Goal: Task Accomplishment & Management: Manage account settings

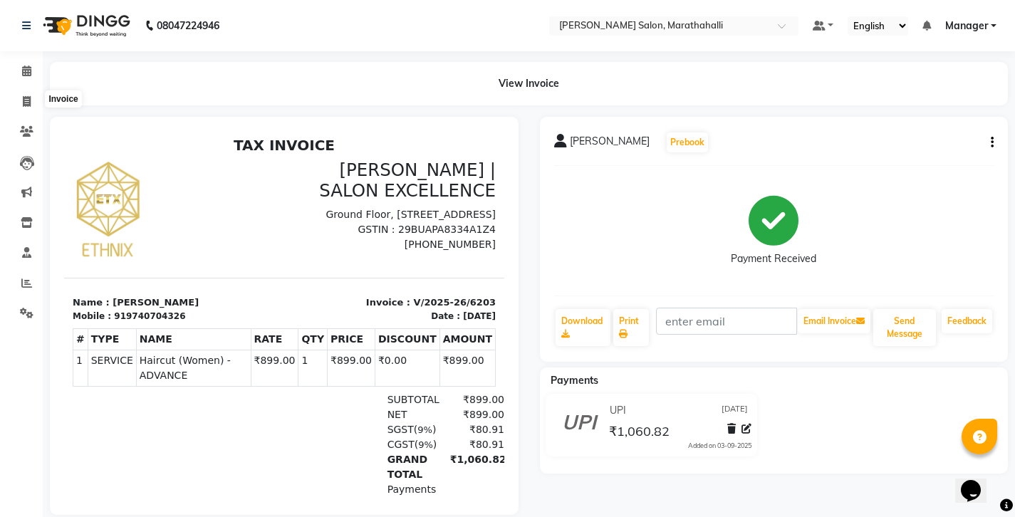
click at [24, 98] on icon at bounding box center [27, 101] width 8 height 11
select select "4783"
select select "service"
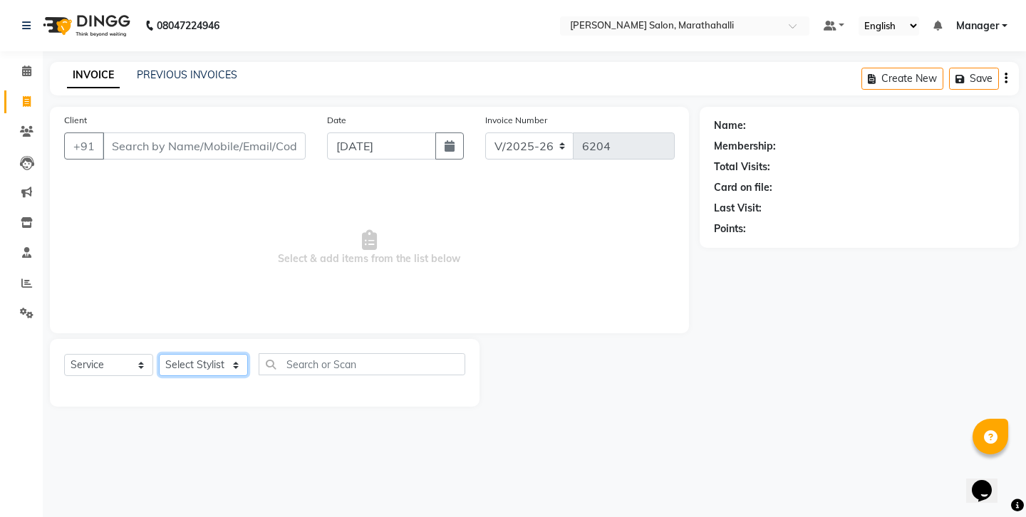
select select "86569"
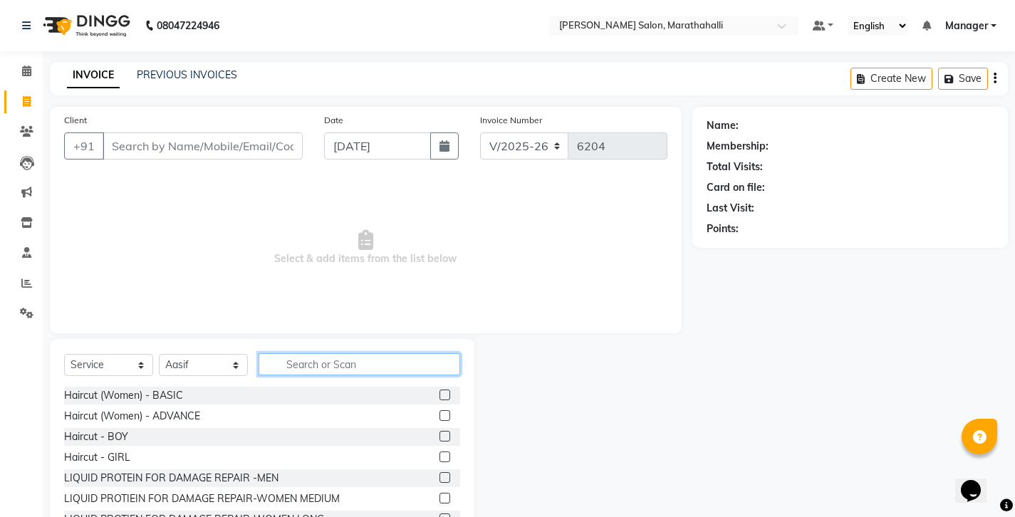
click at [320, 353] on input "text" at bounding box center [360, 364] width 202 height 22
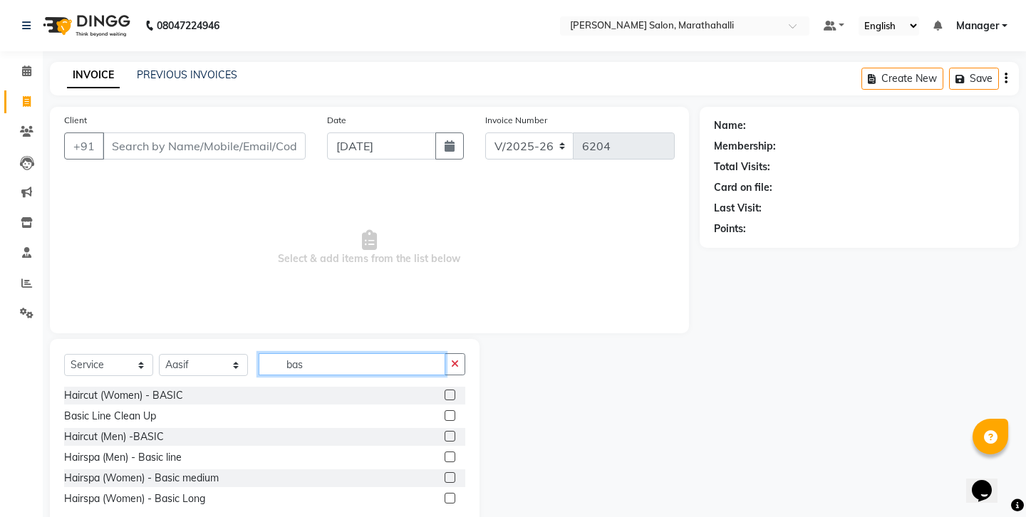
type input "bas"
click at [455, 431] on label at bounding box center [449, 436] width 11 height 11
click at [454, 432] on input "checkbox" at bounding box center [448, 436] width 9 height 9
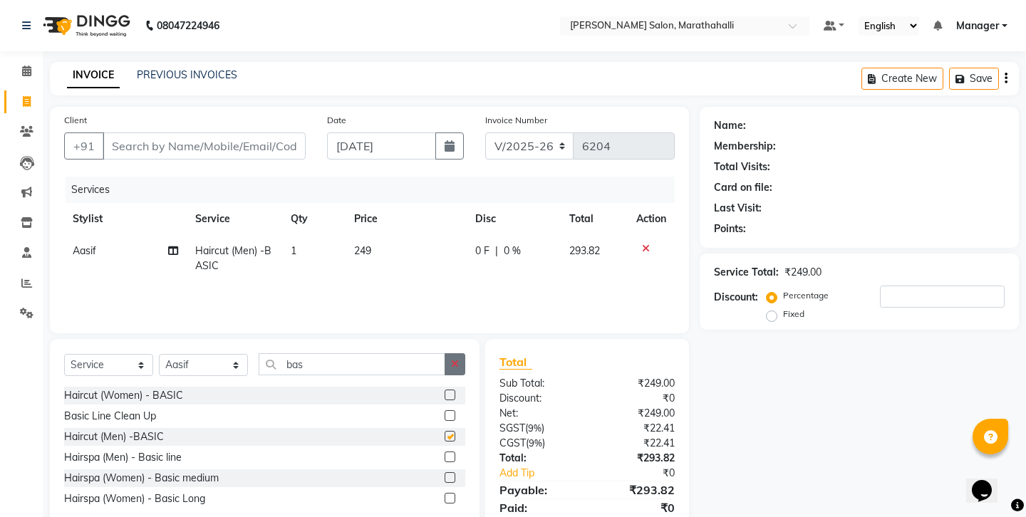
checkbox input "false"
click at [457, 353] on button "button" at bounding box center [454, 364] width 21 height 22
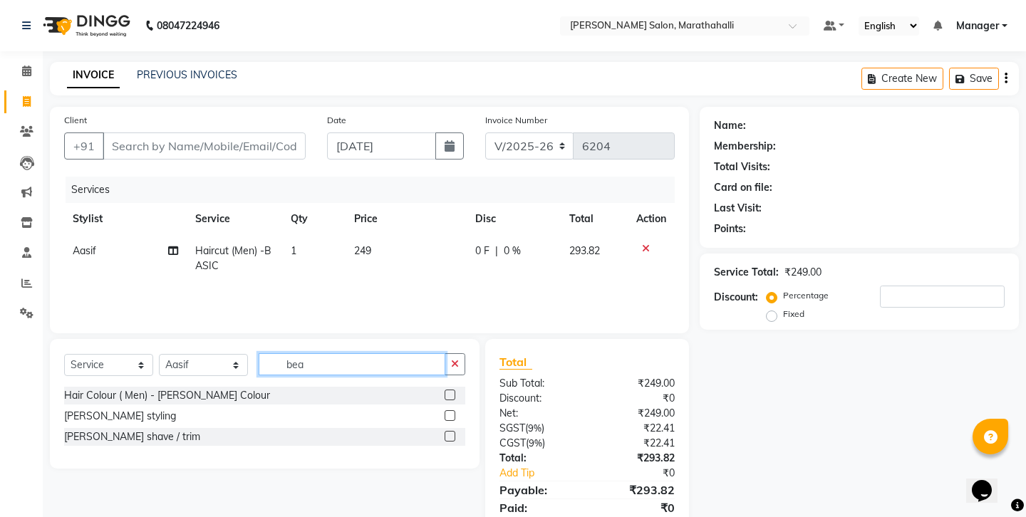
type input "bea"
click at [454, 431] on label at bounding box center [449, 436] width 11 height 11
click at [454, 432] on input "checkbox" at bounding box center [448, 436] width 9 height 9
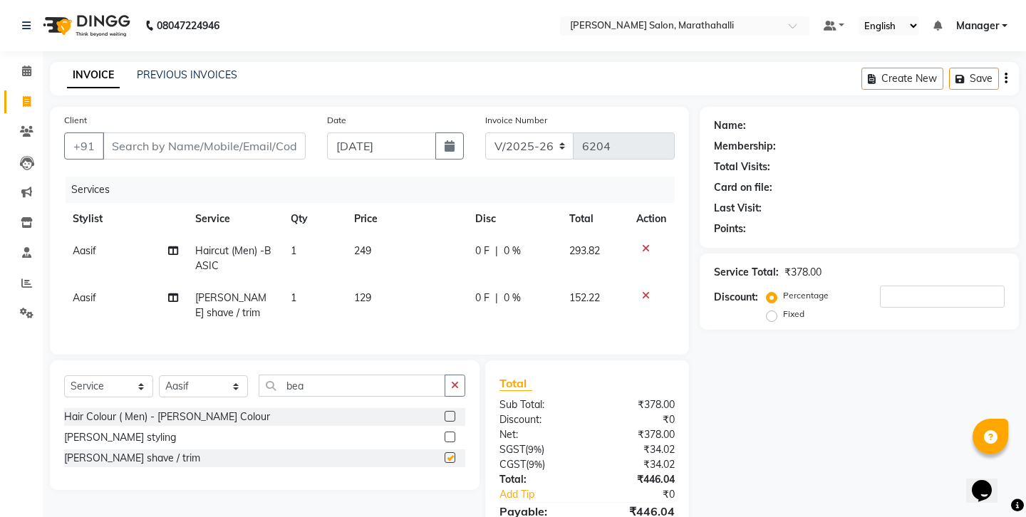
checkbox input "false"
click at [84, 244] on span "Aasif" at bounding box center [85, 250] width 24 height 13
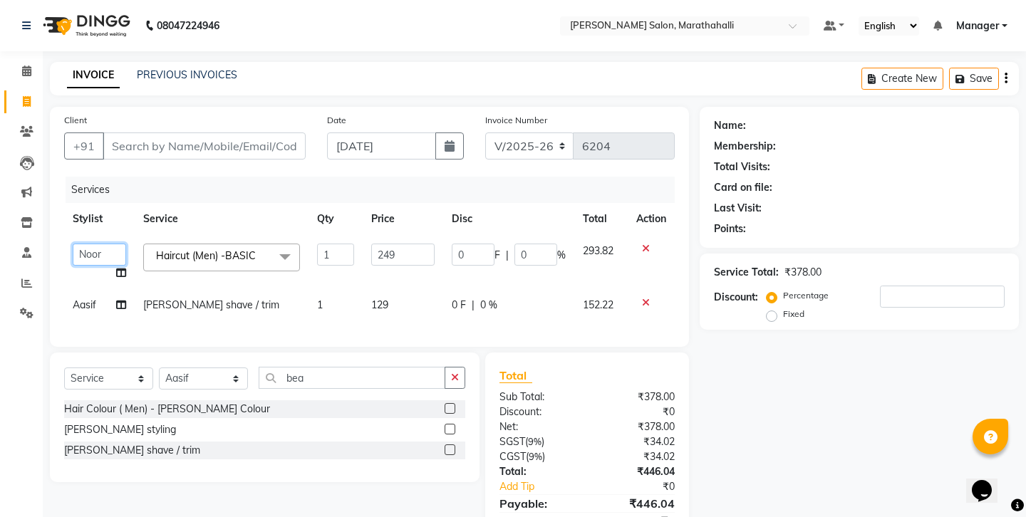
select select "72187"
click at [80, 298] on span "Aasif" at bounding box center [85, 304] width 24 height 13
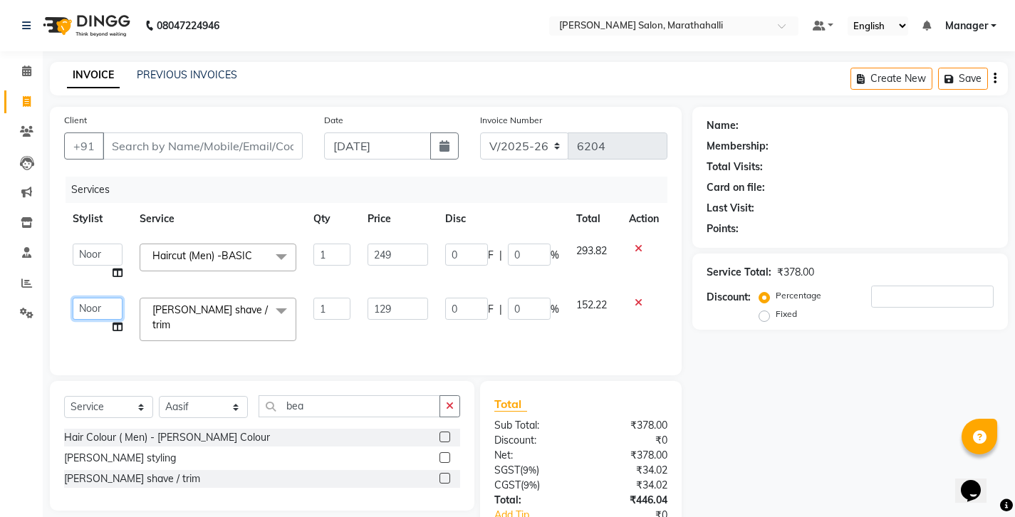
select select "72187"
click at [450, 473] on label at bounding box center [444, 478] width 11 height 11
click at [449, 474] on input "checkbox" at bounding box center [443, 478] width 9 height 9
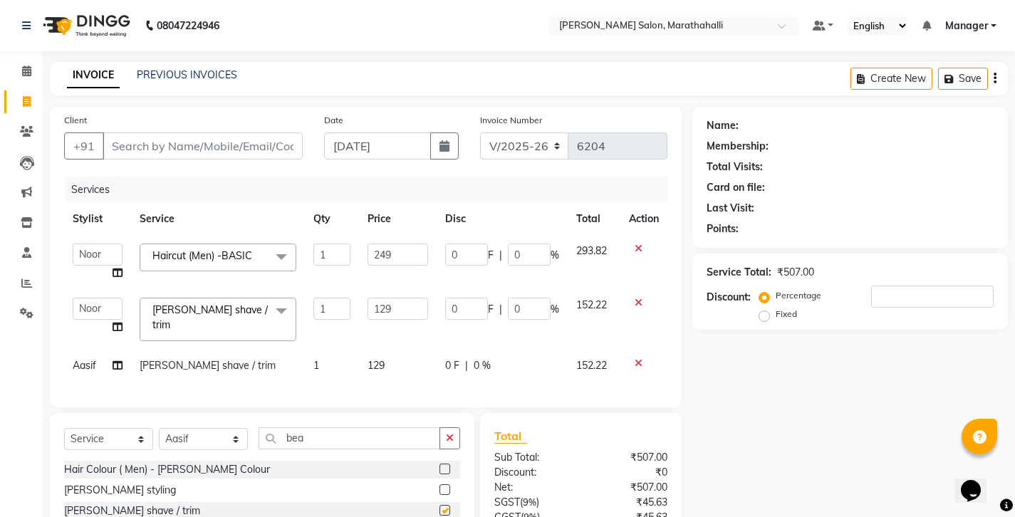
checkbox input "false"
click at [203, 132] on input "Client" at bounding box center [203, 145] width 200 height 27
click at [214, 132] on input "Client" at bounding box center [203, 145] width 200 height 27
type input "7"
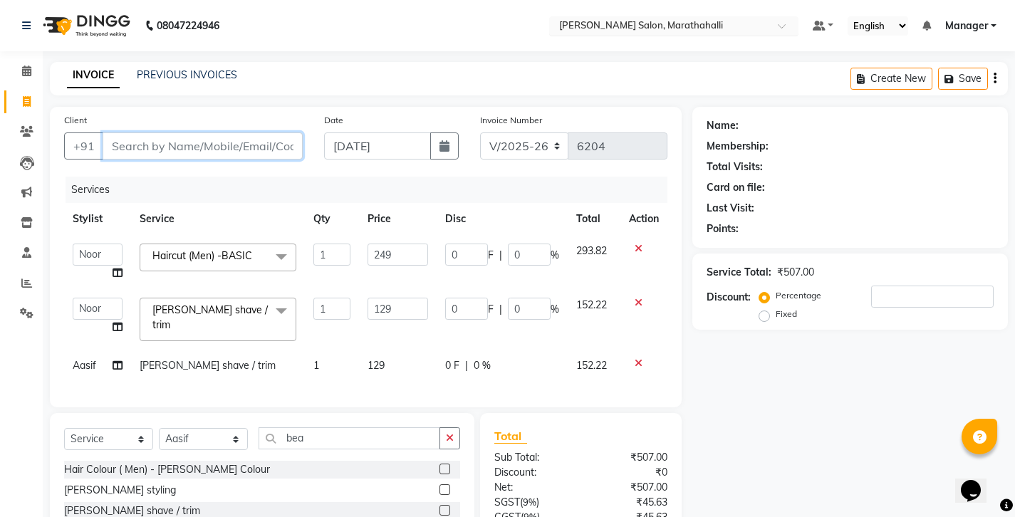
type input "0"
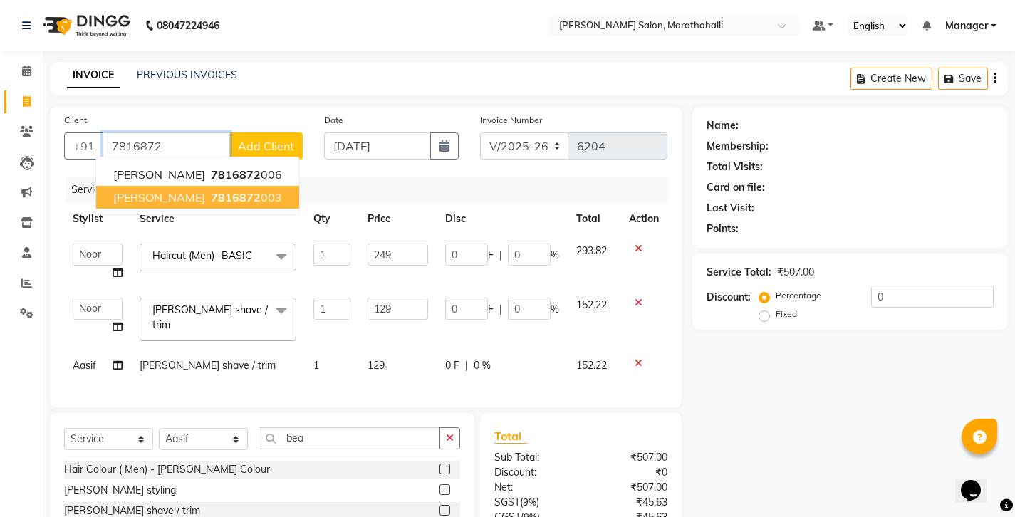
click at [211, 190] on span "7816872" at bounding box center [236, 197] width 50 height 14
type input "7816872003"
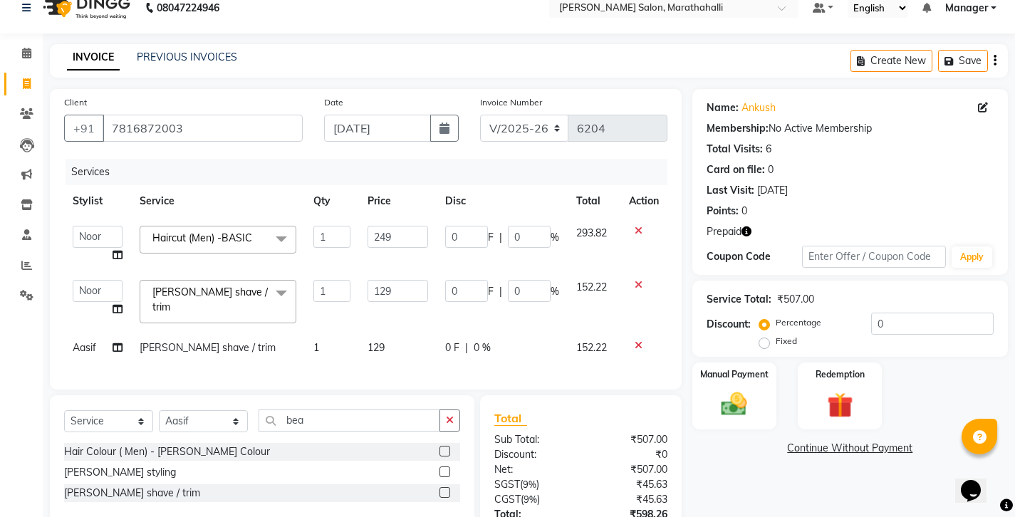
scroll to position [31, 0]
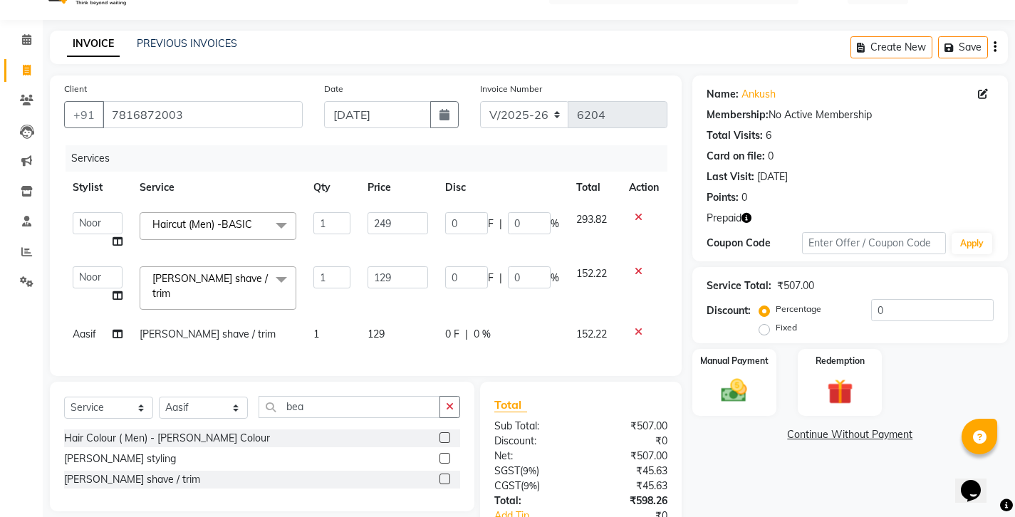
click at [741, 213] on icon "button" at bounding box center [746, 218] width 10 height 10
click at [844, 375] on img at bounding box center [839, 391] width 43 height 33
click at [829, 434] on span "1" at bounding box center [833, 438] width 8 height 9
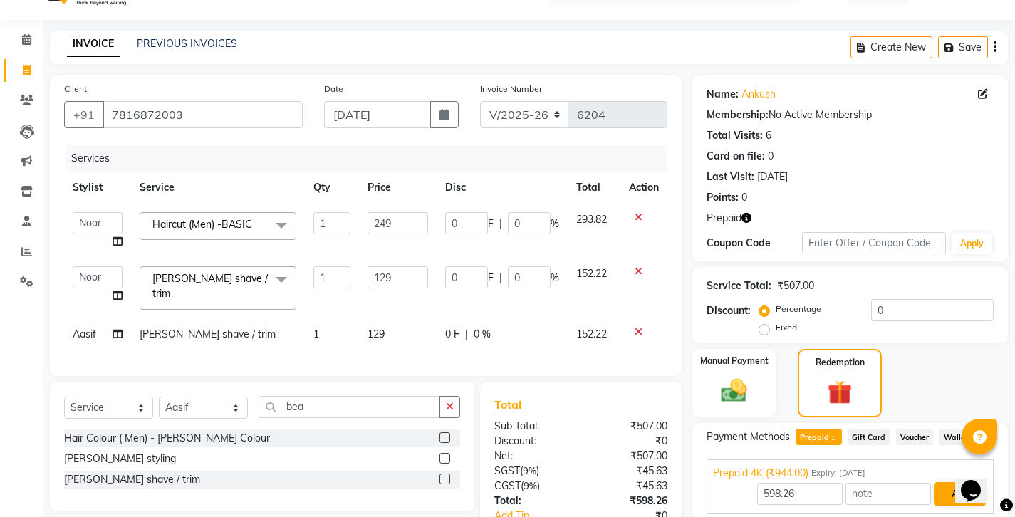
click at [949, 482] on button "Add" at bounding box center [960, 494] width 52 height 24
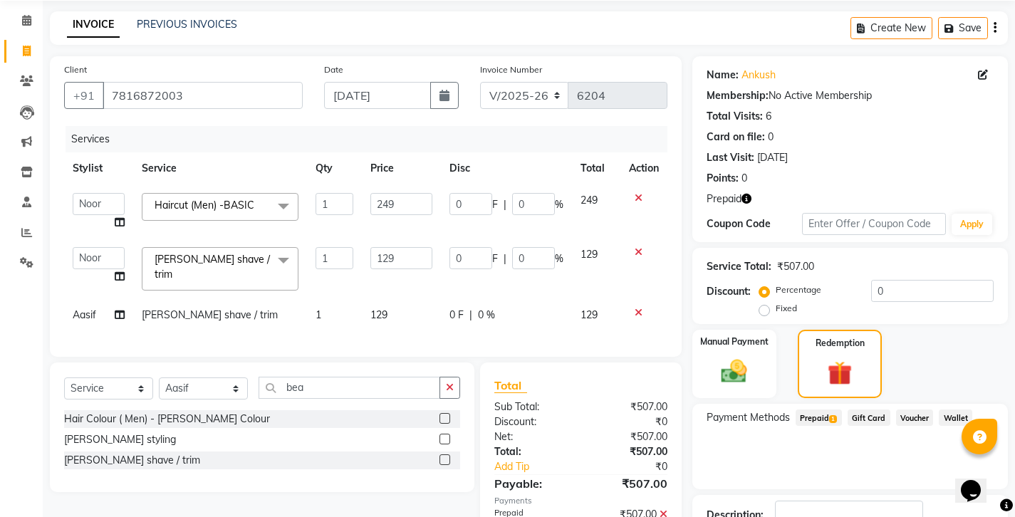
scroll to position [61, 0]
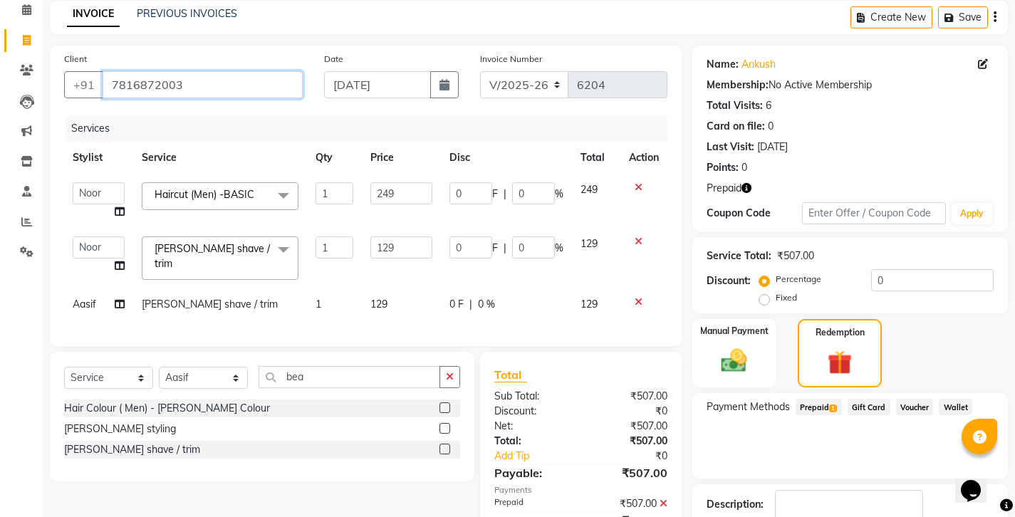
click at [125, 73] on input "7816872003" at bounding box center [203, 84] width 200 height 27
click at [741, 183] on icon "button" at bounding box center [746, 188] width 10 height 10
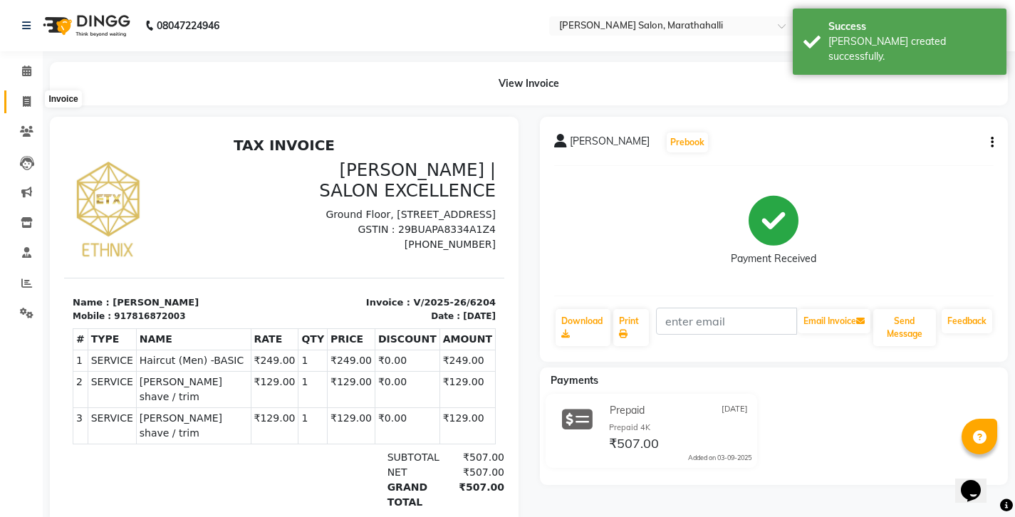
click at [20, 95] on span at bounding box center [26, 102] width 25 height 16
select select "4783"
select select "service"
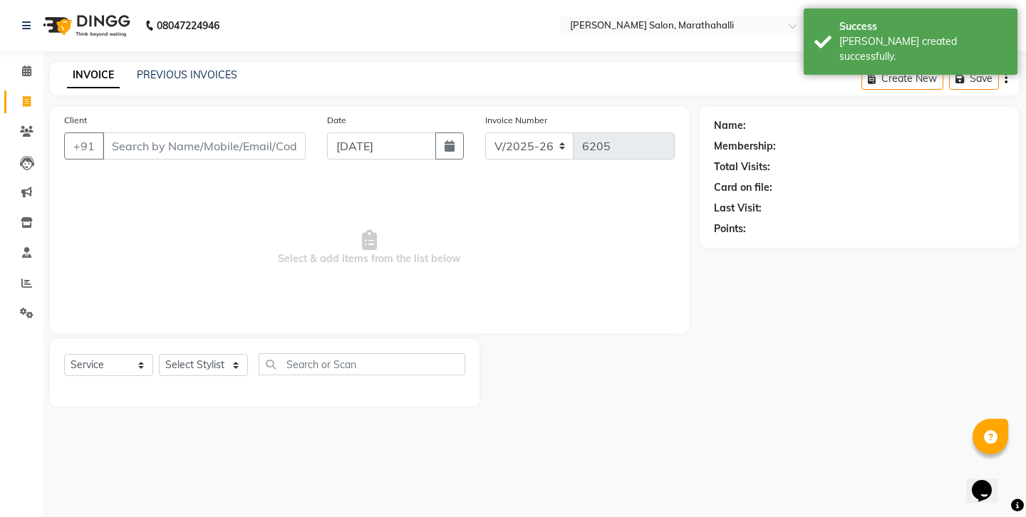
click at [139, 135] on input "Client" at bounding box center [204, 145] width 203 height 27
type input "7816872003"
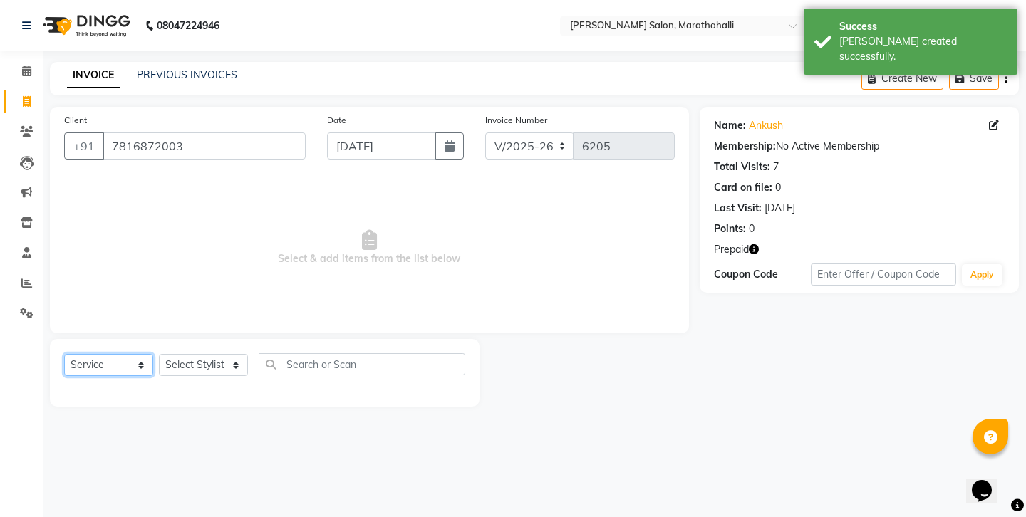
select select "product"
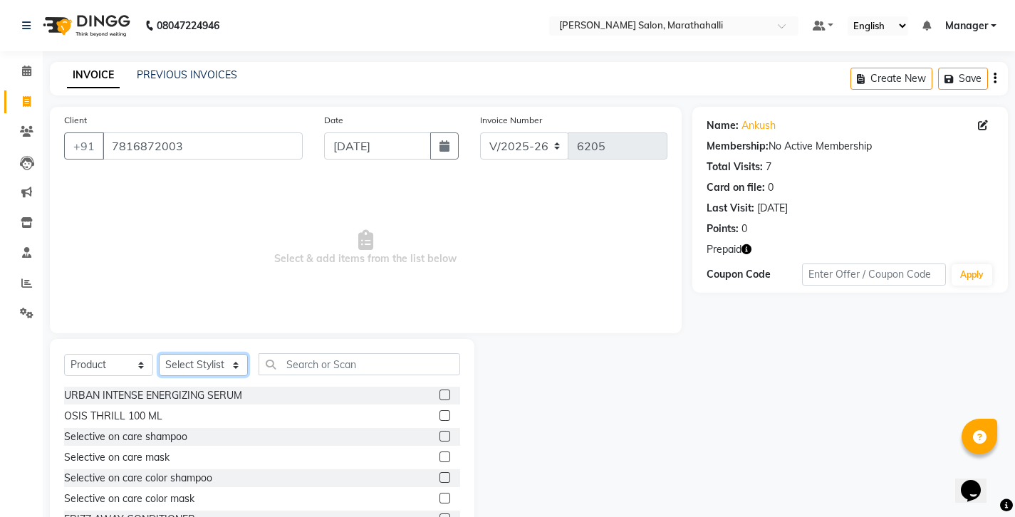
select select "72187"
click at [305, 353] on input "text" at bounding box center [360, 364] width 202 height 22
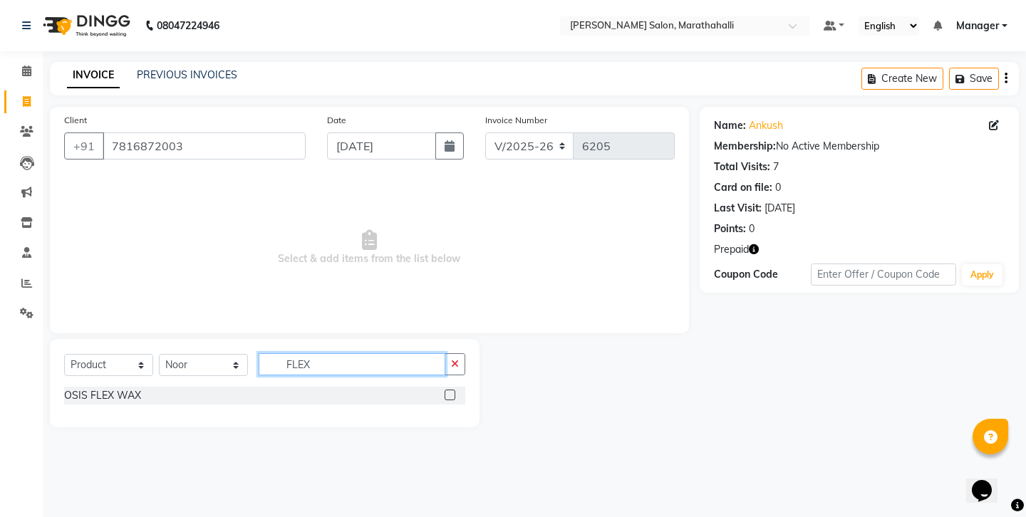
type input "FLEX"
click at [454, 390] on label at bounding box center [449, 395] width 11 height 11
click at [454, 391] on input "checkbox" at bounding box center [448, 395] width 9 height 9
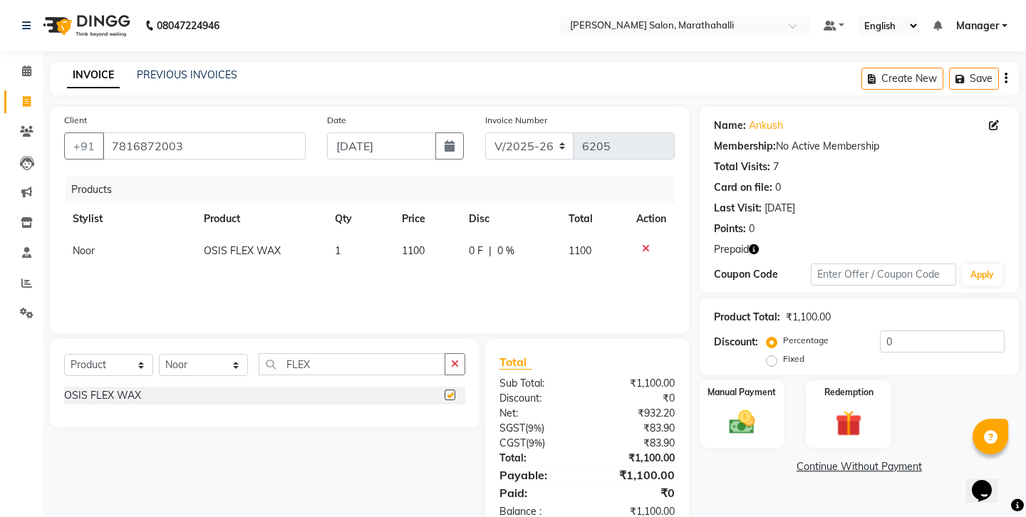
checkbox input "false"
click at [1007, 78] on icon "button" at bounding box center [1005, 78] width 3 height 1
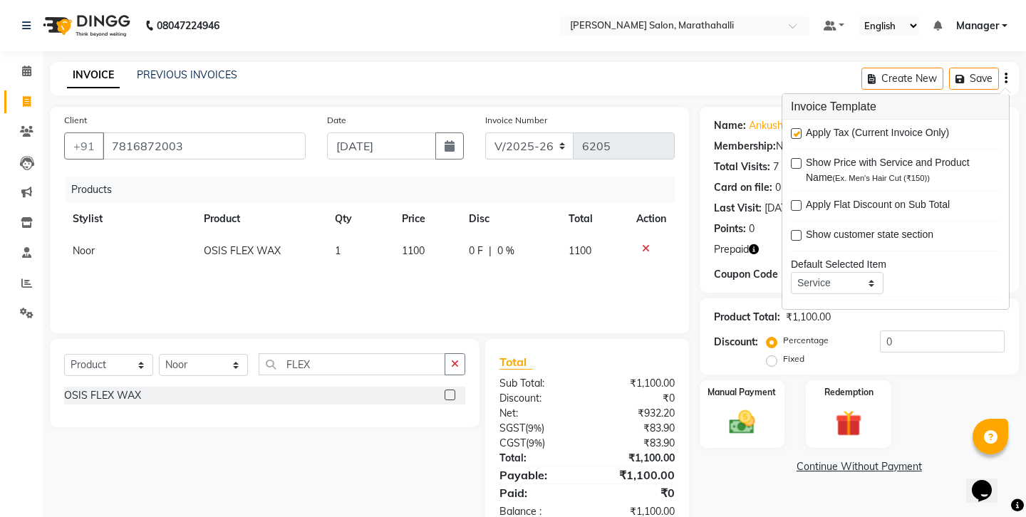
click at [795, 129] on label at bounding box center [796, 133] width 11 height 11
click at [795, 130] on input "checkbox" at bounding box center [795, 134] width 9 height 9
checkbox input "false"
click at [763, 379] on div "Manual Payment" at bounding box center [741, 414] width 88 height 71
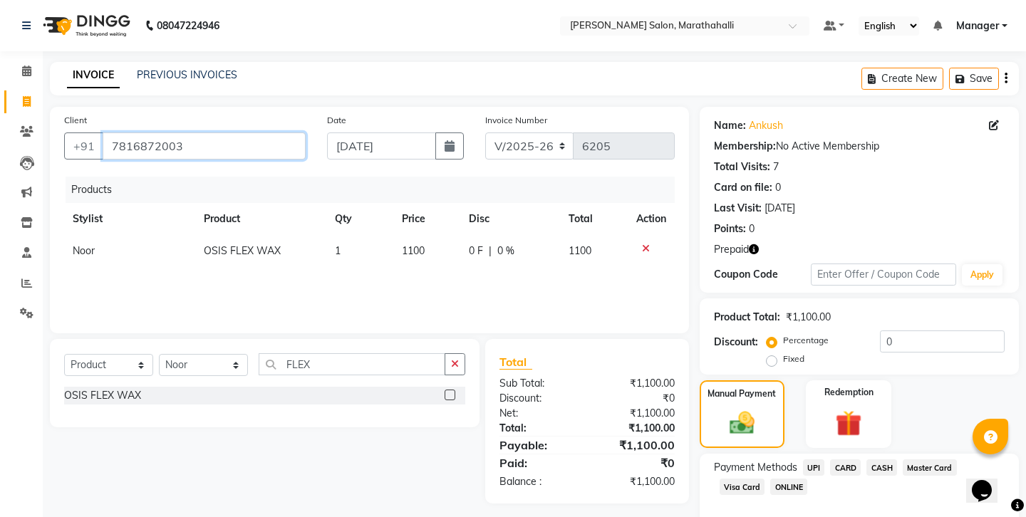
click at [127, 132] on input "7816872003" at bounding box center [204, 145] width 203 height 27
click at [866, 459] on span "CASH" at bounding box center [881, 467] width 31 height 16
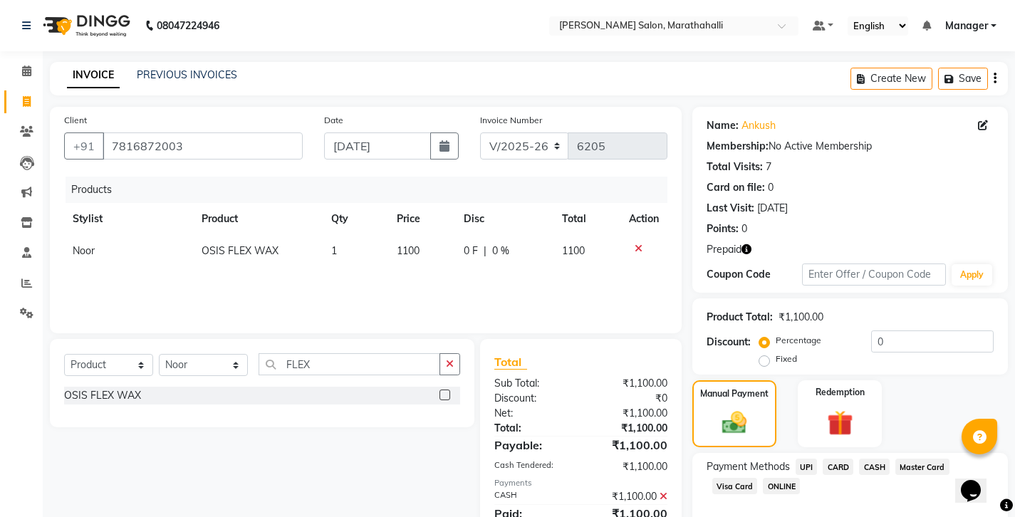
scroll to position [60, 0]
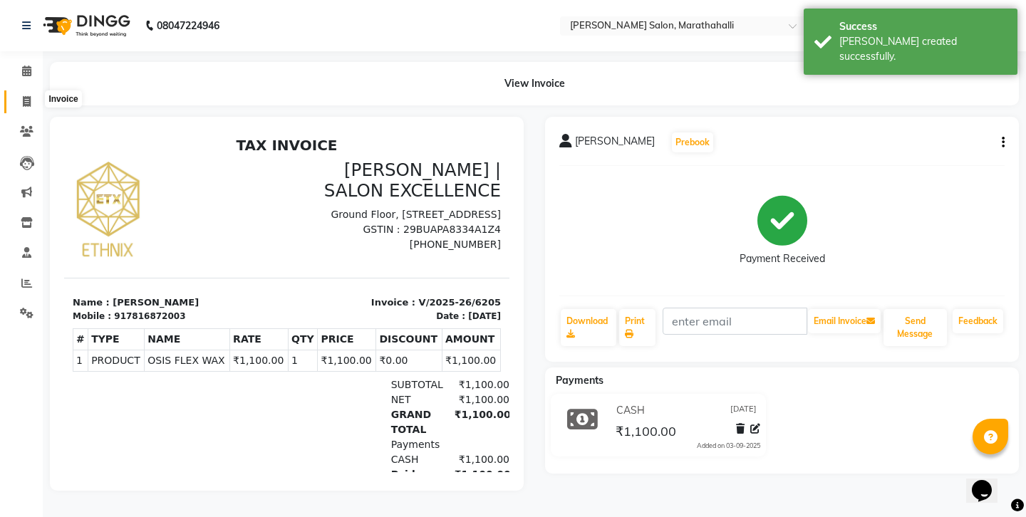
click at [24, 98] on icon at bounding box center [27, 101] width 8 height 11
select select "4783"
select select "service"
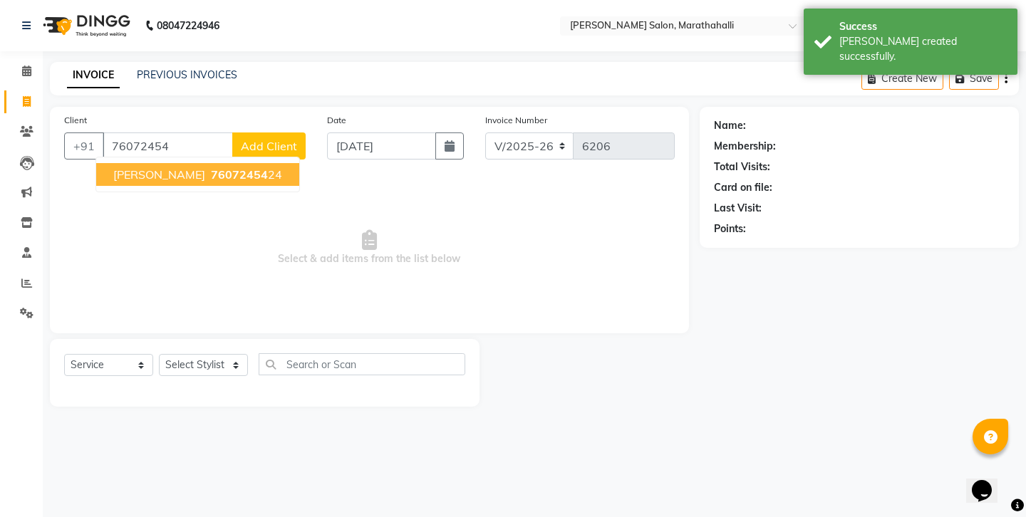
click at [145, 163] on button "SHASHWAT 76072454 24" at bounding box center [197, 174] width 203 height 23
type input "7607245424"
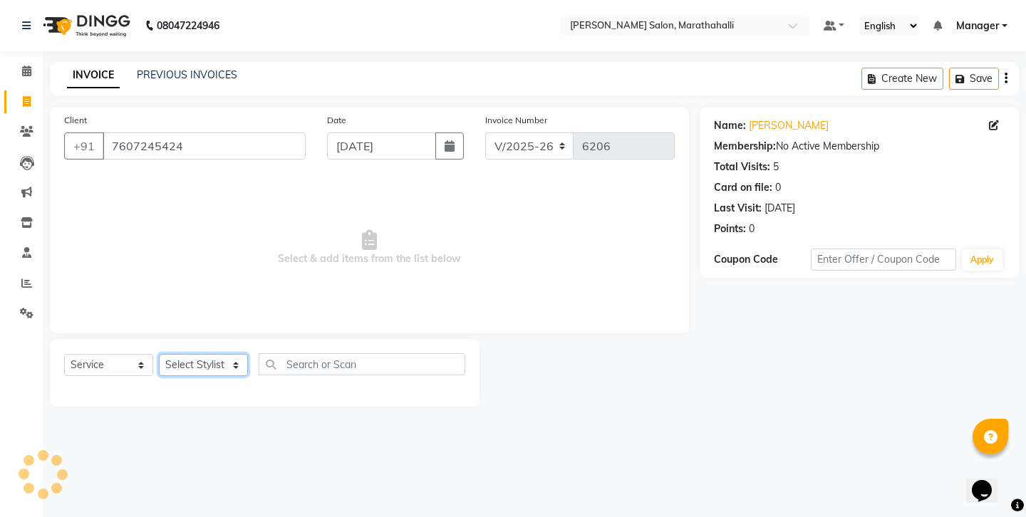
select select "67270"
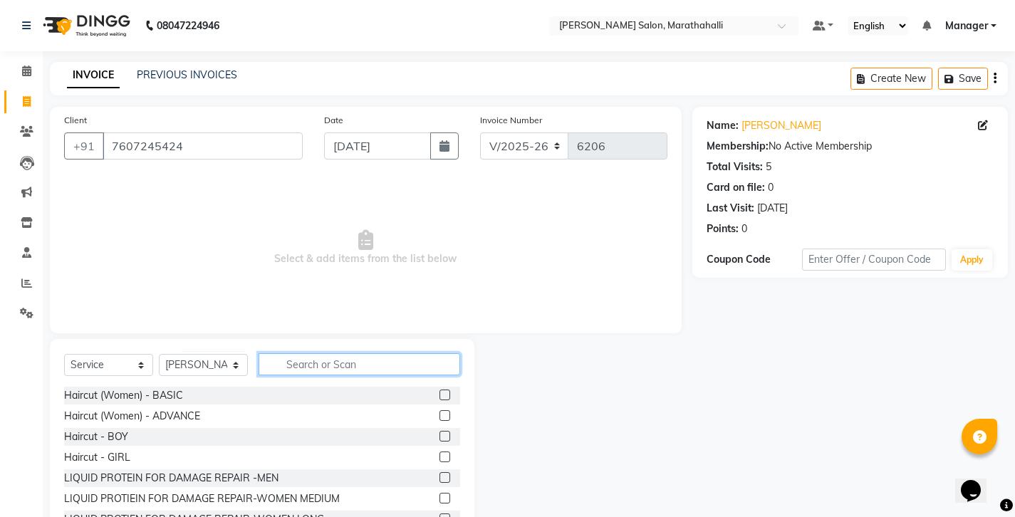
click at [303, 353] on input "text" at bounding box center [360, 364] width 202 height 22
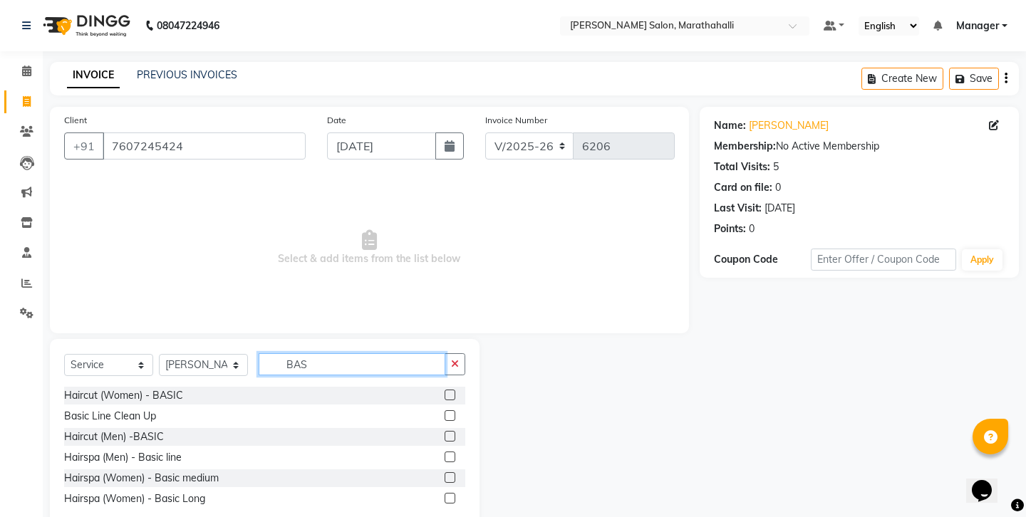
type input "BAS"
click at [454, 431] on label at bounding box center [449, 436] width 11 height 11
click at [454, 432] on input "checkbox" at bounding box center [448, 436] width 9 height 9
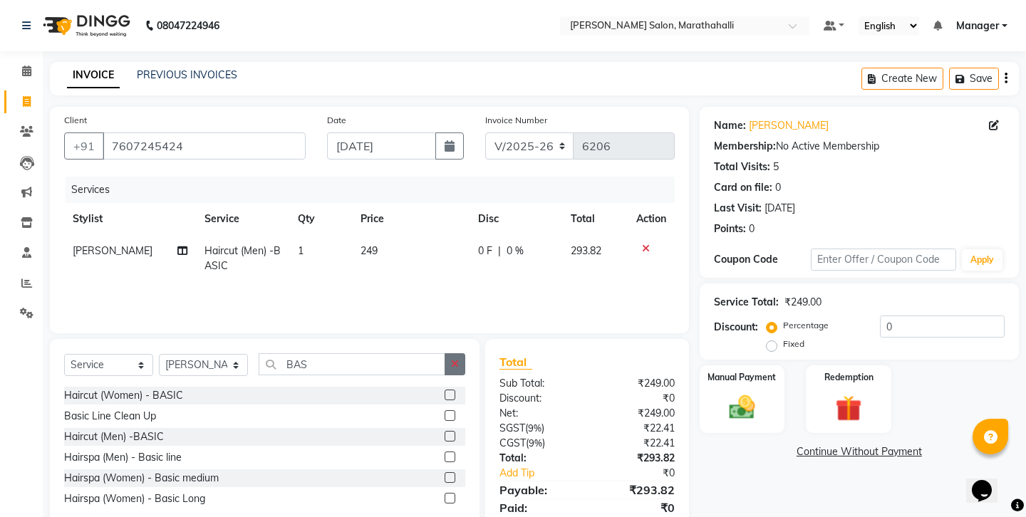
checkbox input "false"
click at [457, 359] on icon "button" at bounding box center [455, 364] width 8 height 10
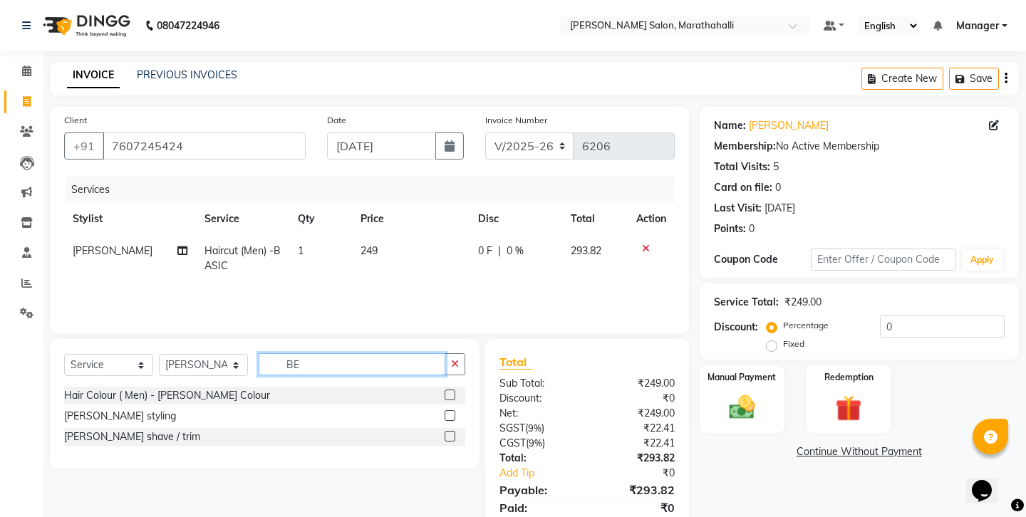
type input "BE"
click at [455, 431] on label at bounding box center [449, 436] width 11 height 11
click at [454, 432] on input "checkbox" at bounding box center [448, 436] width 9 height 9
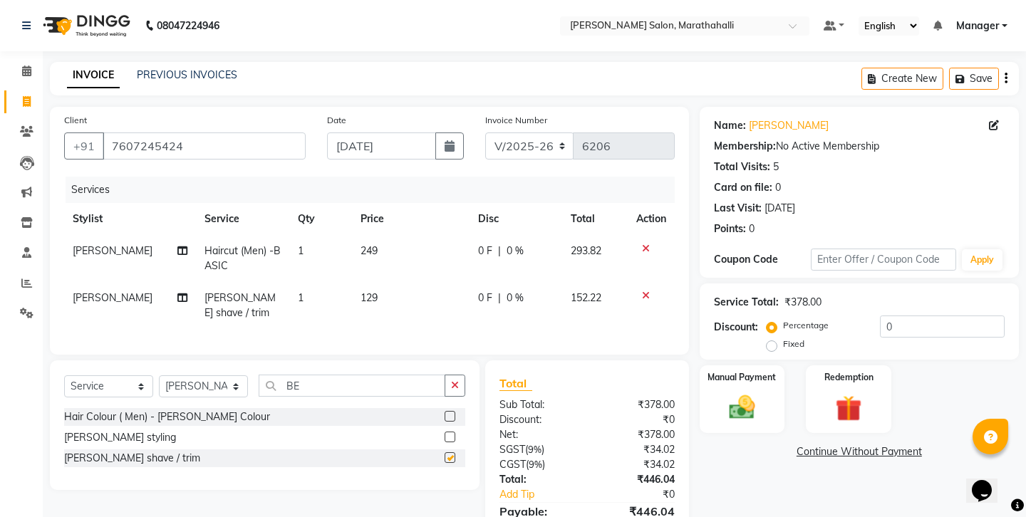
checkbox input "false"
click at [147, 132] on input "7607245424" at bounding box center [204, 145] width 203 height 27
click at [737, 392] on img at bounding box center [741, 407] width 44 height 31
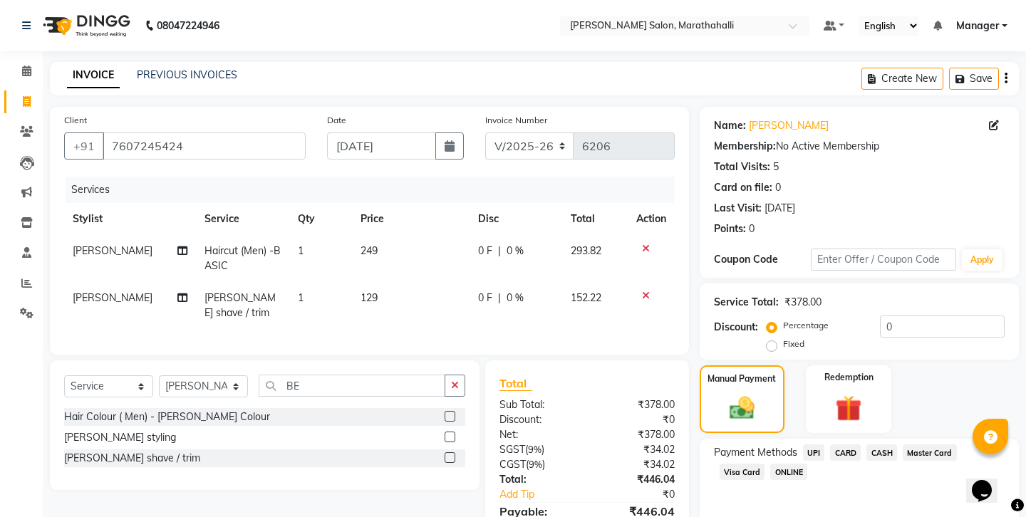
click at [803, 444] on span "UPI" at bounding box center [814, 452] width 22 height 16
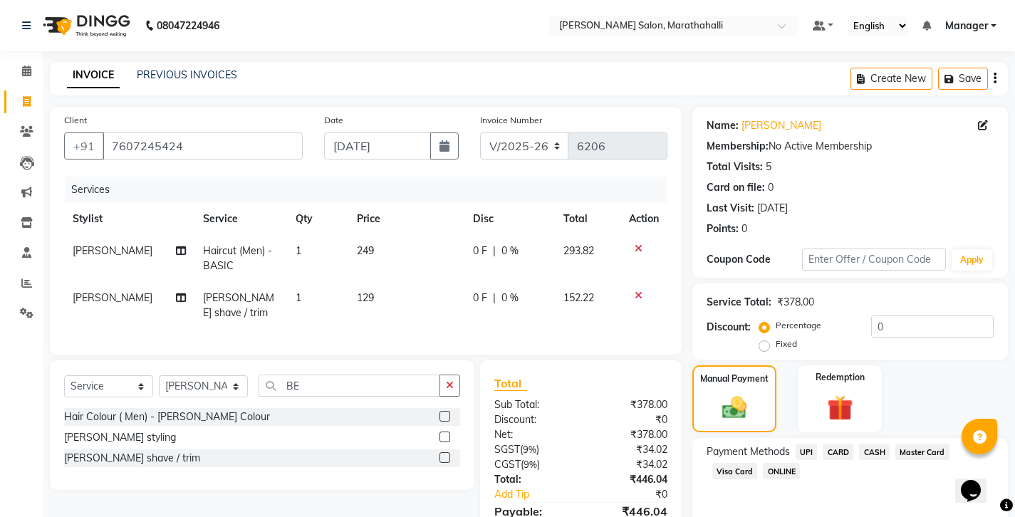
scroll to position [48, 0]
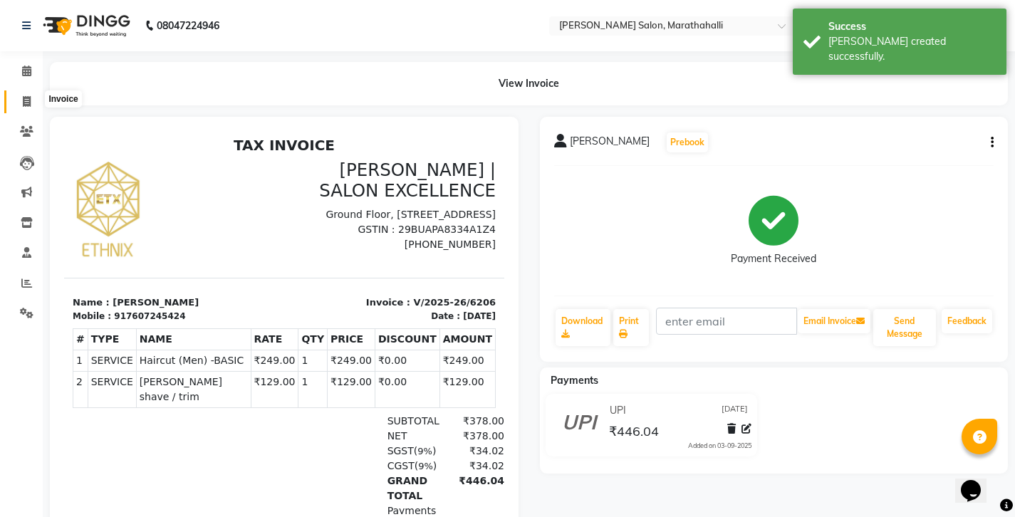
click at [28, 100] on icon at bounding box center [27, 101] width 8 height 11
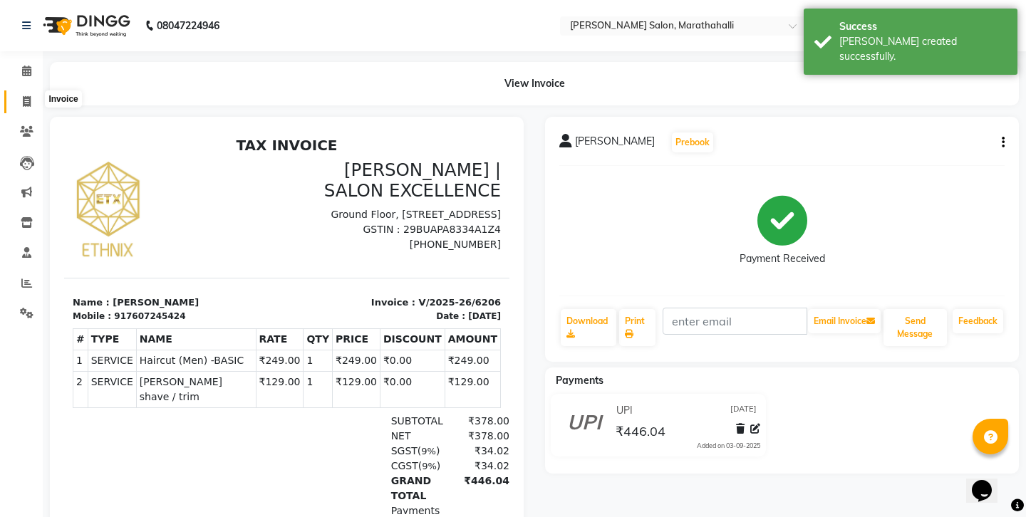
select select "service"
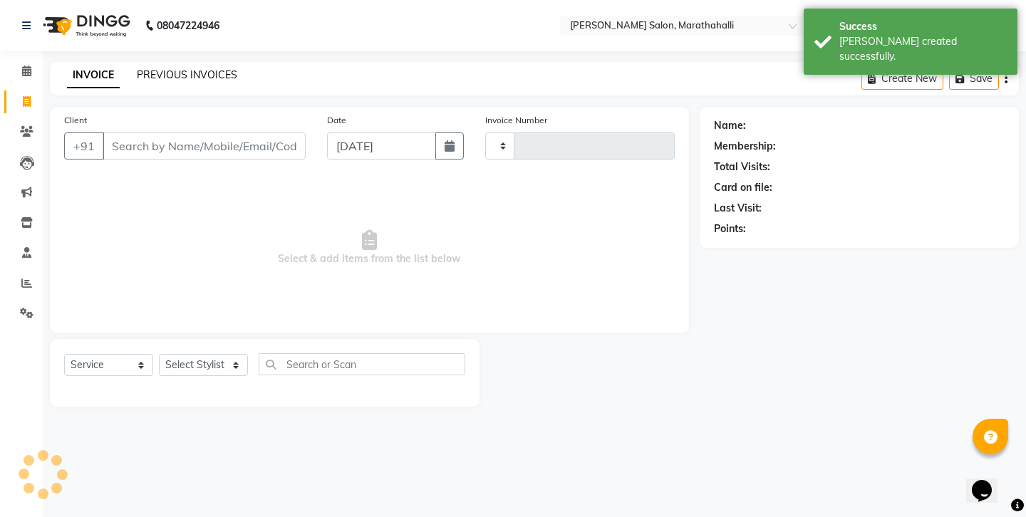
type input "6207"
select select "4783"
click at [174, 73] on link "PREVIOUS INVOICES" at bounding box center [187, 74] width 100 height 13
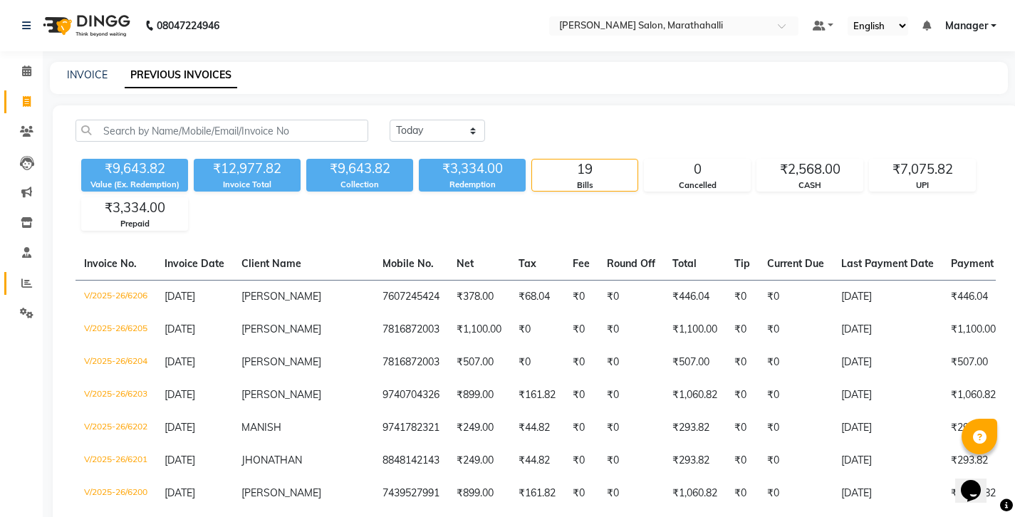
click at [26, 278] on icon at bounding box center [26, 283] width 11 height 11
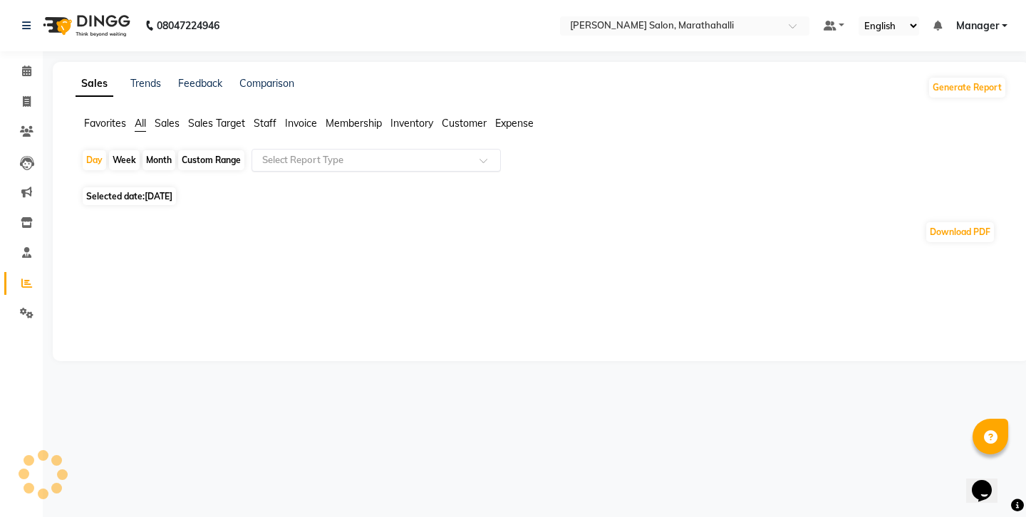
click at [273, 153] on input "text" at bounding box center [361, 160] width 205 height 14
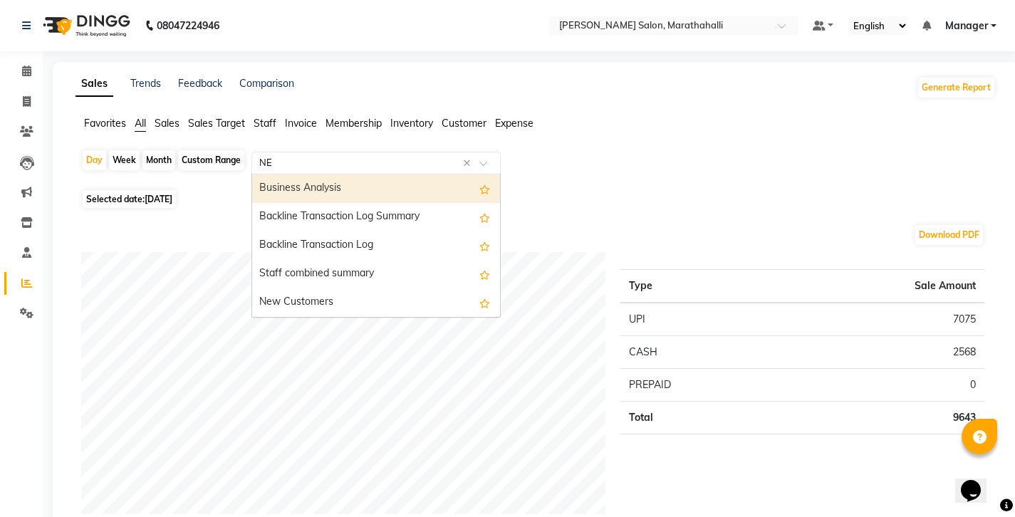
type input "NEW"
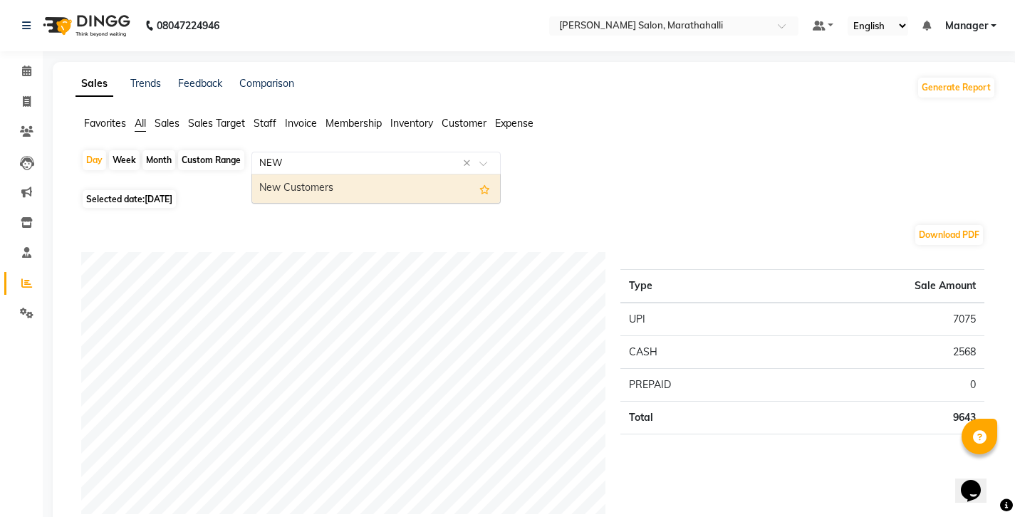
click at [293, 174] on div "New Customers" at bounding box center [376, 188] width 248 height 28
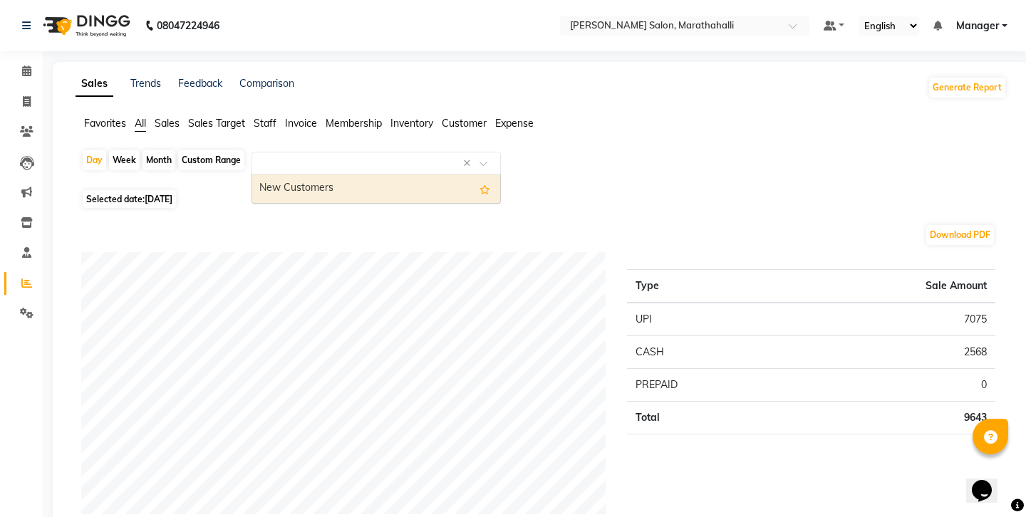
select select "full_report"
select select "csv"
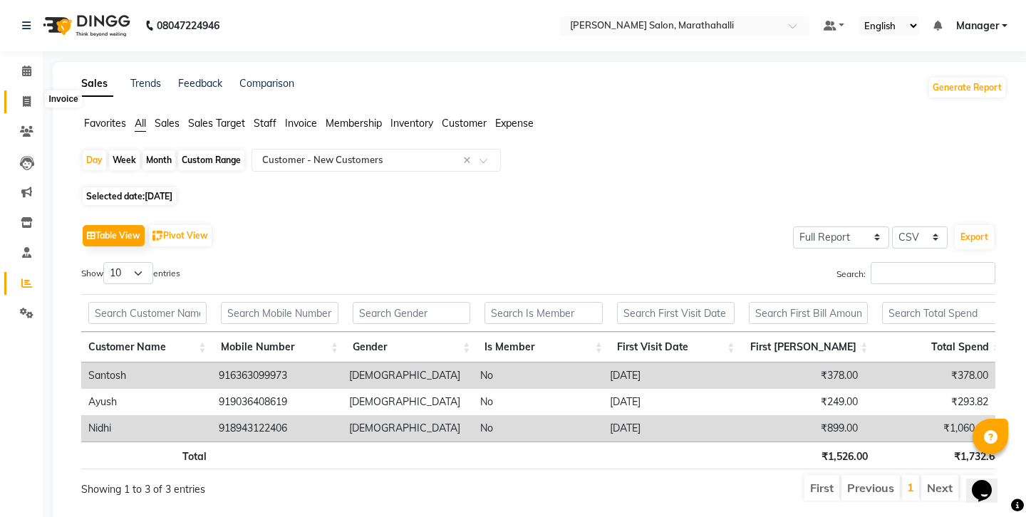
click at [26, 97] on icon at bounding box center [27, 101] width 8 height 11
select select "4783"
select select "service"
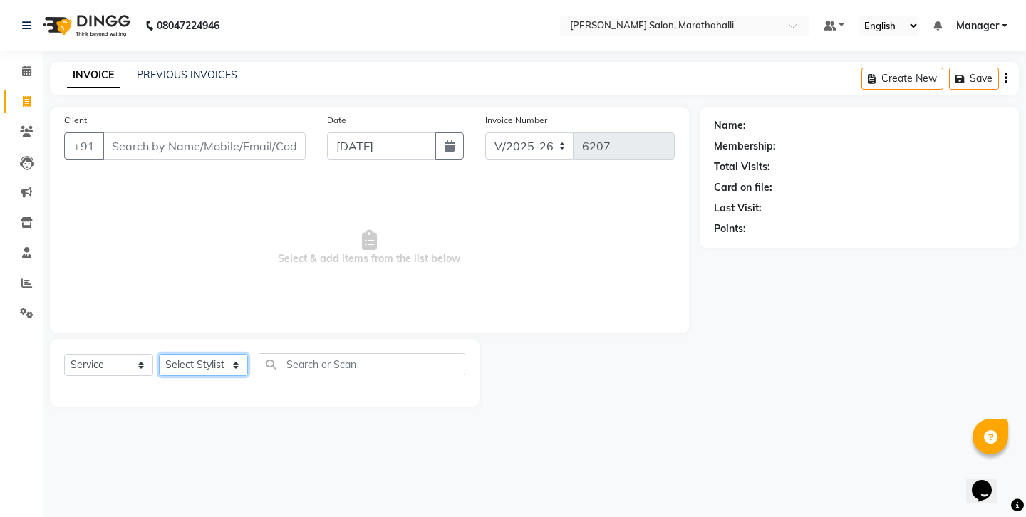
select select "28905"
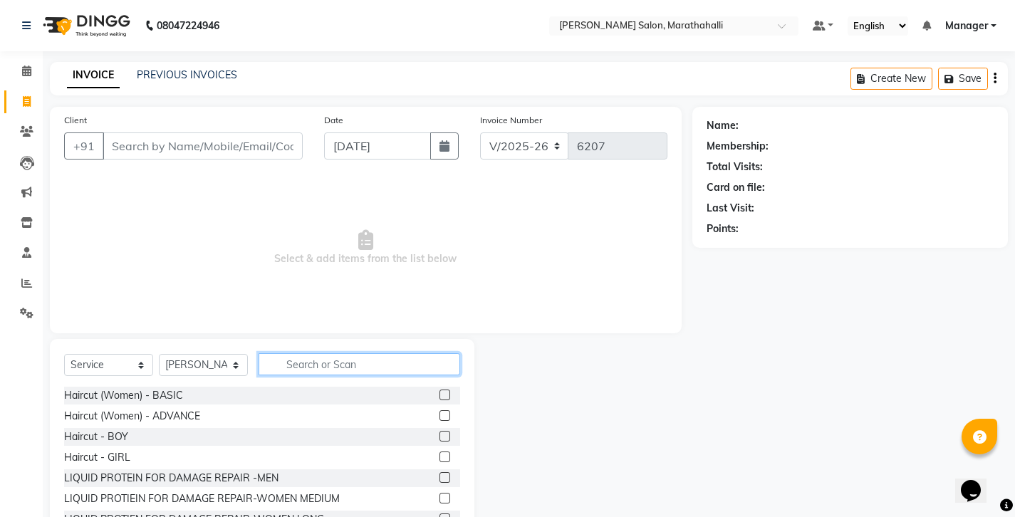
click at [307, 353] on input "text" at bounding box center [360, 364] width 202 height 22
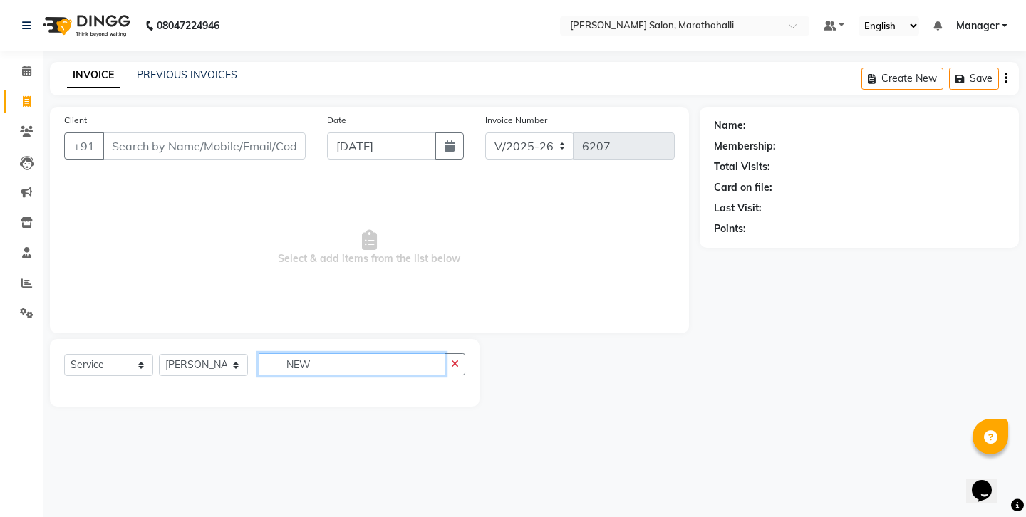
drag, startPoint x: 327, startPoint y: 340, endPoint x: 226, endPoint y: 328, distance: 101.9
click at [226, 353] on div "Select Service Product Membership Package Voucher Prepaid Gift Card Select Styl…" at bounding box center [264, 369] width 401 height 33
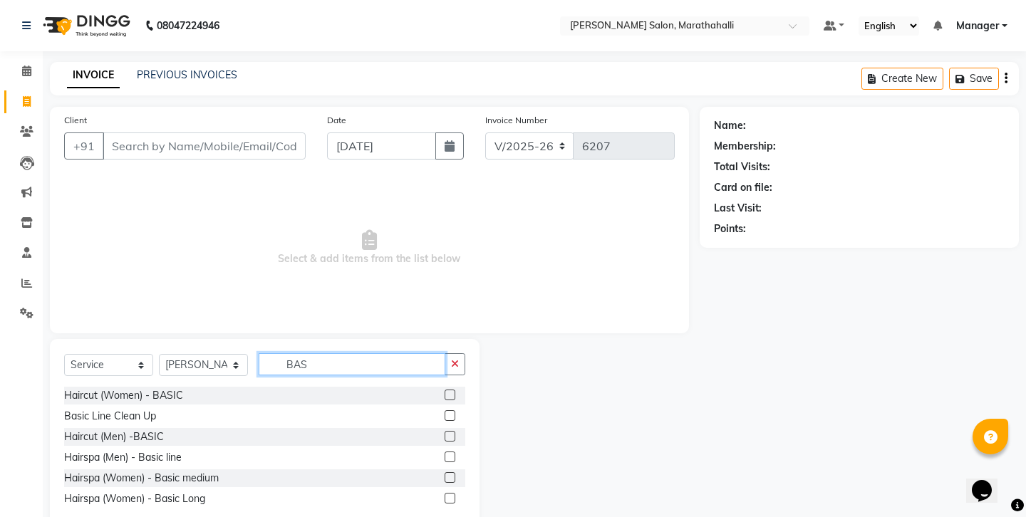
type input "BAS"
click at [455, 431] on label at bounding box center [449, 436] width 11 height 11
click at [454, 432] on input "checkbox" at bounding box center [448, 436] width 9 height 9
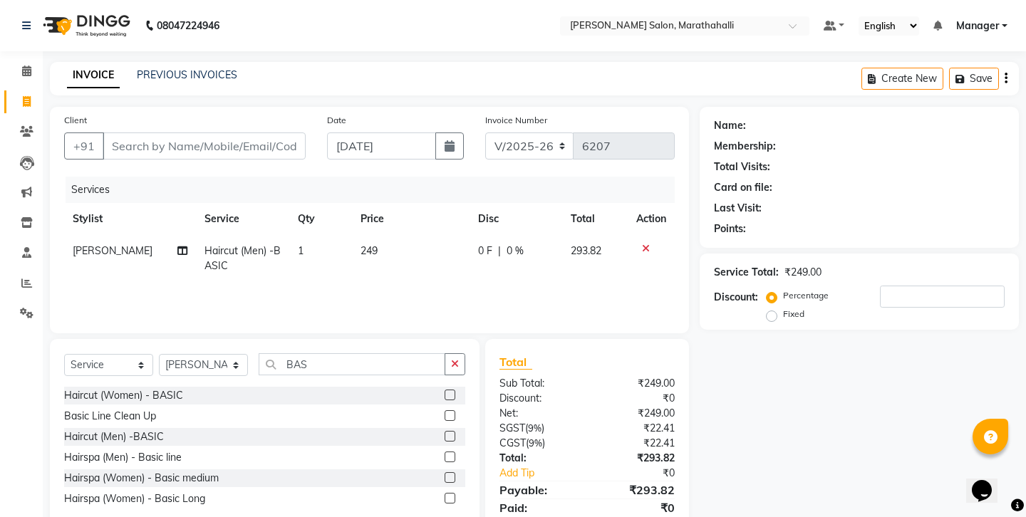
click at [463, 339] on div "Select Service Product Membership Package Voucher Prepaid Gift Card Select Styl…" at bounding box center [264, 435] width 429 height 192
checkbox input "false"
click at [459, 359] on icon "button" at bounding box center [455, 364] width 8 height 10
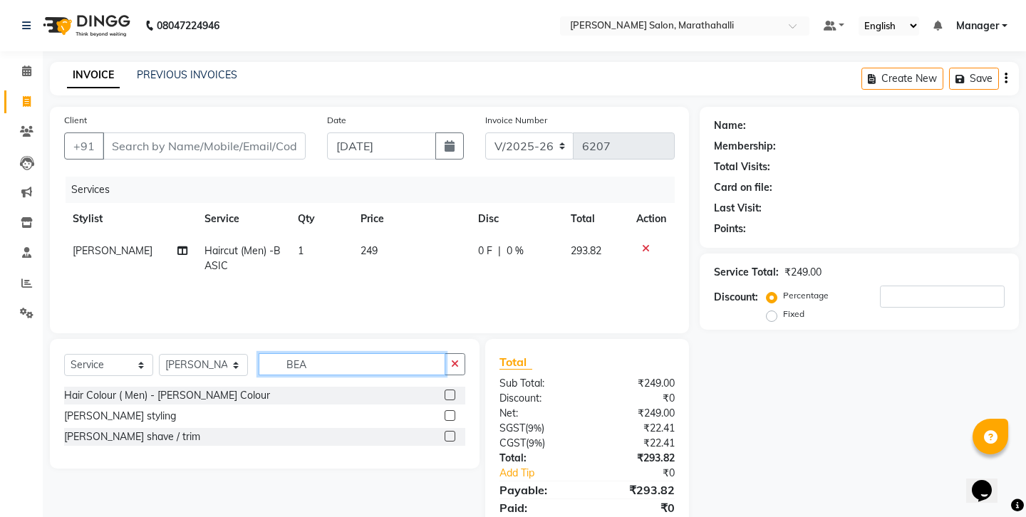
type input "BEA"
click at [454, 431] on label at bounding box center [449, 436] width 11 height 11
click at [454, 432] on input "checkbox" at bounding box center [448, 436] width 9 height 9
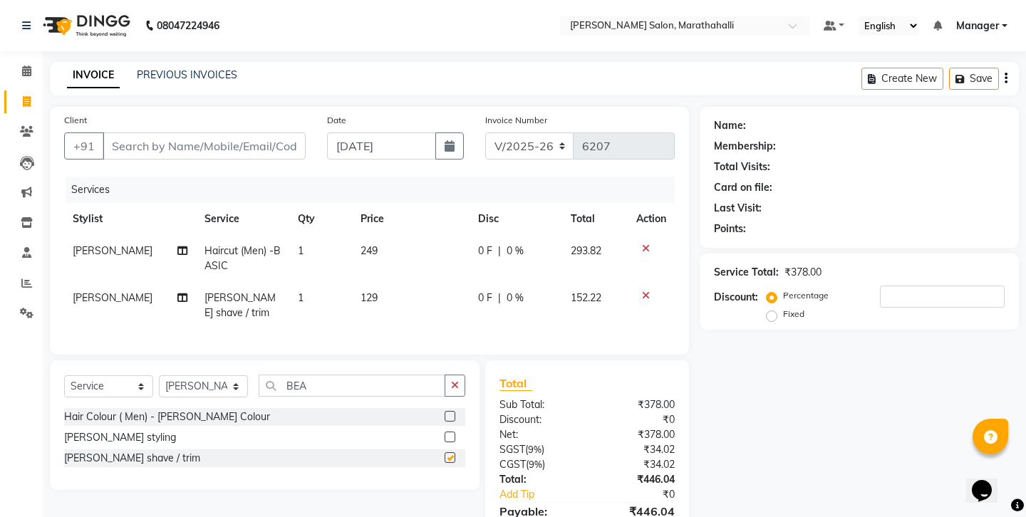
checkbox input "false"
click at [204, 132] on input "Client" at bounding box center [204, 145] width 203 height 27
type input "7"
type input "0"
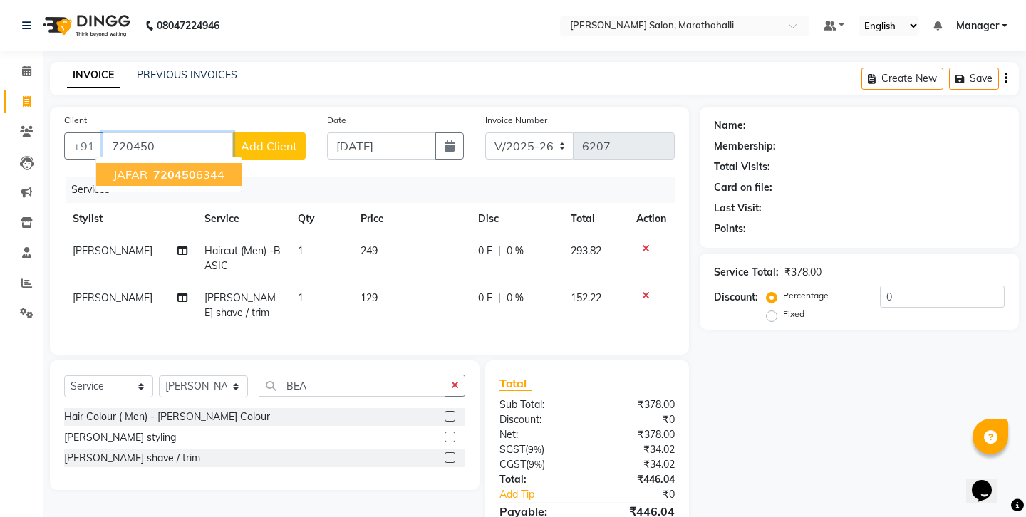
click at [165, 167] on span "720450" at bounding box center [174, 174] width 43 height 14
type input "7204506344"
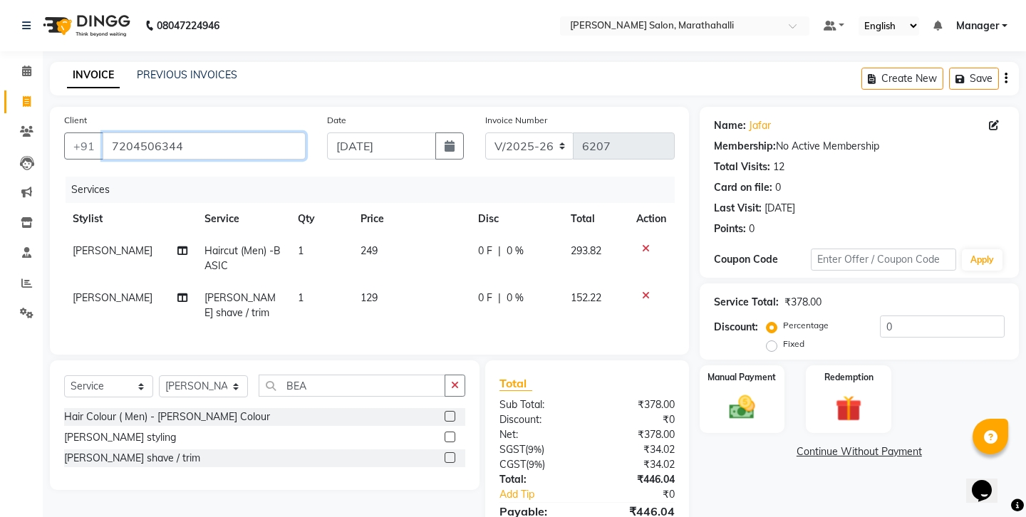
click at [130, 139] on input "7204506344" at bounding box center [204, 145] width 203 height 27
click at [1009, 72] on div "Create New Save" at bounding box center [939, 78] width 157 height 33
click at [1007, 78] on icon "button" at bounding box center [1005, 78] width 3 height 1
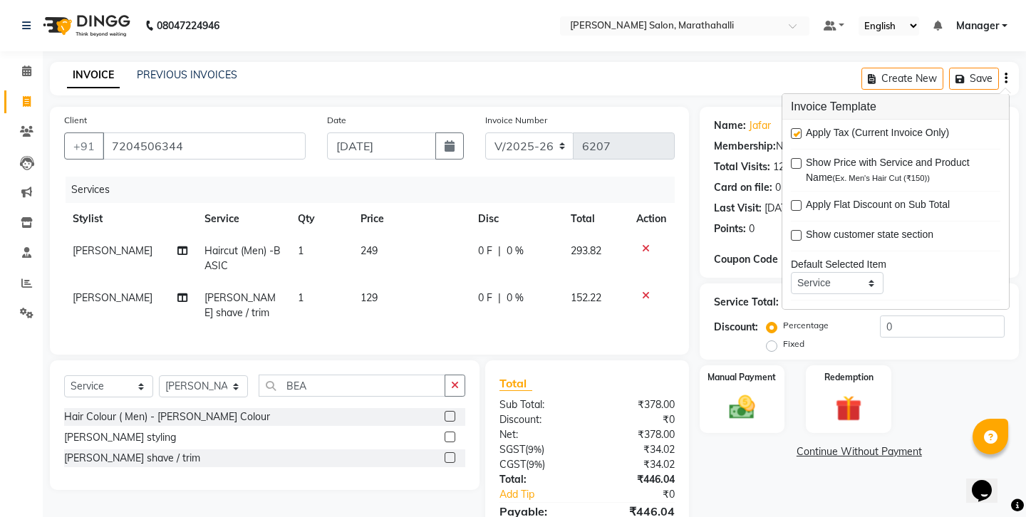
click at [791, 128] on label at bounding box center [796, 133] width 11 height 11
click at [791, 130] on input "checkbox" at bounding box center [795, 134] width 9 height 9
checkbox input "false"
drag, startPoint x: 808, startPoint y: 443, endPoint x: 818, endPoint y: 315, distance: 127.9
click at [808, 443] on div "Name: Jafar Membership: No Active Membership Total Visits: 12 Card on file: 0 L…" at bounding box center [864, 323] width 330 height 433
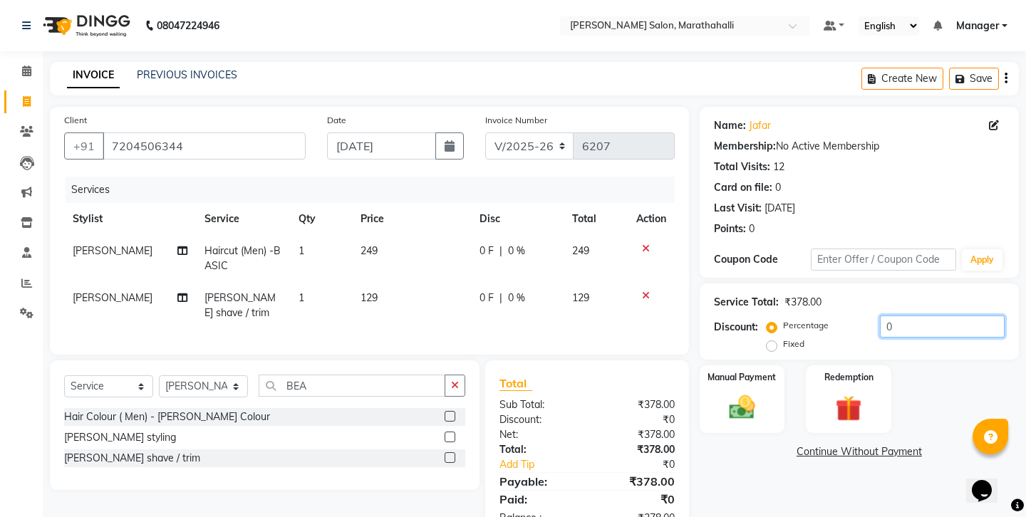
drag, startPoint x: 867, startPoint y: 276, endPoint x: 830, endPoint y: 276, distance: 36.3
click at [830, 315] on div "Percentage Fixed 0" at bounding box center [886, 334] width 235 height 38
type input "20"
click at [751, 392] on img at bounding box center [741, 407] width 44 height 31
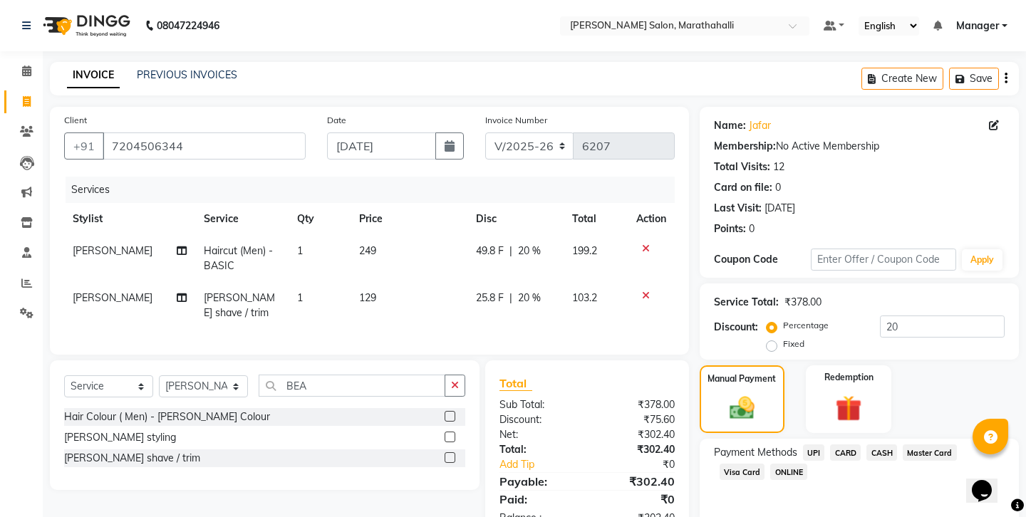
click at [866, 444] on span "CASH" at bounding box center [881, 452] width 31 height 16
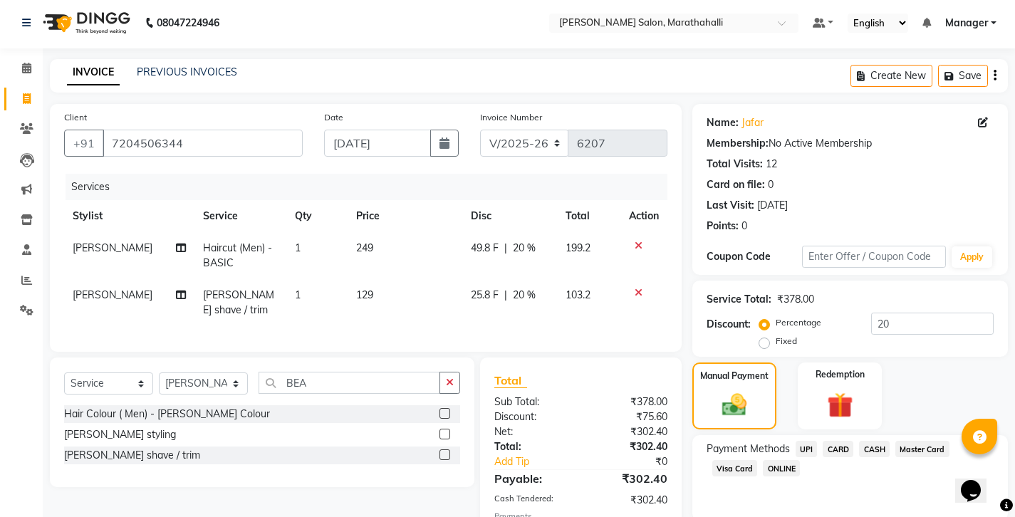
scroll to position [48, 0]
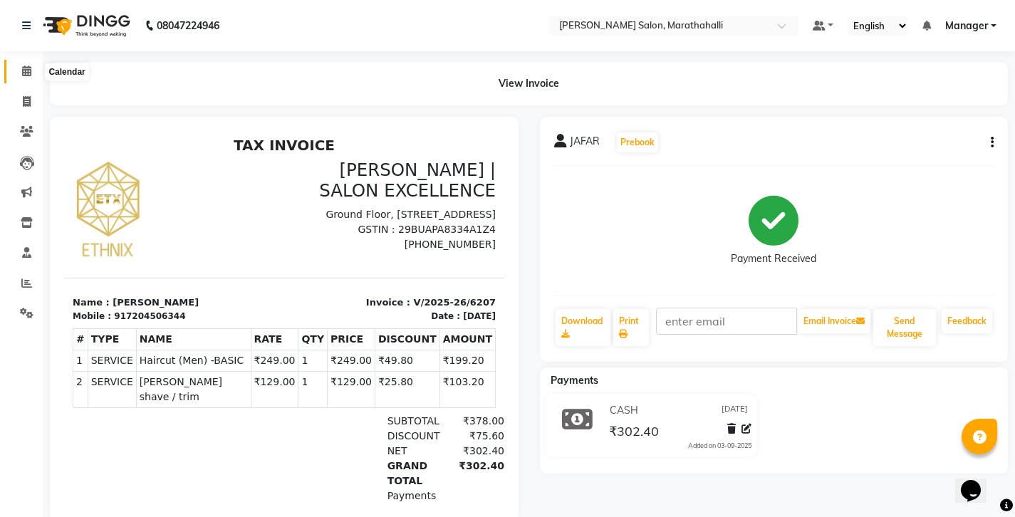
click at [22, 68] on span at bounding box center [26, 71] width 25 height 16
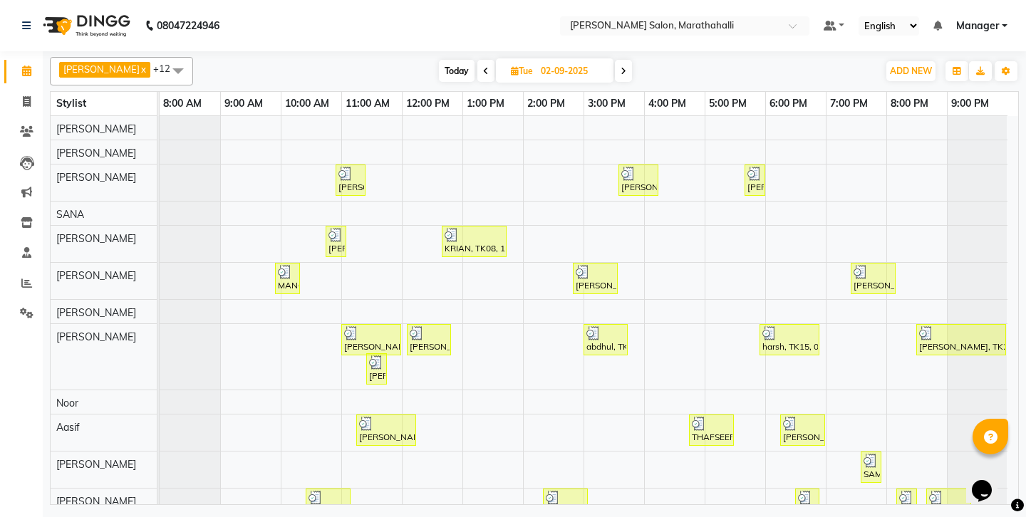
click at [615, 65] on span at bounding box center [623, 71] width 17 height 22
type input "[DATE]"
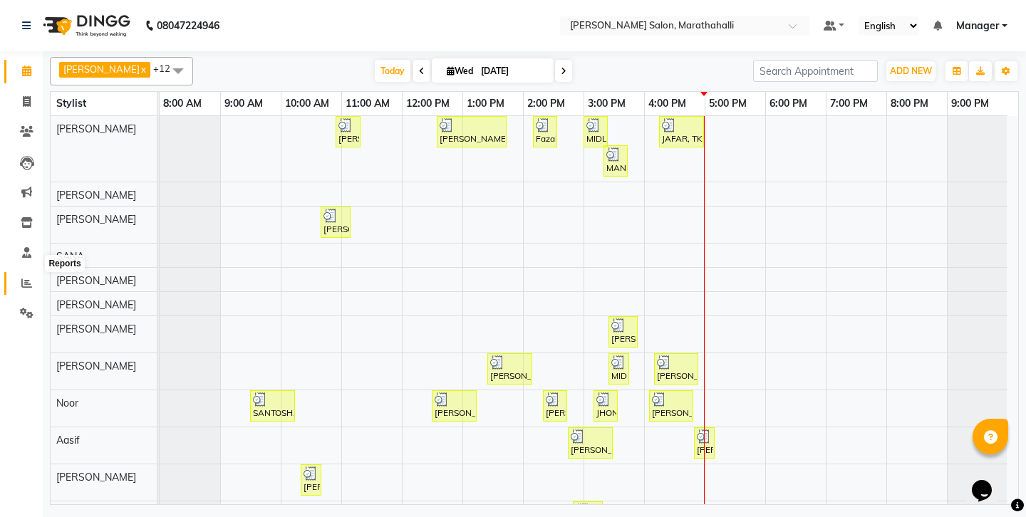
click at [24, 278] on icon at bounding box center [26, 283] width 11 height 11
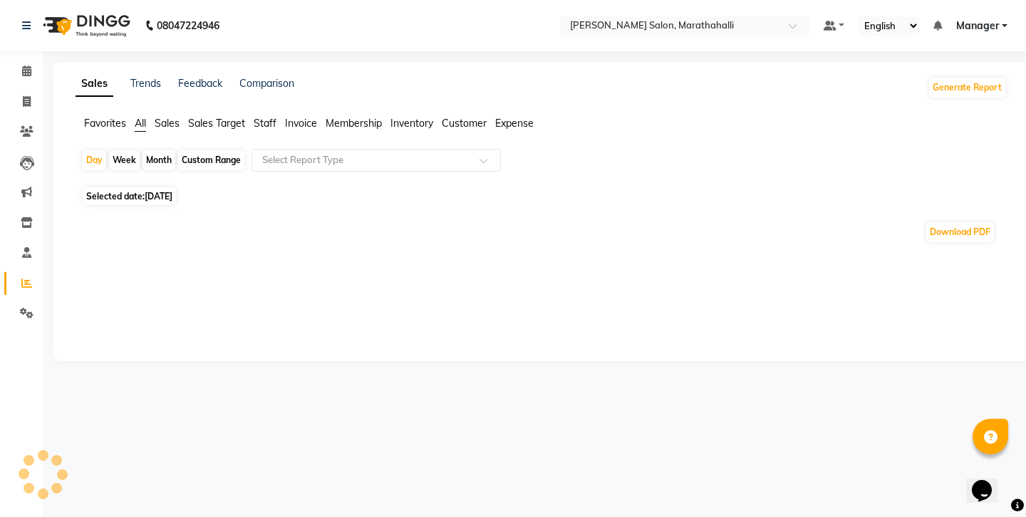
click at [254, 117] on span "Staff" at bounding box center [265, 123] width 23 height 13
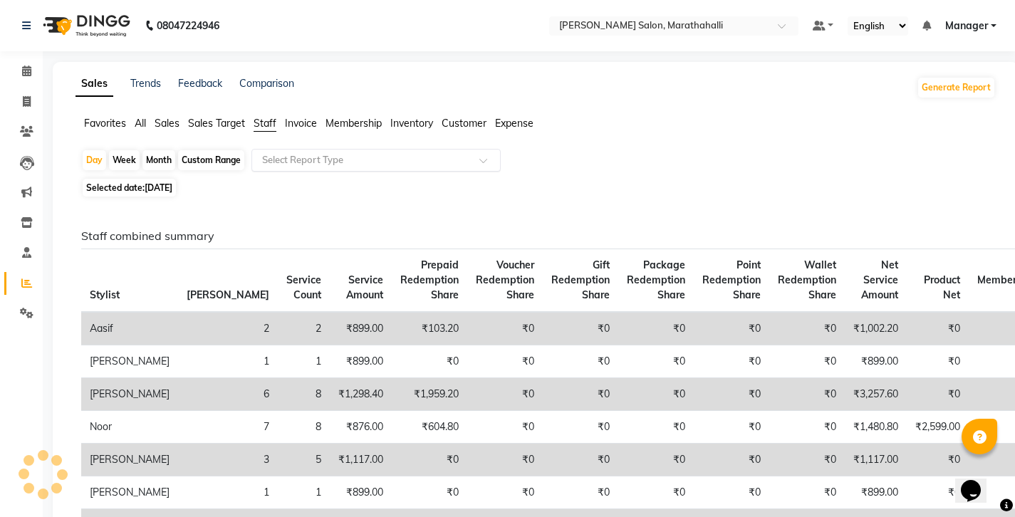
click at [259, 153] on input "text" at bounding box center [361, 160] width 205 height 14
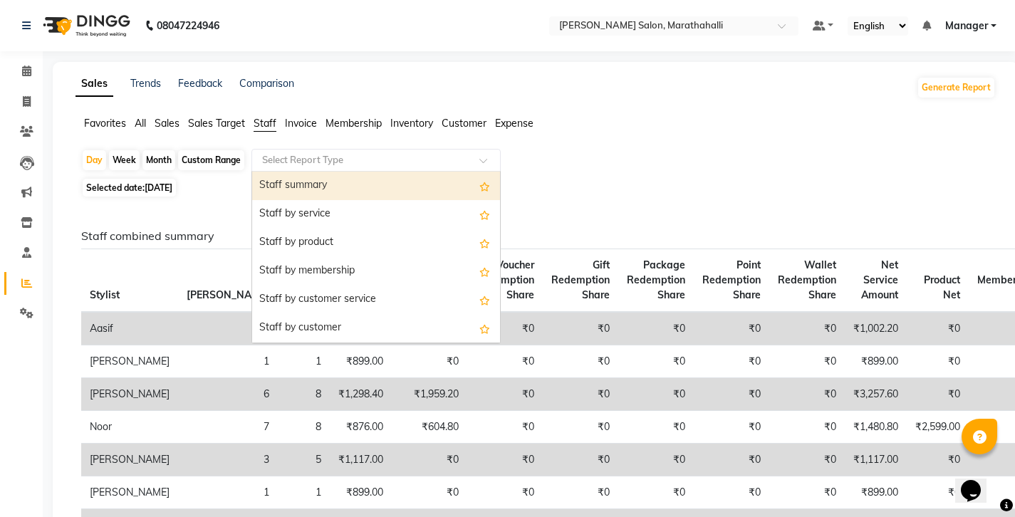
click at [281, 172] on div "Staff summary" at bounding box center [376, 186] width 248 height 28
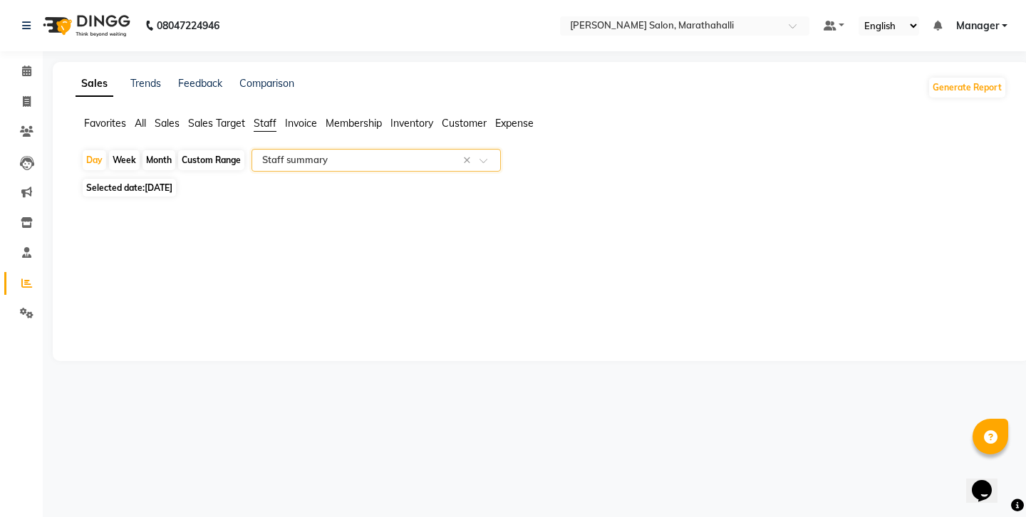
select select "full_report"
select select "csv"
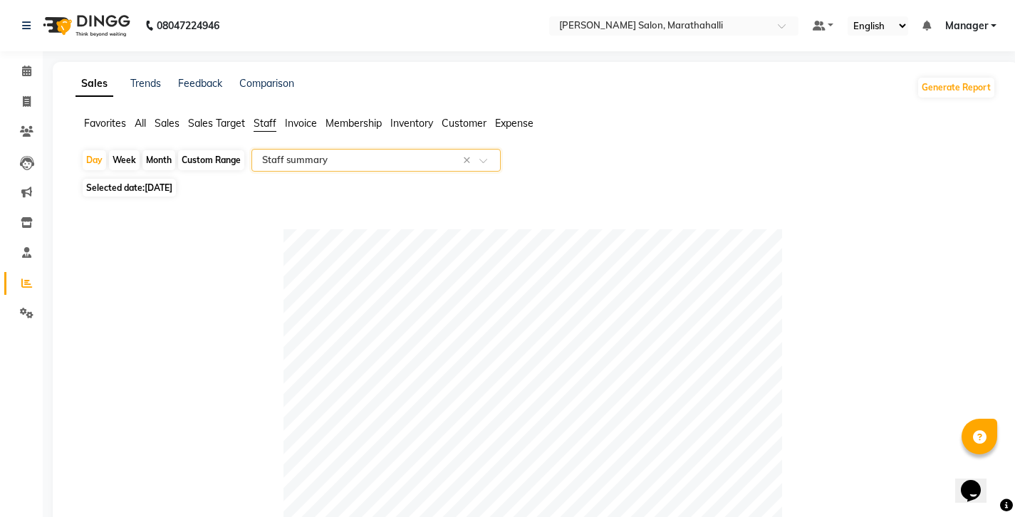
click at [208, 150] on div "Custom Range" at bounding box center [211, 160] width 66 height 20
select select "9"
select select "2025"
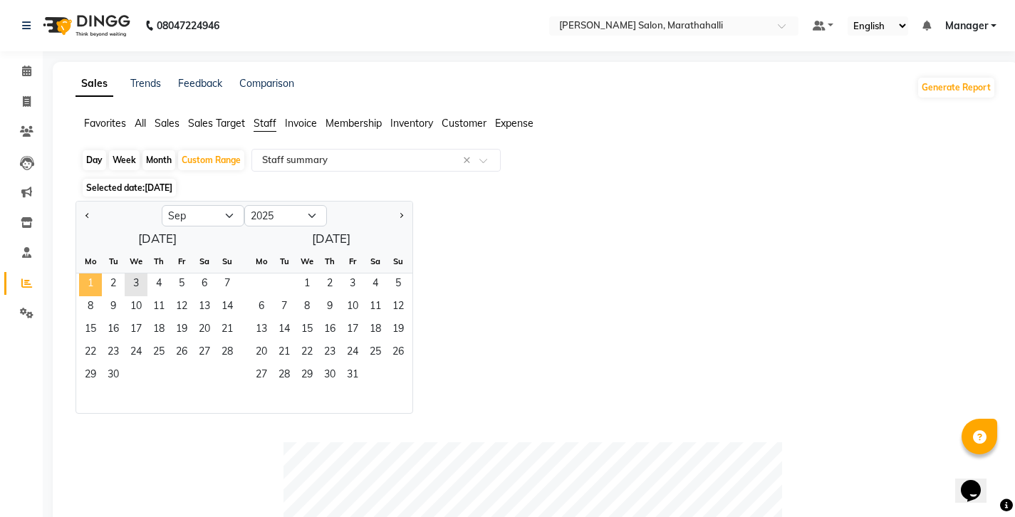
click at [79, 273] on span "1" at bounding box center [90, 284] width 23 height 23
click at [149, 273] on span "4" at bounding box center [158, 284] width 23 height 23
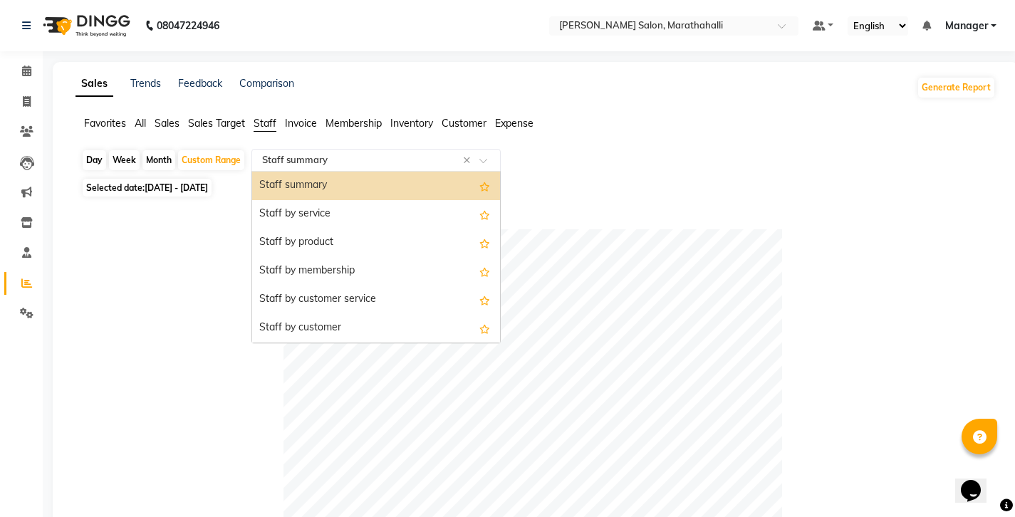
click at [273, 153] on input "text" at bounding box center [361, 160] width 205 height 14
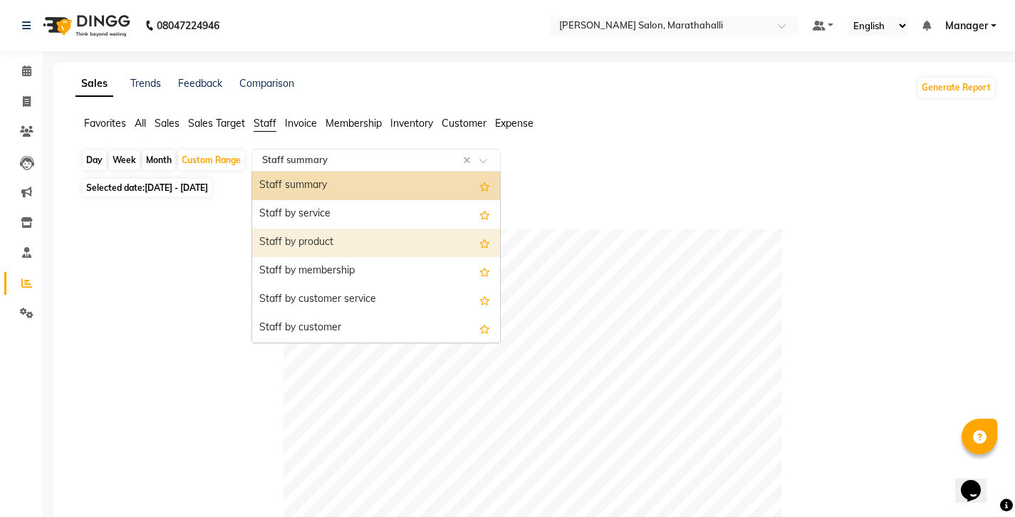
click at [286, 229] on div "Staff by product" at bounding box center [376, 243] width 248 height 28
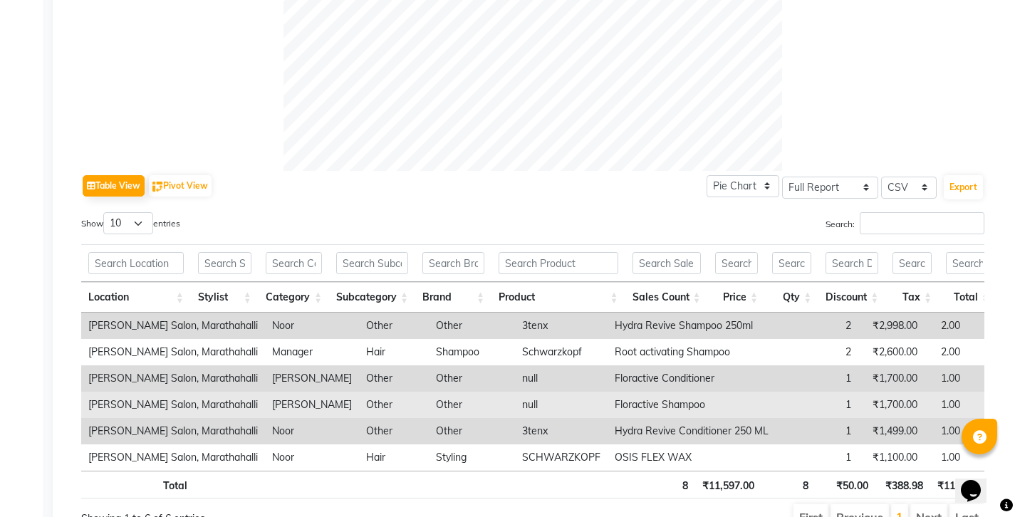
scroll to position [29, 0]
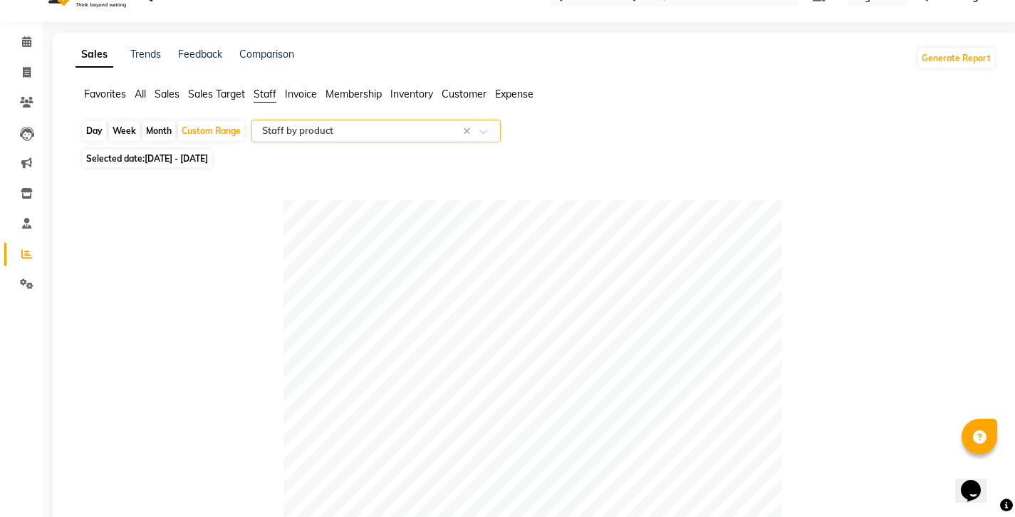
click at [280, 124] on input "text" at bounding box center [361, 131] width 205 height 14
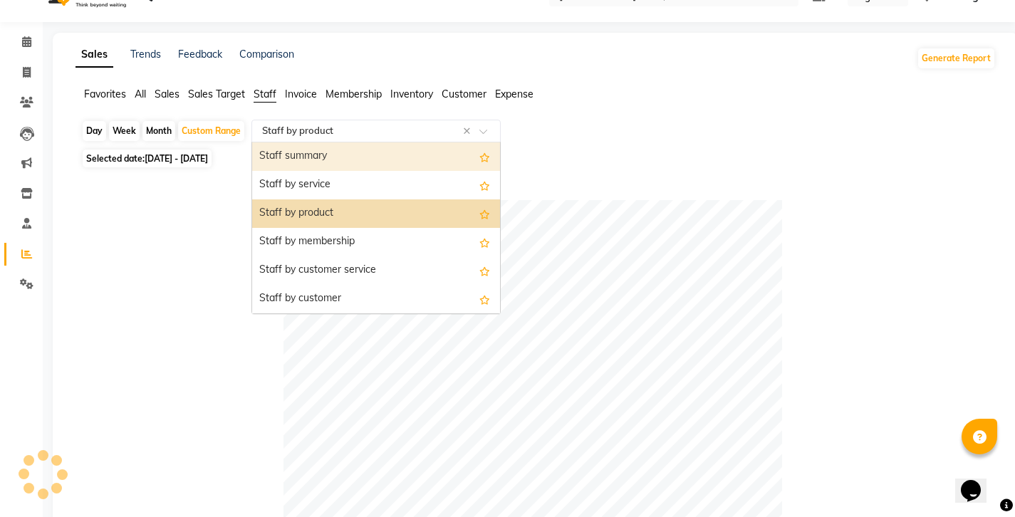
click at [268, 142] on div "Staff summary" at bounding box center [376, 156] width 248 height 28
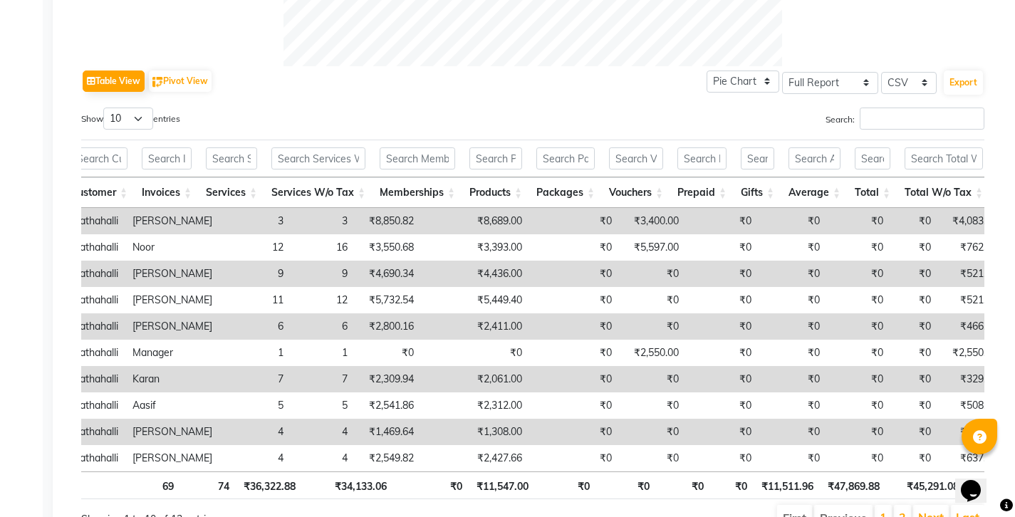
scroll to position [0, 130]
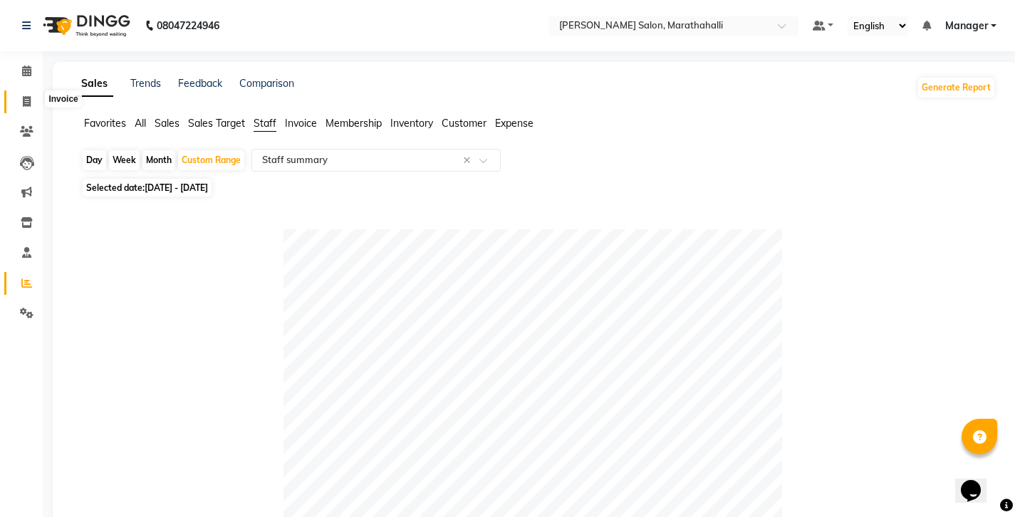
click at [25, 96] on icon at bounding box center [27, 101] width 8 height 11
select select "4783"
select select "service"
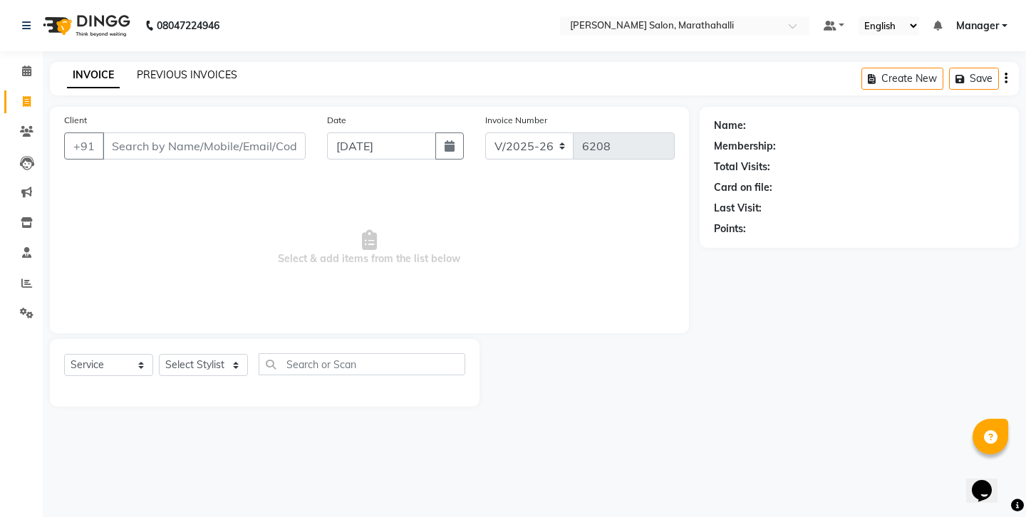
click at [180, 68] on link "PREVIOUS INVOICES" at bounding box center [187, 74] width 100 height 13
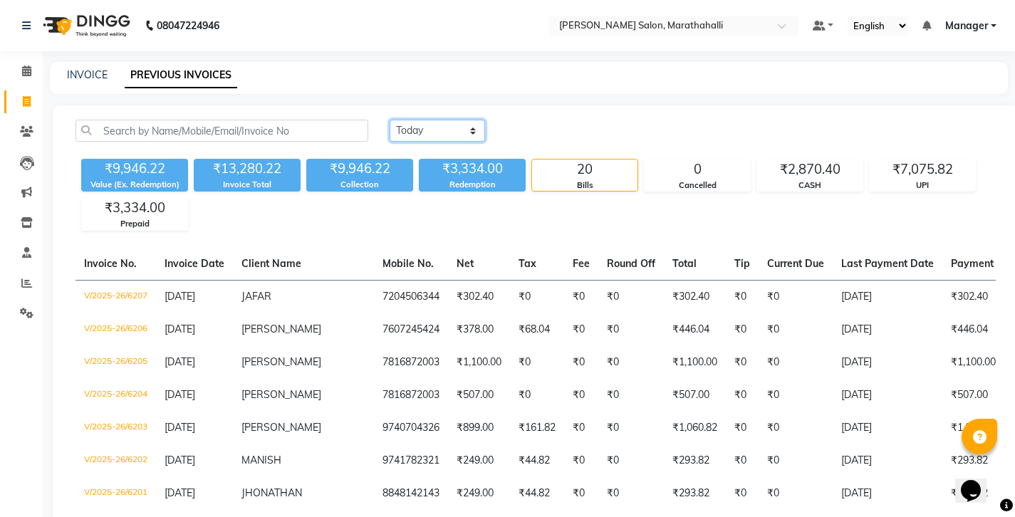
select select "range"
click at [558, 121] on input "[DATE]" at bounding box center [554, 131] width 100 height 20
select select "9"
select select "2025"
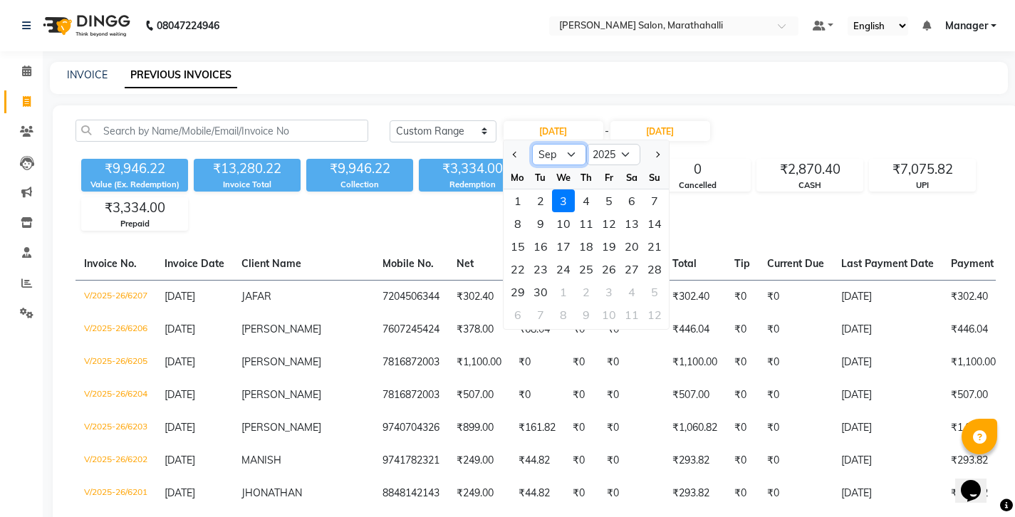
select select "8"
click at [598, 189] on div "1" at bounding box center [609, 200] width 23 height 23
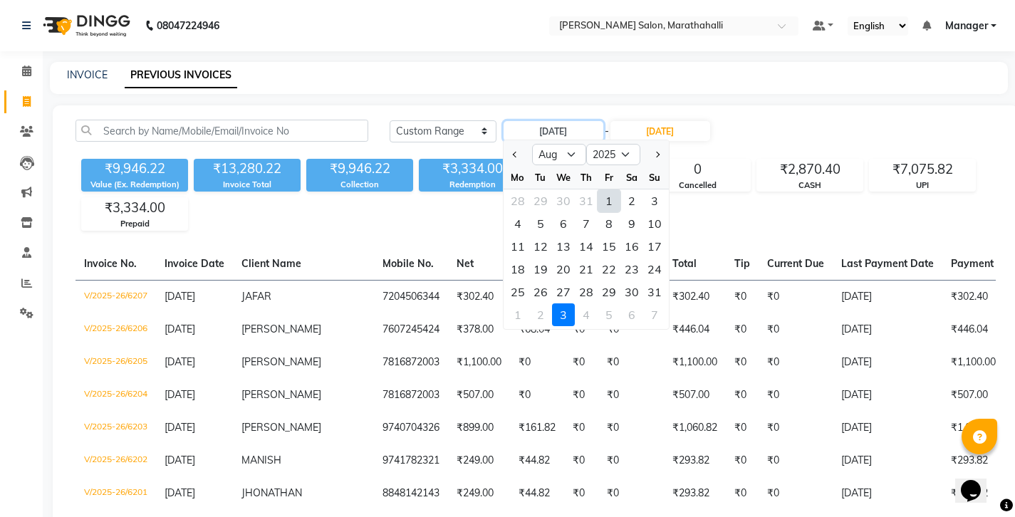
type input "01-08-2025"
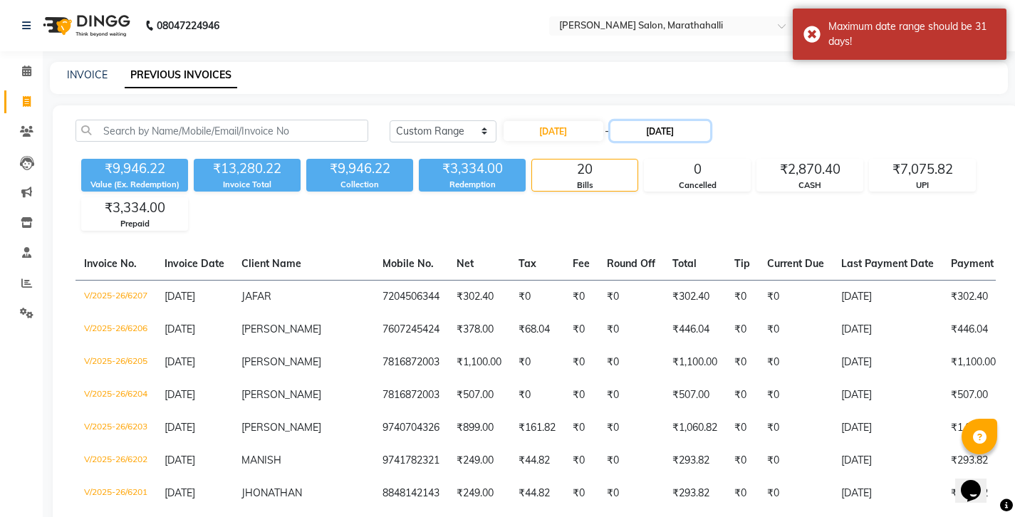
click at [620, 121] on input "[DATE]" at bounding box center [660, 131] width 100 height 20
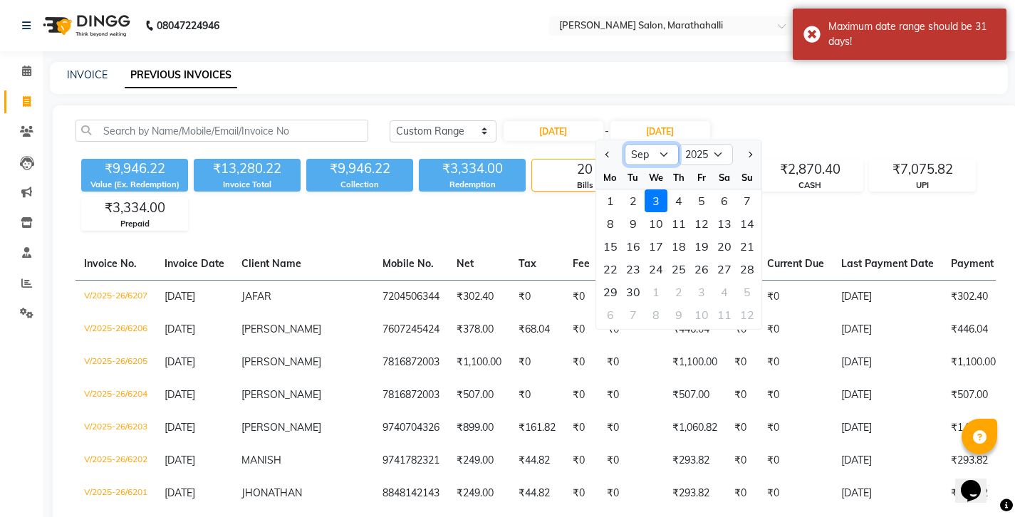
select select "8"
click at [736, 281] on div "31" at bounding box center [747, 292] width 23 height 23
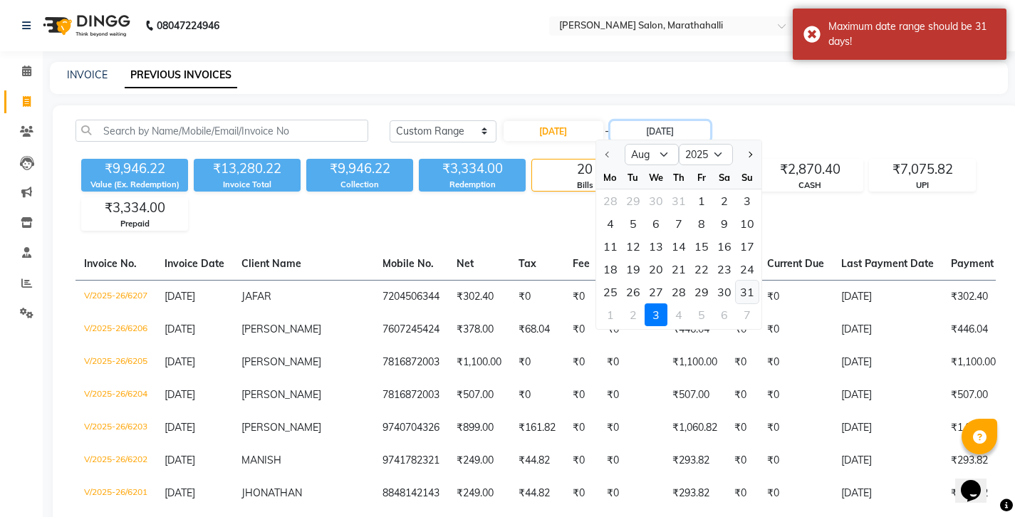
type input "[DATE]"
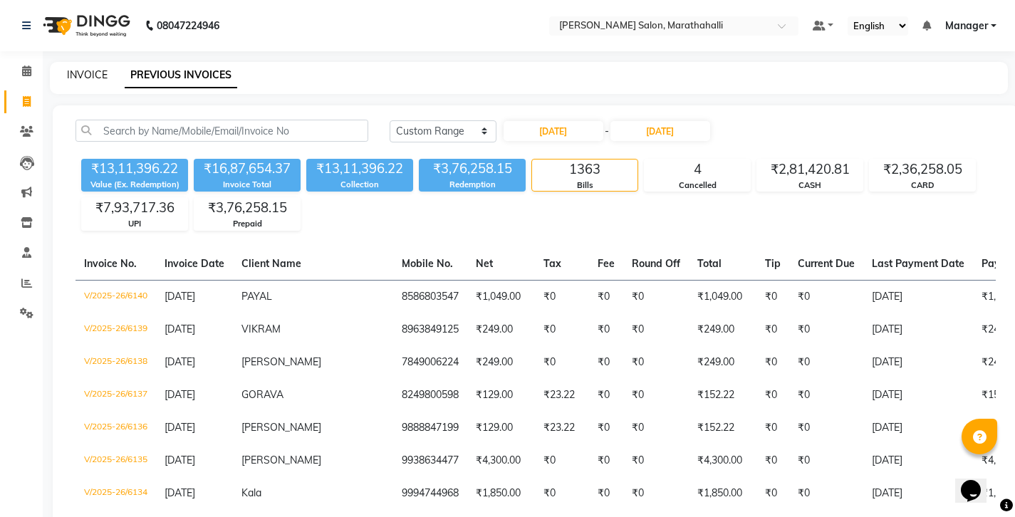
click at [71, 68] on link "INVOICE" at bounding box center [87, 74] width 41 height 13
select select "service"
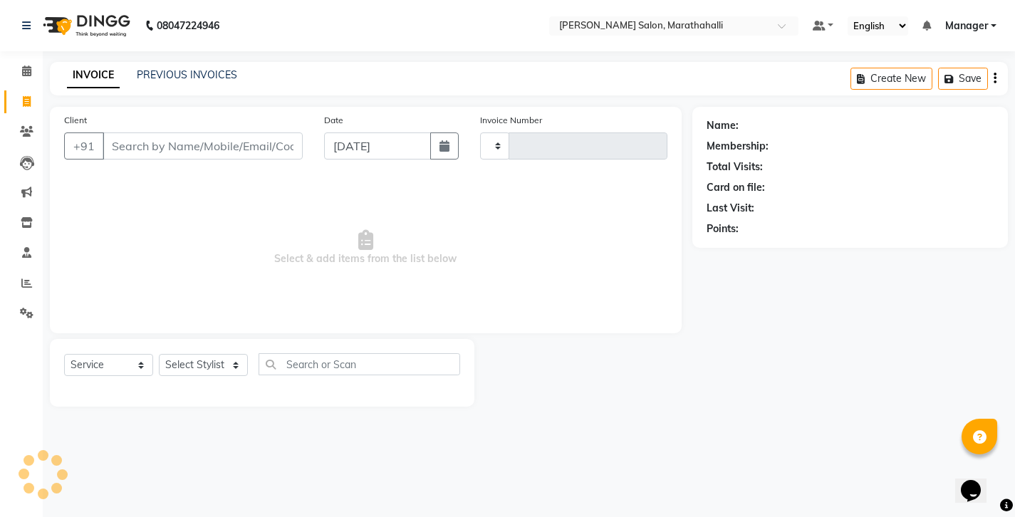
type input "6208"
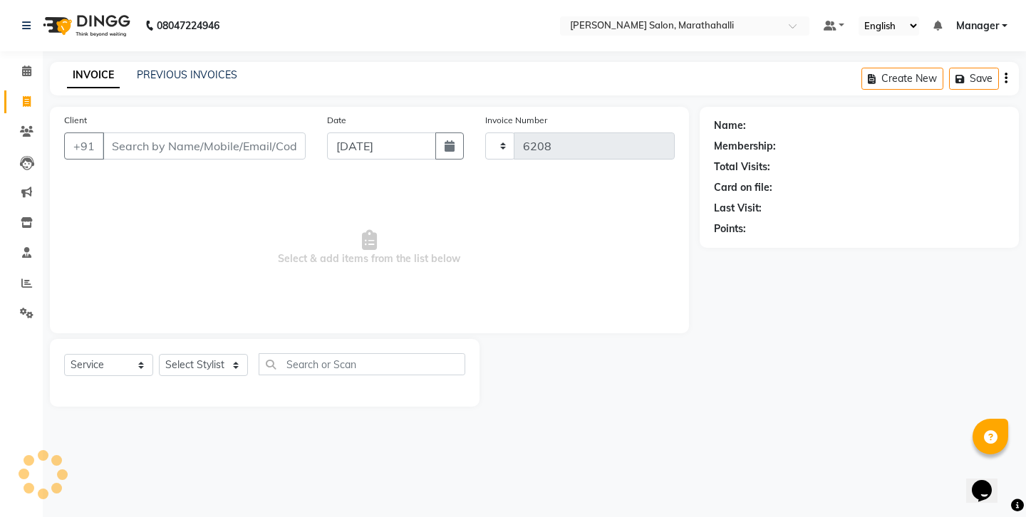
select select "4783"
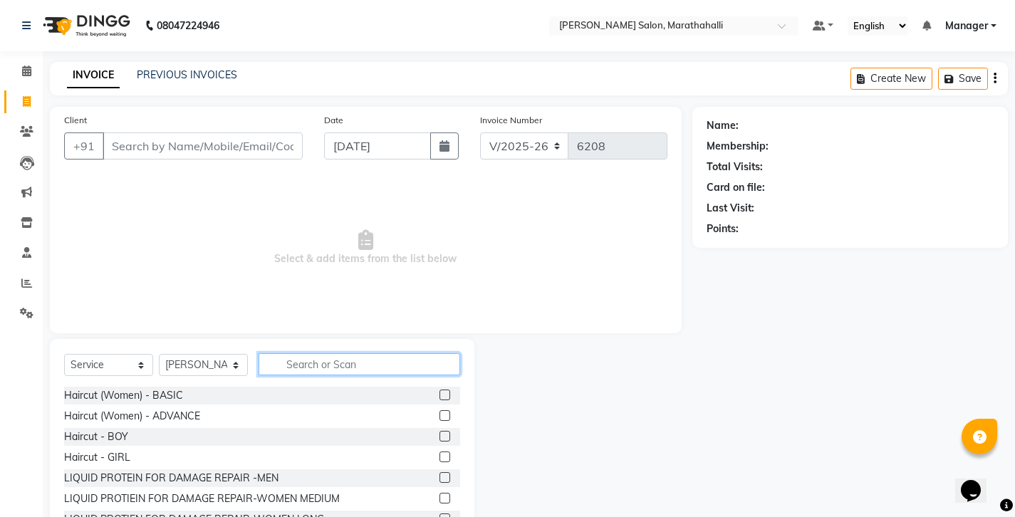
click at [334, 353] on input "text" at bounding box center [360, 364] width 202 height 22
select select "72187"
click at [300, 353] on input "text" at bounding box center [360, 364] width 202 height 22
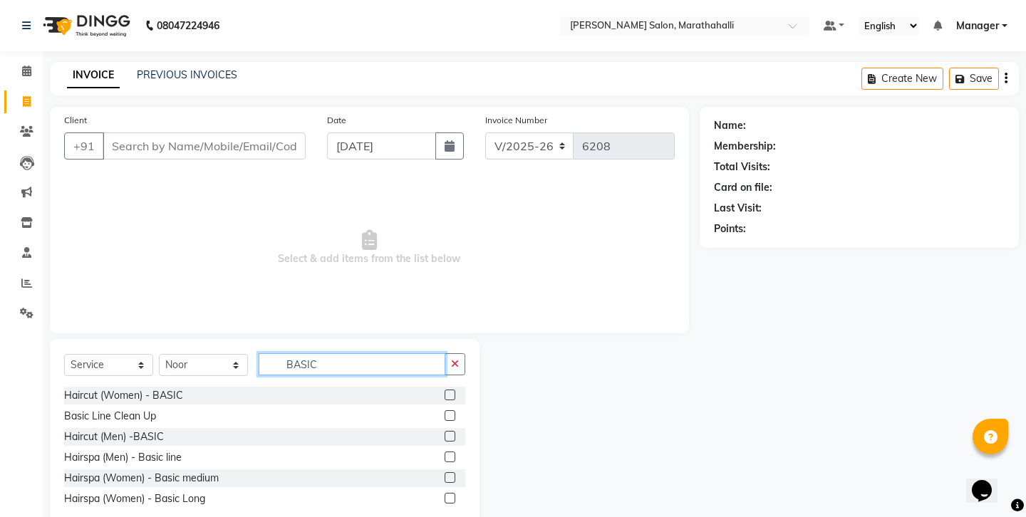
type input "BASIC"
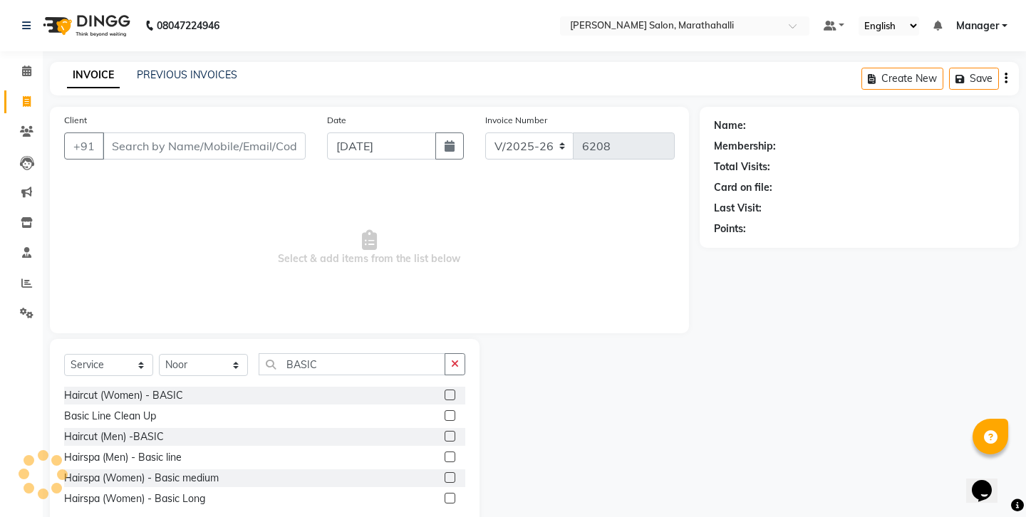
click at [450, 431] on label at bounding box center [449, 436] width 11 height 11
click at [450, 432] on input "checkbox" at bounding box center [448, 436] width 9 height 9
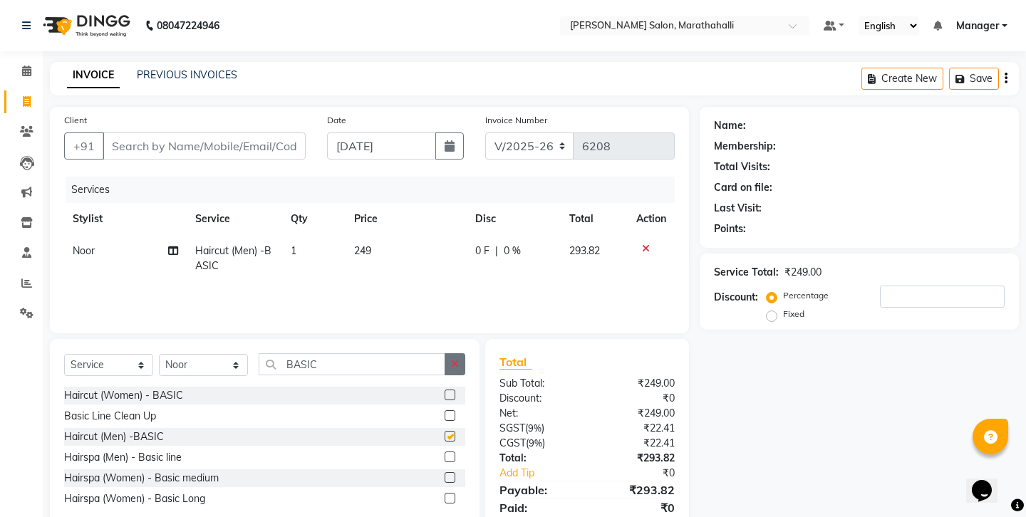
checkbox input "false"
click at [459, 359] on icon "button" at bounding box center [455, 364] width 8 height 10
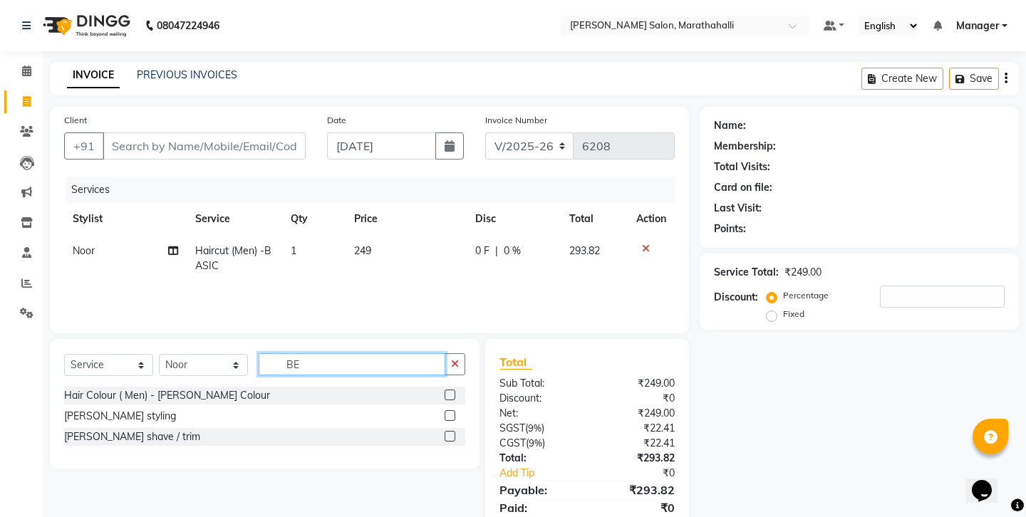
type input "BE"
click at [455, 431] on label at bounding box center [449, 436] width 11 height 11
click at [454, 432] on input "checkbox" at bounding box center [448, 436] width 9 height 9
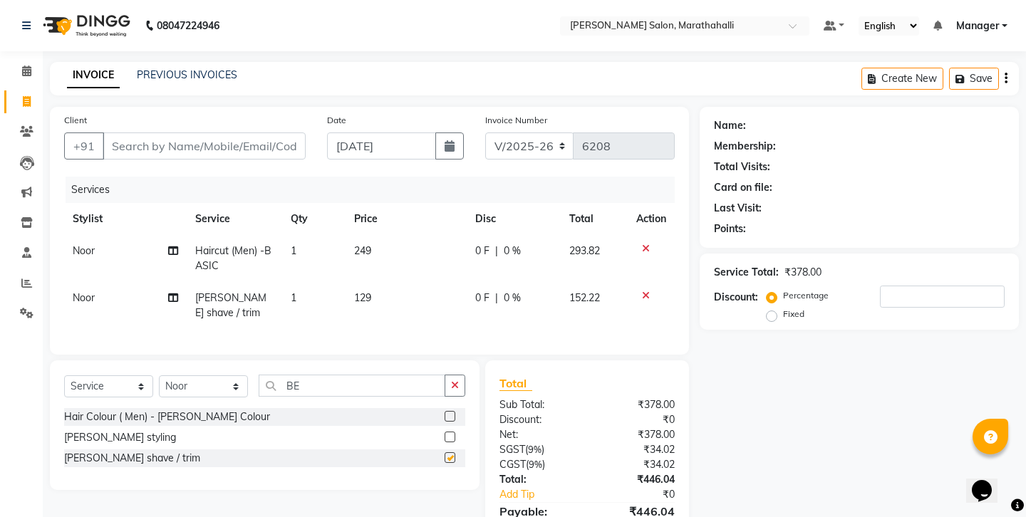
checkbox input "false"
click at [241, 132] on input "Client" at bounding box center [204, 145] width 203 height 27
type input "9"
type input "0"
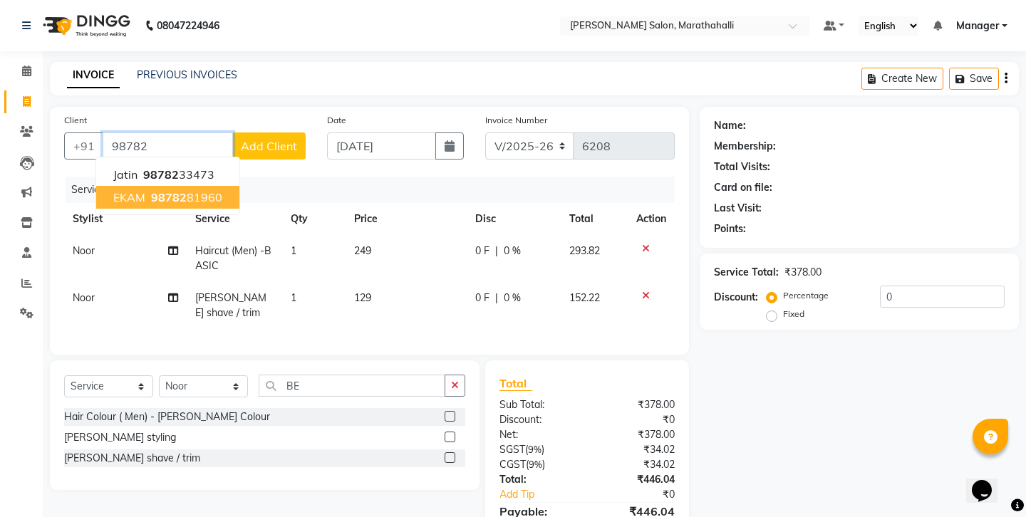
click at [152, 190] on span "98782" at bounding box center [169, 197] width 36 height 14
type input "9878281960"
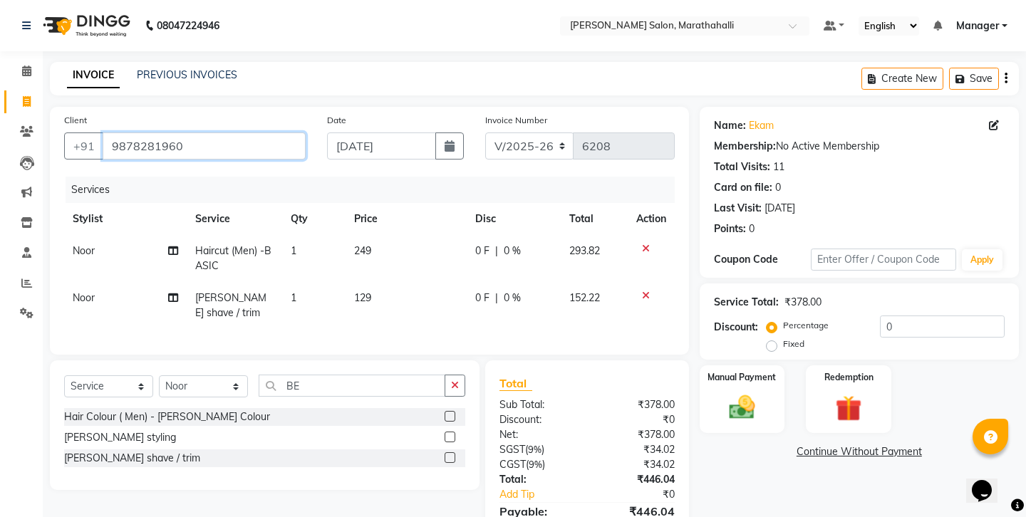
click at [110, 132] on input "9878281960" at bounding box center [204, 145] width 203 height 27
click at [774, 441] on div "Name: Ekam Membership: No Active Membership Total Visits: 11 Card on file: 0 La…" at bounding box center [864, 338] width 330 height 463
click at [1007, 78] on icon "button" at bounding box center [1005, 78] width 3 height 1
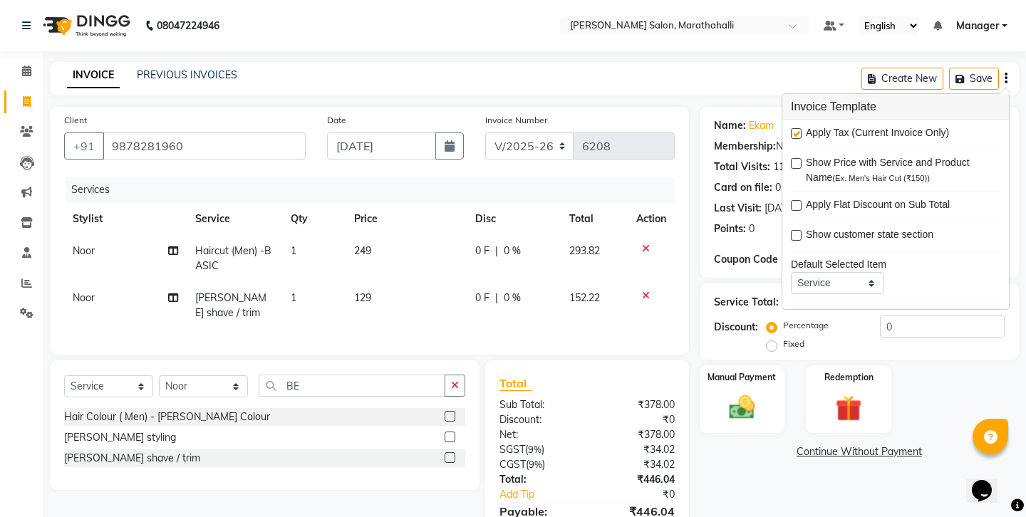
click at [797, 128] on label at bounding box center [796, 133] width 11 height 11
click at [797, 130] on input "checkbox" at bounding box center [795, 134] width 9 height 9
checkbox input "false"
drag, startPoint x: 781, startPoint y: 377, endPoint x: 741, endPoint y: 335, distance: 58.0
click at [780, 444] on div "Continue Without Payment" at bounding box center [858, 451] width 313 height 15
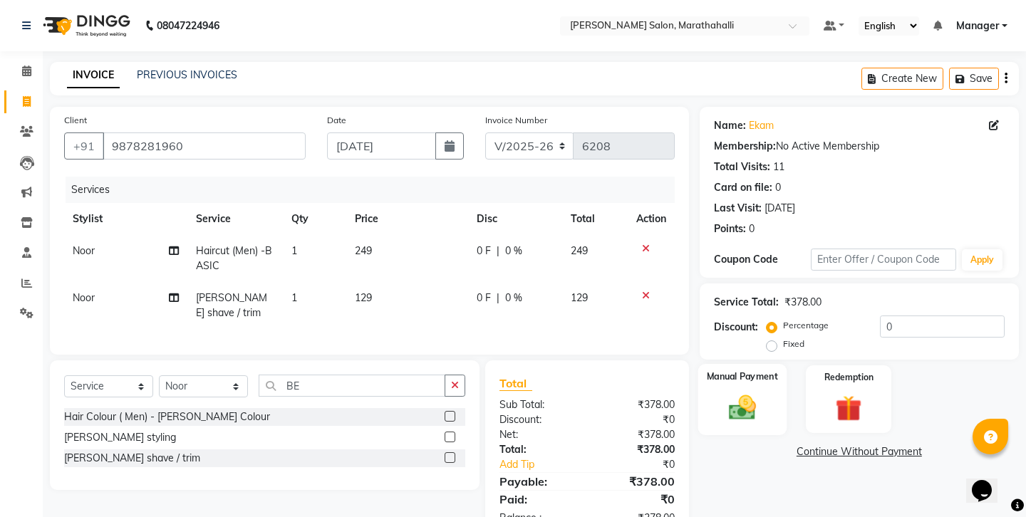
click at [738, 392] on img at bounding box center [741, 407] width 44 height 31
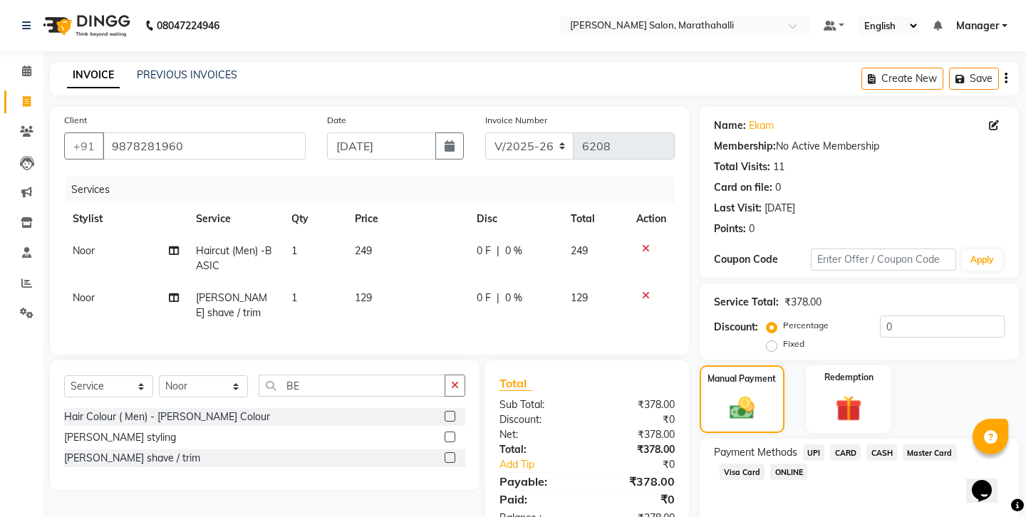
drag, startPoint x: 855, startPoint y: 378, endPoint x: 847, endPoint y: 381, distance: 8.3
click at [866, 444] on span "CASH" at bounding box center [881, 452] width 31 height 16
drag, startPoint x: 852, startPoint y: 407, endPoint x: 753, endPoint y: 407, distance: 98.3
click at [753, 489] on div "Amount: 378" at bounding box center [859, 501] width 312 height 24
type input "300"
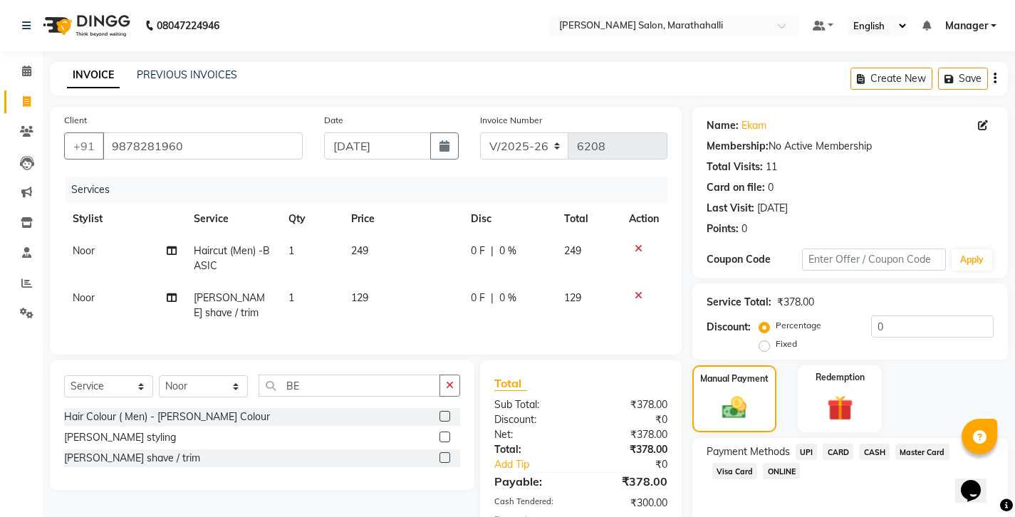
click at [796, 444] on span "UPI" at bounding box center [807, 452] width 22 height 16
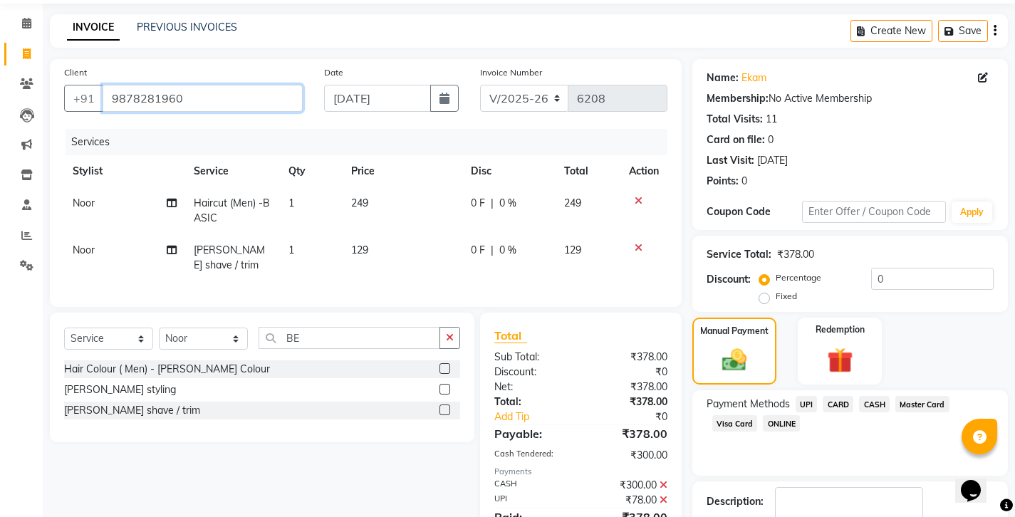
click at [141, 85] on input "9878281960" at bounding box center [203, 98] width 200 height 27
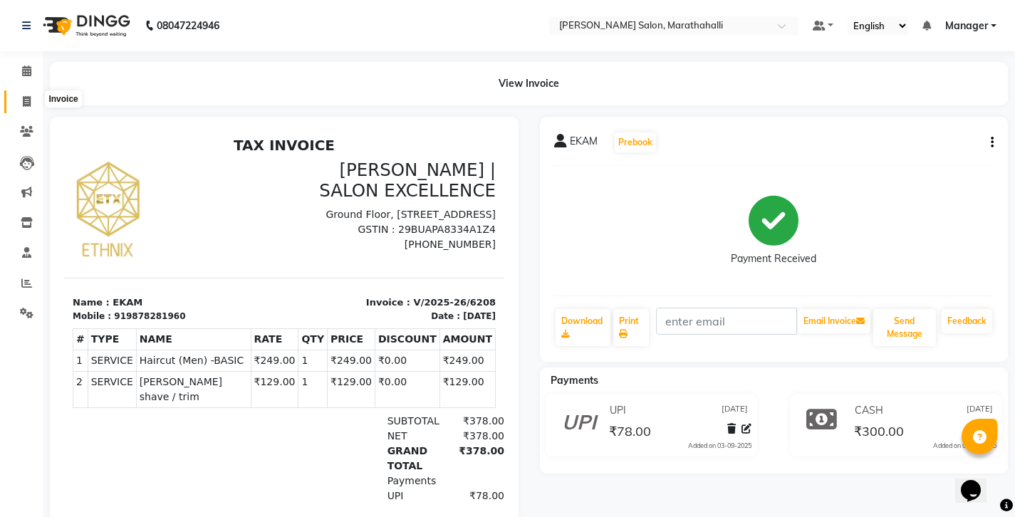
click at [21, 95] on span at bounding box center [26, 102] width 25 height 16
select select "service"
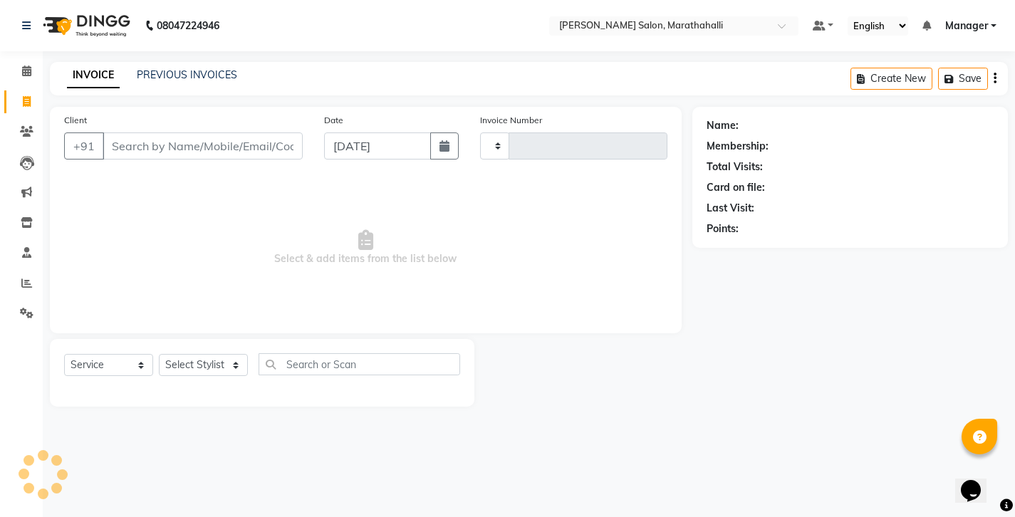
type input "6209"
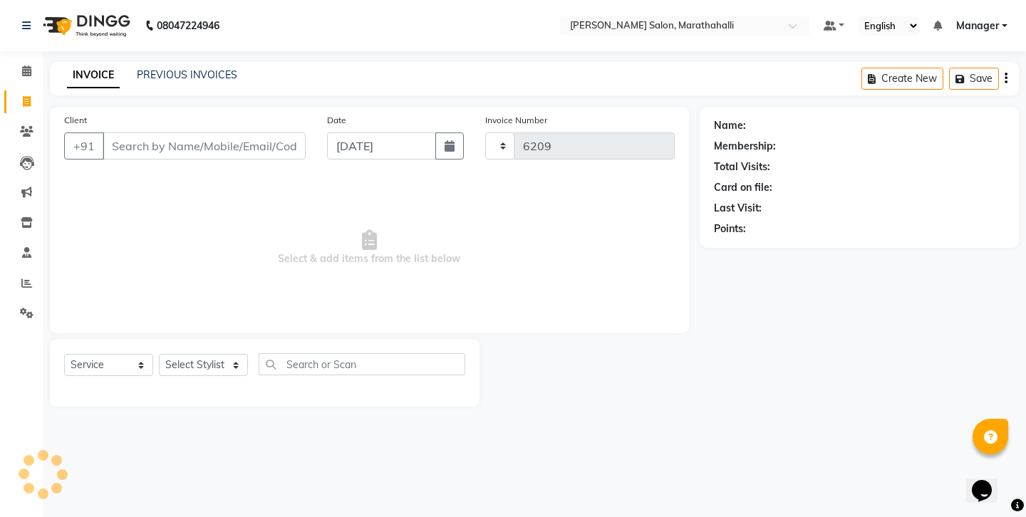
select select "4783"
click at [140, 74] on link "PREVIOUS INVOICES" at bounding box center [187, 74] width 100 height 13
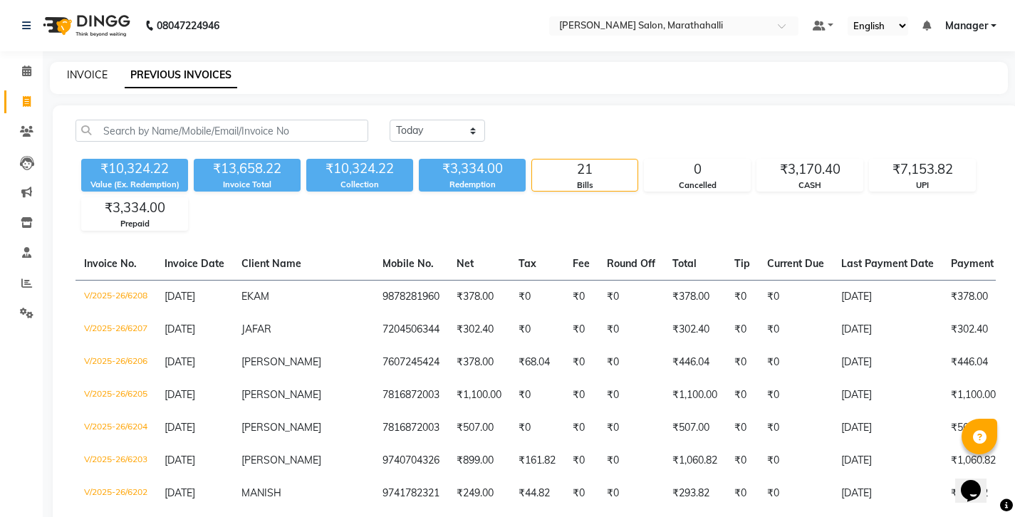
click at [75, 69] on link "INVOICE" at bounding box center [87, 74] width 41 height 13
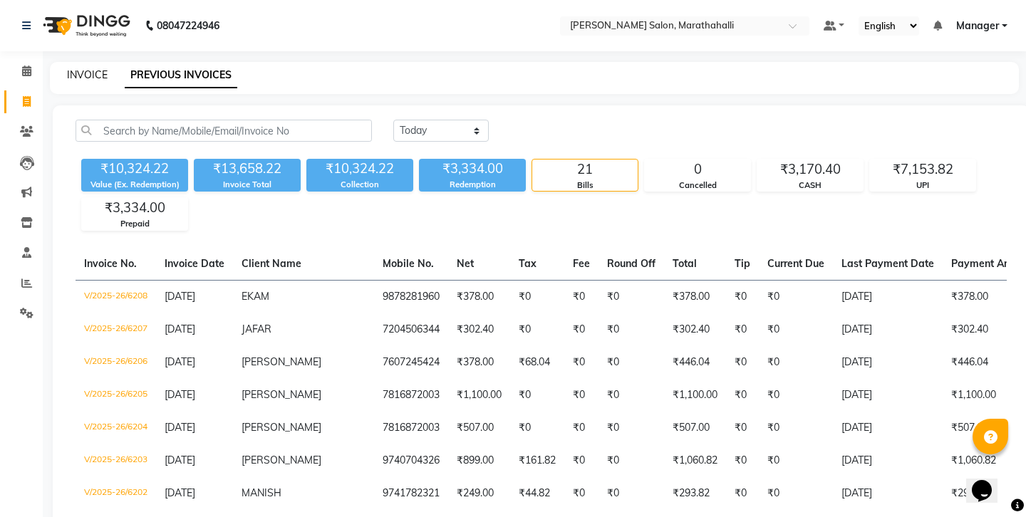
select select "4783"
select select "service"
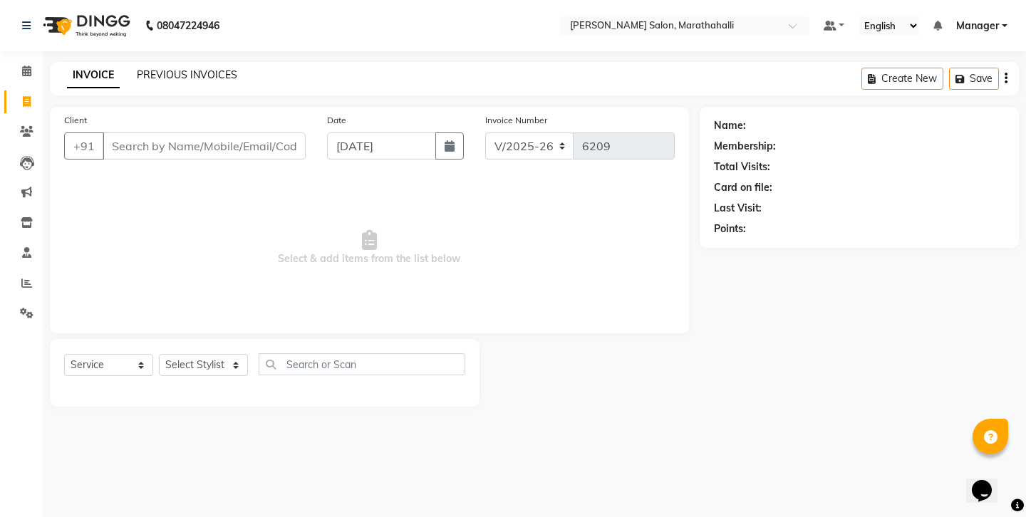
click at [157, 68] on link "PREVIOUS INVOICES" at bounding box center [187, 74] width 100 height 13
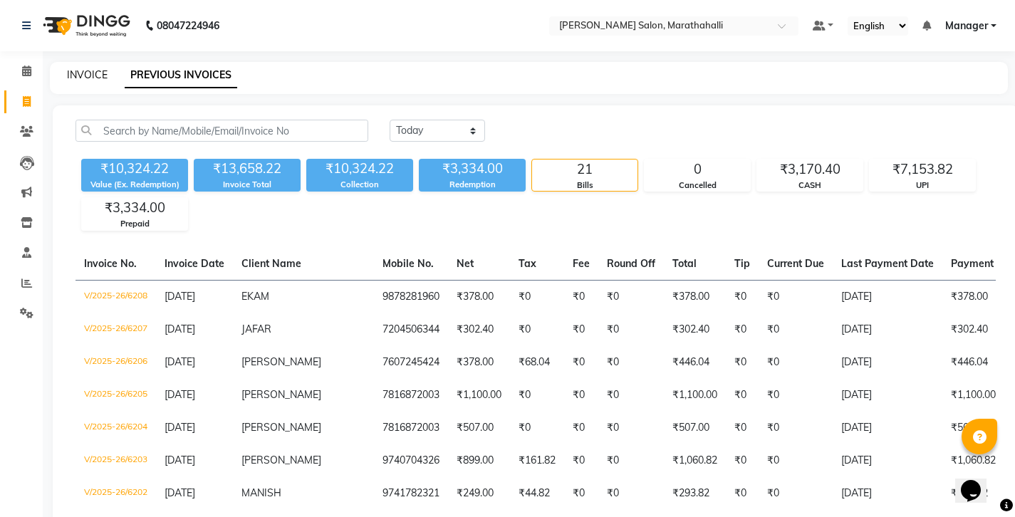
click at [78, 71] on link "INVOICE" at bounding box center [87, 74] width 41 height 13
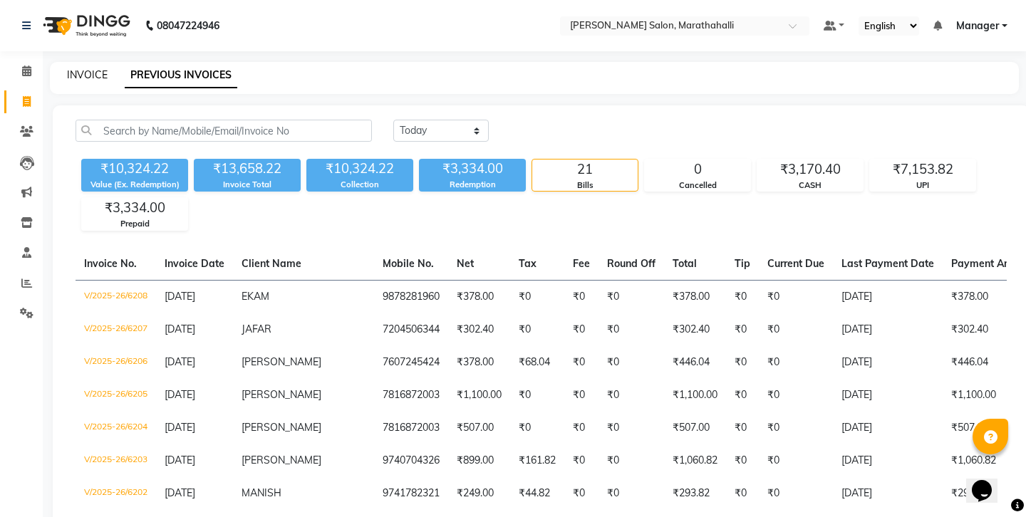
select select "4783"
select select "service"
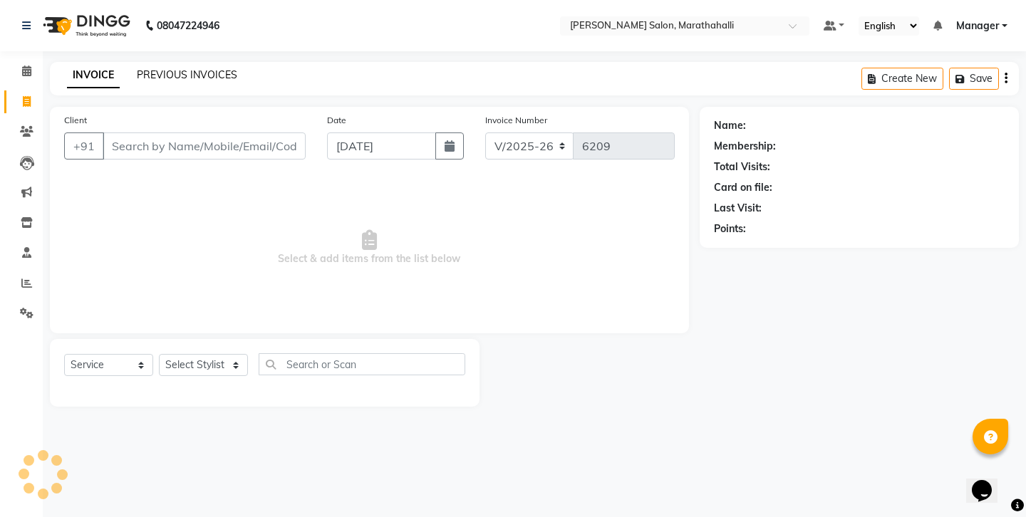
click at [155, 71] on link "PREVIOUS INVOICES" at bounding box center [187, 74] width 100 height 13
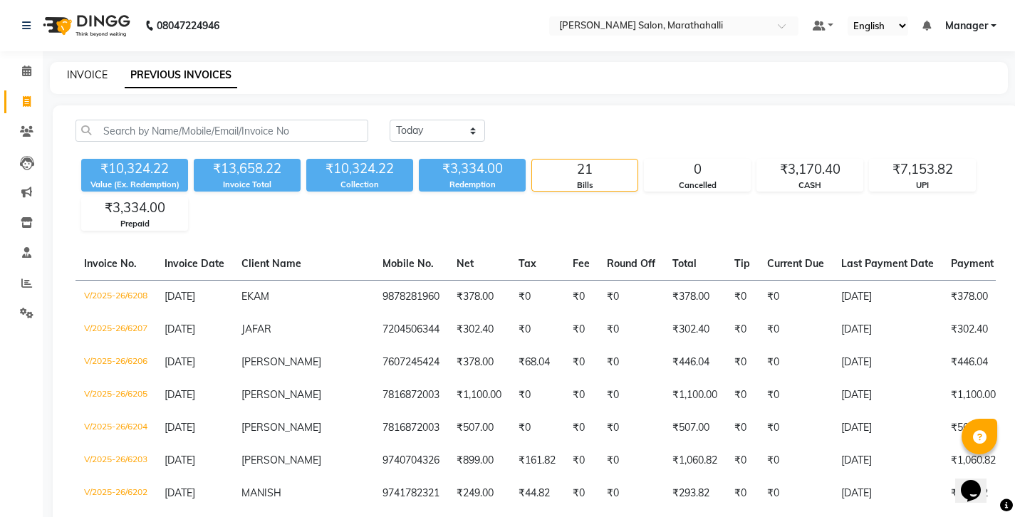
click at [80, 69] on link "INVOICE" at bounding box center [87, 74] width 41 height 13
select select "4783"
select select "service"
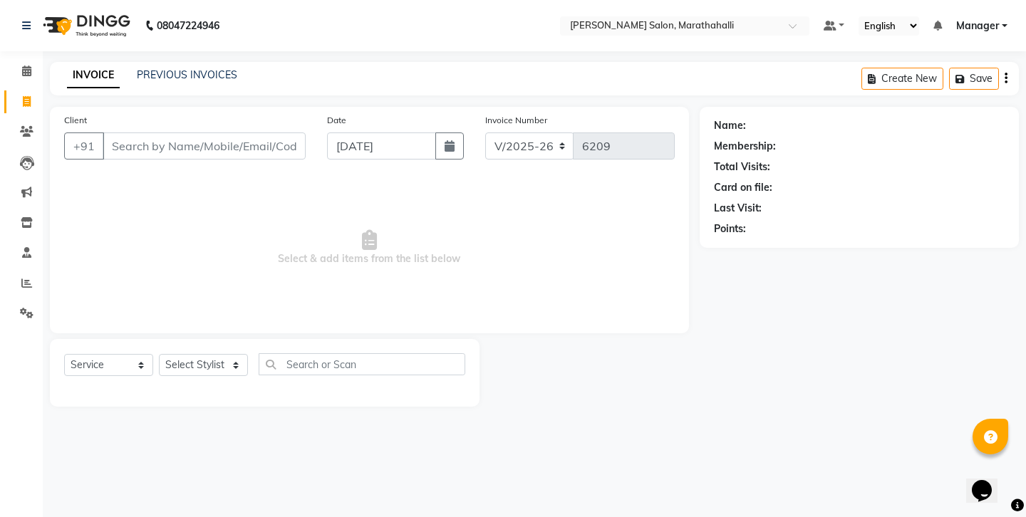
click at [163, 135] on input "Client" at bounding box center [204, 145] width 203 height 27
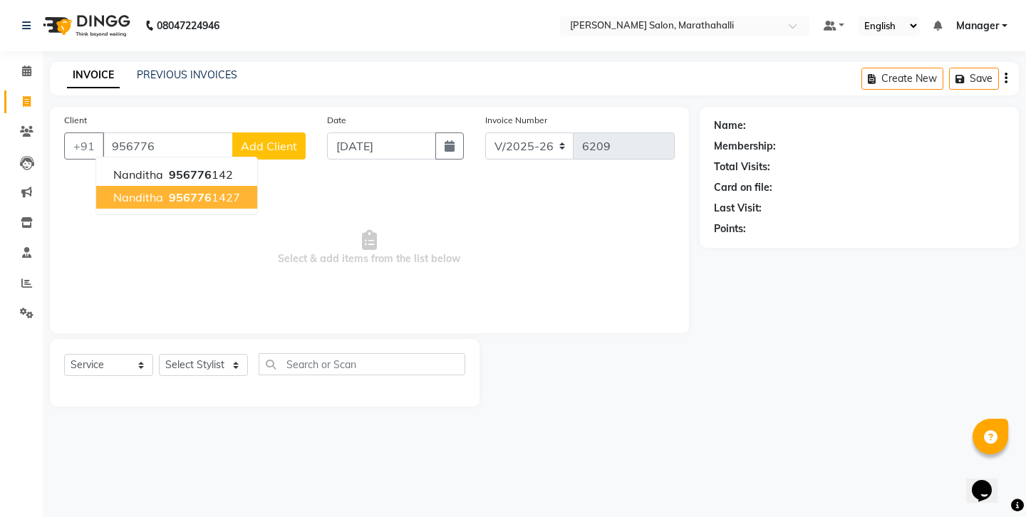
click at [144, 190] on span "nanditha" at bounding box center [138, 197] width 50 height 14
type input "9567761427"
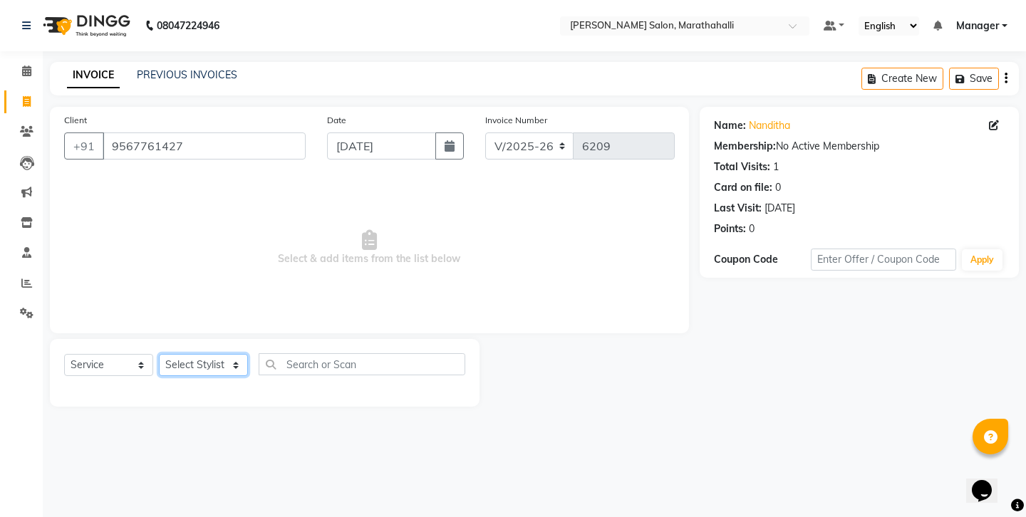
select select "86569"
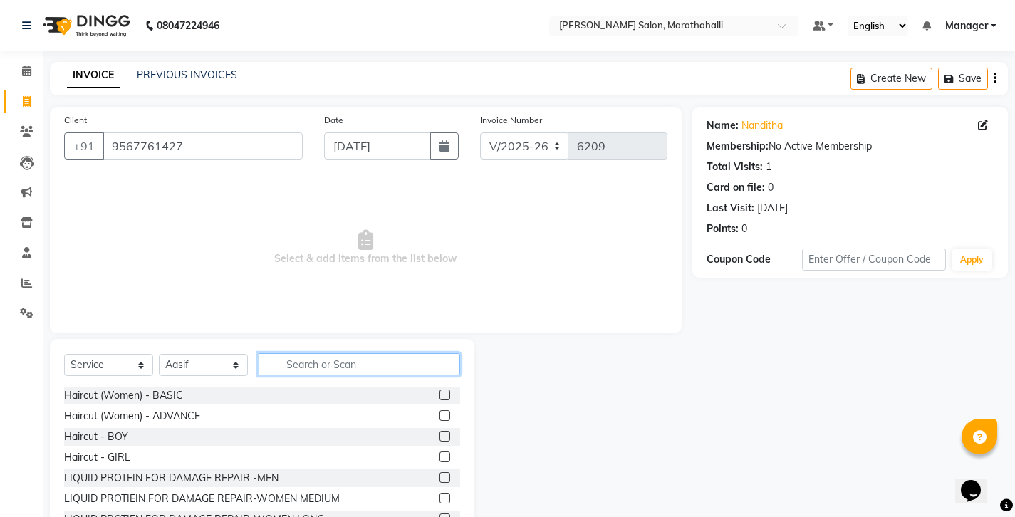
click at [294, 353] on input "text" at bounding box center [360, 364] width 202 height 22
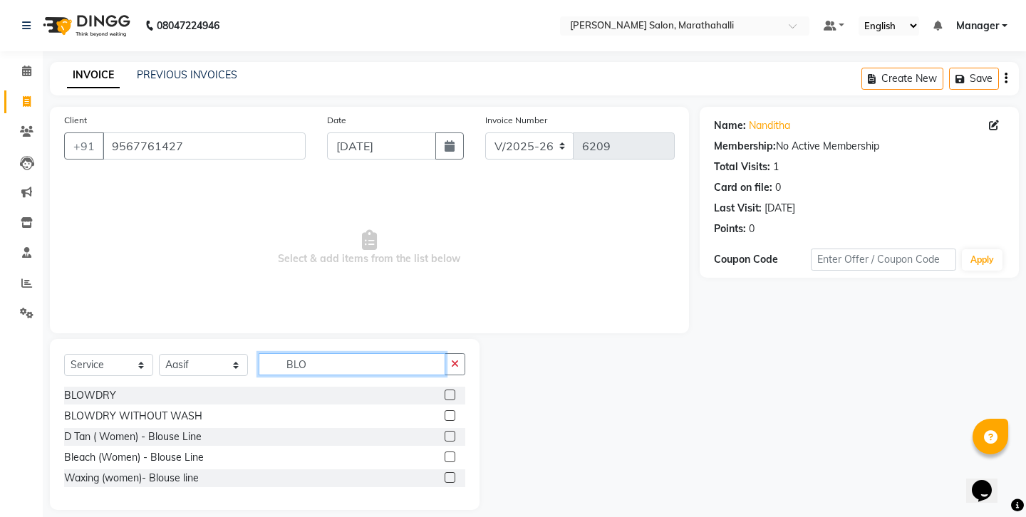
type input "BLO"
click at [455, 390] on label at bounding box center [449, 395] width 11 height 11
click at [454, 391] on input "checkbox" at bounding box center [448, 395] width 9 height 9
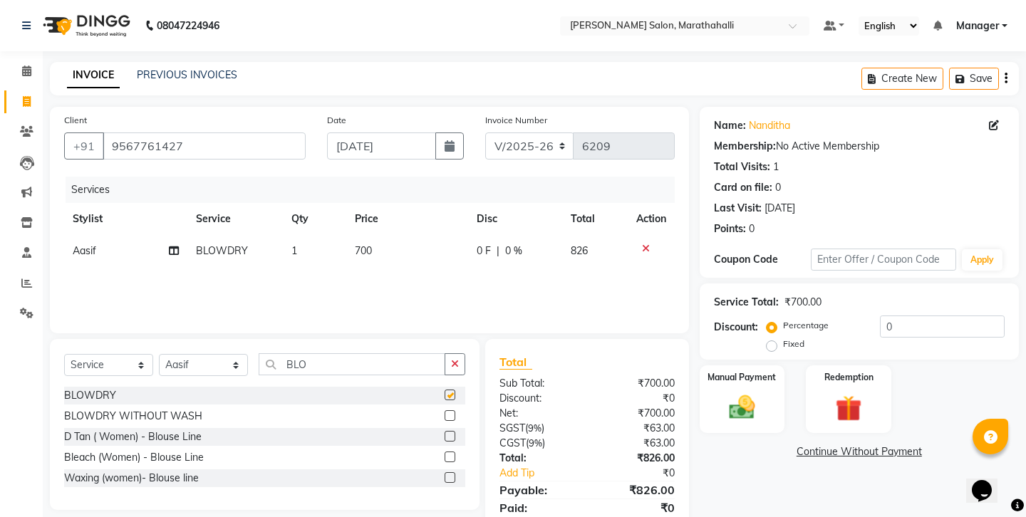
checkbox input "false"
click at [1006, 78] on icon "button" at bounding box center [1005, 78] width 3 height 1
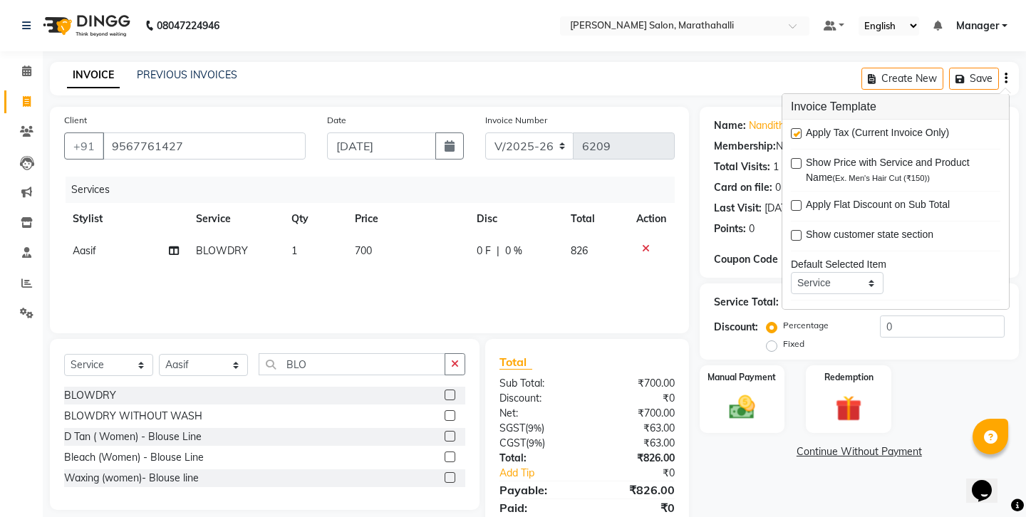
click at [796, 128] on label at bounding box center [796, 133] width 11 height 11
click at [796, 130] on input "checkbox" at bounding box center [795, 134] width 9 height 9
checkbox input "false"
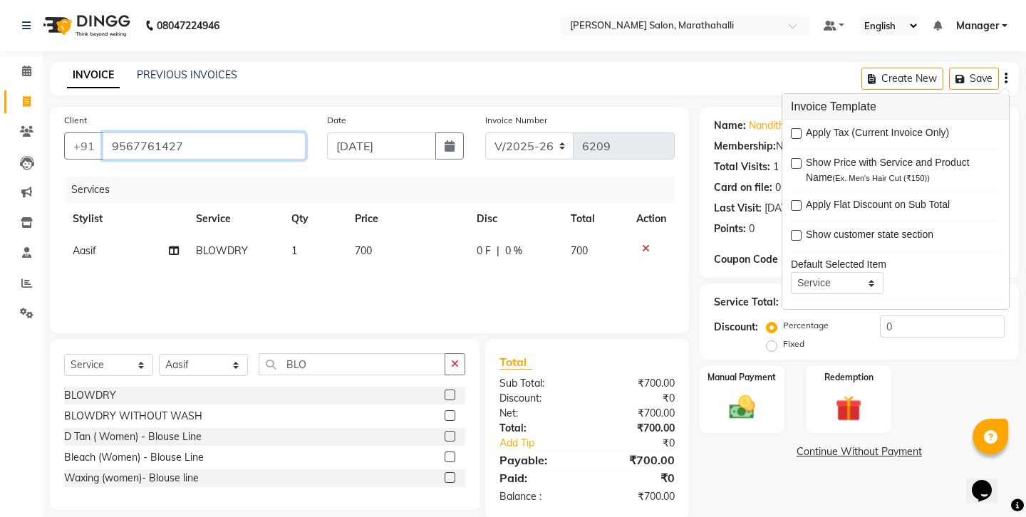
click at [126, 134] on input "9567761427" at bounding box center [204, 145] width 203 height 27
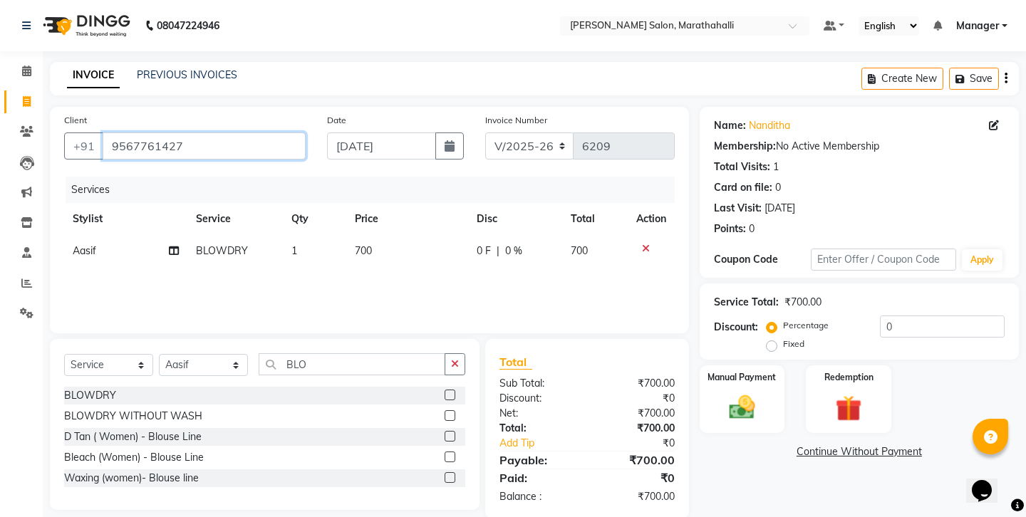
click at [126, 134] on input "9567761427" at bounding box center [204, 145] width 203 height 27
click at [719, 392] on img at bounding box center [741, 407] width 44 height 31
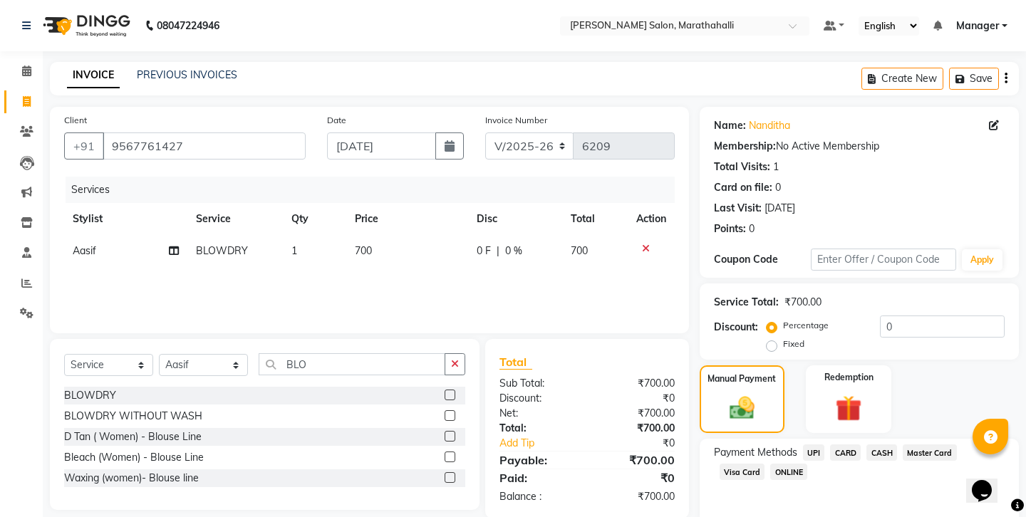
drag, startPoint x: 852, startPoint y: 380, endPoint x: 849, endPoint y: 389, distance: 9.0
click at [866, 444] on span "CASH" at bounding box center [881, 452] width 31 height 16
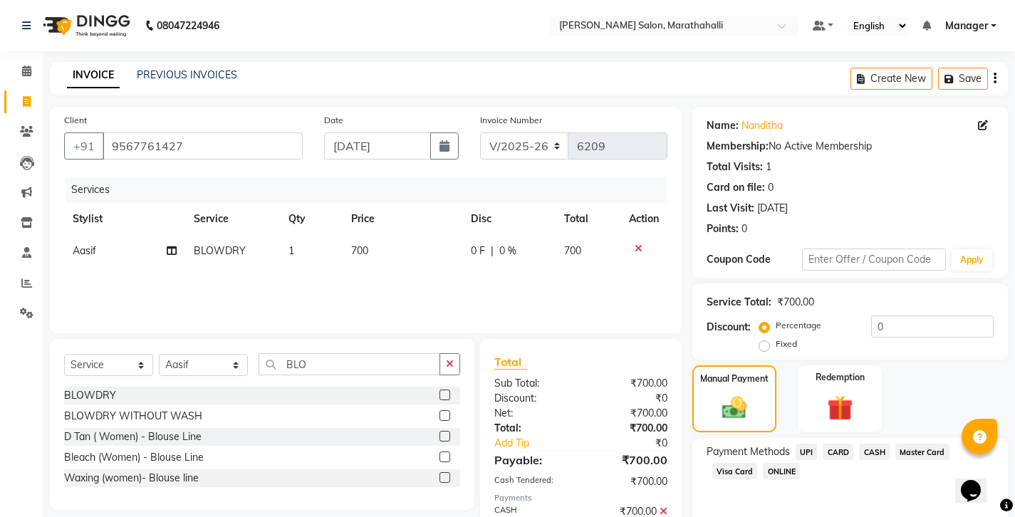
scroll to position [48, 0]
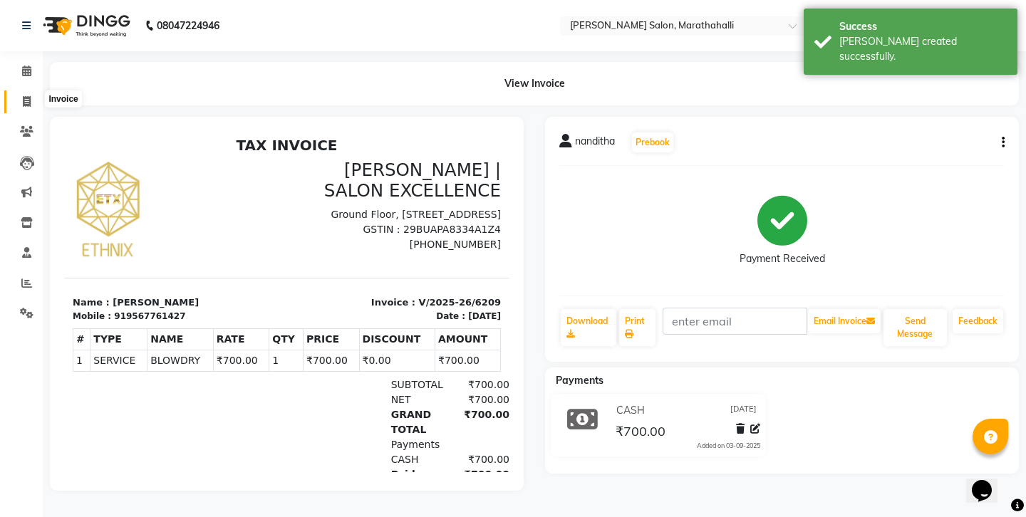
click at [25, 98] on icon at bounding box center [27, 101] width 8 height 11
select select "4783"
select select "service"
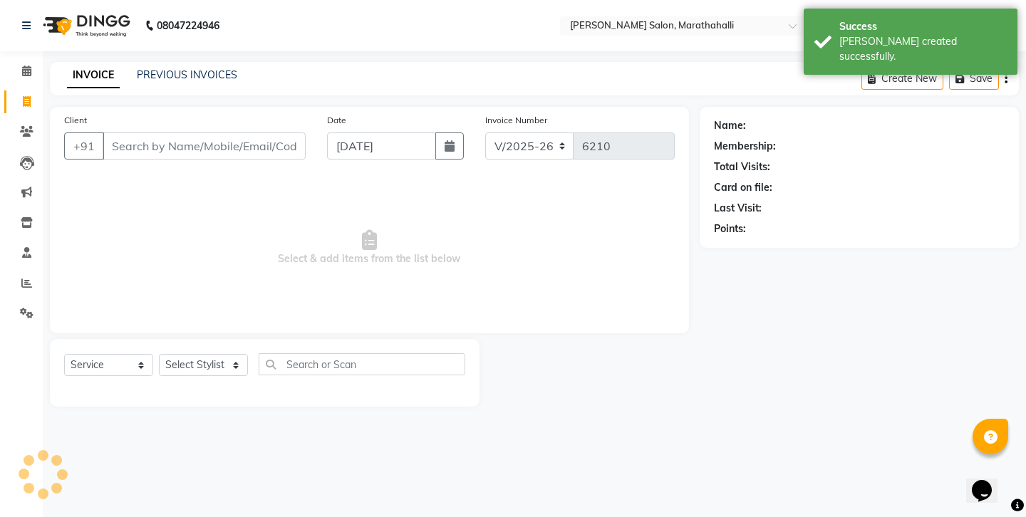
click at [145, 132] on input "Client" at bounding box center [204, 145] width 203 height 27
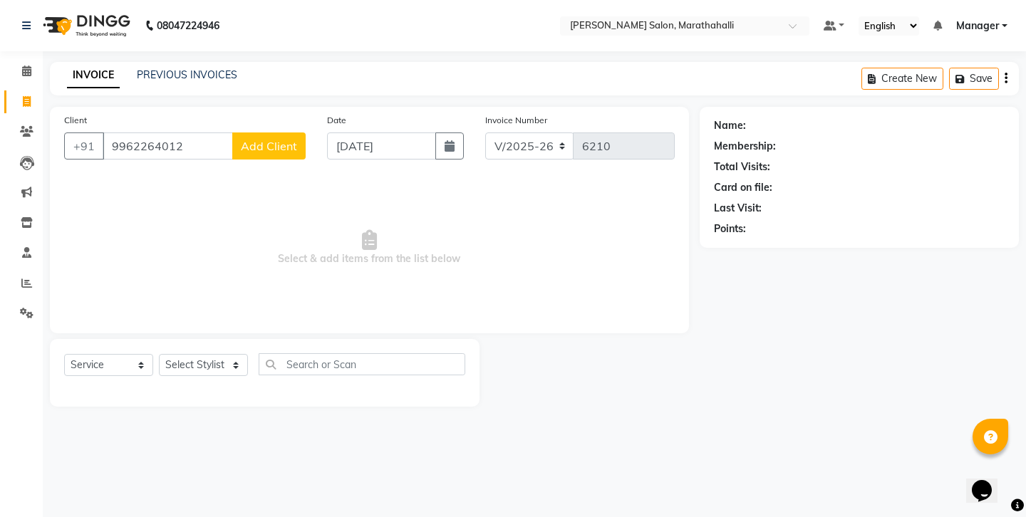
type input "9962264012"
click at [261, 139] on span "Add Client" at bounding box center [269, 146] width 56 height 14
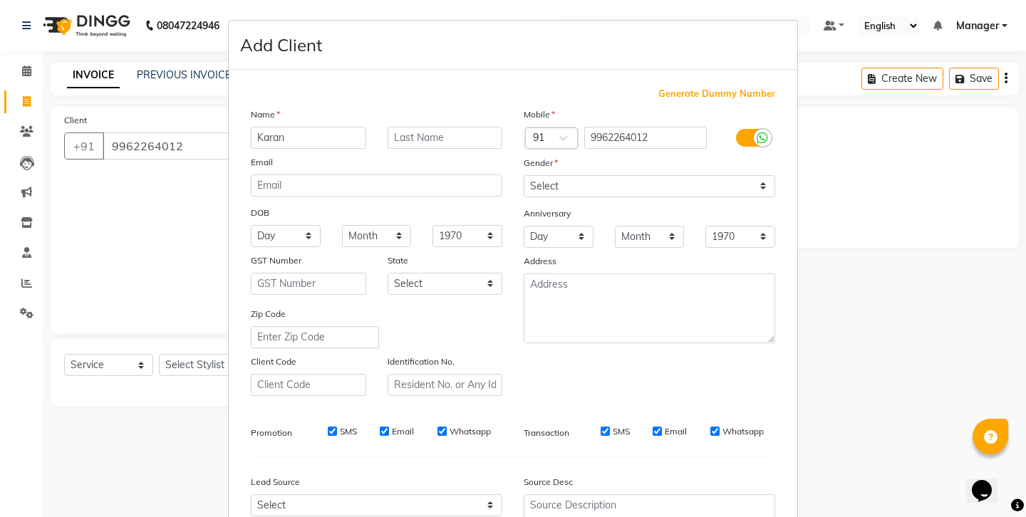
type input "Karan"
select select "[DEMOGRAPHIC_DATA]"
select select
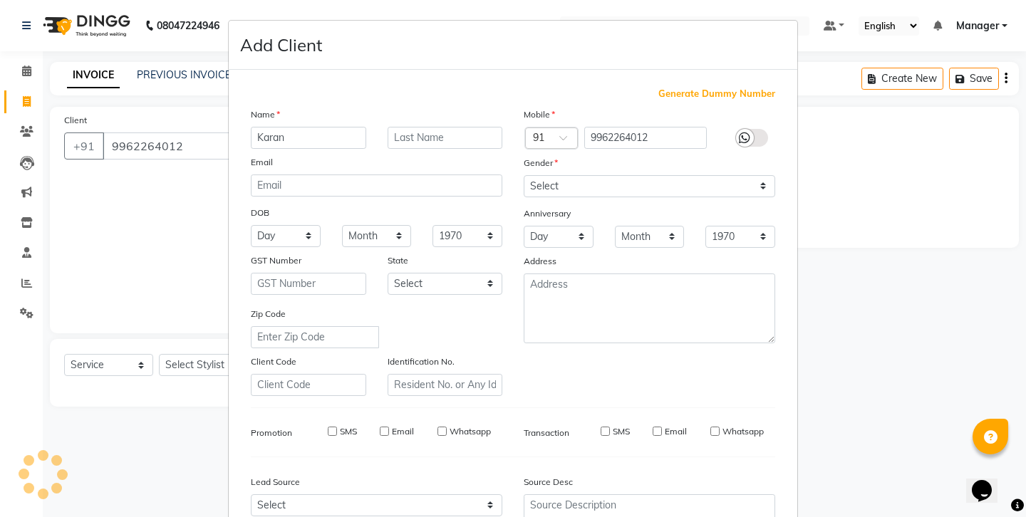
select select
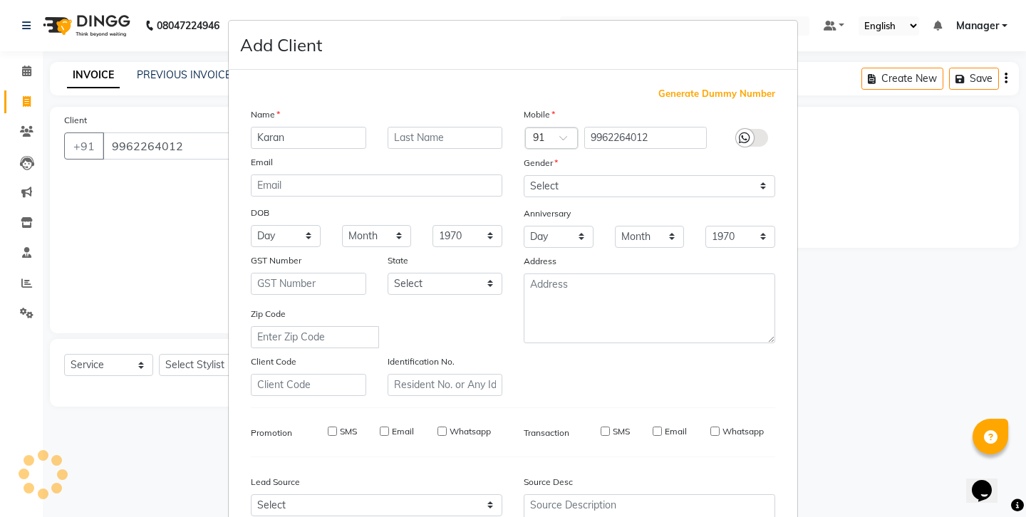
checkbox input "false"
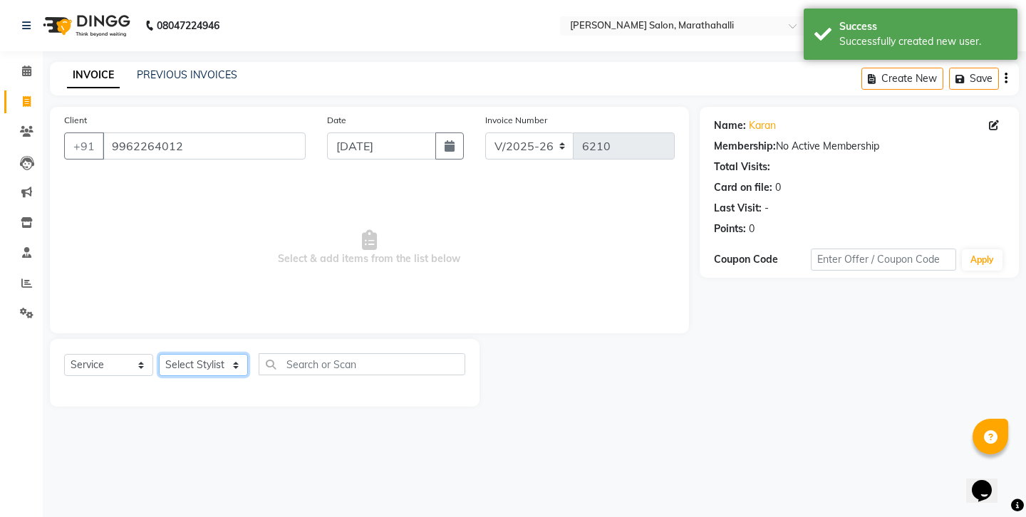
select select "72187"
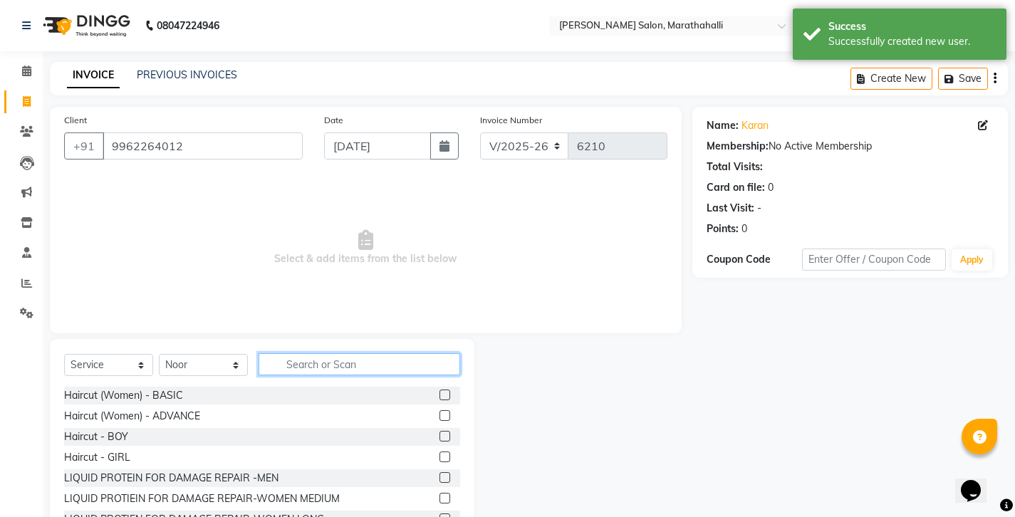
click at [296, 353] on input "text" at bounding box center [360, 364] width 202 height 22
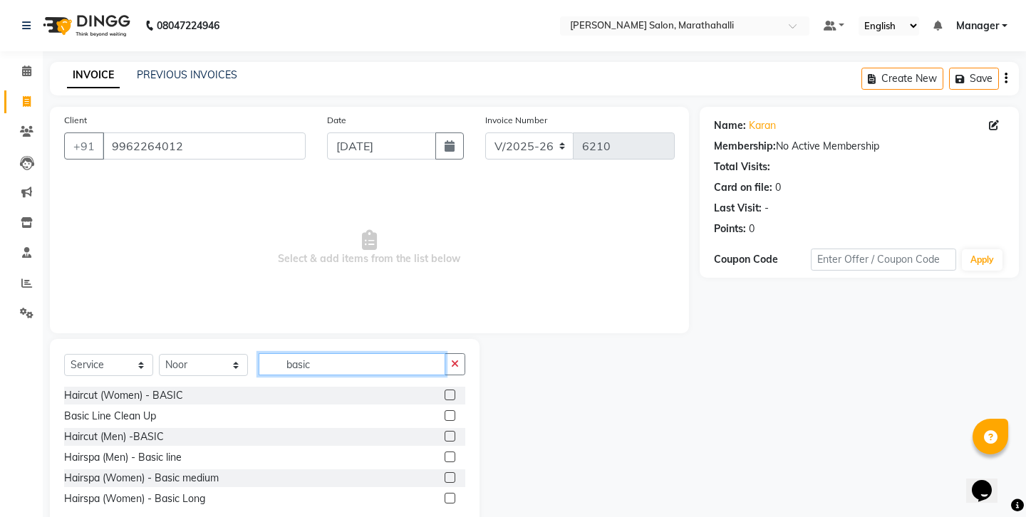
type input "basic"
click at [452, 431] on label at bounding box center [449, 436] width 11 height 11
click at [452, 432] on input "checkbox" at bounding box center [448, 436] width 9 height 9
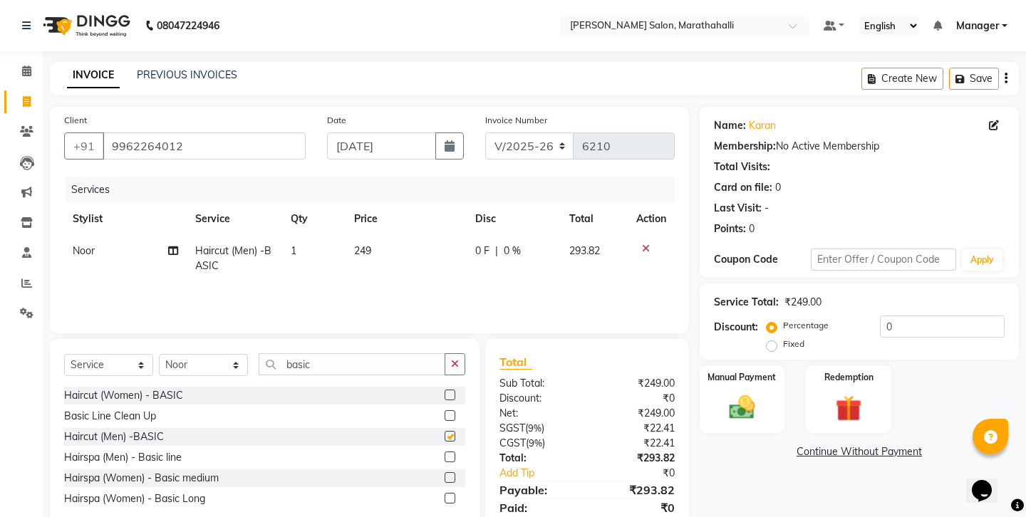
checkbox input "false"
click at [132, 140] on input "9962264012" at bounding box center [204, 145] width 203 height 27
click at [740, 392] on img at bounding box center [741, 407] width 44 height 31
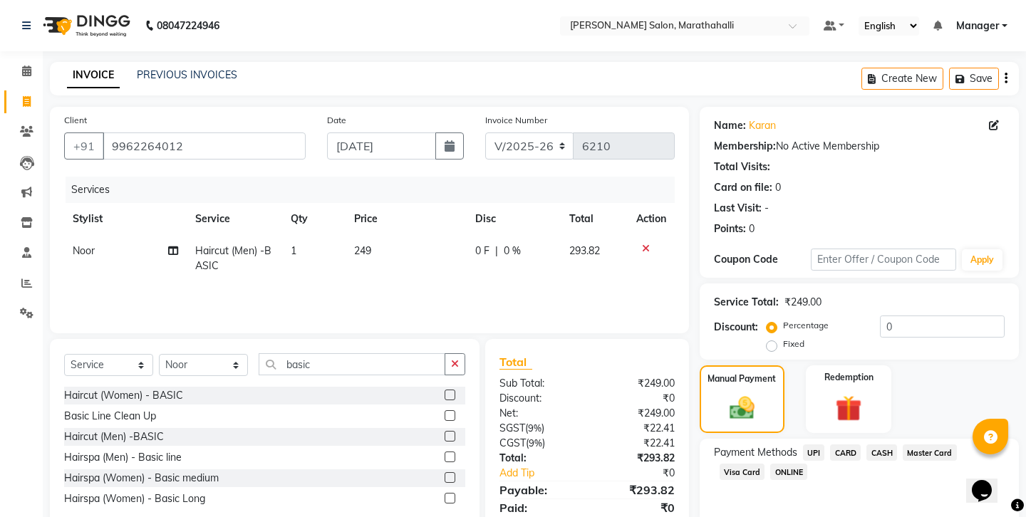
click at [803, 444] on span "UPI" at bounding box center [814, 452] width 22 height 16
drag, startPoint x: 198, startPoint y: 132, endPoint x: 56, endPoint y: 133, distance: 141.7
click at [56, 133] on div "Client +91 9962264012" at bounding box center [184, 142] width 263 height 58
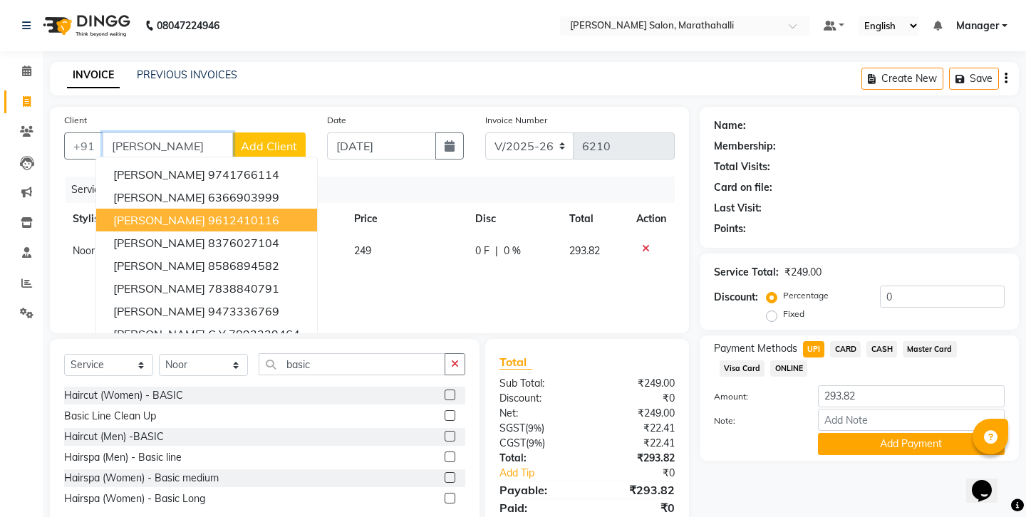
click at [208, 213] on ngb-highlight "9612410116" at bounding box center [243, 220] width 71 height 14
type input "9612410116"
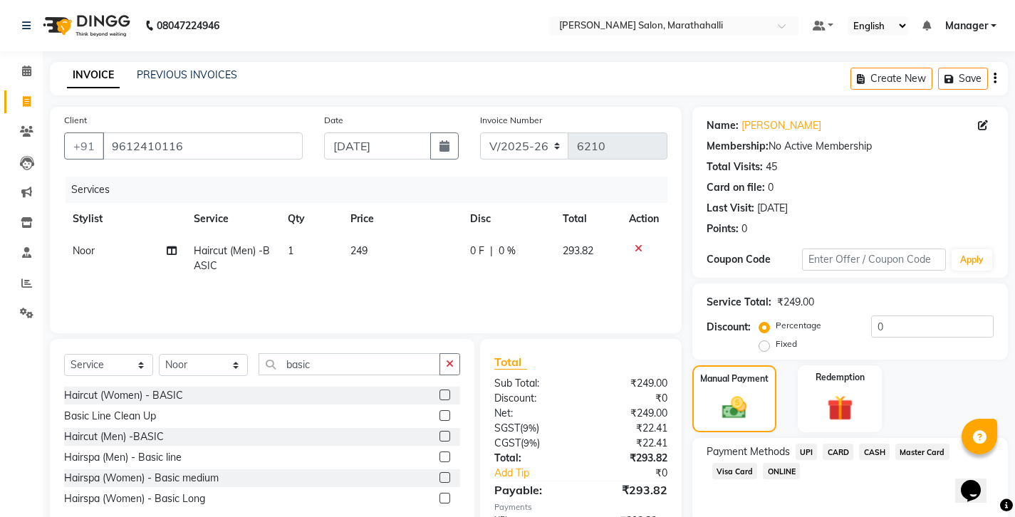
scroll to position [48, 0]
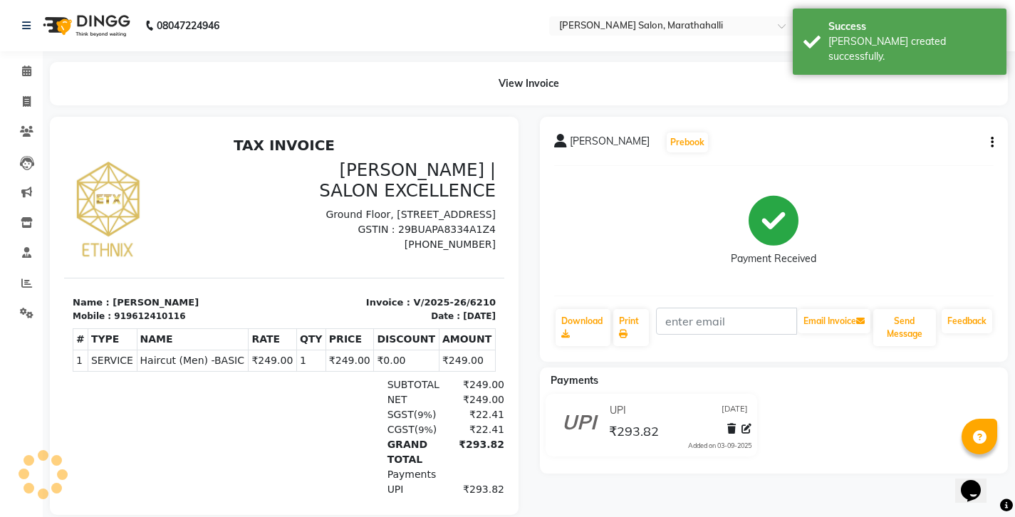
click at [127, 310] on div "919612410116" at bounding box center [149, 316] width 71 height 13
click at [126, 310] on div "919612410116" at bounding box center [149, 316] width 71 height 13
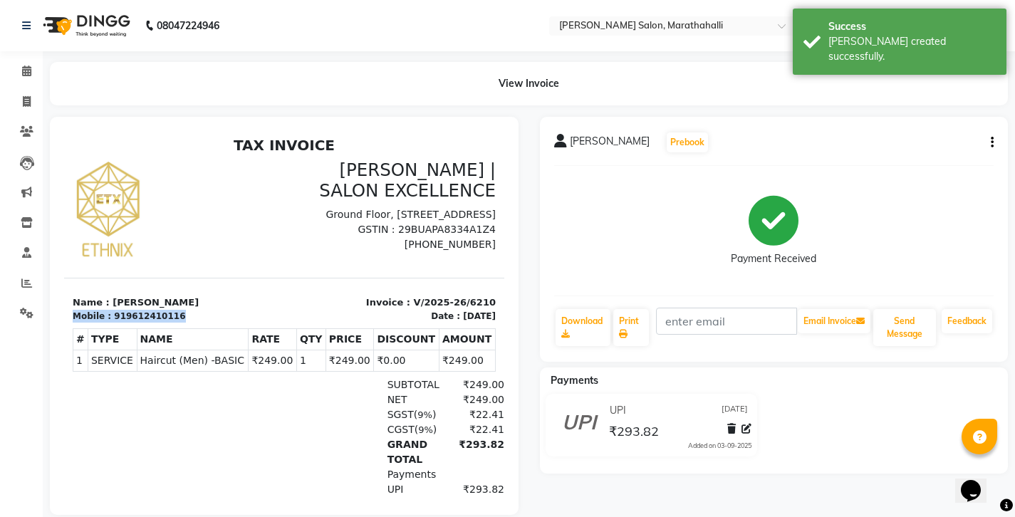
click at [122, 310] on div "919612410116" at bounding box center [149, 316] width 71 height 13
click at [191, 261] on div "TAX INVOICE ETHNIX | SALON EXCELLENCE Ground Floor, SR Arceda, 6 th Cross, Tuls…" at bounding box center [284, 349] width 440 height 424
click at [135, 310] on div "919612410116" at bounding box center [149, 316] width 71 height 13
copy div "919612410116"
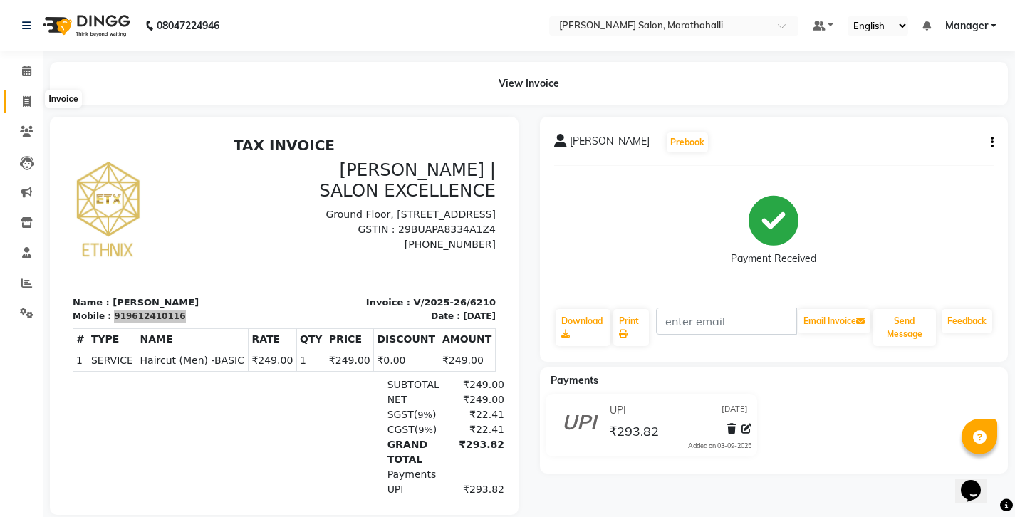
click at [28, 97] on icon at bounding box center [27, 101] width 8 height 11
select select "4783"
select select "service"
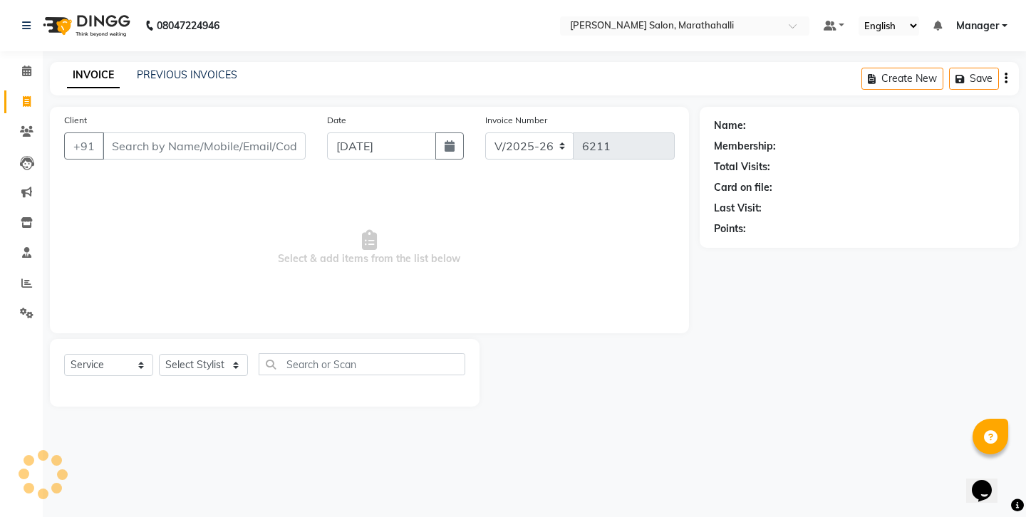
click at [164, 132] on input "Client" at bounding box center [204, 145] width 203 height 27
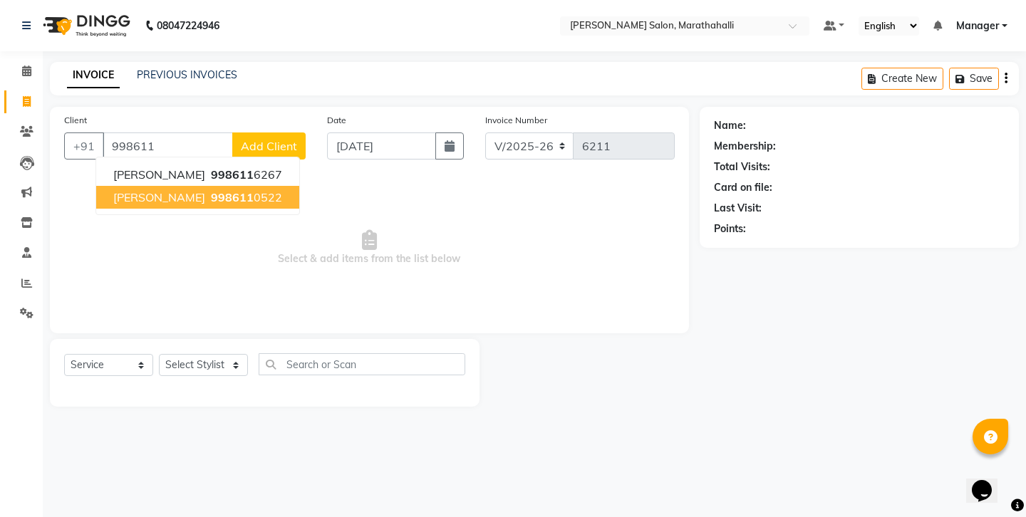
click at [211, 190] on span "998611" at bounding box center [232, 197] width 43 height 14
type input "9986110522"
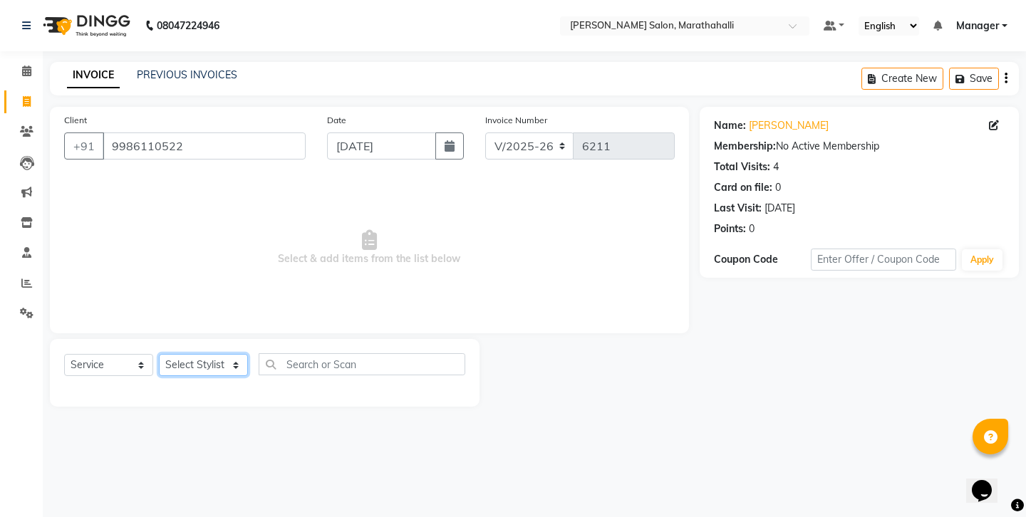
select select "90531"
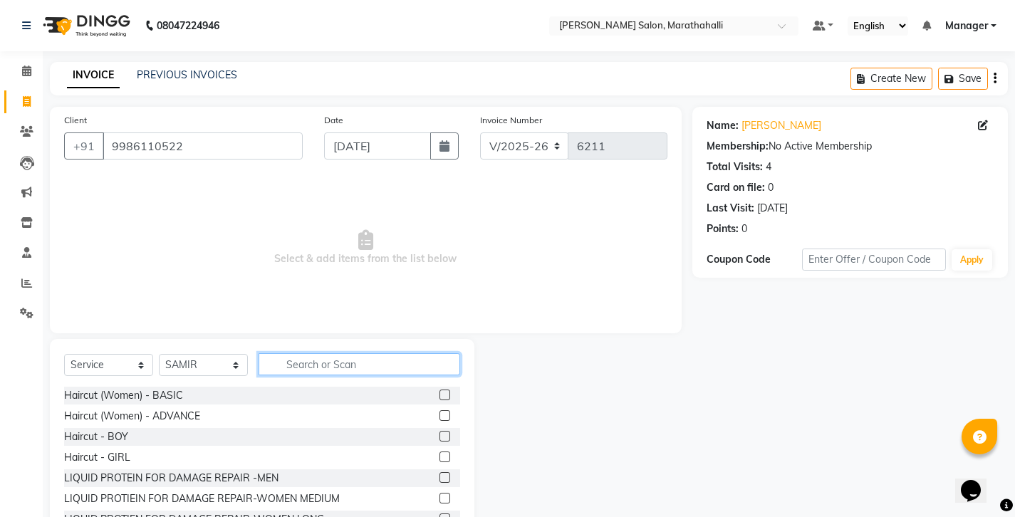
click at [308, 353] on input "text" at bounding box center [360, 364] width 202 height 22
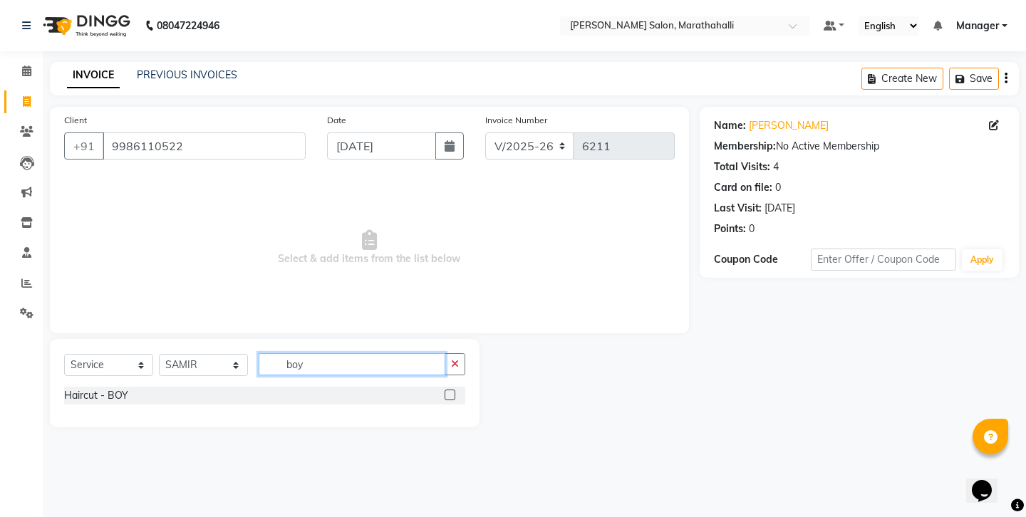
type input "boy"
click at [450, 390] on label at bounding box center [449, 395] width 11 height 11
click at [450, 391] on input "checkbox" at bounding box center [448, 395] width 9 height 9
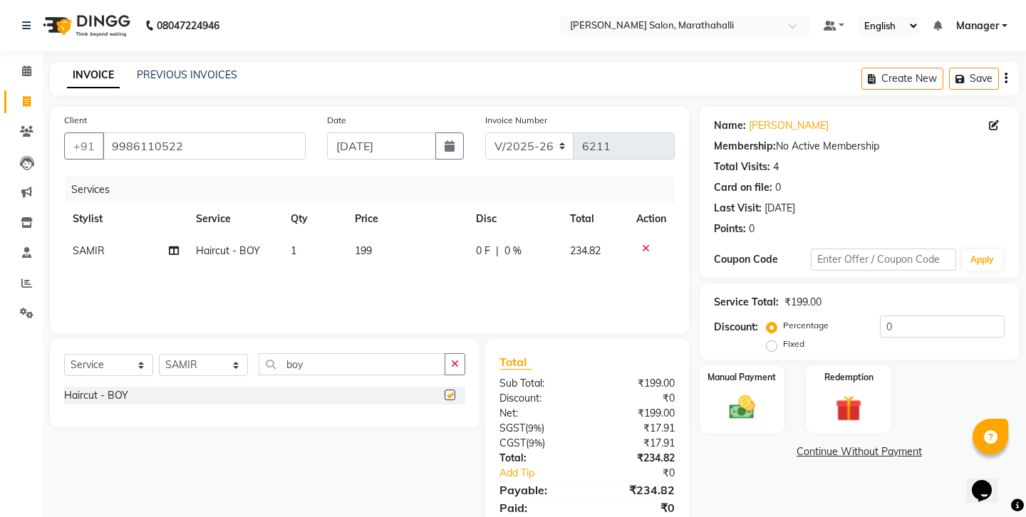
checkbox input "false"
click at [121, 132] on input "9986110522" at bounding box center [204, 145] width 203 height 27
click at [1007, 78] on icon "button" at bounding box center [1005, 78] width 3 height 1
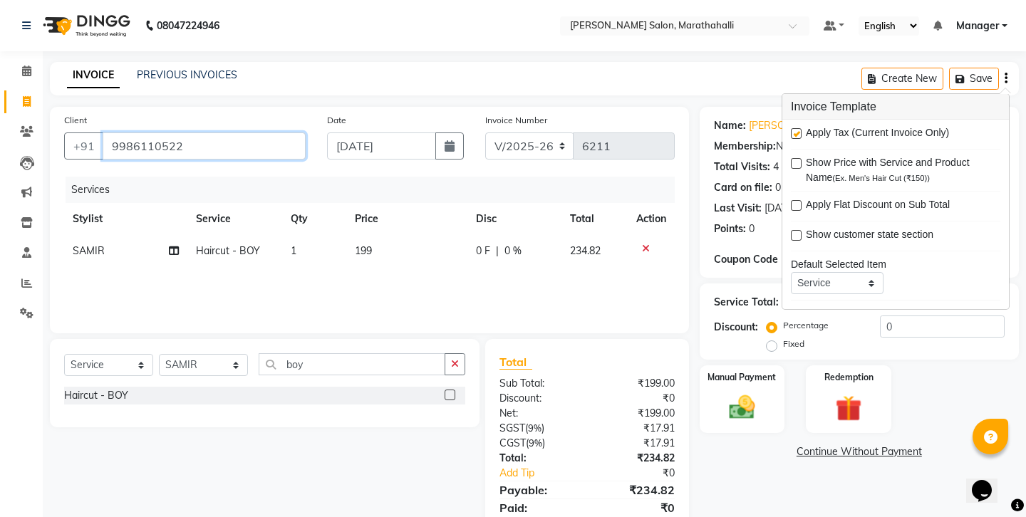
click at [137, 132] on input "9986110522" at bounding box center [204, 145] width 203 height 27
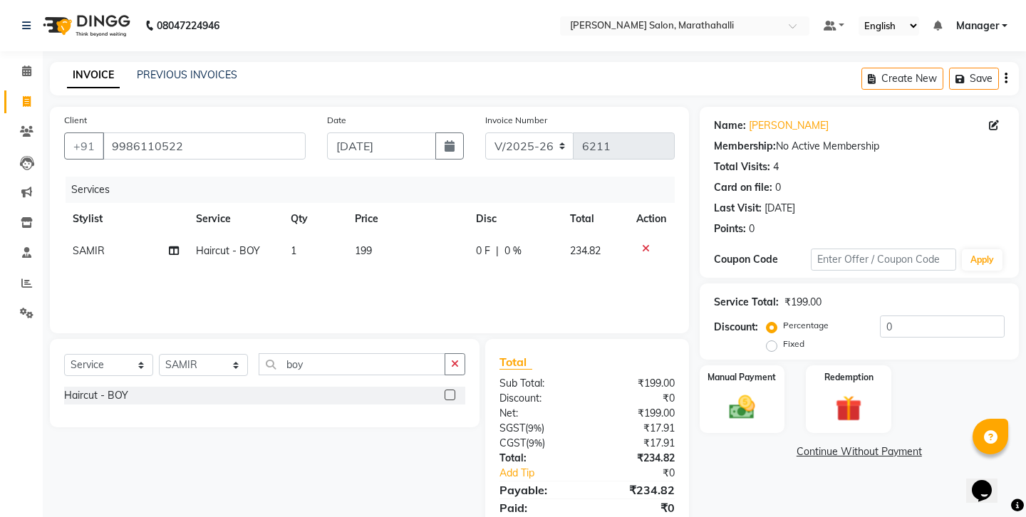
click at [1006, 78] on icon "button" at bounding box center [1005, 78] width 3 height 1
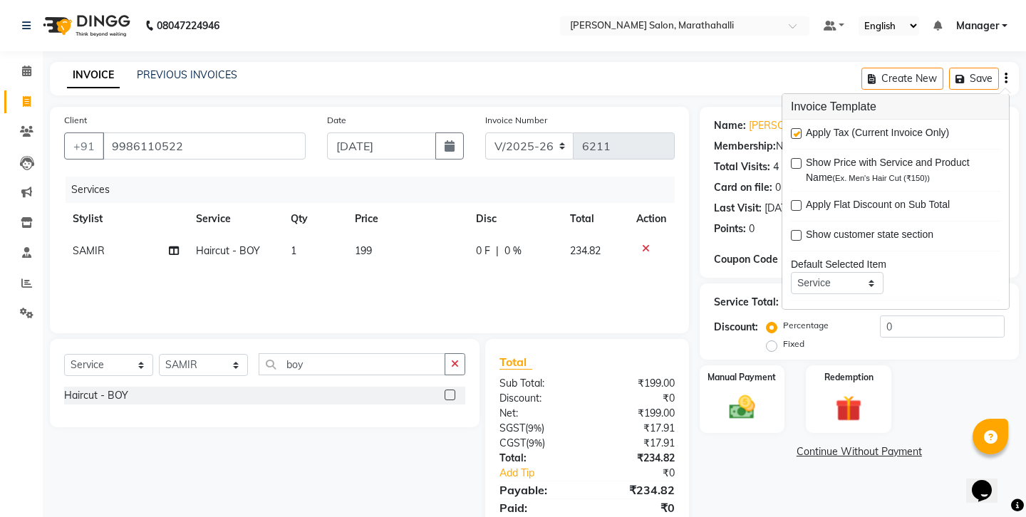
click at [794, 128] on label at bounding box center [796, 133] width 11 height 11
click at [794, 130] on input "checkbox" at bounding box center [795, 134] width 9 height 9
checkbox input "false"
click at [750, 392] on img at bounding box center [741, 407] width 44 height 31
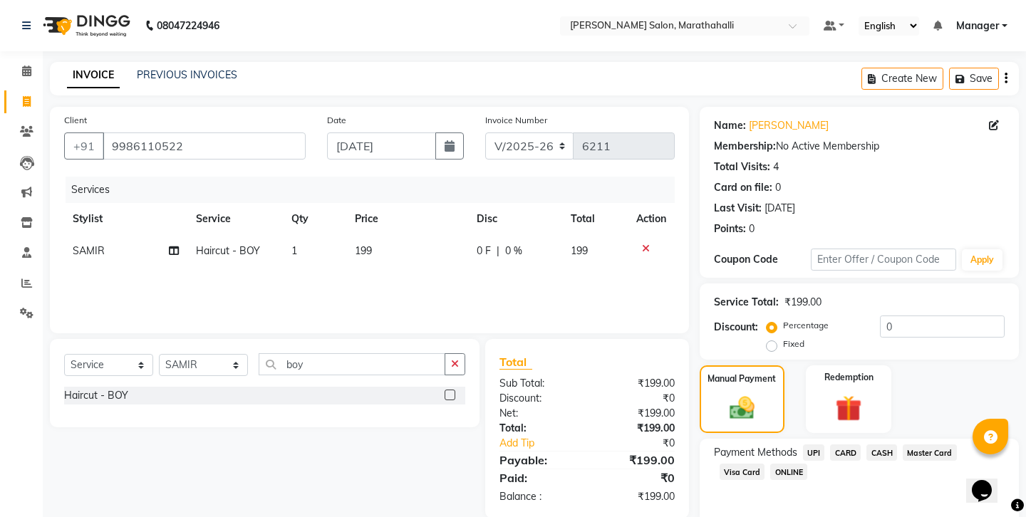
click at [866, 444] on span "CASH" at bounding box center [881, 452] width 31 height 16
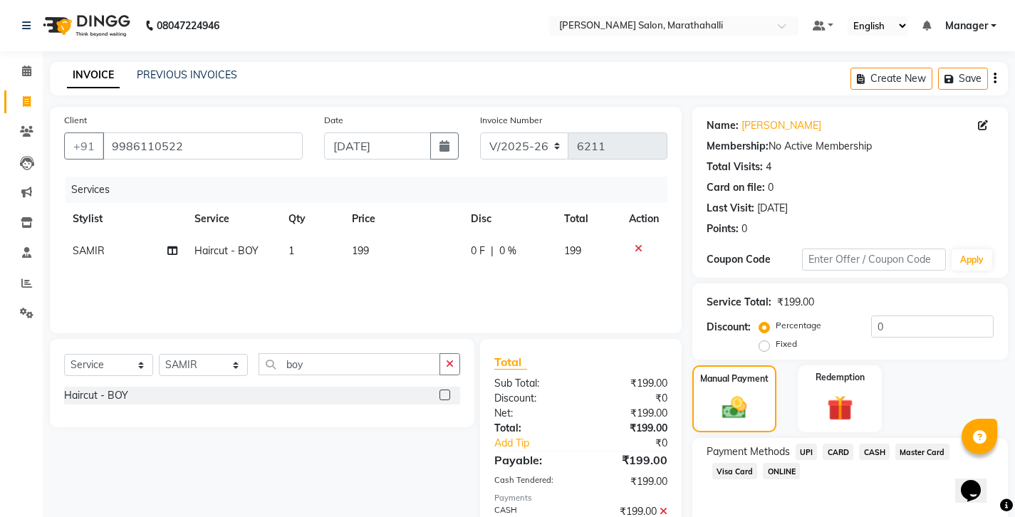
scroll to position [48, 0]
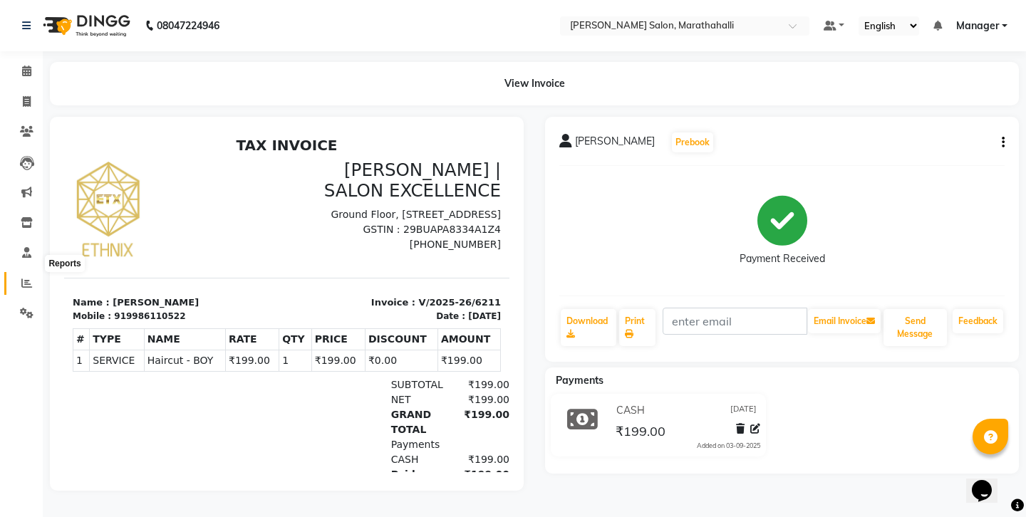
click at [26, 276] on span at bounding box center [26, 284] width 25 height 16
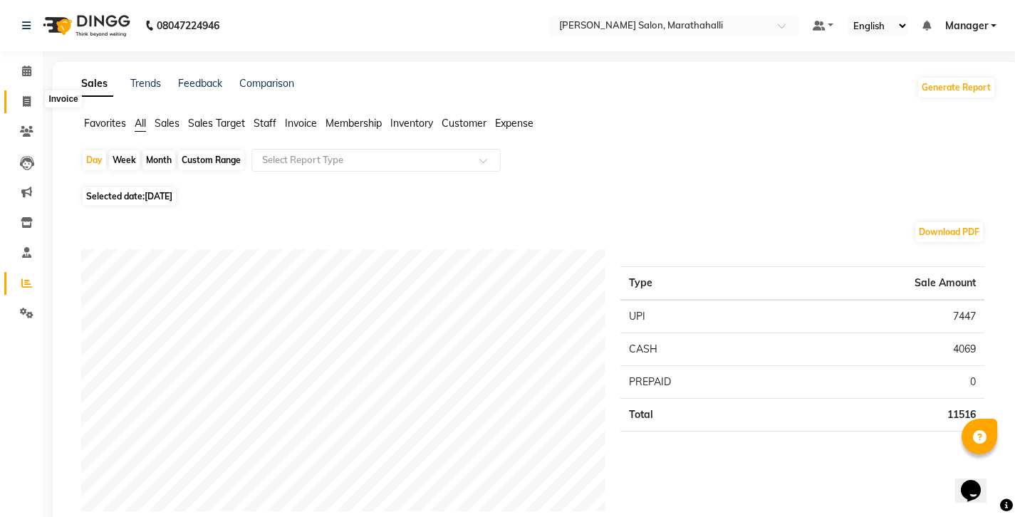
click at [26, 97] on icon at bounding box center [27, 101] width 8 height 11
select select "4783"
select select "service"
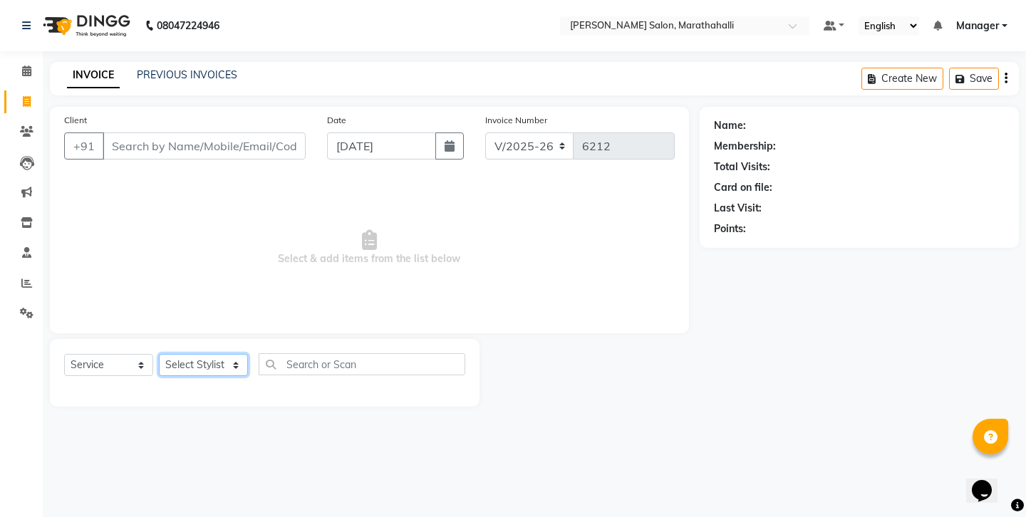
select select "67270"
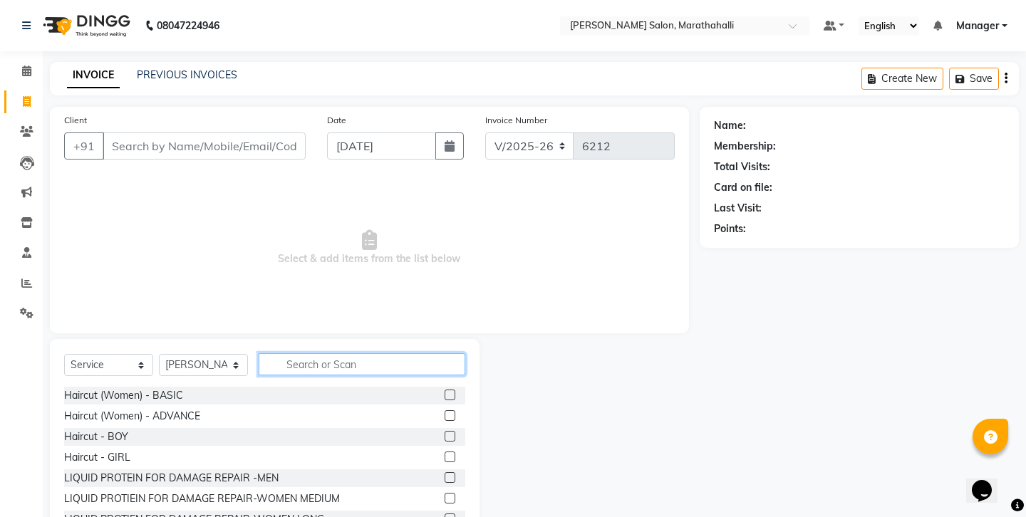
click at [322, 353] on input "text" at bounding box center [362, 364] width 207 height 22
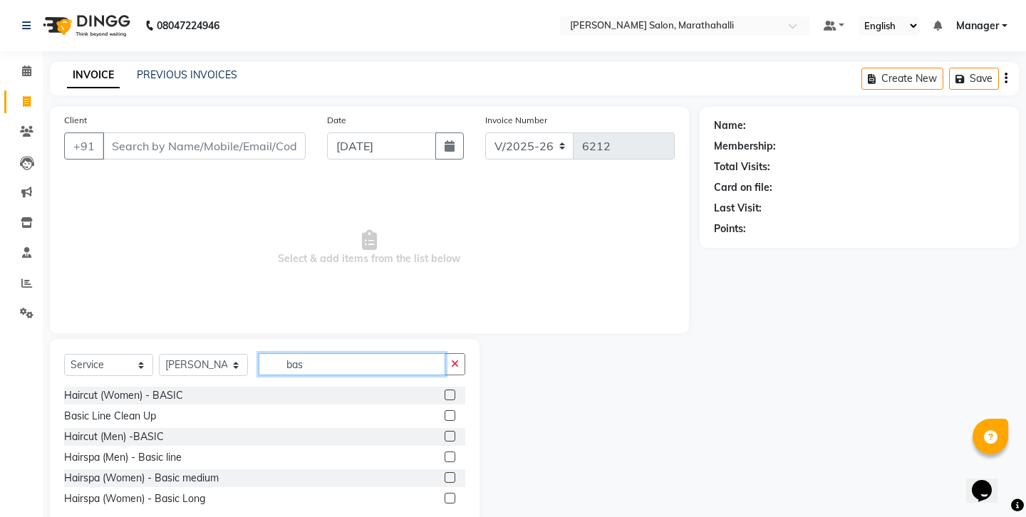
type input "bas"
click at [451, 431] on label at bounding box center [449, 436] width 11 height 11
click at [451, 432] on input "checkbox" at bounding box center [448, 436] width 9 height 9
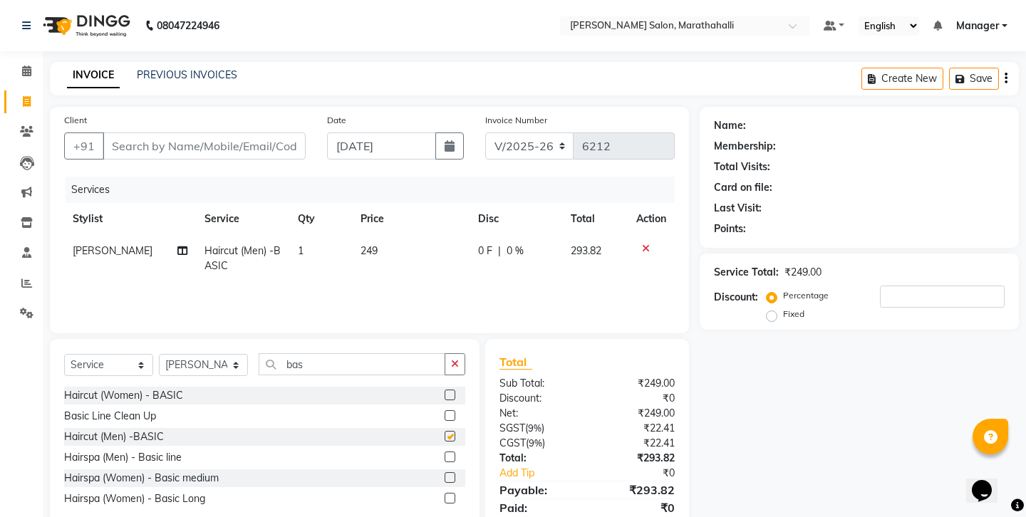
checkbox input "false"
click at [136, 132] on input "Client" at bounding box center [204, 145] width 203 height 27
type input "9"
type input "0"
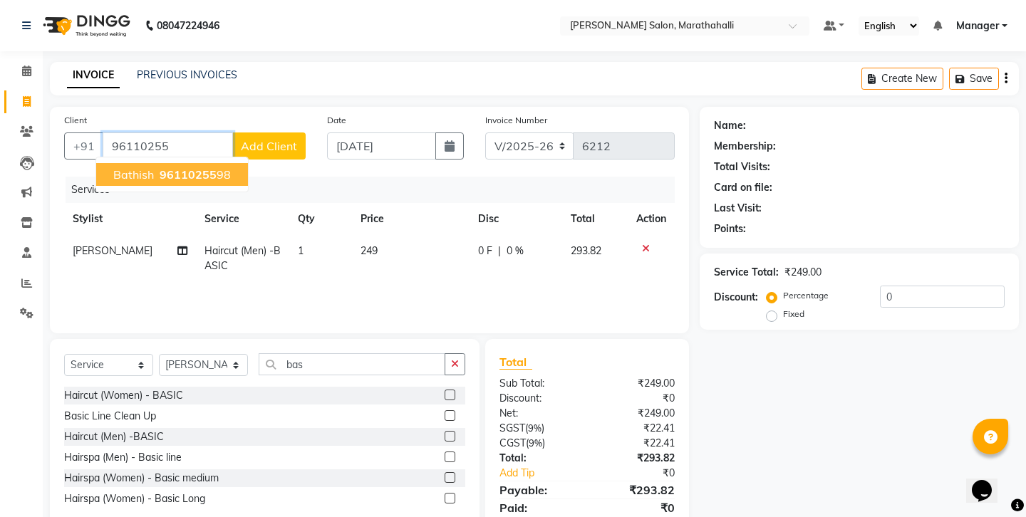
click at [169, 167] on span "96110255" at bounding box center [188, 174] width 57 height 14
type input "9611025598"
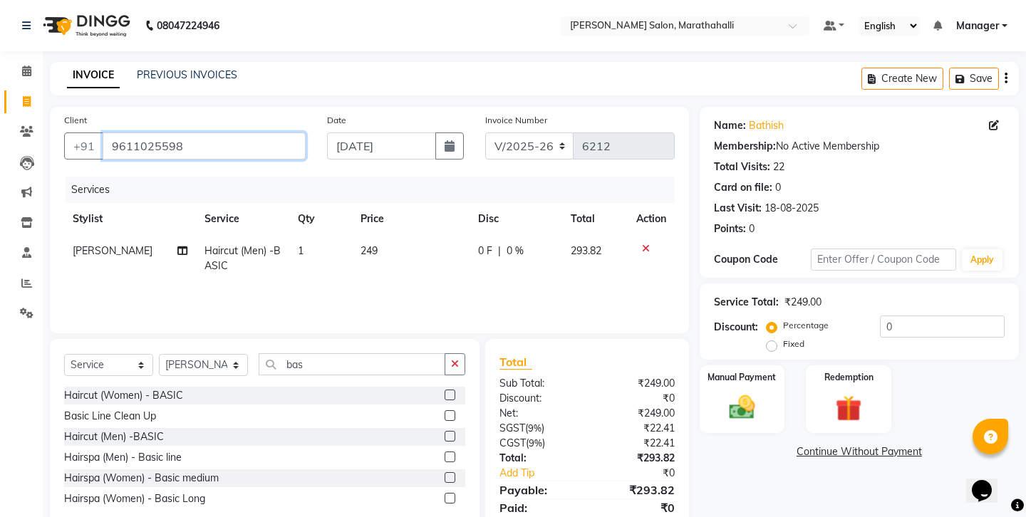
click at [125, 134] on input "9611025598" at bounding box center [204, 145] width 203 height 27
click at [650, 244] on icon at bounding box center [646, 249] width 8 height 10
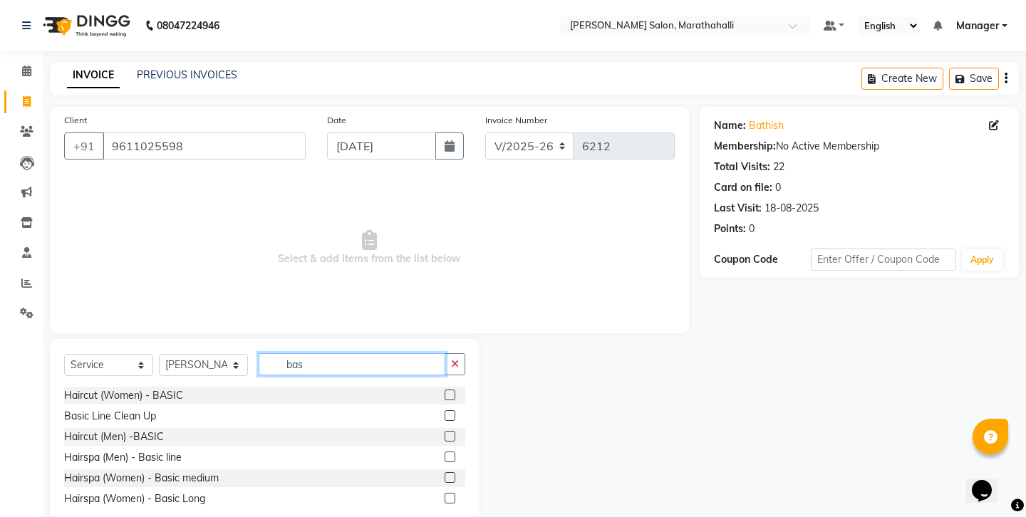
click at [279, 353] on input "bas" at bounding box center [352, 364] width 187 height 22
drag, startPoint x: 328, startPoint y: 339, endPoint x: 242, endPoint y: 330, distance: 86.6
click at [242, 353] on div "Select Service Product Membership Package Voucher Prepaid Gift Card Select Styl…" at bounding box center [264, 369] width 401 height 33
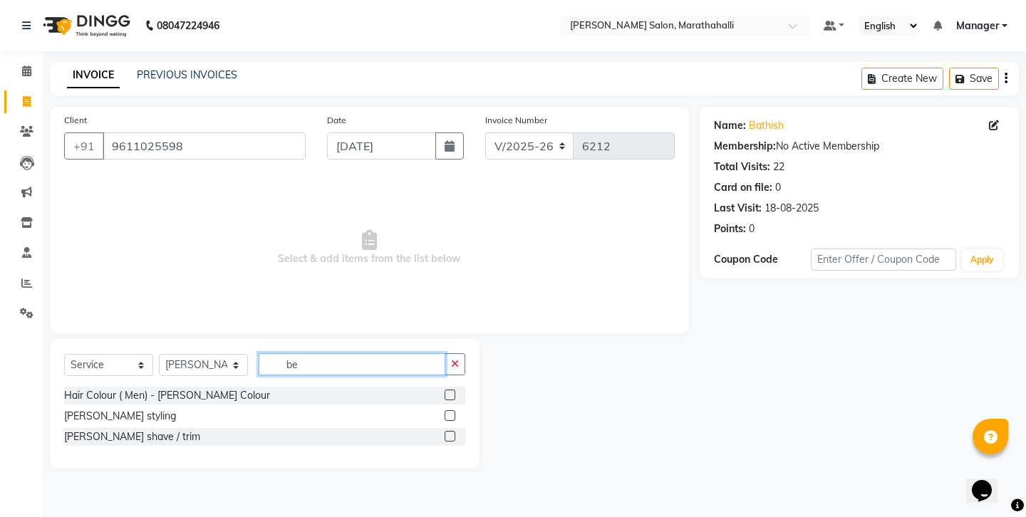
type input "be"
click at [455, 431] on label at bounding box center [449, 436] width 11 height 11
click at [454, 432] on input "checkbox" at bounding box center [448, 436] width 9 height 9
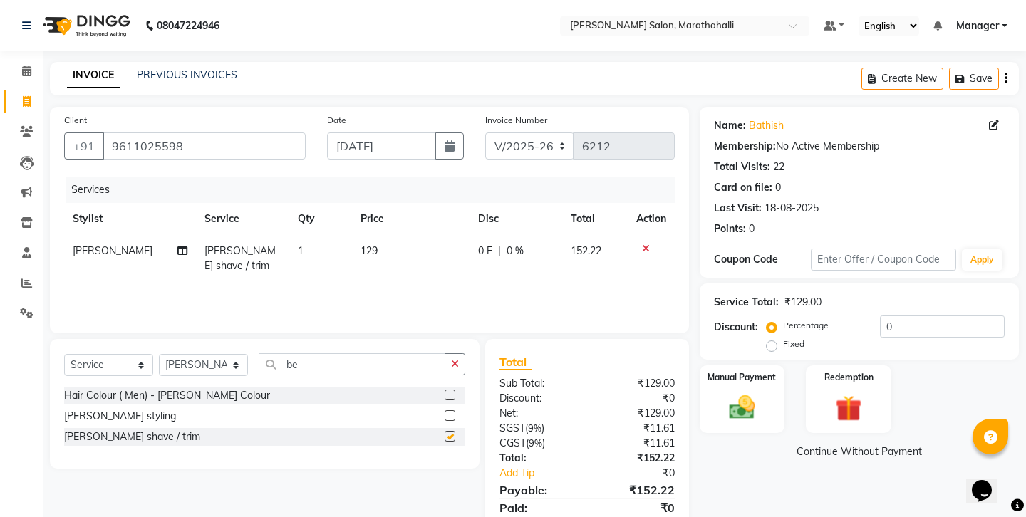
checkbox input "false"
click at [1009, 78] on div "Create New Save" at bounding box center [939, 78] width 157 height 33
click at [1007, 78] on icon "button" at bounding box center [1005, 78] width 3 height 1
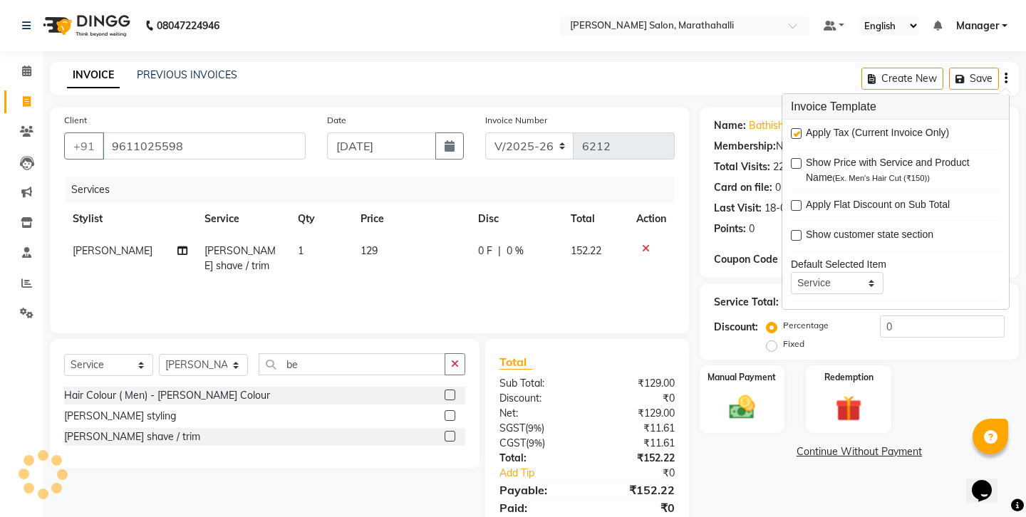
click at [791, 128] on label at bounding box center [796, 133] width 11 height 11
click at [791, 130] on input "checkbox" at bounding box center [795, 134] width 9 height 9
checkbox input "false"
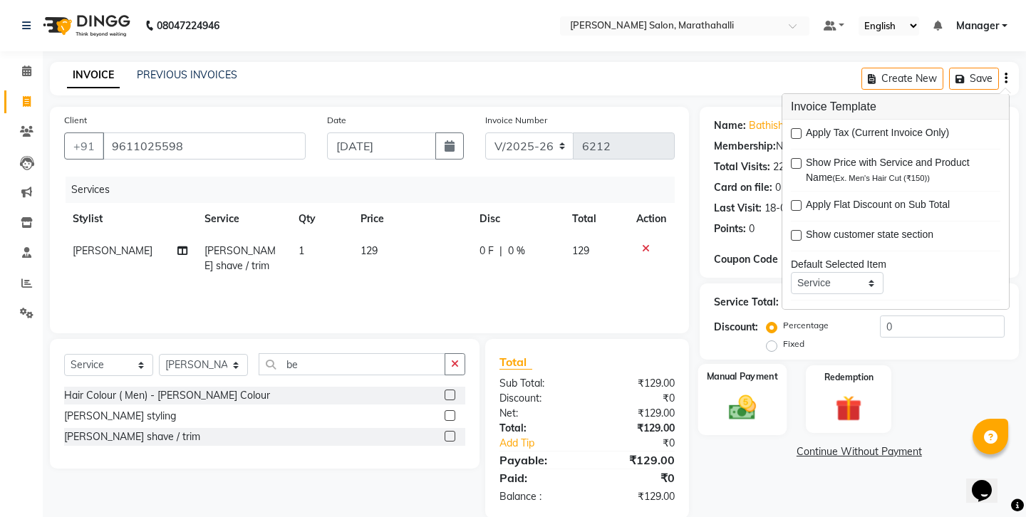
click at [742, 392] on img at bounding box center [741, 407] width 44 height 31
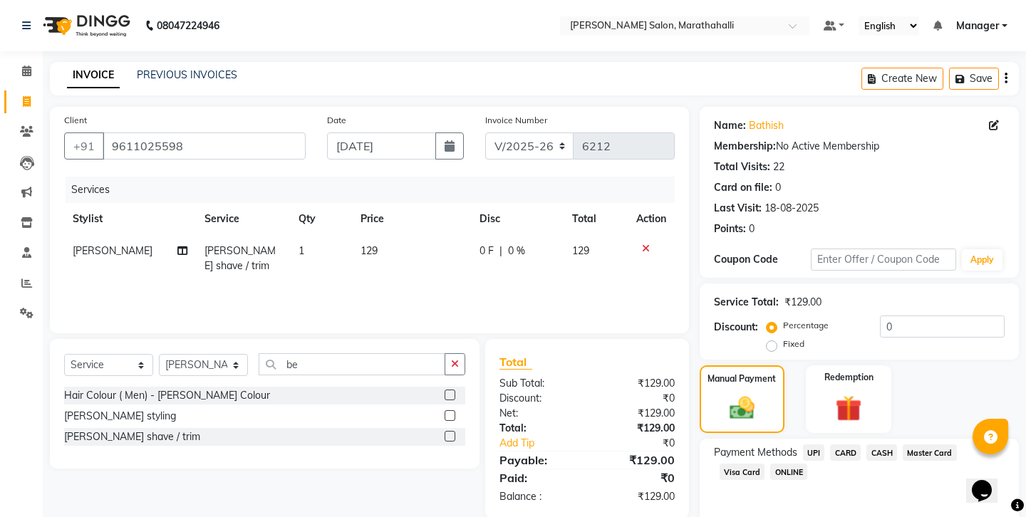
click at [866, 444] on span "CASH" at bounding box center [881, 452] width 31 height 16
drag, startPoint x: 852, startPoint y: 406, endPoint x: 773, endPoint y: 400, distance: 79.3
click at [773, 489] on div "Amount: 129" at bounding box center [859, 501] width 312 height 24
type input "100"
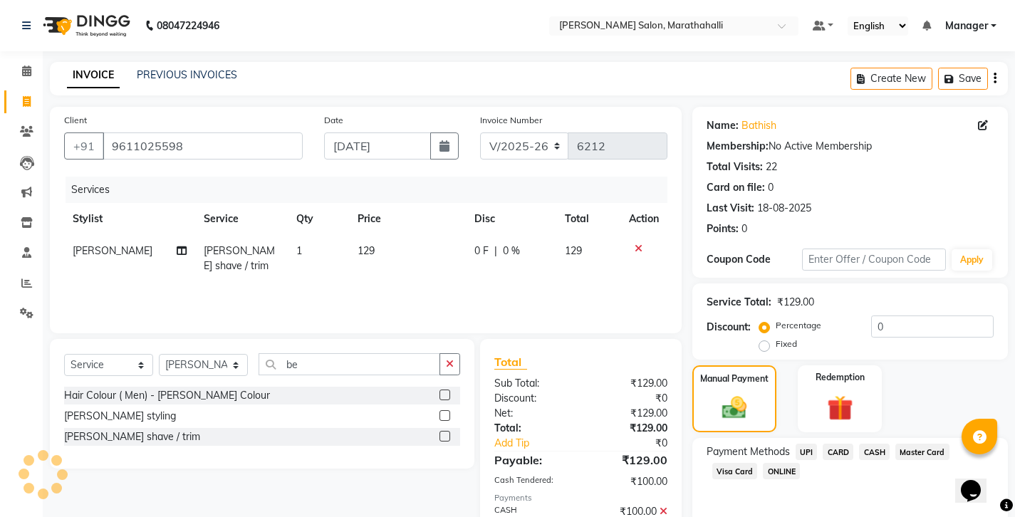
click at [796, 444] on span "UPI" at bounding box center [807, 452] width 22 height 16
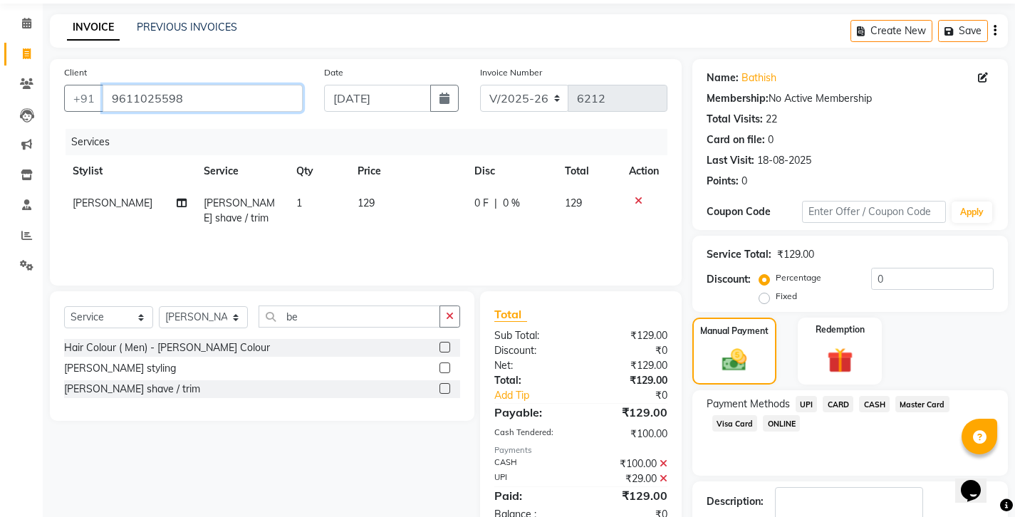
click at [143, 85] on input "9611025598" at bounding box center [203, 98] width 200 height 27
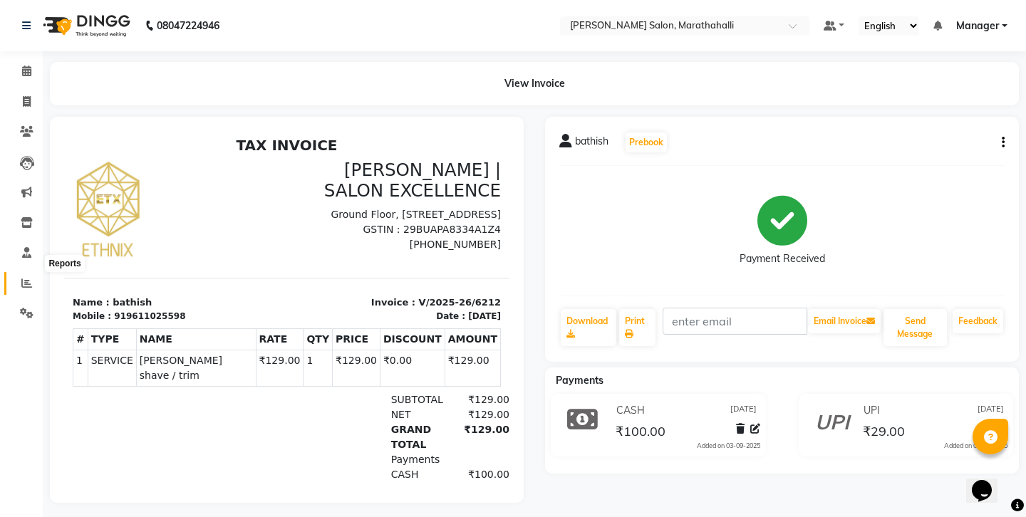
click at [24, 278] on icon at bounding box center [26, 283] width 11 height 11
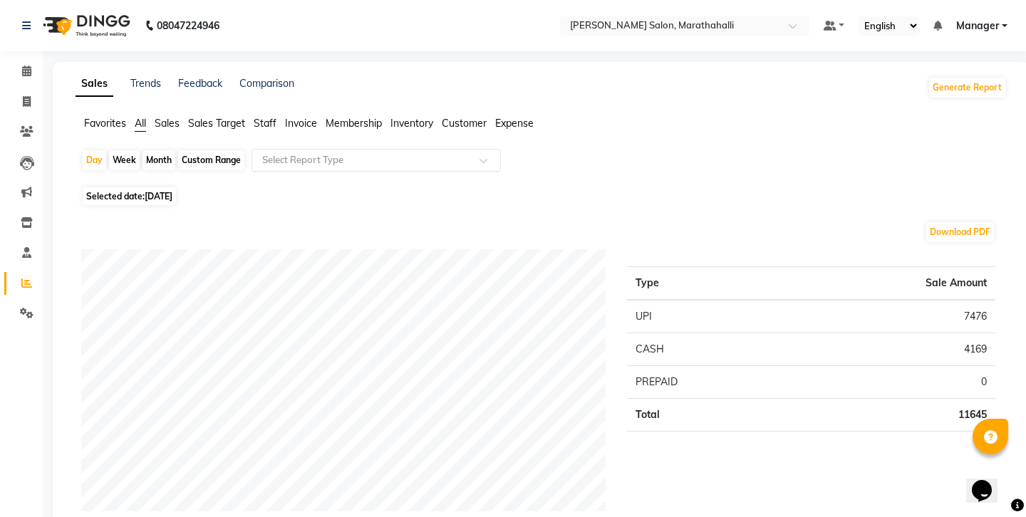
click at [309, 153] on input "text" at bounding box center [361, 160] width 205 height 14
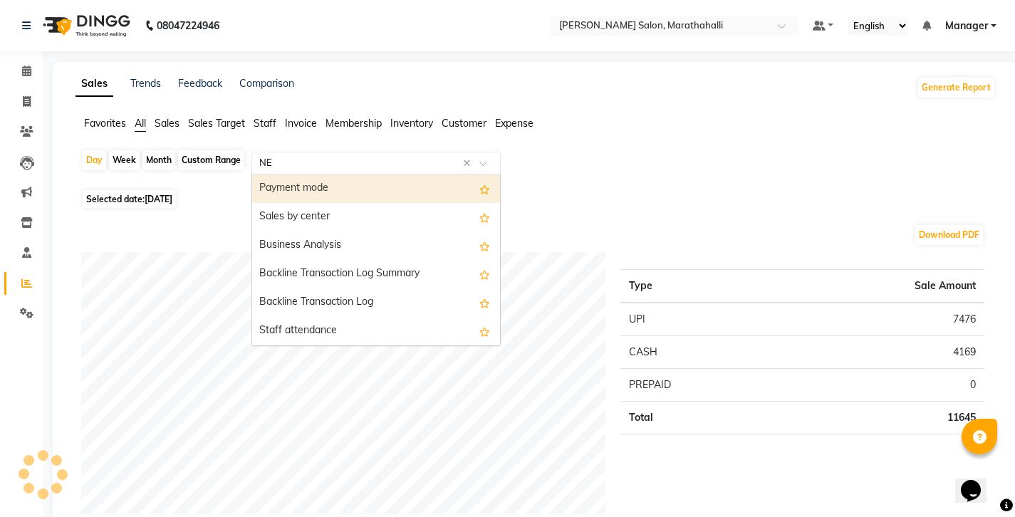
type input "NEW"
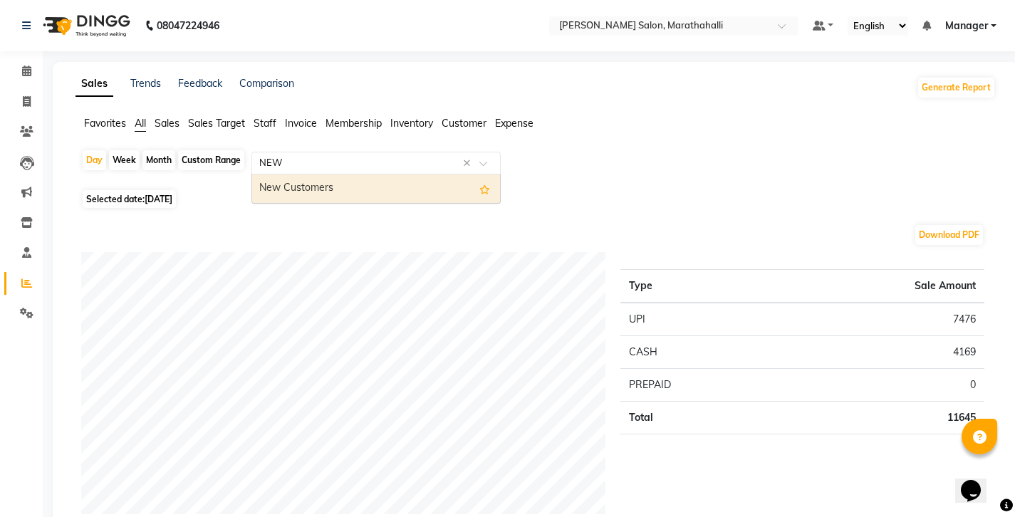
click at [266, 174] on div "New Customers" at bounding box center [376, 188] width 248 height 28
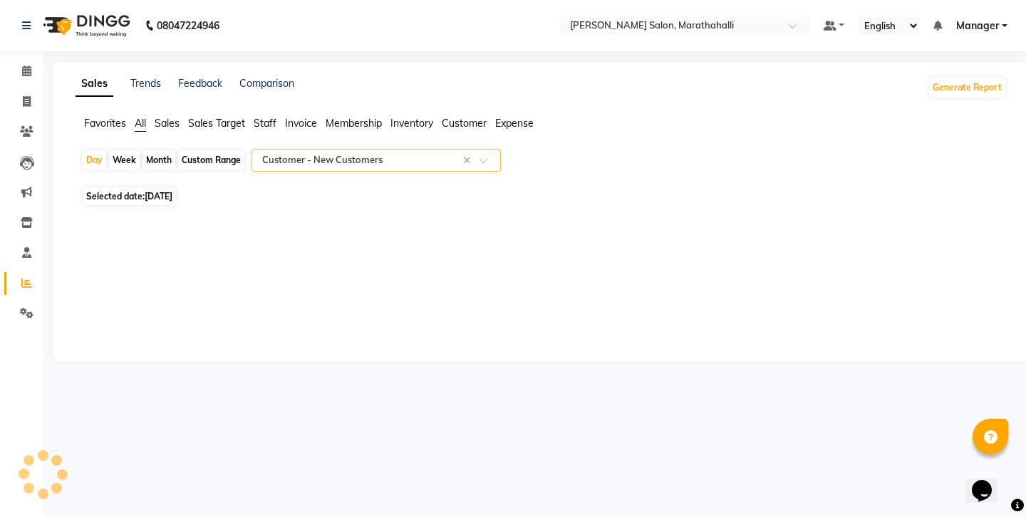
select select "full_report"
select select "csv"
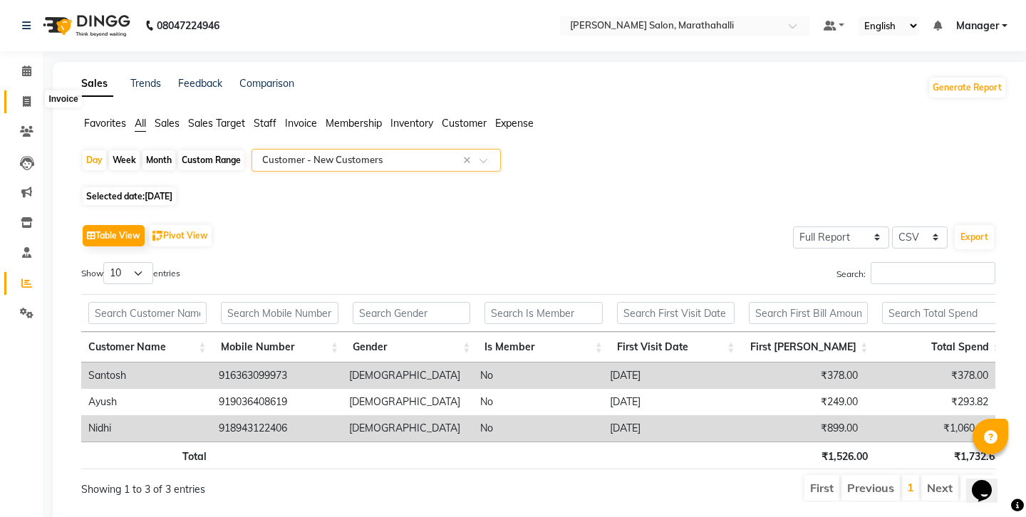
click at [27, 97] on icon at bounding box center [27, 101] width 8 height 11
select select "4783"
select select "service"
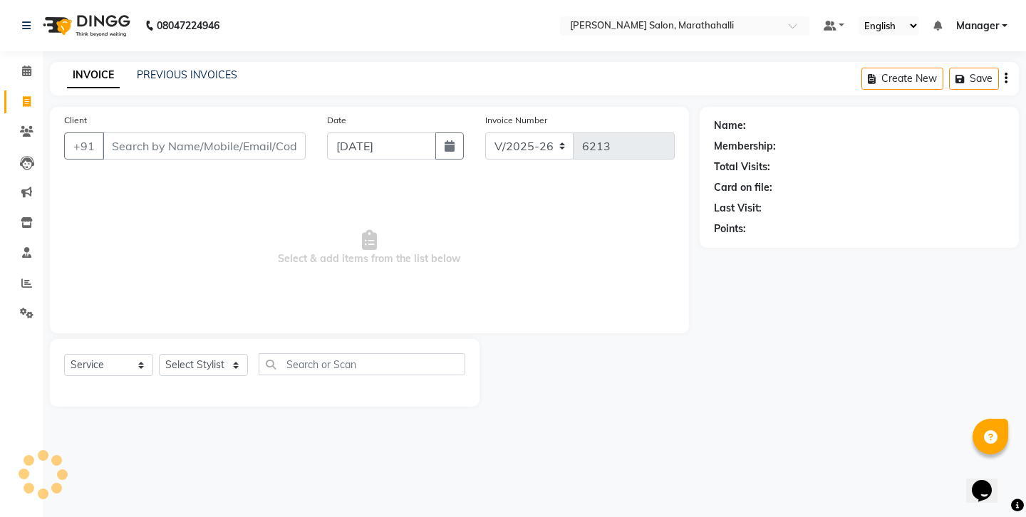
click at [167, 137] on input "Client" at bounding box center [204, 145] width 203 height 27
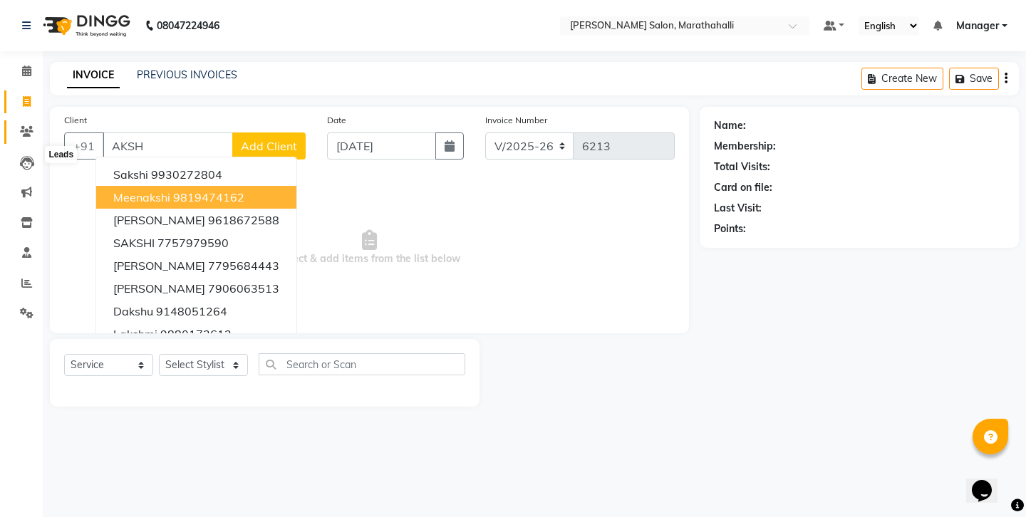
type input "AKSH"
click at [28, 126] on icon at bounding box center [27, 131] width 14 height 11
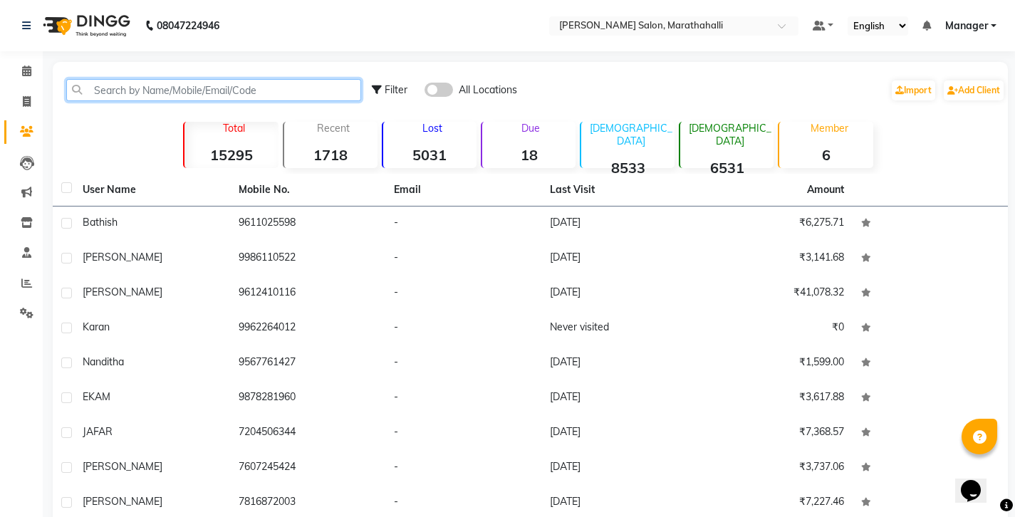
click at [171, 80] on input "text" at bounding box center [213, 90] width 295 height 22
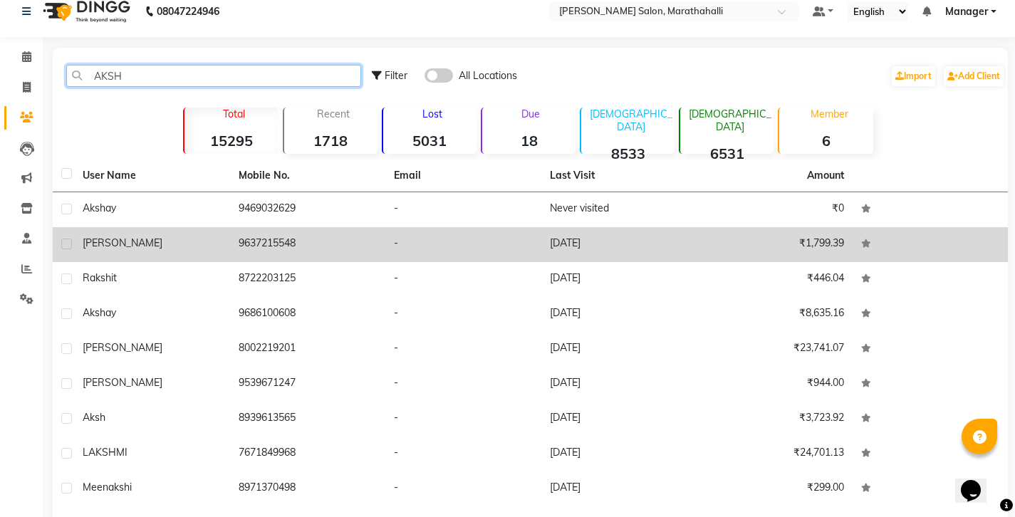
scroll to position [15, 0]
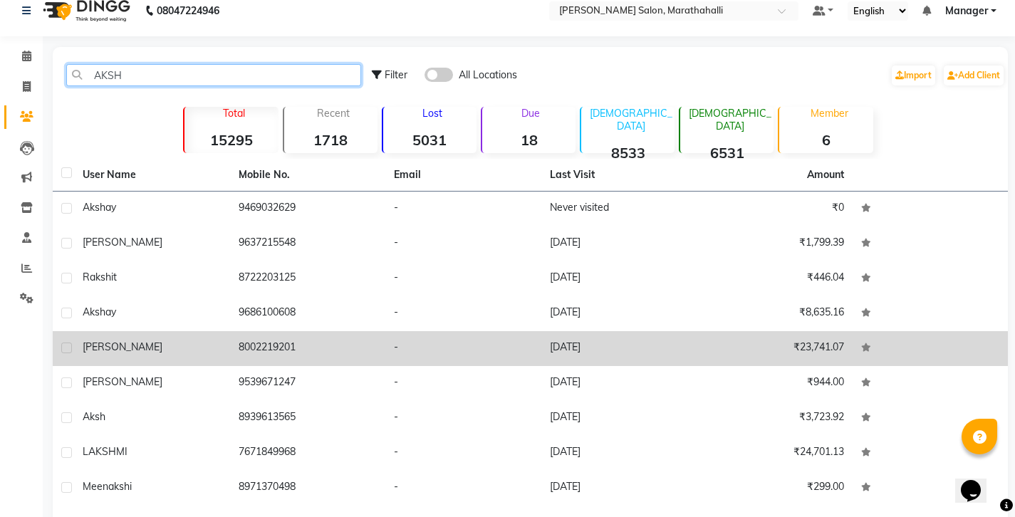
type input "AKSH"
copy td "8002219201"
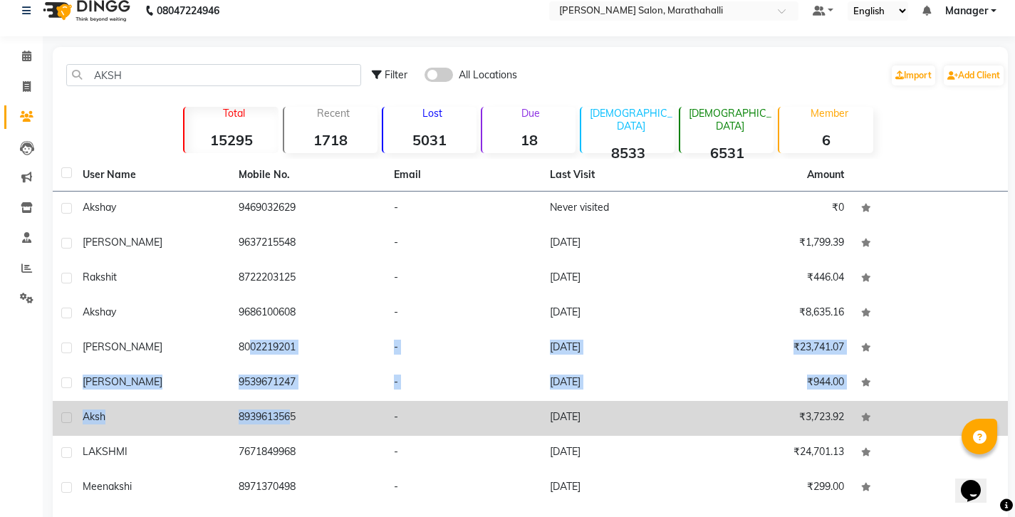
drag, startPoint x: 230, startPoint y: 299, endPoint x: 268, endPoint y: 352, distance: 65.2
click at [273, 355] on tbody "akshay 9469032629 - Never visited ₹0 DAKSHA 9637215548 - 28-08-2025 ₹1,799.39 r…" at bounding box center [530, 366] width 955 height 349
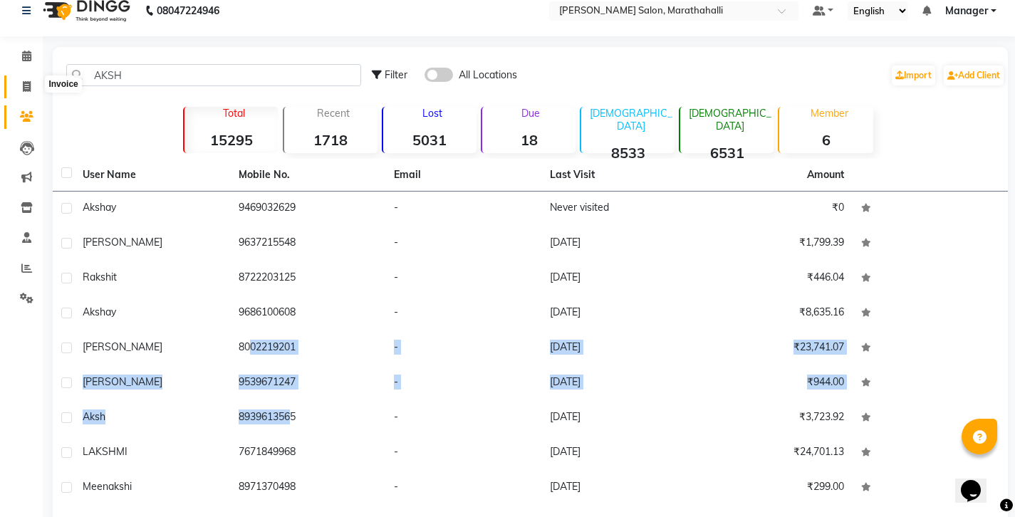
click at [24, 82] on icon at bounding box center [27, 86] width 8 height 11
select select "4783"
select select "service"
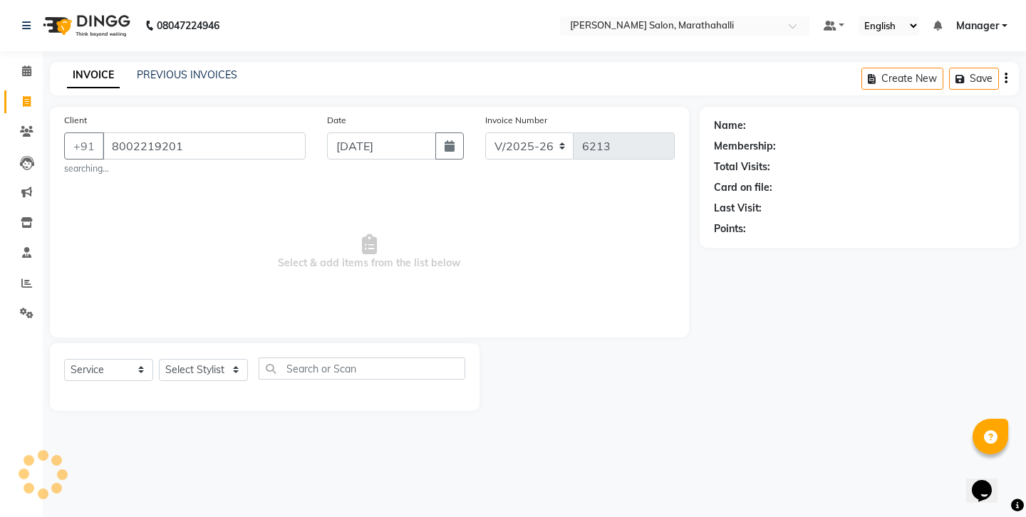
type input "8002219201"
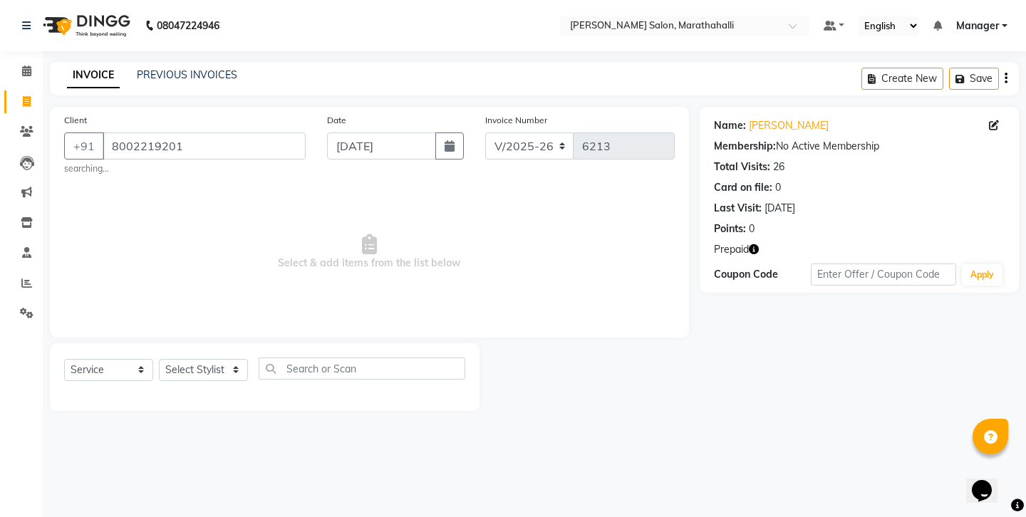
click at [749, 244] on icon "button" at bounding box center [754, 249] width 10 height 10
select select "28915"
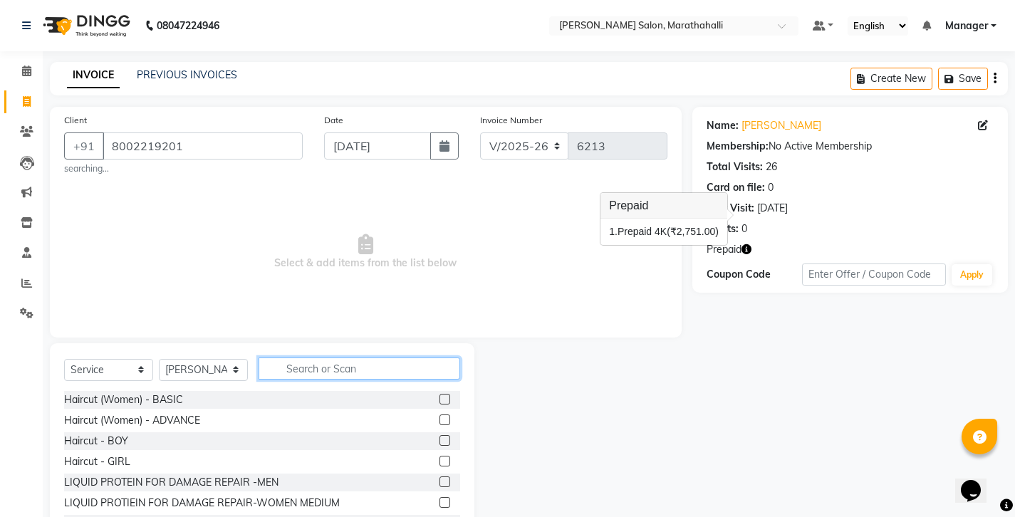
click at [314, 358] on input "text" at bounding box center [360, 369] width 202 height 22
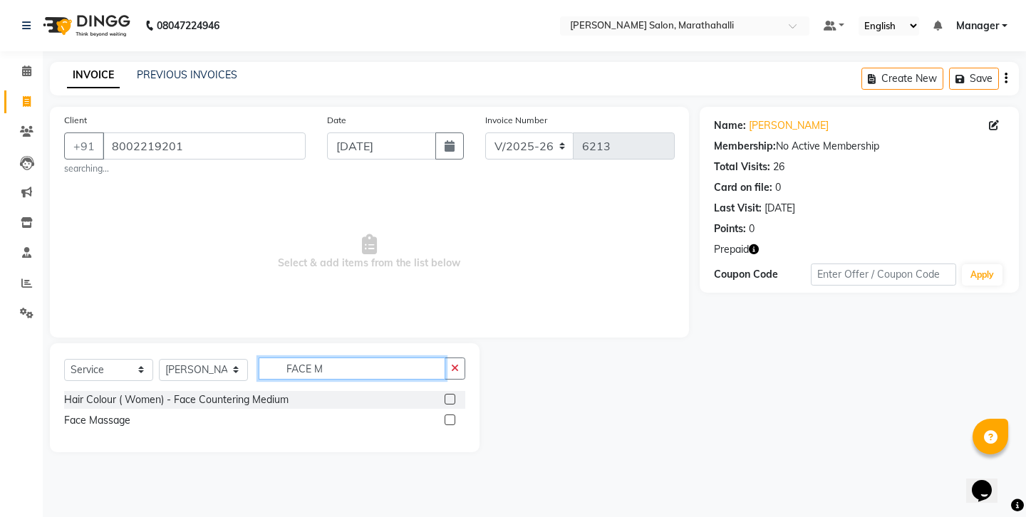
type input "FACE M"
click at [454, 414] on label at bounding box center [449, 419] width 11 height 11
click at [454, 416] on input "checkbox" at bounding box center [448, 420] width 9 height 9
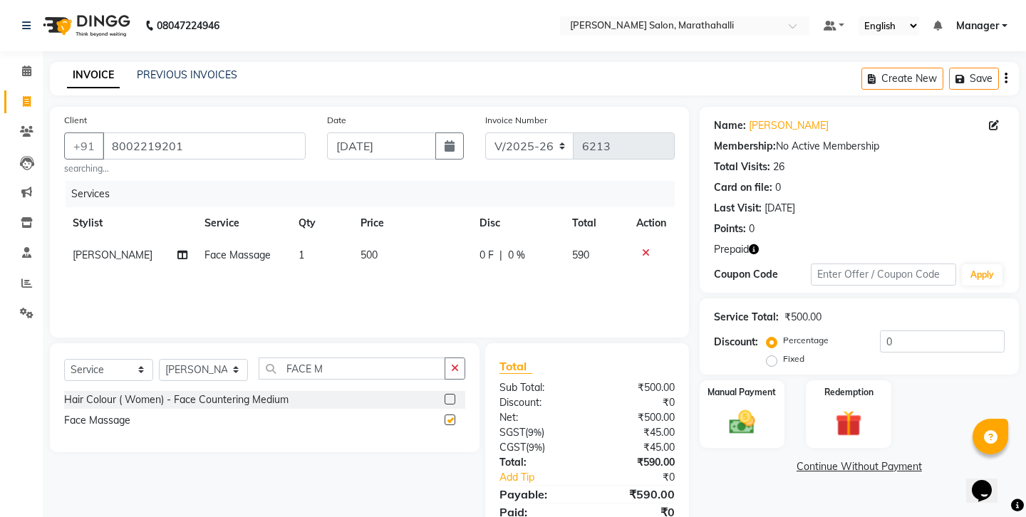
checkbox input "false"
click at [298, 249] on span "1" at bounding box center [301, 255] width 6 height 13
select select "28915"
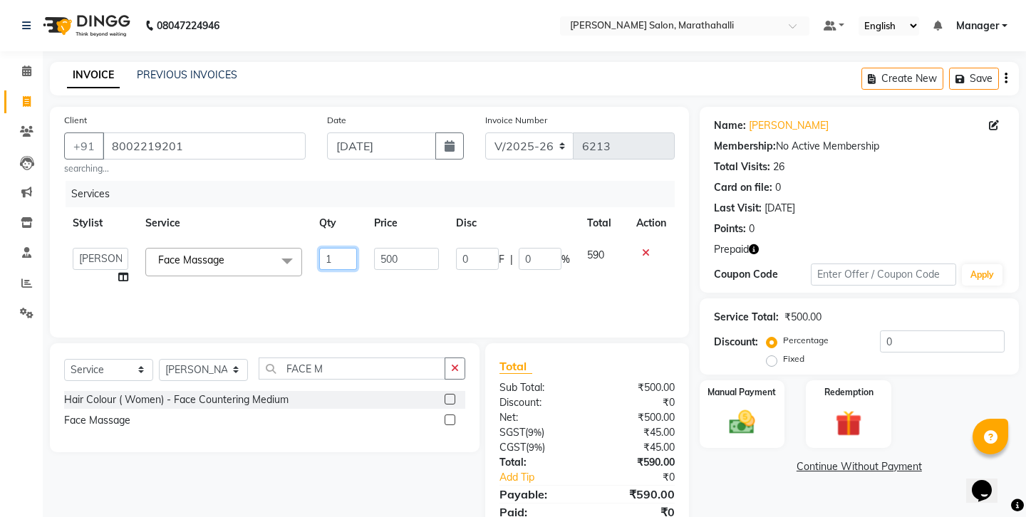
drag, startPoint x: 338, startPoint y: 224, endPoint x: 293, endPoint y: 222, distance: 44.2
click at [295, 239] on tr "Aasif Abhishek Ali Salmani Aman Amoi anju ARTHI DEEPIKA DOLMO Faem GEETHA Goura…" at bounding box center [369, 266] width 610 height 54
type input "2"
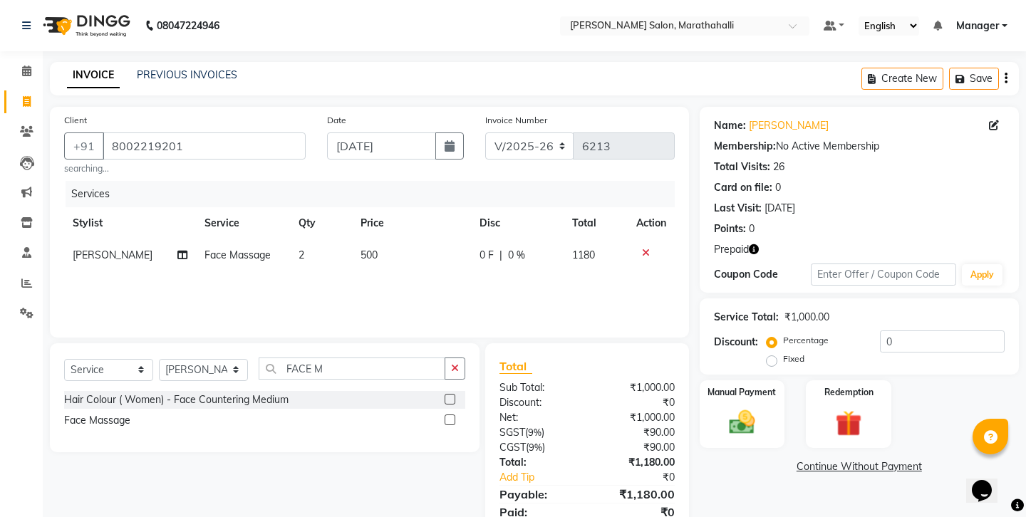
click at [296, 256] on div "Services Stylist Service Qty Price Disc Total Action Sanku Tamang Face Massage …" at bounding box center [369, 252] width 610 height 142
click at [854, 379] on div "Redemption" at bounding box center [848, 414] width 88 height 71
click at [815, 461] on span "Prepaid 1" at bounding box center [826, 469] width 46 height 16
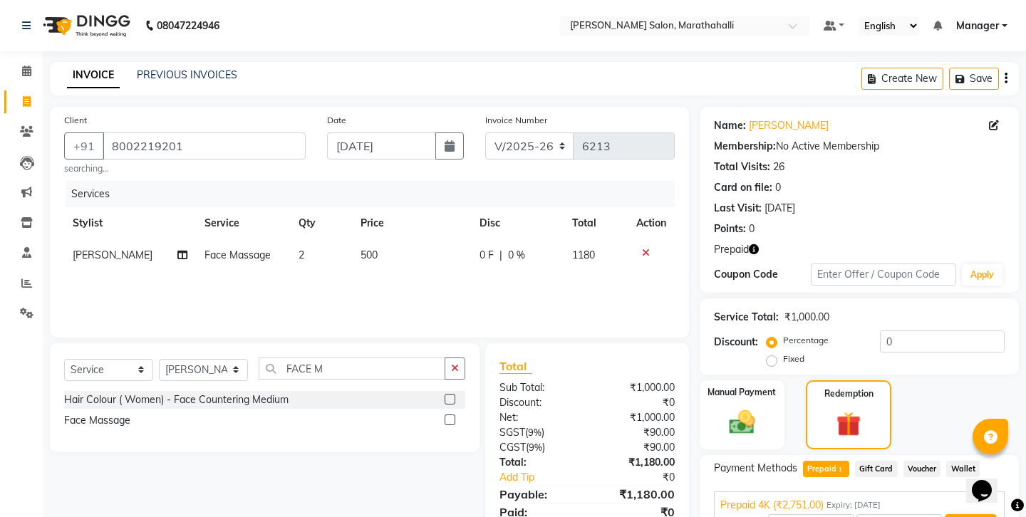
click at [958, 514] on button "Add" at bounding box center [970, 526] width 52 height 24
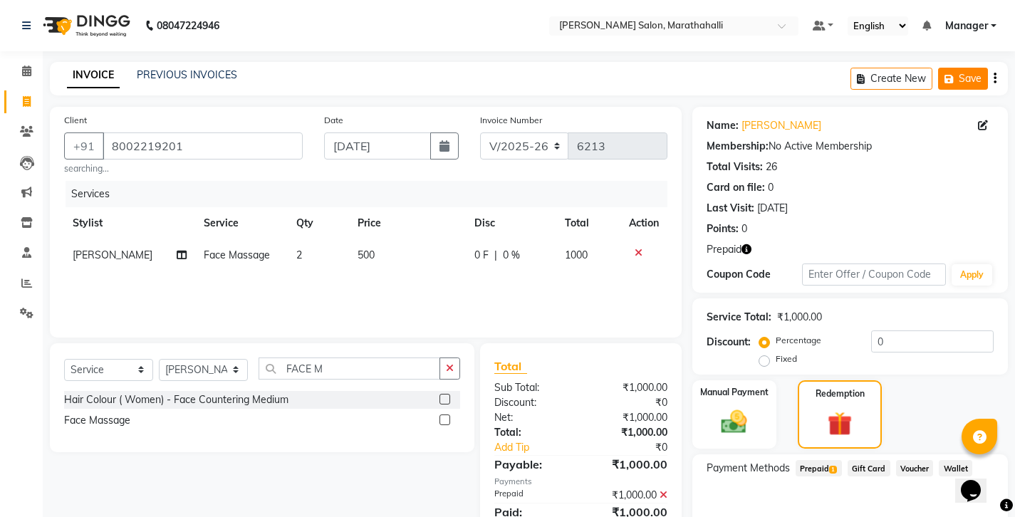
click at [959, 75] on icon "button" at bounding box center [951, 79] width 14 height 10
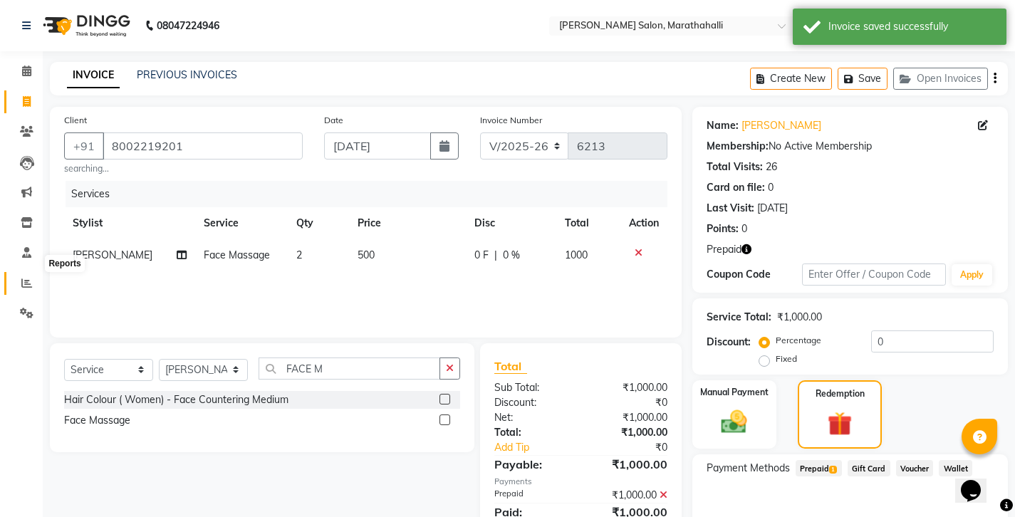
click at [28, 278] on icon at bounding box center [26, 283] width 11 height 11
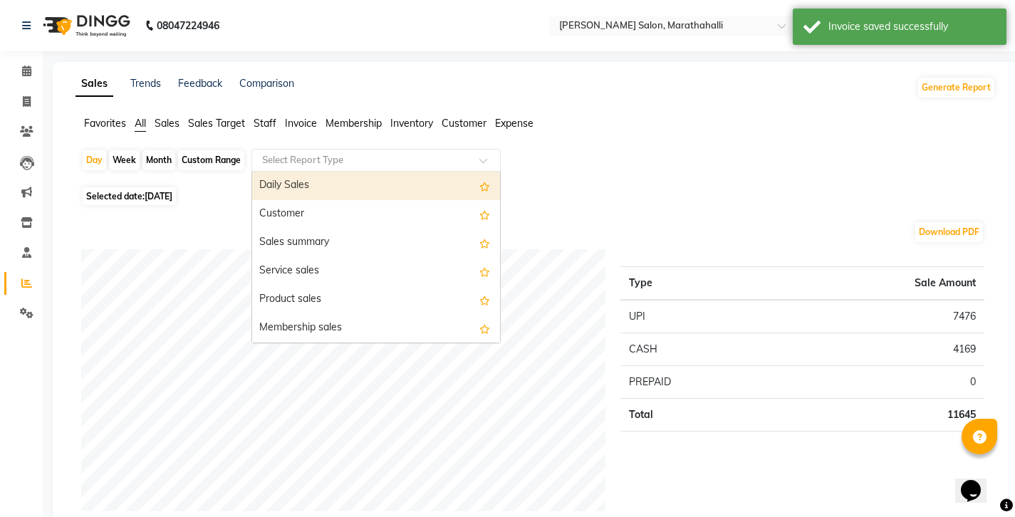
click at [306, 153] on input "text" at bounding box center [361, 160] width 205 height 14
click at [268, 172] on div "Daily Sales" at bounding box center [376, 186] width 248 height 28
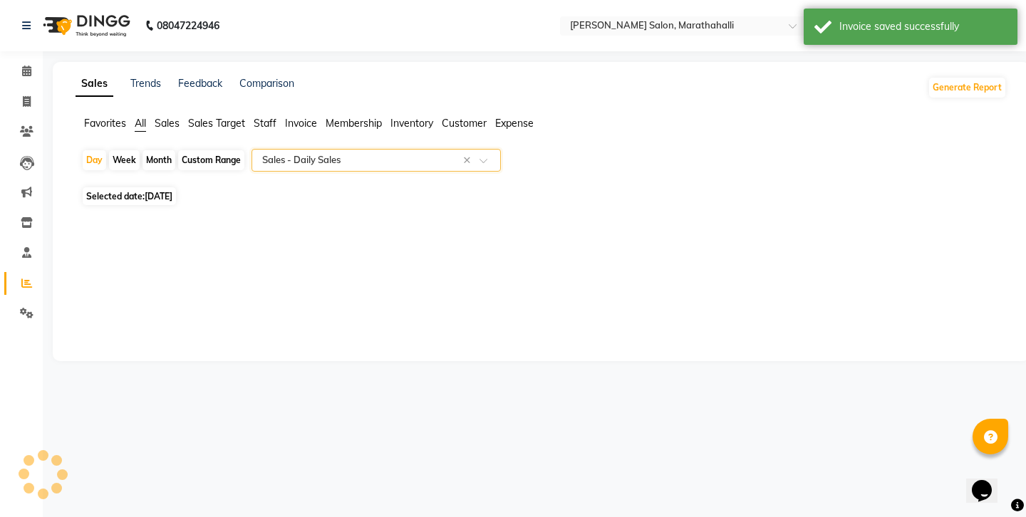
select select "full_report"
select select "csv"
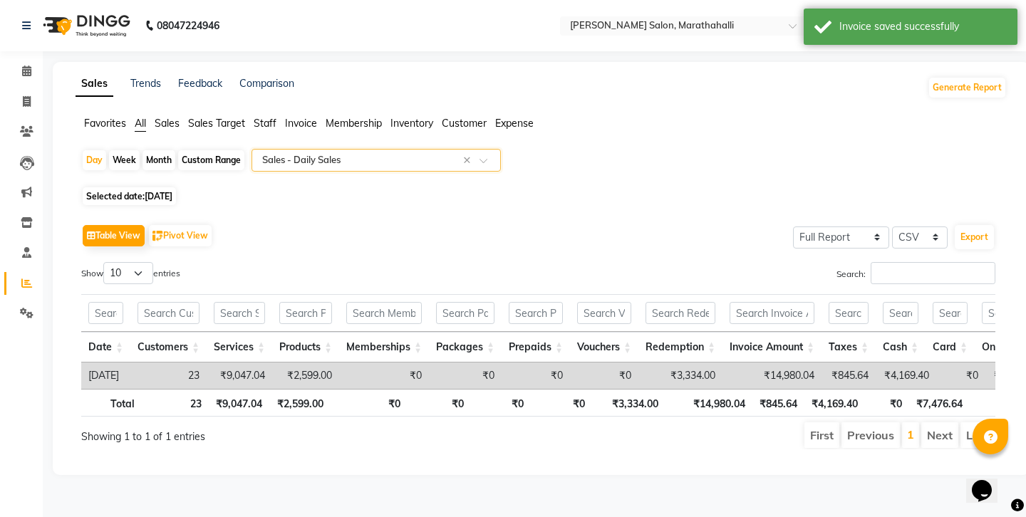
click at [254, 117] on span "Staff" at bounding box center [265, 123] width 23 height 13
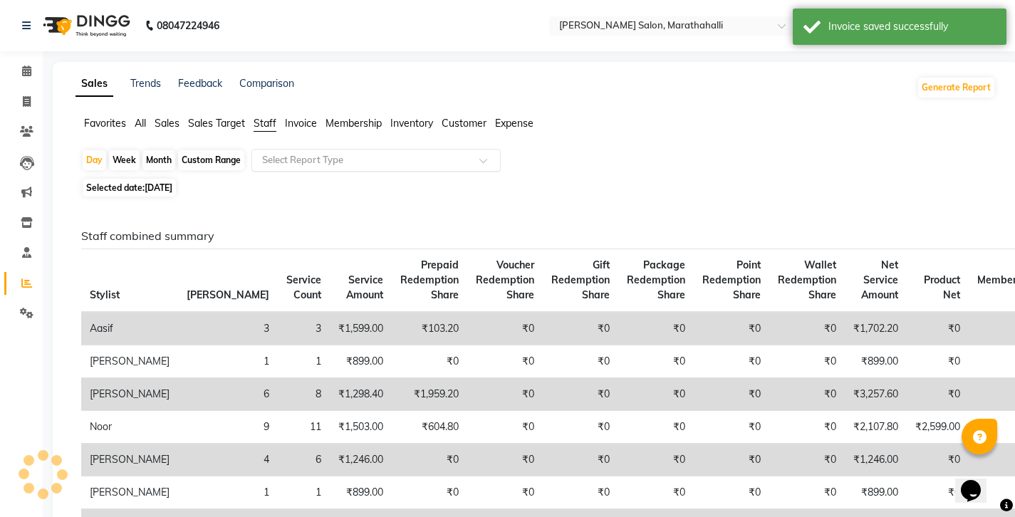
click at [278, 153] on input "text" at bounding box center [361, 160] width 205 height 14
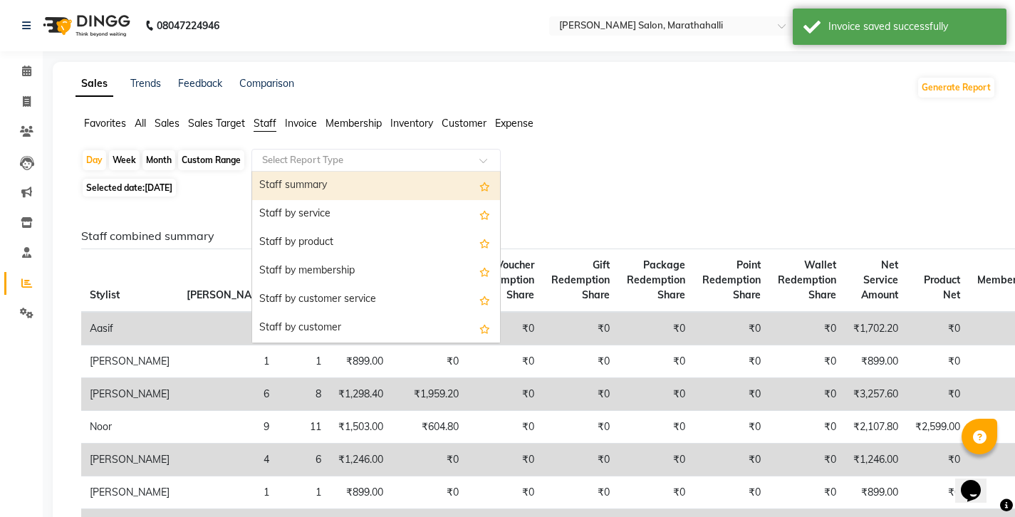
click at [271, 172] on div "Staff summary" at bounding box center [376, 186] width 248 height 28
select select "full_report"
select select "csv"
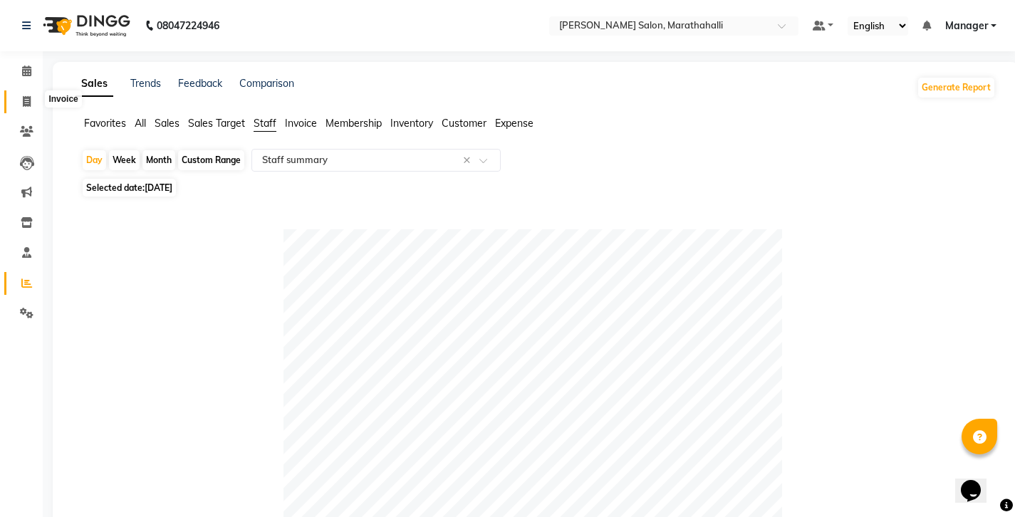
click at [20, 94] on span at bounding box center [26, 102] width 25 height 16
select select "service"
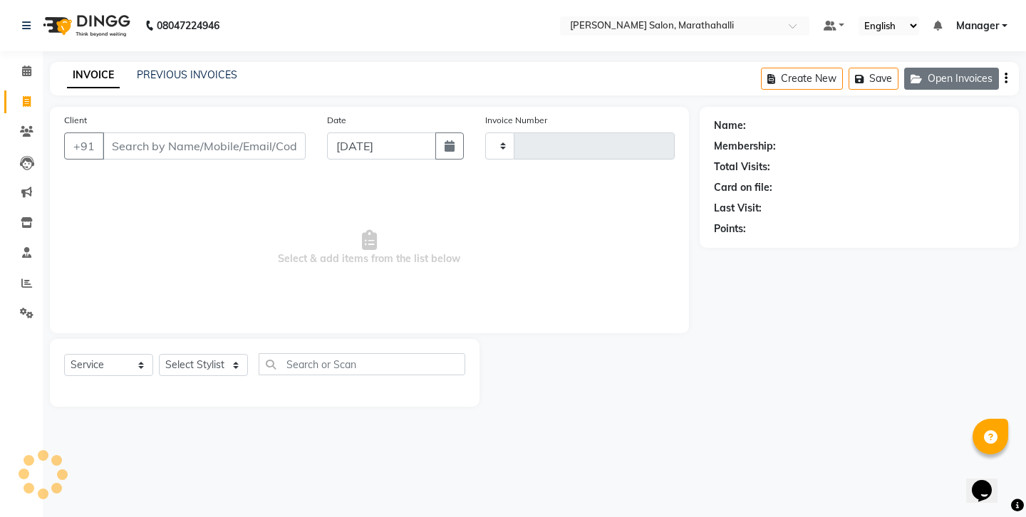
click at [975, 73] on button "Open Invoices" at bounding box center [951, 79] width 95 height 22
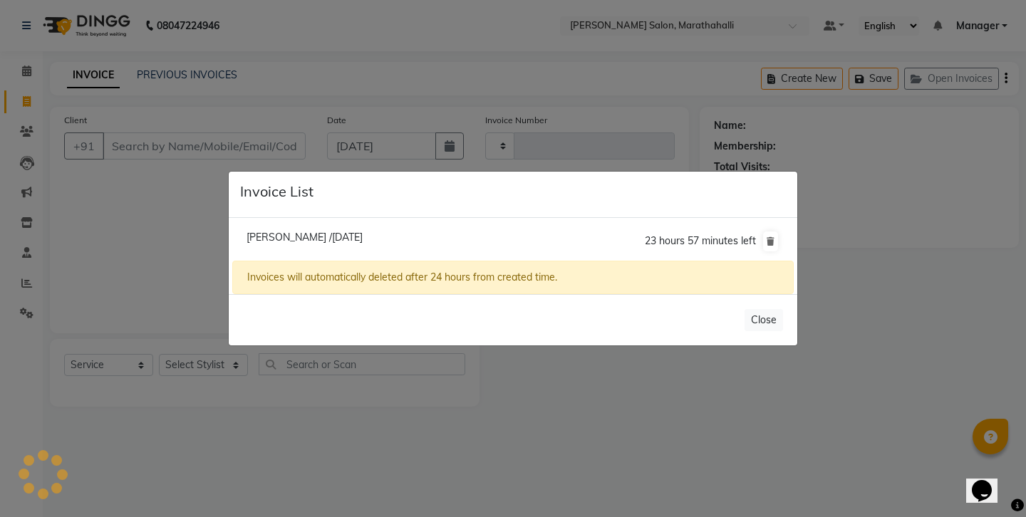
type input "6213"
select select "4783"
click at [338, 246] on li "Akshya /03 September 2025 23 hours 57 minutes left" at bounding box center [512, 241] width 561 height 40
click at [307, 240] on span "Akshya /03 September 2025" at bounding box center [304, 237] width 116 height 13
type input "8002219201"
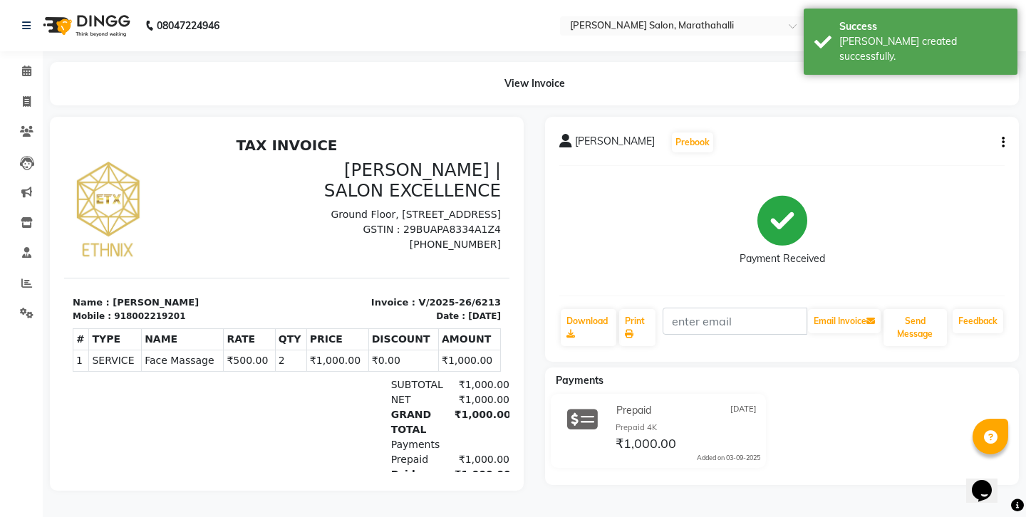
click at [126, 310] on div "918002219201" at bounding box center [149, 316] width 71 height 13
copy div "918002219201"
click at [25, 97] on icon at bounding box center [27, 101] width 8 height 11
select select "4783"
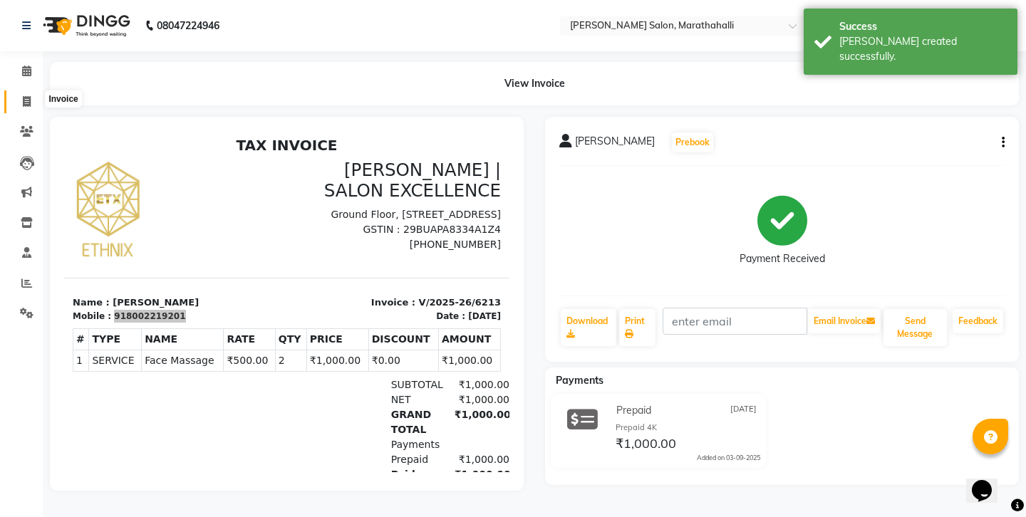
select select "service"
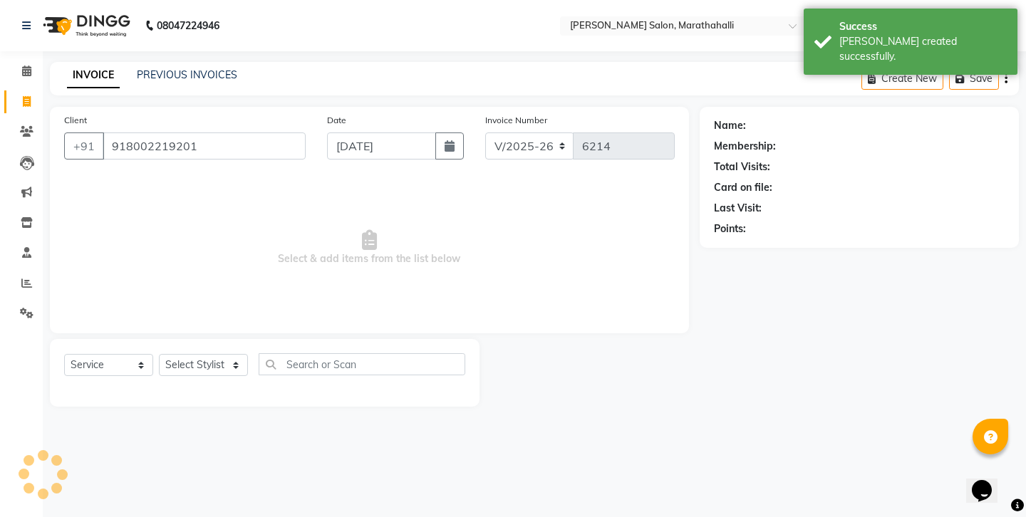
type input "918002219201"
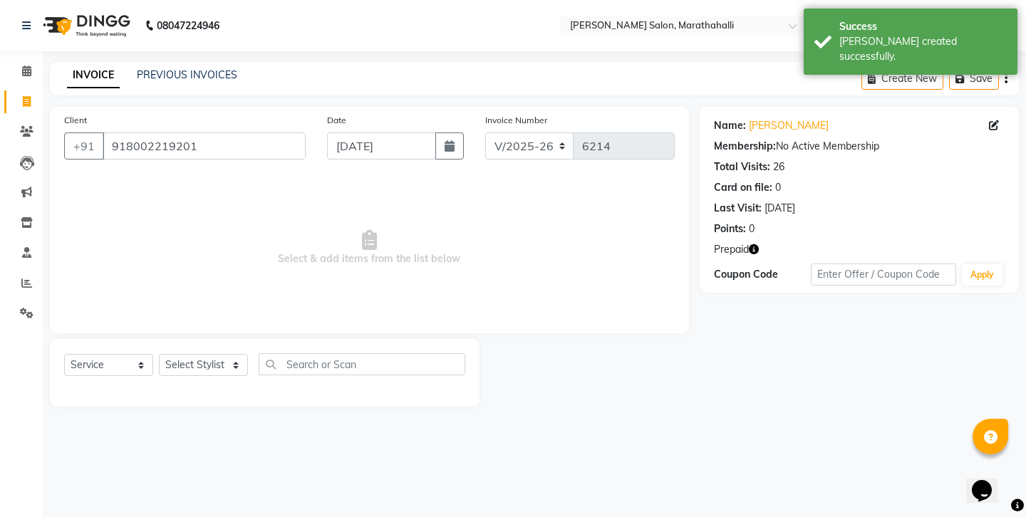
click at [749, 244] on icon "button" at bounding box center [754, 249] width 10 height 10
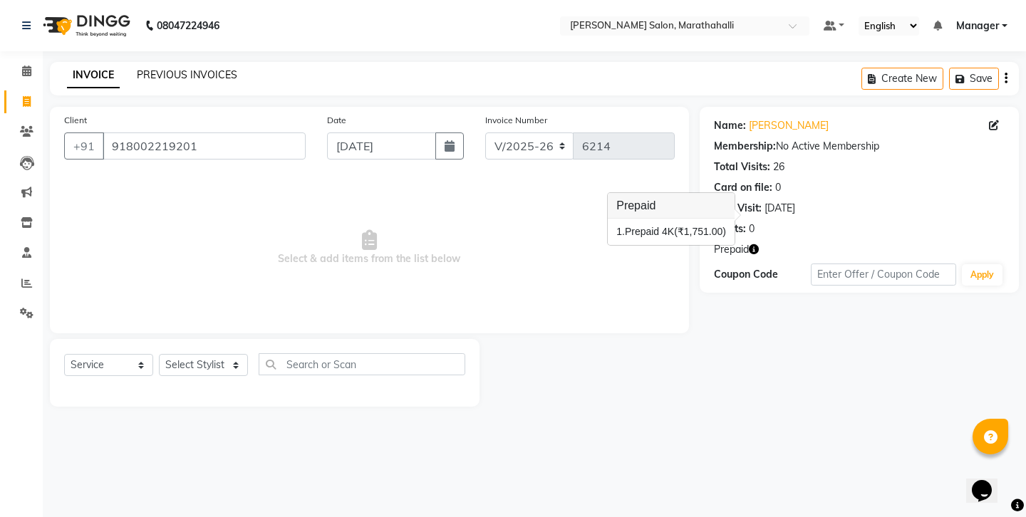
click at [176, 71] on link "PREVIOUS INVOICES" at bounding box center [187, 74] width 100 height 13
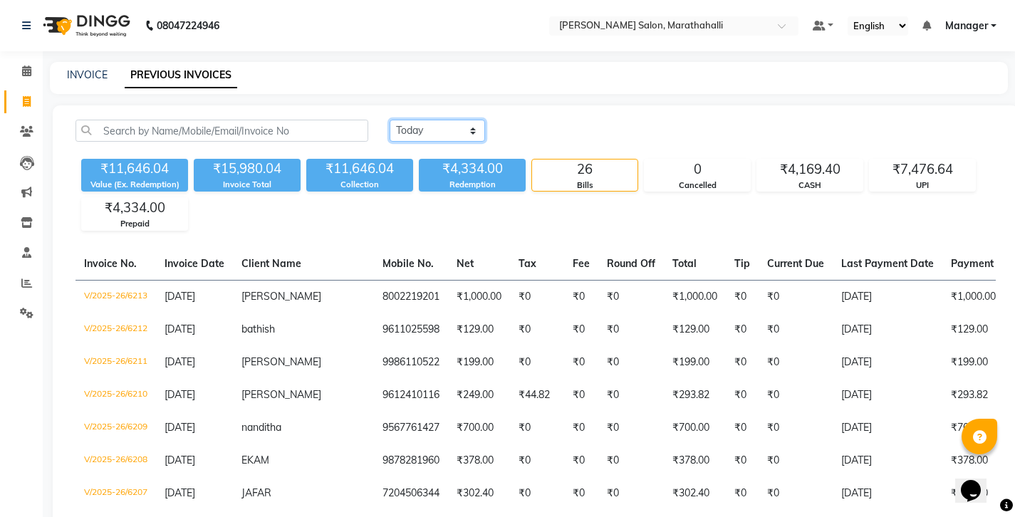
select select "range"
click at [541, 121] on input "[DATE]" at bounding box center [554, 131] width 100 height 20
select select "9"
select select "2025"
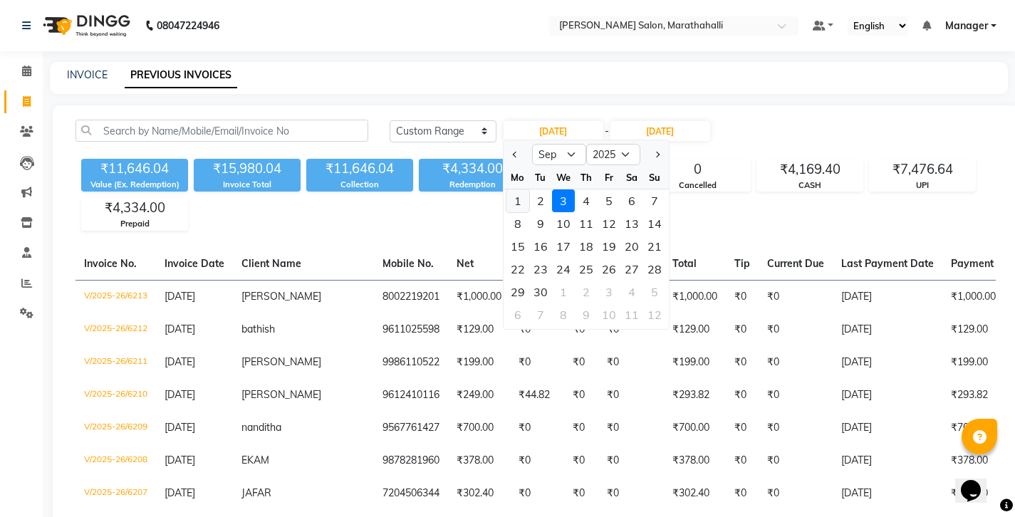
click at [511, 189] on div "1" at bounding box center [517, 200] width 23 height 23
type input "[DATE]"
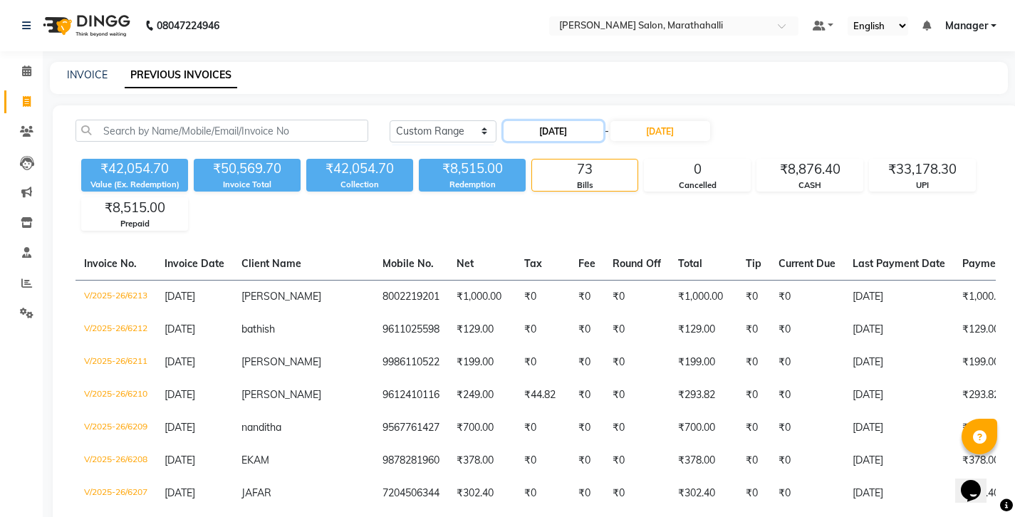
click at [541, 121] on input "[DATE]" at bounding box center [554, 131] width 100 height 20
select select "9"
select select "2025"
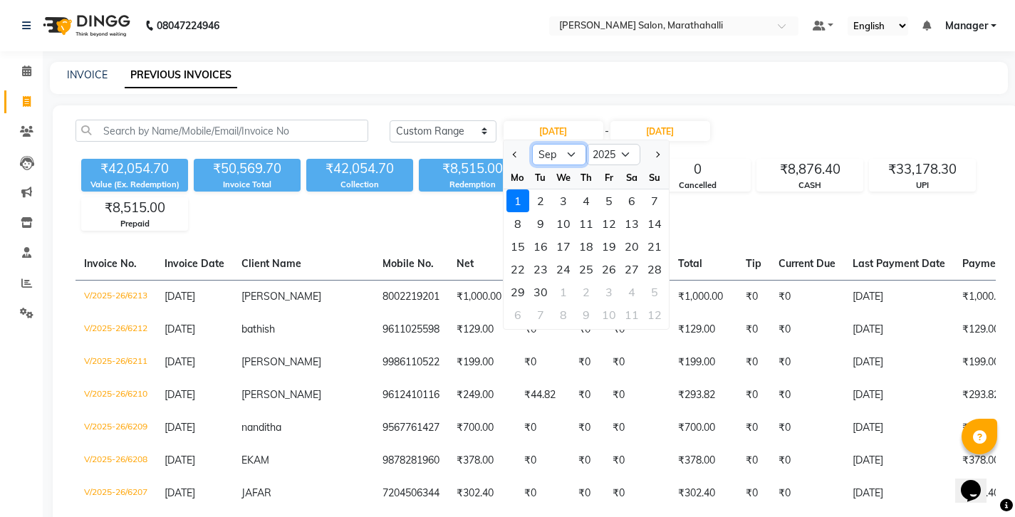
select select "8"
click at [598, 189] on div "1" at bounding box center [609, 200] width 23 height 23
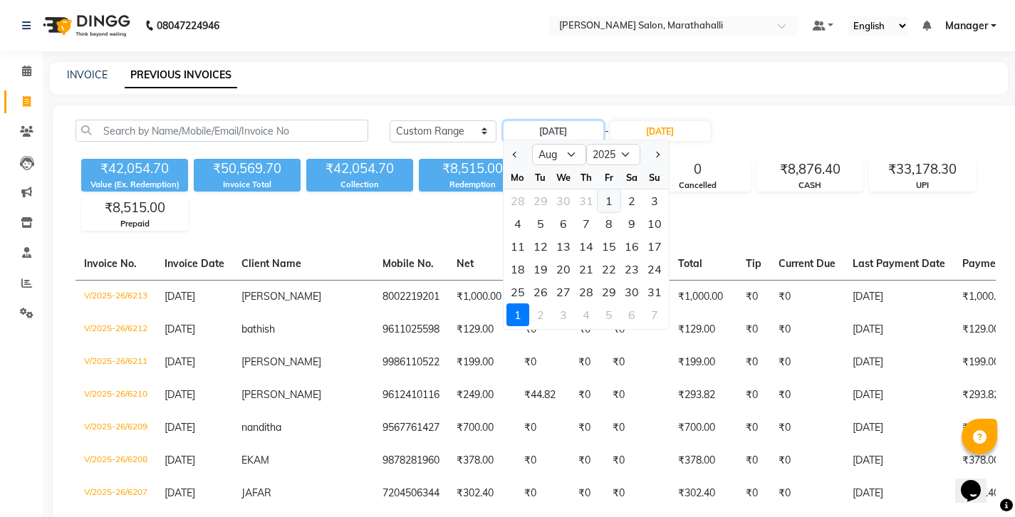
type input "01-08-2025"
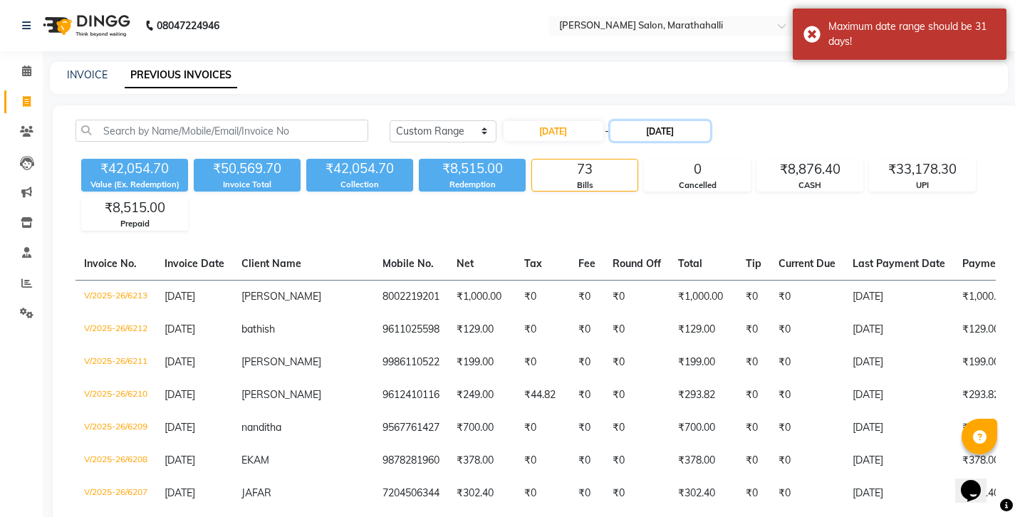
click at [627, 121] on input "[DATE]" at bounding box center [660, 131] width 100 height 20
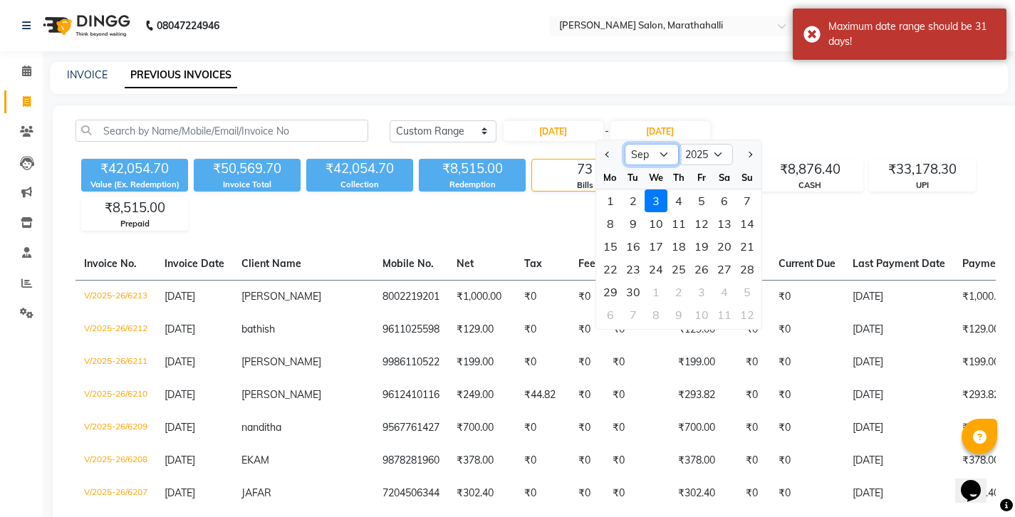
select select "8"
click at [736, 281] on div "31" at bounding box center [747, 292] width 23 height 23
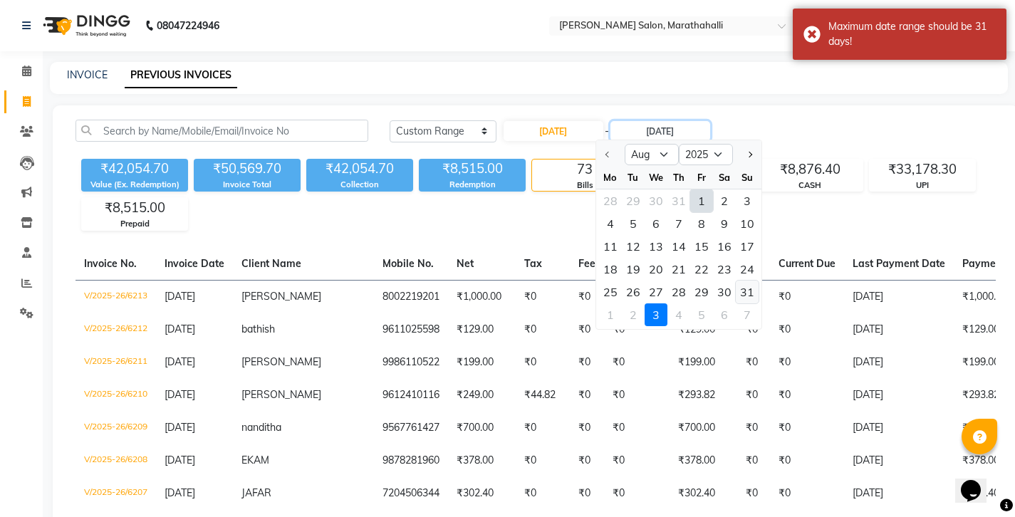
type input "[DATE]"
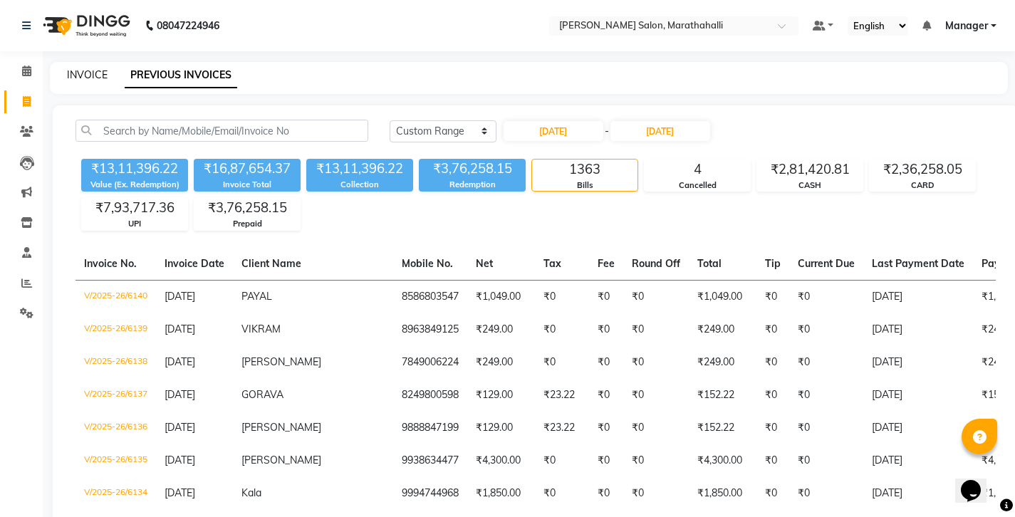
click at [90, 71] on link "INVOICE" at bounding box center [87, 74] width 41 height 13
select select "service"
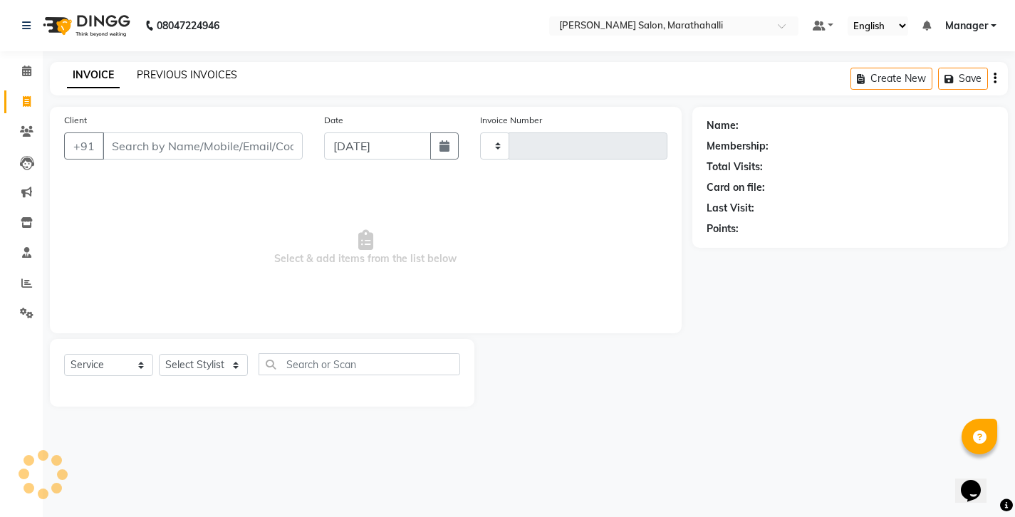
type input "6215"
select select "4783"
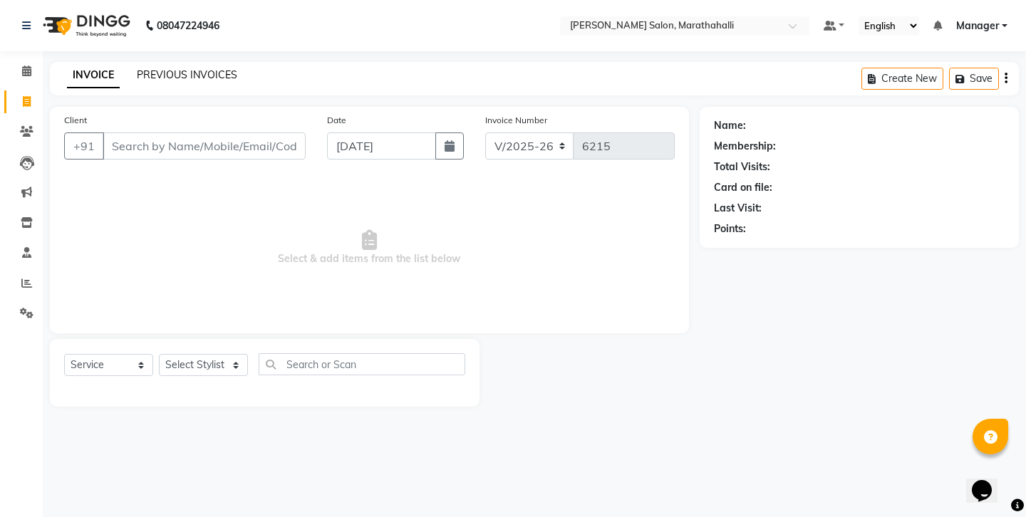
click at [172, 70] on link "PREVIOUS INVOICES" at bounding box center [187, 74] width 100 height 13
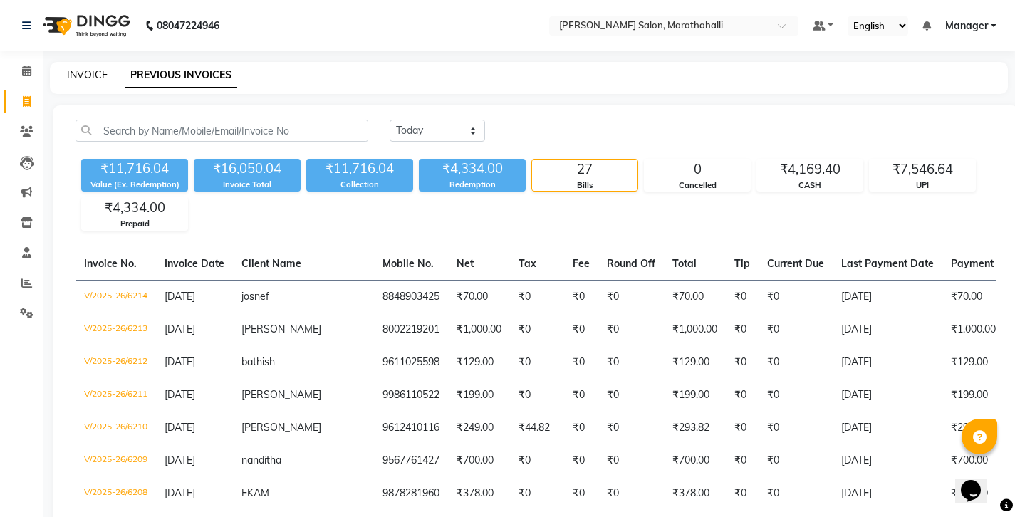
click at [89, 72] on link "INVOICE" at bounding box center [87, 74] width 41 height 13
select select "service"
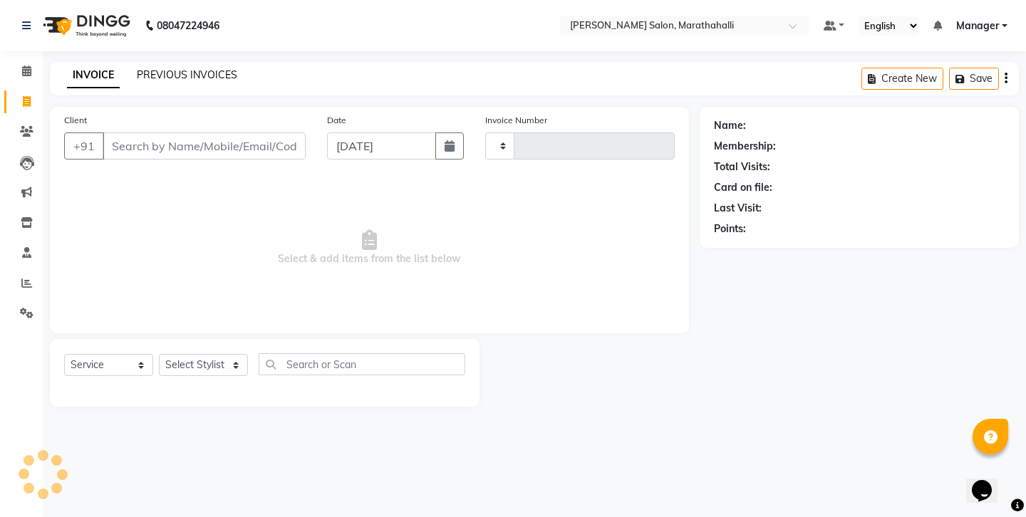
type input "6215"
select select "4783"
click at [164, 73] on link "PREVIOUS INVOICES" at bounding box center [187, 74] width 100 height 13
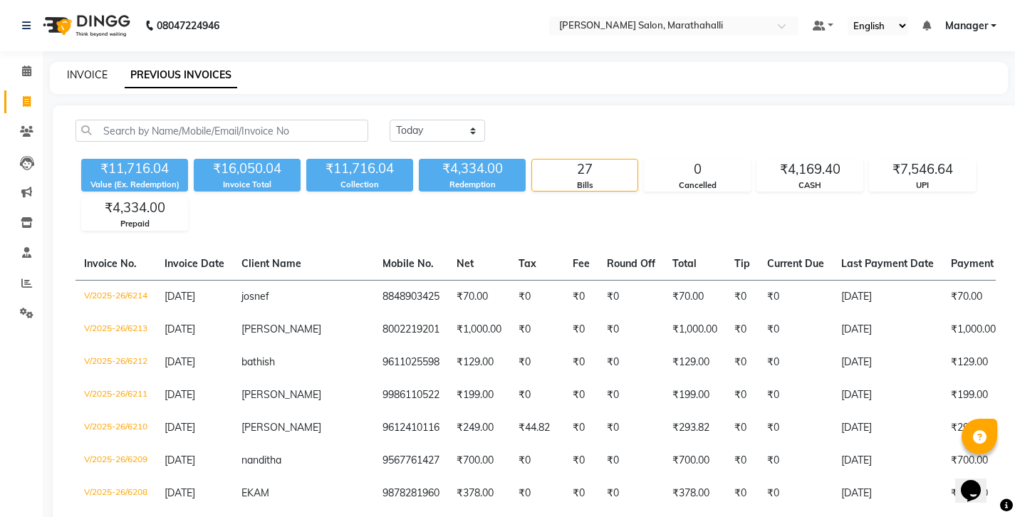
click at [83, 71] on link "INVOICE" at bounding box center [87, 74] width 41 height 13
select select "service"
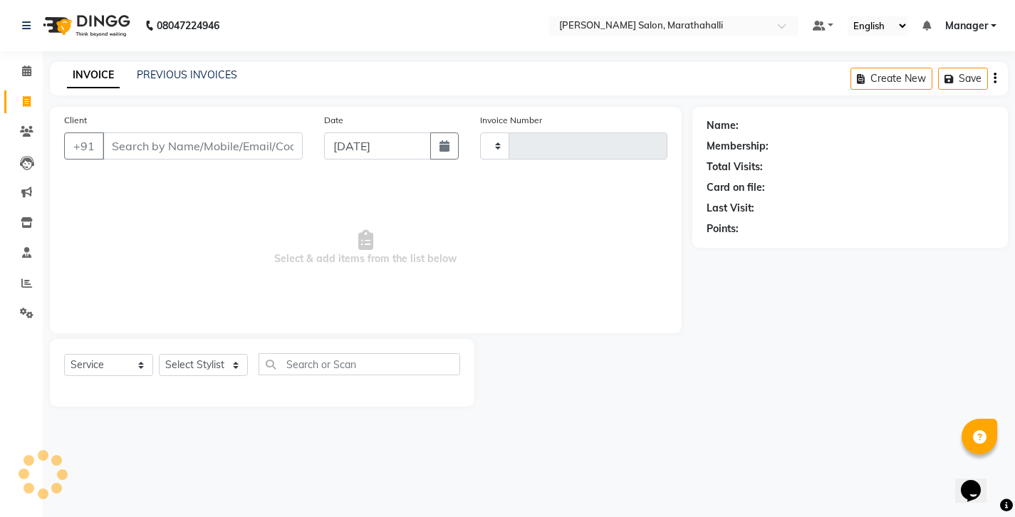
type input "6215"
select select "4783"
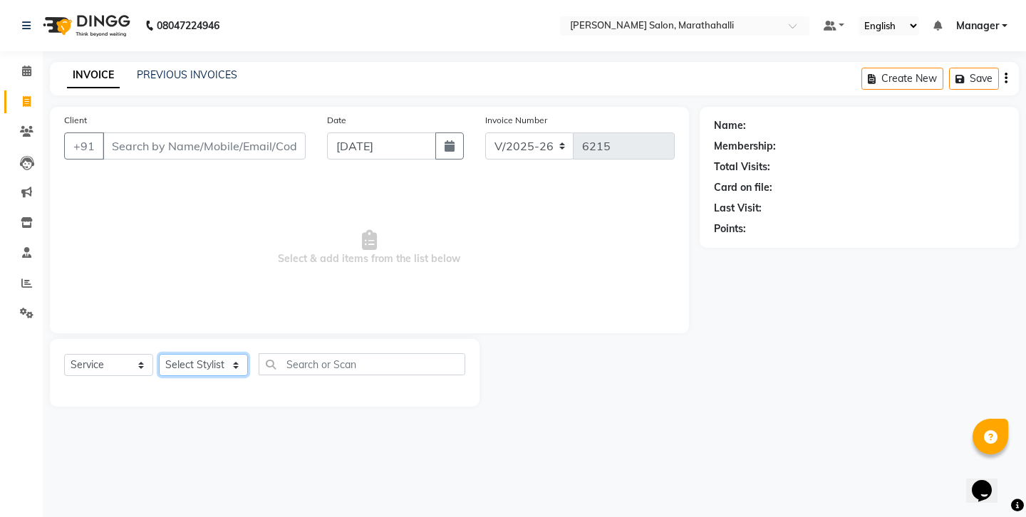
select select "58864"
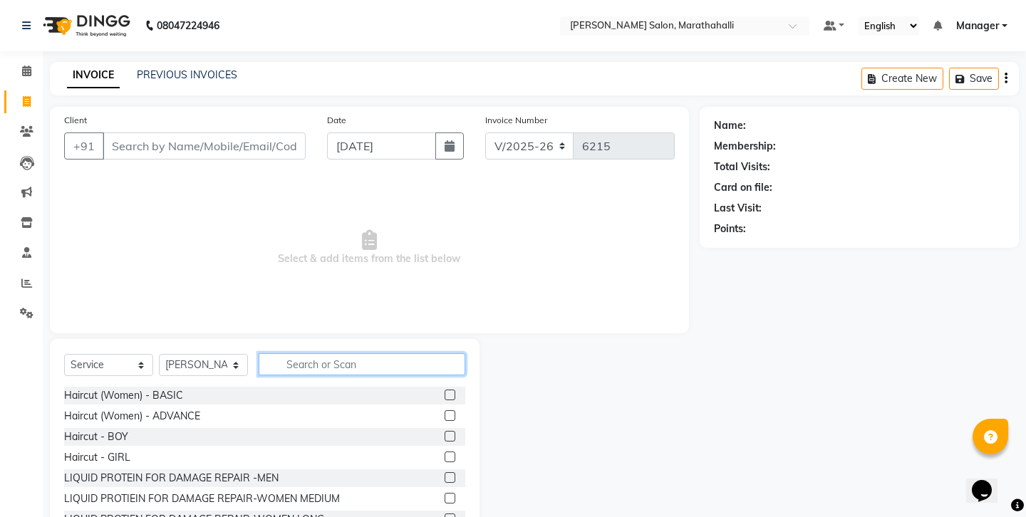
click at [311, 353] on input "text" at bounding box center [362, 364] width 207 height 22
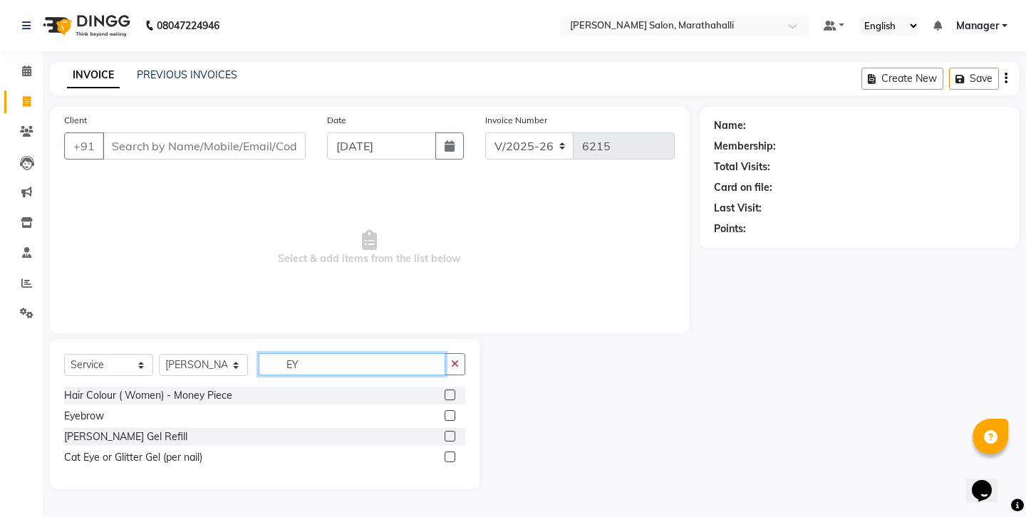
type input "EY"
click at [455, 410] on label at bounding box center [449, 415] width 11 height 11
click at [454, 412] on input "checkbox" at bounding box center [448, 416] width 9 height 9
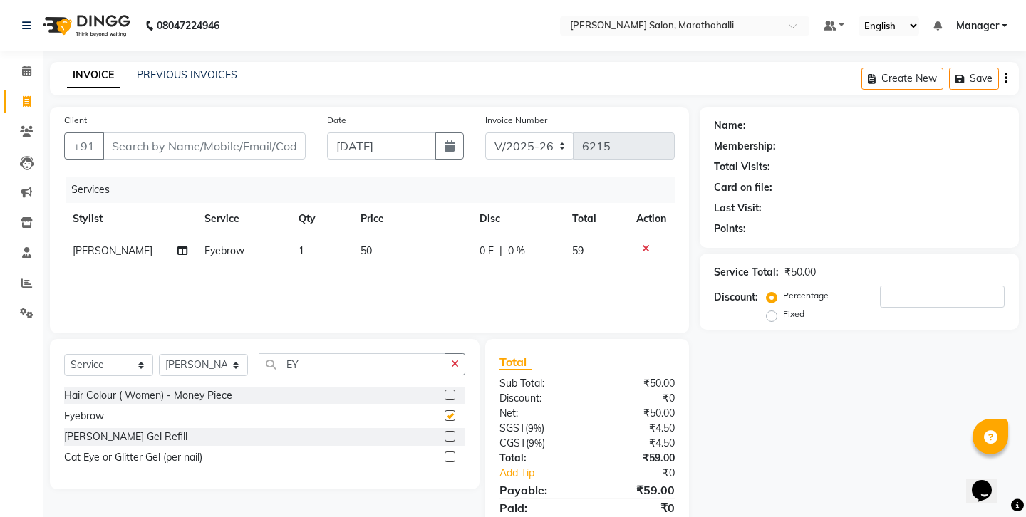
checkbox input "false"
click at [169, 135] on input "Client" at bounding box center [204, 145] width 203 height 27
type input "6"
type input "0"
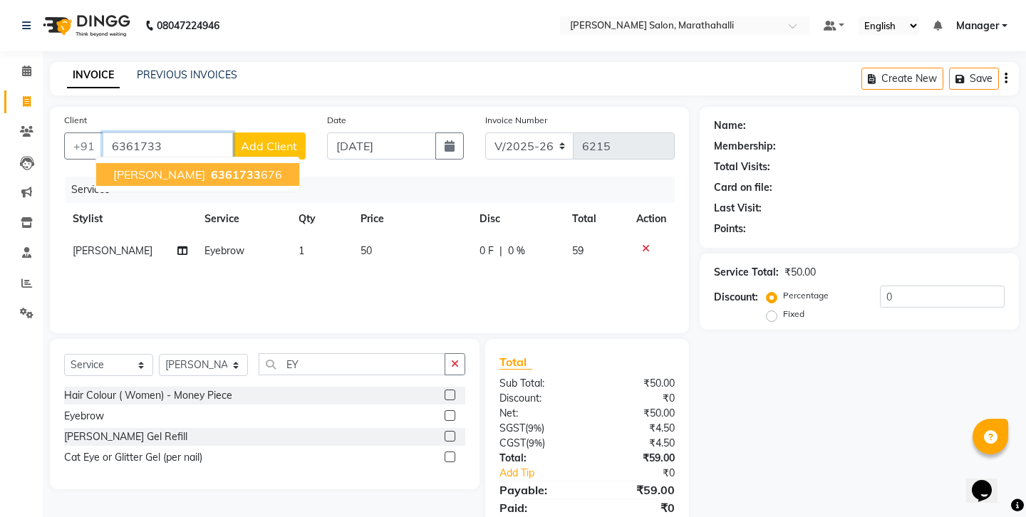
click at [147, 167] on span "[PERSON_NAME]" at bounding box center [159, 174] width 92 height 14
type input "6361733676"
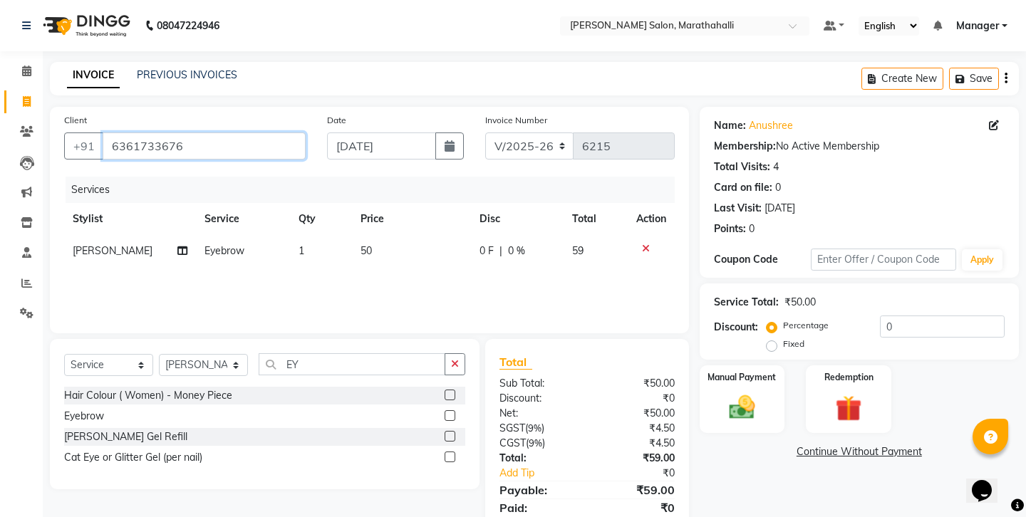
click at [118, 132] on input "6361733676" at bounding box center [204, 145] width 203 height 27
click at [1007, 78] on icon "button" at bounding box center [1005, 78] width 3 height 1
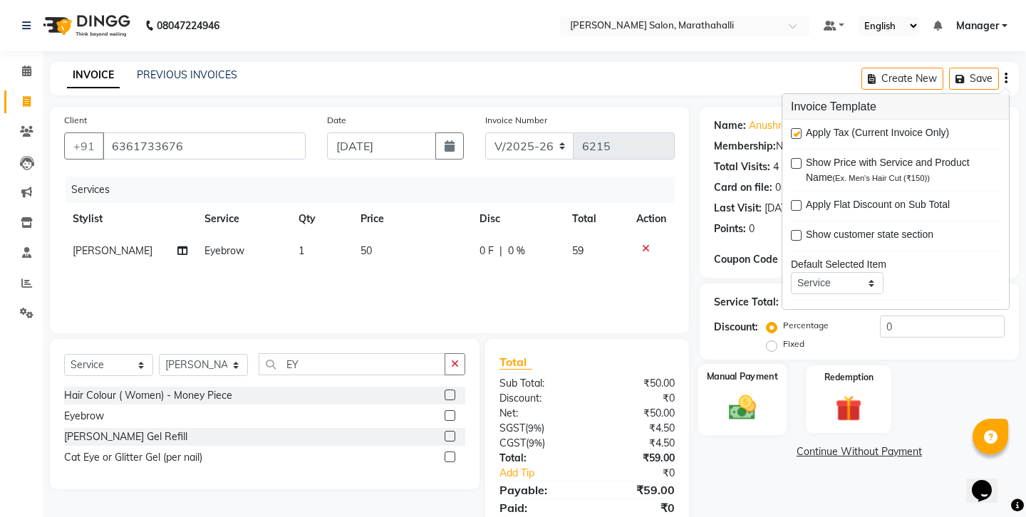
click at [736, 392] on img at bounding box center [741, 407] width 44 height 31
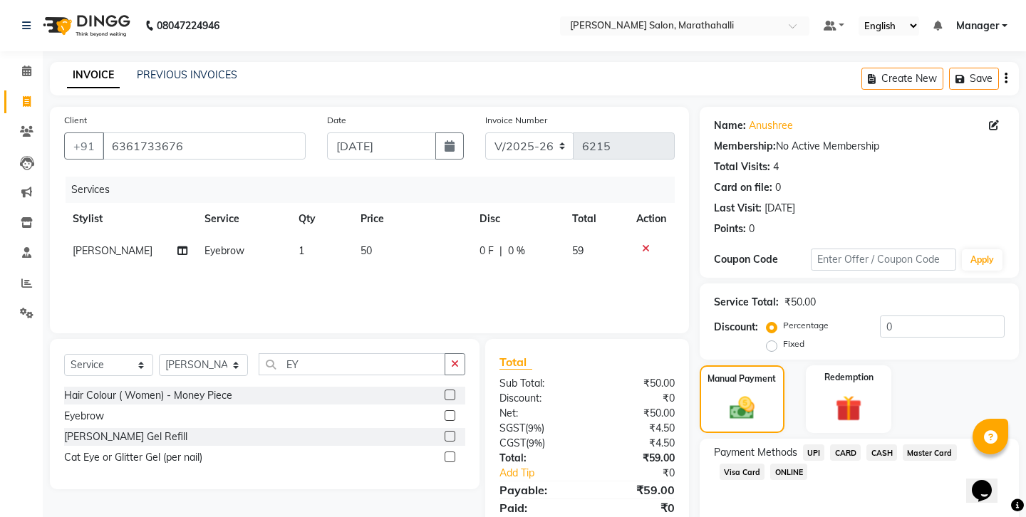
click at [803, 444] on span "UPI" at bounding box center [814, 452] width 22 height 16
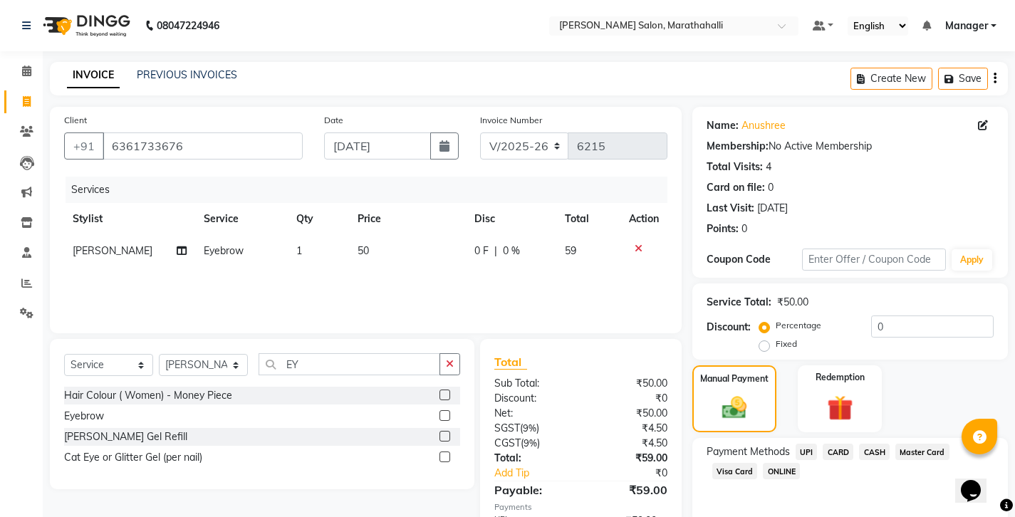
scroll to position [48, 0]
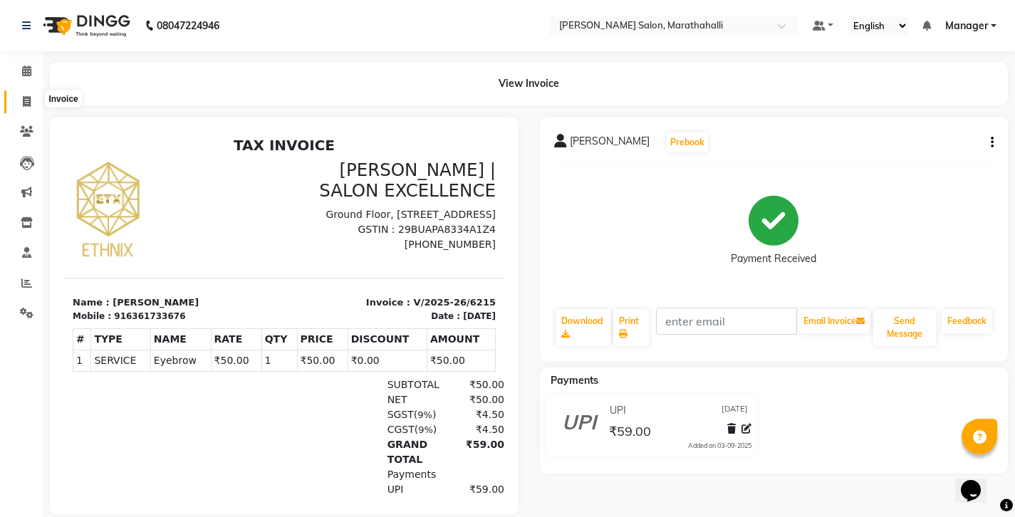
click at [27, 96] on icon at bounding box center [27, 101] width 8 height 11
select select "service"
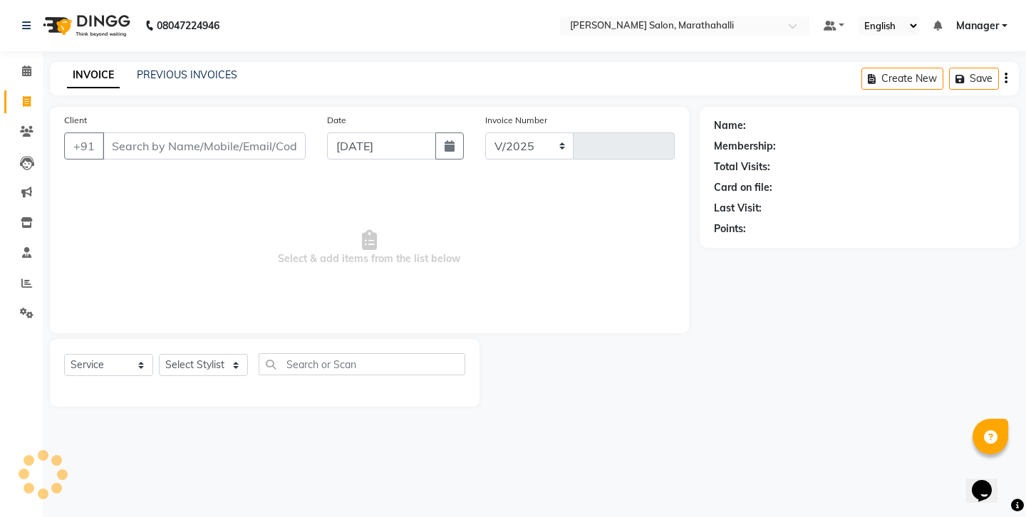
select select "4783"
type input "6216"
select select "72187"
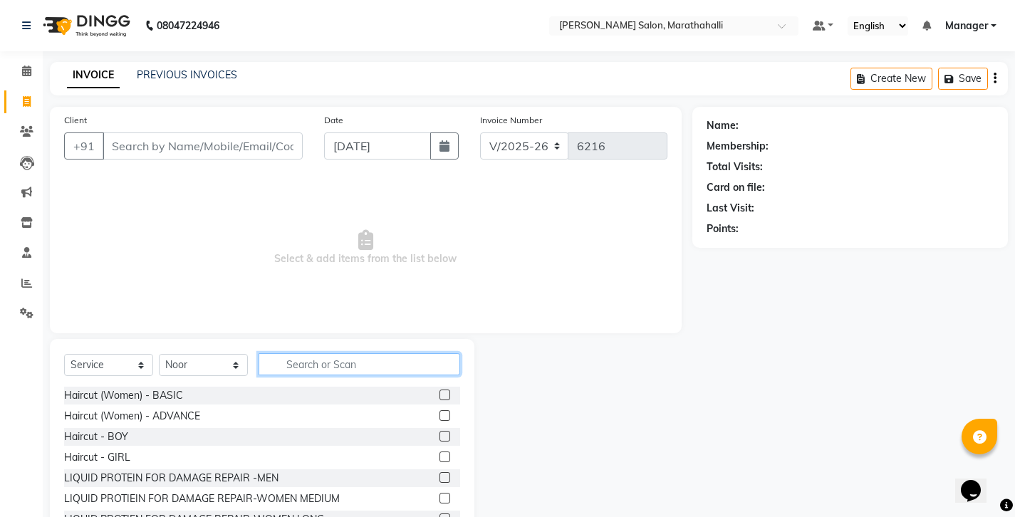
click at [318, 353] on input "text" at bounding box center [360, 364] width 202 height 22
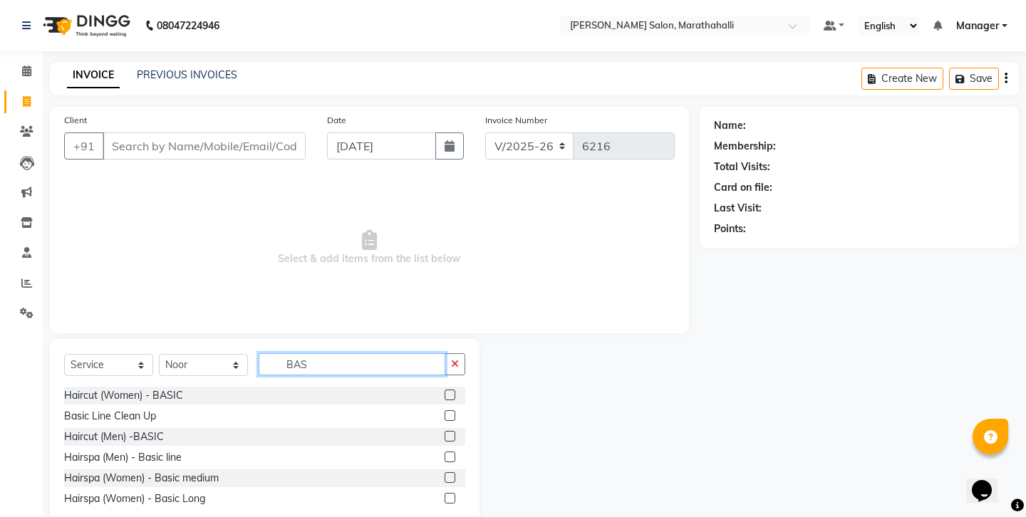
type input "BAS"
click at [455, 431] on label at bounding box center [449, 436] width 11 height 11
click at [454, 432] on input "checkbox" at bounding box center [448, 436] width 9 height 9
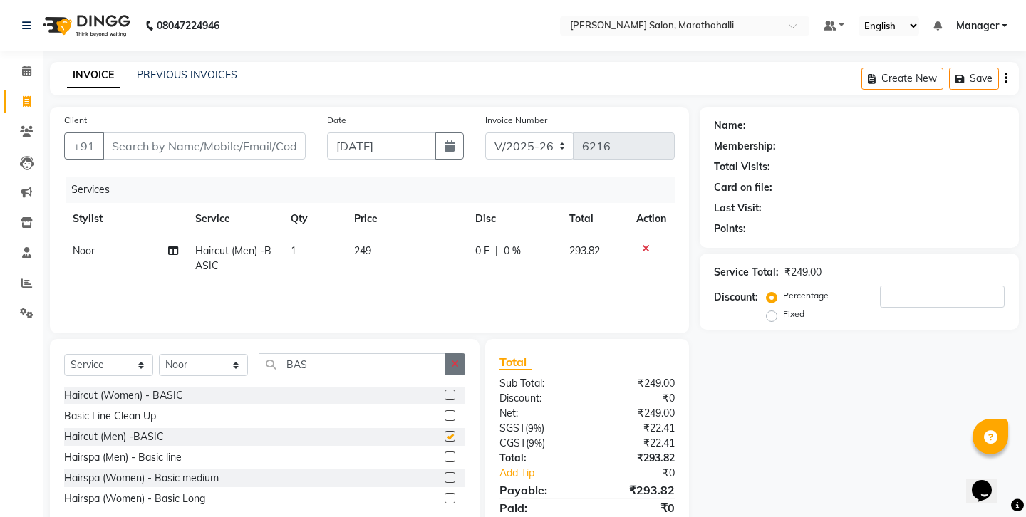
checkbox input "false"
click at [169, 132] on input "Client" at bounding box center [204, 145] width 203 height 27
type input "9"
type input "0"
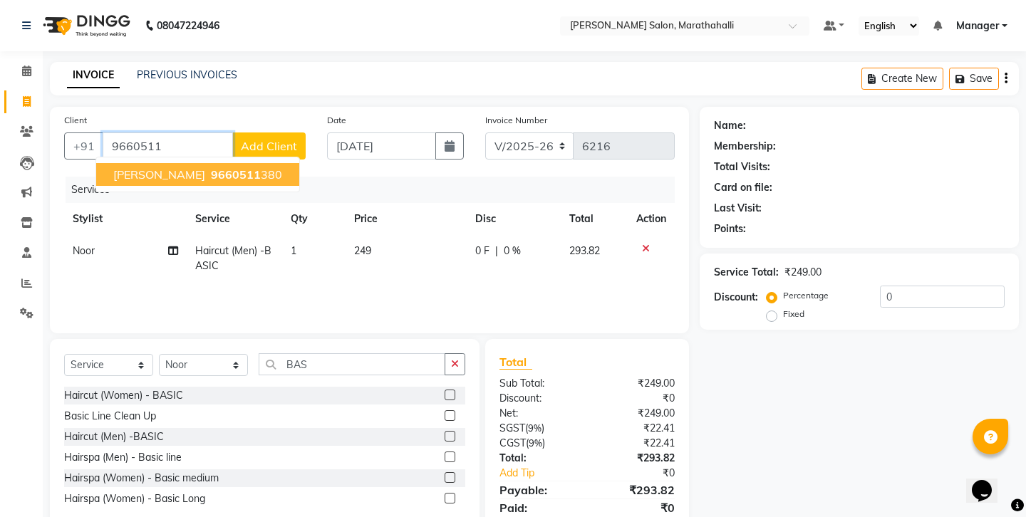
click at [208, 167] on ngb-highlight "9660511 380" at bounding box center [245, 174] width 74 height 14
type input "9660511380"
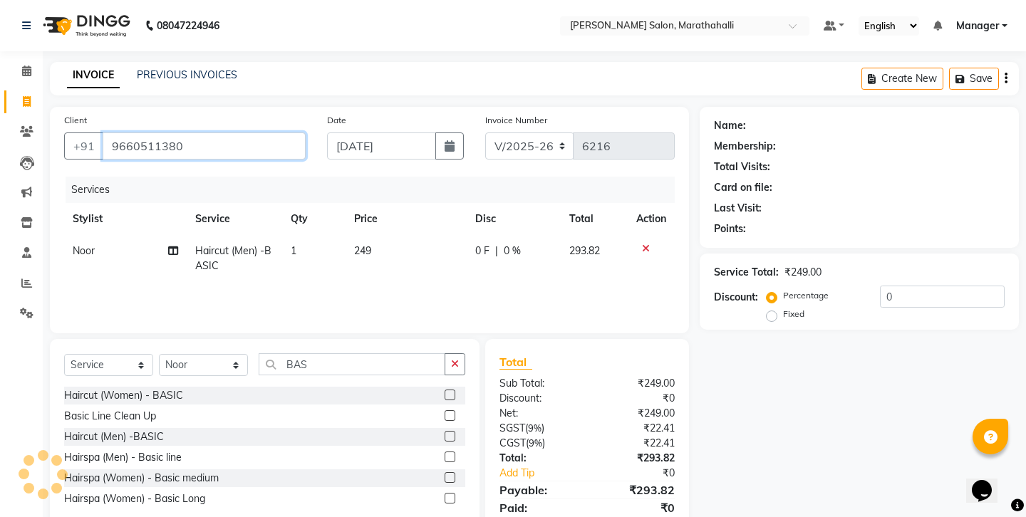
click at [130, 132] on input "9660511380" at bounding box center [204, 145] width 203 height 27
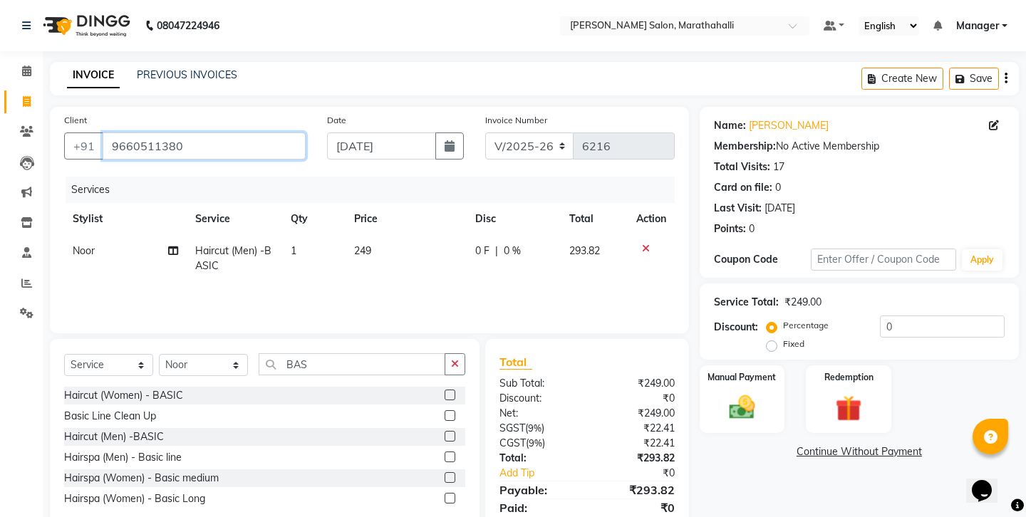
click at [130, 132] on input "9660511380" at bounding box center [204, 145] width 203 height 27
click at [751, 392] on img at bounding box center [741, 407] width 44 height 31
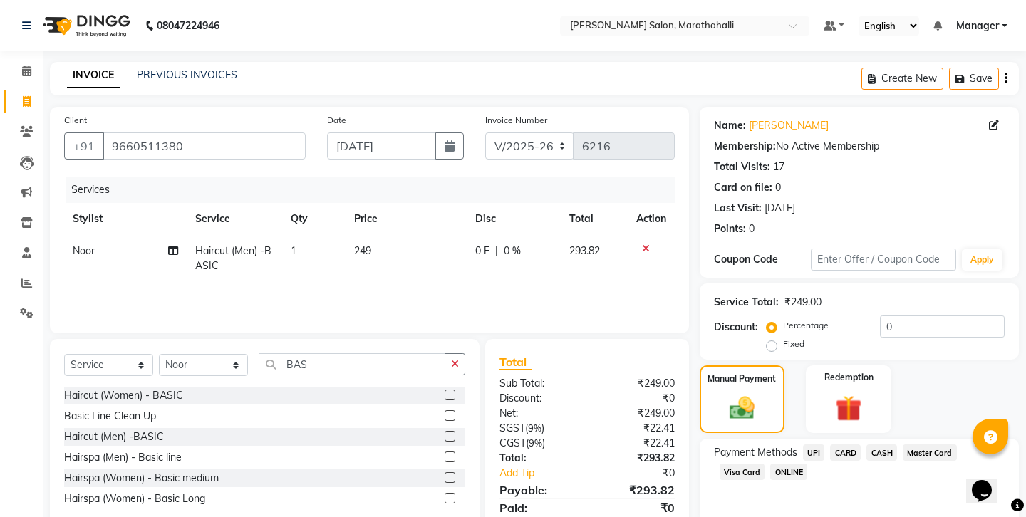
click at [803, 444] on span "UPI" at bounding box center [814, 452] width 22 height 16
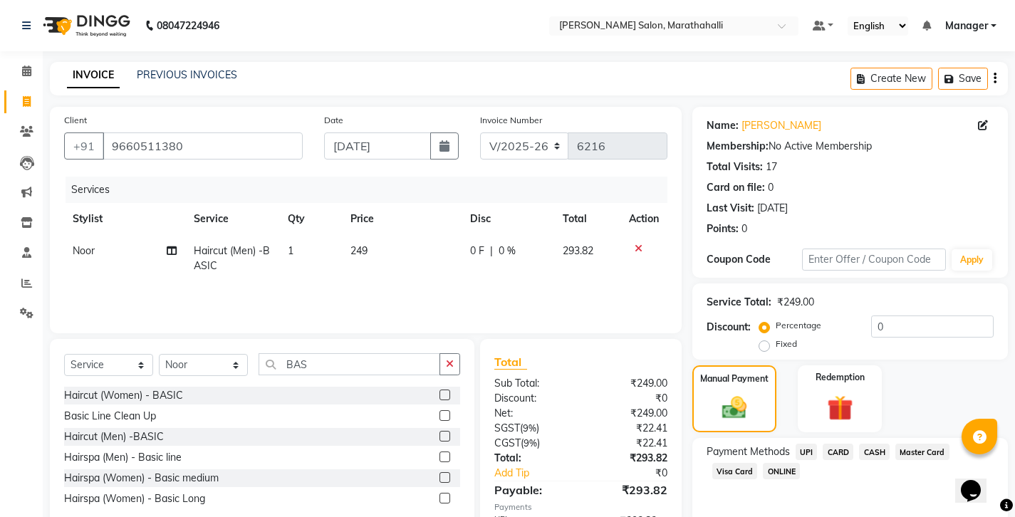
scroll to position [48, 0]
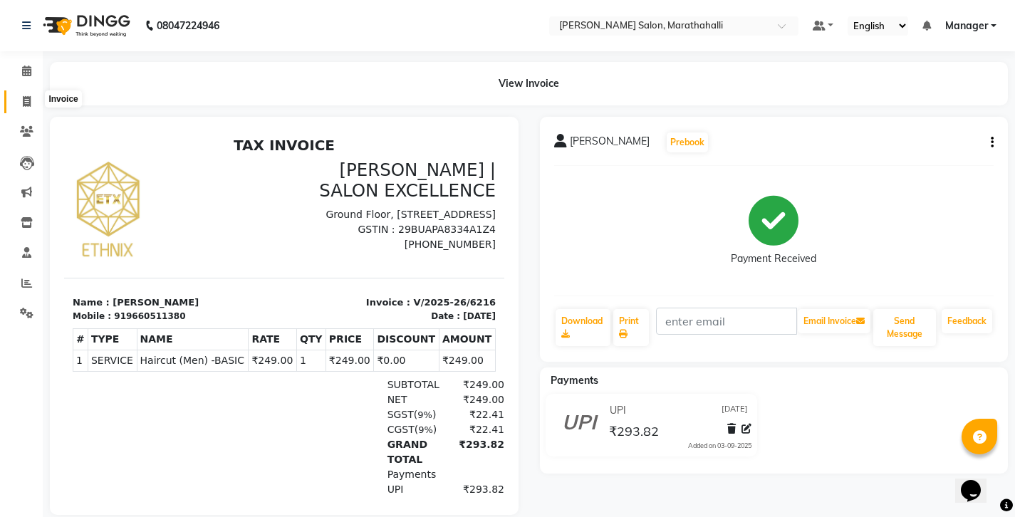
click at [26, 97] on icon at bounding box center [27, 101] width 8 height 11
select select "service"
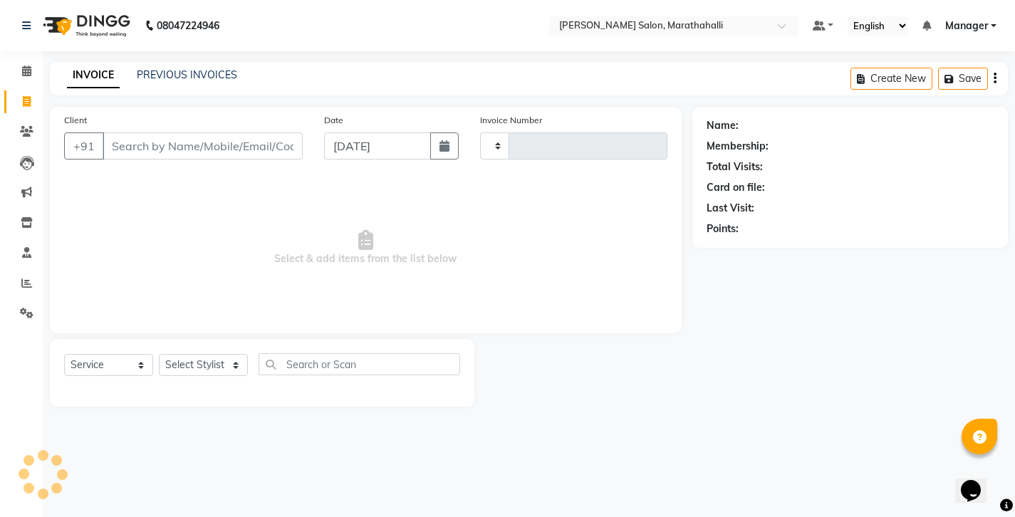
type input "6217"
select select "4783"
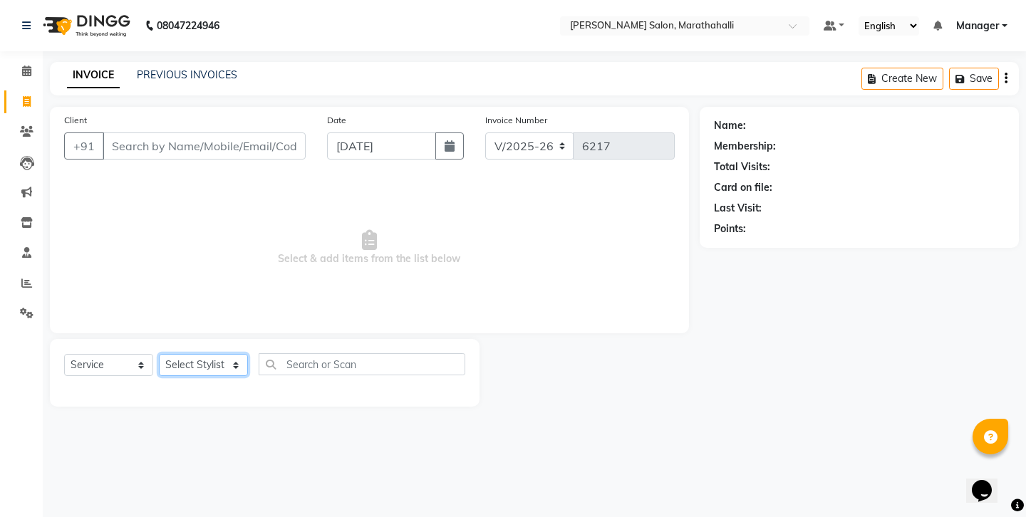
select select "67270"
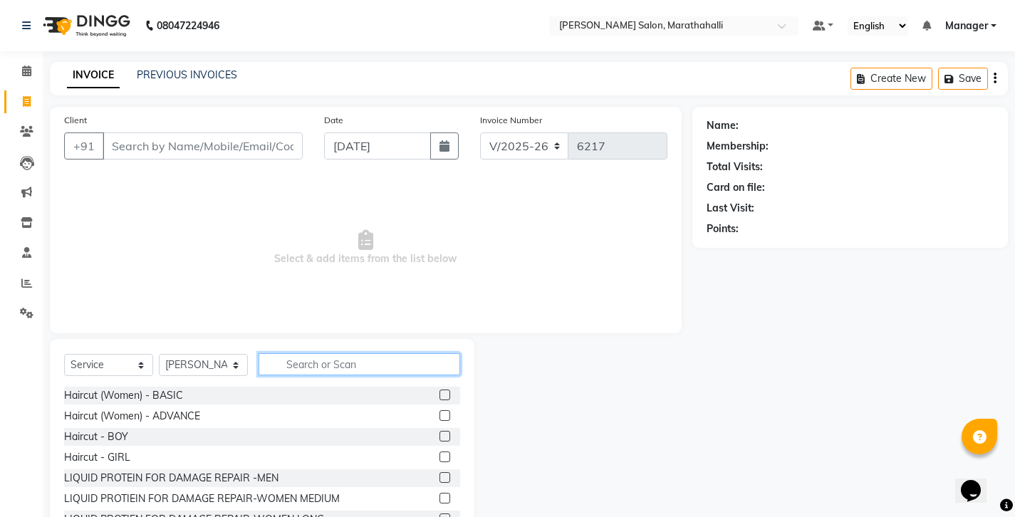
click at [308, 353] on input "text" at bounding box center [360, 364] width 202 height 22
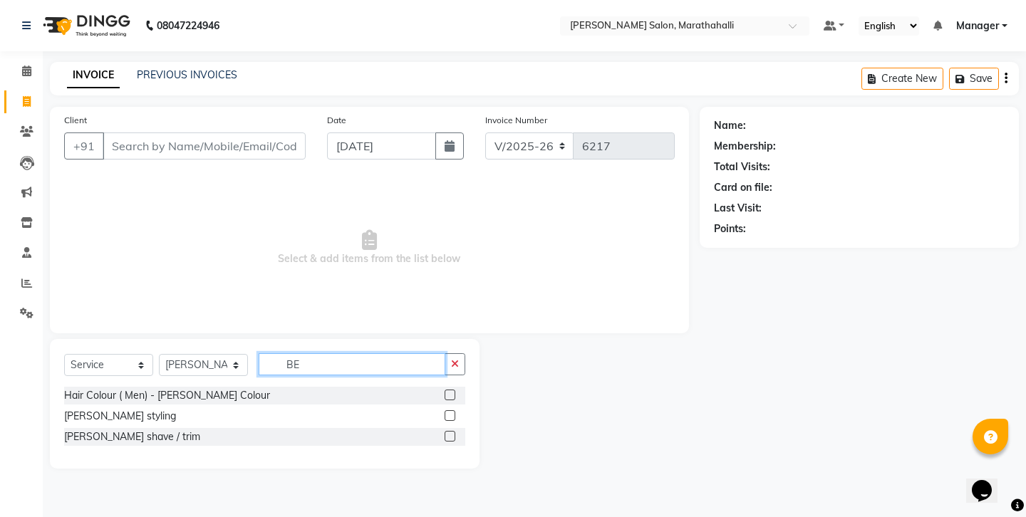
type input "BE"
click at [455, 431] on label at bounding box center [449, 436] width 11 height 11
click at [454, 432] on input "checkbox" at bounding box center [448, 436] width 9 height 9
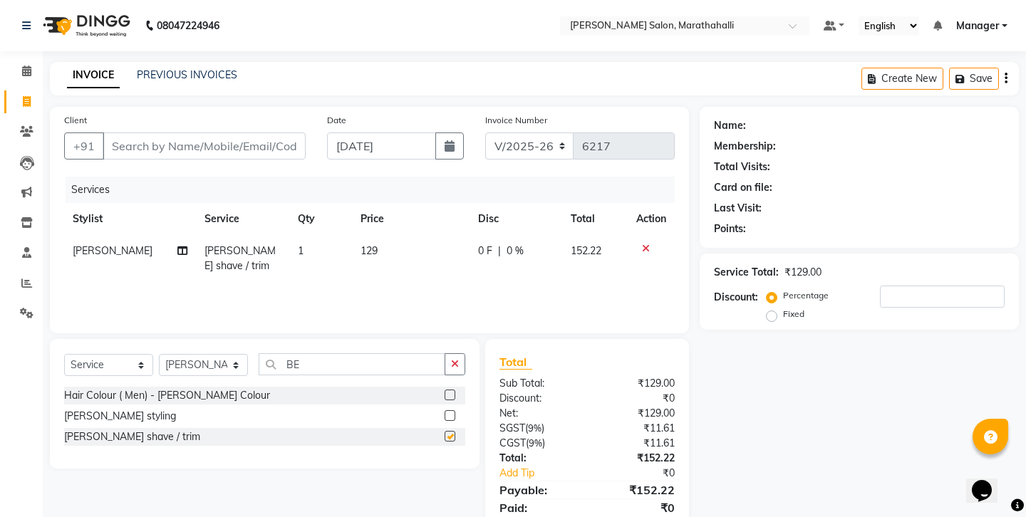
checkbox input "false"
click at [170, 132] on input "Client" at bounding box center [204, 145] width 203 height 27
type input "9"
type input "0"
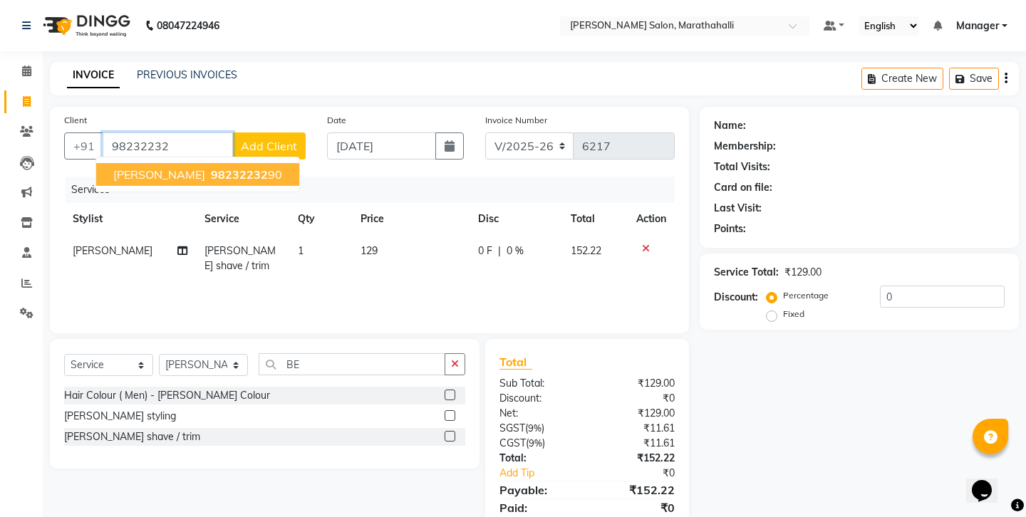
click at [137, 167] on span "[PERSON_NAME]" at bounding box center [159, 174] width 92 height 14
type input "9823223290"
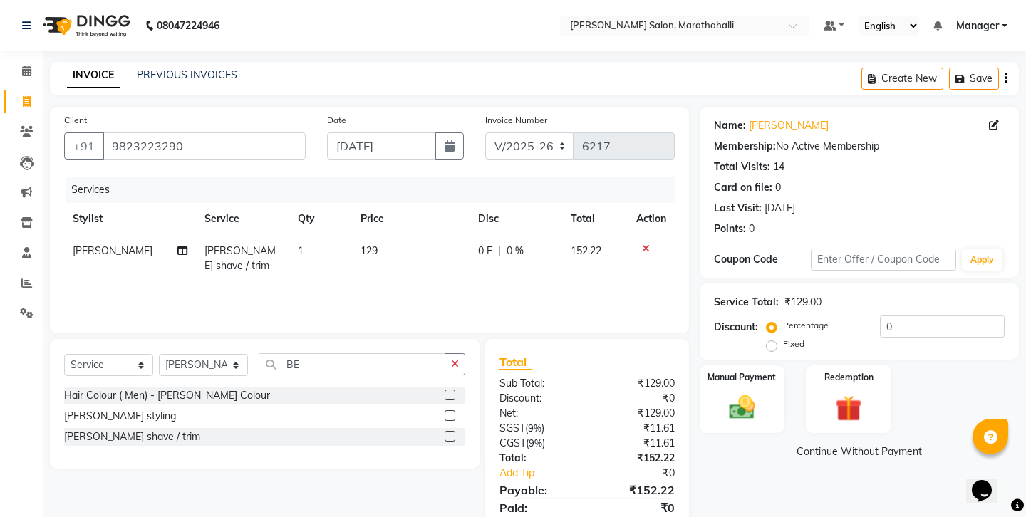
click at [1007, 78] on icon "button" at bounding box center [1005, 78] width 3 height 1
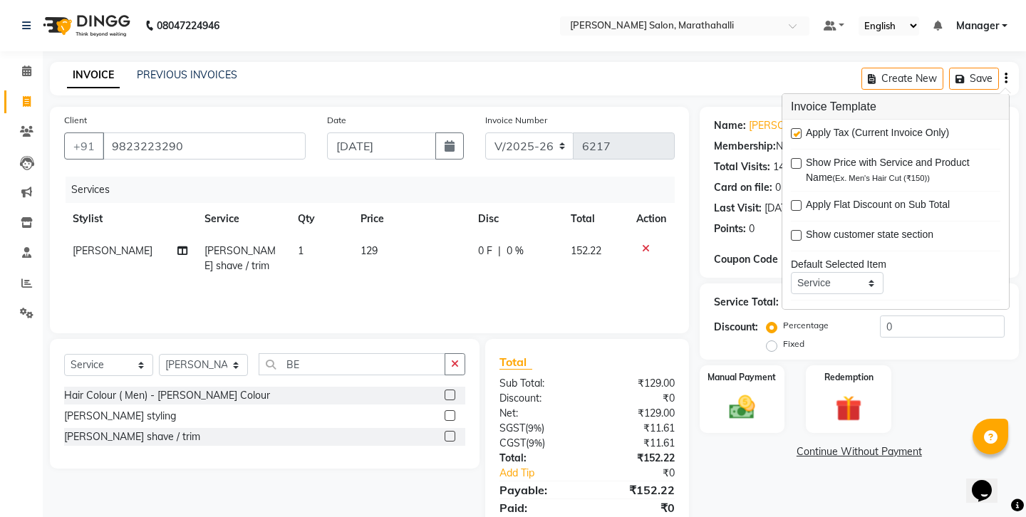
click at [794, 128] on label at bounding box center [796, 133] width 11 height 11
click at [794, 130] on input "checkbox" at bounding box center [795, 134] width 9 height 9
click at [810, 438] on div "Name: Sounik Membership: No Active Membership Total Visits: 14 Card on file: 0 …" at bounding box center [864, 313] width 330 height 412
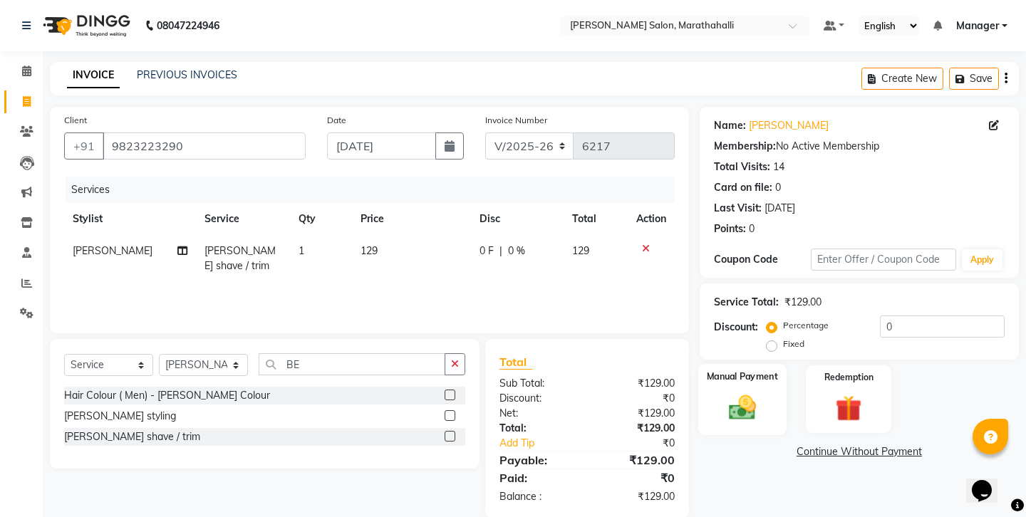
click at [733, 392] on img at bounding box center [741, 407] width 44 height 31
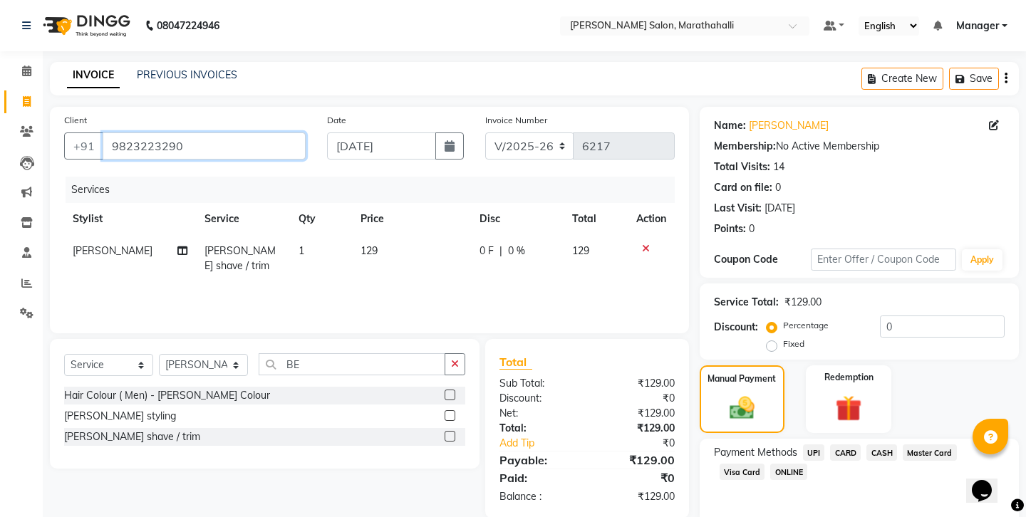
click at [125, 134] on input "9823223290" at bounding box center [204, 145] width 203 height 27
click at [866, 444] on span "CASH" at bounding box center [881, 452] width 31 height 16
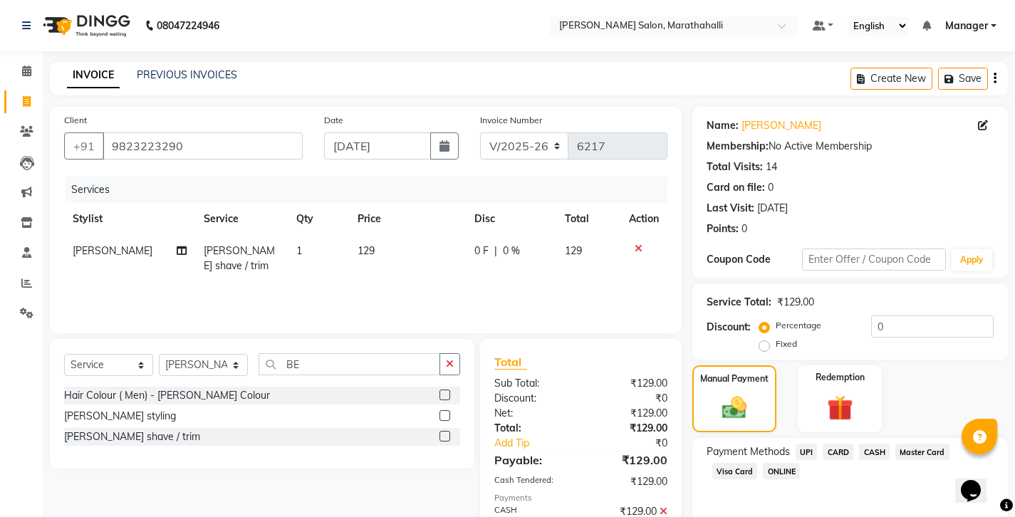
scroll to position [48, 0]
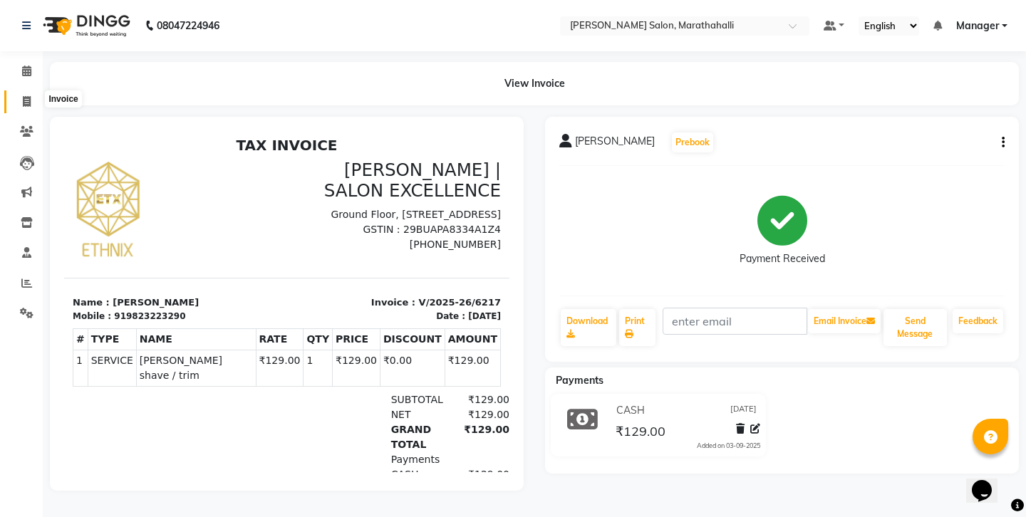
click at [20, 98] on span at bounding box center [26, 102] width 25 height 16
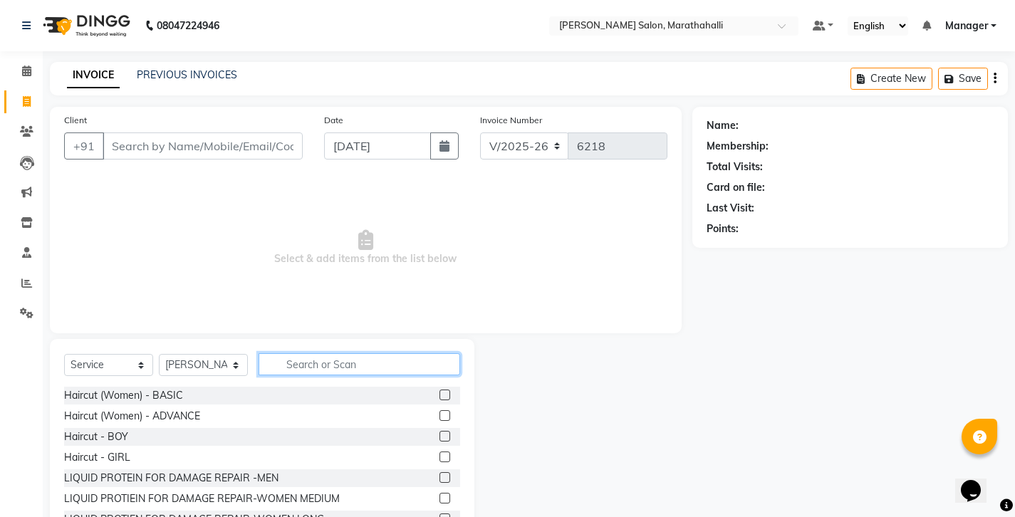
click at [312, 353] on input "text" at bounding box center [360, 364] width 202 height 22
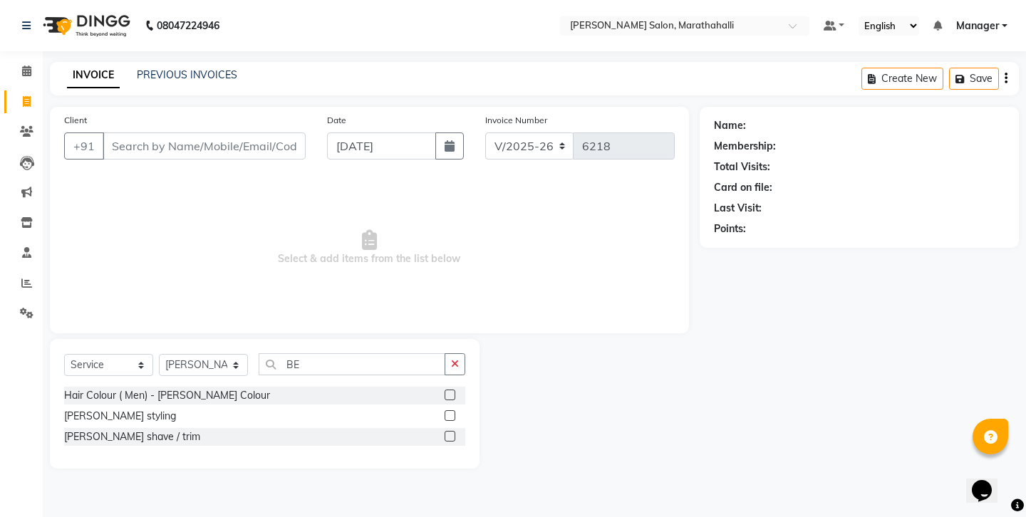
drag, startPoint x: 454, startPoint y: 395, endPoint x: 462, endPoint y: 395, distance: 8.5
click at [455, 431] on label at bounding box center [449, 436] width 11 height 11
click at [454, 432] on input "checkbox" at bounding box center [448, 436] width 9 height 9
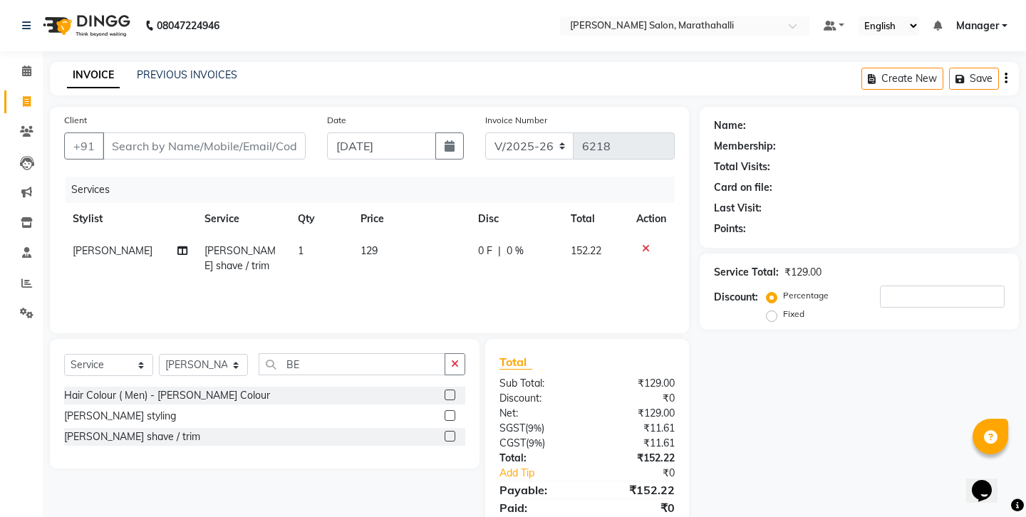
drag, startPoint x: 456, startPoint y: 336, endPoint x: 333, endPoint y: 338, distance: 122.5
click at [455, 359] on icon "button" at bounding box center [455, 364] width 8 height 10
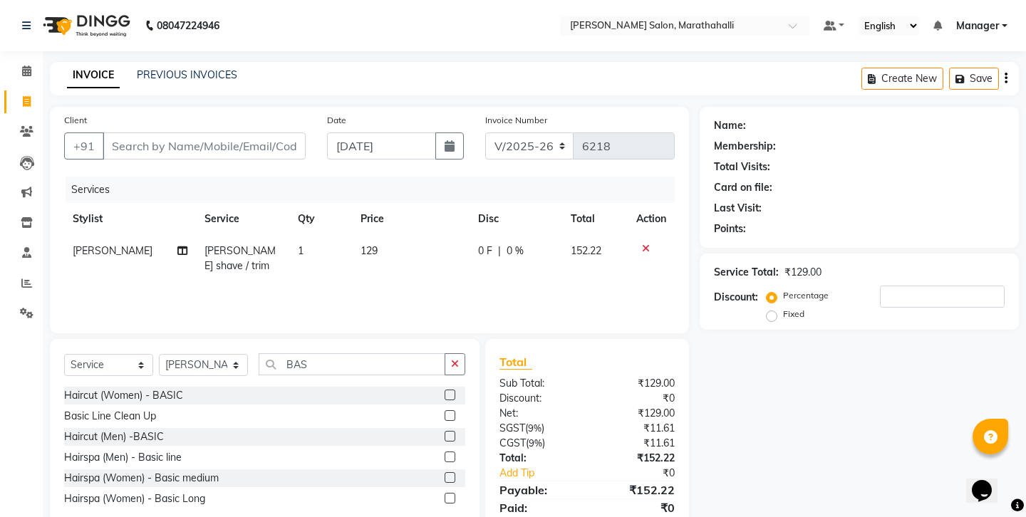
click at [455, 431] on label at bounding box center [449, 436] width 11 height 11
click at [454, 432] on input "checkbox" at bounding box center [448, 436] width 9 height 9
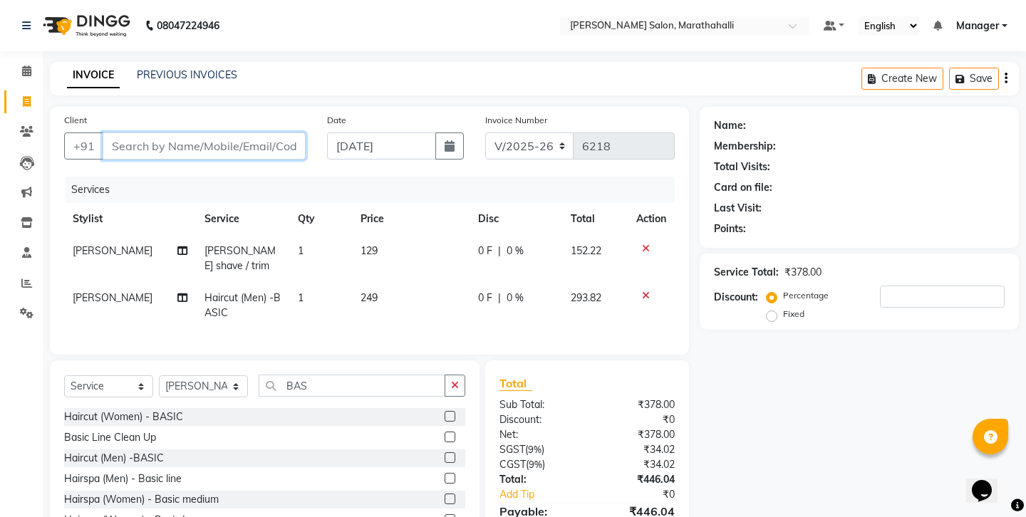
click at [180, 135] on input "Client" at bounding box center [204, 145] width 203 height 27
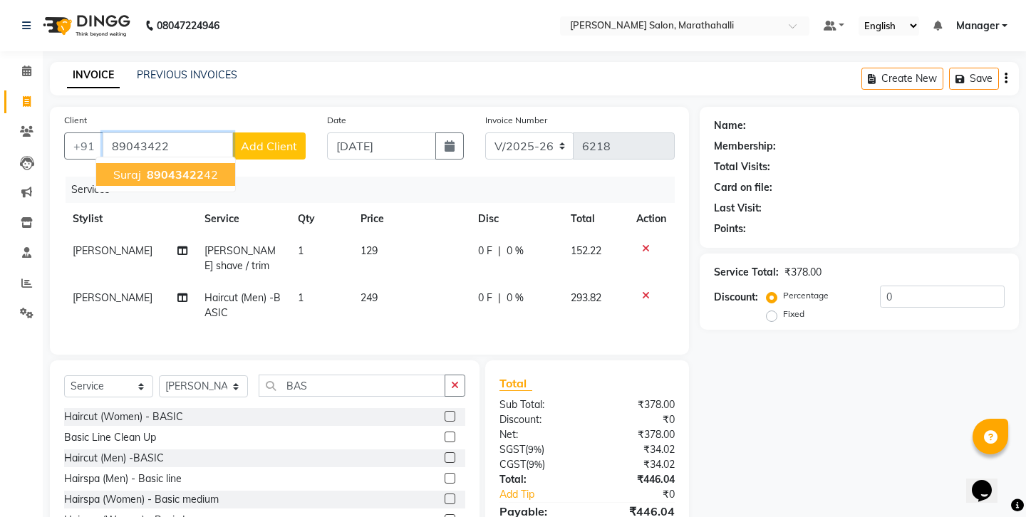
click at [171, 167] on span "89043422" at bounding box center [175, 174] width 57 height 14
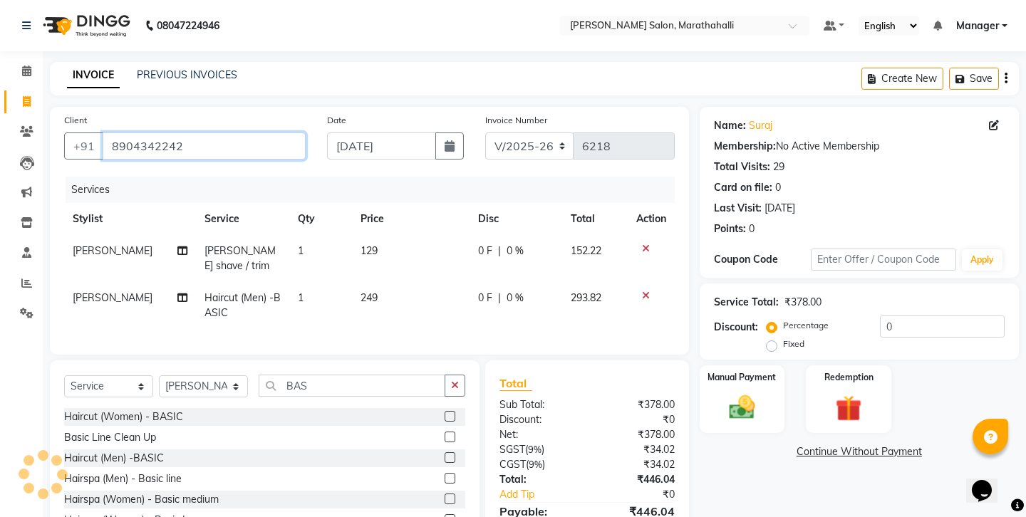
click at [137, 134] on input "8904342242" at bounding box center [204, 145] width 203 height 27
click at [758, 392] on img at bounding box center [741, 407] width 44 height 31
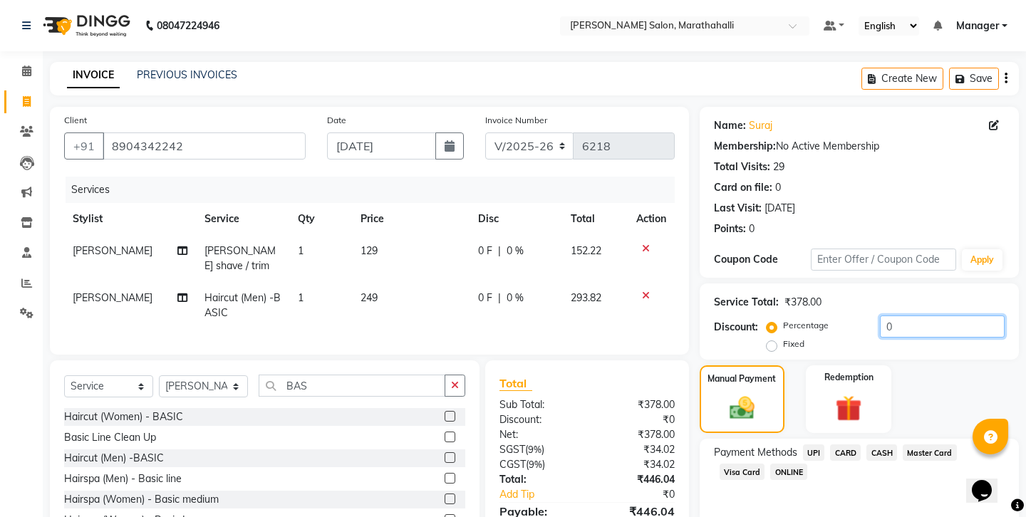
drag, startPoint x: 867, startPoint y: 278, endPoint x: 810, endPoint y: 278, distance: 57.7
click at [810, 315] on div "Percentage Fixed 0" at bounding box center [886, 334] width 235 height 38
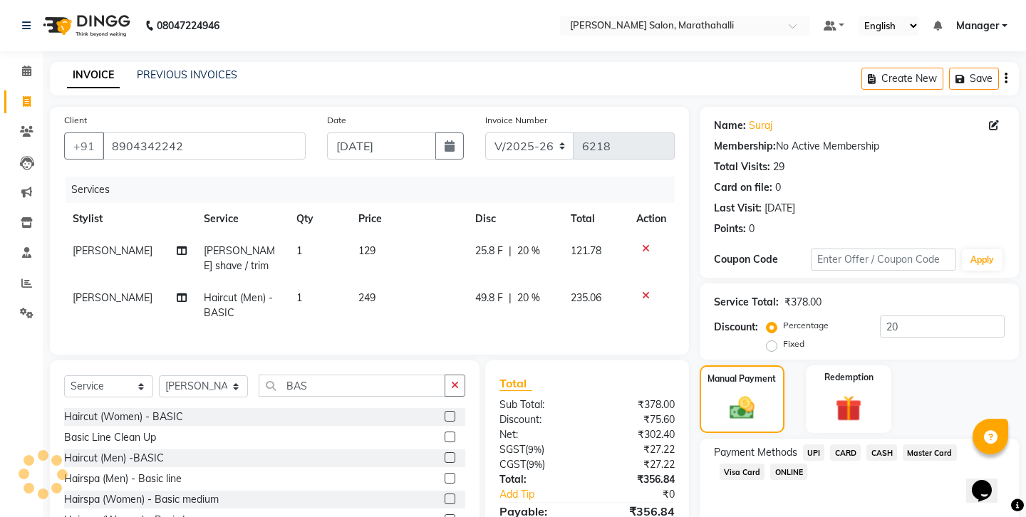
click at [1007, 78] on icon "button" at bounding box center [1005, 78] width 3 height 1
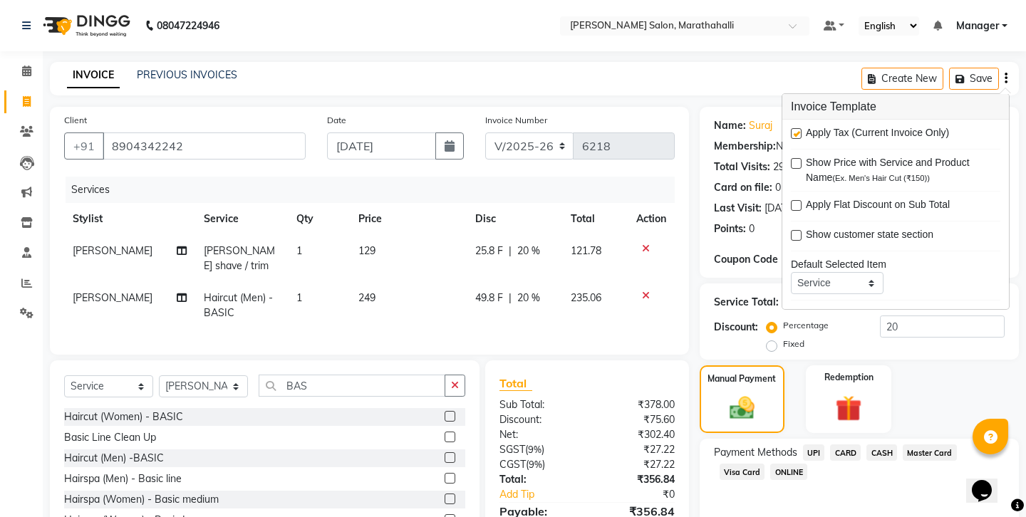
click at [791, 128] on label at bounding box center [796, 133] width 11 height 11
click at [791, 130] on input "checkbox" at bounding box center [795, 134] width 9 height 9
drag, startPoint x: 772, startPoint y: 465, endPoint x: 807, endPoint y: 418, distance: 58.5
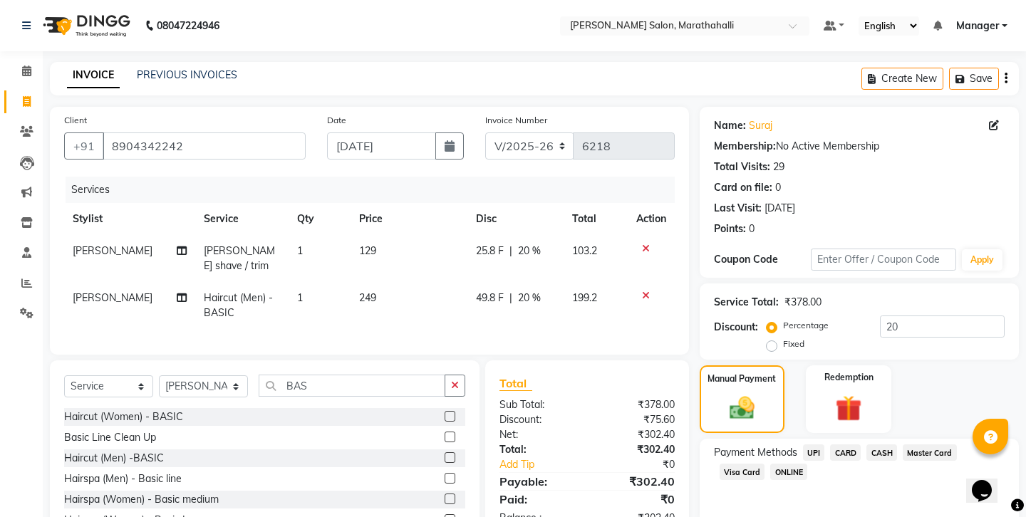
click at [866, 444] on span "CASH" at bounding box center [881, 452] width 31 height 16
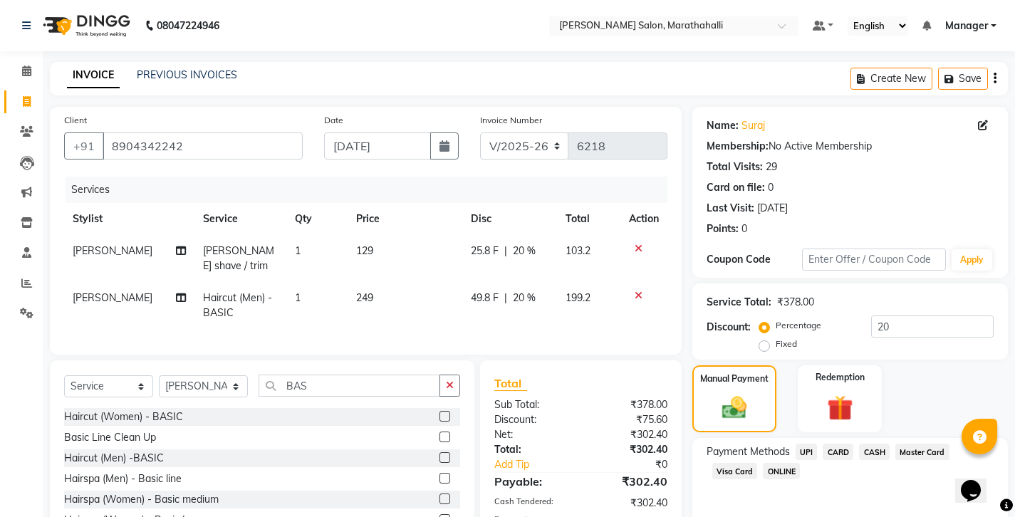
scroll to position [48, 0]
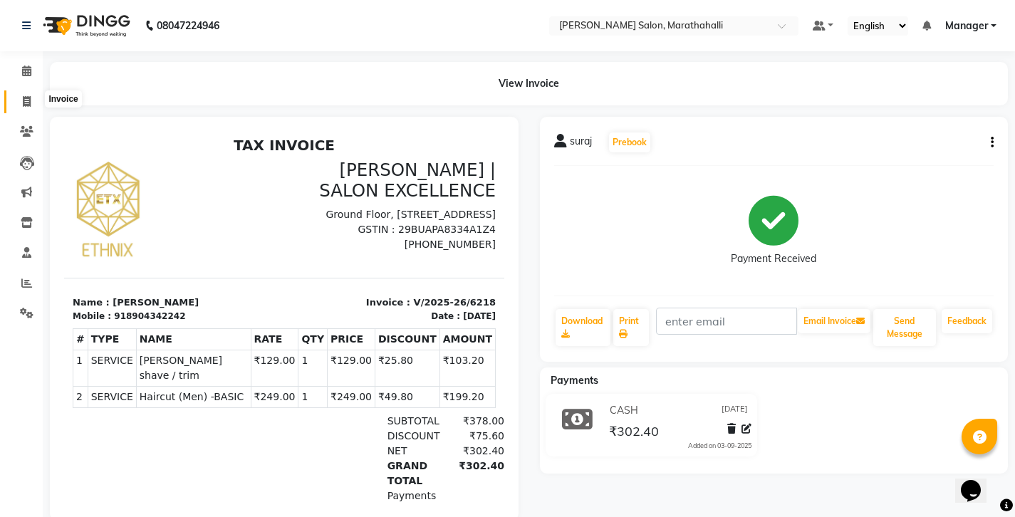
click at [27, 98] on icon at bounding box center [27, 101] width 8 height 11
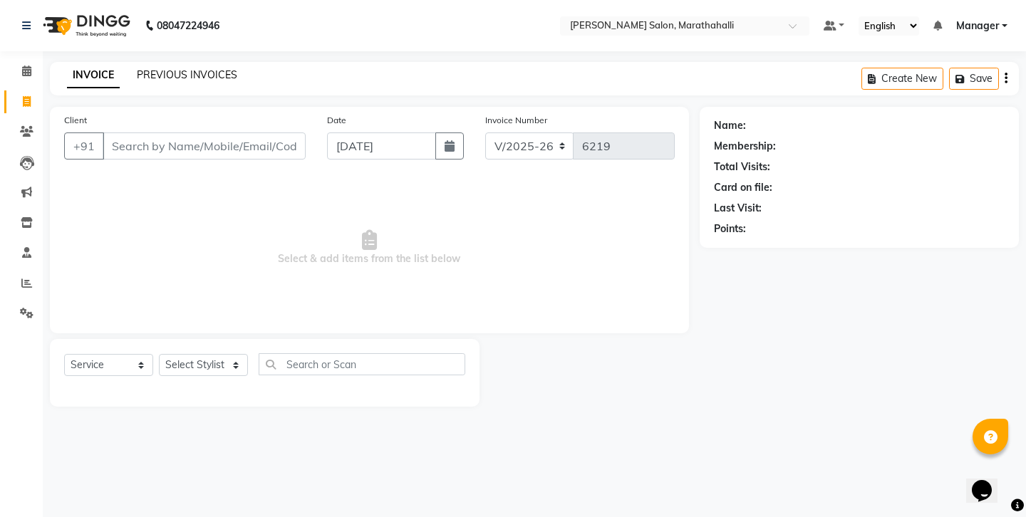
click at [159, 69] on link "PREVIOUS INVOICES" at bounding box center [187, 74] width 100 height 13
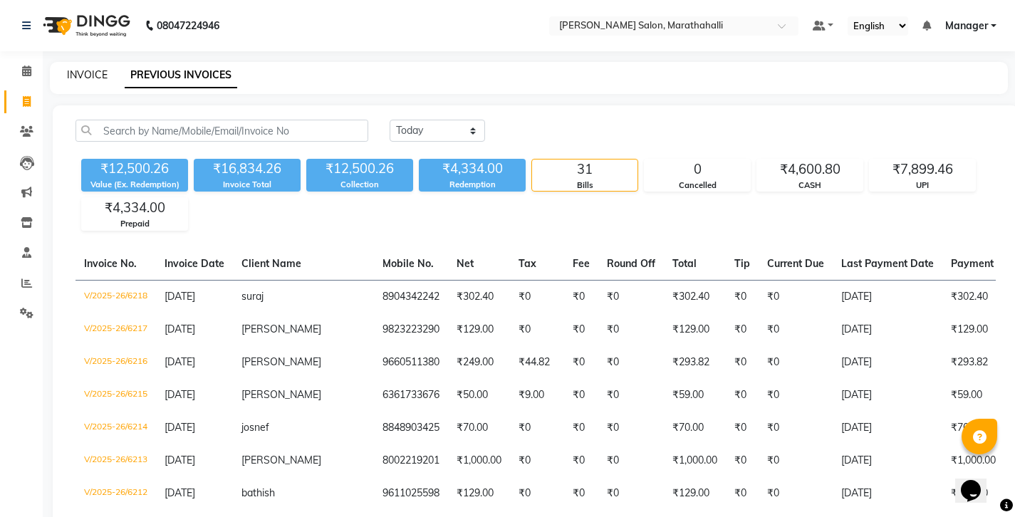
click at [77, 68] on link "INVOICE" at bounding box center [87, 74] width 41 height 13
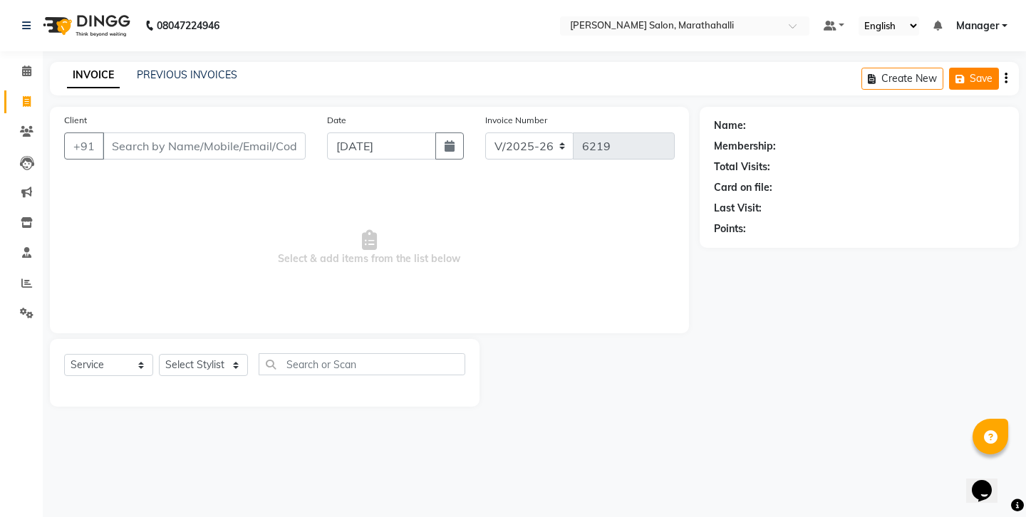
click at [979, 76] on button "Save" at bounding box center [974, 79] width 50 height 22
click at [155, 132] on input "Client" at bounding box center [204, 145] width 203 height 27
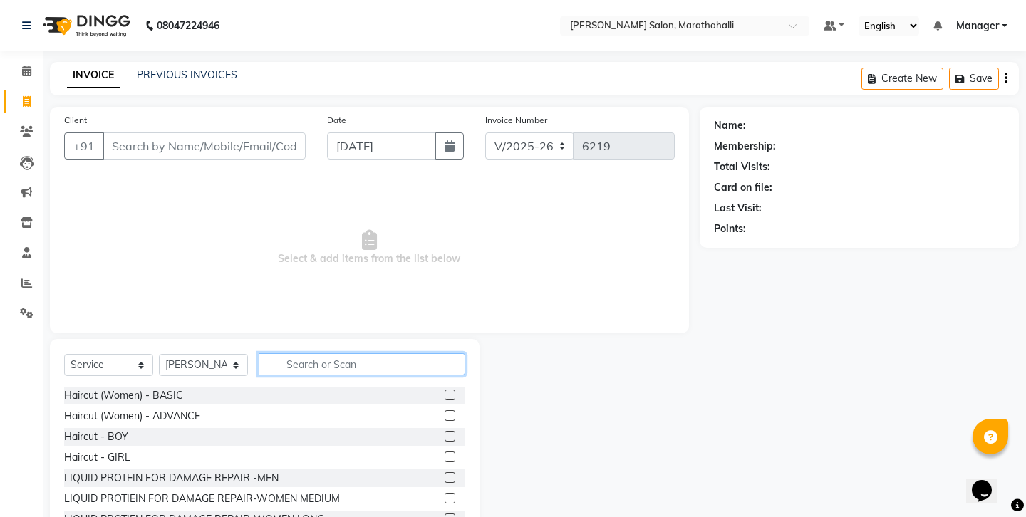
click at [302, 353] on input "text" at bounding box center [362, 364] width 207 height 22
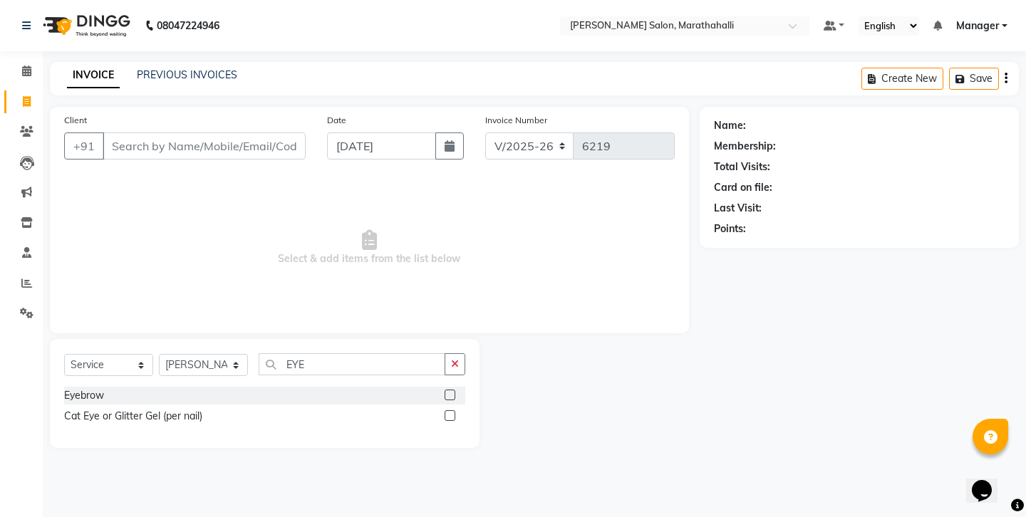
click at [455, 390] on label at bounding box center [449, 395] width 11 height 11
click at [454, 391] on input "checkbox" at bounding box center [448, 395] width 9 height 9
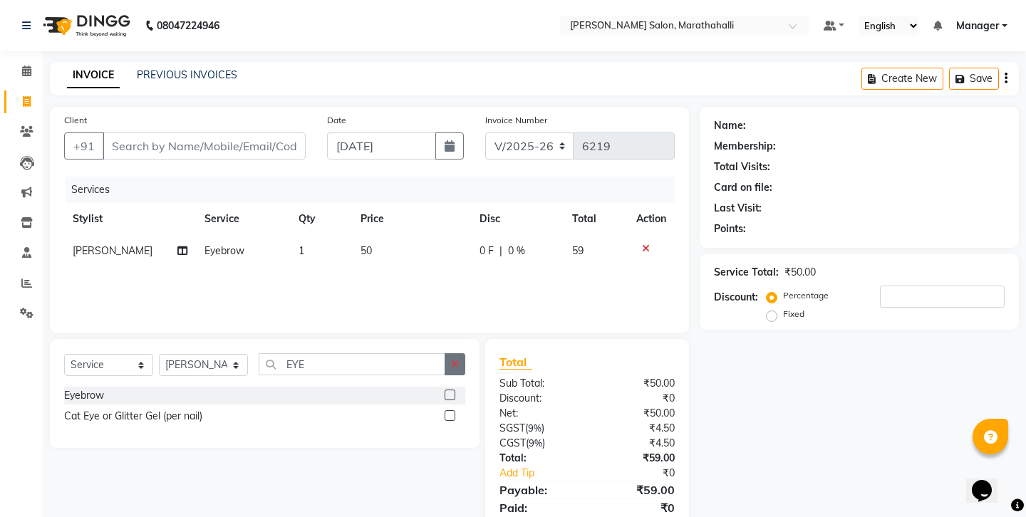
click at [460, 353] on button "button" at bounding box center [454, 364] width 21 height 22
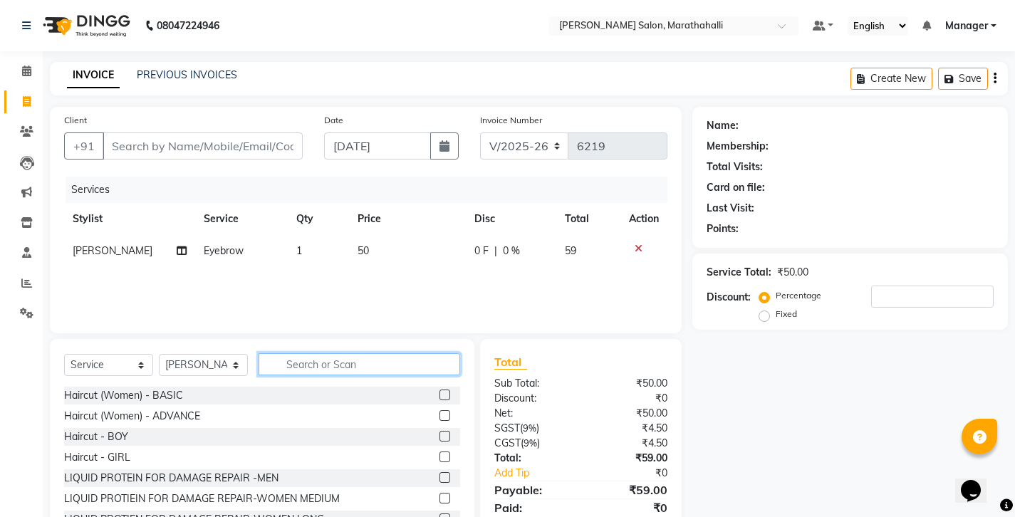
click at [315, 353] on input "text" at bounding box center [360, 364] width 202 height 22
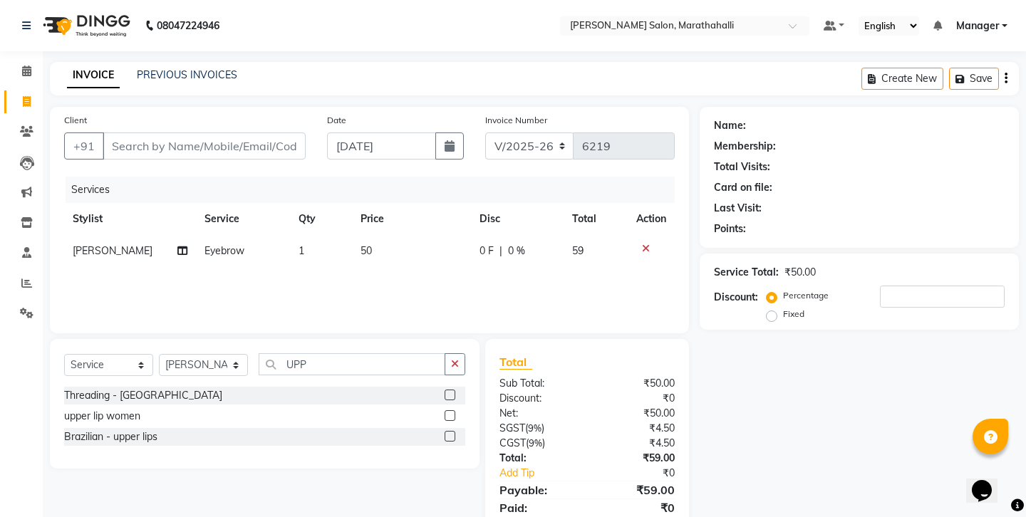
click at [454, 390] on label at bounding box center [449, 395] width 11 height 11
click at [454, 391] on input "checkbox" at bounding box center [448, 395] width 9 height 9
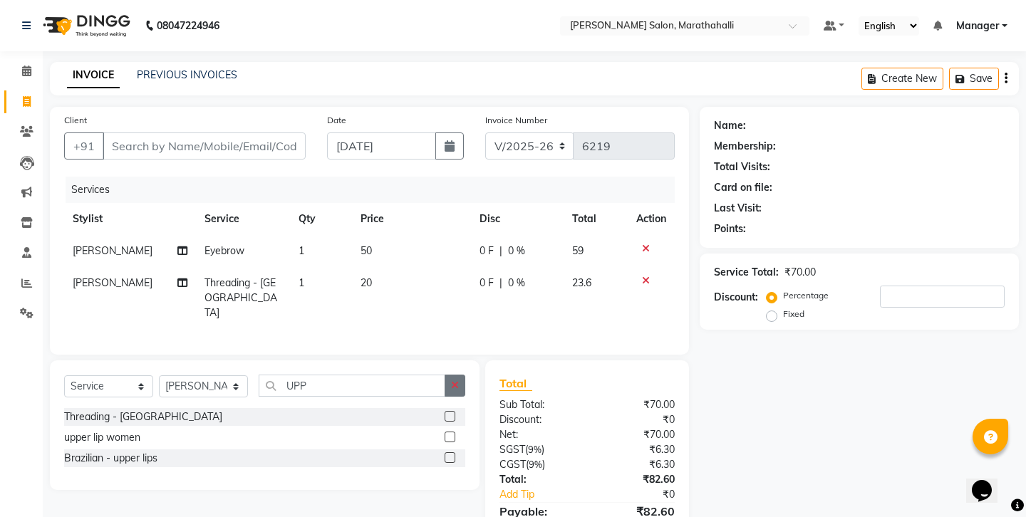
click at [458, 375] on button "button" at bounding box center [454, 386] width 21 height 22
click at [455, 452] on label at bounding box center [449, 457] width 11 height 11
click at [454, 454] on input "checkbox" at bounding box center [448, 458] width 9 height 9
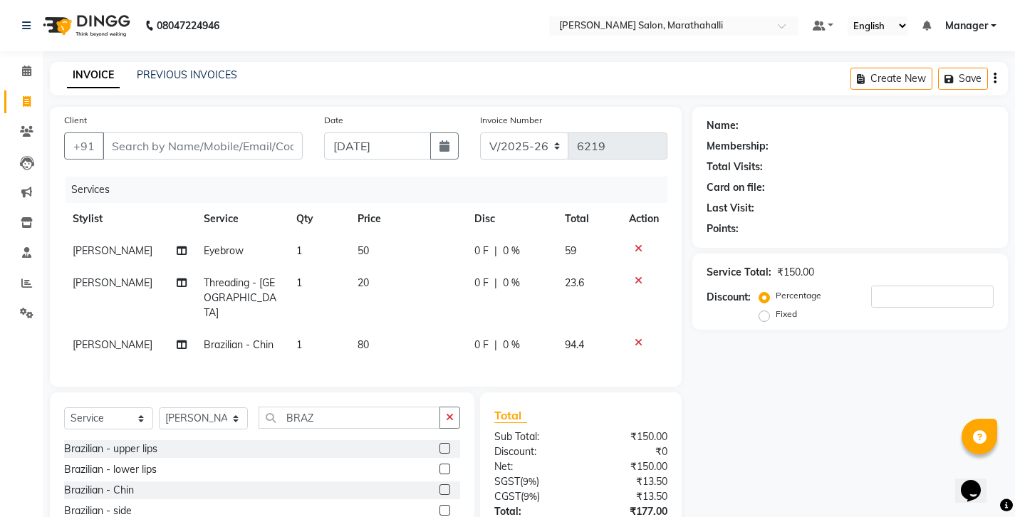
click at [447, 505] on label at bounding box center [444, 510] width 11 height 11
click at [447, 506] on input "checkbox" at bounding box center [443, 510] width 9 height 9
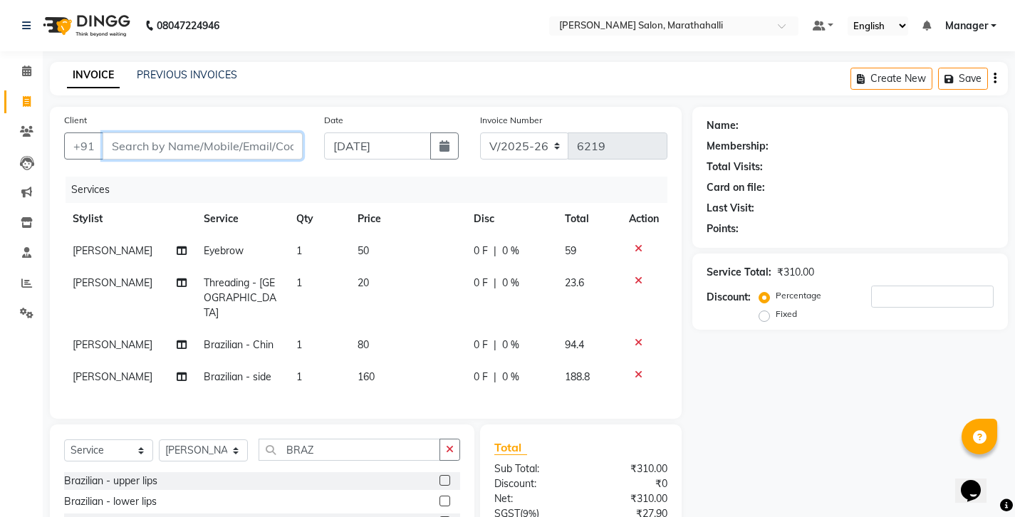
click at [158, 132] on input "Client" at bounding box center [203, 145] width 200 height 27
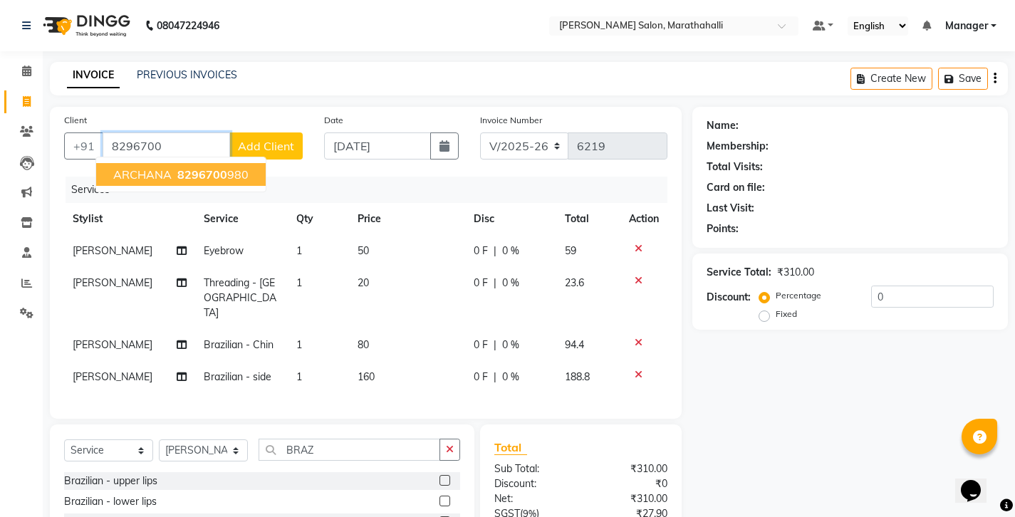
click at [153, 167] on span "ARCHANA" at bounding box center [142, 174] width 58 height 14
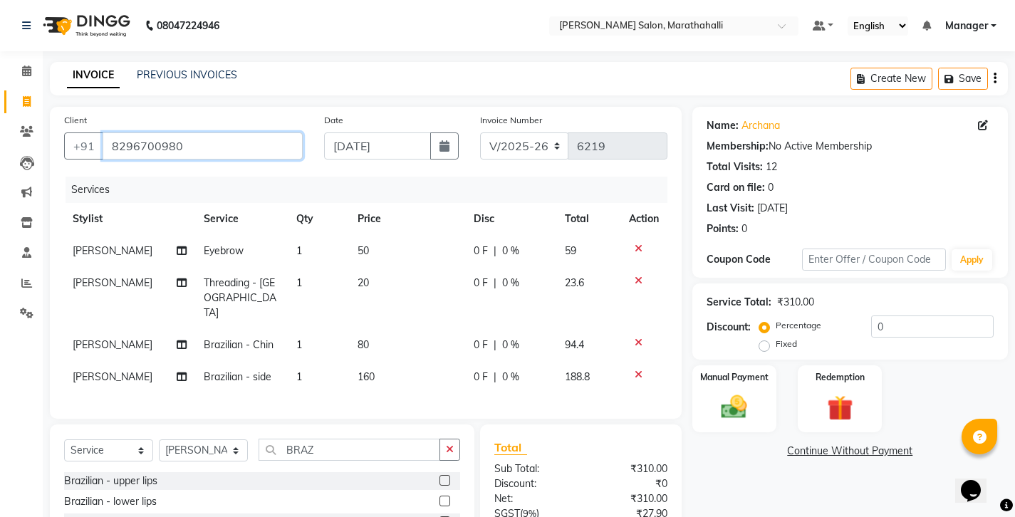
click at [126, 132] on input "8296700980" at bounding box center [203, 145] width 200 height 27
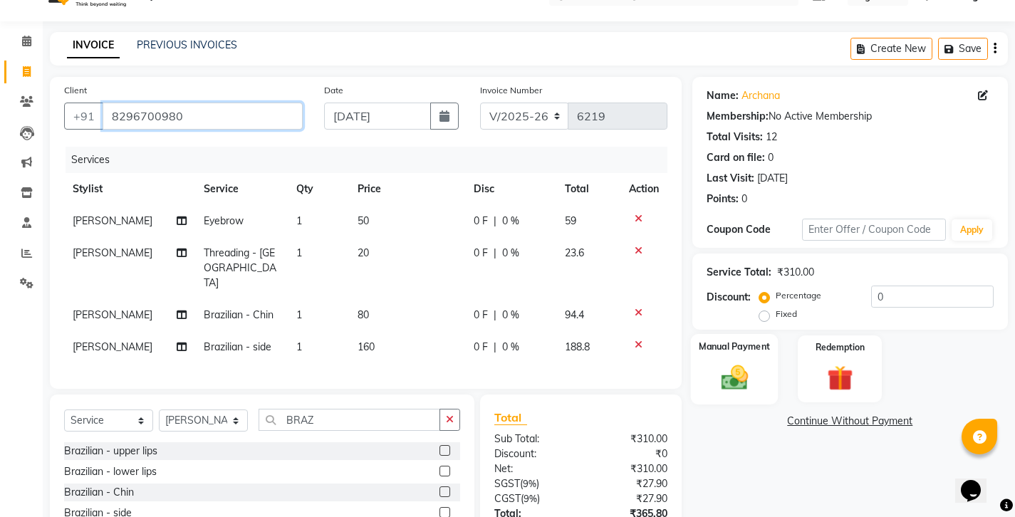
scroll to position [37, 0]
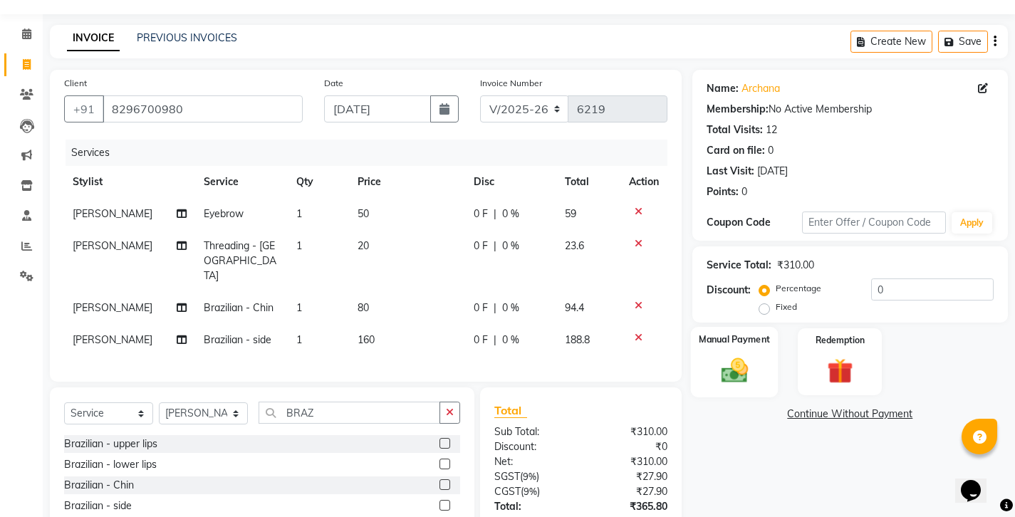
click at [731, 355] on img at bounding box center [733, 370] width 43 height 31
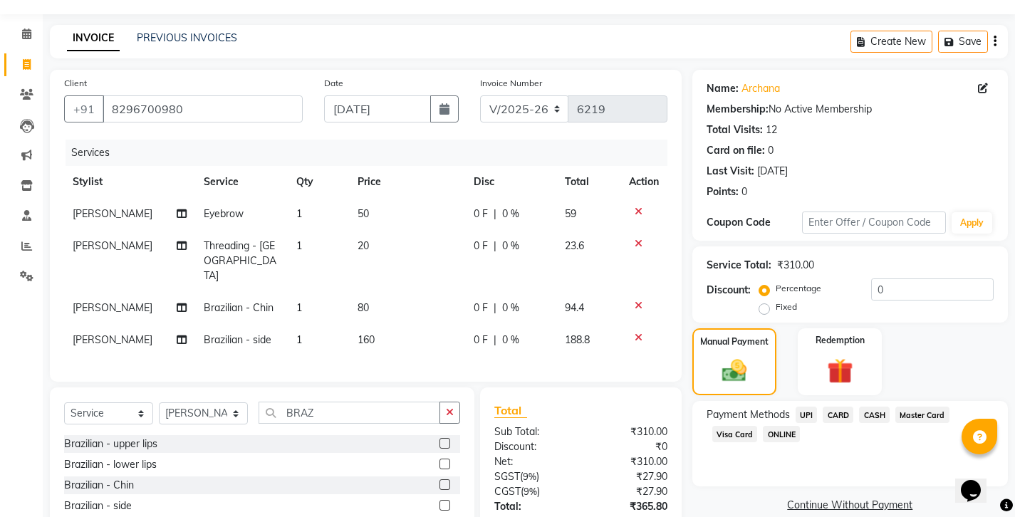
click at [796, 407] on span "UPI" at bounding box center [807, 415] width 22 height 16
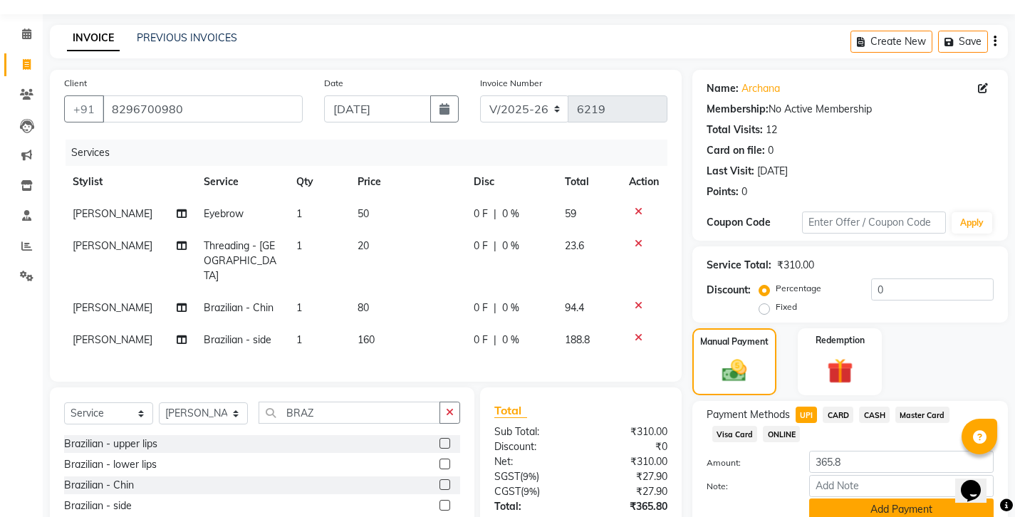
click at [838, 499] on button "Add Payment" at bounding box center [901, 510] width 184 height 22
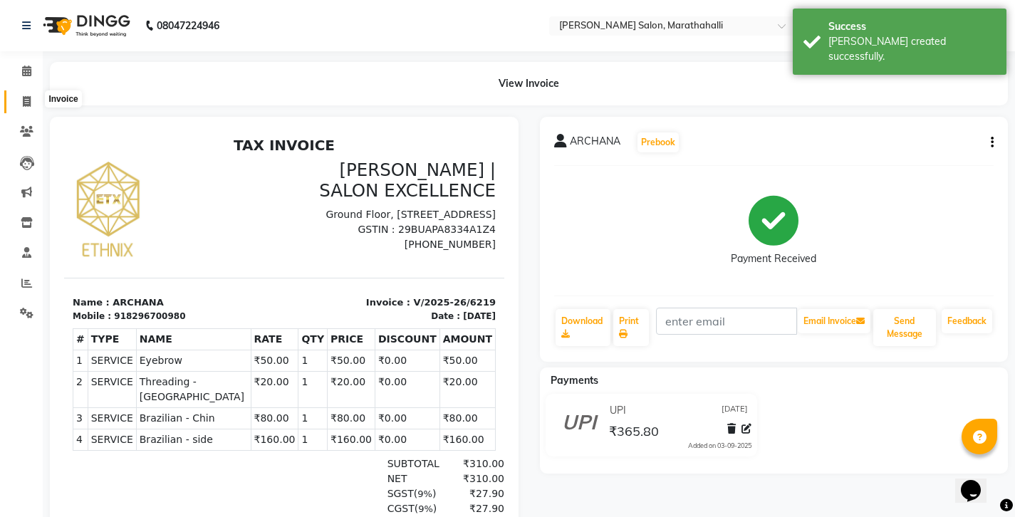
click at [21, 101] on span at bounding box center [26, 102] width 25 height 16
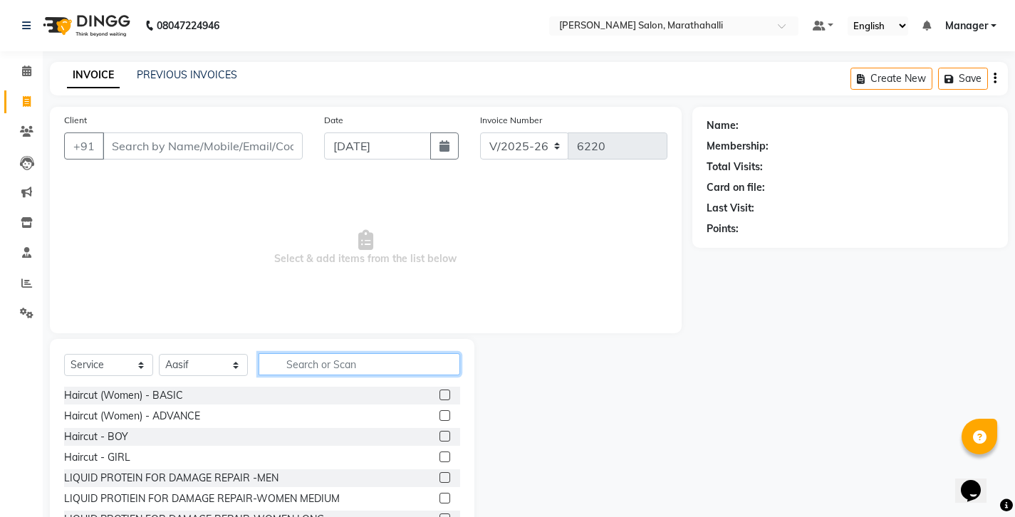
click at [284, 353] on input "text" at bounding box center [360, 364] width 202 height 22
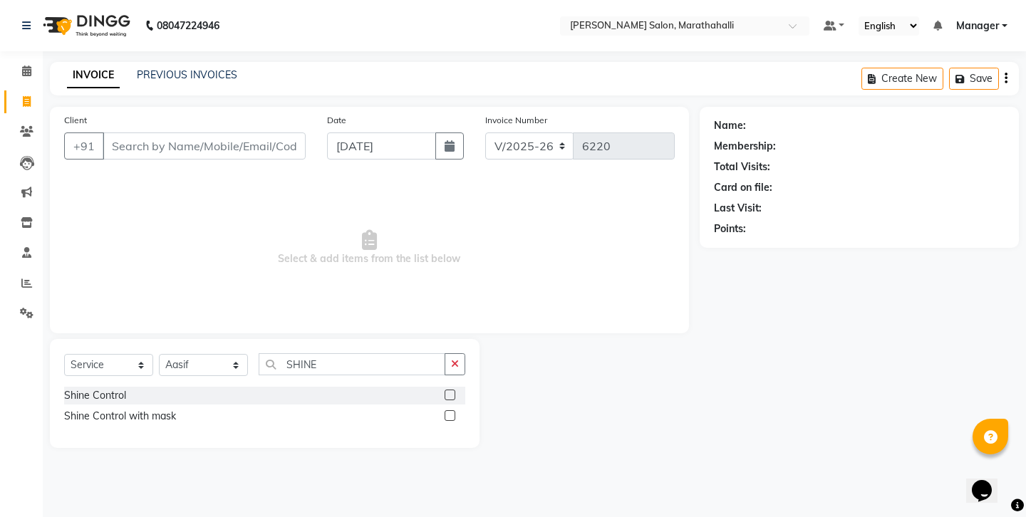
click at [455, 390] on label at bounding box center [449, 395] width 11 height 11
click at [454, 391] on input "checkbox" at bounding box center [448, 395] width 9 height 9
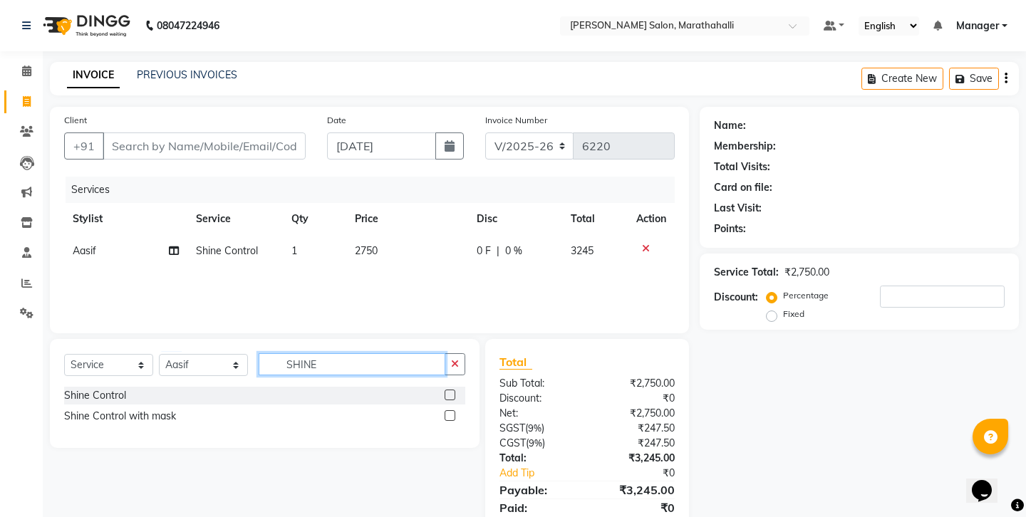
drag, startPoint x: 330, startPoint y: 341, endPoint x: 230, endPoint y: 333, distance: 100.1
click at [230, 353] on div "Select Service Product Membership Package Voucher Prepaid Gift Card Select Styl…" at bounding box center [264, 369] width 401 height 33
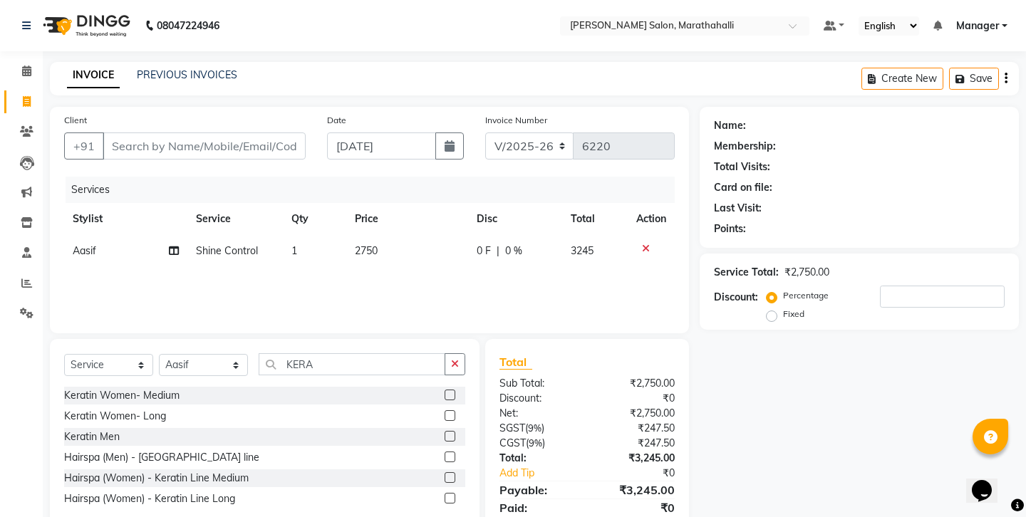
click at [452, 390] on label at bounding box center [449, 395] width 11 height 11
click at [452, 391] on input "checkbox" at bounding box center [448, 395] width 9 height 9
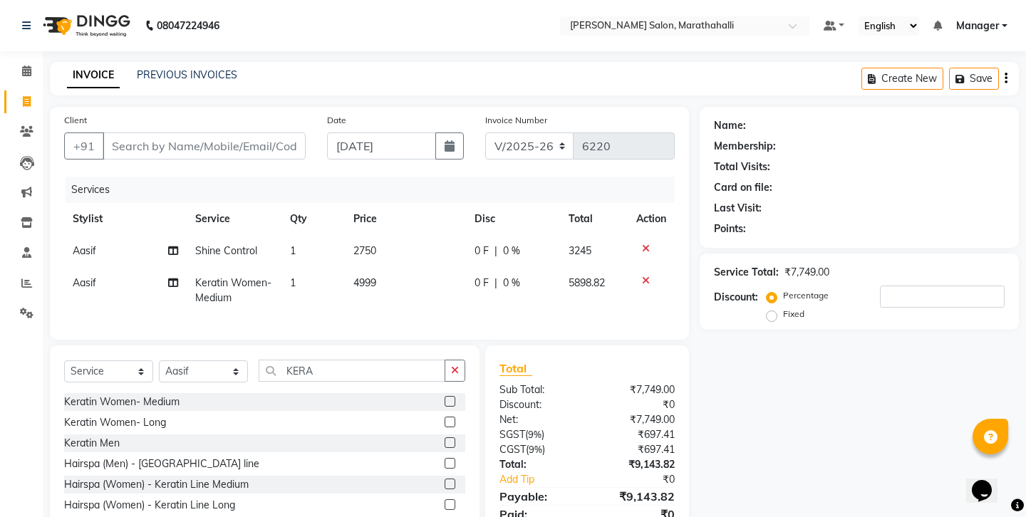
click at [453, 479] on label at bounding box center [449, 484] width 11 height 11
click at [453, 480] on input "checkbox" at bounding box center [448, 484] width 9 height 9
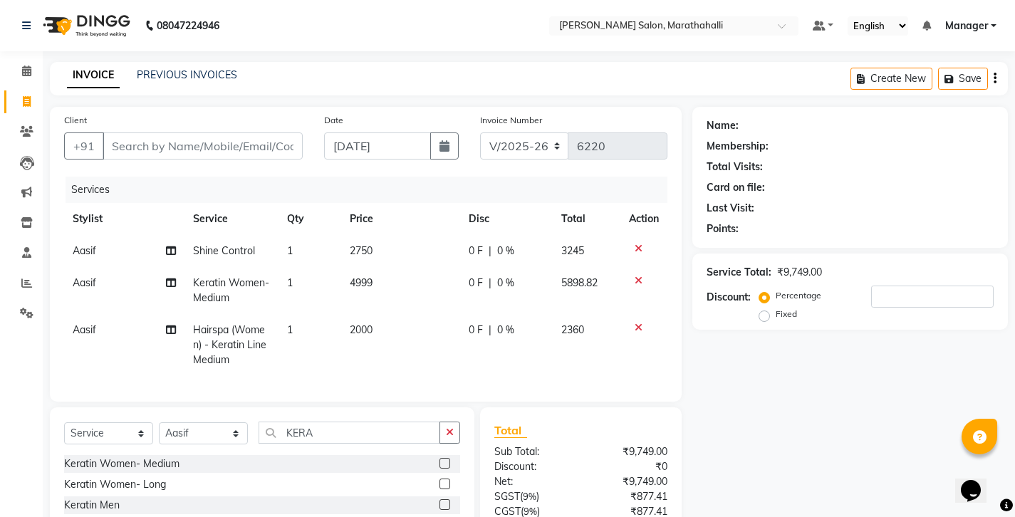
click at [642, 276] on icon at bounding box center [639, 281] width 8 height 10
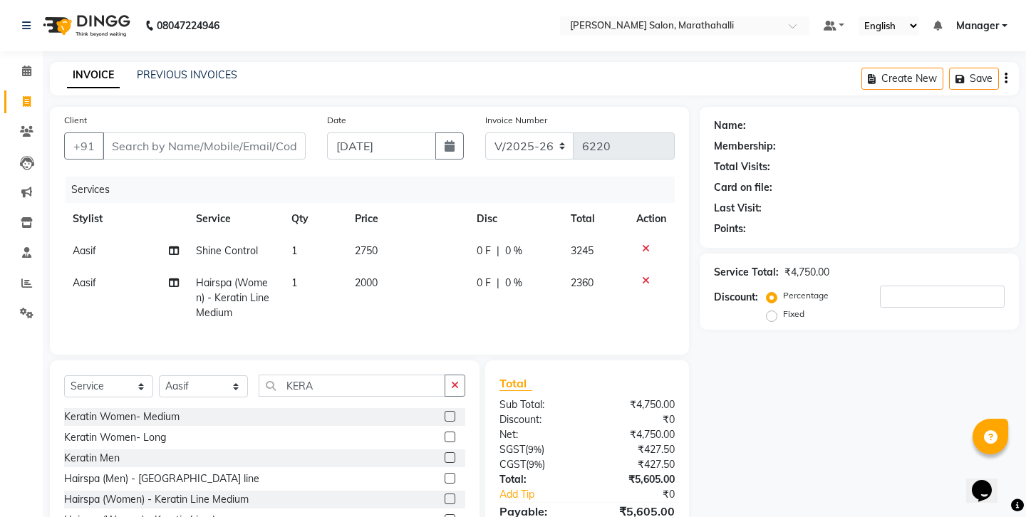
click at [81, 276] on span "Aasif" at bounding box center [85, 282] width 24 height 13
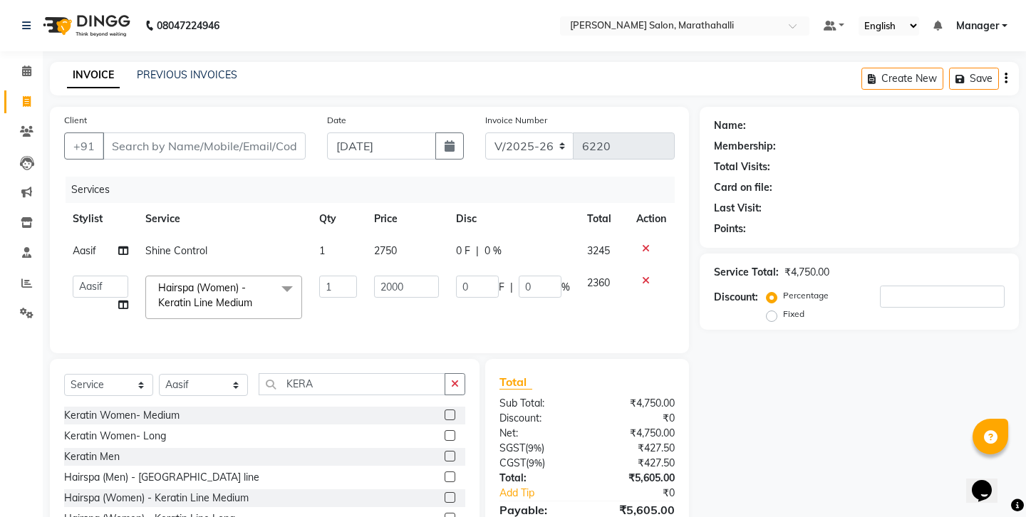
click at [73, 244] on span "Aasif" at bounding box center [85, 250] width 24 height 13
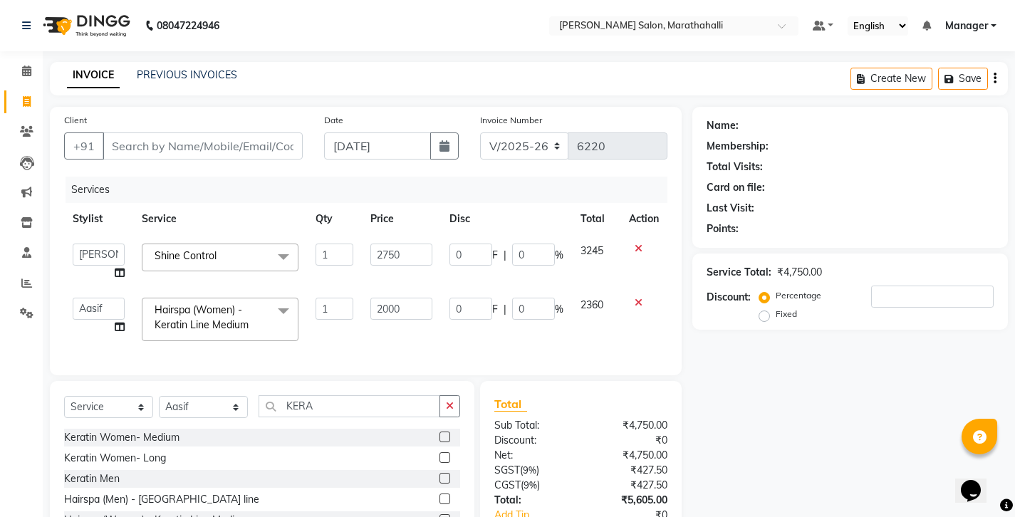
click at [996, 78] on icon "button" at bounding box center [994, 78] width 3 height 1
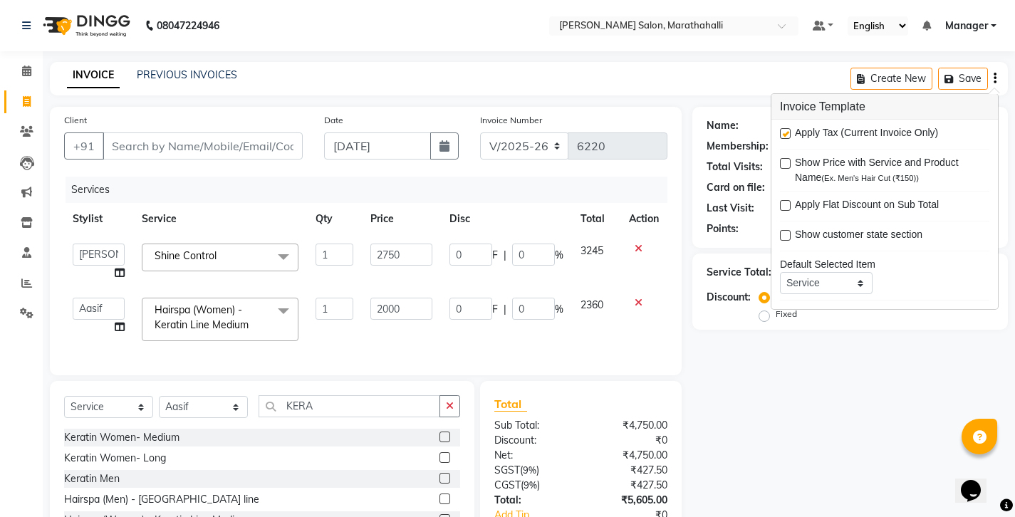
click at [782, 128] on label at bounding box center [785, 133] width 11 height 11
click at [782, 130] on input "checkbox" at bounding box center [784, 134] width 9 height 9
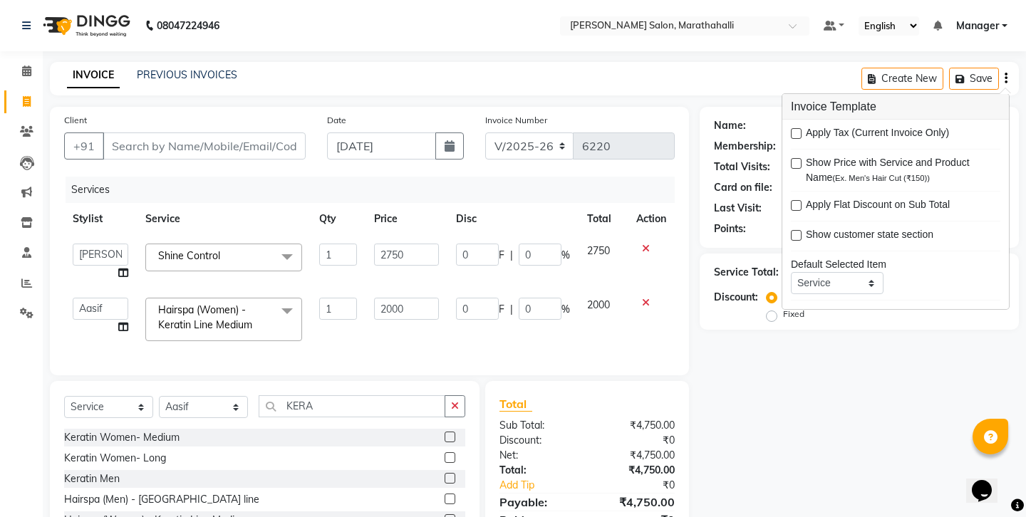
click at [720, 396] on div "Name: Membership: Total Visits: Card on file: Last Visit: Points: Service Total…" at bounding box center [864, 340] width 330 height 466
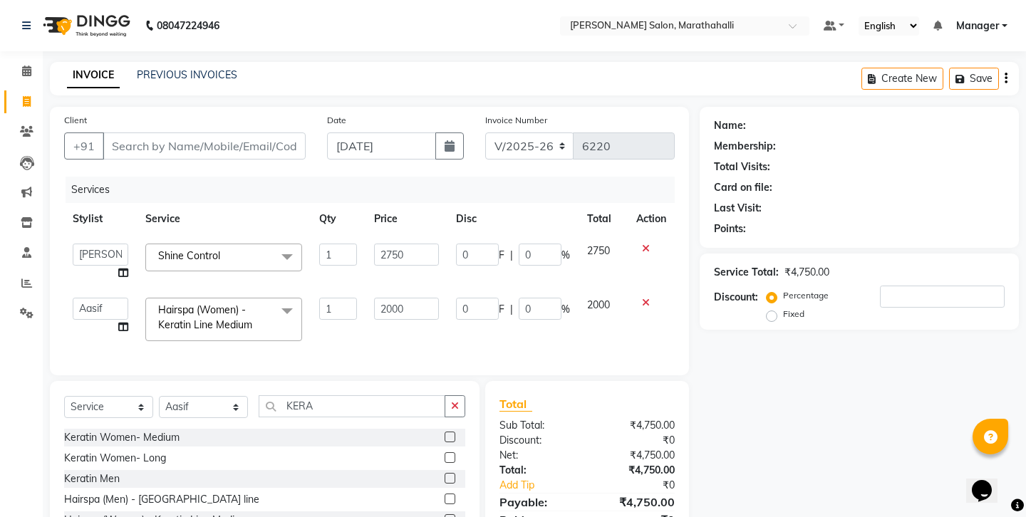
click at [804, 308] on label "Fixed" at bounding box center [793, 314] width 21 height 13
click at [779, 309] on input "Fixed" at bounding box center [774, 314] width 10 height 10
click at [880, 286] on input "number" at bounding box center [942, 297] width 125 height 22
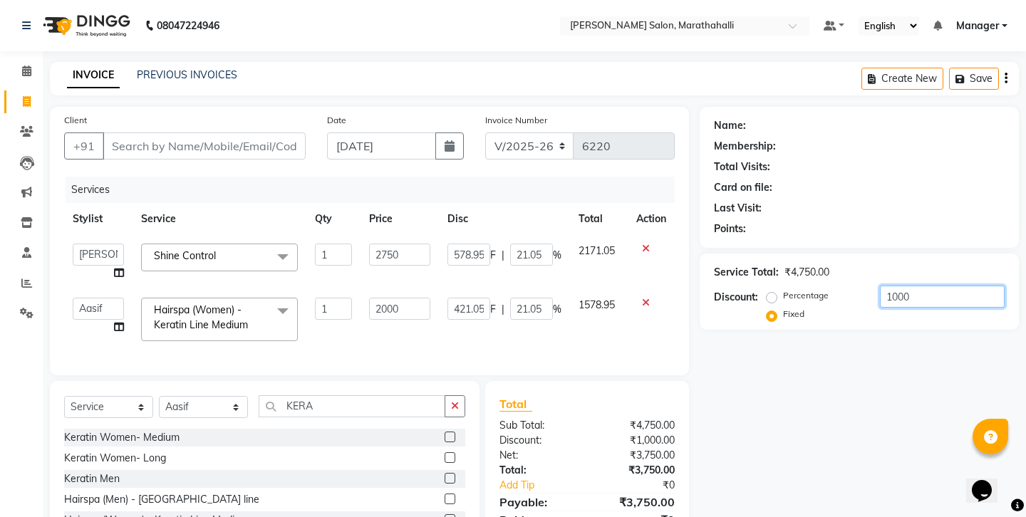
drag, startPoint x: 877, startPoint y: 254, endPoint x: 810, endPoint y: 254, distance: 66.2
click at [810, 286] on div "Percentage Fixed 1000" at bounding box center [886, 305] width 235 height 38
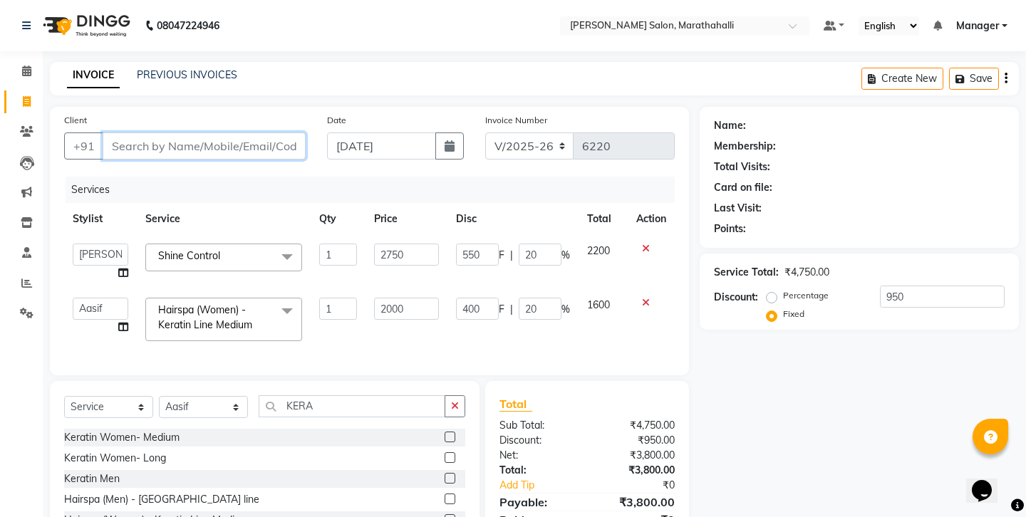
click at [169, 132] on input "Client" at bounding box center [204, 145] width 203 height 27
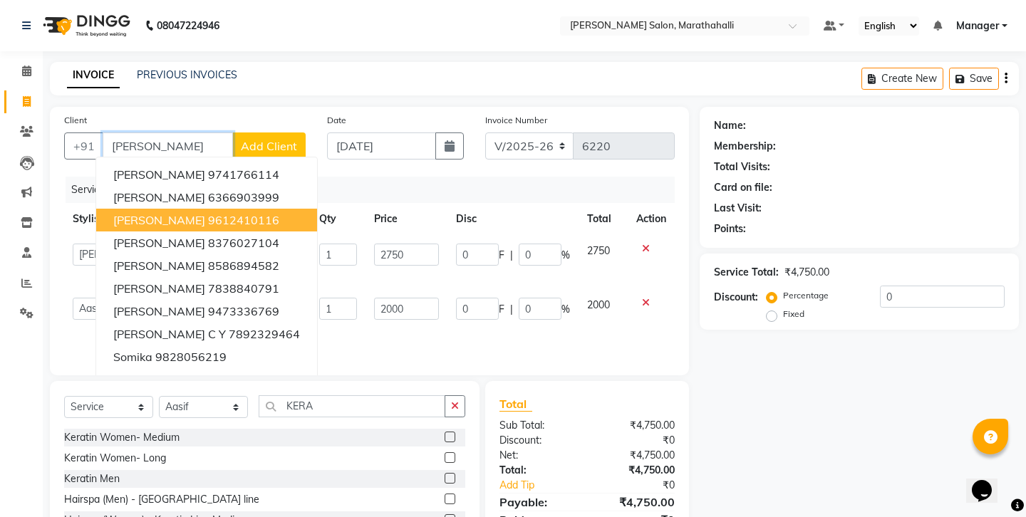
click at [208, 213] on ngb-highlight "9612410116" at bounding box center [243, 220] width 71 height 14
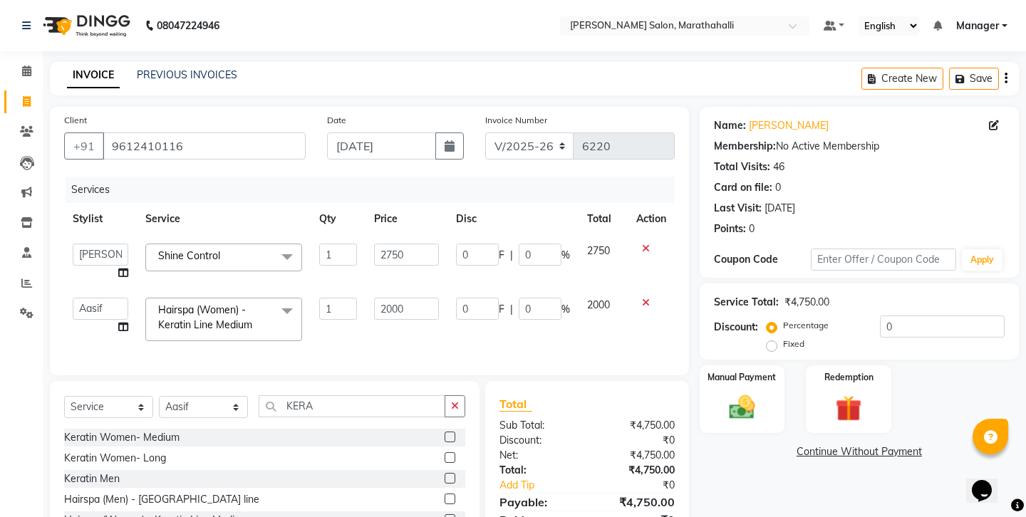
click at [978, 83] on div "Create New Save" at bounding box center [939, 78] width 157 height 33
click at [978, 76] on button "Save" at bounding box center [974, 79] width 50 height 22
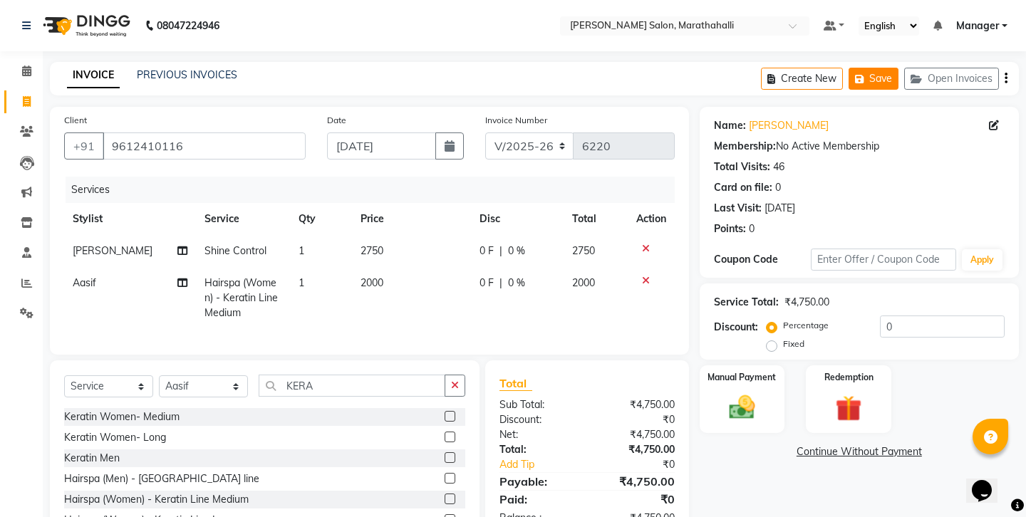
click at [898, 76] on button "Save" at bounding box center [873, 79] width 50 height 22
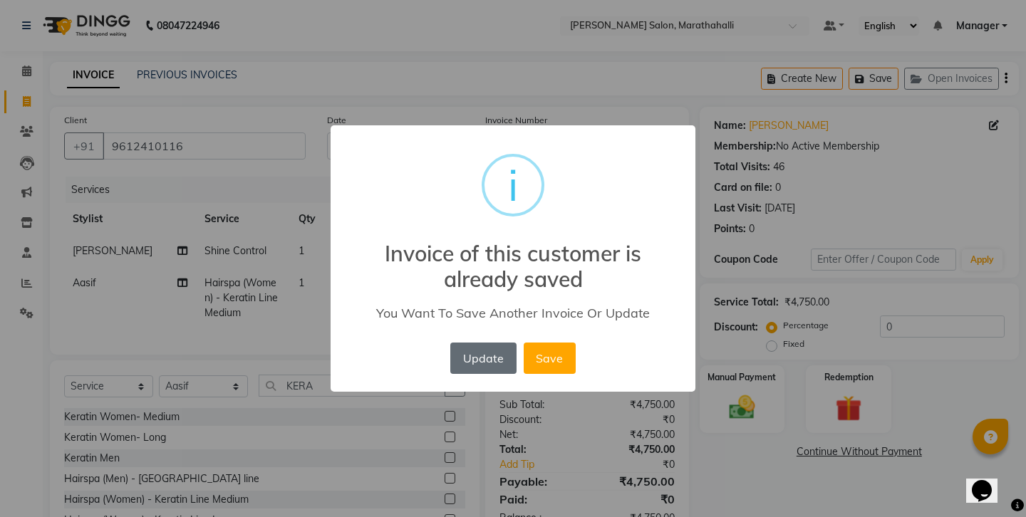
click at [488, 343] on button "Update" at bounding box center [483, 358] width 66 height 31
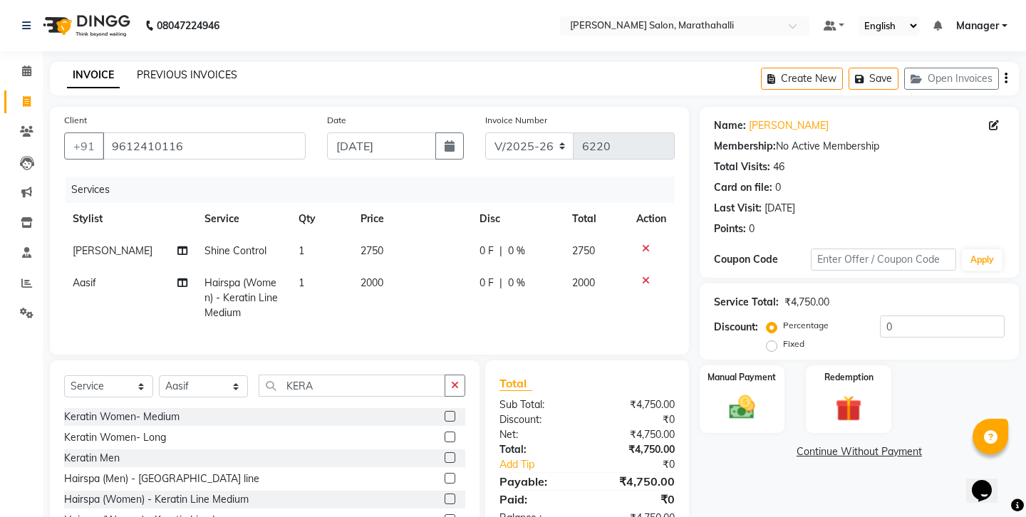
click at [152, 70] on link "PREVIOUS INVOICES" at bounding box center [187, 74] width 100 height 13
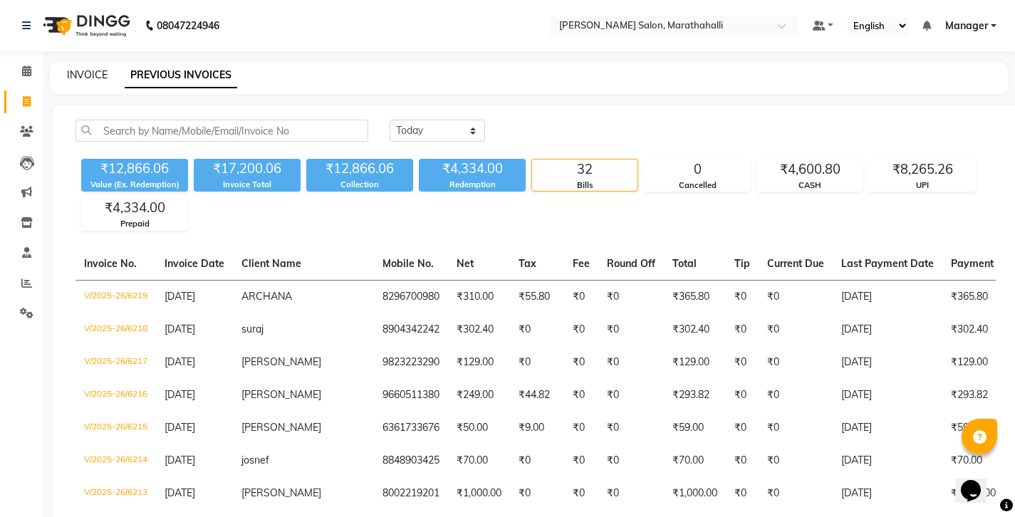
click at [78, 72] on link "INVOICE" at bounding box center [87, 74] width 41 height 13
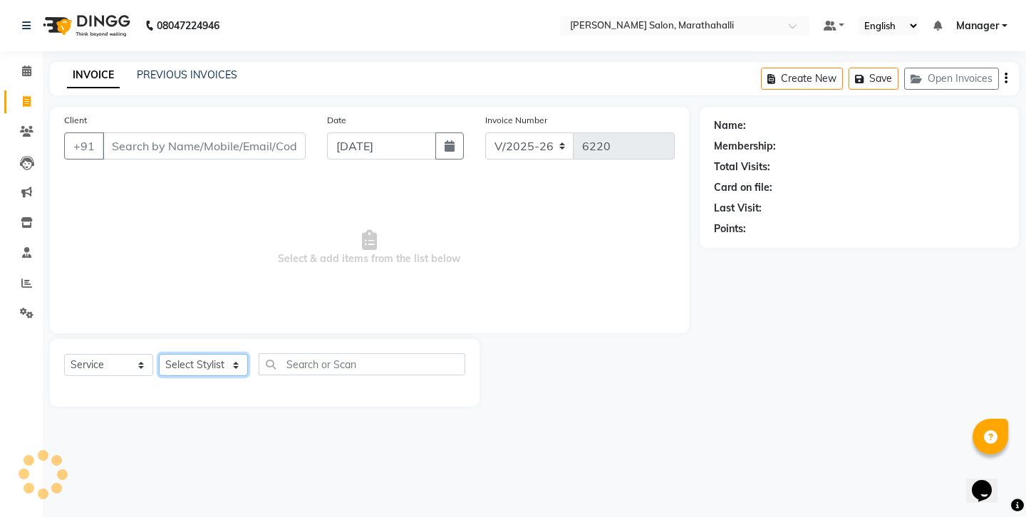
click at [196, 354] on select "Select Stylist" at bounding box center [203, 365] width 89 height 22
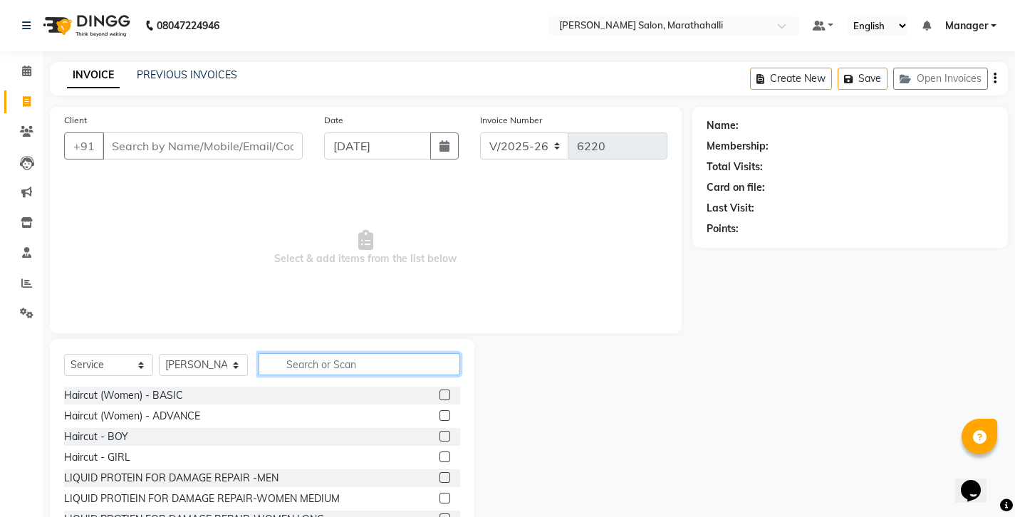
click at [323, 353] on input "text" at bounding box center [360, 364] width 202 height 22
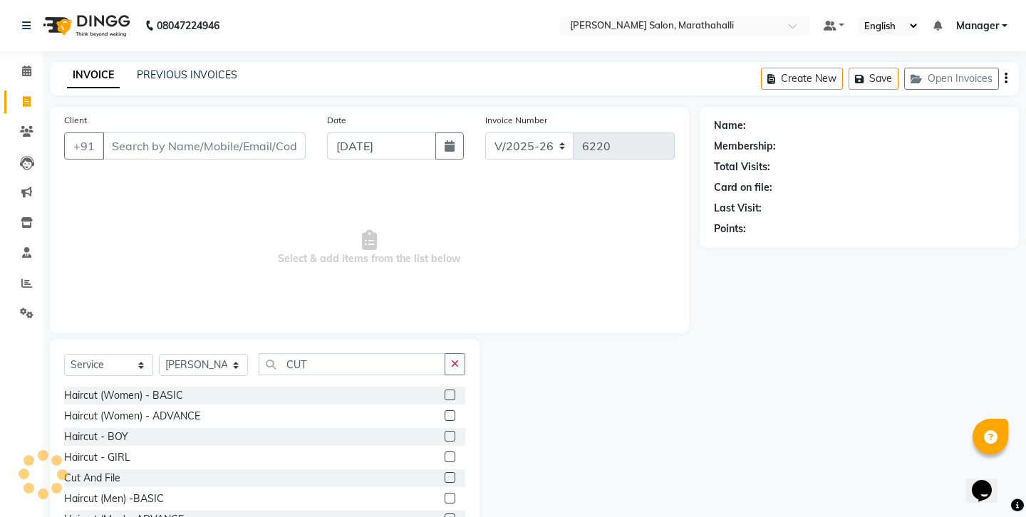
click at [455, 493] on label at bounding box center [449, 498] width 11 height 11
click at [454, 494] on input "checkbox" at bounding box center [448, 498] width 9 height 9
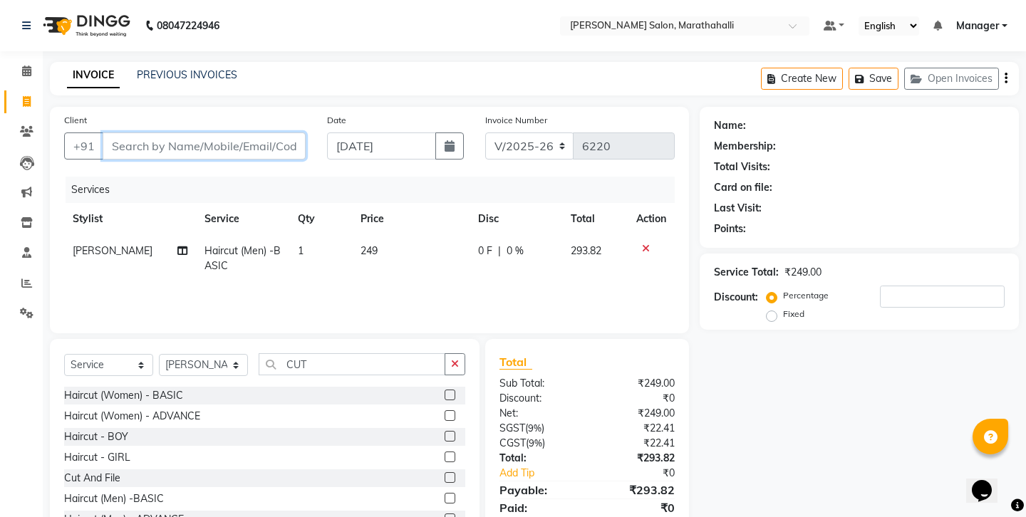
click at [236, 132] on input "Client" at bounding box center [204, 145] width 203 height 27
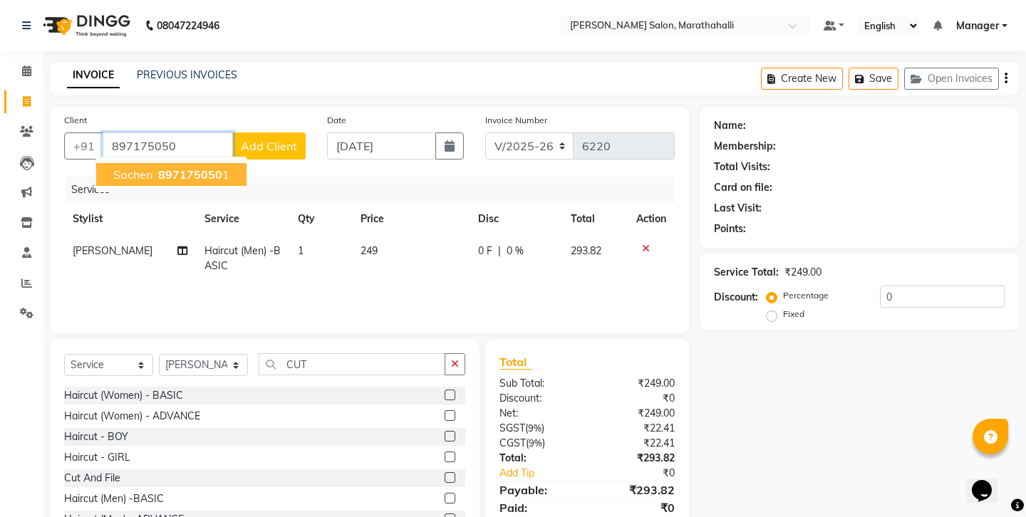
click at [199, 167] on ngb-highlight "897175050 1" at bounding box center [192, 174] width 74 height 14
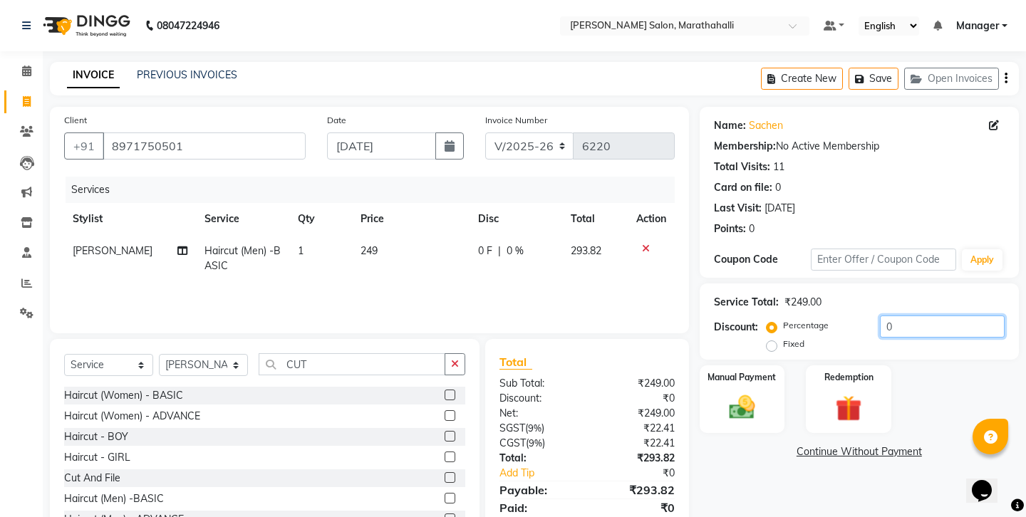
click at [880, 315] on input "0" at bounding box center [942, 326] width 125 height 22
click at [804, 338] on label "Fixed" at bounding box center [793, 344] width 21 height 13
click at [779, 339] on input "Fixed" at bounding box center [774, 344] width 10 height 10
click at [783, 319] on label "Percentage" at bounding box center [806, 325] width 46 height 13
click at [769, 320] on input "Percentage" at bounding box center [774, 325] width 10 height 10
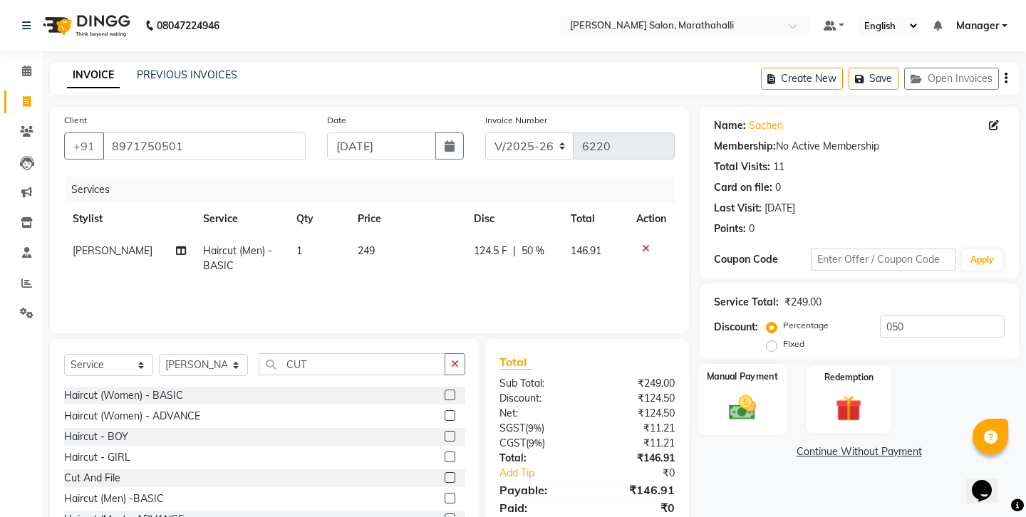
click at [763, 392] on img at bounding box center [741, 407] width 44 height 31
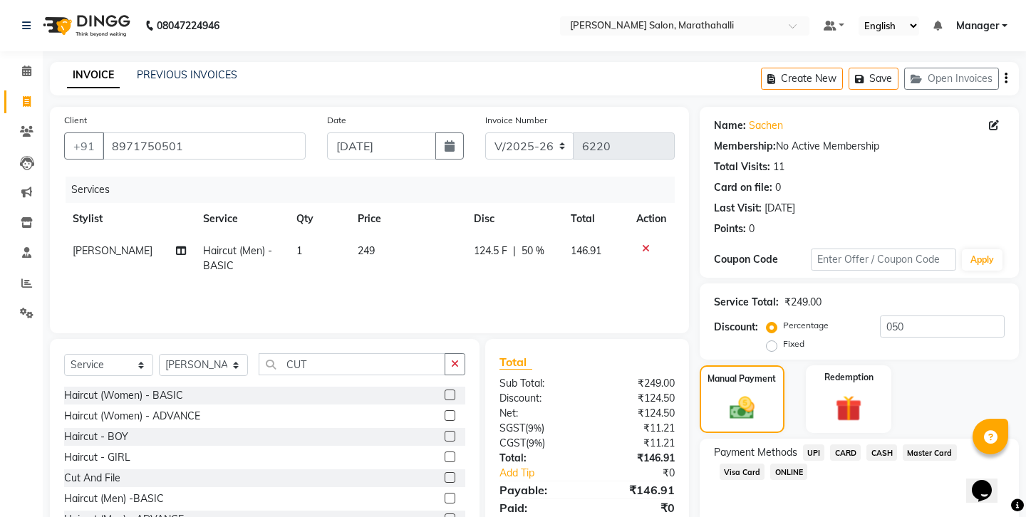
click at [803, 444] on span "UPI" at bounding box center [814, 452] width 22 height 16
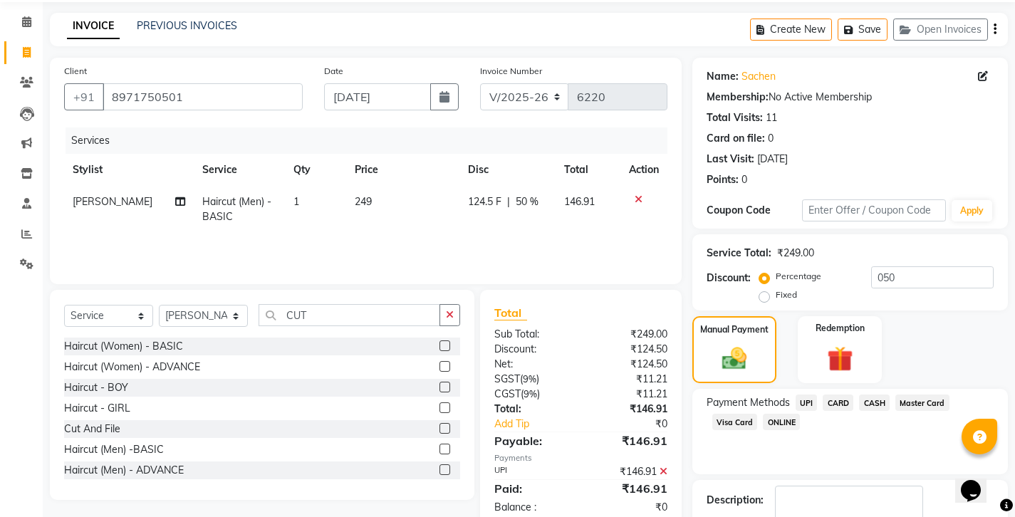
scroll to position [48, 0]
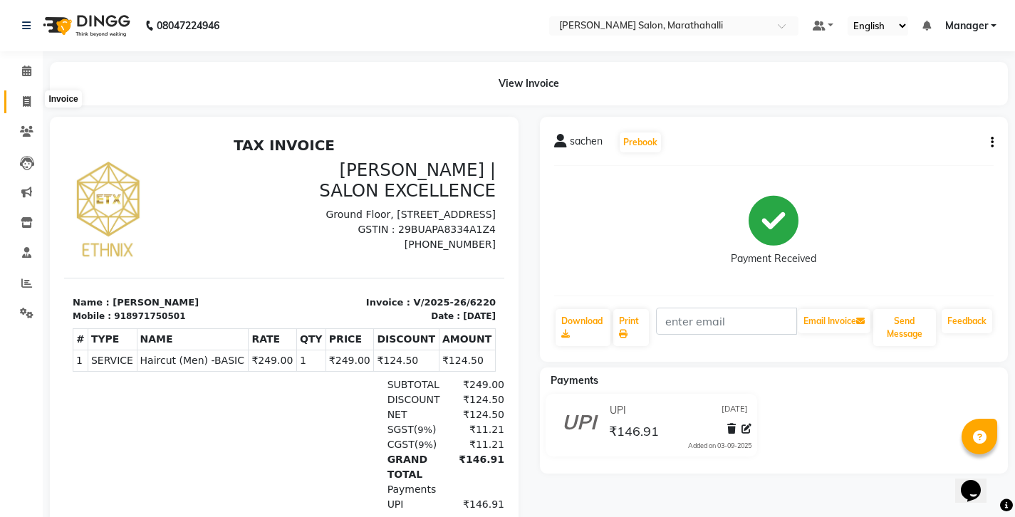
click at [31, 100] on span at bounding box center [26, 102] width 25 height 16
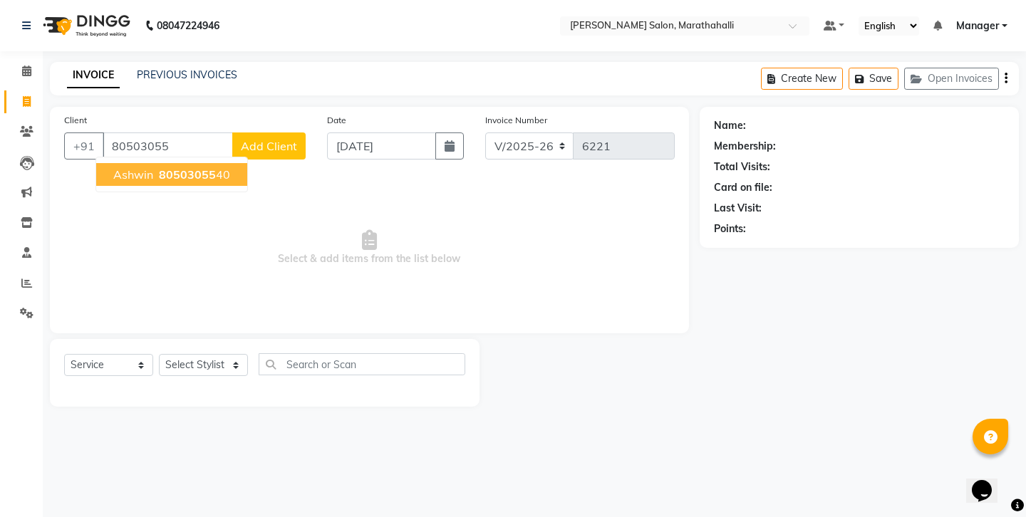
click at [122, 167] on span "Ashwin" at bounding box center [133, 174] width 40 height 14
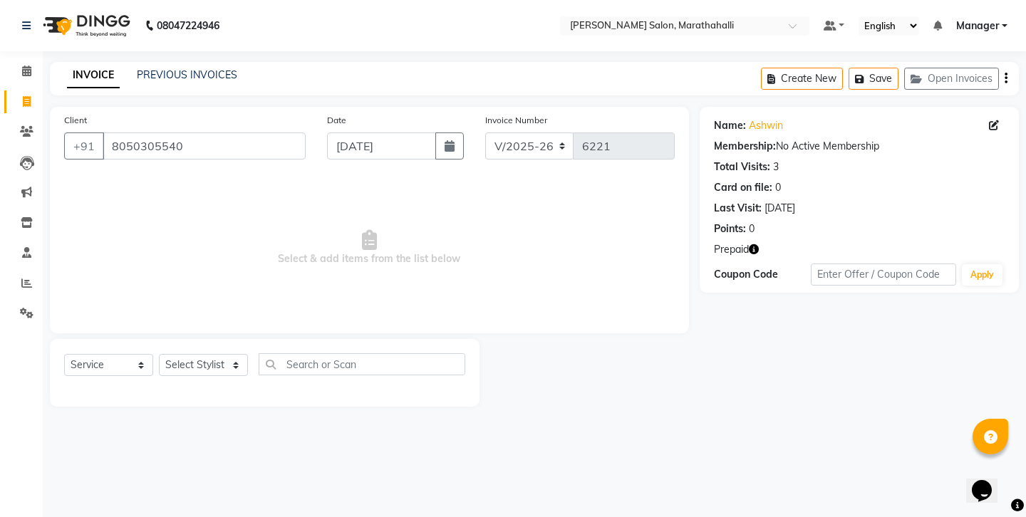
click at [749, 244] on icon "button" at bounding box center [754, 249] width 10 height 10
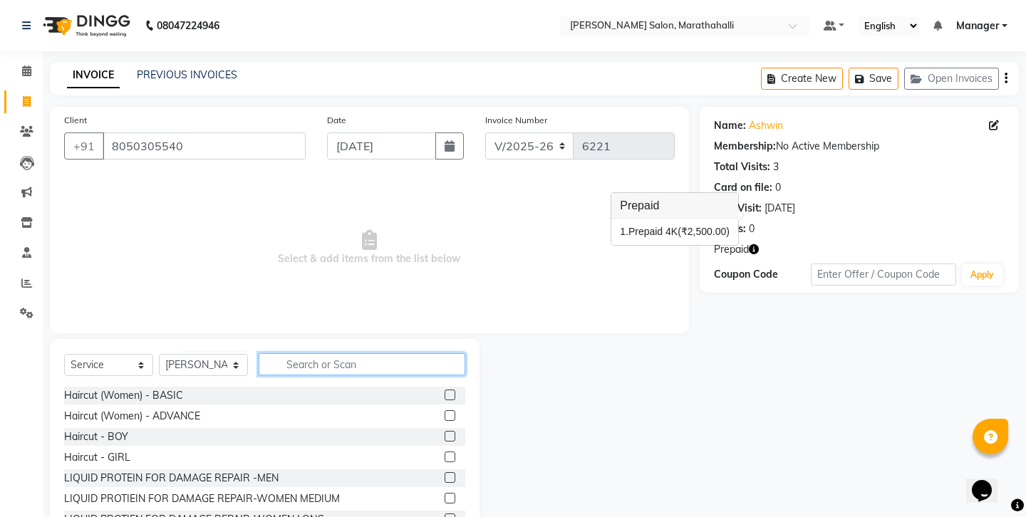
click at [303, 353] on input "text" at bounding box center [362, 364] width 207 height 22
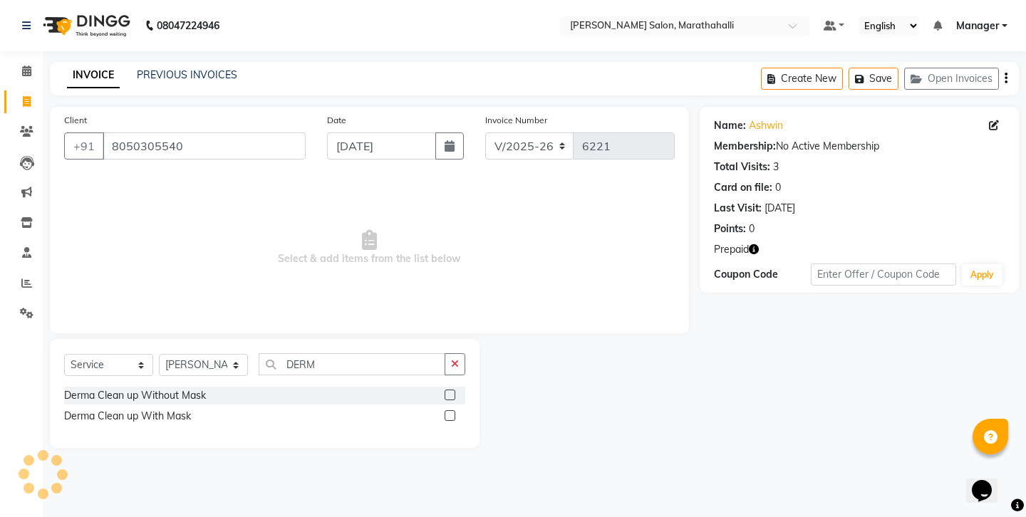
click at [455, 390] on label at bounding box center [449, 395] width 11 height 11
click at [454, 391] on input "checkbox" at bounding box center [448, 395] width 9 height 9
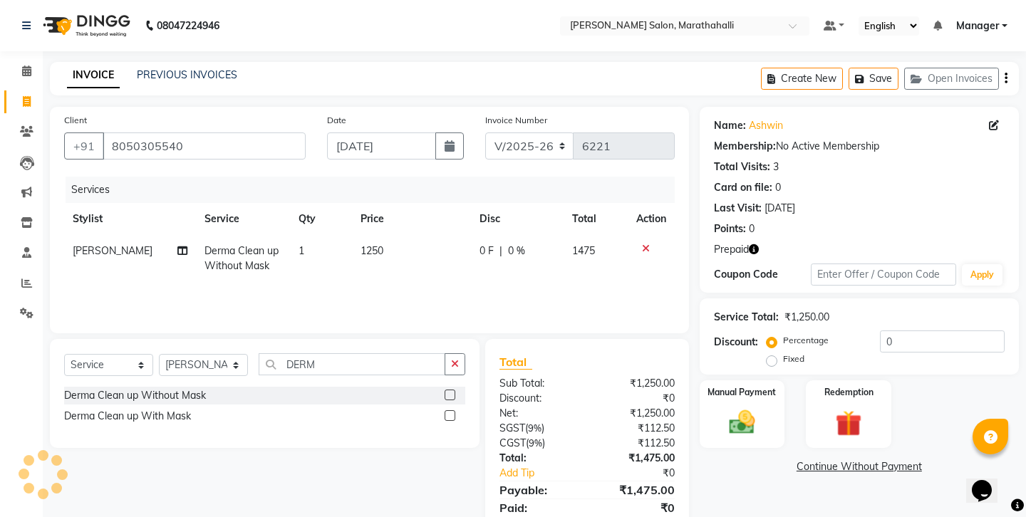
click at [455, 390] on label at bounding box center [449, 395] width 11 height 11
click at [454, 391] on input "checkbox" at bounding box center [448, 395] width 9 height 9
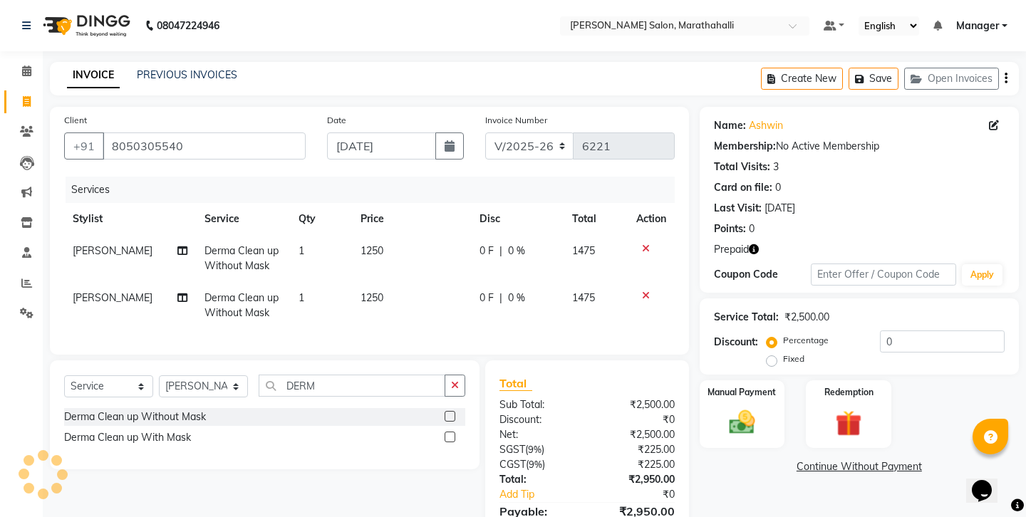
click at [455, 411] on label at bounding box center [449, 416] width 11 height 11
click at [454, 412] on input "checkbox" at bounding box center [448, 416] width 9 height 9
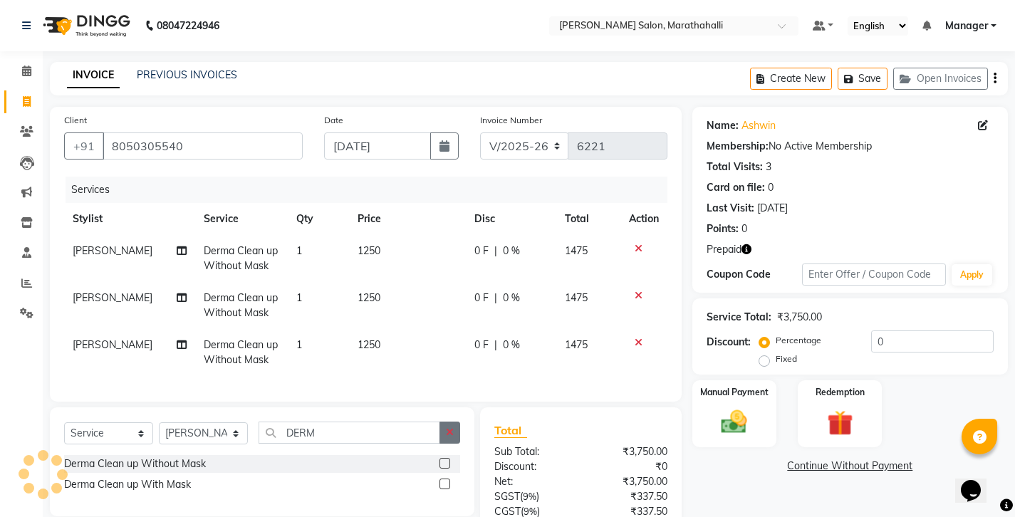
click at [450, 422] on button "button" at bounding box center [449, 433] width 21 height 22
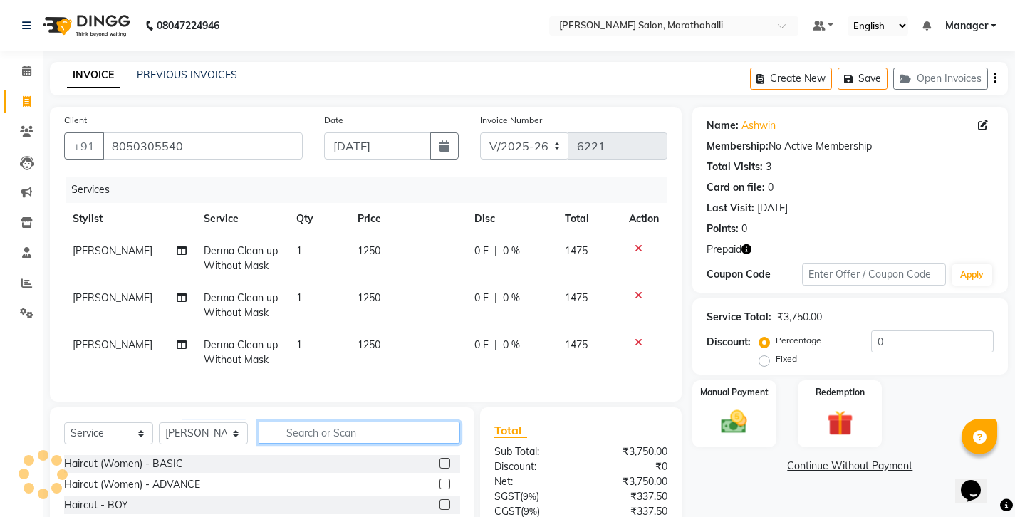
click at [306, 422] on input "text" at bounding box center [360, 433] width 202 height 22
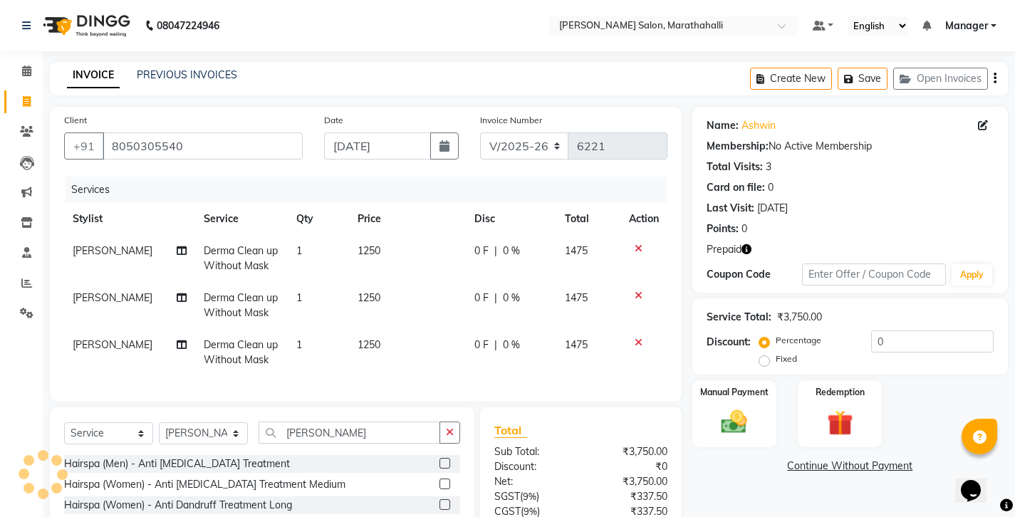
click at [450, 499] on label at bounding box center [444, 504] width 11 height 11
click at [449, 501] on input "checkbox" at bounding box center [443, 505] width 9 height 9
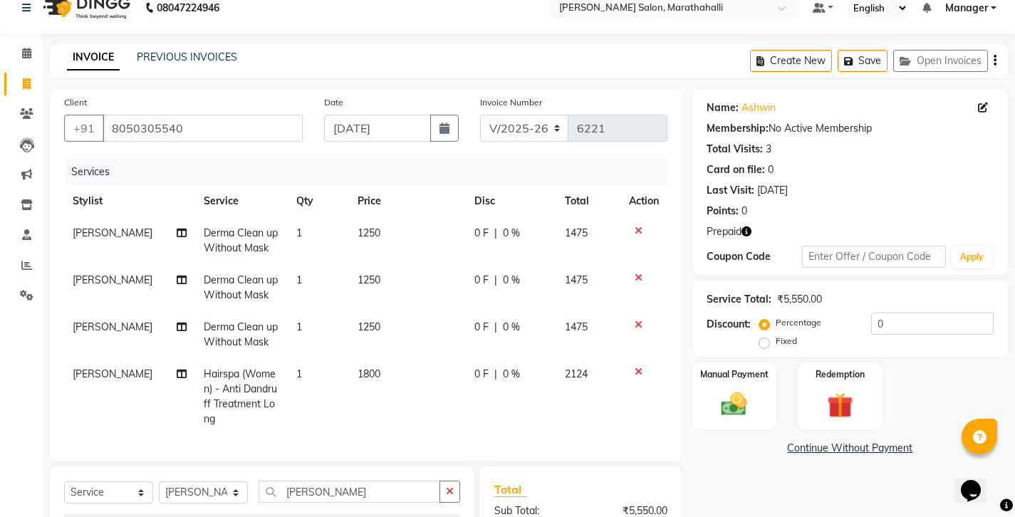
scroll to position [81, 0]
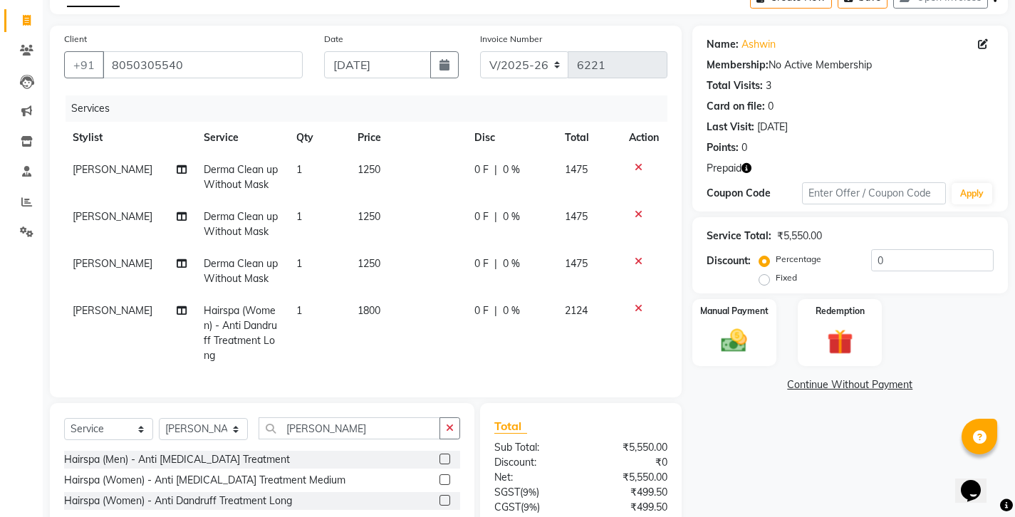
click at [741, 163] on icon "button" at bounding box center [746, 168] width 10 height 10
click at [839, 325] on img at bounding box center [839, 341] width 43 height 33
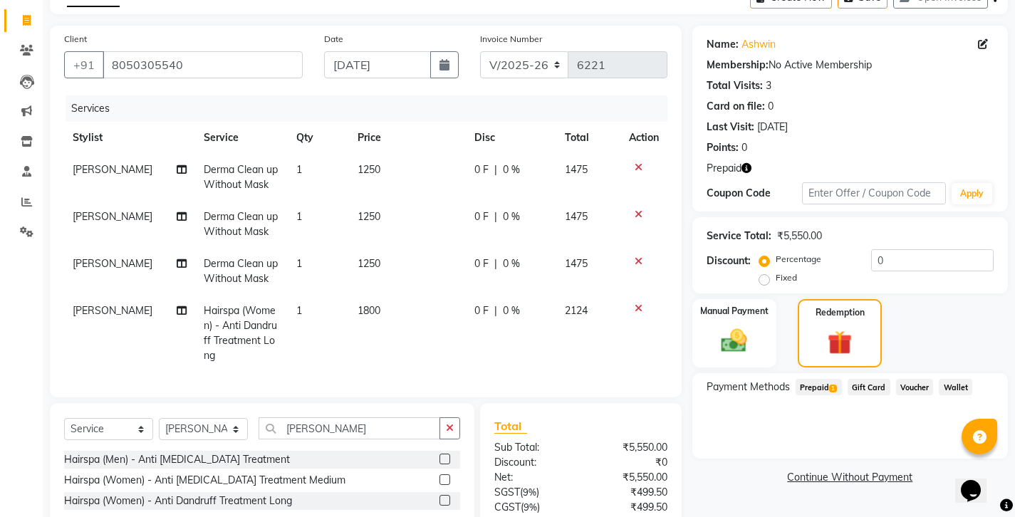
click at [808, 379] on span "Prepaid 1" at bounding box center [819, 387] width 46 height 16
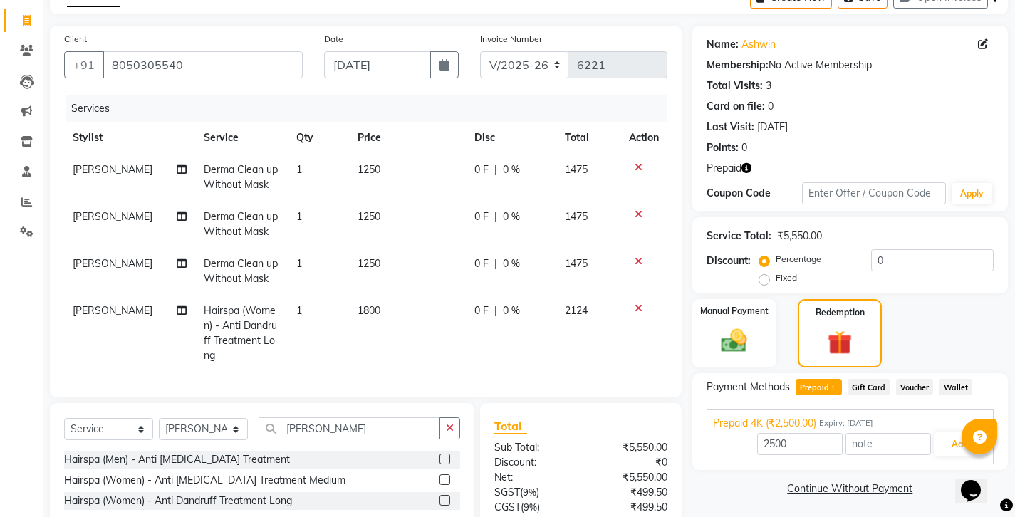
click at [101, 210] on span "[PERSON_NAME]" at bounding box center [113, 216] width 80 height 13
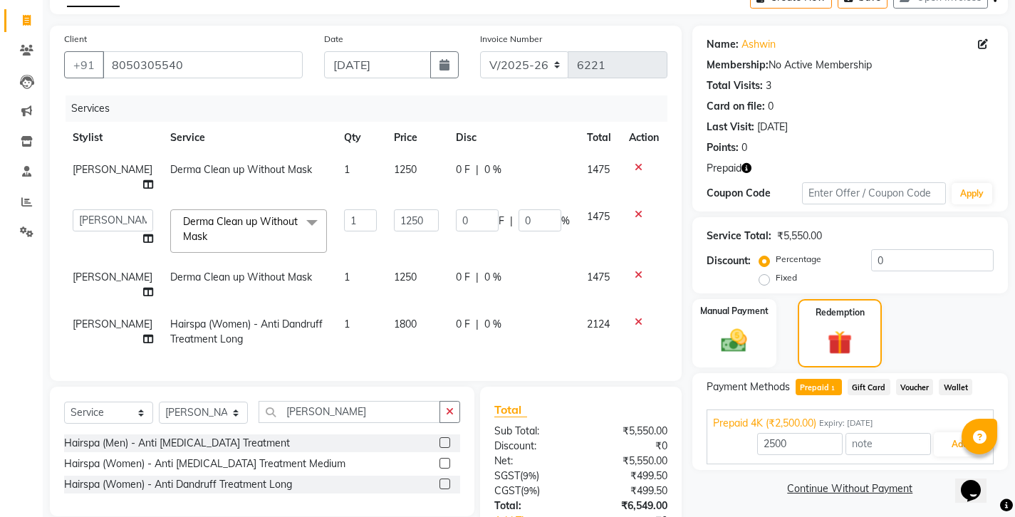
scroll to position [58, 0]
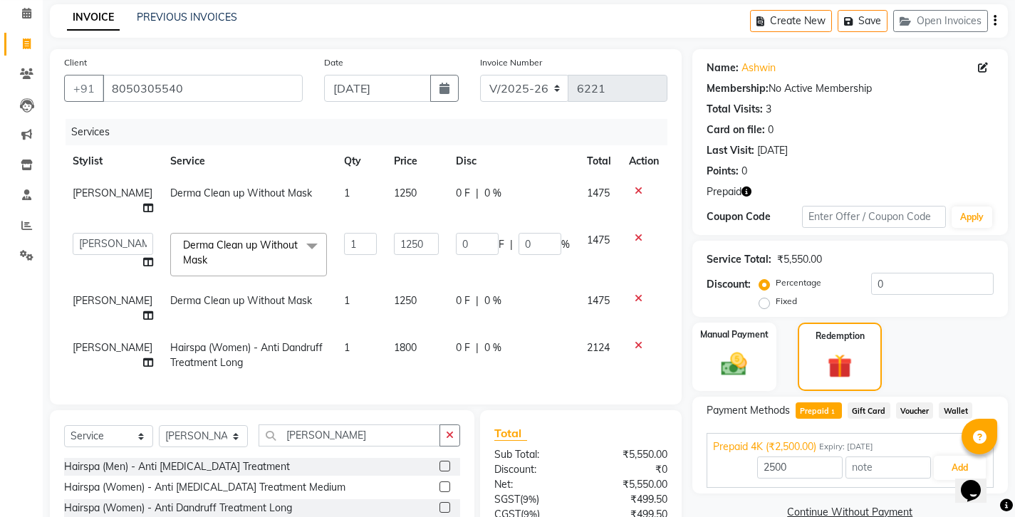
click at [93, 294] on span "[PERSON_NAME]" at bounding box center [113, 300] width 80 height 13
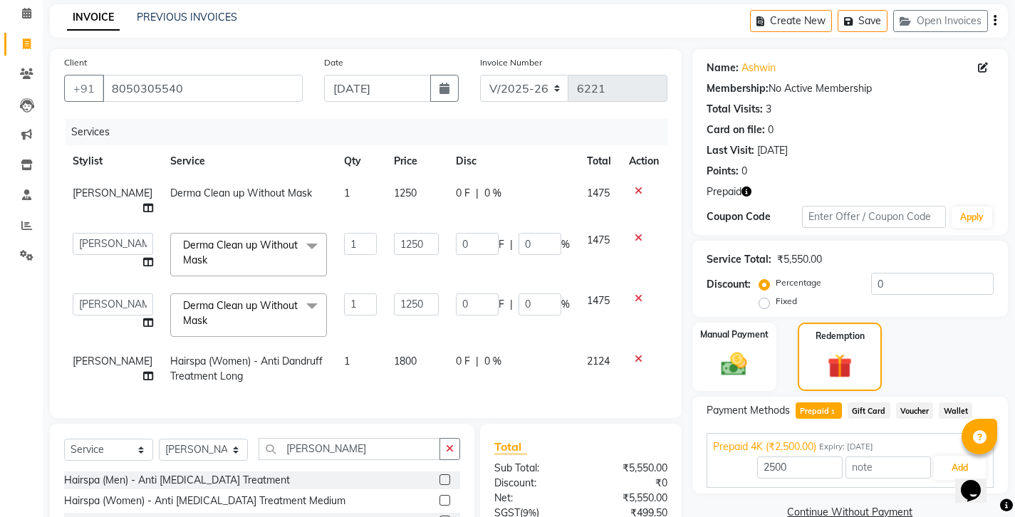
click at [105, 355] on span "[PERSON_NAME]" at bounding box center [113, 361] width 80 height 13
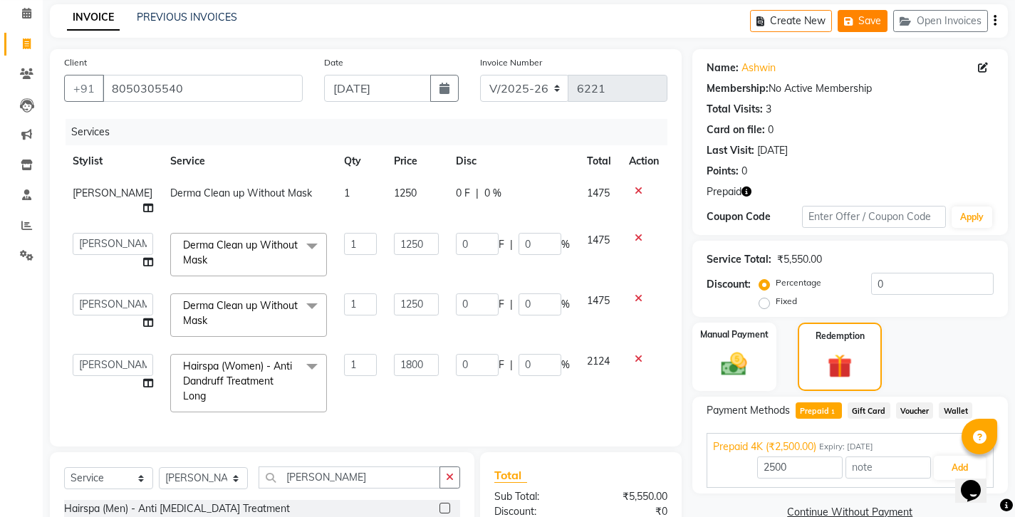
click at [885, 17] on button "Save" at bounding box center [863, 21] width 50 height 22
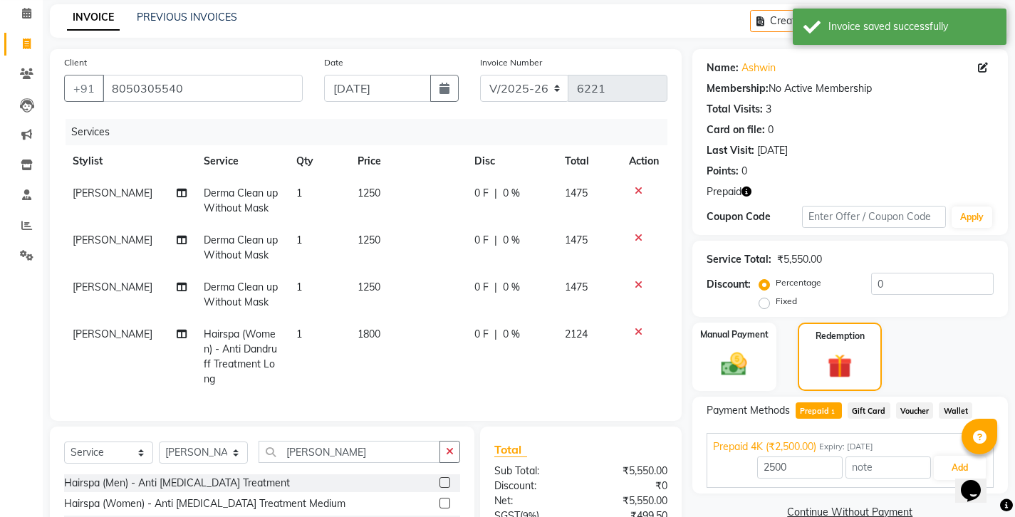
click at [246, 1] on div "08047224946 Select Location × Ethnix Salon, Marathahalli Default Panel My Panel…" at bounding box center [507, 299] width 1015 height 715
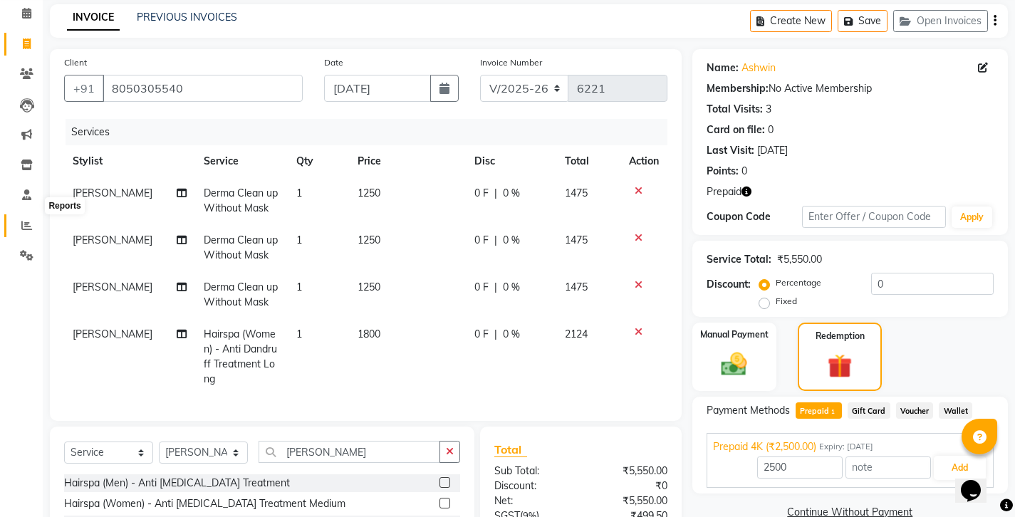
click at [28, 220] on icon at bounding box center [26, 225] width 11 height 11
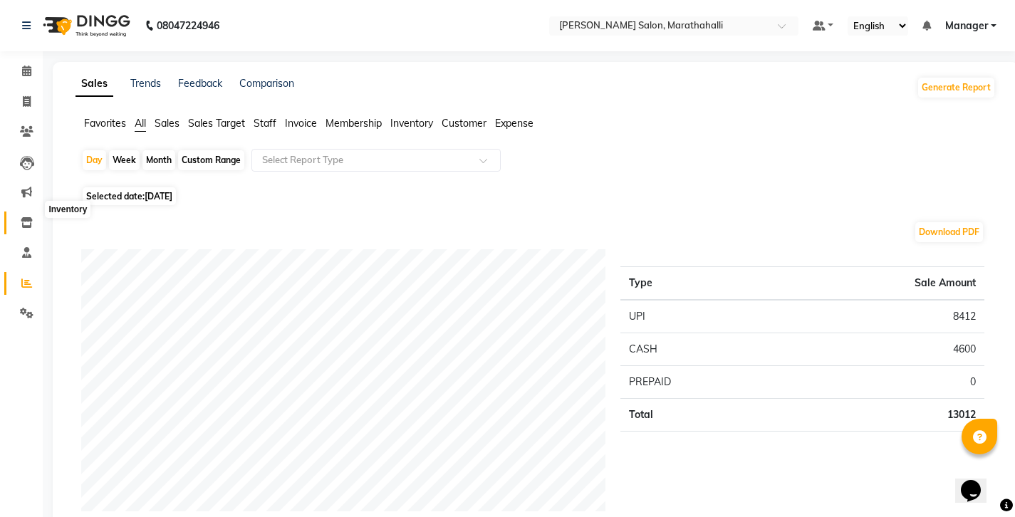
click at [26, 217] on icon at bounding box center [27, 222] width 12 height 11
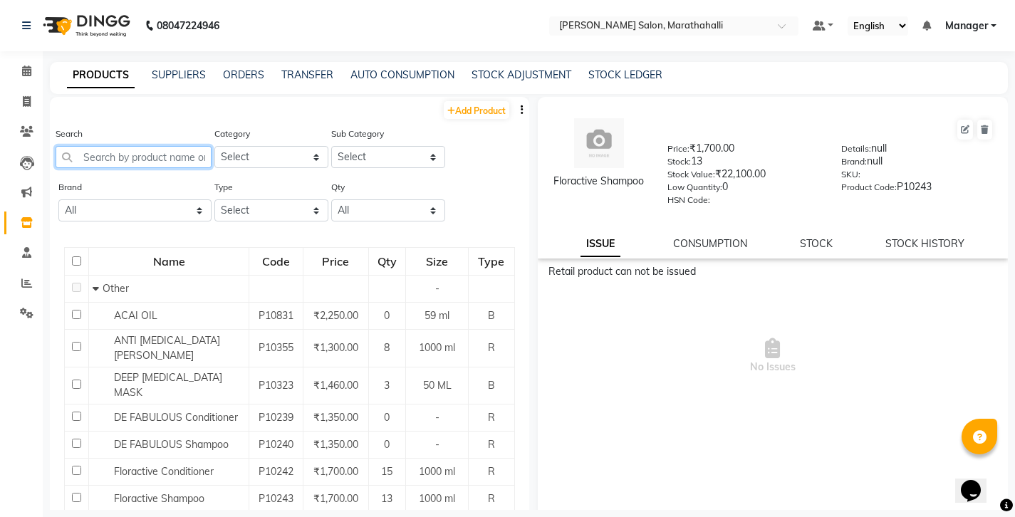
click at [128, 147] on input "text" at bounding box center [134, 157] width 156 height 22
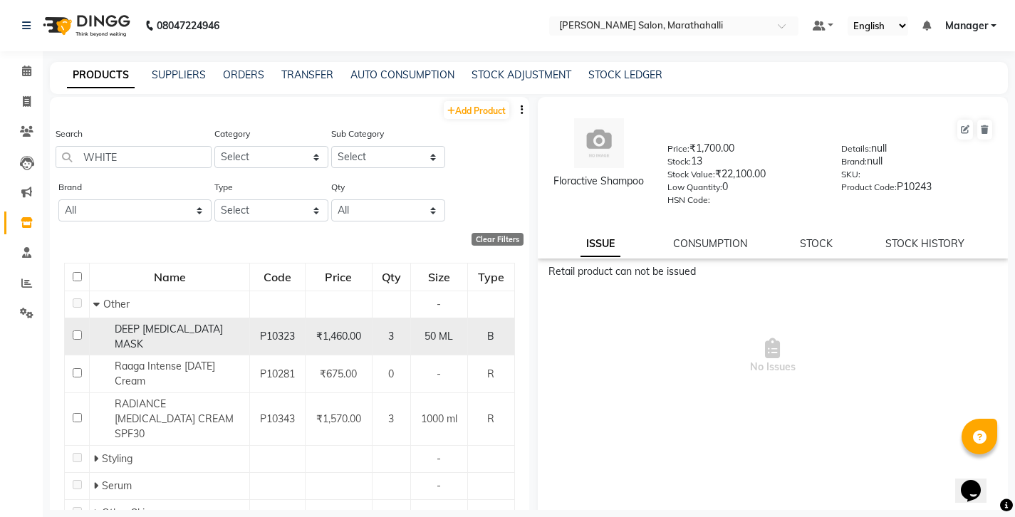
click at [76, 330] on input "checkbox" at bounding box center [77, 334] width 9 height 9
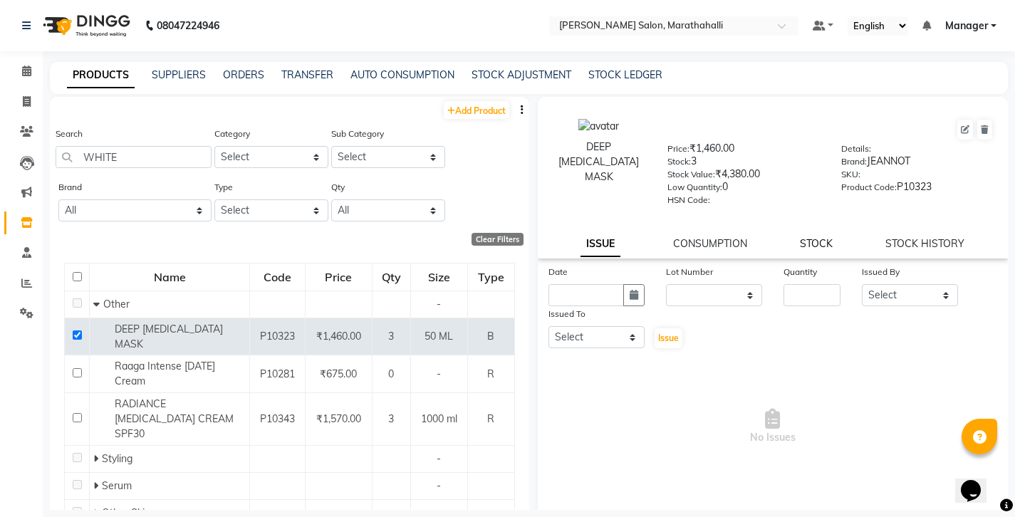
click at [807, 237] on link "STOCK" at bounding box center [816, 243] width 33 height 13
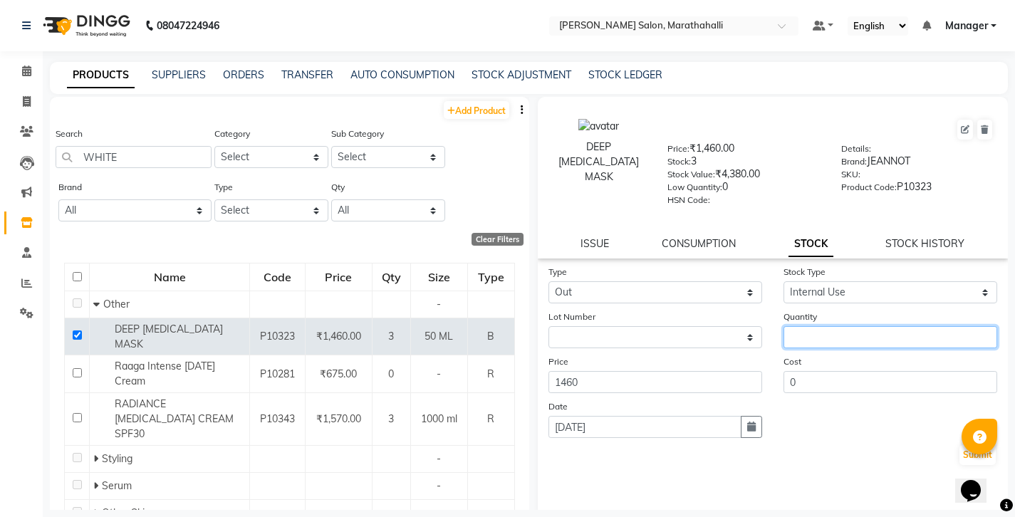
click at [801, 326] on input "number" at bounding box center [890, 337] width 214 height 22
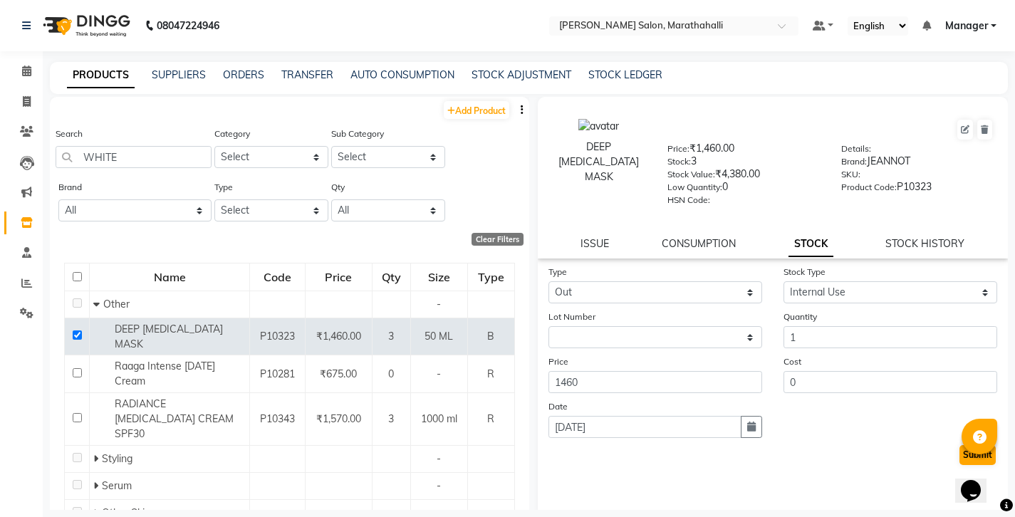
click at [969, 445] on button "Submit" at bounding box center [977, 455] width 36 height 20
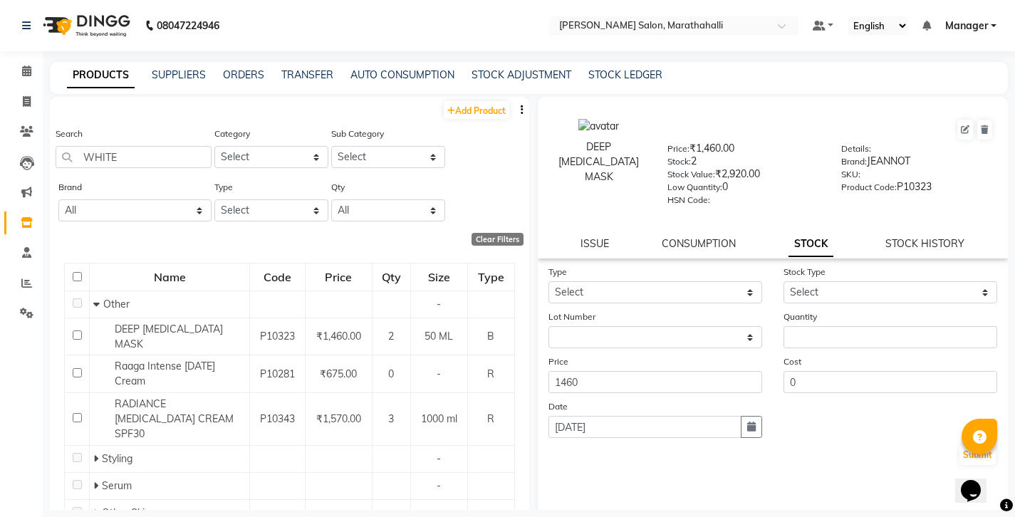
scroll to position [3, 0]
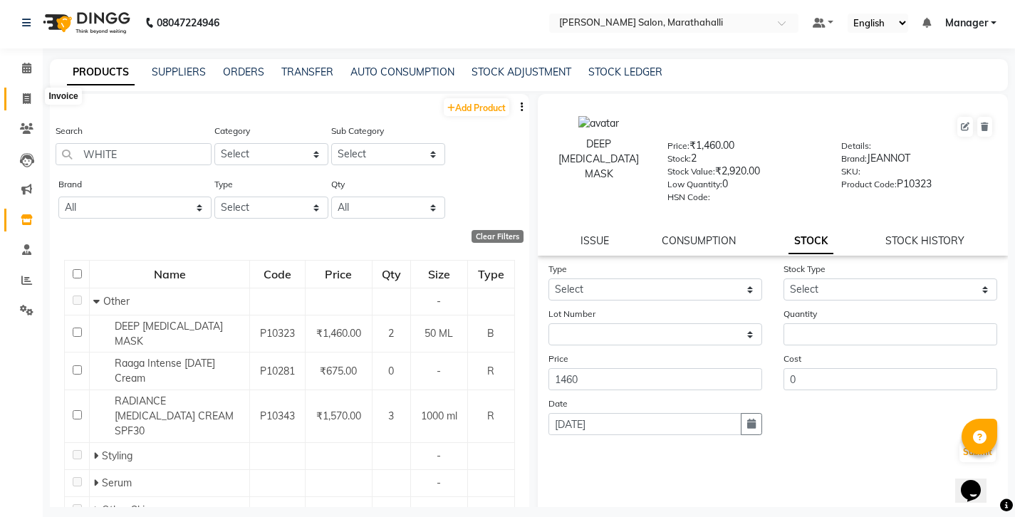
click at [23, 95] on icon at bounding box center [27, 98] width 8 height 11
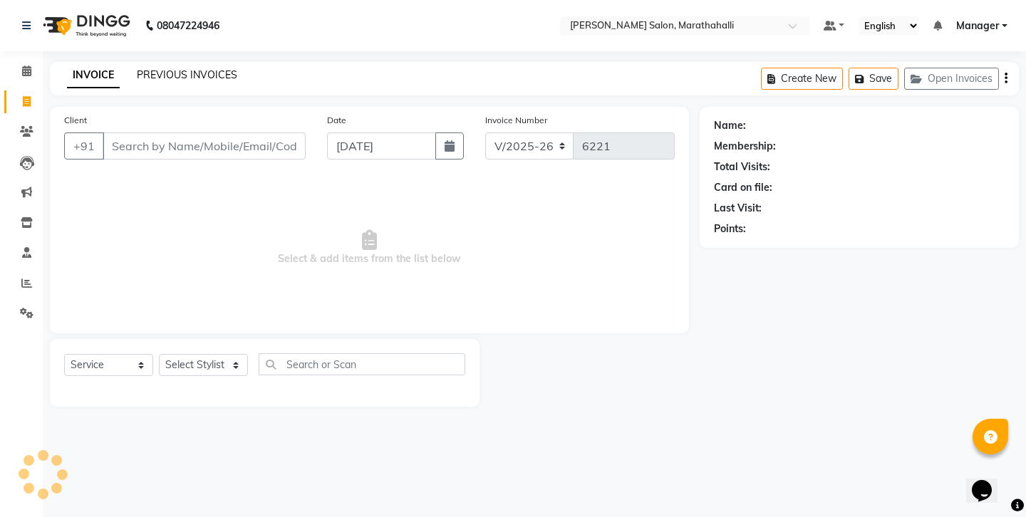
click at [147, 72] on link "PREVIOUS INVOICES" at bounding box center [187, 74] width 100 height 13
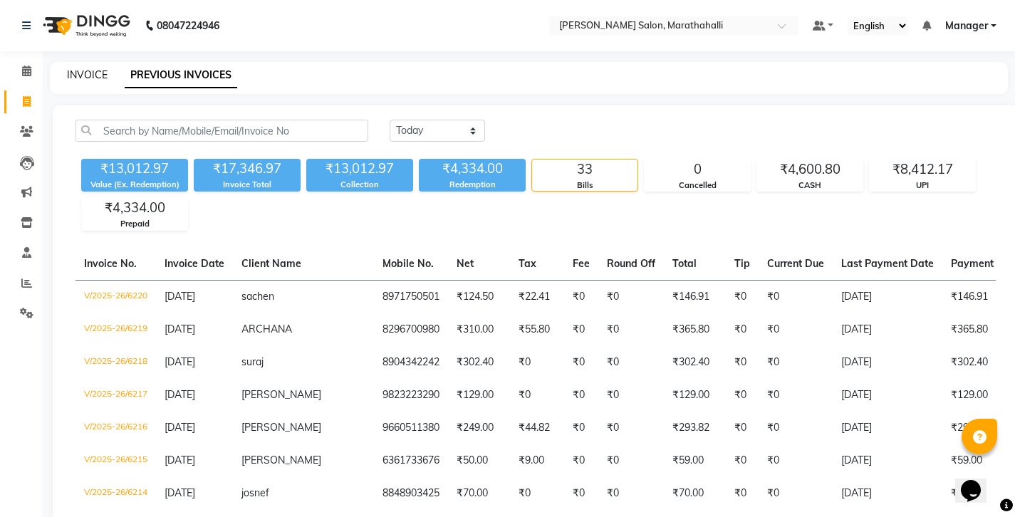
click at [78, 70] on link "INVOICE" at bounding box center [87, 74] width 41 height 13
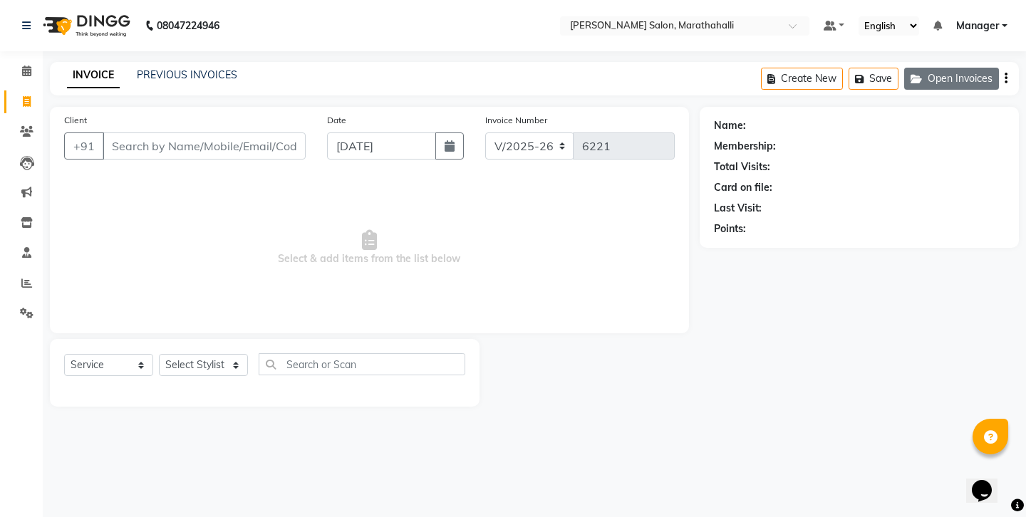
click at [946, 72] on button "Open Invoices" at bounding box center [951, 79] width 95 height 22
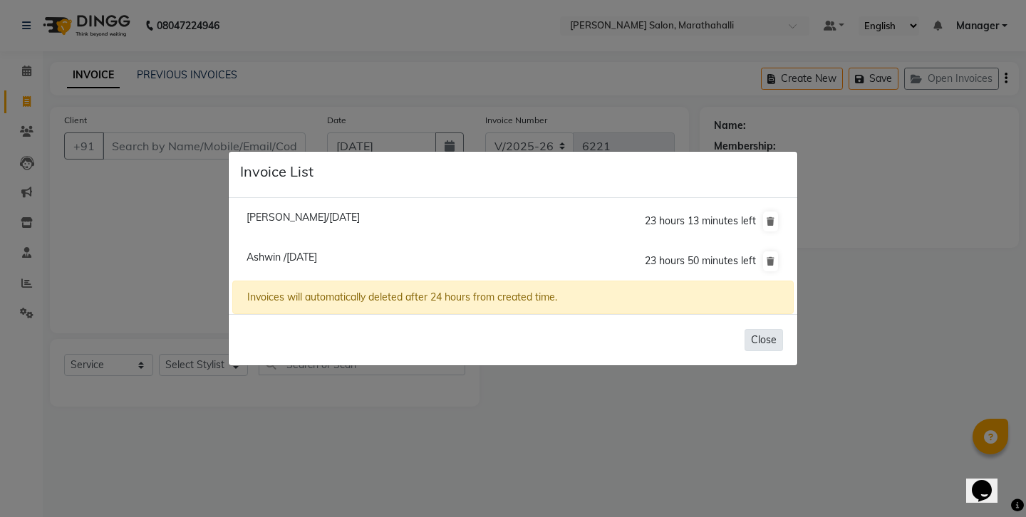
click at [763, 330] on button "Close" at bounding box center [763, 340] width 38 height 22
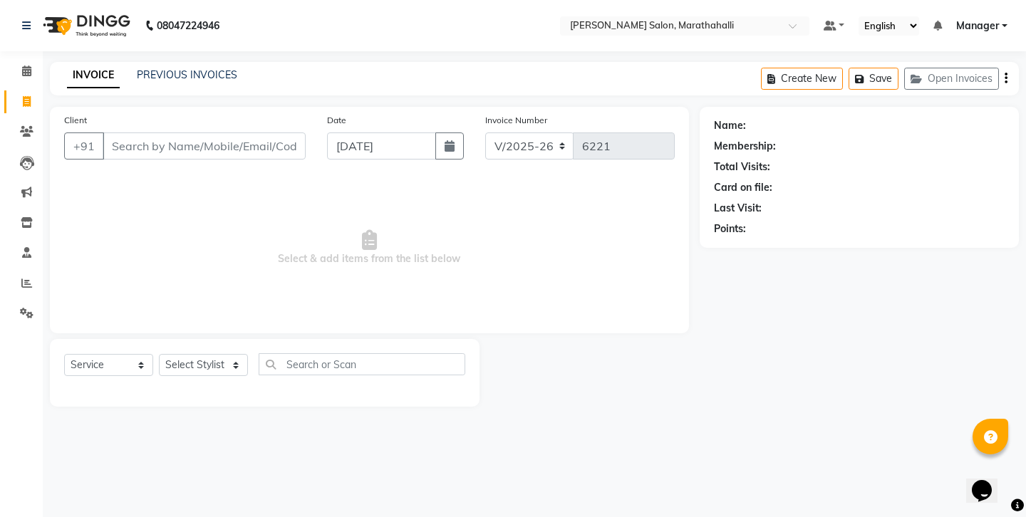
click at [85, 1] on nav "08047224946 Select Location × Ethnix Salon, Marathahalli Default Panel My Panel…" at bounding box center [513, 25] width 1026 height 51
click at [954, 75] on button "Open Invoices" at bounding box center [951, 79] width 95 height 22
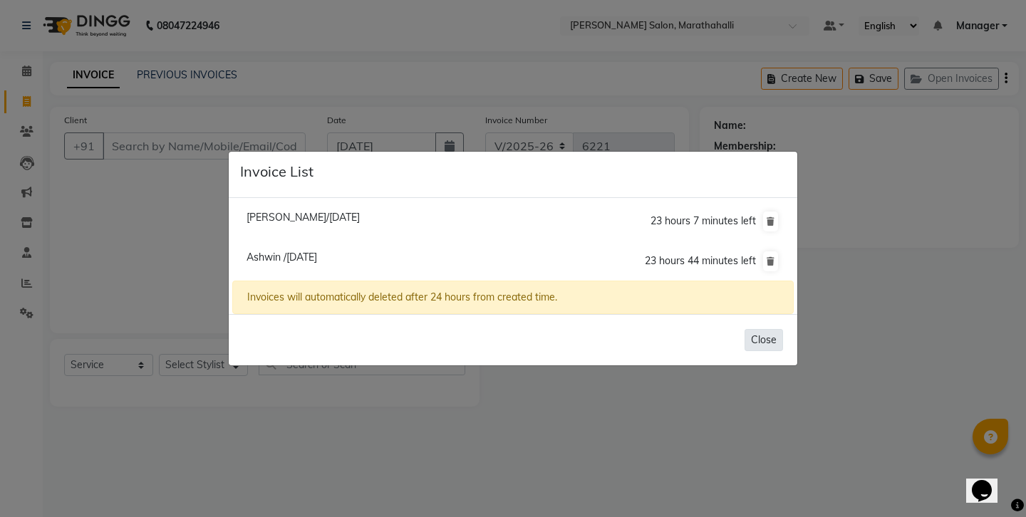
click at [759, 329] on button "Close" at bounding box center [763, 340] width 38 height 22
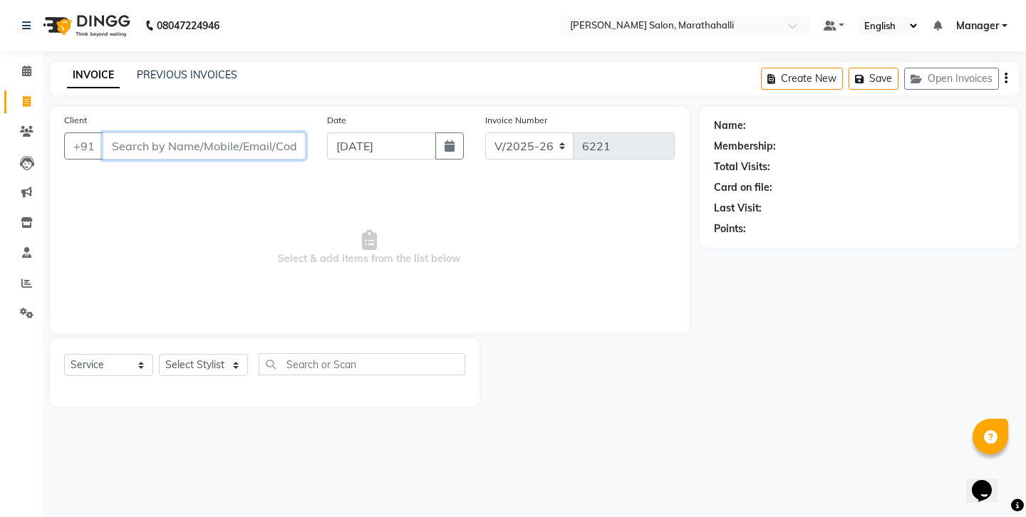
click at [169, 135] on input "Client" at bounding box center [204, 145] width 203 height 27
click at [118, 132] on input "812125370" at bounding box center [168, 145] width 130 height 27
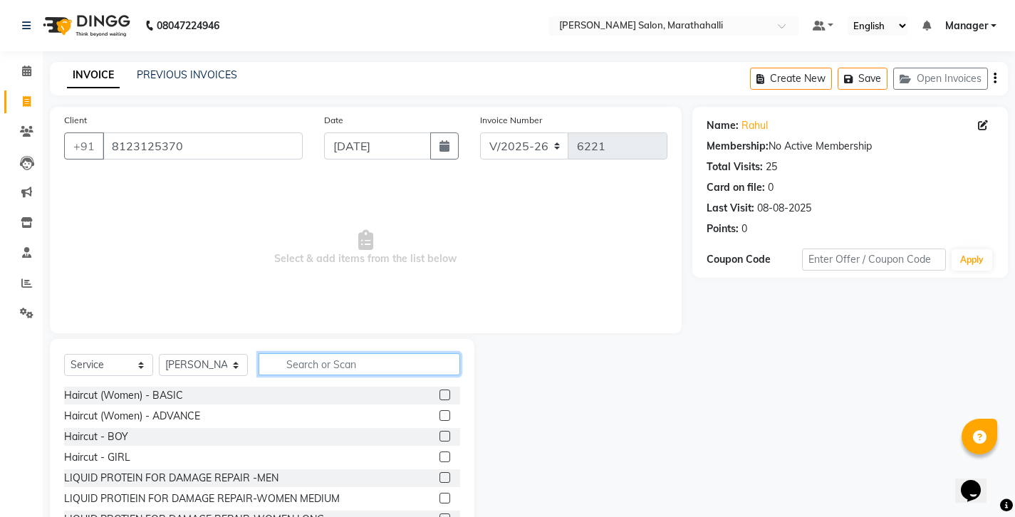
click at [288, 353] on input "text" at bounding box center [360, 364] width 202 height 22
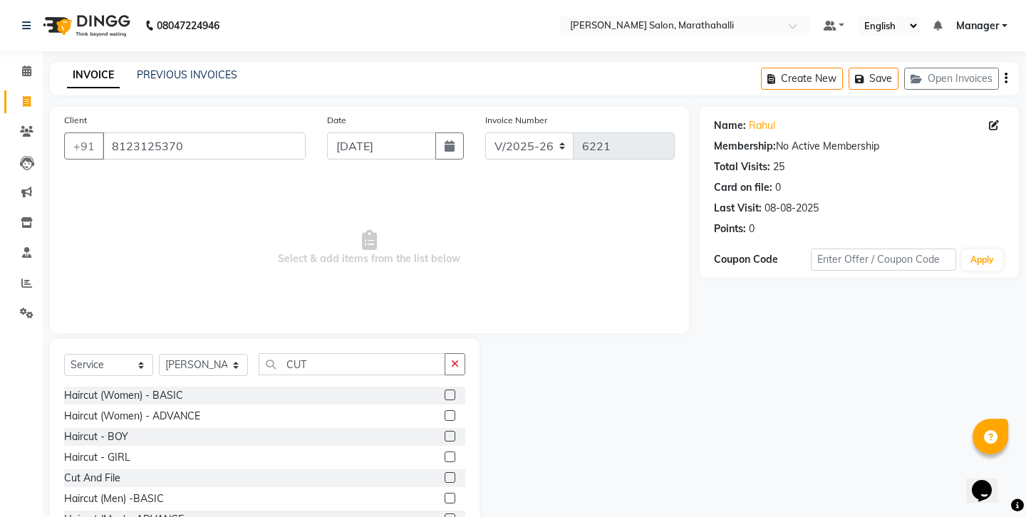
click at [455, 493] on label at bounding box center [449, 498] width 11 height 11
click at [454, 494] on input "checkbox" at bounding box center [448, 498] width 9 height 9
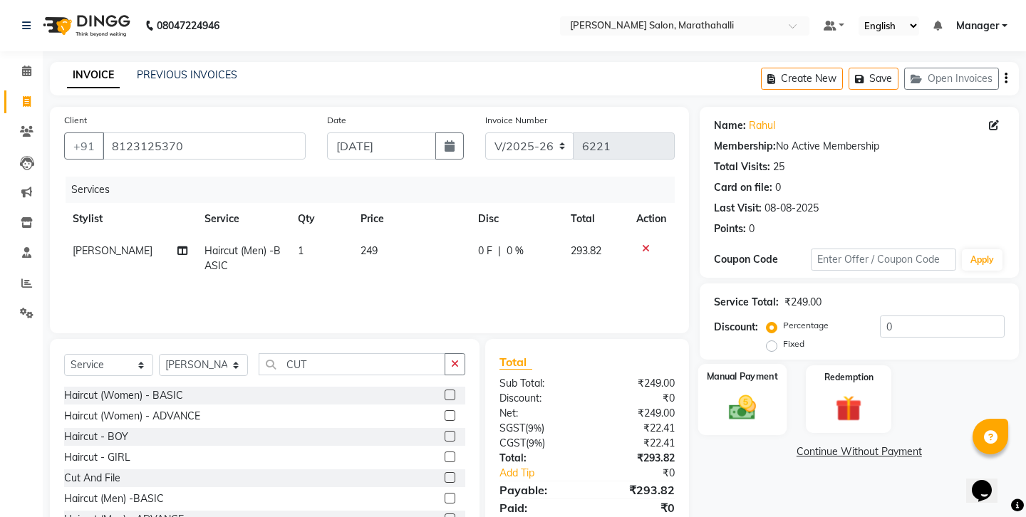
click at [768, 364] on div "Manual Payment" at bounding box center [741, 399] width 88 height 71
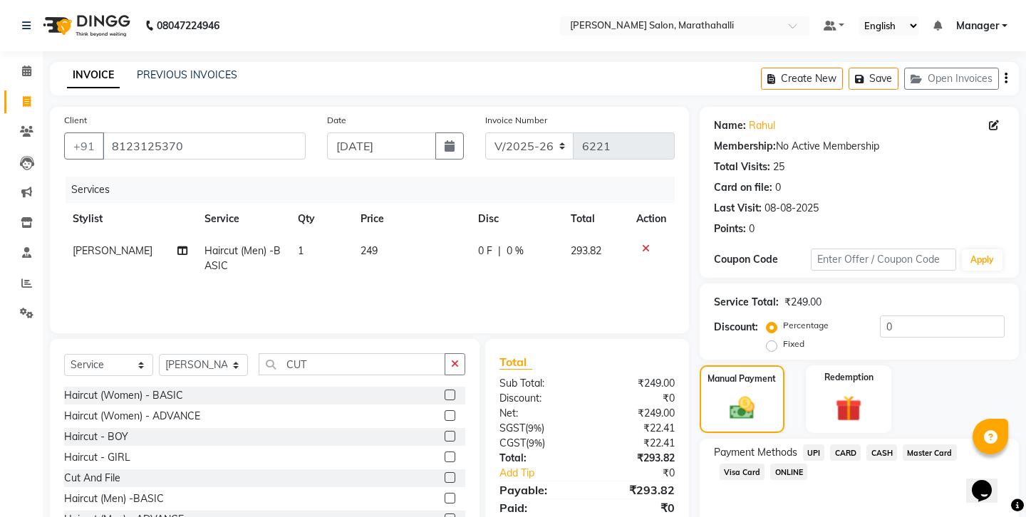
click at [803, 444] on span "UPI" at bounding box center [814, 452] width 22 height 16
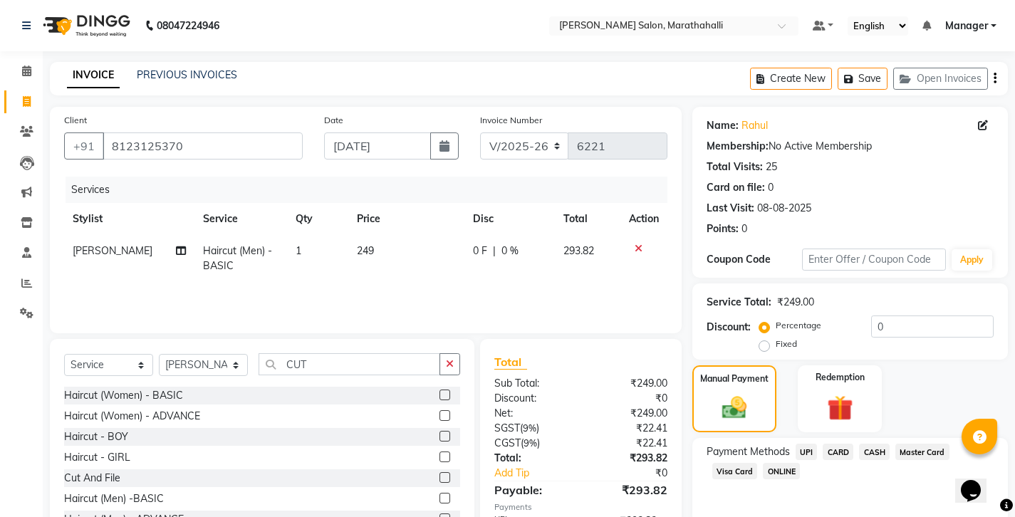
click at [902, 365] on div "Manual Payment Redemption" at bounding box center [850, 399] width 337 height 68
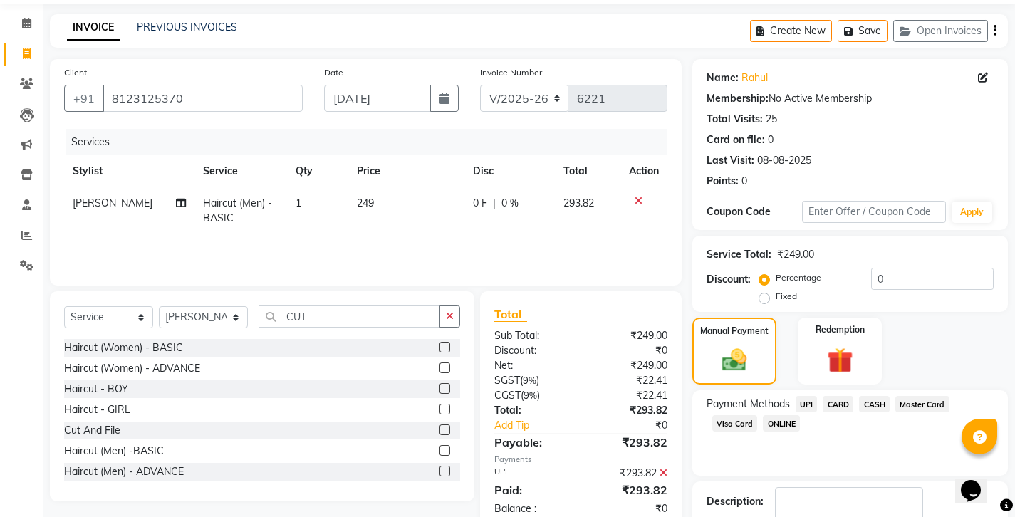
scroll to position [48, 0]
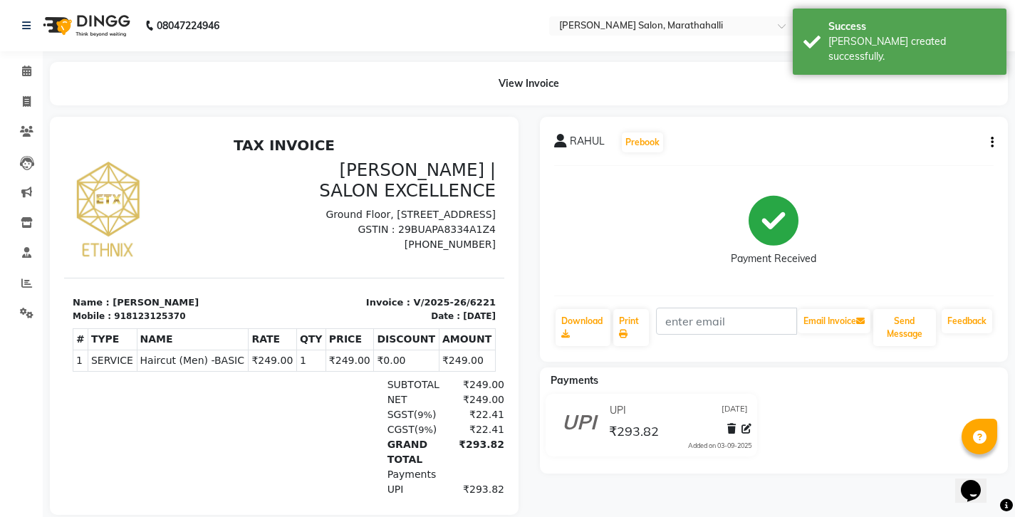
click at [130, 310] on div "918123125370" at bounding box center [149, 316] width 71 height 13
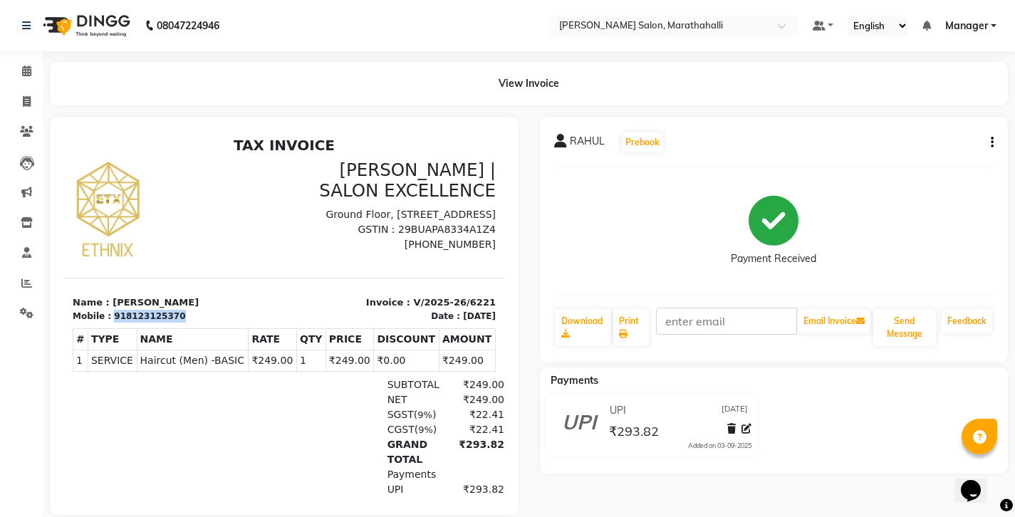
copy div "918123125370"
click at [23, 278] on icon at bounding box center [26, 283] width 11 height 11
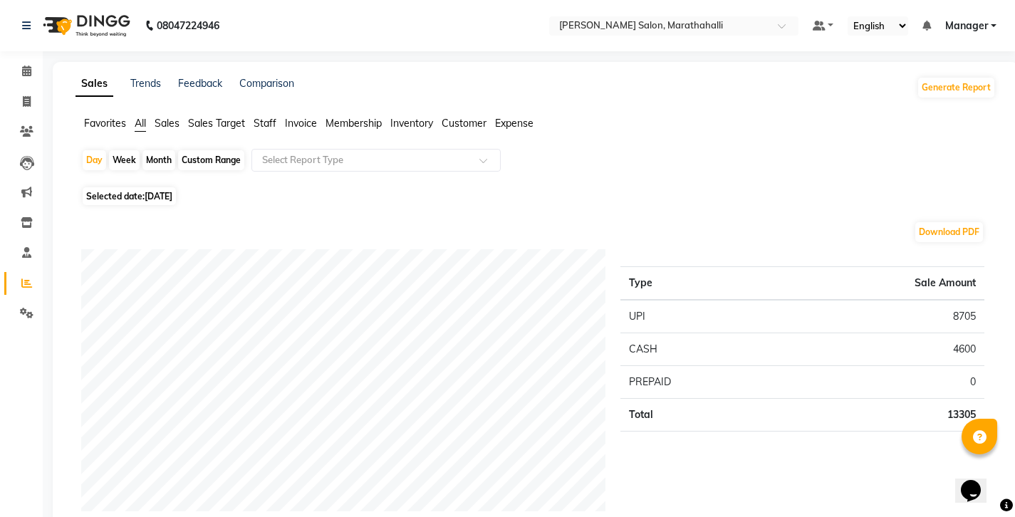
click at [254, 117] on span "Staff" at bounding box center [265, 123] width 23 height 13
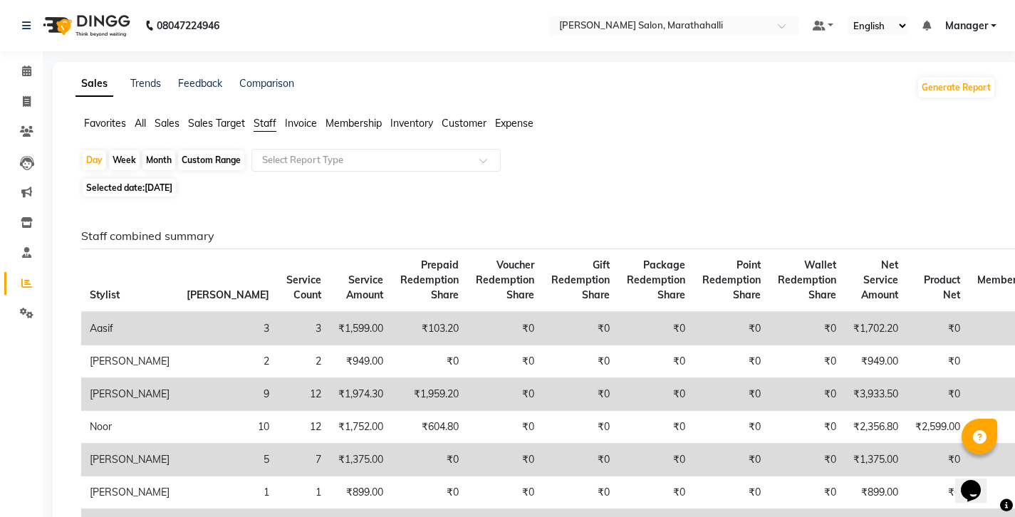
click at [142, 150] on div "Month" at bounding box center [158, 160] width 33 height 20
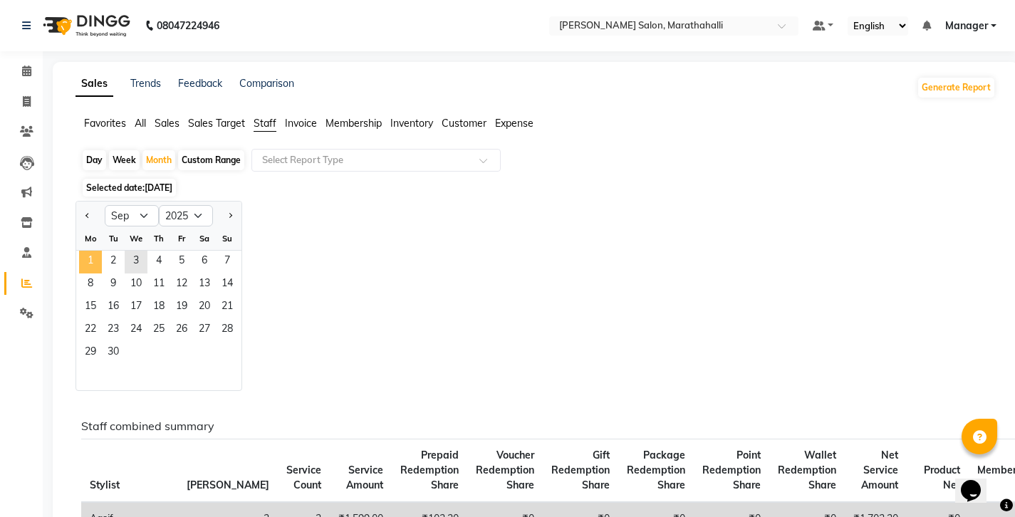
click at [79, 251] on span "1" at bounding box center [90, 262] width 23 height 23
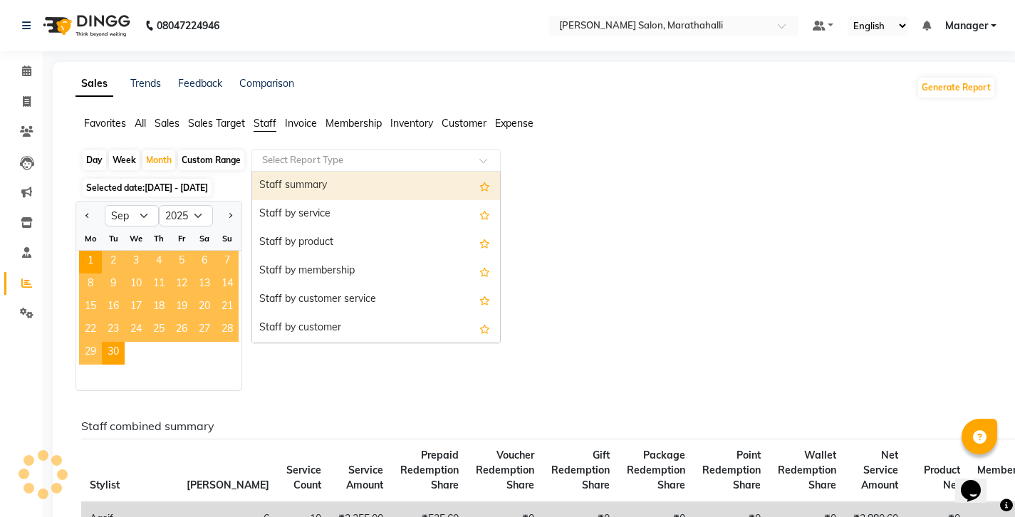
click at [260, 153] on input "text" at bounding box center [361, 160] width 205 height 14
click at [263, 172] on div "Staff summary" at bounding box center [376, 186] width 248 height 28
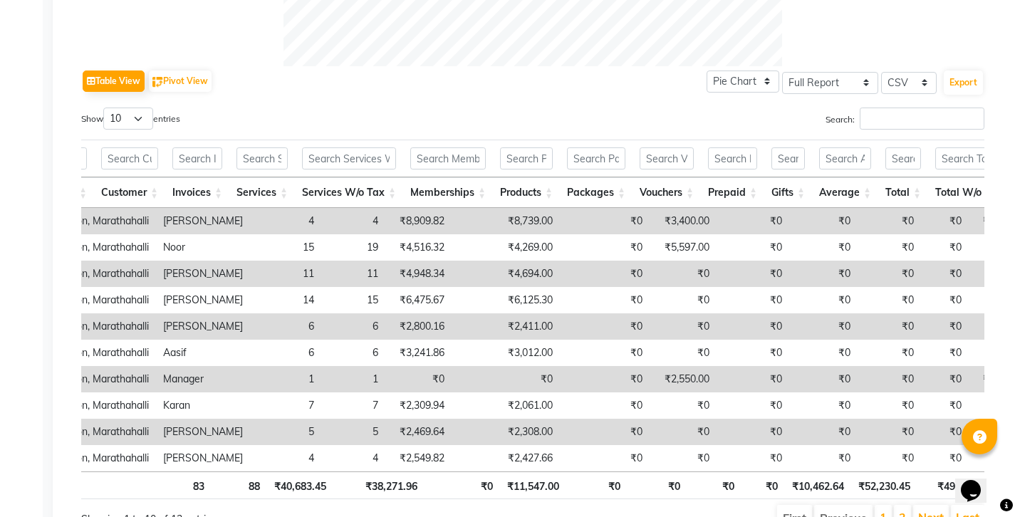
scroll to position [0, 113]
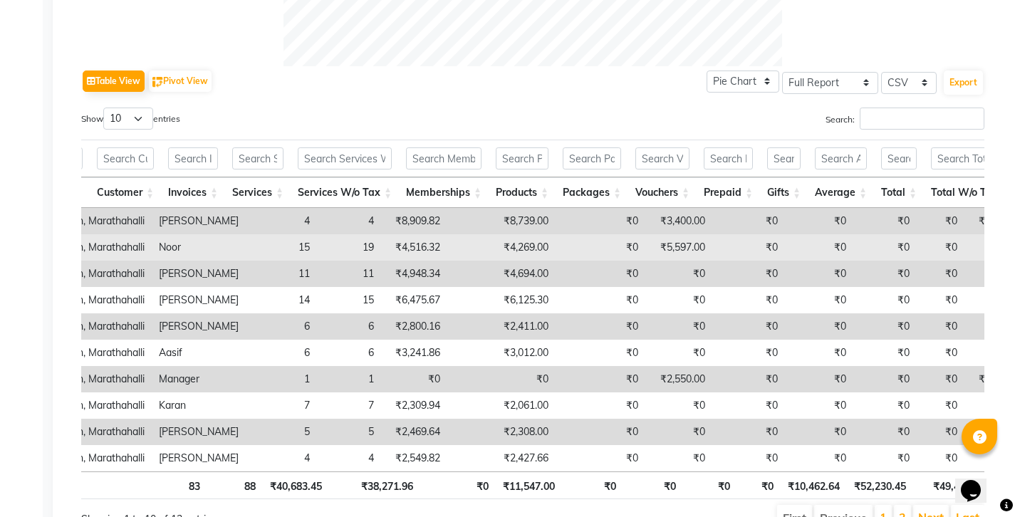
copy td "9,866.00"
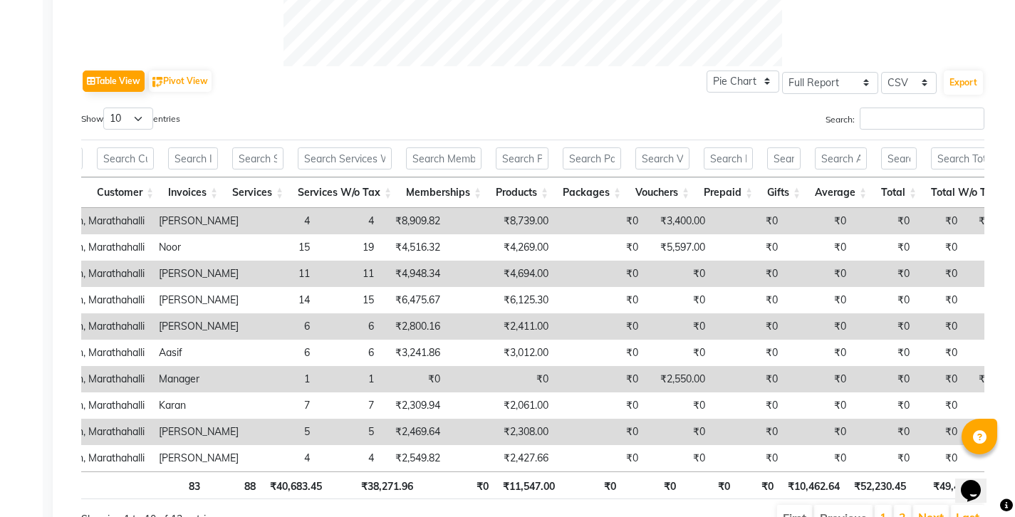
copy td "4,694.00"
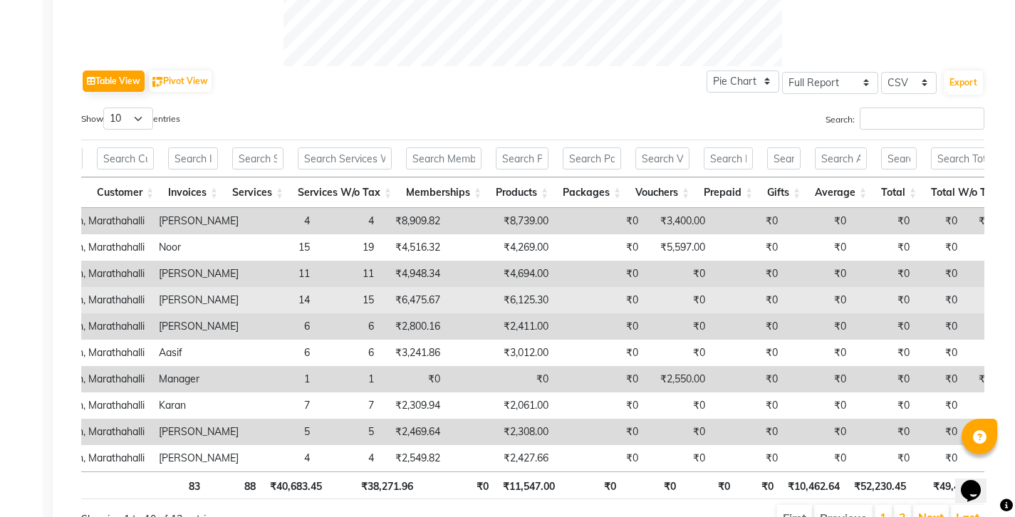
copy td "6,125.30"
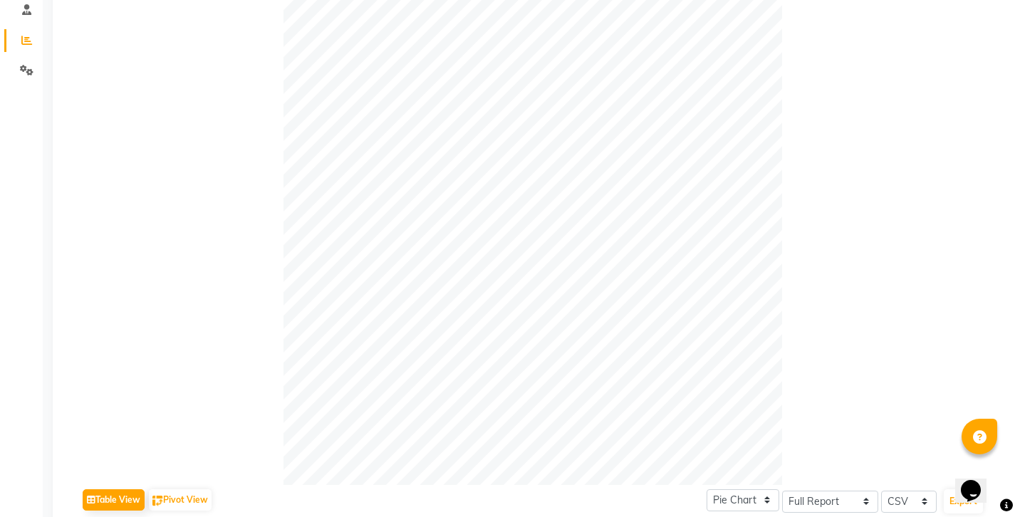
scroll to position [0, 0]
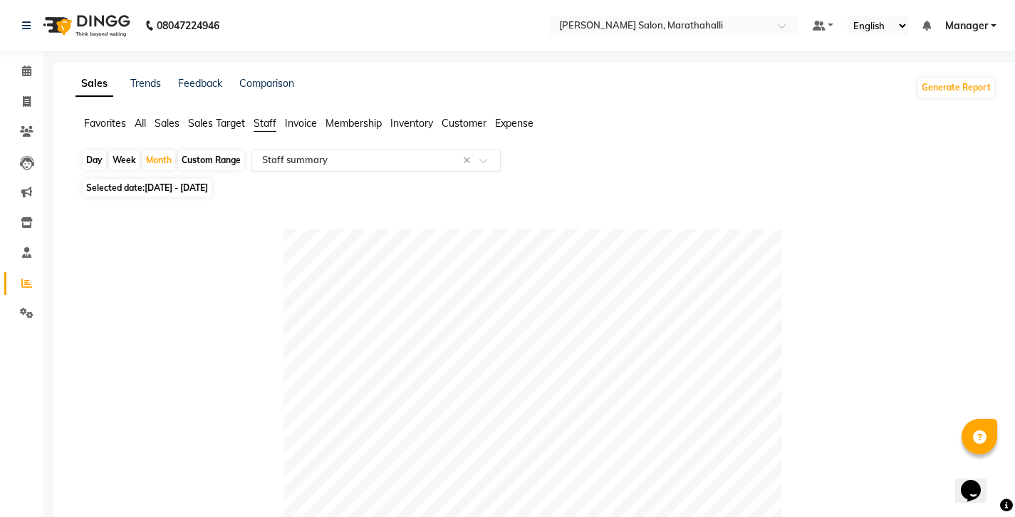
click at [291, 153] on input "text" at bounding box center [361, 160] width 205 height 14
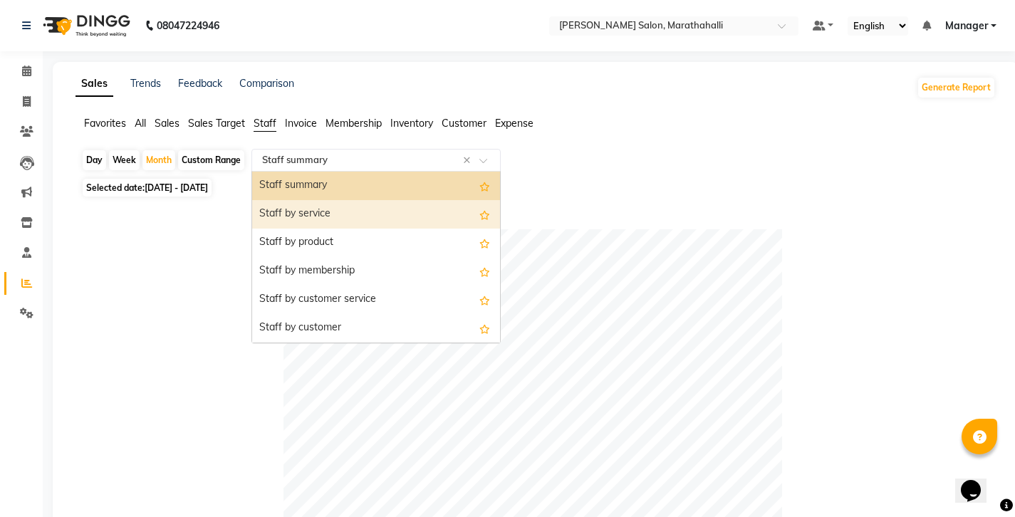
click at [273, 200] on div "Staff by service" at bounding box center [376, 214] width 248 height 28
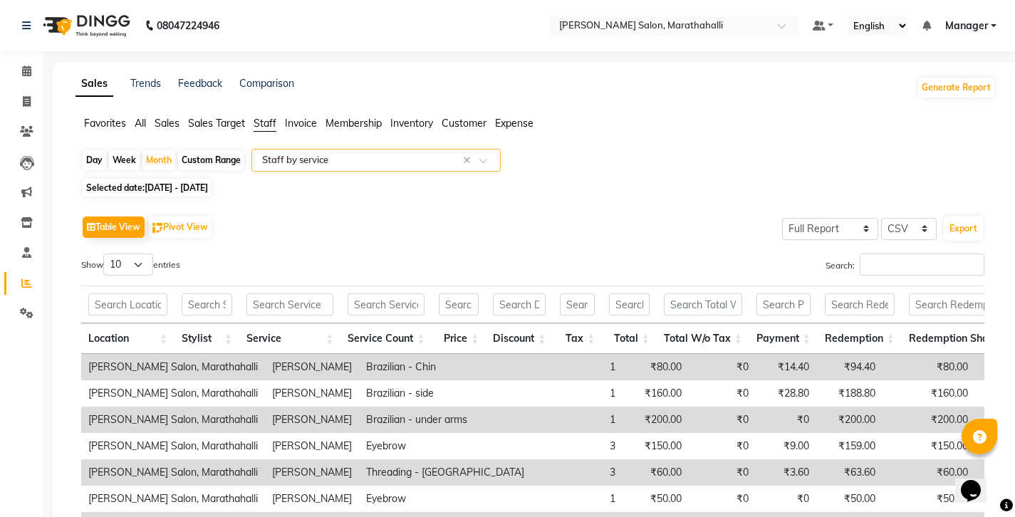
click at [281, 153] on input "text" at bounding box center [361, 160] width 205 height 14
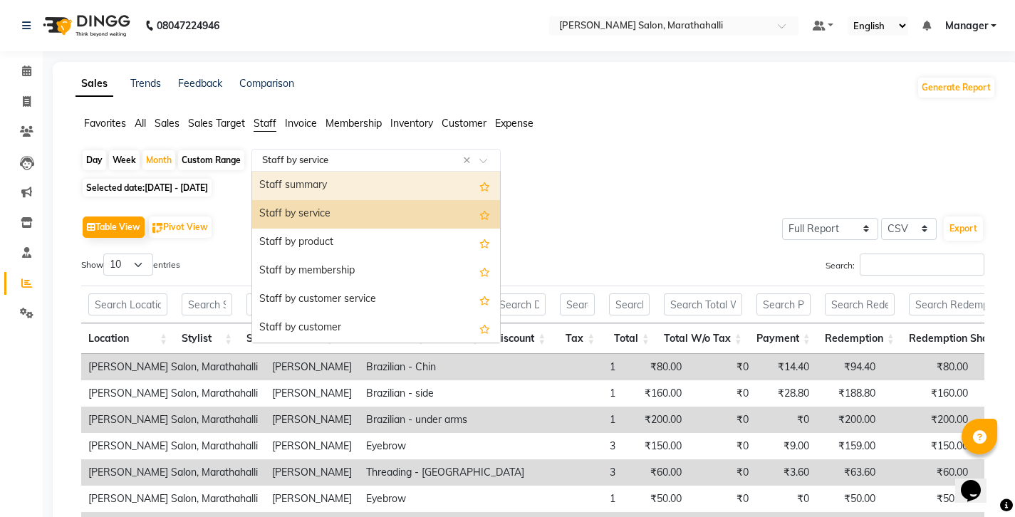
click at [264, 172] on div "Staff summary" at bounding box center [376, 186] width 248 height 28
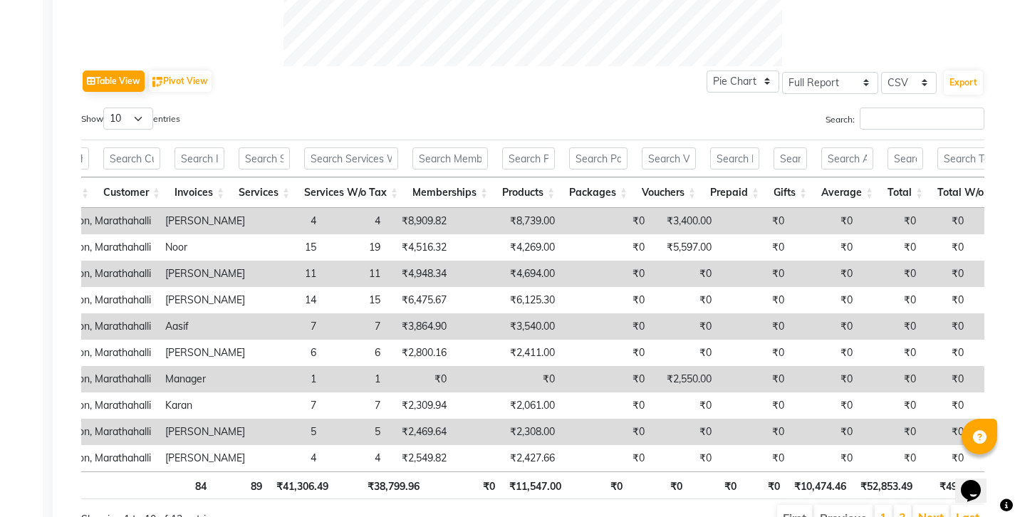
scroll to position [0, 107]
copy td "3,540.00"
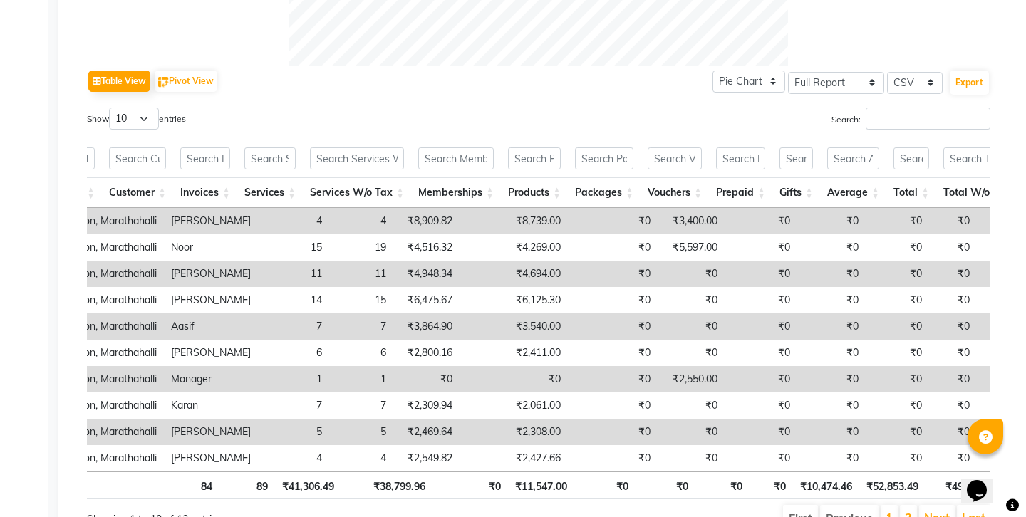
scroll to position [0, 0]
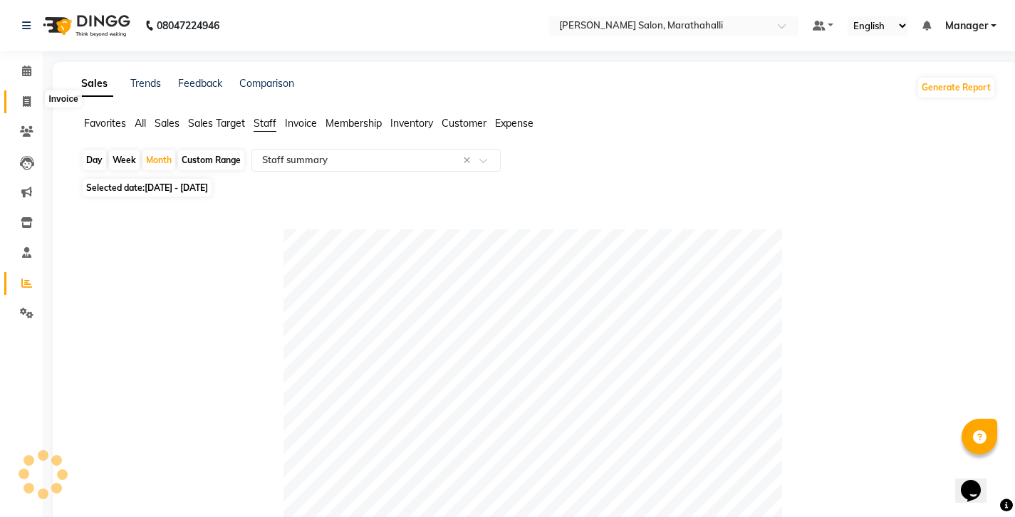
click at [19, 94] on span at bounding box center [26, 102] width 25 height 16
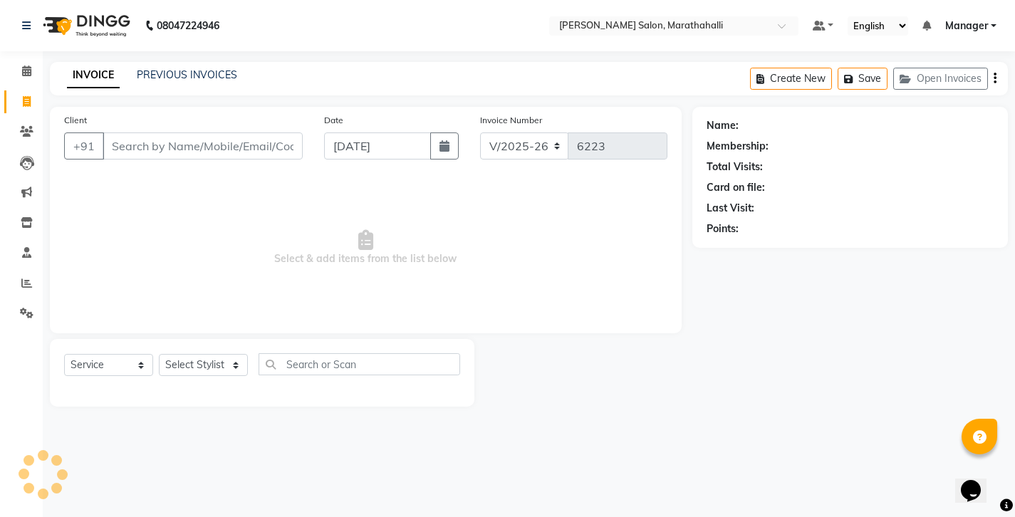
click at [121, 135] on input "Client" at bounding box center [203, 145] width 200 height 27
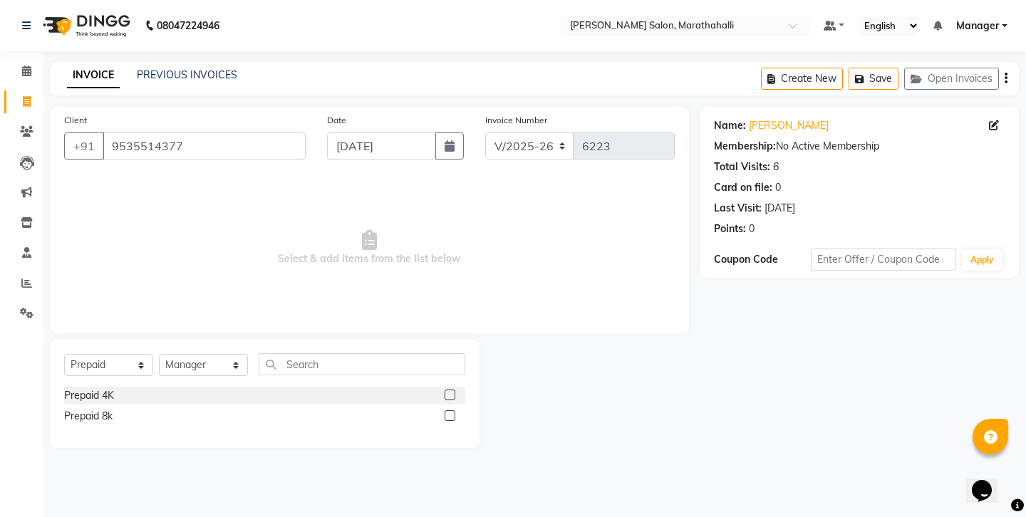
click at [451, 410] on label at bounding box center [449, 415] width 11 height 11
click at [451, 412] on input "checkbox" at bounding box center [448, 416] width 9 height 9
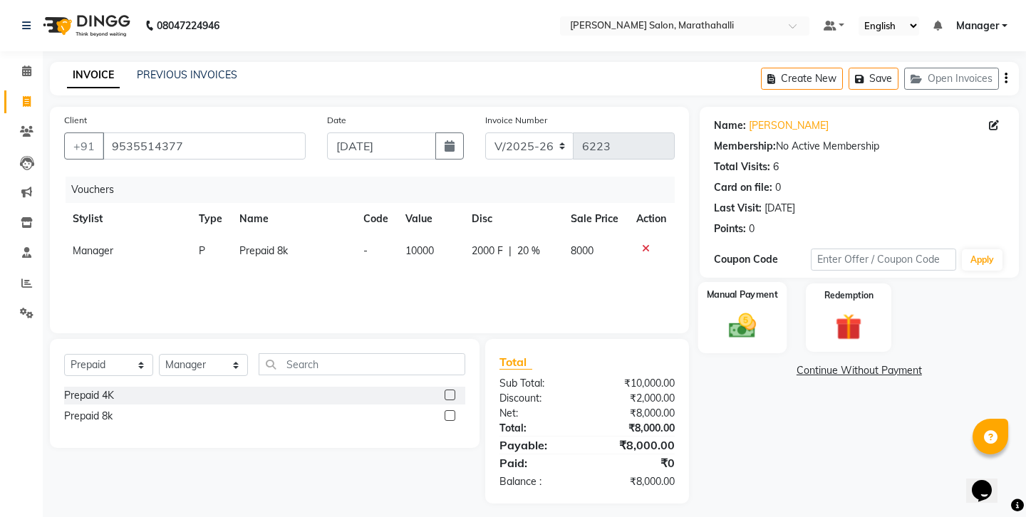
click at [737, 311] on img at bounding box center [741, 326] width 44 height 31
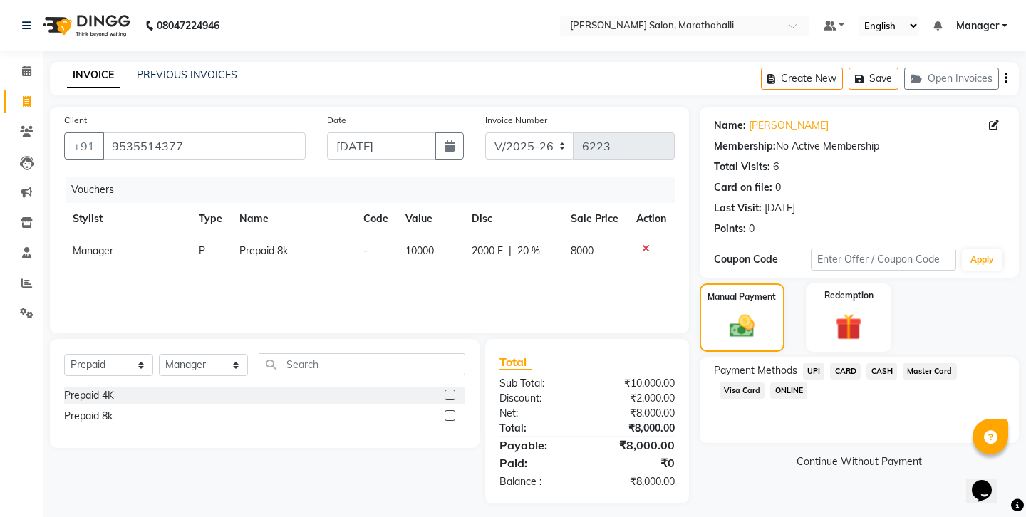
click at [803, 363] on span "UPI" at bounding box center [814, 371] width 22 height 16
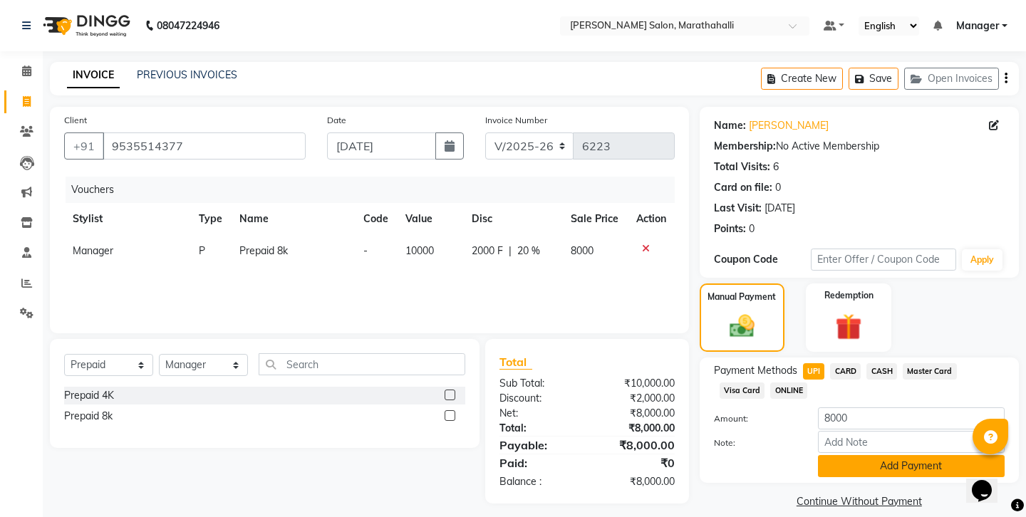
click at [836, 455] on button "Add Payment" at bounding box center [911, 466] width 187 height 22
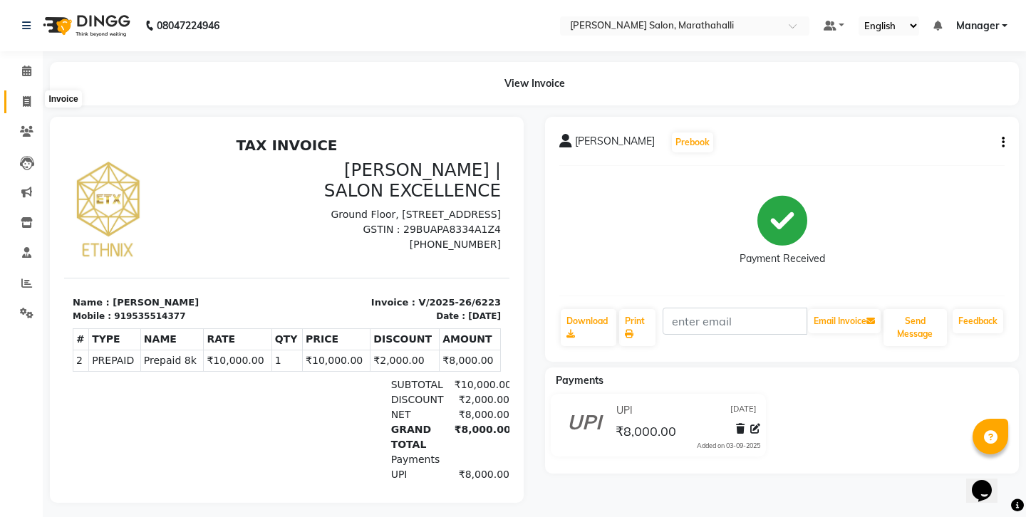
click at [29, 98] on icon at bounding box center [27, 101] width 8 height 11
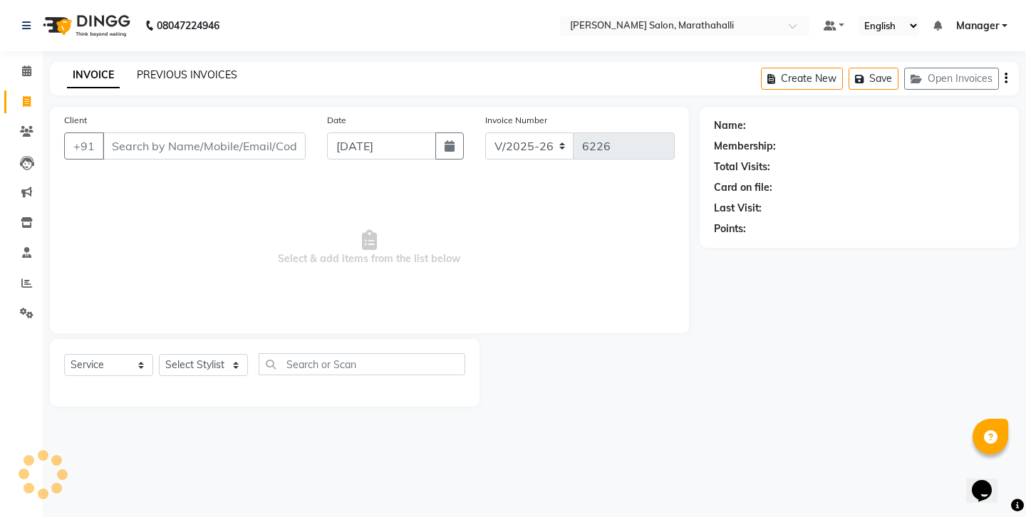
click at [172, 68] on link "PREVIOUS INVOICES" at bounding box center [187, 74] width 100 height 13
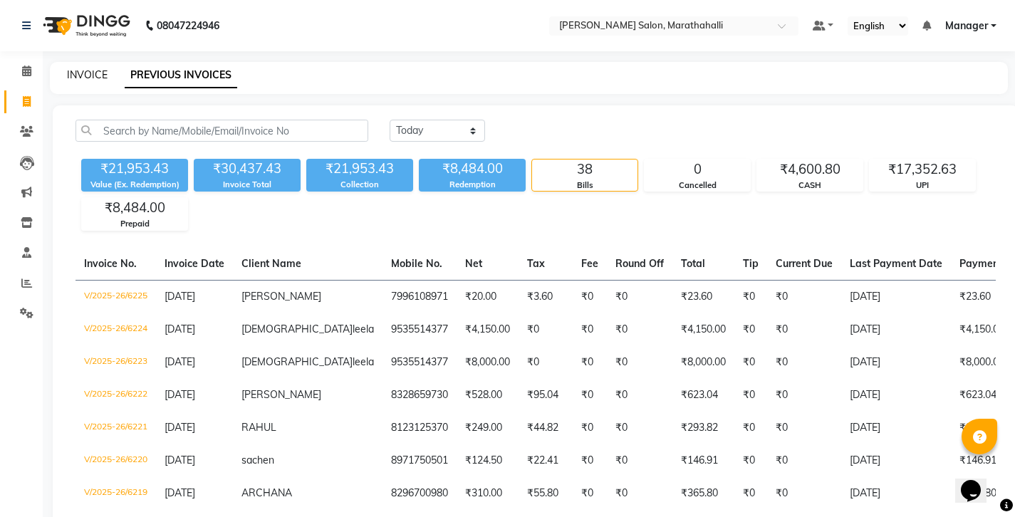
click at [90, 69] on link "INVOICE" at bounding box center [87, 74] width 41 height 13
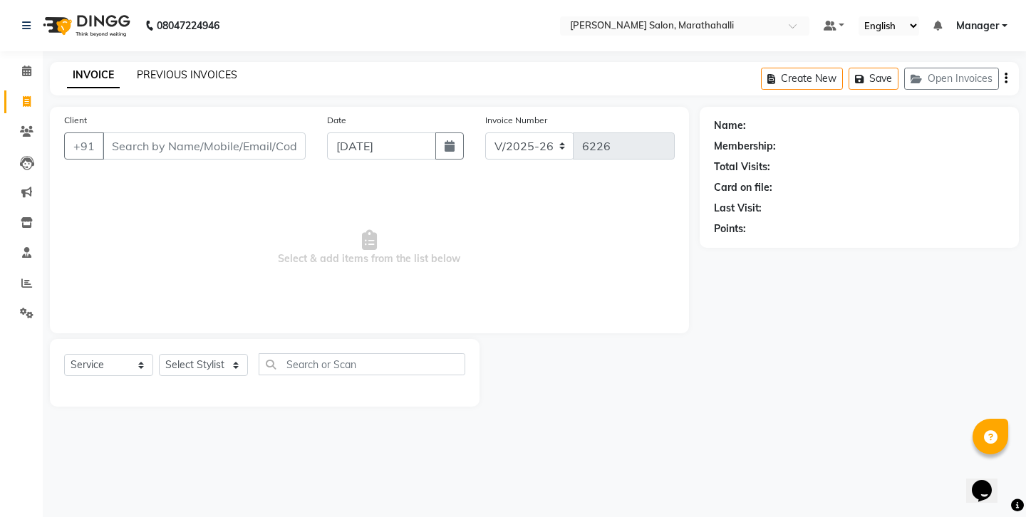
click at [169, 73] on link "PREVIOUS INVOICES" at bounding box center [187, 74] width 100 height 13
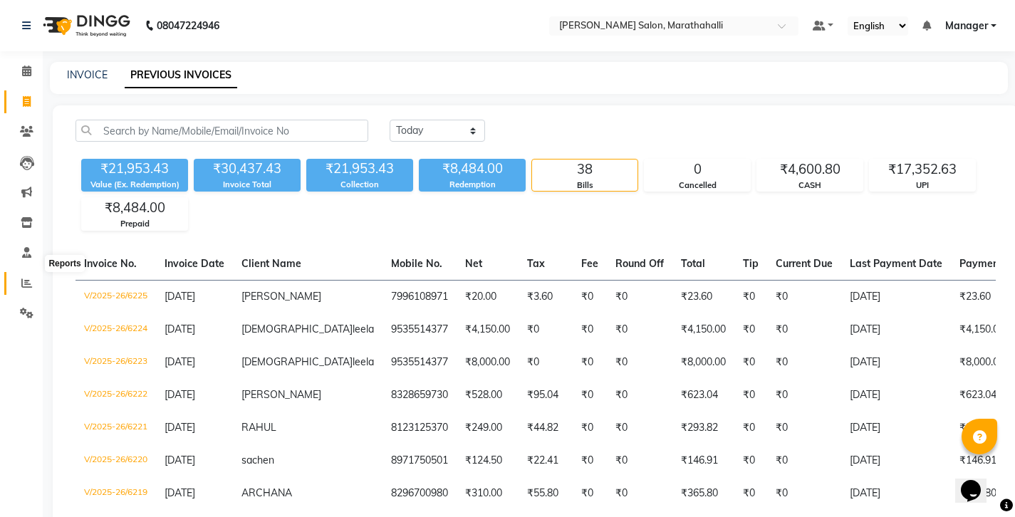
click at [27, 278] on icon at bounding box center [26, 283] width 11 height 11
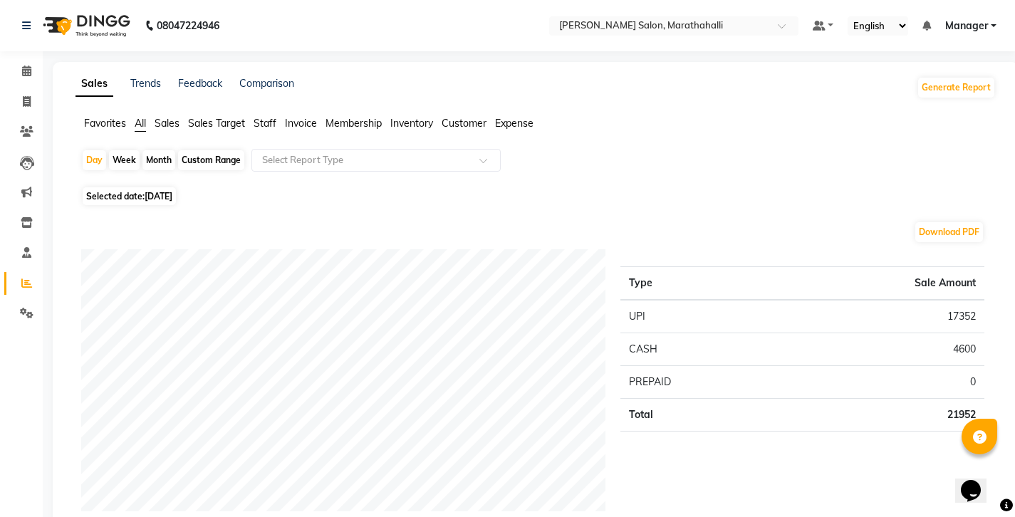
click at [254, 117] on span "Staff" at bounding box center [265, 123] width 23 height 13
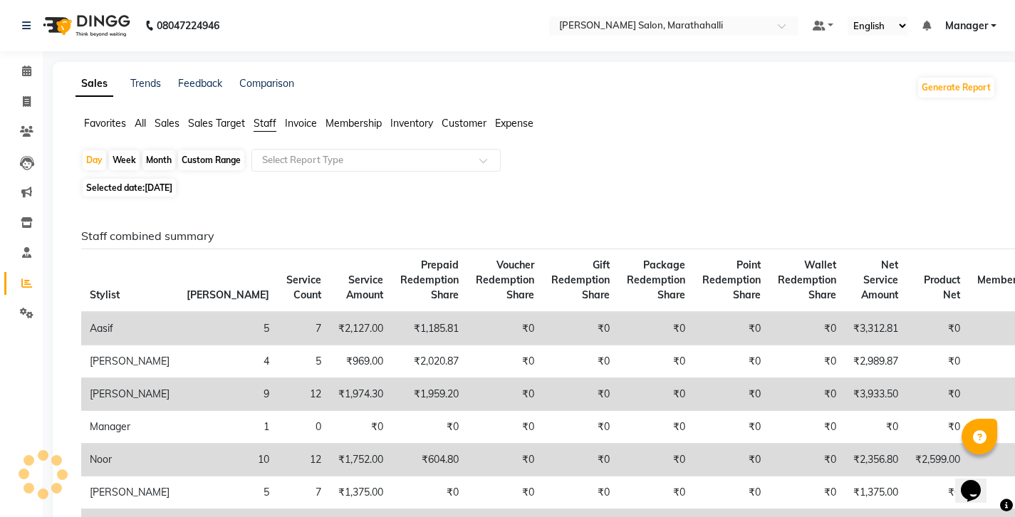
click at [145, 150] on div "Month" at bounding box center [158, 160] width 33 height 20
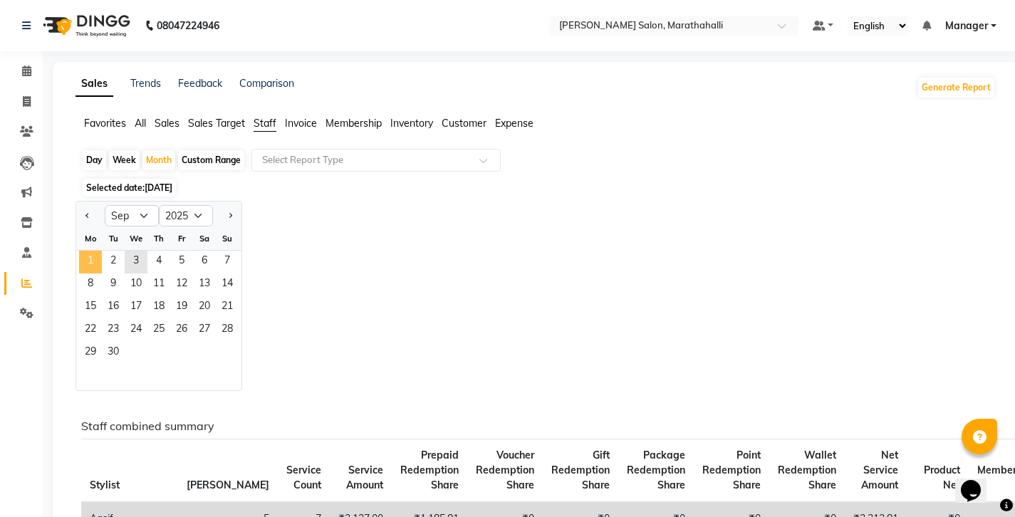
click at [79, 251] on span "1" at bounding box center [90, 262] width 23 height 23
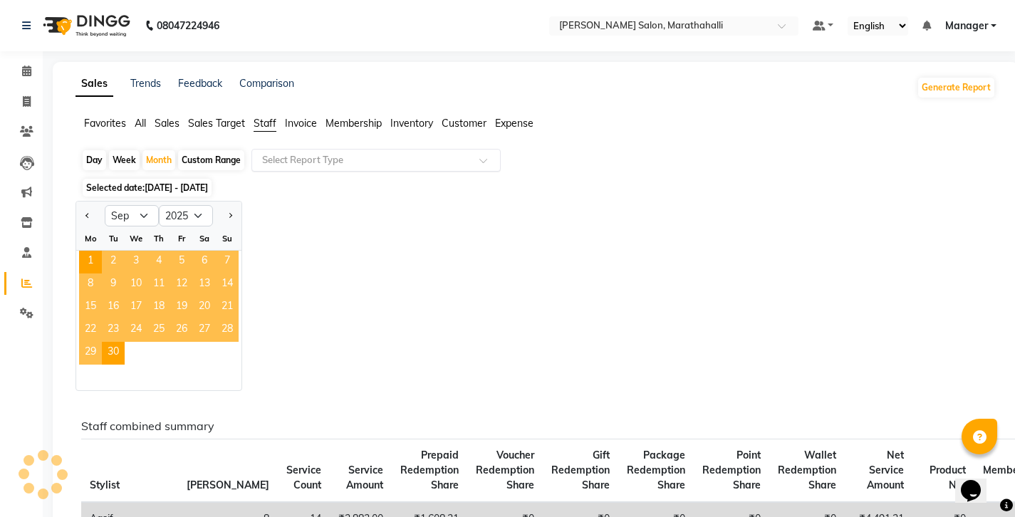
click at [278, 153] on input "text" at bounding box center [361, 160] width 205 height 14
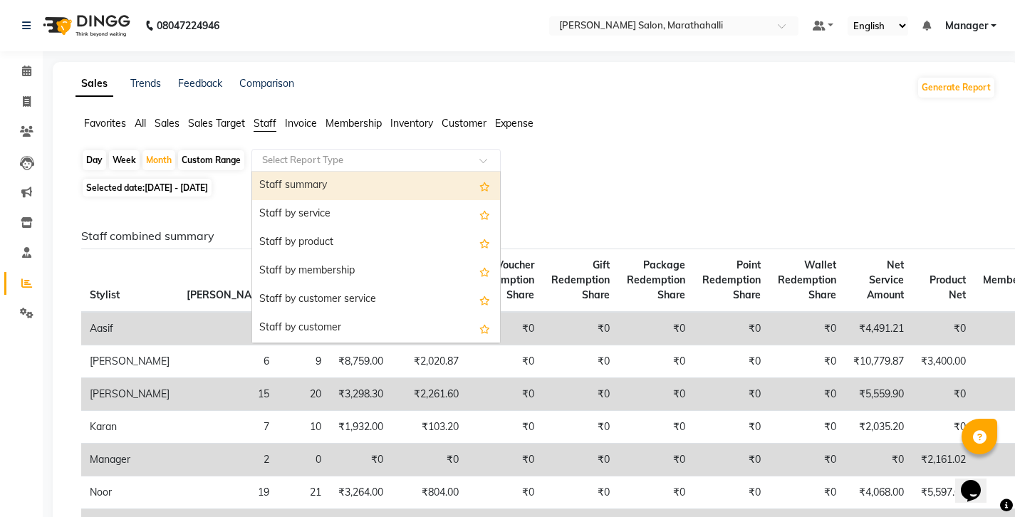
click at [269, 172] on div "Staff summary" at bounding box center [376, 186] width 248 height 28
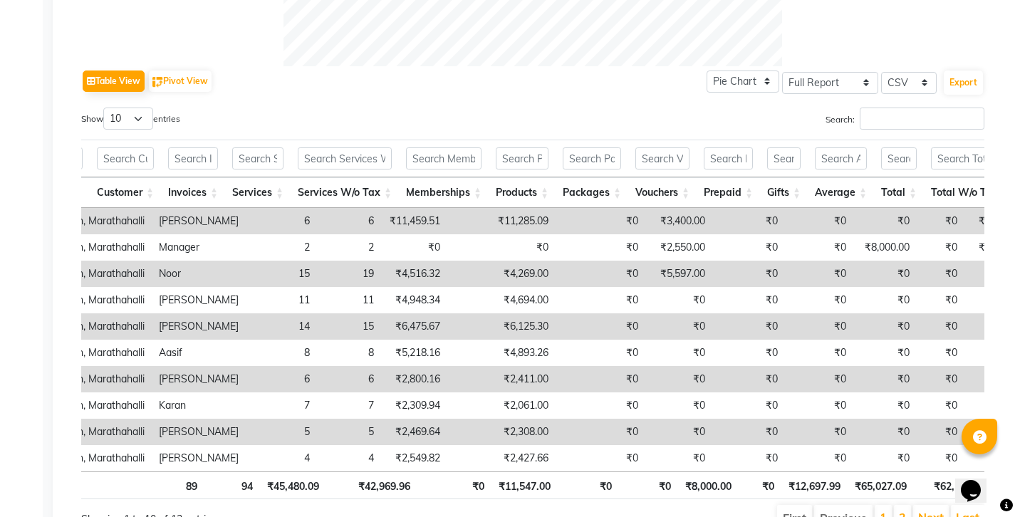
scroll to position [0, 113]
copy td "14,685.09"
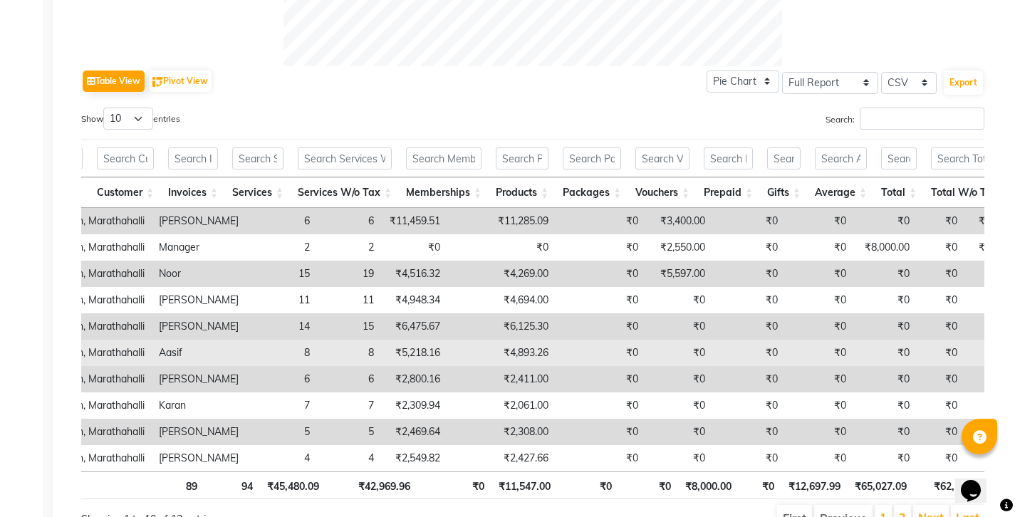
copy td "4,893.26"
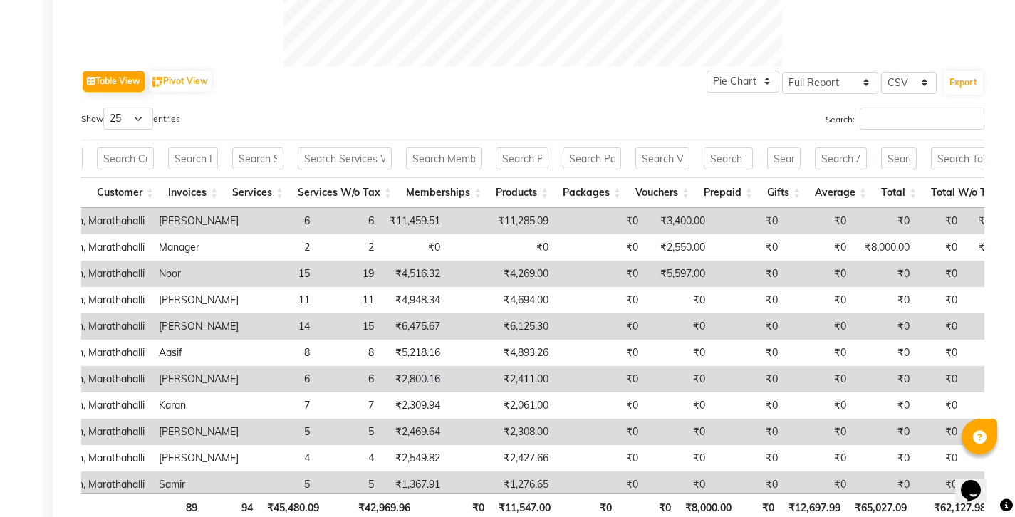
scroll to position [0, 0]
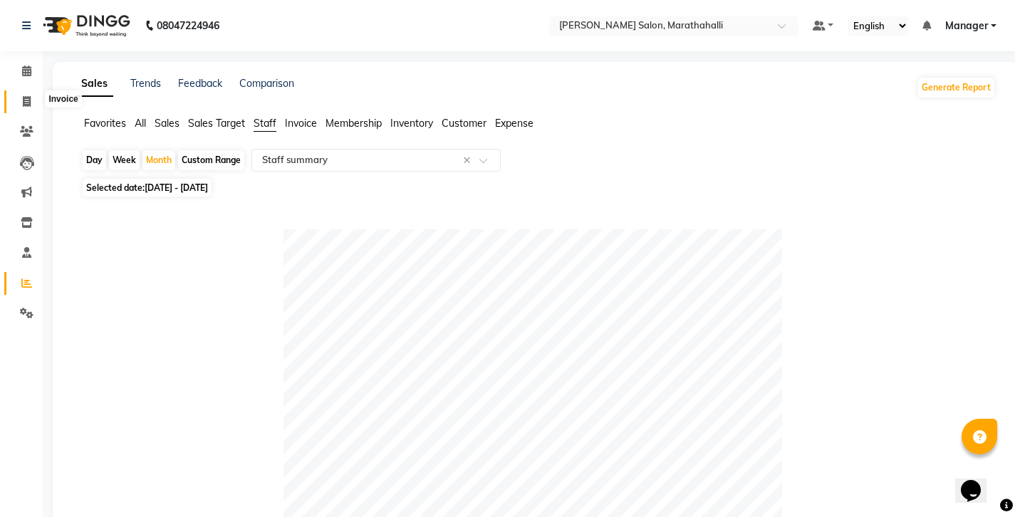
click at [28, 101] on icon at bounding box center [27, 101] width 8 height 11
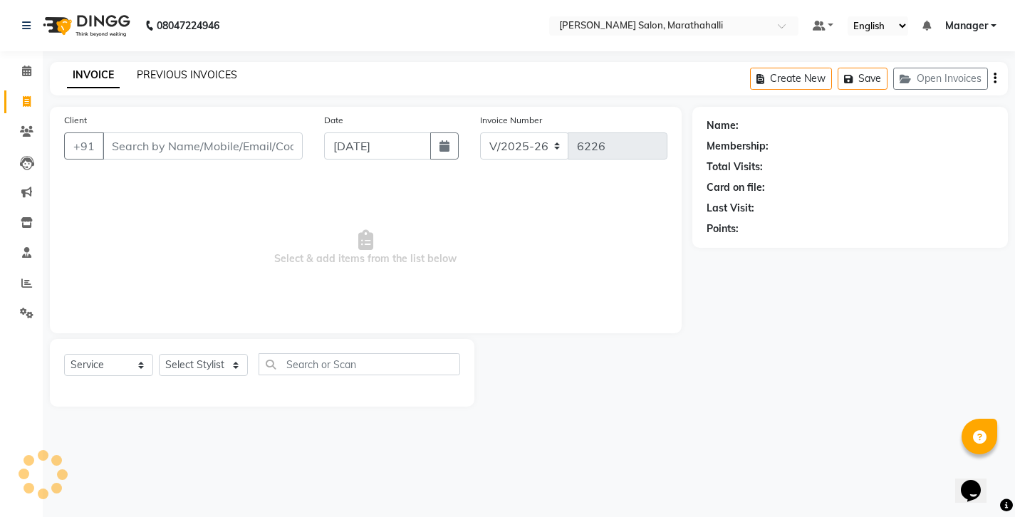
click at [153, 73] on link "PREVIOUS INVOICES" at bounding box center [187, 74] width 100 height 13
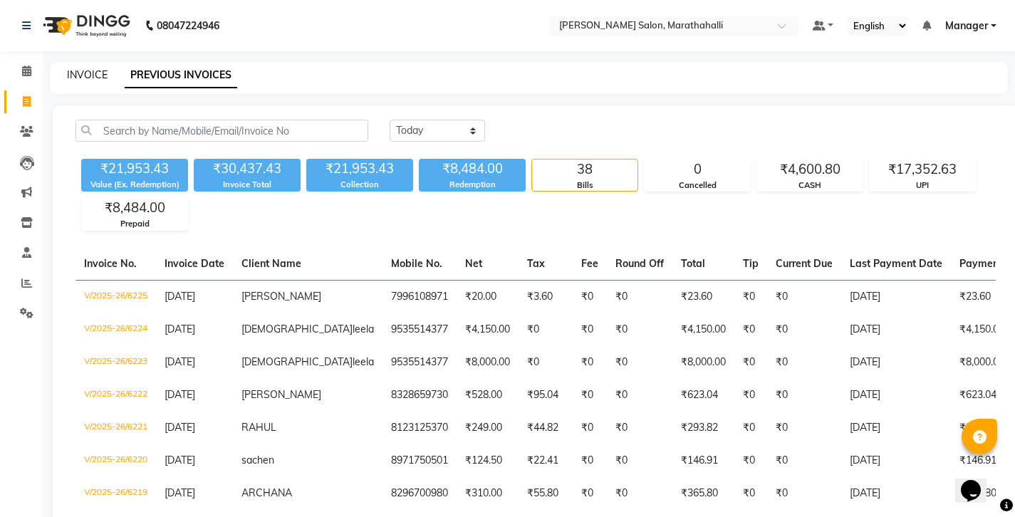
click at [73, 73] on link "INVOICE" at bounding box center [87, 74] width 41 height 13
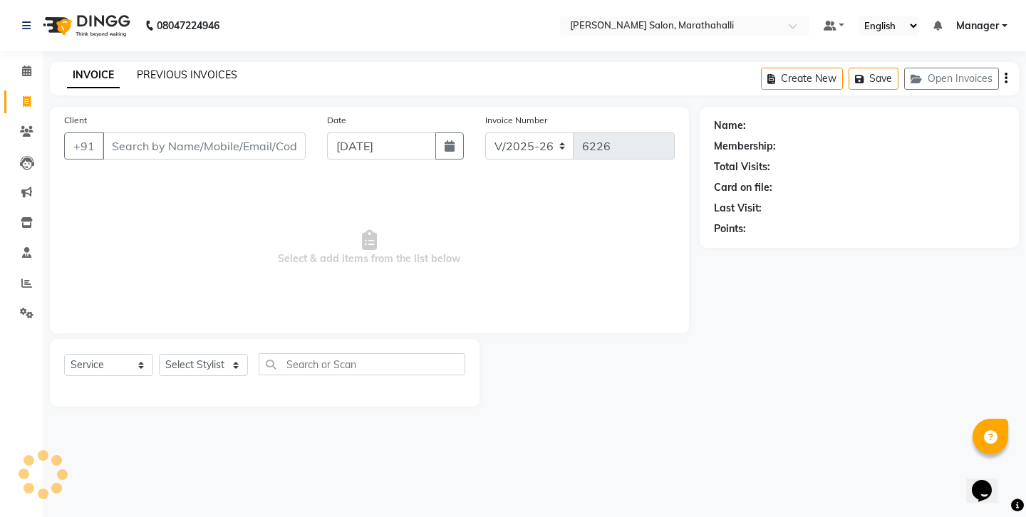
click at [147, 71] on link "PREVIOUS INVOICES" at bounding box center [187, 74] width 100 height 13
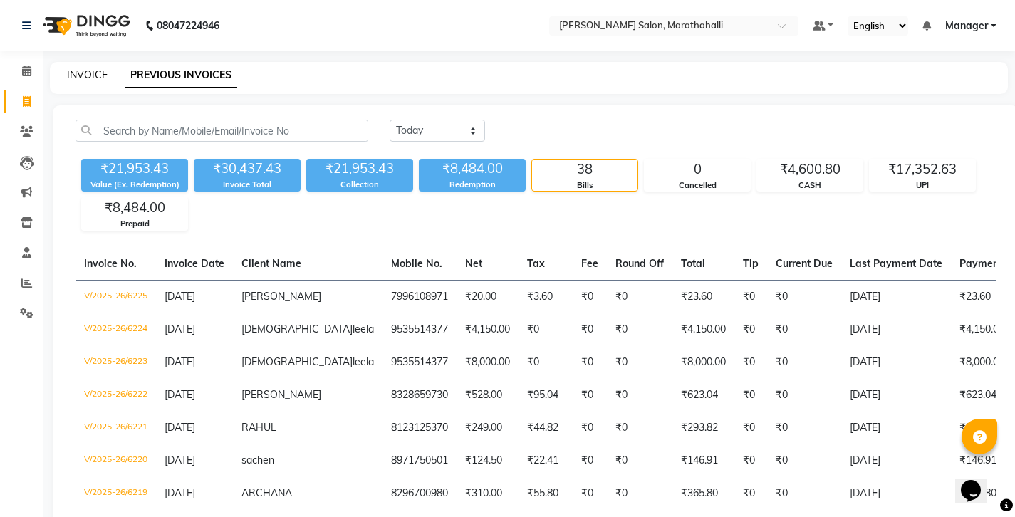
click at [72, 71] on link "INVOICE" at bounding box center [87, 74] width 41 height 13
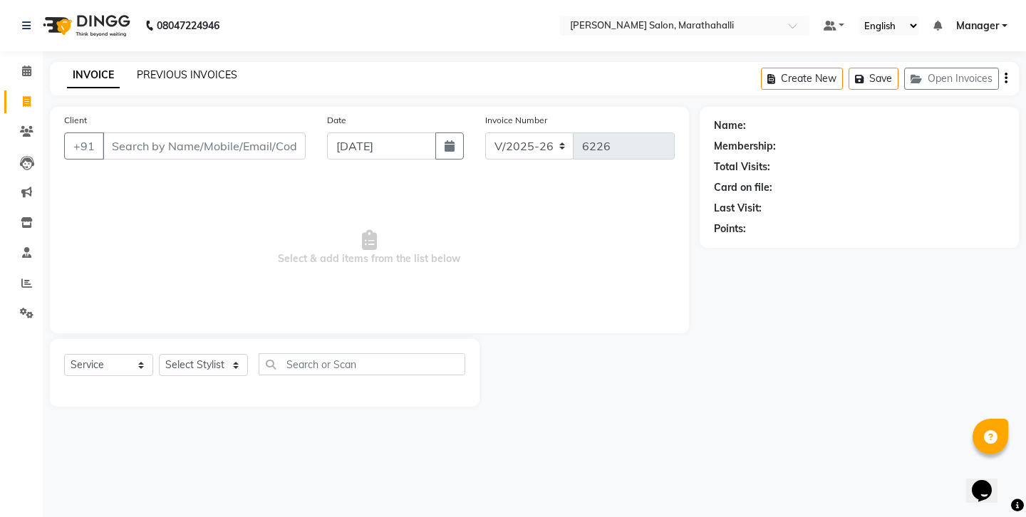
click at [157, 72] on link "PREVIOUS INVOICES" at bounding box center [187, 74] width 100 height 13
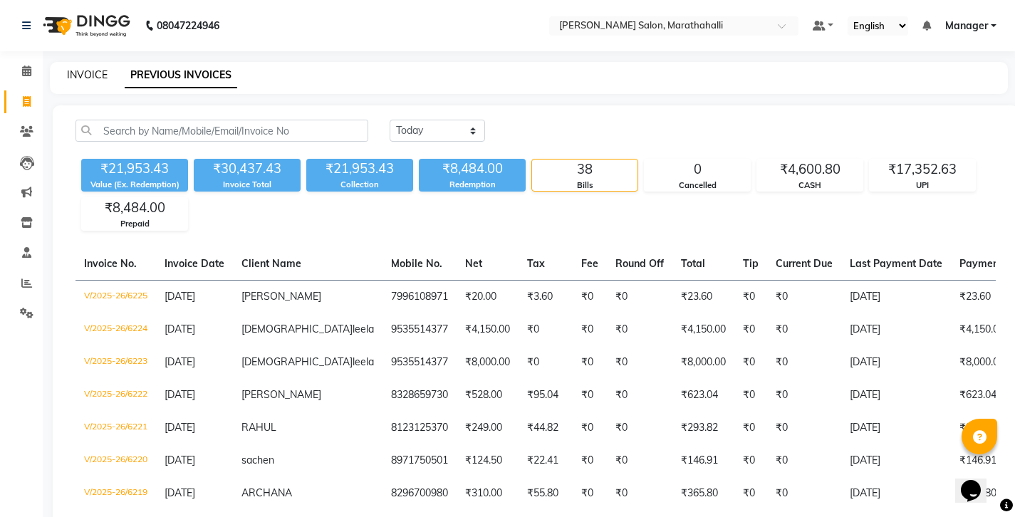
click at [97, 72] on link "INVOICE" at bounding box center [87, 74] width 41 height 13
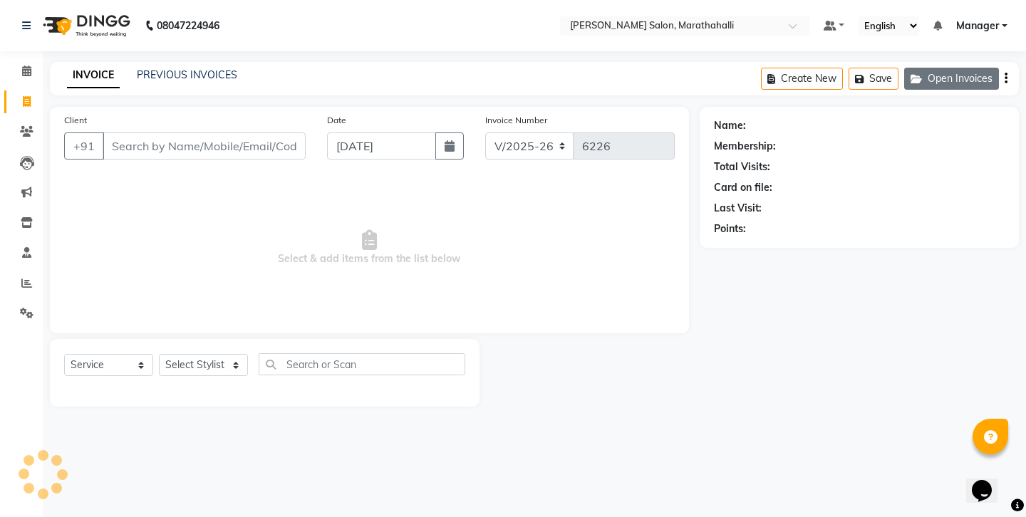
click at [970, 80] on button "Open Invoices" at bounding box center [951, 79] width 95 height 22
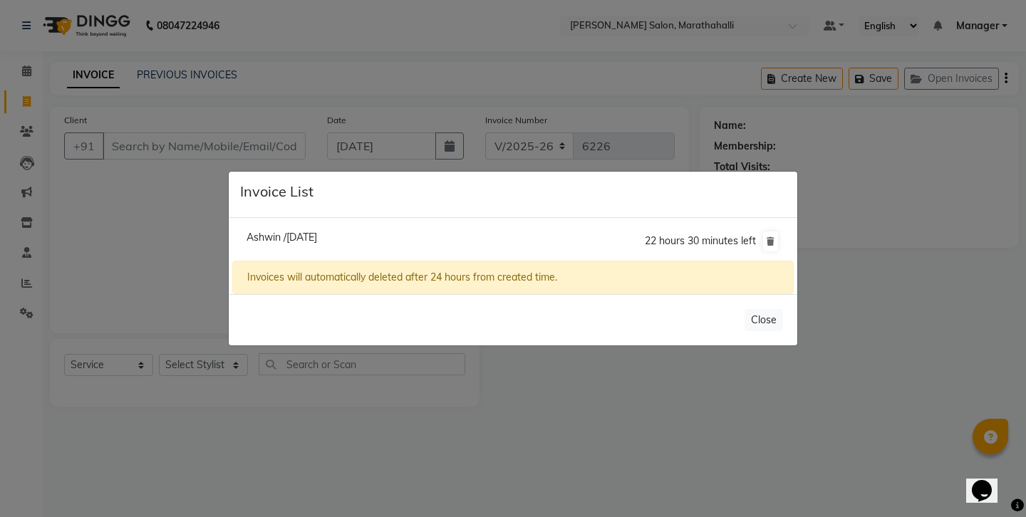
click at [317, 240] on span "Ashwin /[DATE]" at bounding box center [281, 237] width 71 height 13
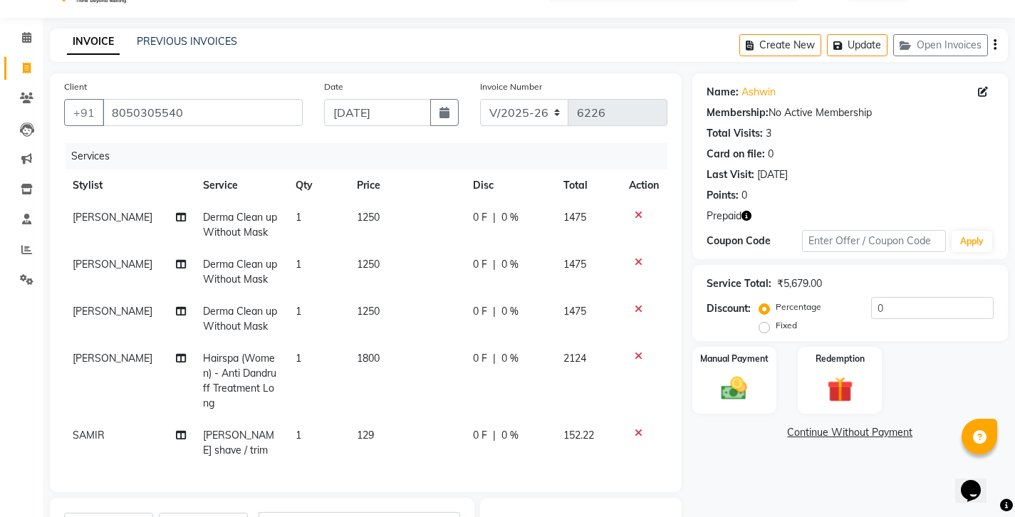
scroll to position [36, 0]
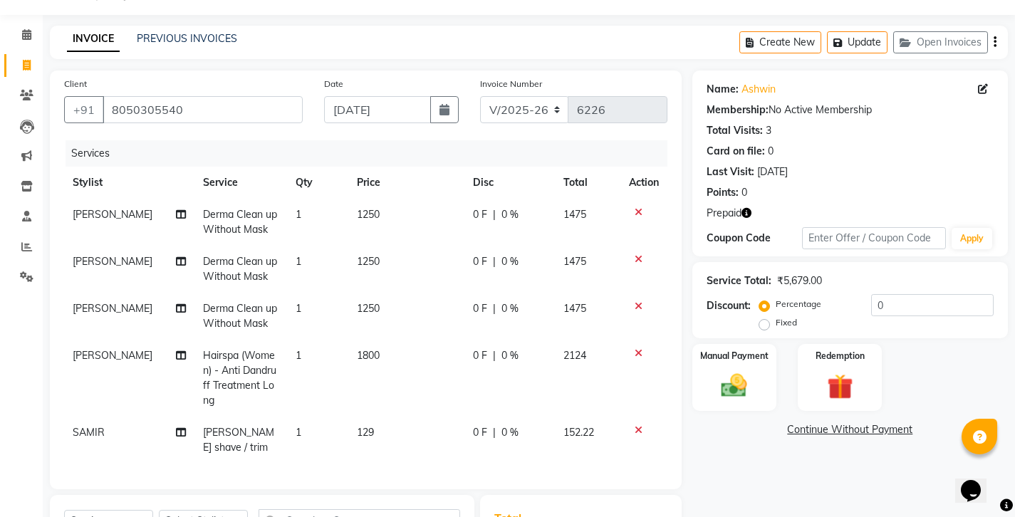
click at [642, 425] on icon at bounding box center [639, 430] width 8 height 10
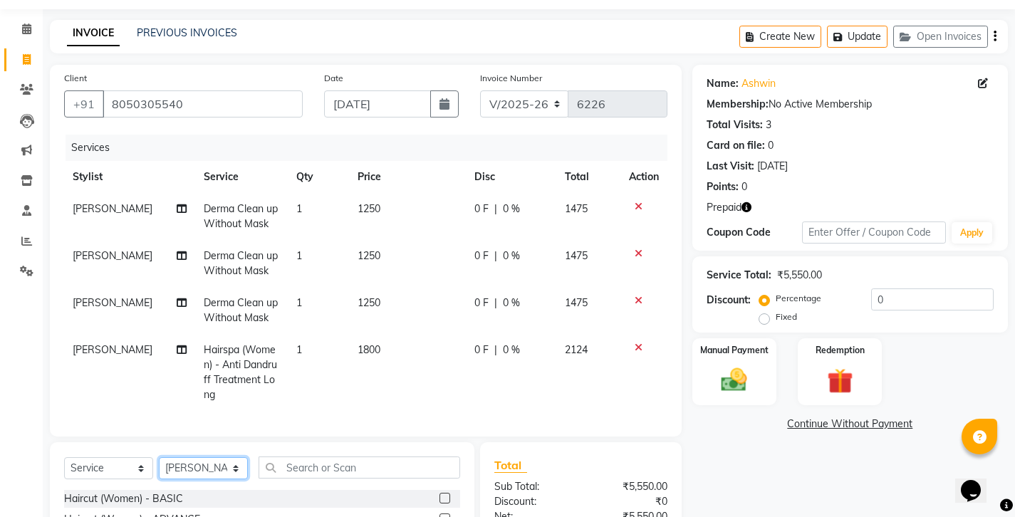
scroll to position [56, 0]
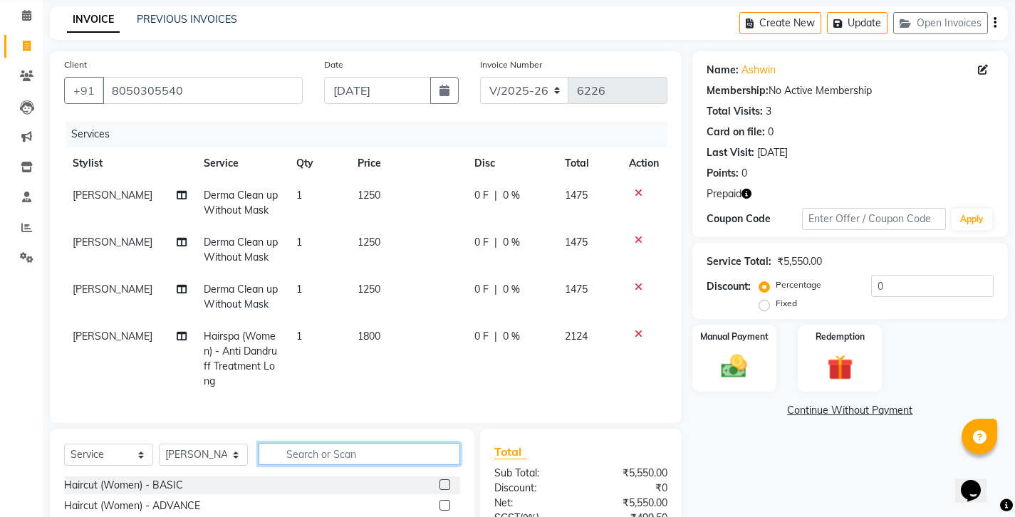
click at [299, 443] on input "text" at bounding box center [360, 454] width 202 height 22
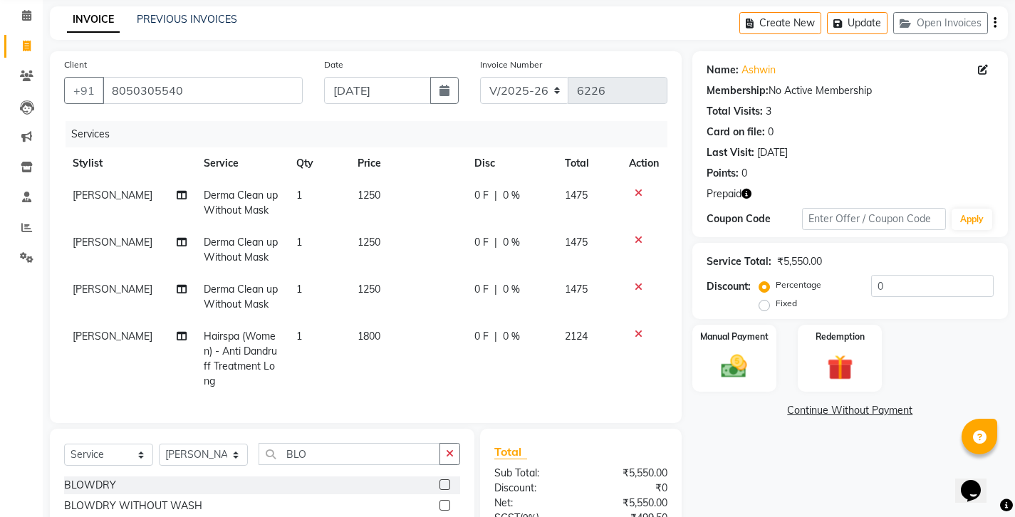
click at [449, 479] on label at bounding box center [444, 484] width 11 height 11
click at [449, 481] on input "checkbox" at bounding box center [443, 485] width 9 height 9
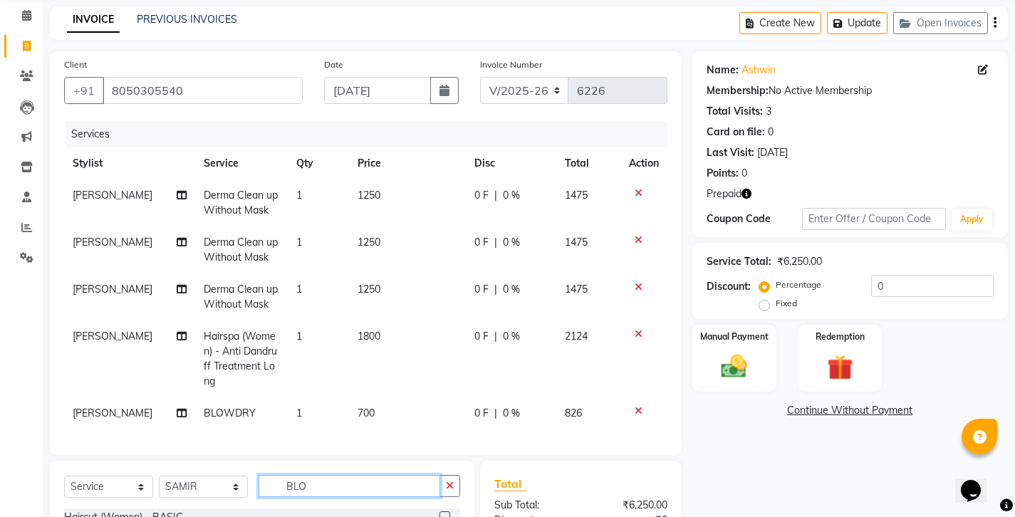
drag, startPoint x: 303, startPoint y: 400, endPoint x: 266, endPoint y: 396, distance: 37.2
click at [266, 475] on input "BLO" at bounding box center [350, 486] width 182 height 22
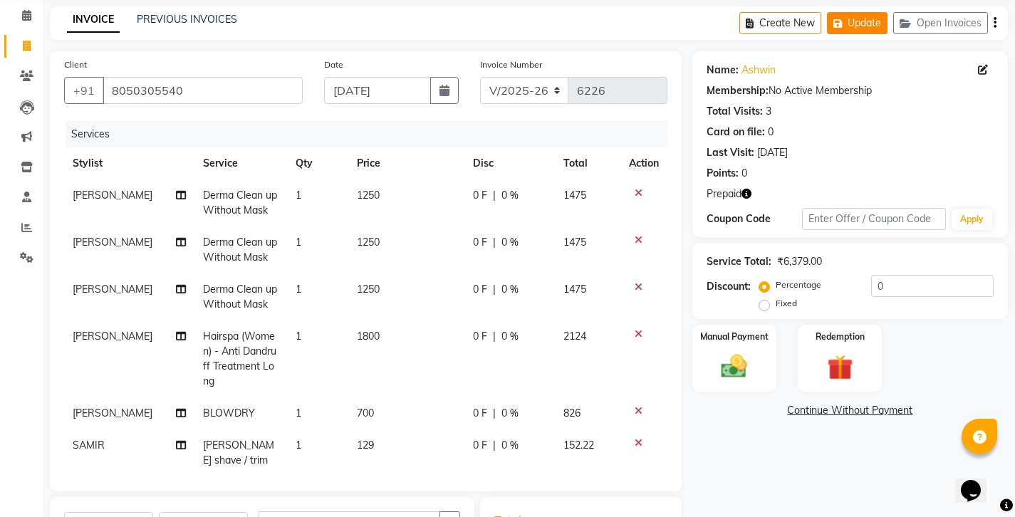
click at [887, 20] on button "Update" at bounding box center [857, 23] width 61 height 22
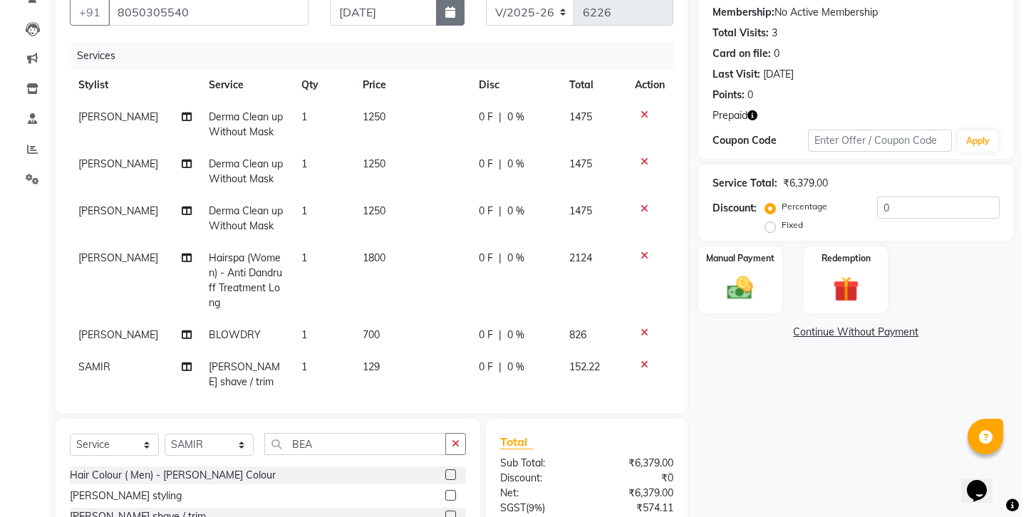
scroll to position [0, 0]
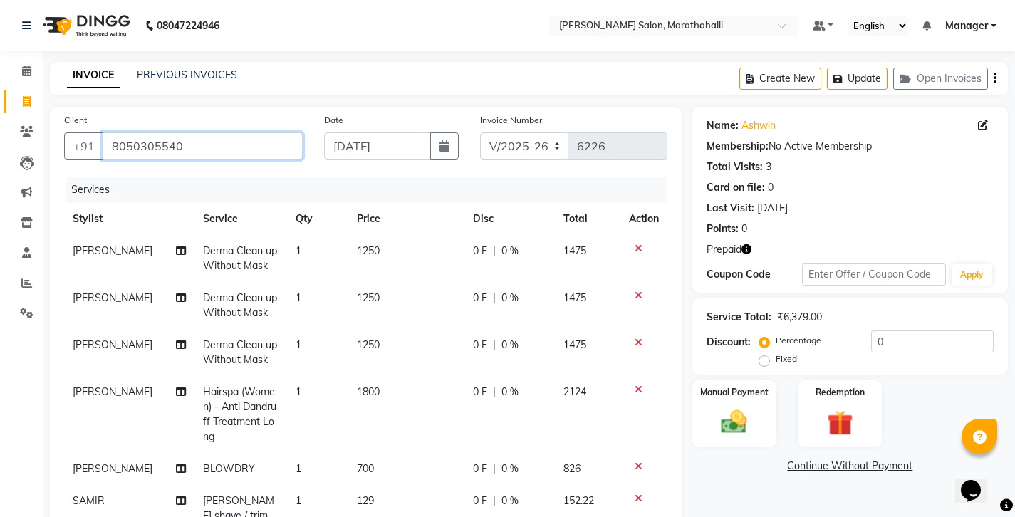
drag, startPoint x: 173, startPoint y: 133, endPoint x: 93, endPoint y: 131, distance: 80.5
click at [103, 132] on input "8050305540" at bounding box center [203, 145] width 200 height 27
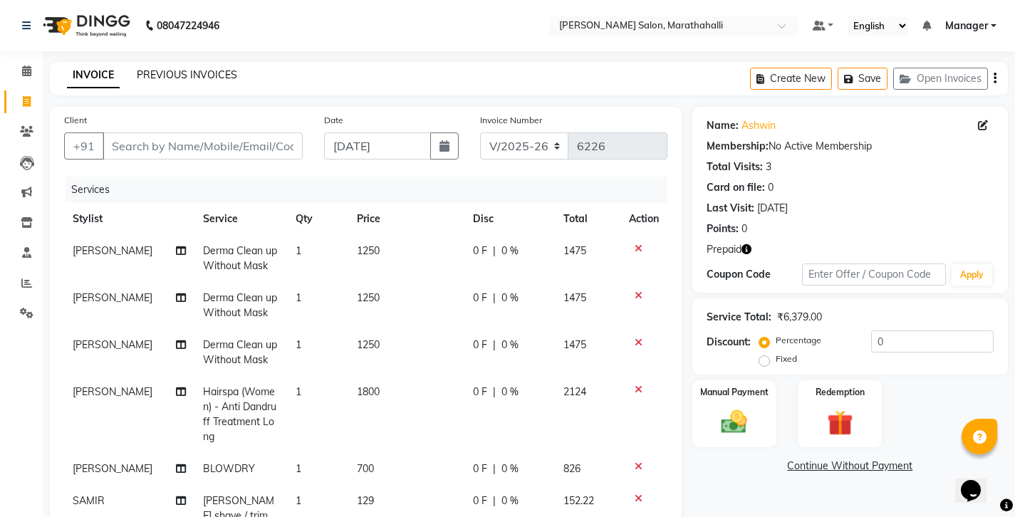
click at [174, 73] on link "PREVIOUS INVOICES" at bounding box center [187, 74] width 100 height 13
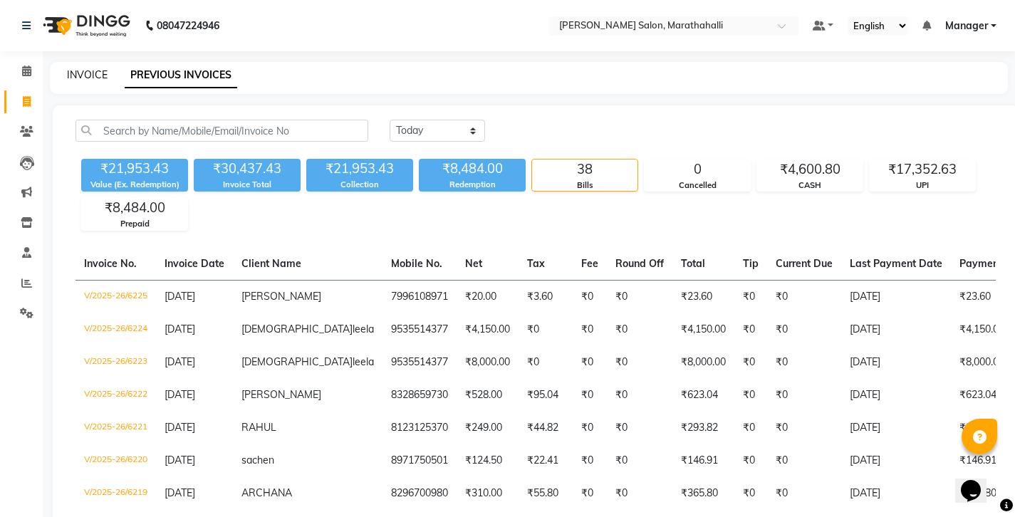
click at [86, 72] on link "INVOICE" at bounding box center [87, 74] width 41 height 13
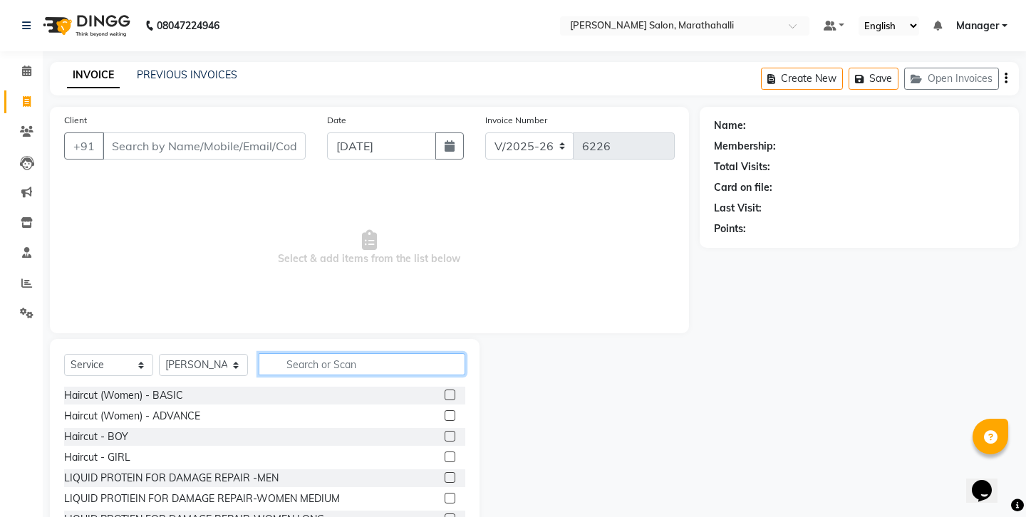
click at [300, 353] on input "text" at bounding box center [362, 364] width 207 height 22
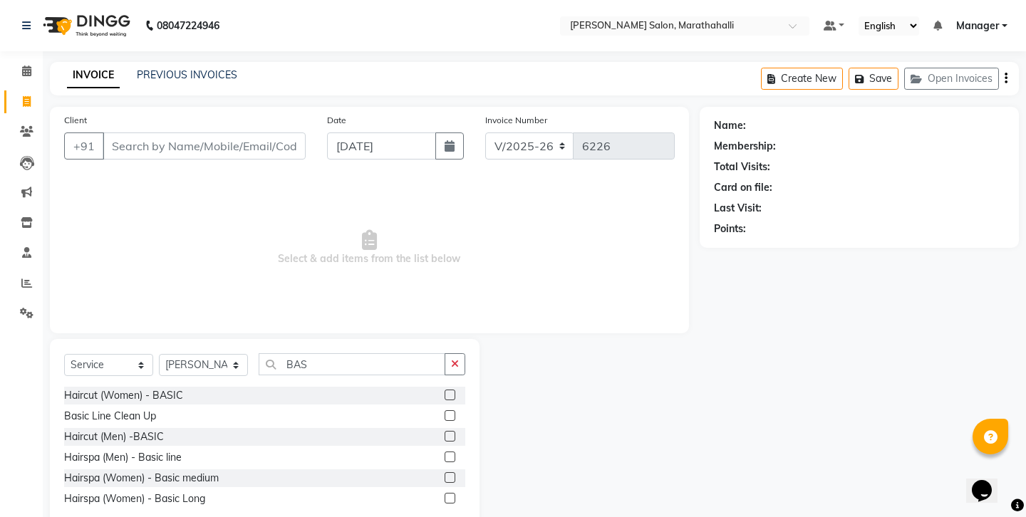
click at [454, 431] on label at bounding box center [449, 436] width 11 height 11
click at [454, 432] on input "checkbox" at bounding box center [448, 436] width 9 height 9
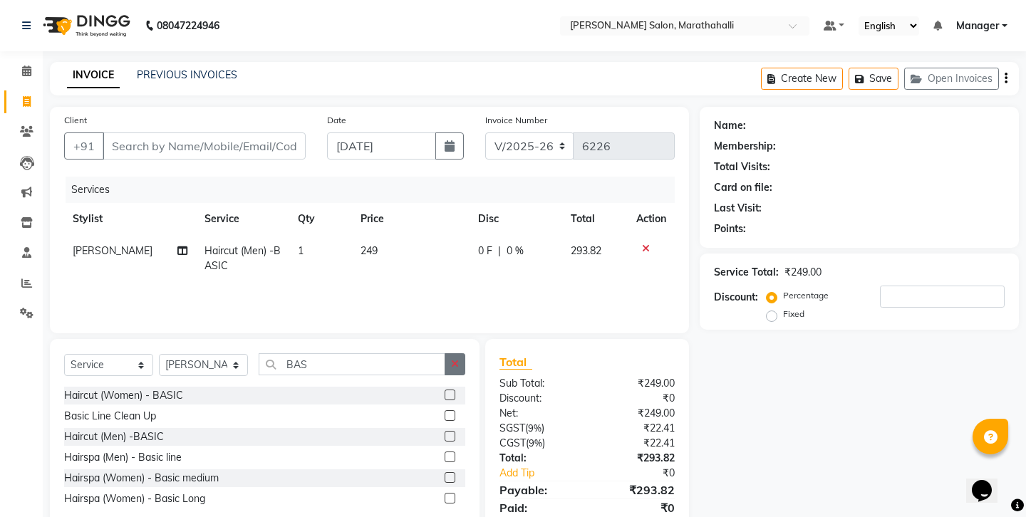
click at [454, 353] on button "button" at bounding box center [454, 364] width 21 height 22
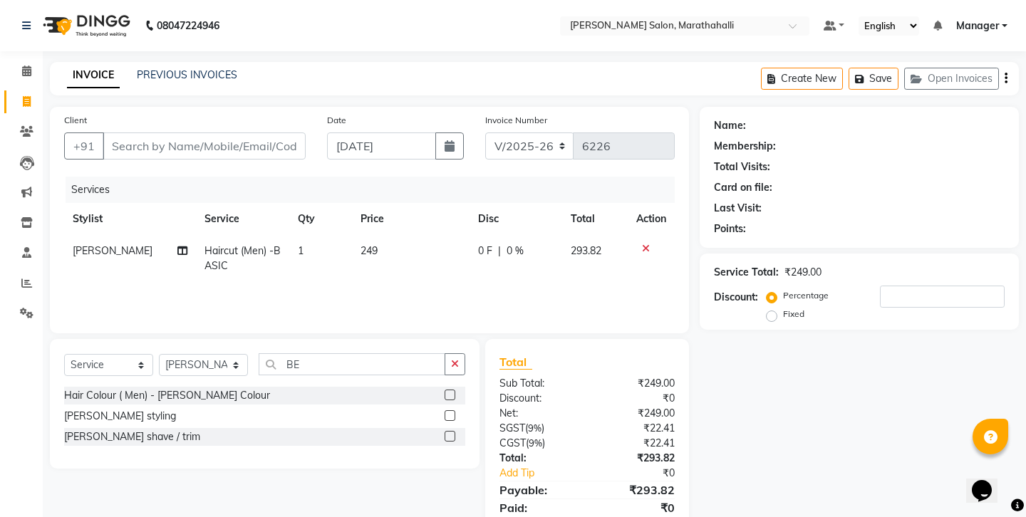
click at [455, 431] on label at bounding box center [449, 436] width 11 height 11
click at [454, 432] on input "checkbox" at bounding box center [448, 436] width 9 height 9
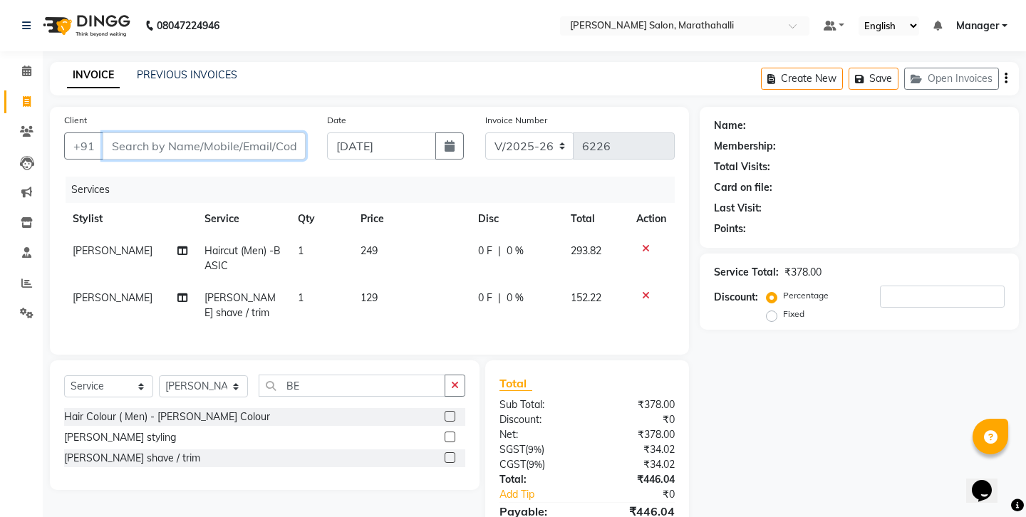
click at [119, 132] on input "Client" at bounding box center [204, 145] width 203 height 27
click at [181, 68] on link "PREVIOUS INVOICES" at bounding box center [187, 74] width 100 height 13
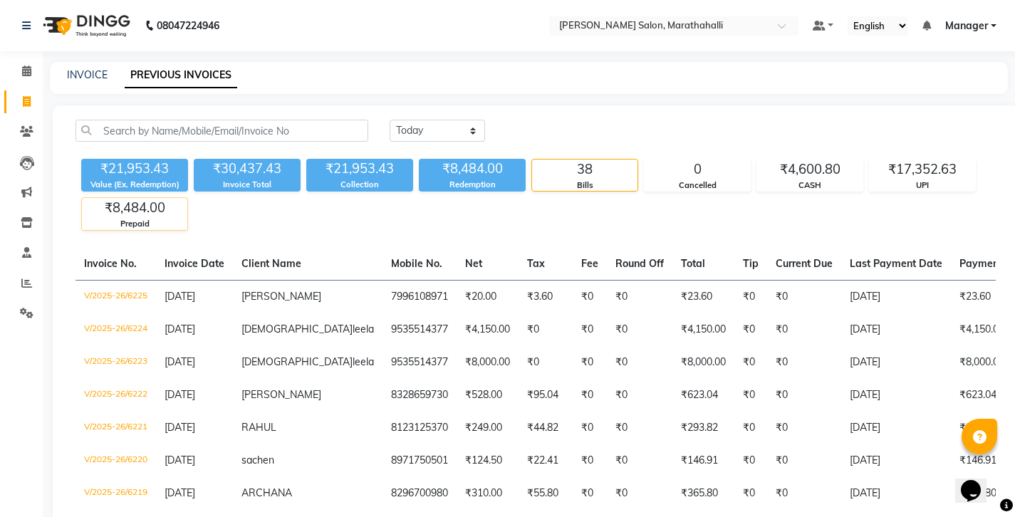
click at [122, 218] on div "Prepaid" at bounding box center [134, 224] width 105 height 12
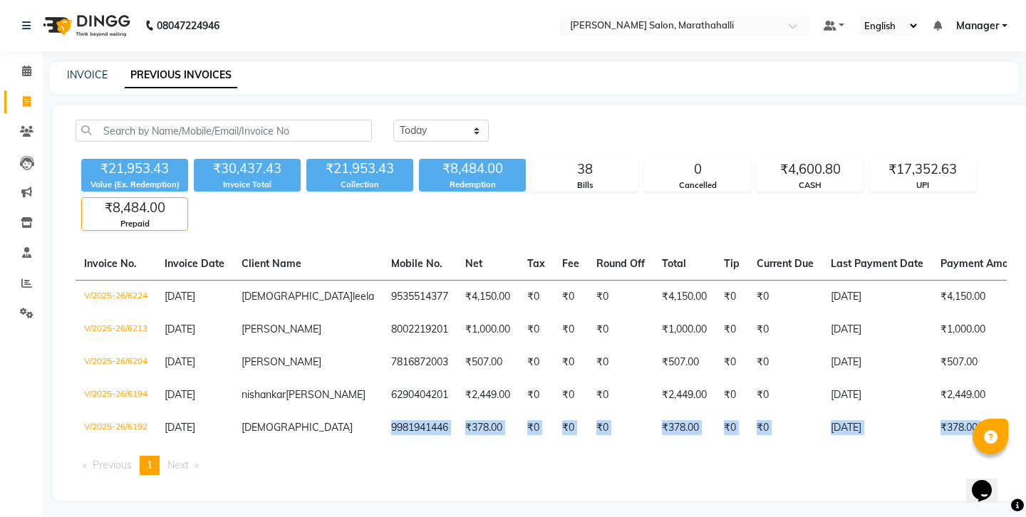
drag, startPoint x: 272, startPoint y: 374, endPoint x: 315, endPoint y: 401, distance: 51.2
click at [316, 401] on div "Invoice No. Invoice Date Client Name Mobile No. Net Tax Fee Round Off Total Tip…" at bounding box center [541, 367] width 948 height 239
click at [21, 73] on span at bounding box center [26, 71] width 25 height 16
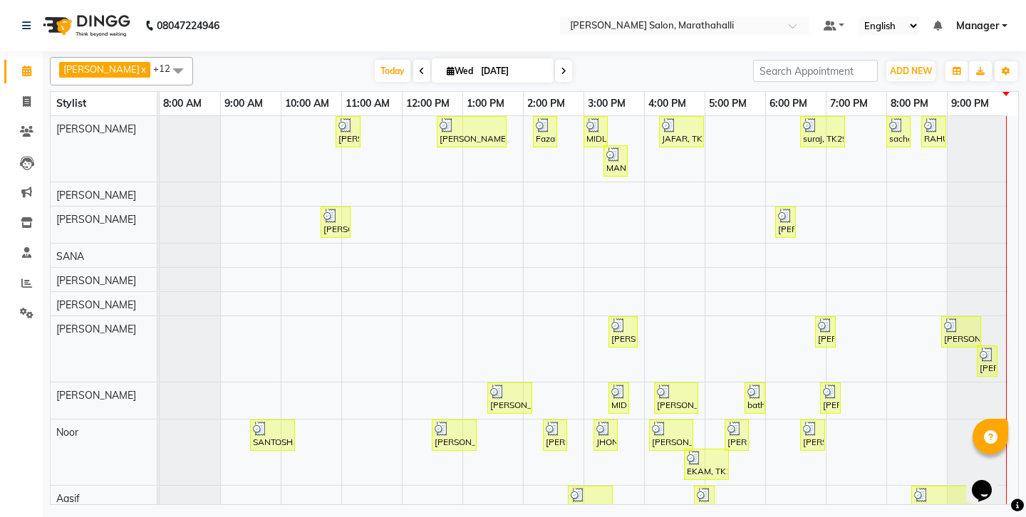
click at [231, 66] on div "Today Wed 03-09-2025" at bounding box center [473, 71] width 546 height 21
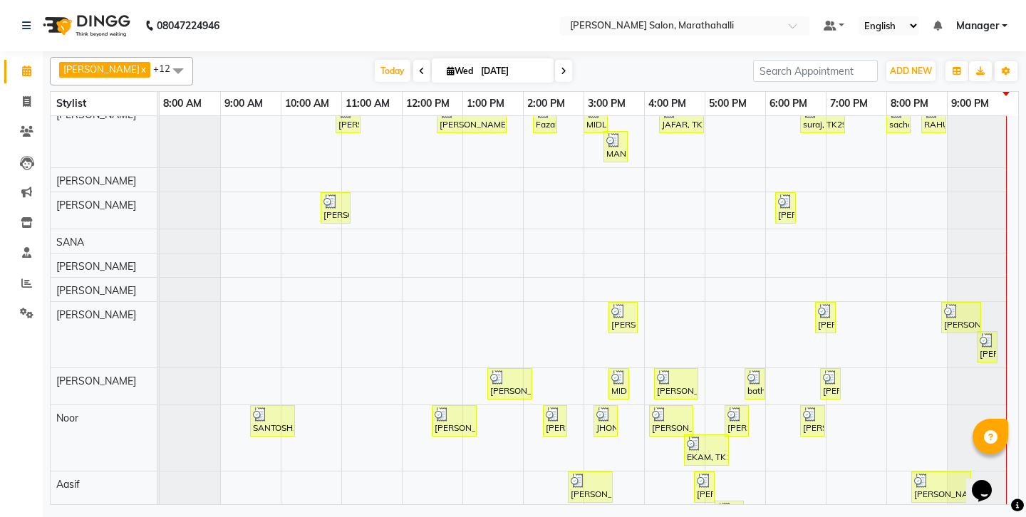
scroll to position [159, 0]
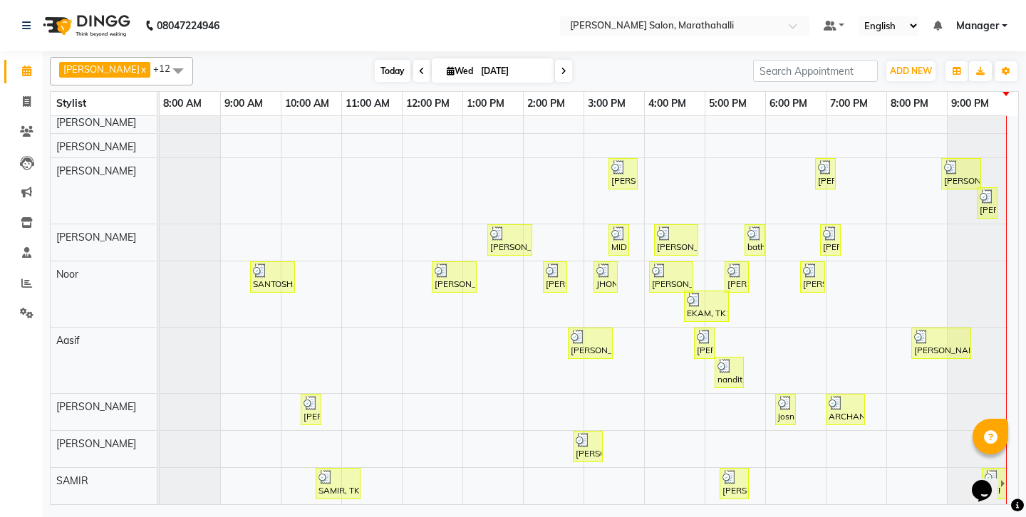
click at [378, 66] on span "Today" at bounding box center [393, 71] width 36 height 22
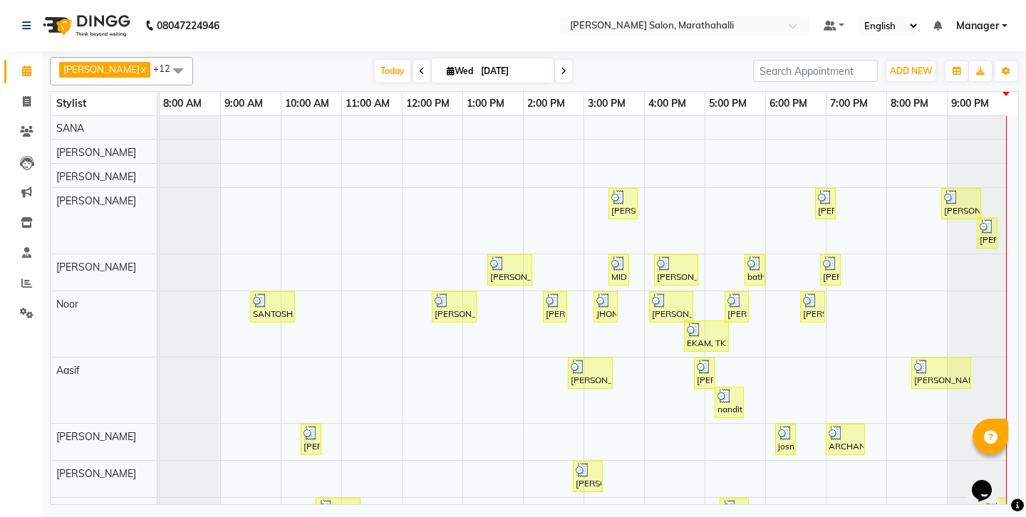
scroll to position [131, 0]
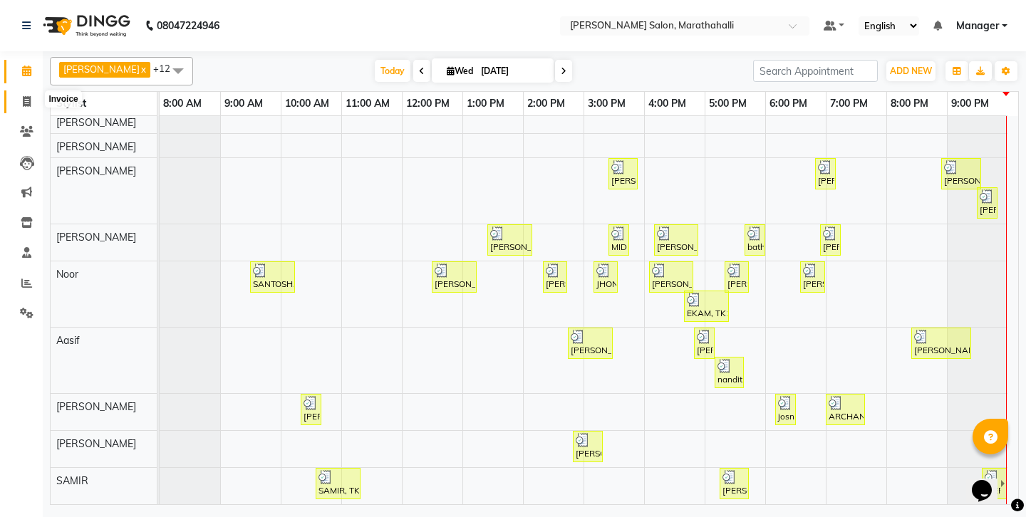
click at [25, 98] on icon at bounding box center [27, 101] width 8 height 11
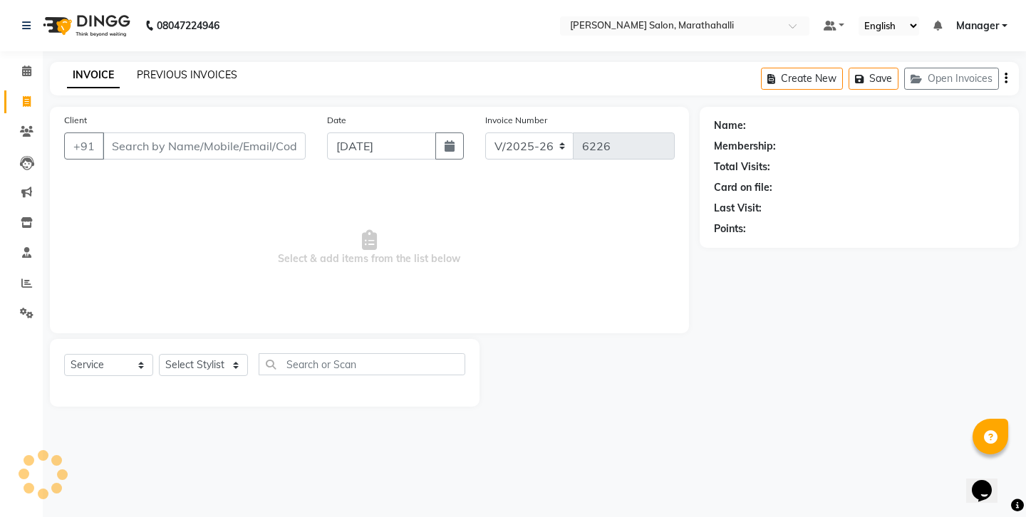
click at [165, 71] on link "PREVIOUS INVOICES" at bounding box center [187, 74] width 100 height 13
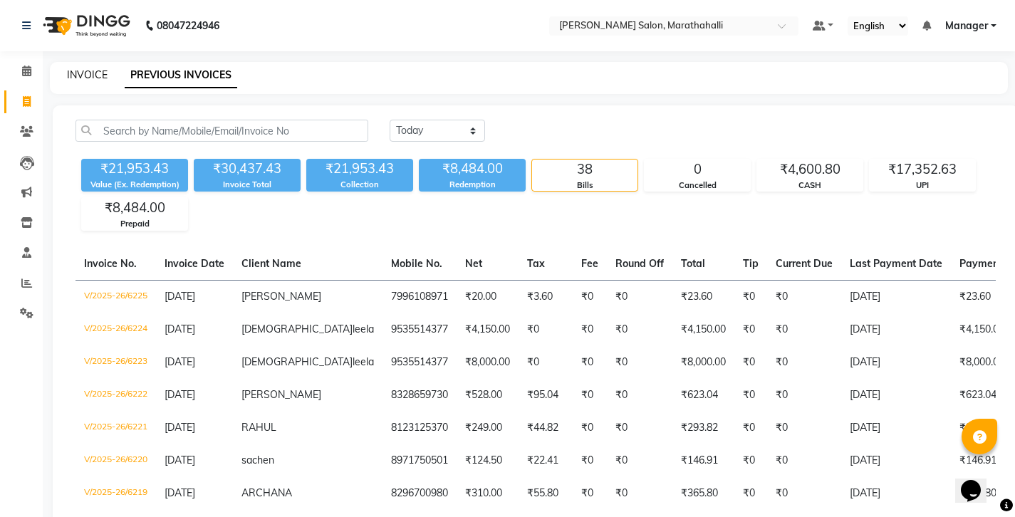
click at [88, 71] on link "INVOICE" at bounding box center [87, 74] width 41 height 13
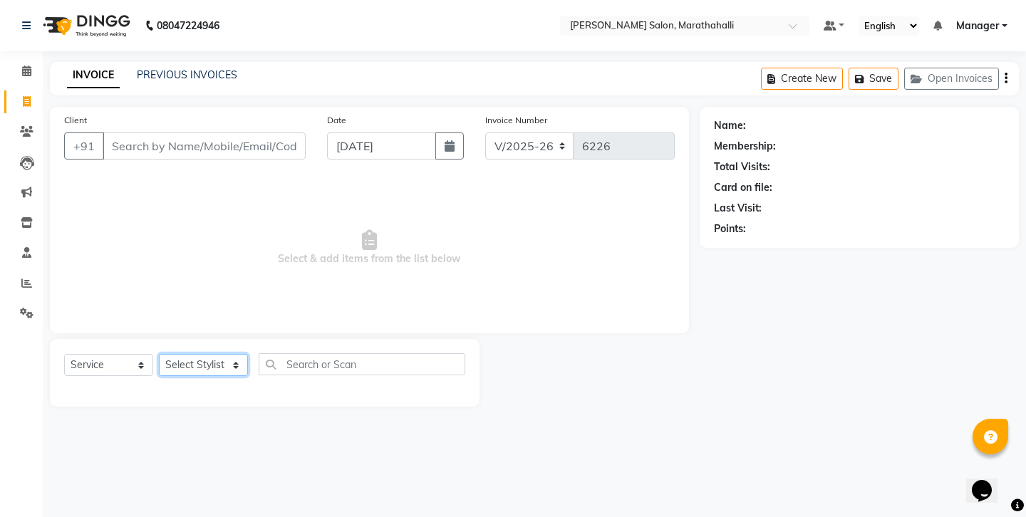
click at [175, 354] on select "Select Stylist Aasif Abhishek Ali Salmani Aman Amoi anju ARTHI DEEPIKA DOLMO Fa…" at bounding box center [203, 365] width 89 height 22
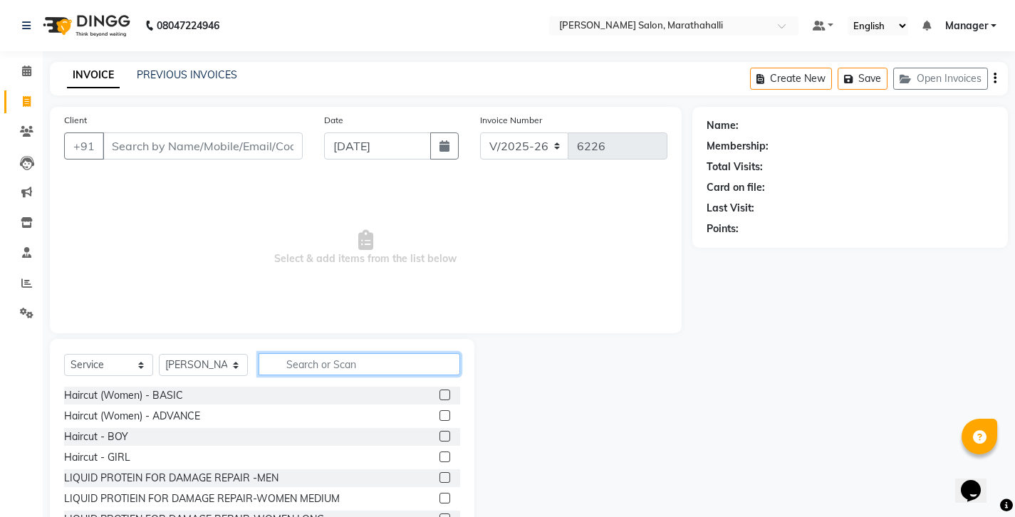
click at [303, 353] on input "text" at bounding box center [360, 364] width 202 height 22
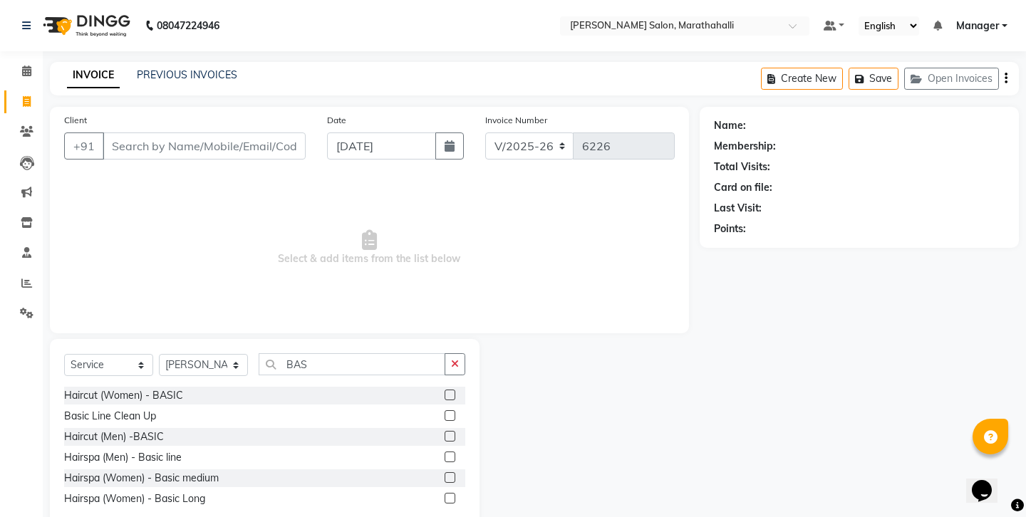
click at [455, 431] on label at bounding box center [449, 436] width 11 height 11
click at [454, 432] on input "checkbox" at bounding box center [448, 436] width 9 height 9
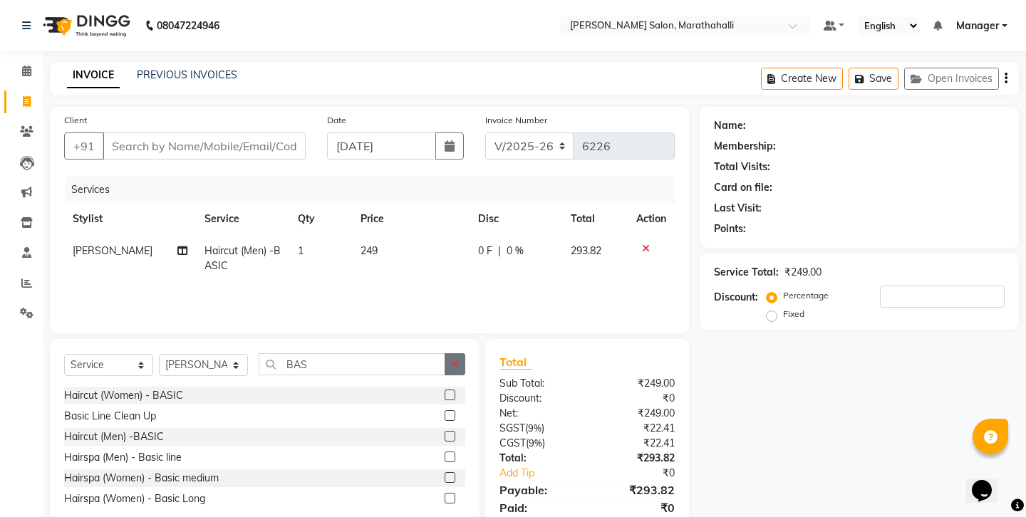
click at [463, 353] on button "button" at bounding box center [454, 364] width 21 height 22
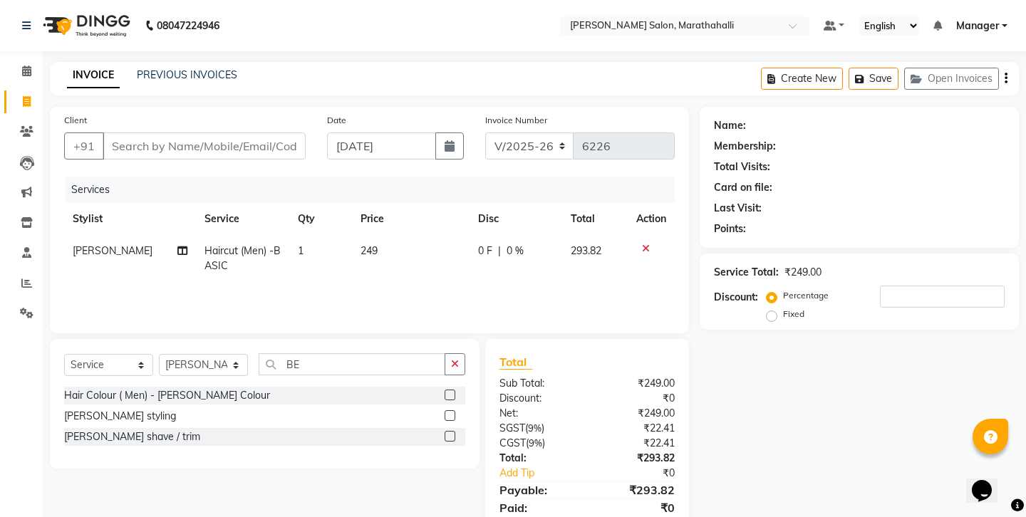
click at [454, 431] on label at bounding box center [449, 436] width 11 height 11
click at [454, 432] on input "checkbox" at bounding box center [448, 436] width 9 height 9
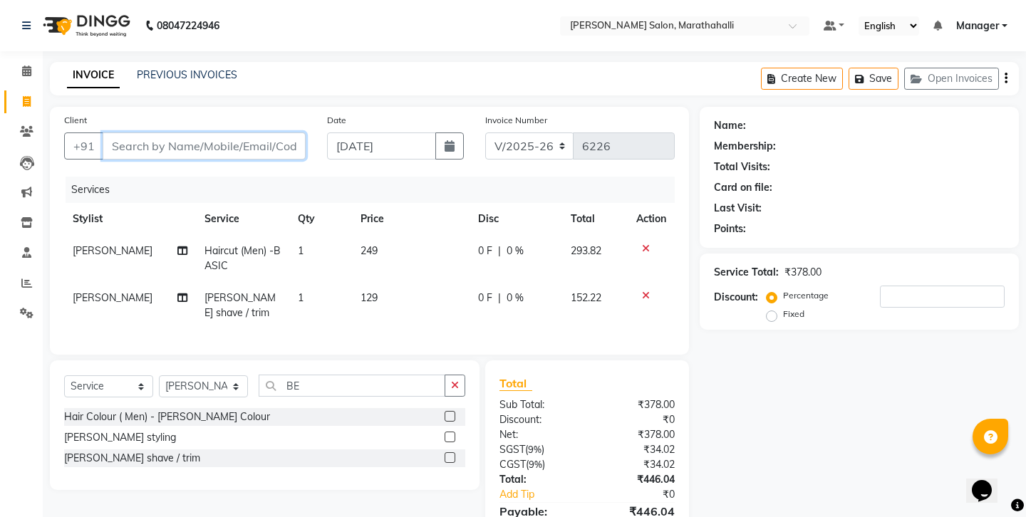
click at [142, 133] on input "Client" at bounding box center [204, 145] width 203 height 27
click at [155, 132] on input "Client" at bounding box center [204, 145] width 203 height 27
click at [175, 132] on input "Client" at bounding box center [204, 145] width 203 height 27
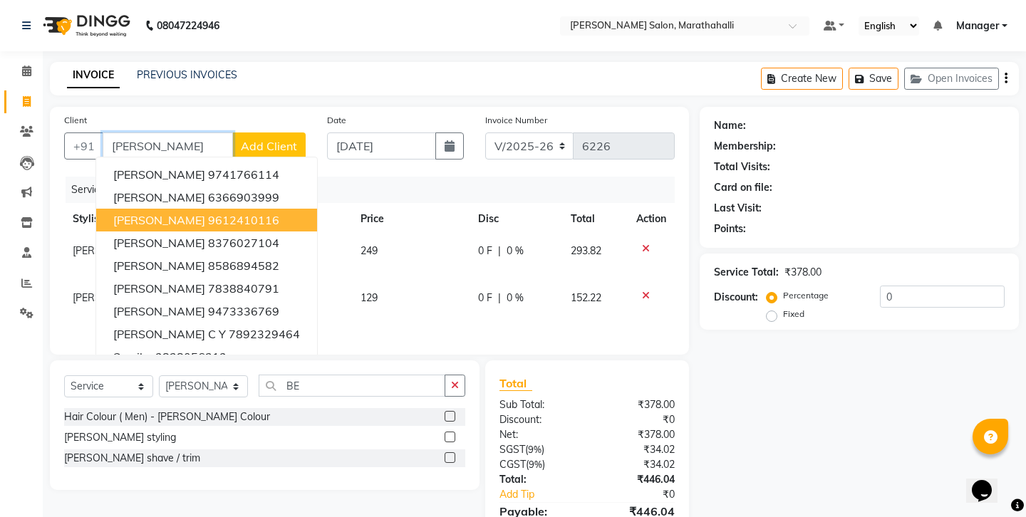
click at [208, 213] on ngb-highlight "9612410116" at bounding box center [243, 220] width 71 height 14
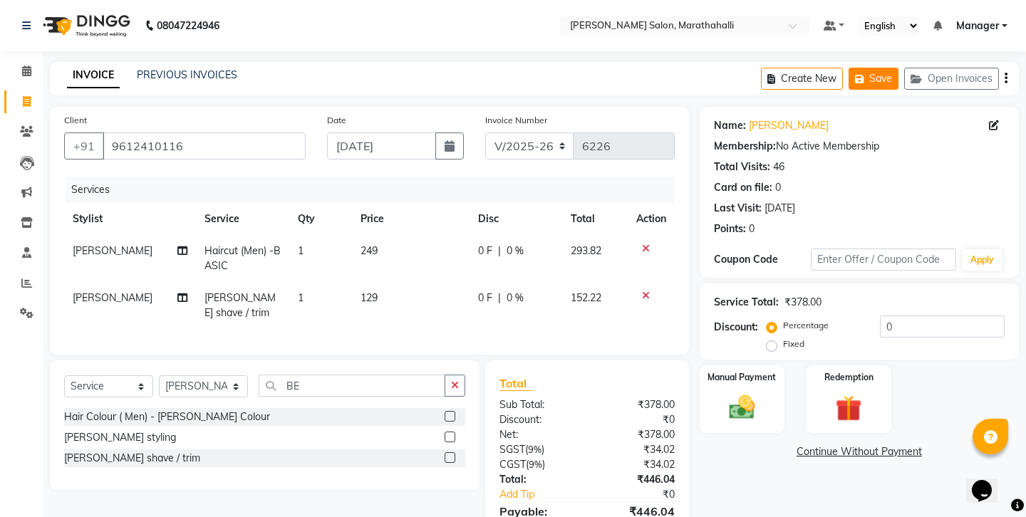
click at [869, 74] on icon "button" at bounding box center [862, 79] width 14 height 10
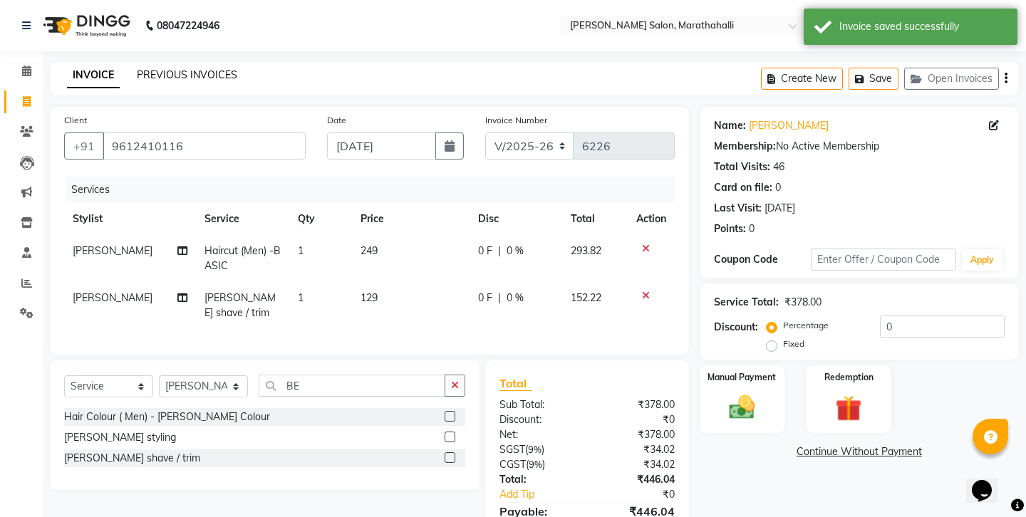
click at [150, 71] on link "PREVIOUS INVOICES" at bounding box center [187, 74] width 100 height 13
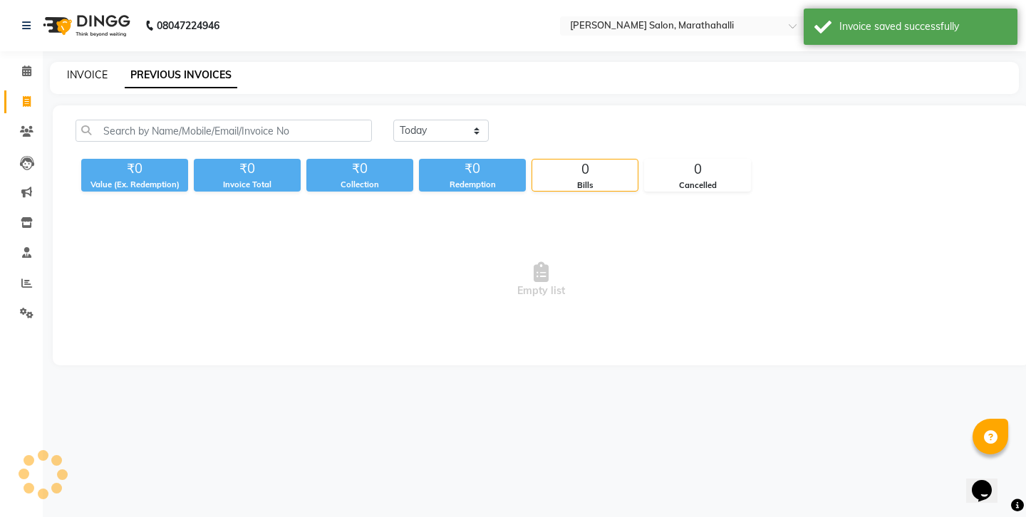
click at [74, 73] on link "INVOICE" at bounding box center [87, 74] width 41 height 13
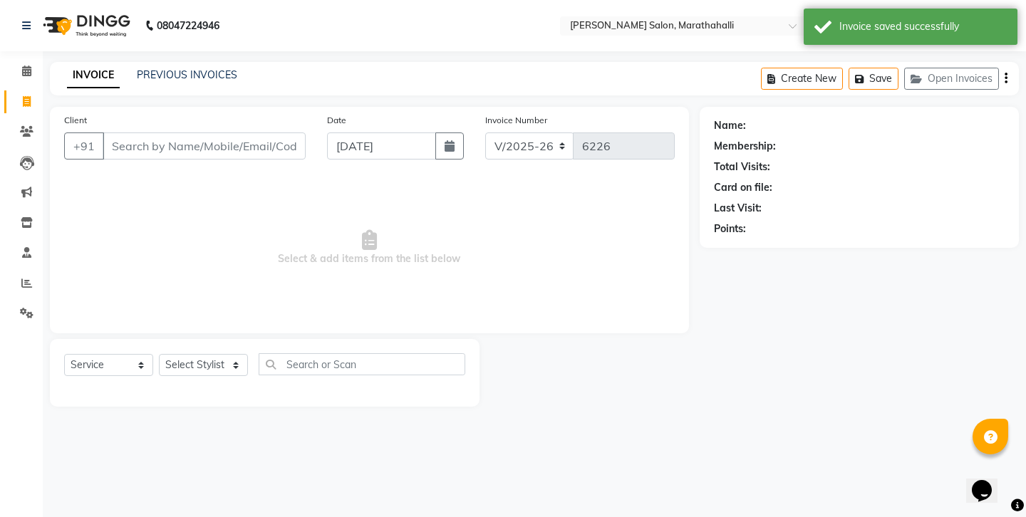
click at [113, 132] on input "Client" at bounding box center [204, 145] width 203 height 27
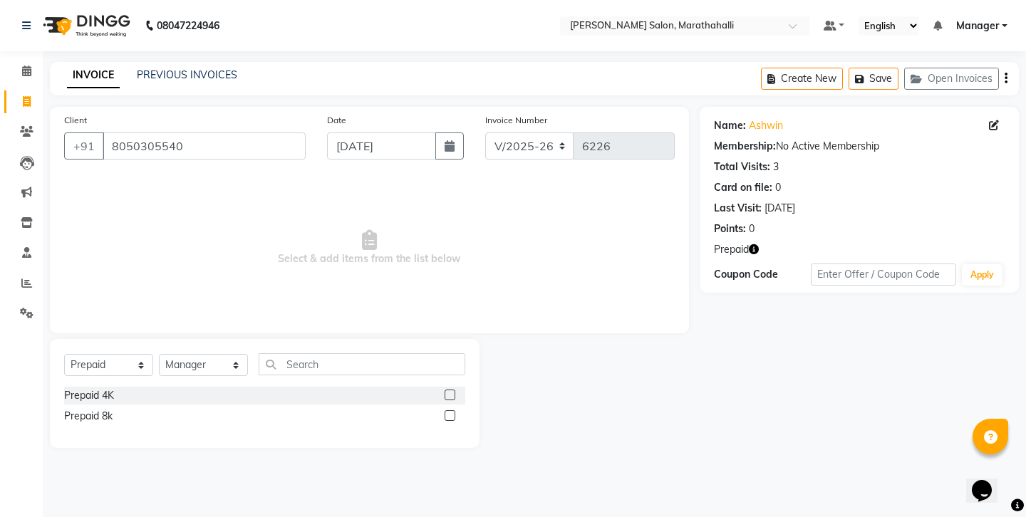
click at [451, 390] on label at bounding box center [449, 395] width 11 height 11
click at [451, 391] on input "checkbox" at bounding box center [448, 395] width 9 height 9
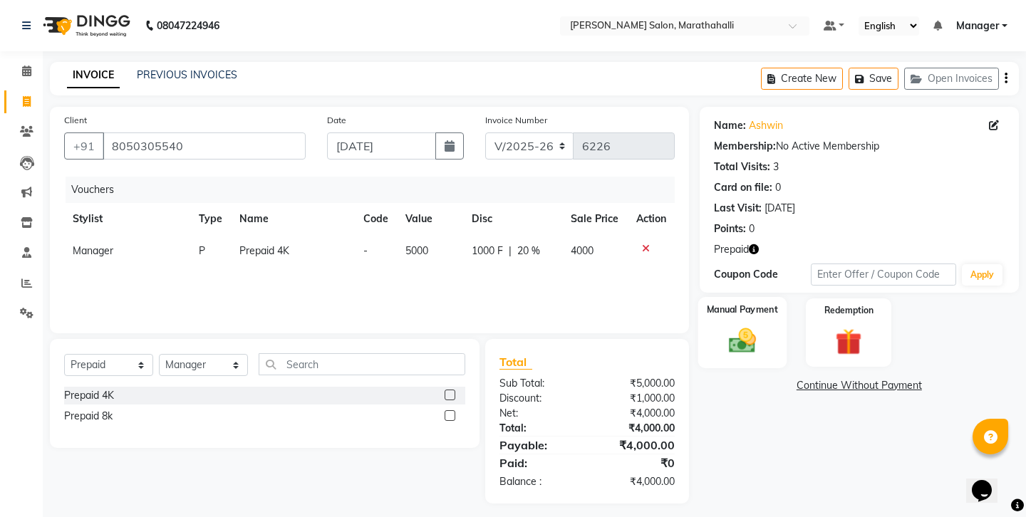
click at [724, 325] on img at bounding box center [741, 340] width 44 height 31
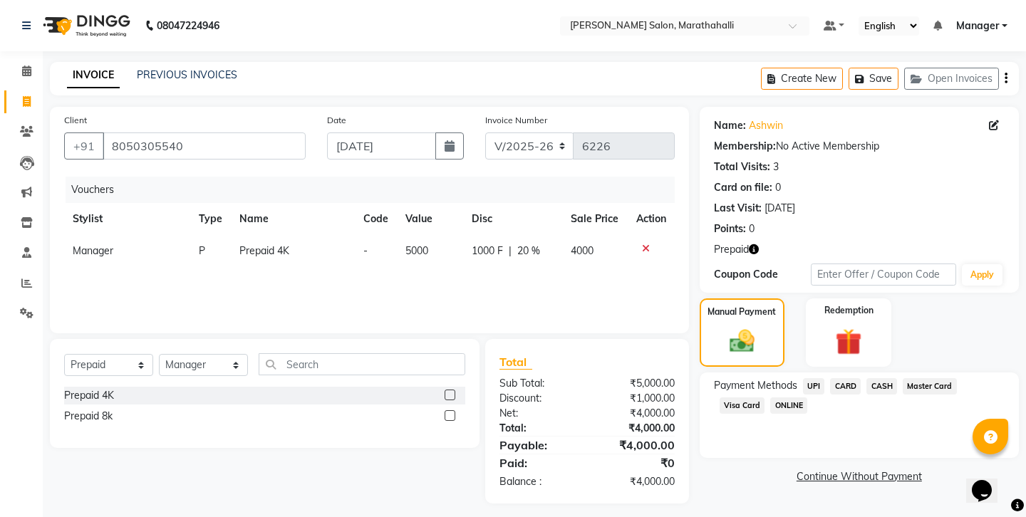
click at [803, 378] on span "UPI" at bounding box center [814, 386] width 22 height 16
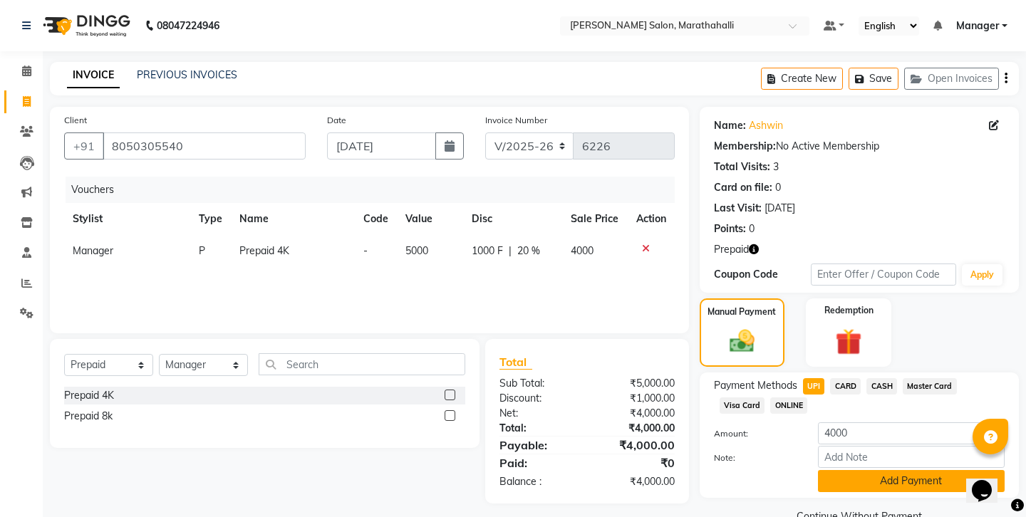
click at [840, 470] on button "Add Payment" at bounding box center [911, 481] width 187 height 22
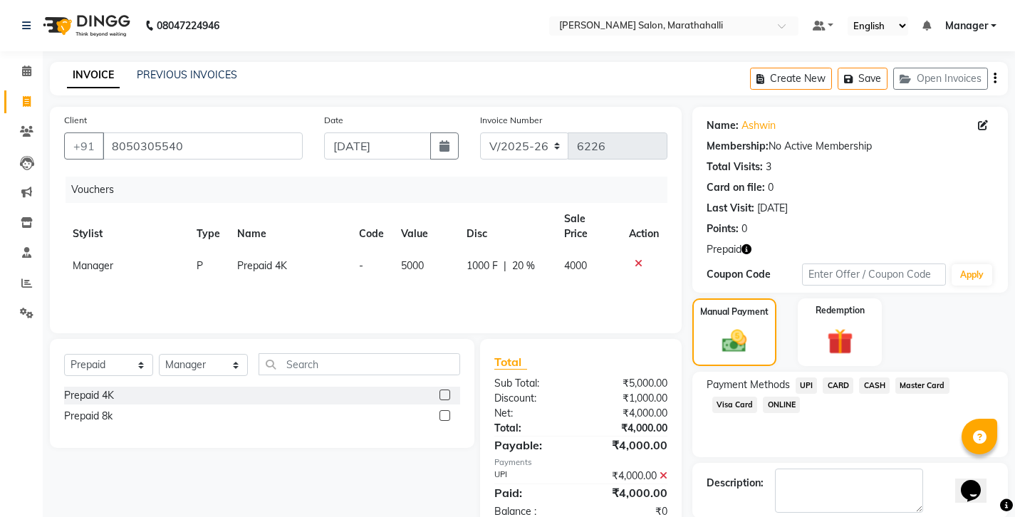
scroll to position [5, 0]
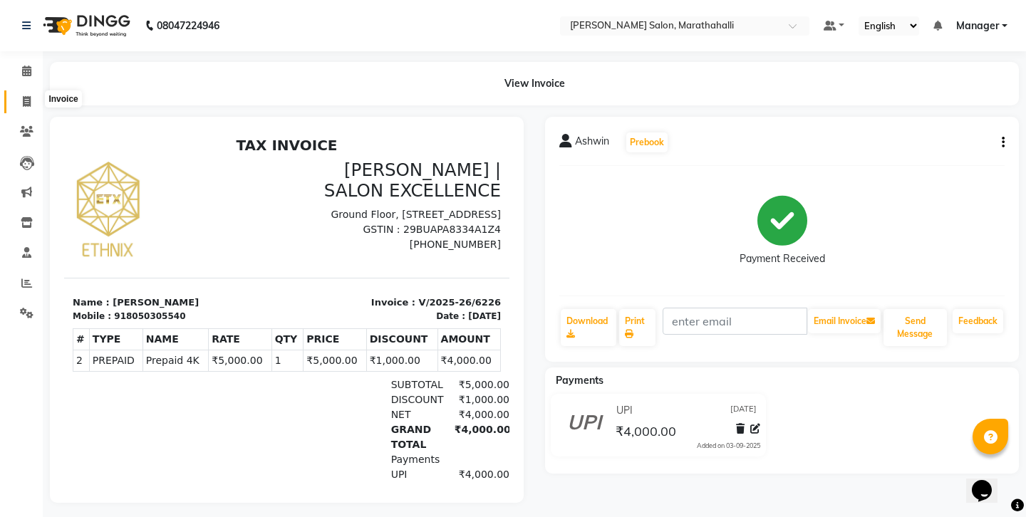
click at [26, 96] on icon at bounding box center [27, 101] width 8 height 11
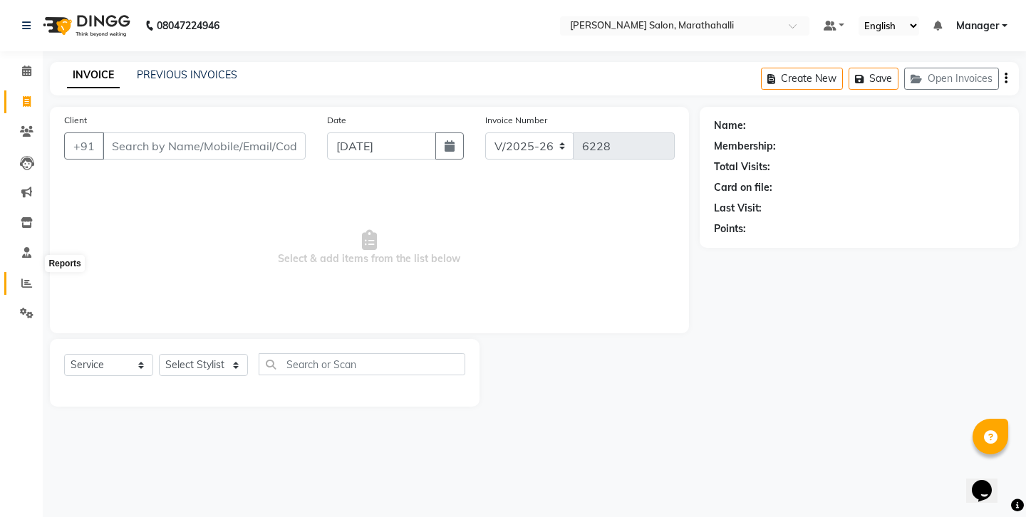
click at [24, 278] on icon at bounding box center [26, 283] width 11 height 11
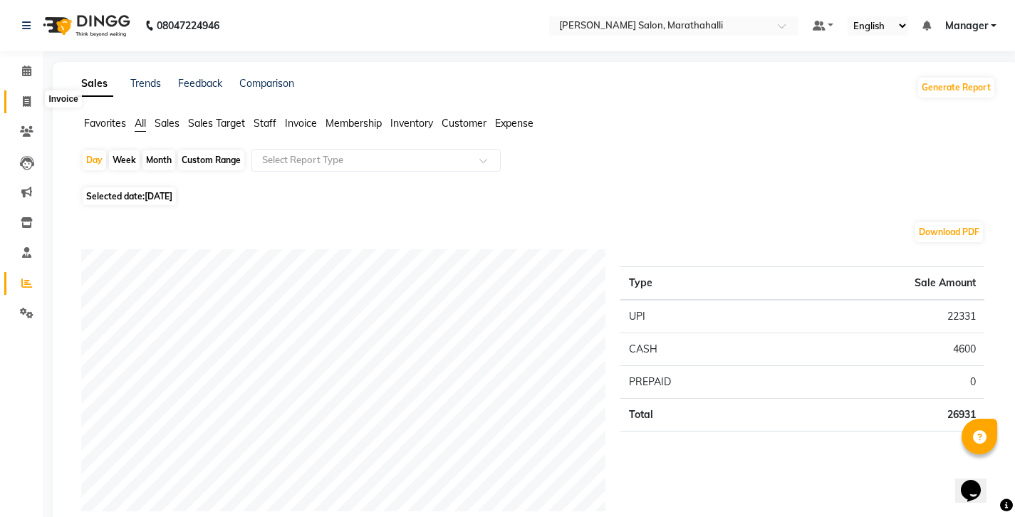
click at [20, 100] on span at bounding box center [26, 102] width 25 height 16
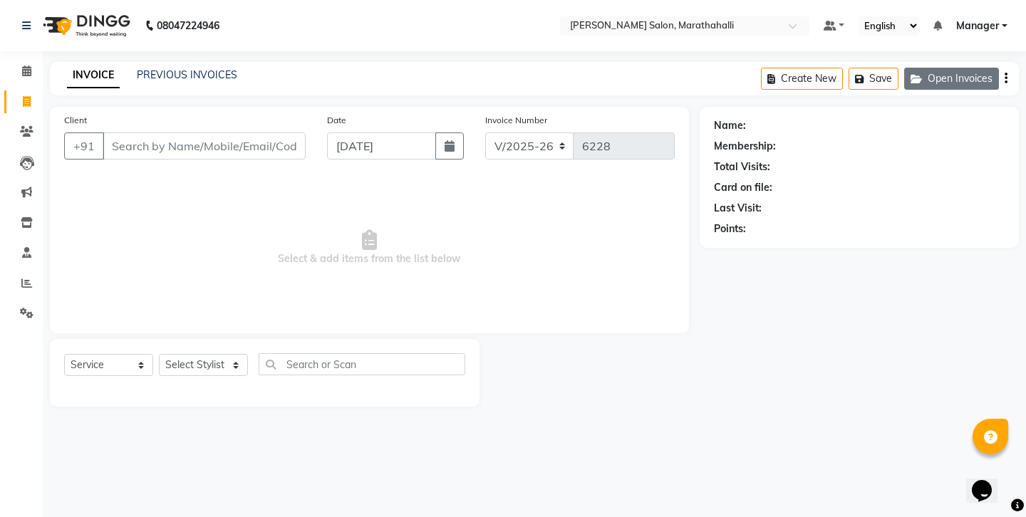
click at [966, 74] on button "Open Invoices" at bounding box center [951, 79] width 95 height 22
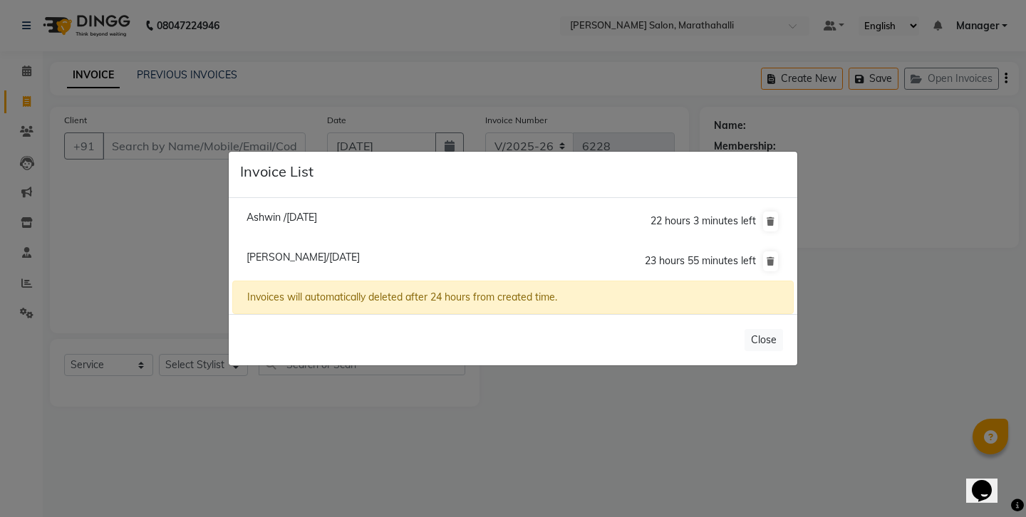
click at [278, 255] on span "Mika Null/03 September 2025" at bounding box center [302, 257] width 113 height 13
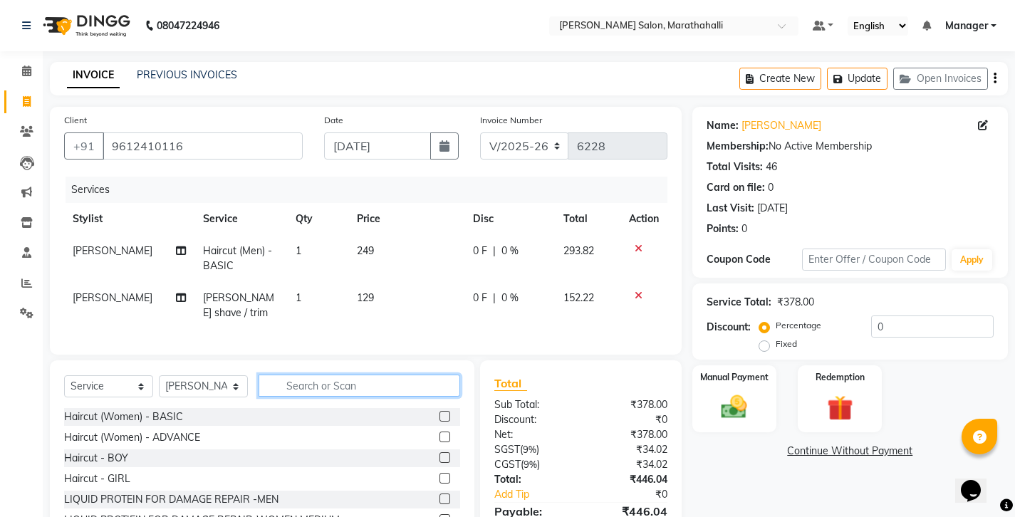
click at [296, 375] on input "text" at bounding box center [360, 386] width 202 height 22
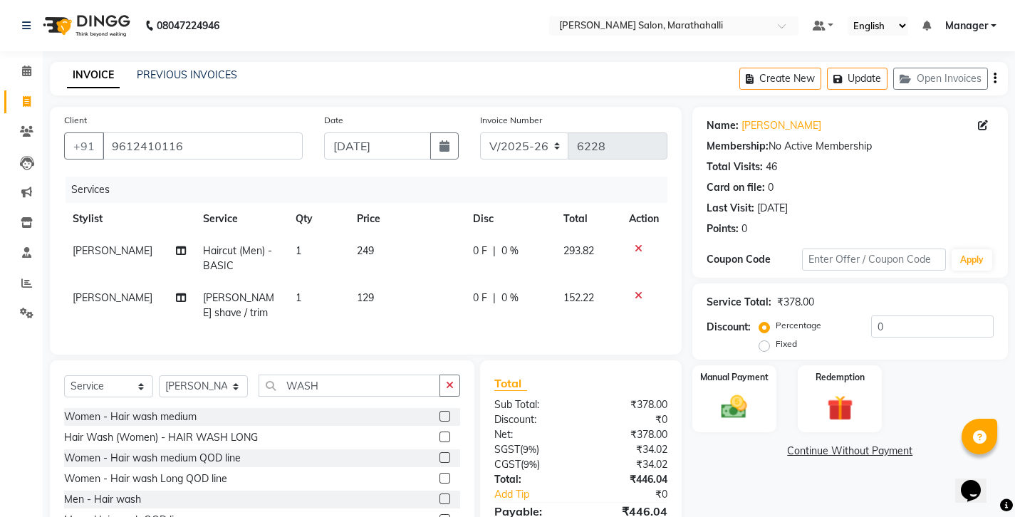
click at [439, 494] on label at bounding box center [444, 499] width 11 height 11
click at [439, 495] on input "checkbox" at bounding box center [443, 499] width 9 height 9
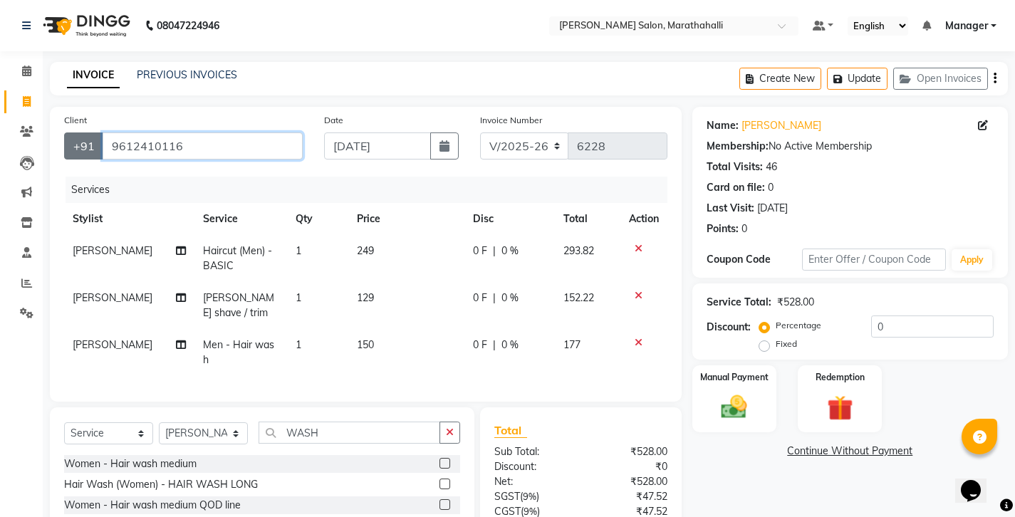
drag, startPoint x: 184, startPoint y: 133, endPoint x: 61, endPoint y: 127, distance: 122.6
click at [64, 132] on div "+91 9612410116" at bounding box center [183, 145] width 239 height 27
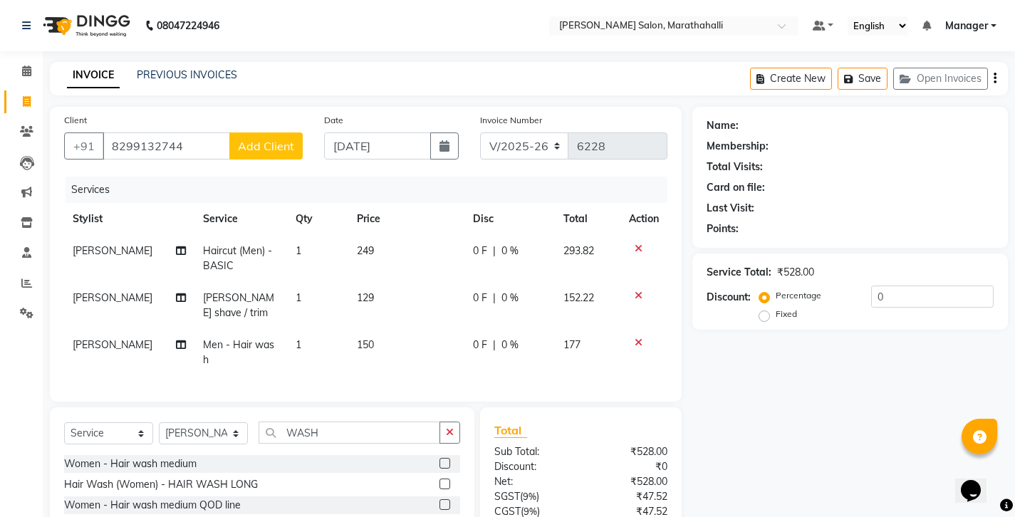
click at [260, 139] on span "Add Client" at bounding box center [266, 146] width 56 height 14
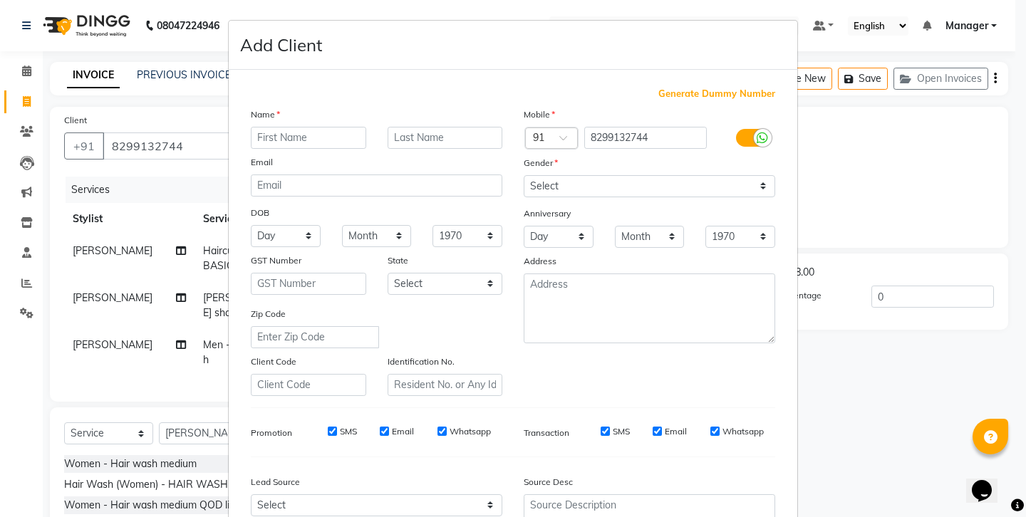
click at [266, 127] on input "text" at bounding box center [308, 138] width 115 height 22
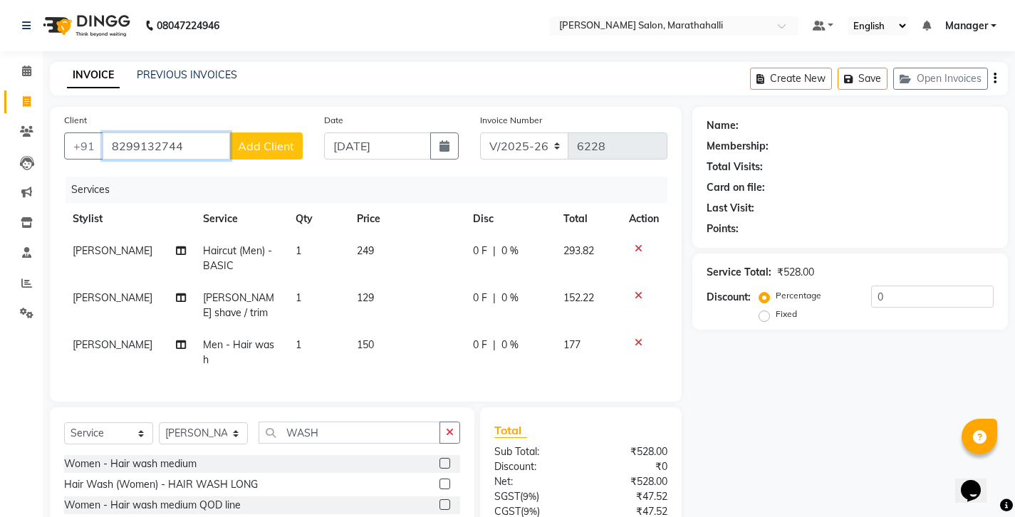
click at [124, 132] on input "8299132744" at bounding box center [166, 145] width 127 height 27
click at [197, 132] on input "8299132744" at bounding box center [166, 145] width 127 height 27
drag, startPoint x: 223, startPoint y: 139, endPoint x: 202, endPoint y: 135, distance: 21.7
click at [207, 136] on input "8299132744" at bounding box center [166, 145] width 127 height 27
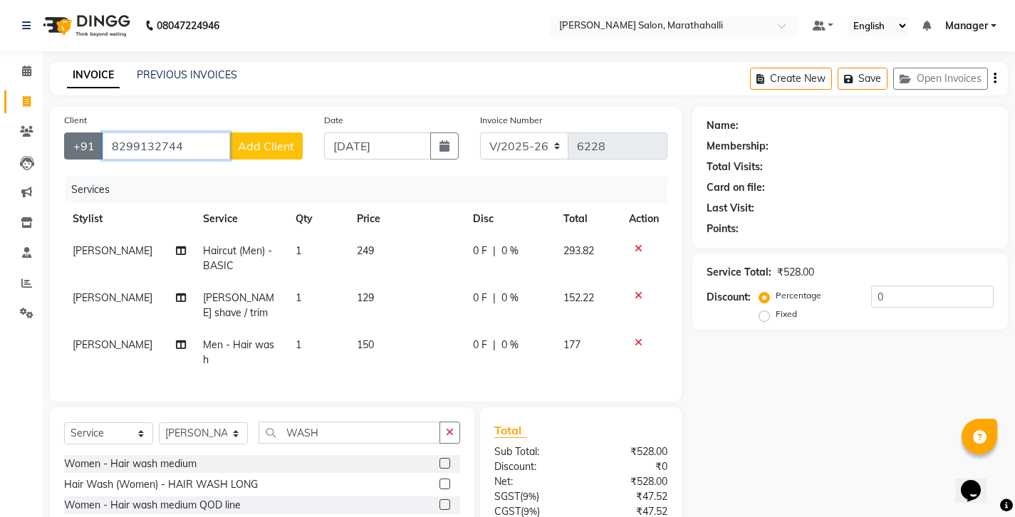
drag, startPoint x: 192, startPoint y: 133, endPoint x: 85, endPoint y: 137, distance: 106.9
click at [85, 137] on div "+91 8299132744 Add Client" at bounding box center [183, 145] width 239 height 27
click at [996, 78] on icon "button" at bounding box center [994, 78] width 3 height 1
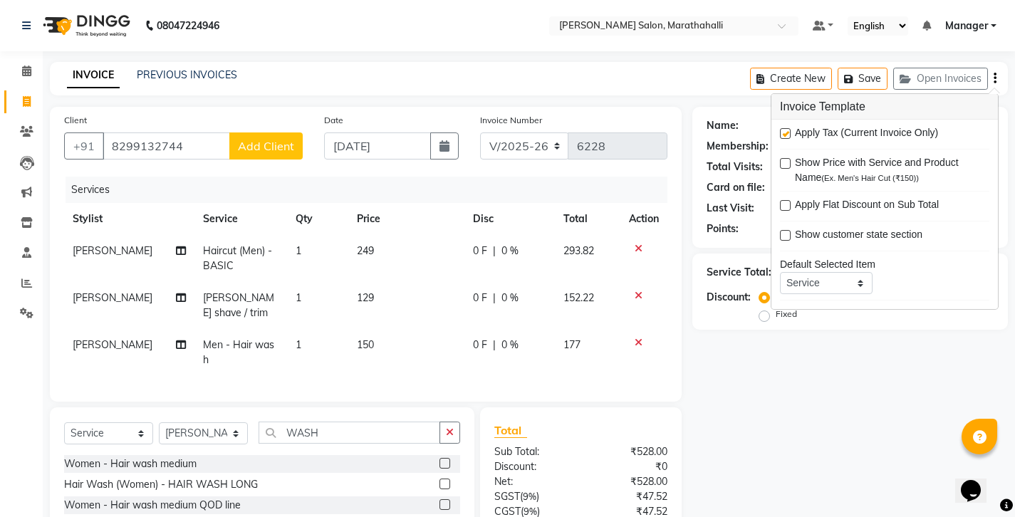
click at [782, 128] on label at bounding box center [785, 133] width 11 height 11
click at [782, 130] on input "checkbox" at bounding box center [784, 134] width 9 height 9
click at [788, 373] on div "Name: Membership: Total Visits: Card on file: Last Visit: Points: Service Total…" at bounding box center [855, 362] width 326 height 511
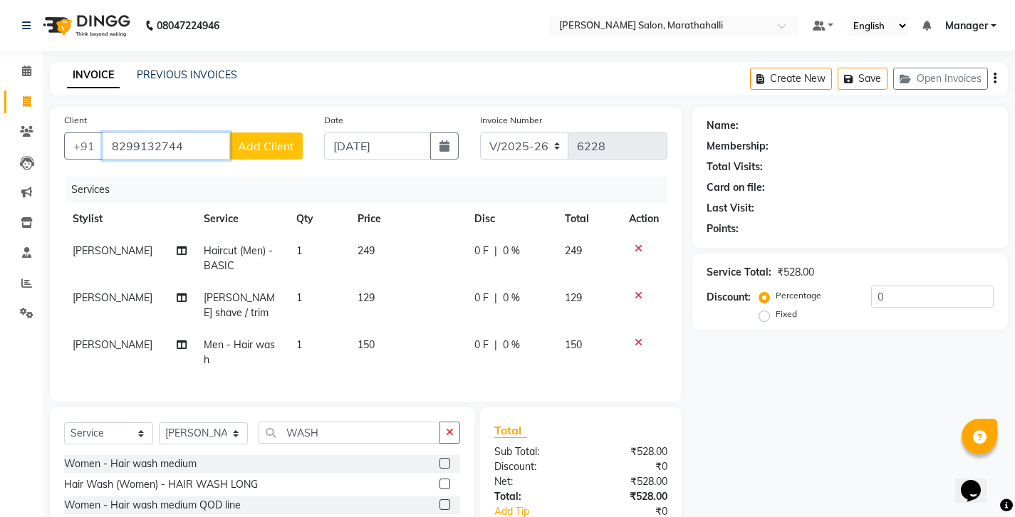
drag, startPoint x: 179, startPoint y: 130, endPoint x: 130, endPoint y: 129, distance: 49.2
click at [130, 132] on input "8299132744" at bounding box center [166, 145] width 127 height 27
click at [186, 132] on input "8299132744" at bounding box center [166, 145] width 127 height 27
drag, startPoint x: 182, startPoint y: 134, endPoint x: 73, endPoint y: 122, distance: 109.6
click at [73, 132] on div "+91 8299132744 Add Client" at bounding box center [183, 145] width 239 height 27
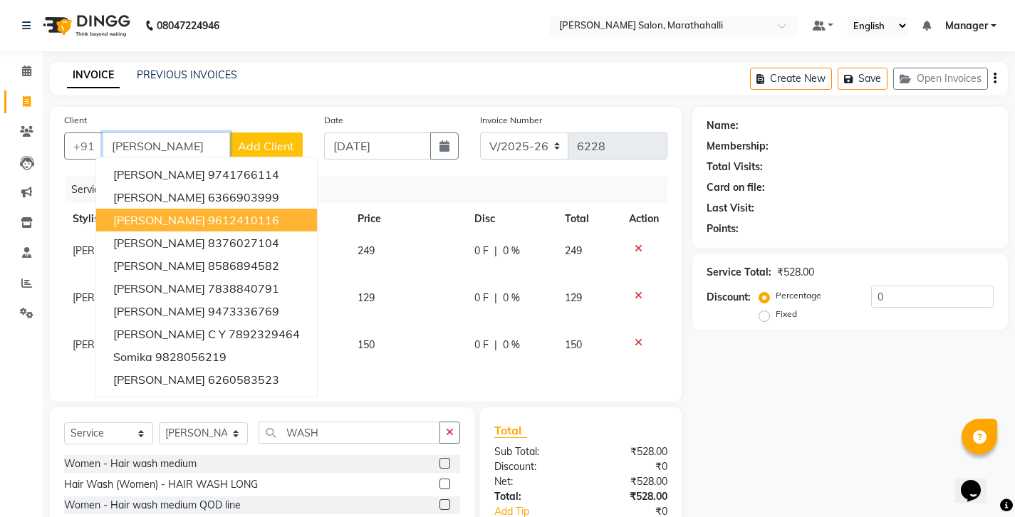
click at [208, 213] on ngb-highlight "9612410116" at bounding box center [243, 220] width 71 height 14
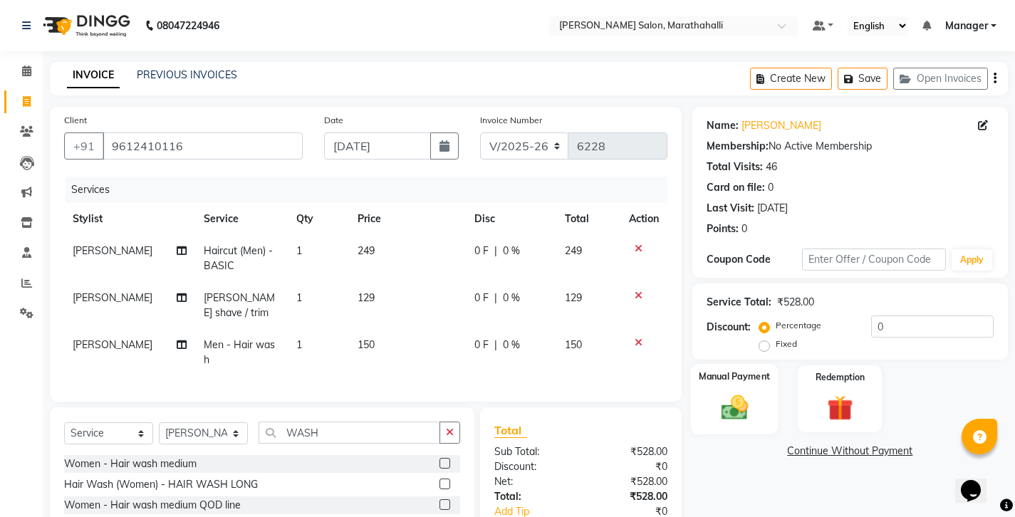
click at [739, 392] on img at bounding box center [733, 407] width 43 height 31
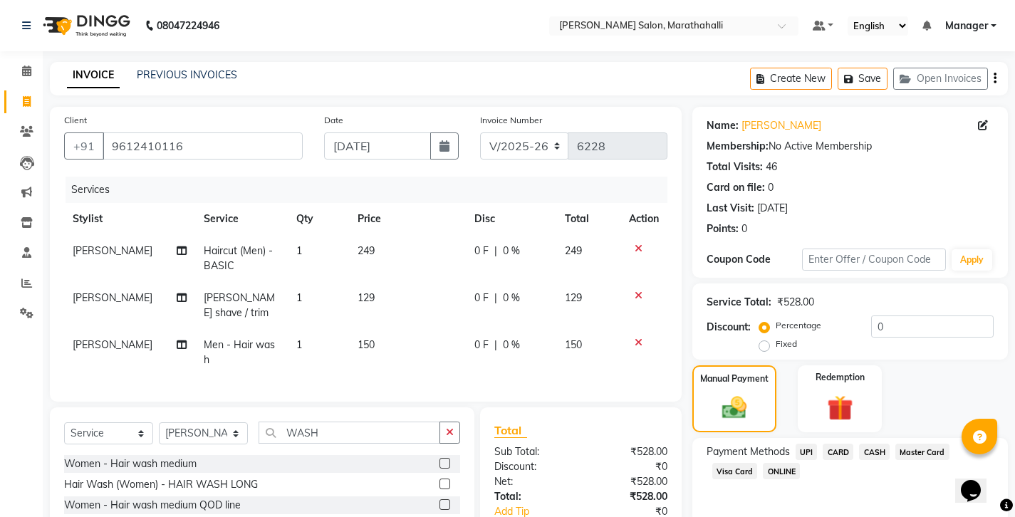
click at [796, 444] on span "UPI" at bounding box center [807, 452] width 22 height 16
click at [128, 137] on input "9612410116" at bounding box center [203, 145] width 200 height 27
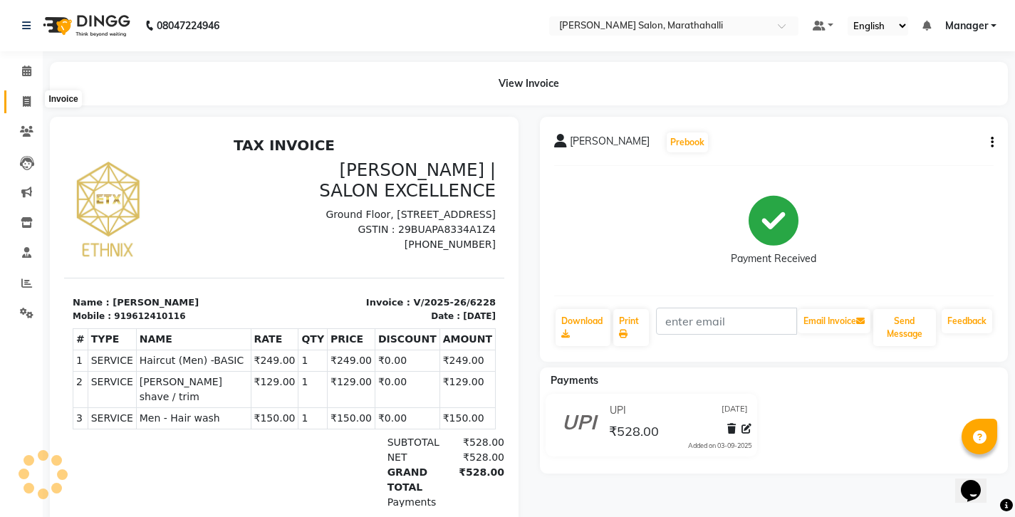
click at [15, 95] on span at bounding box center [26, 102] width 25 height 16
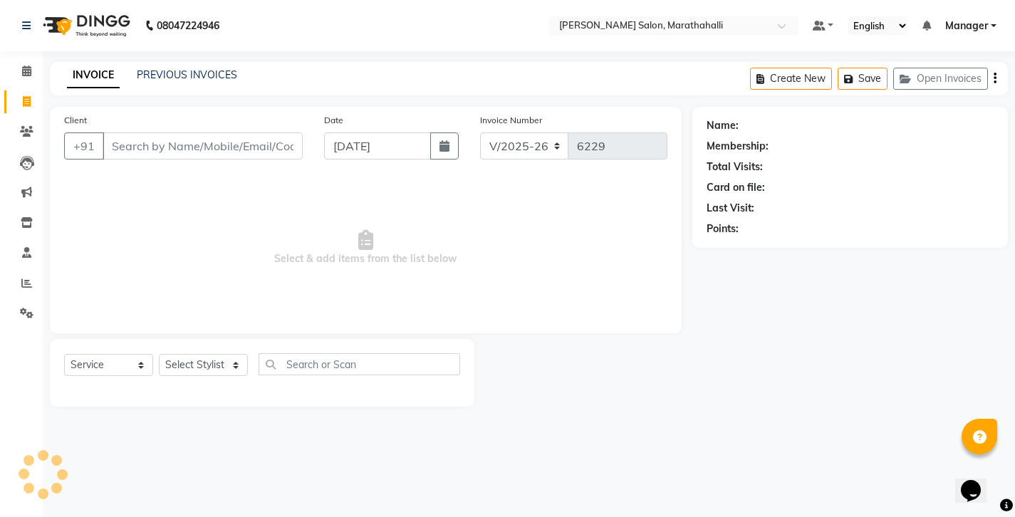
click at [24, 96] on icon at bounding box center [27, 101] width 8 height 11
click at [157, 75] on link "PREVIOUS INVOICES" at bounding box center [187, 74] width 100 height 13
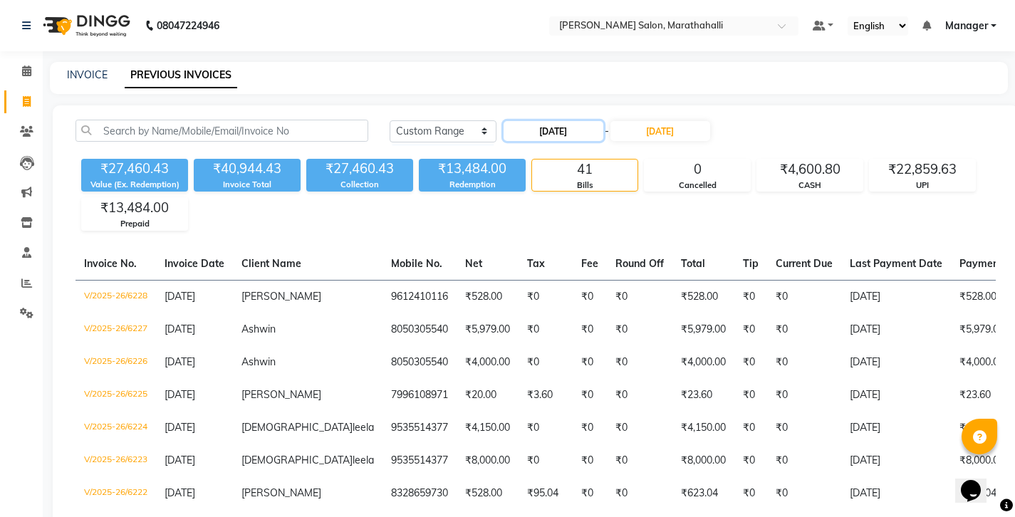
click at [527, 121] on input "[DATE]" at bounding box center [554, 131] width 100 height 20
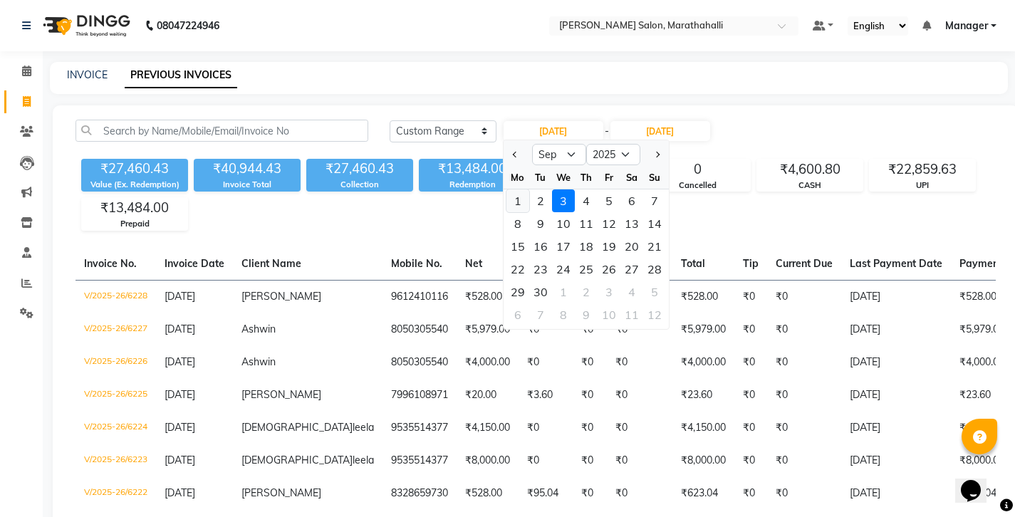
click at [516, 189] on div "1" at bounding box center [517, 200] width 23 height 23
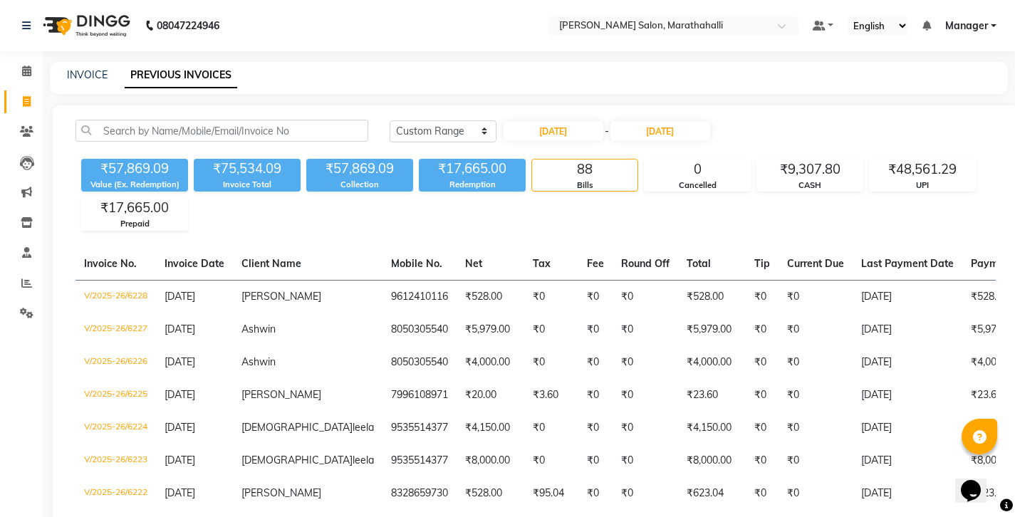
click at [127, 159] on div "₹57,869.09" at bounding box center [134, 169] width 107 height 20
click at [81, 71] on link "INVOICE" at bounding box center [87, 74] width 41 height 13
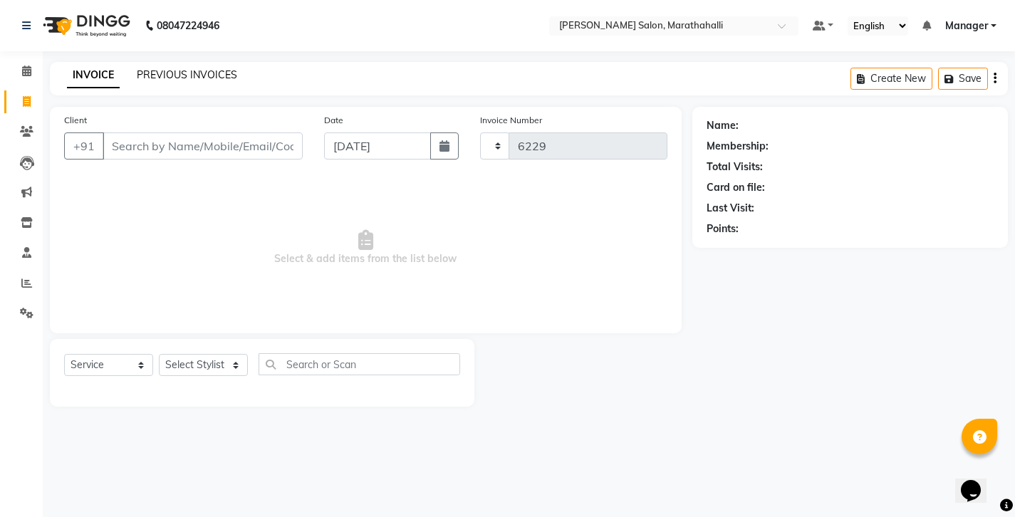
click at [150, 71] on link "PREVIOUS INVOICES" at bounding box center [187, 74] width 100 height 13
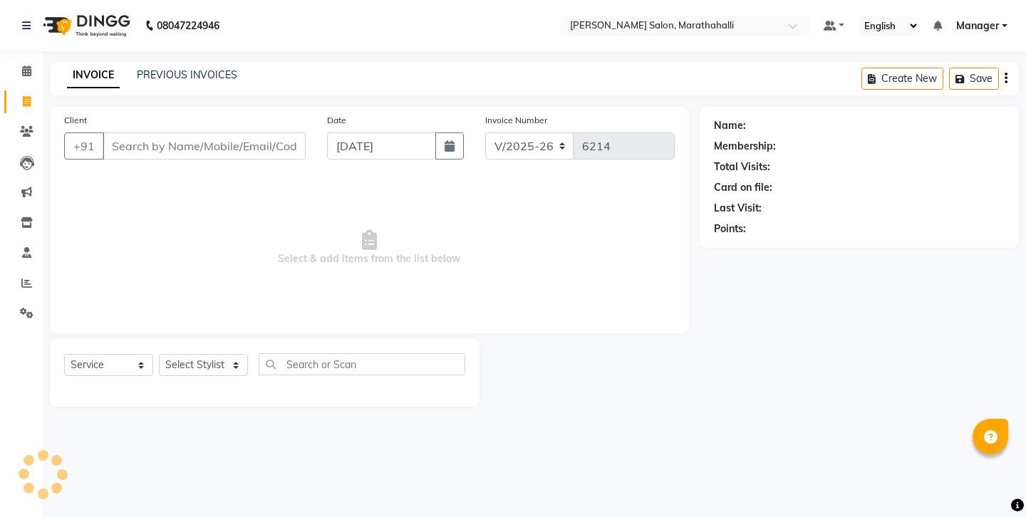
select select "4783"
select select "service"
click at [130, 132] on input "Client" at bounding box center [204, 145] width 203 height 27
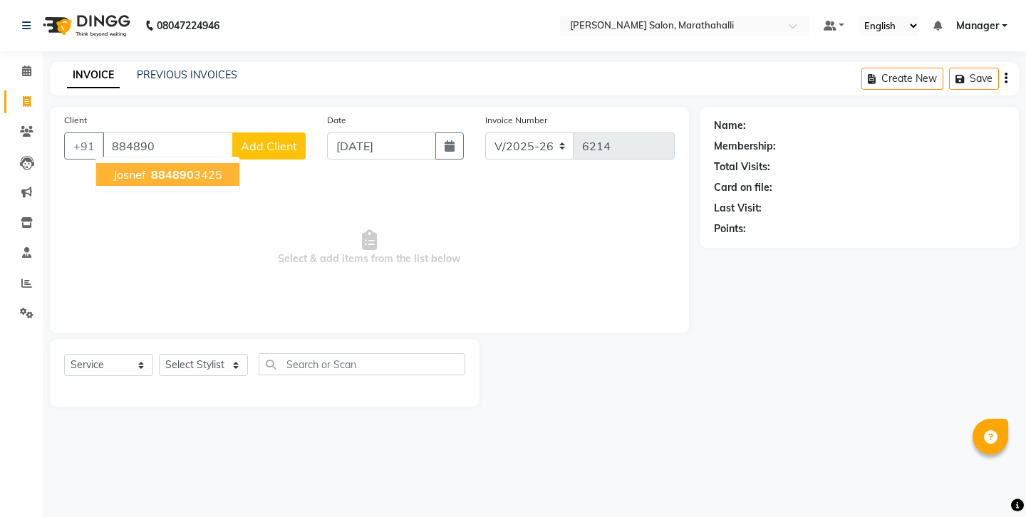
click at [152, 167] on span "884890" at bounding box center [172, 174] width 43 height 14
type input "8848903425"
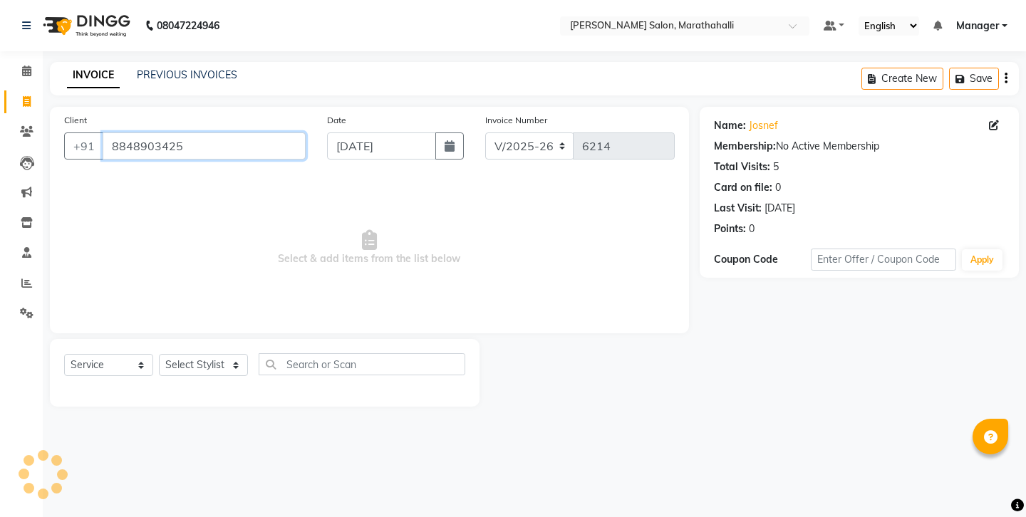
click at [130, 137] on input "8848903425" at bounding box center [204, 145] width 203 height 27
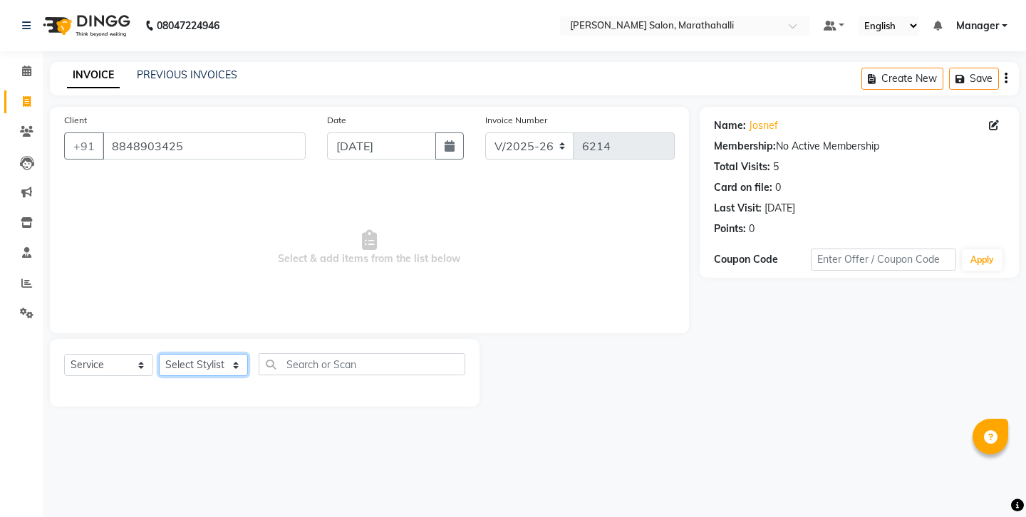
select select "87499"
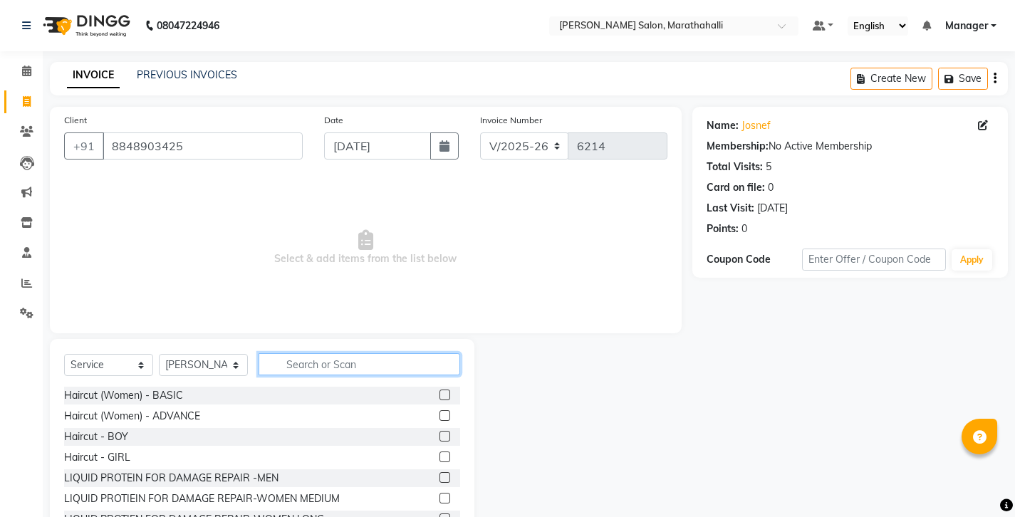
click at [302, 353] on input "text" at bounding box center [360, 364] width 202 height 22
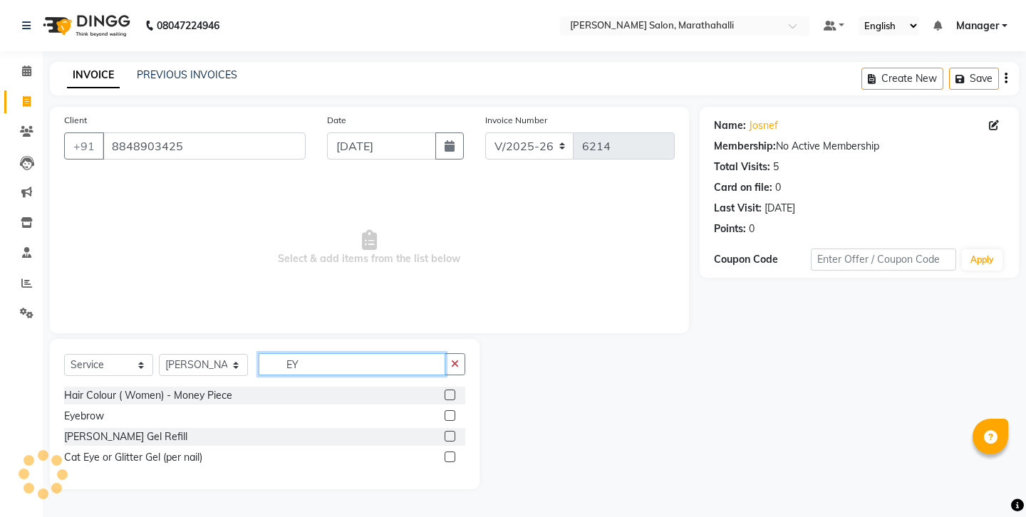
type input "EY"
drag, startPoint x: 454, startPoint y: 381, endPoint x: 447, endPoint y: 339, distance: 42.7
click at [454, 410] on label at bounding box center [449, 415] width 11 height 11
click at [454, 412] on input "checkbox" at bounding box center [448, 416] width 9 height 9
checkbox input "true"
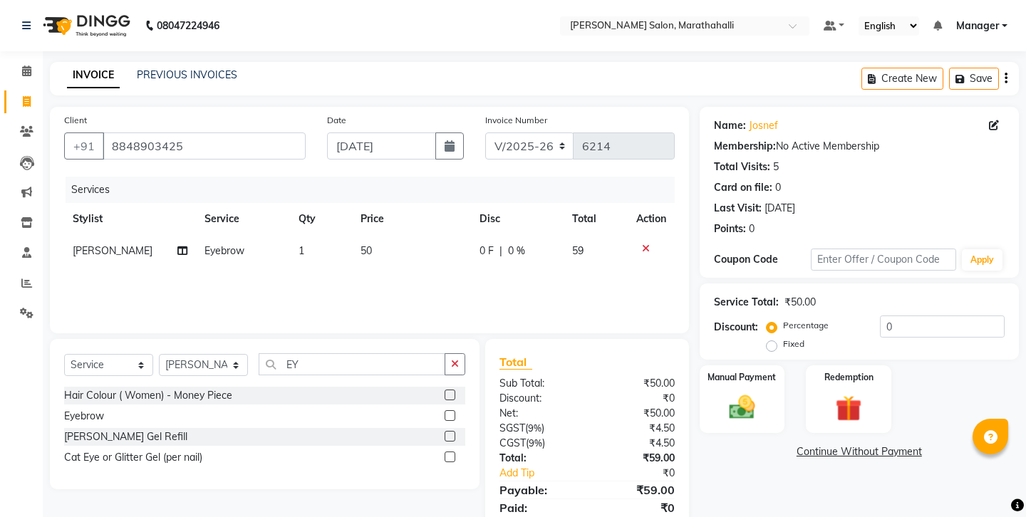
click at [454, 353] on button "button" at bounding box center [454, 364] width 21 height 22
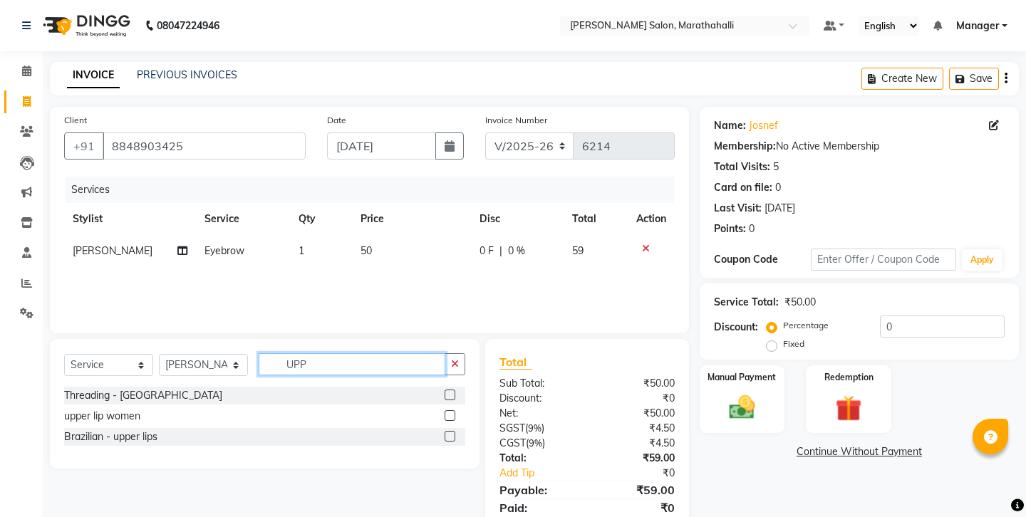
type input "UPP"
click at [455, 390] on label at bounding box center [449, 395] width 11 height 11
click at [454, 391] on input "checkbox" at bounding box center [448, 395] width 9 height 9
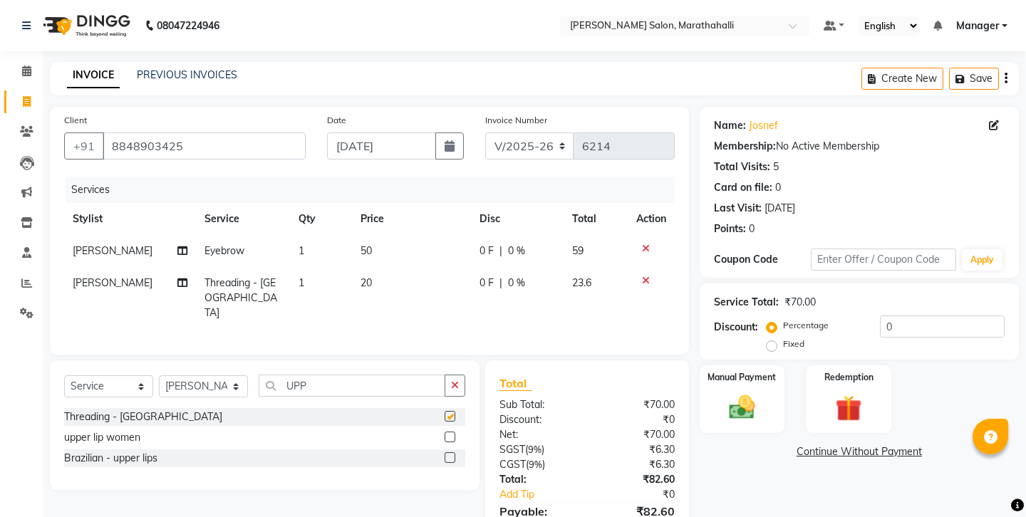
checkbox input "false"
click at [1007, 78] on icon "button" at bounding box center [1005, 78] width 3 height 1
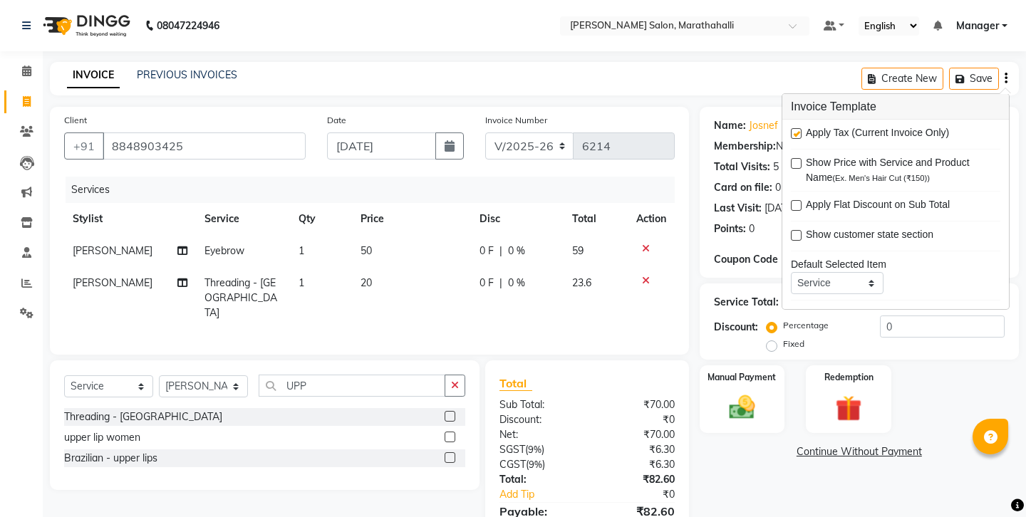
click at [797, 132] on label at bounding box center [796, 133] width 11 height 11
click at [797, 132] on input "checkbox" at bounding box center [795, 134] width 9 height 9
checkbox input "false"
drag, startPoint x: 761, startPoint y: 316, endPoint x: 756, endPoint y: 302, distance: 14.9
click at [760, 364] on div "Manual Payment" at bounding box center [741, 399] width 88 height 71
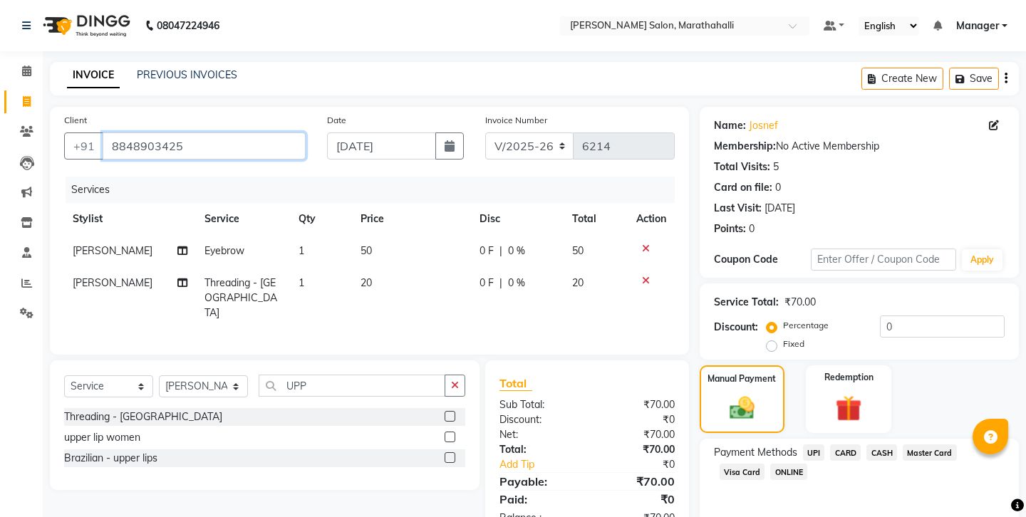
click at [132, 132] on input "8848903425" at bounding box center [204, 145] width 203 height 27
click at [797, 444] on div "UPI" at bounding box center [811, 453] width 28 height 19
click at [803, 444] on span "UPI" at bounding box center [814, 452] width 22 height 16
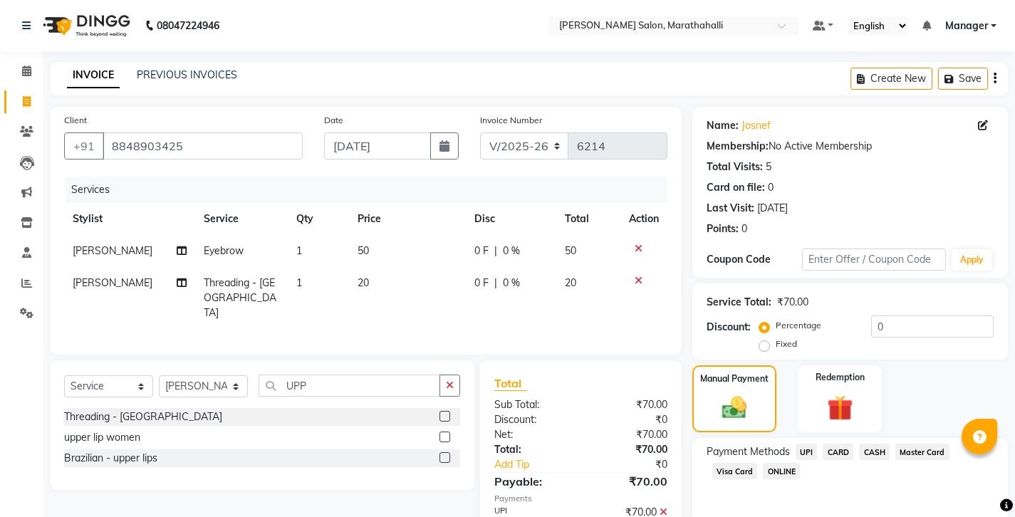
scroll to position [48, 0]
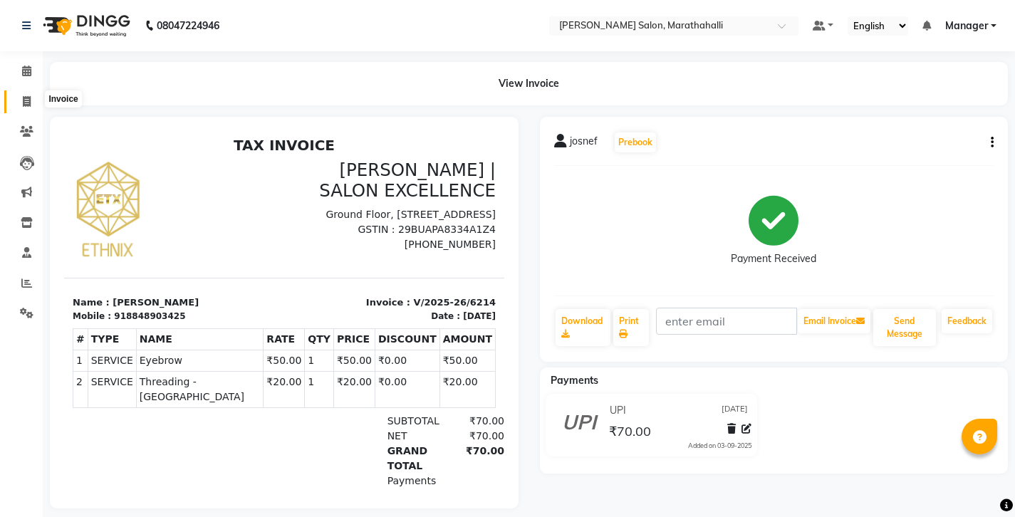
click at [24, 96] on icon at bounding box center [27, 101] width 8 height 11
select select "4783"
select select "service"
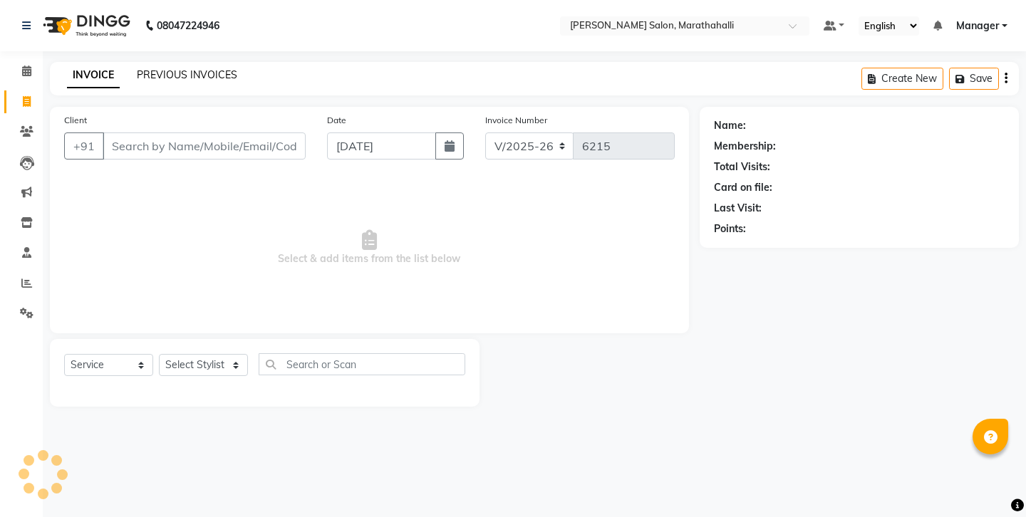
click at [157, 71] on link "PREVIOUS INVOICES" at bounding box center [187, 74] width 100 height 13
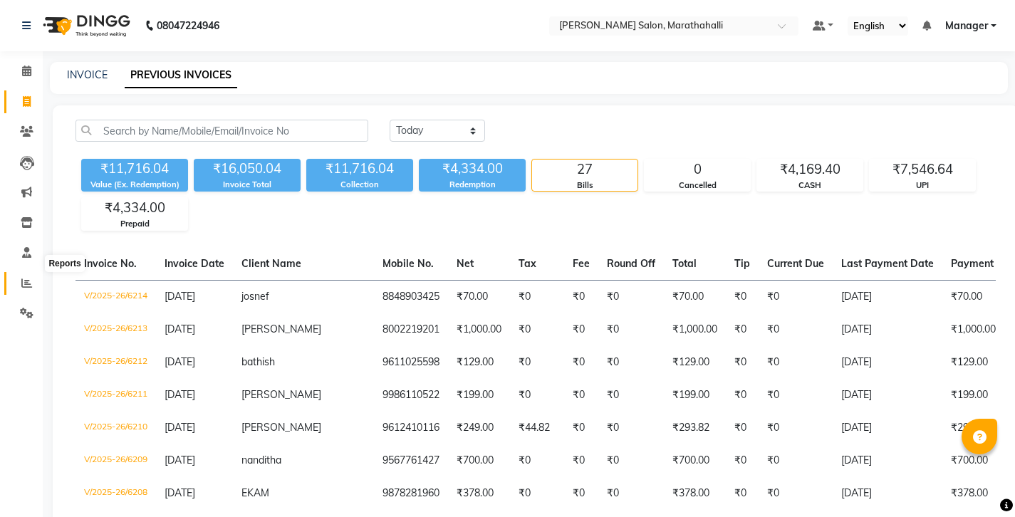
click at [24, 278] on icon at bounding box center [26, 283] width 11 height 11
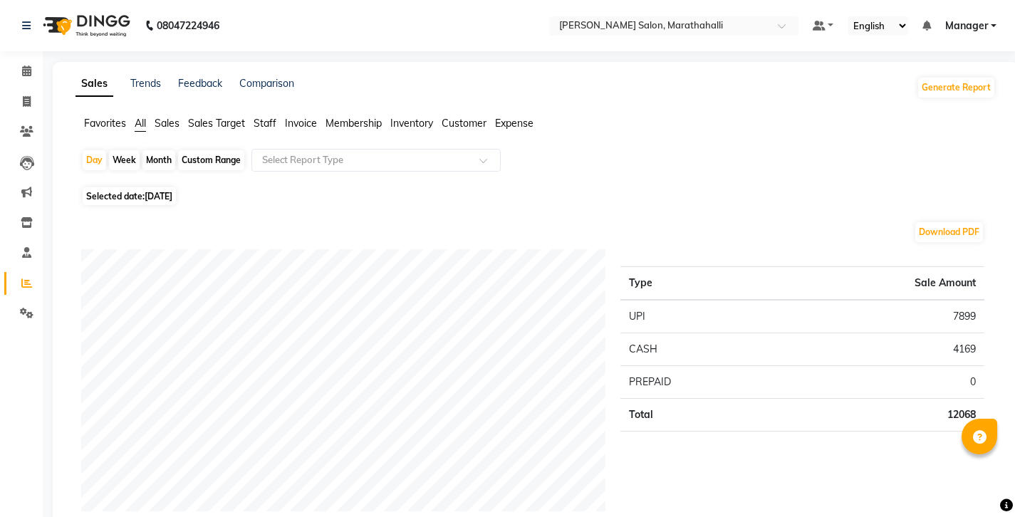
click at [254, 117] on span "Staff" at bounding box center [265, 123] width 23 height 13
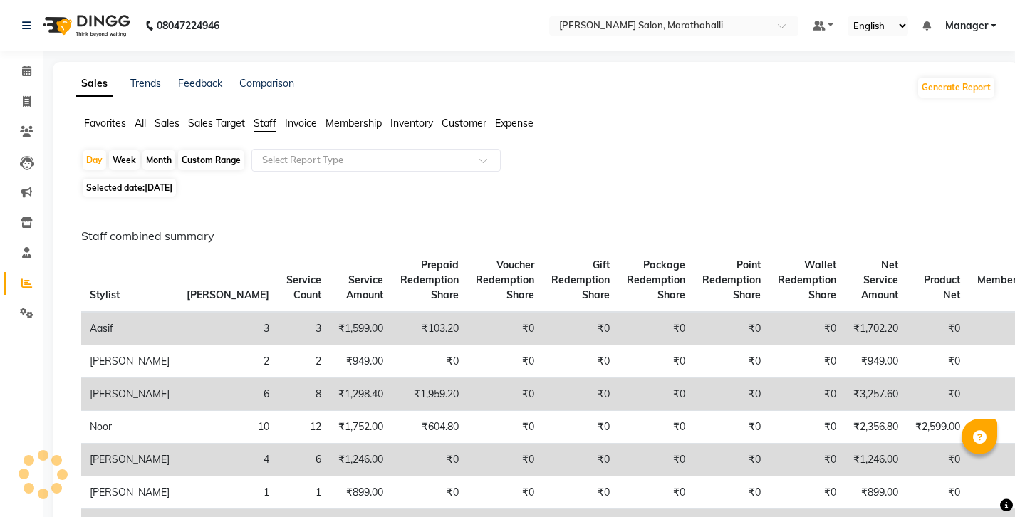
click at [142, 150] on div "Month" at bounding box center [158, 160] width 33 height 20
select select "9"
select select "2025"
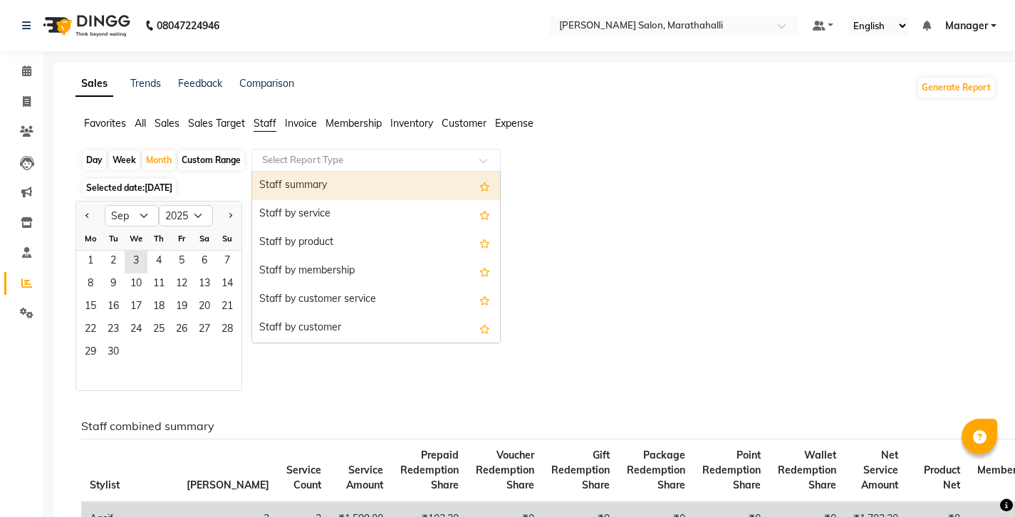
click at [260, 153] on input "text" at bounding box center [361, 160] width 205 height 14
click at [256, 172] on div "Staff summary" at bounding box center [376, 186] width 248 height 28
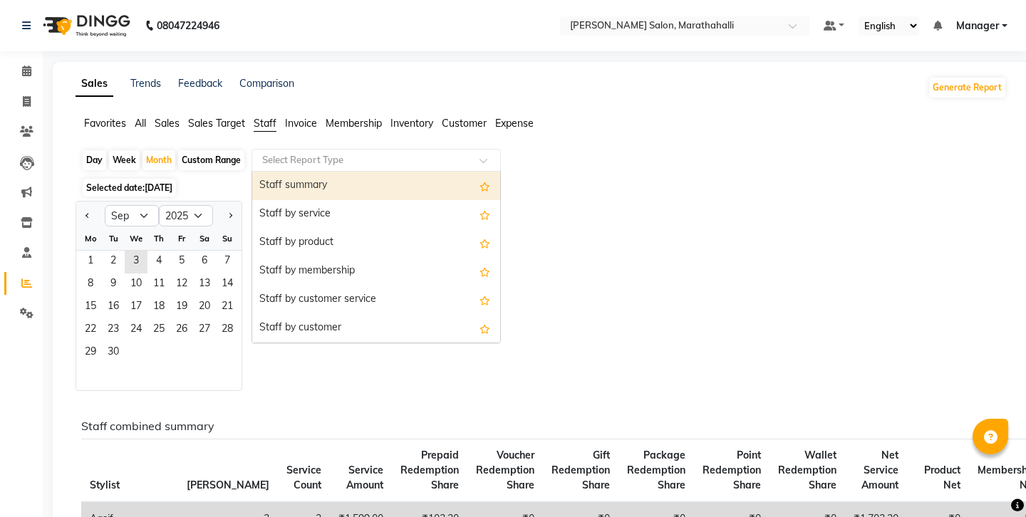
select select "full_report"
select select "csv"
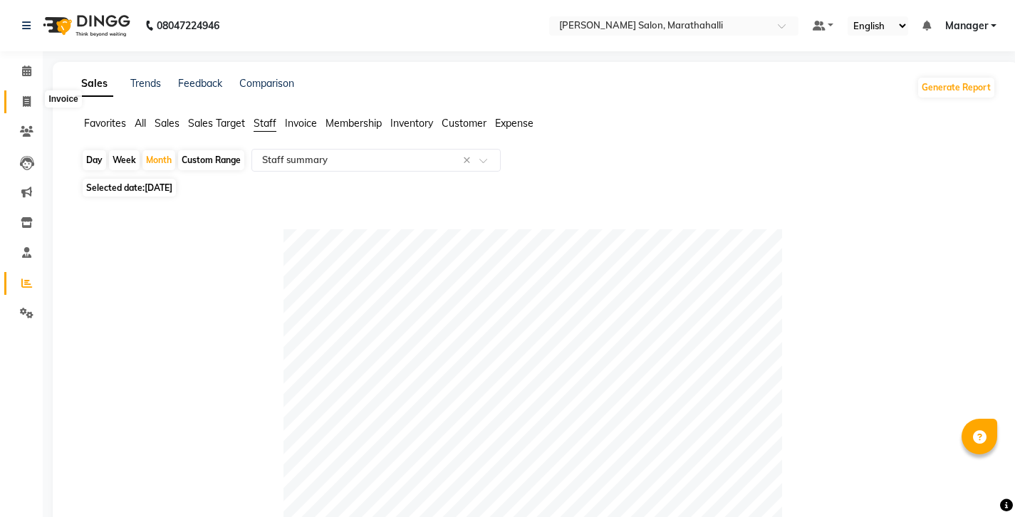
click at [20, 97] on span at bounding box center [26, 102] width 25 height 16
select select "4783"
select select "service"
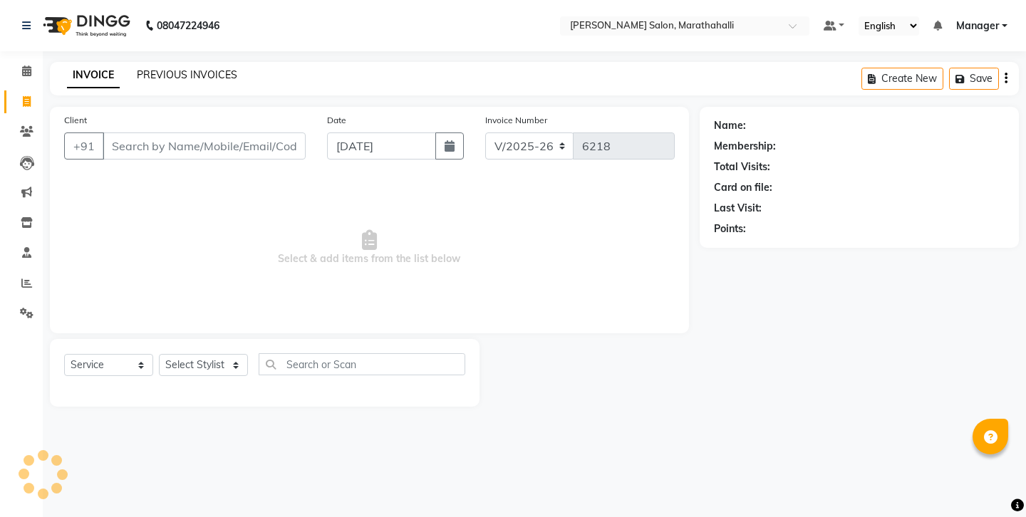
click at [159, 69] on link "PREVIOUS INVOICES" at bounding box center [187, 74] width 100 height 13
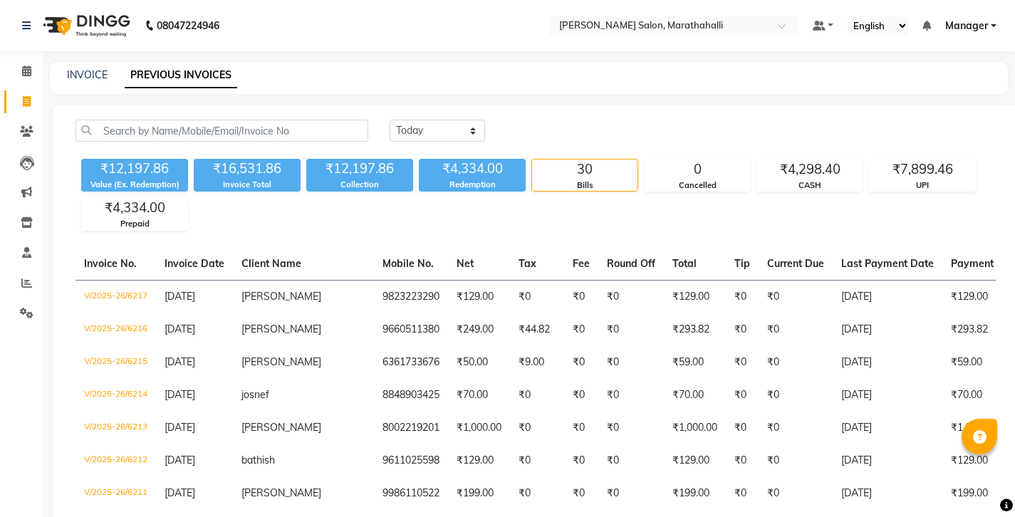
click at [160, 74] on link "PREVIOUS INVOICES" at bounding box center [181, 76] width 113 height 26
click at [79, 71] on link "INVOICE" at bounding box center [87, 74] width 41 height 13
select select "service"
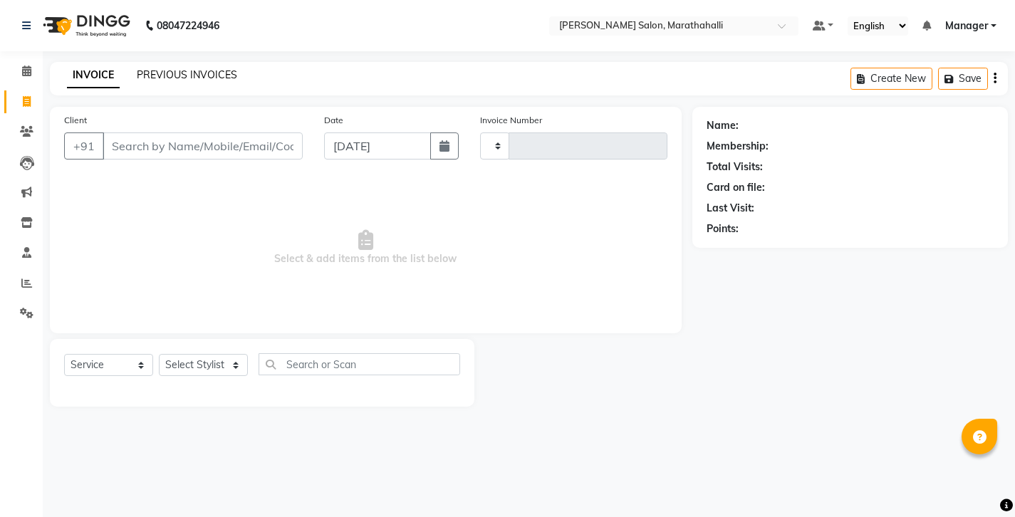
type input "6220"
select select "4783"
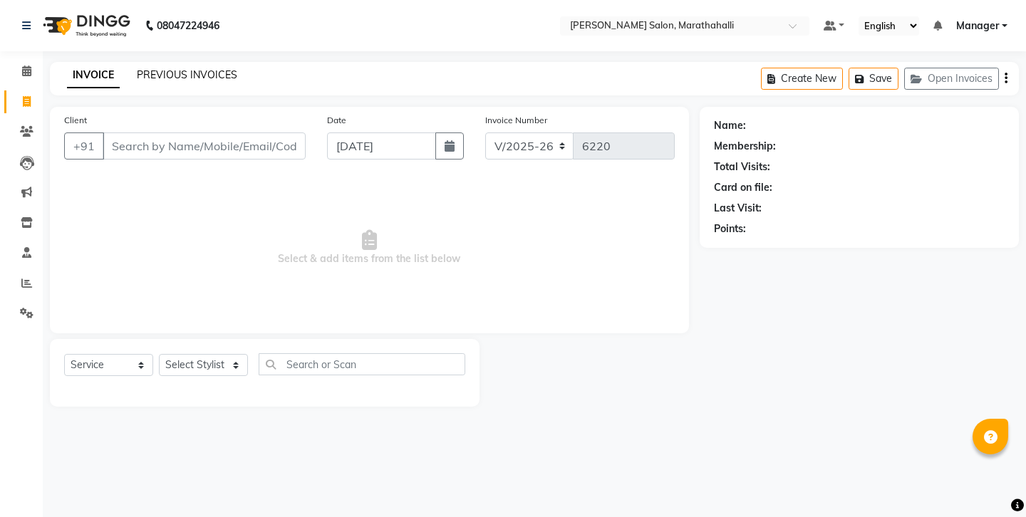
click at [142, 73] on link "PREVIOUS INVOICES" at bounding box center [187, 74] width 100 height 13
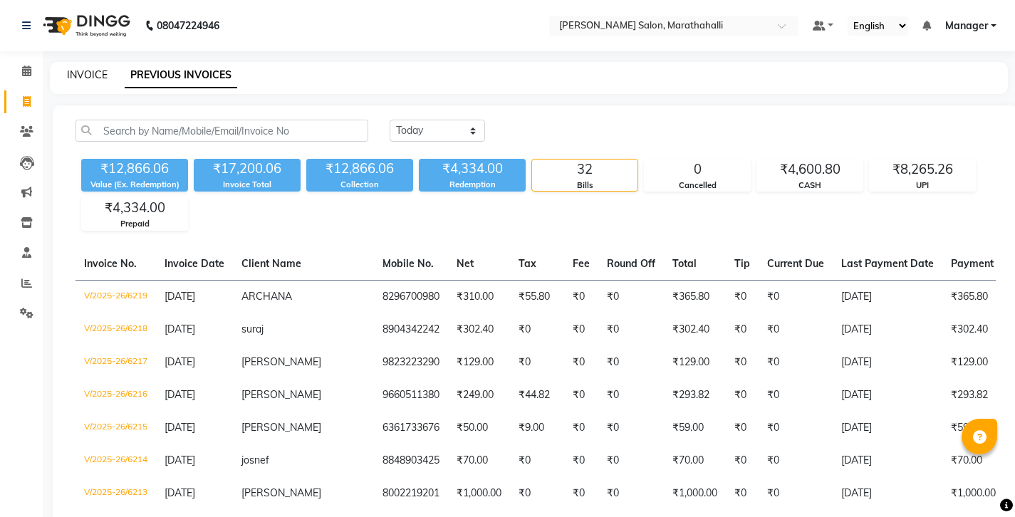
click at [88, 69] on link "INVOICE" at bounding box center [87, 74] width 41 height 13
select select "service"
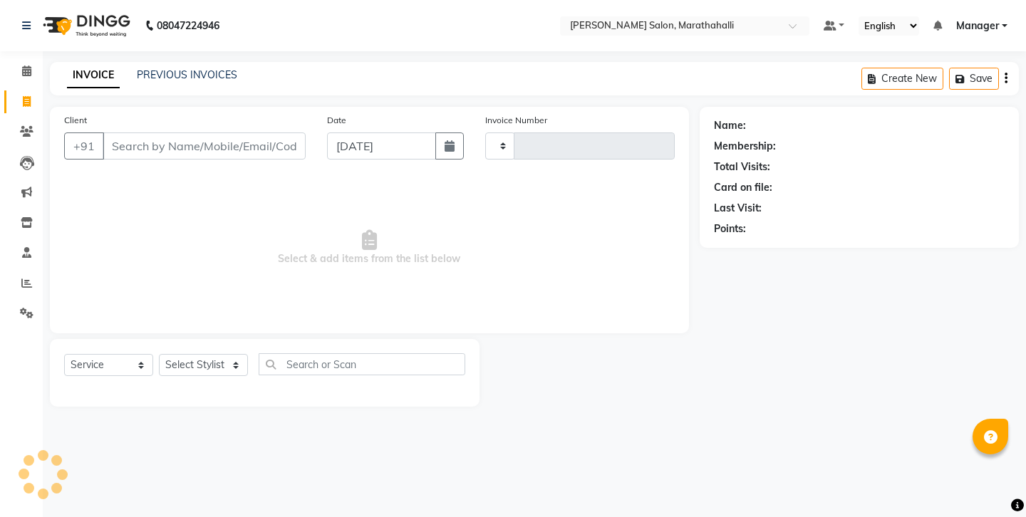
type input "6220"
select select "4783"
click at [161, 75] on link "PREVIOUS INVOICES" at bounding box center [187, 74] width 100 height 13
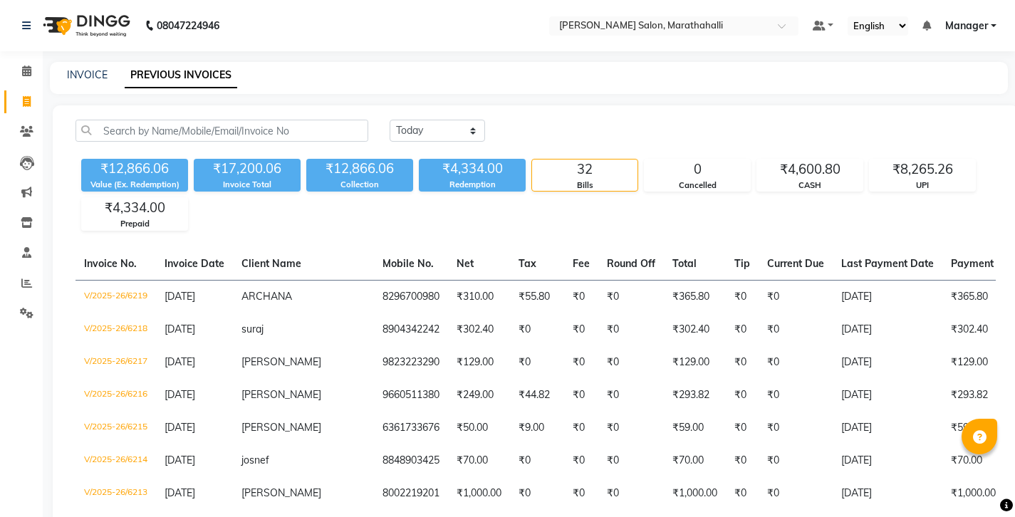
click at [63, 76] on div "INVOICE PREVIOUS INVOICES" at bounding box center [520, 75] width 941 height 15
click at [70, 75] on link "INVOICE" at bounding box center [87, 74] width 41 height 13
select select "4783"
select select "service"
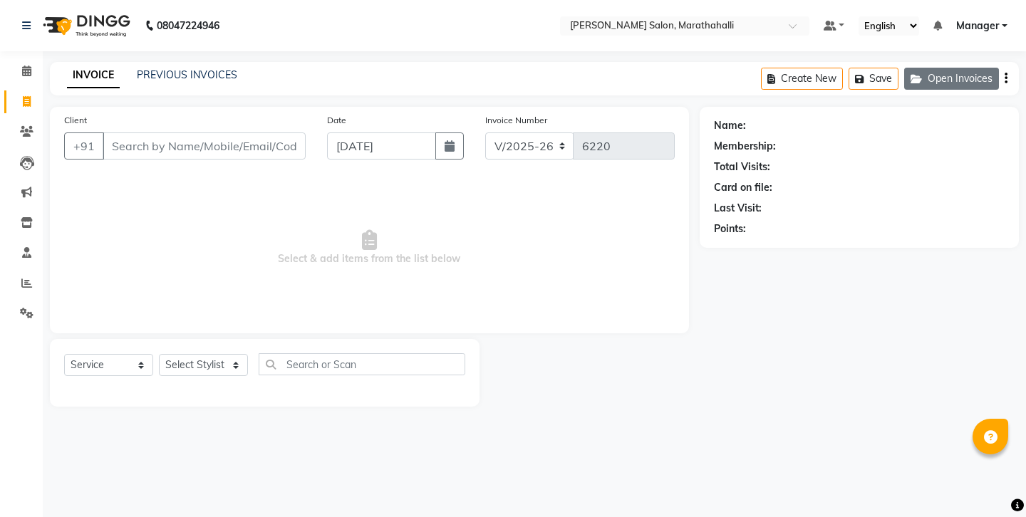
click at [948, 80] on button "Open Invoices" at bounding box center [951, 79] width 95 height 22
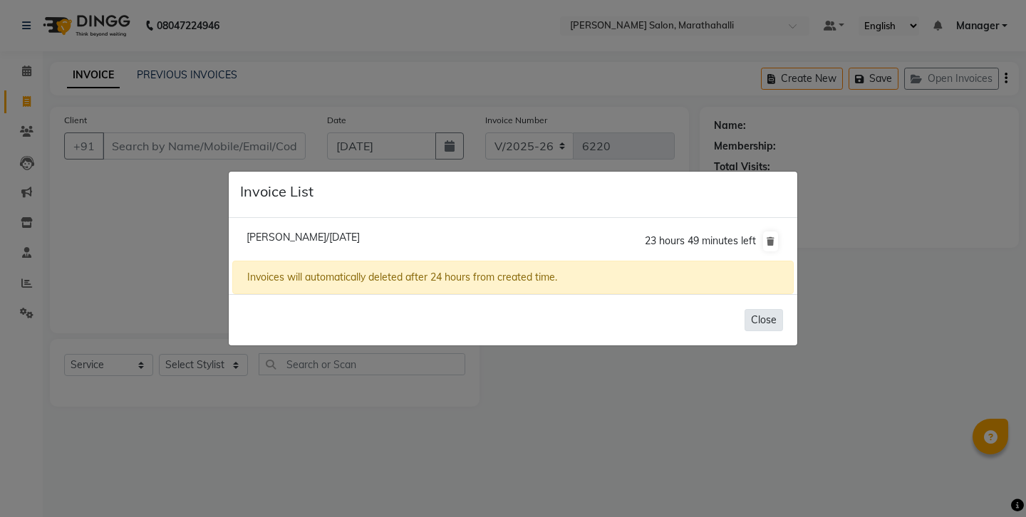
click at [761, 312] on button "Close" at bounding box center [763, 320] width 38 height 22
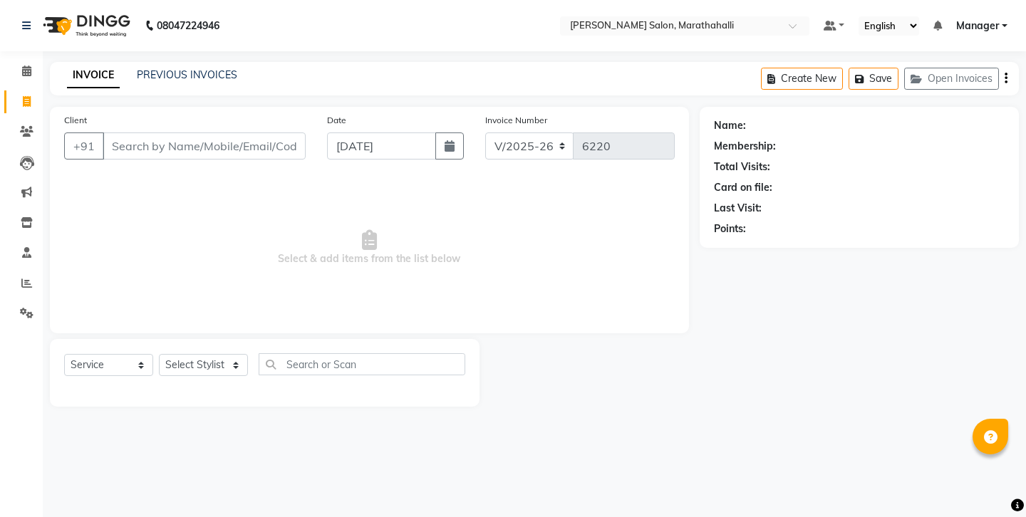
select select "4783"
select select "service"
click at [159, 68] on link "PREVIOUS INVOICES" at bounding box center [187, 74] width 100 height 13
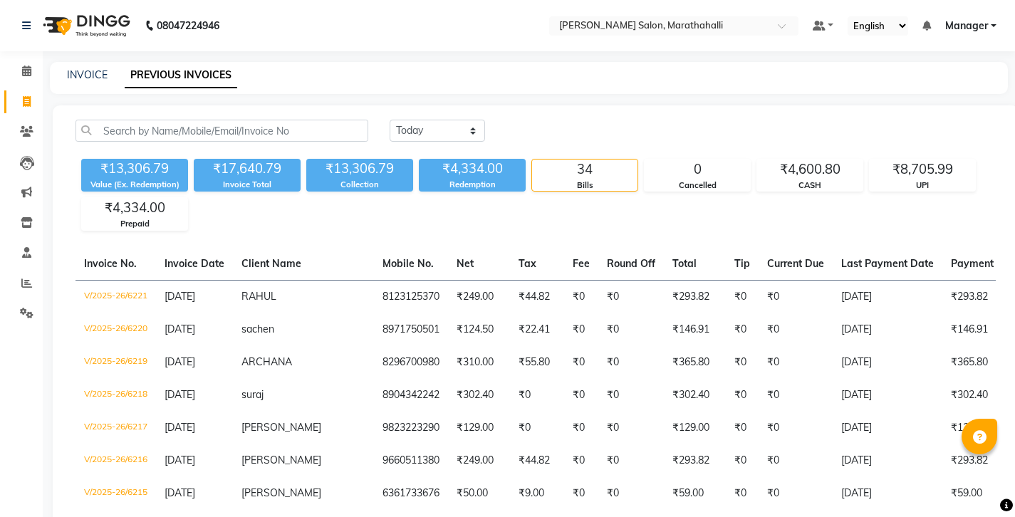
click at [689, 120] on div "[DATE] [DATE] Custom Range" at bounding box center [693, 131] width 606 height 22
click at [75, 71] on link "INVOICE" at bounding box center [87, 74] width 41 height 13
select select "4783"
select select "service"
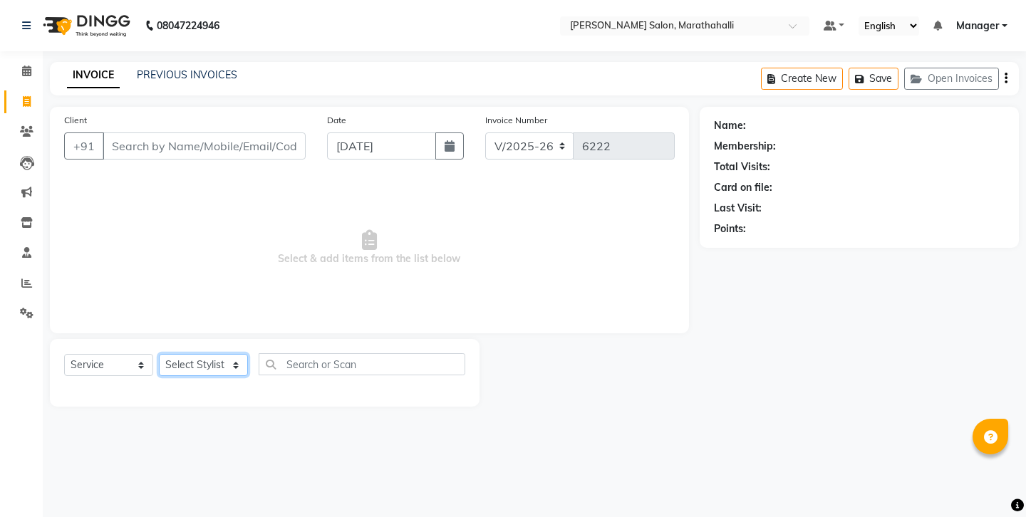
select select "86569"
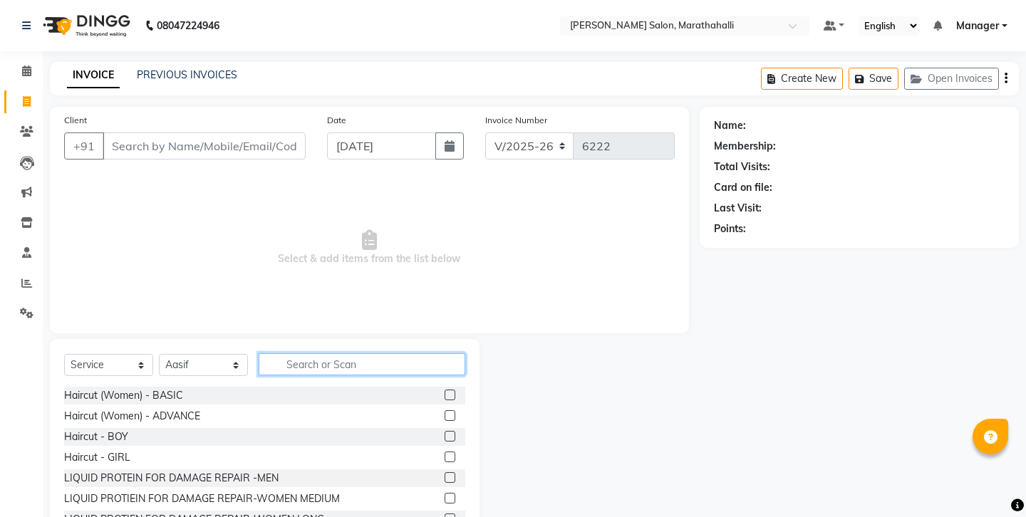
click at [308, 353] on input "text" at bounding box center [362, 364] width 207 height 22
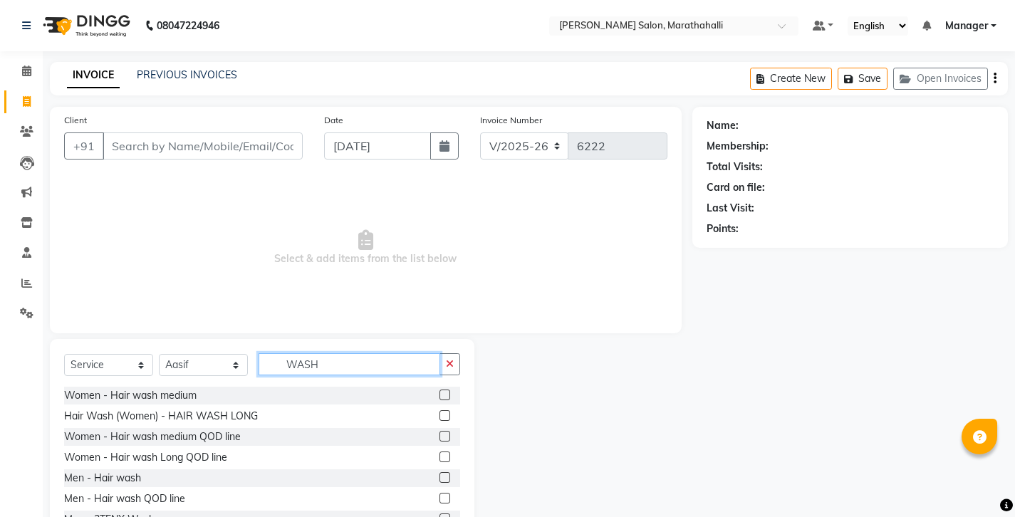
type input "WASH"
click at [442, 472] on label at bounding box center [444, 477] width 11 height 11
click at [442, 474] on input "checkbox" at bounding box center [443, 478] width 9 height 9
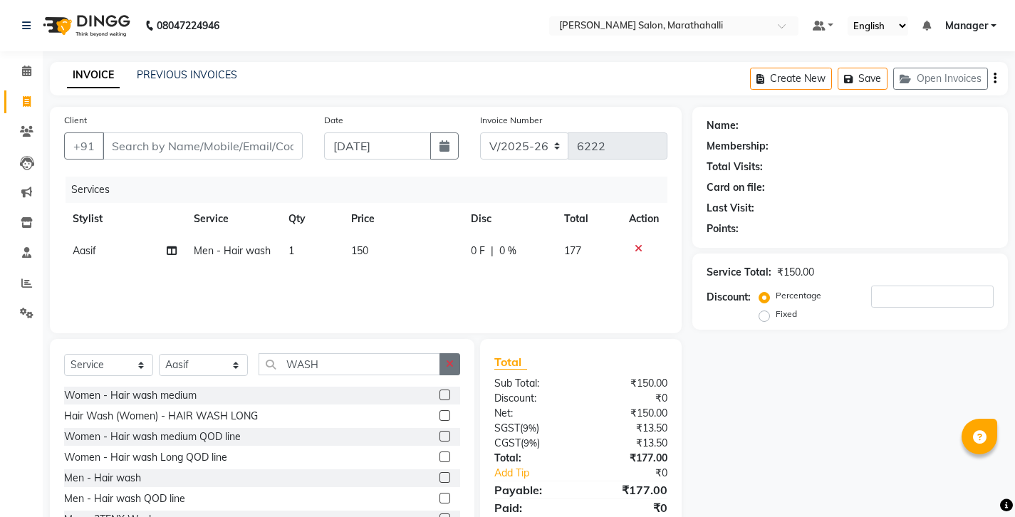
checkbox input "false"
click at [457, 353] on button "button" at bounding box center [449, 364] width 21 height 22
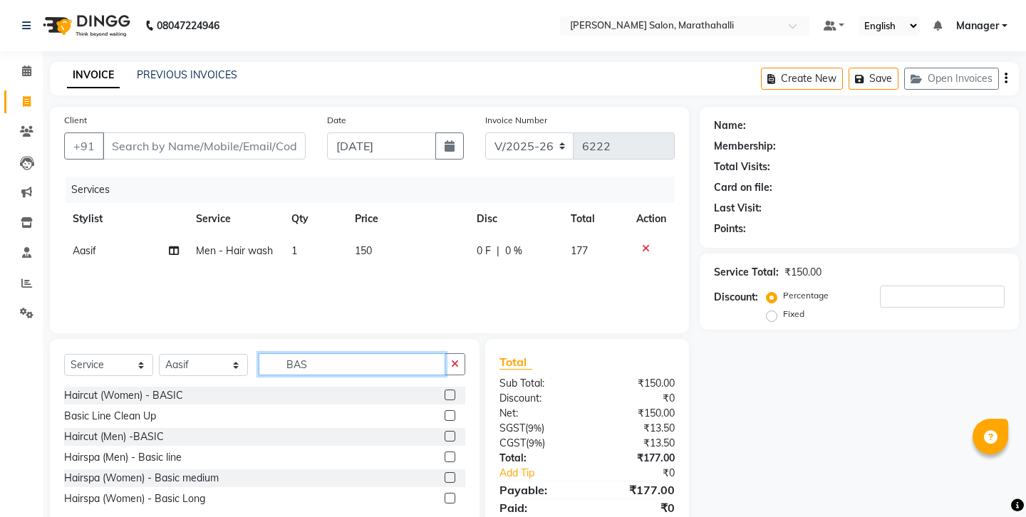
type input "BAS"
click at [452, 431] on label at bounding box center [449, 436] width 11 height 11
click at [452, 432] on input "checkbox" at bounding box center [448, 436] width 9 height 9
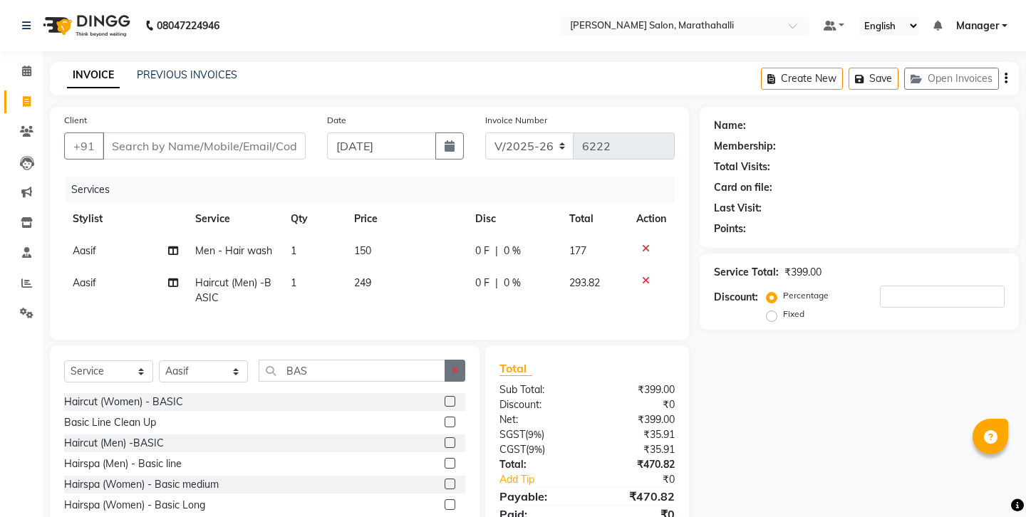
checkbox input "false"
click at [459, 365] on icon "button" at bounding box center [455, 370] width 8 height 10
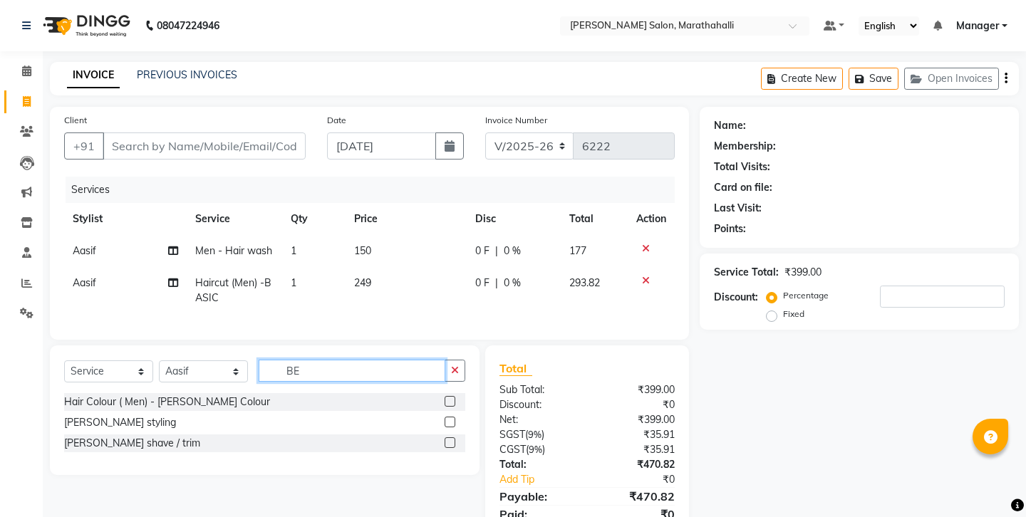
type input "BE"
click at [454, 437] on label at bounding box center [449, 442] width 11 height 11
click at [454, 439] on input "checkbox" at bounding box center [448, 443] width 9 height 9
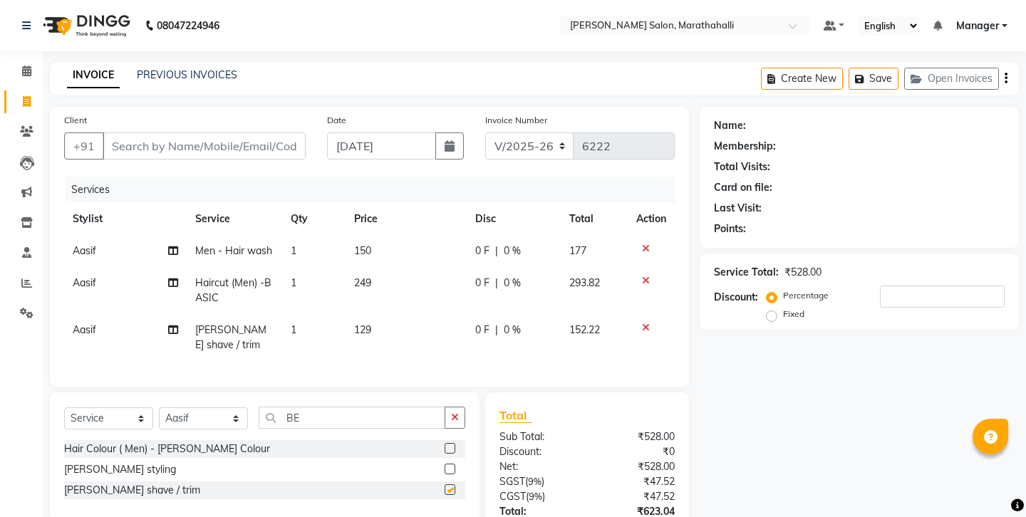
checkbox input "false"
click at [190, 132] on input "Client" at bounding box center [204, 145] width 203 height 27
type input "8"
type input "0"
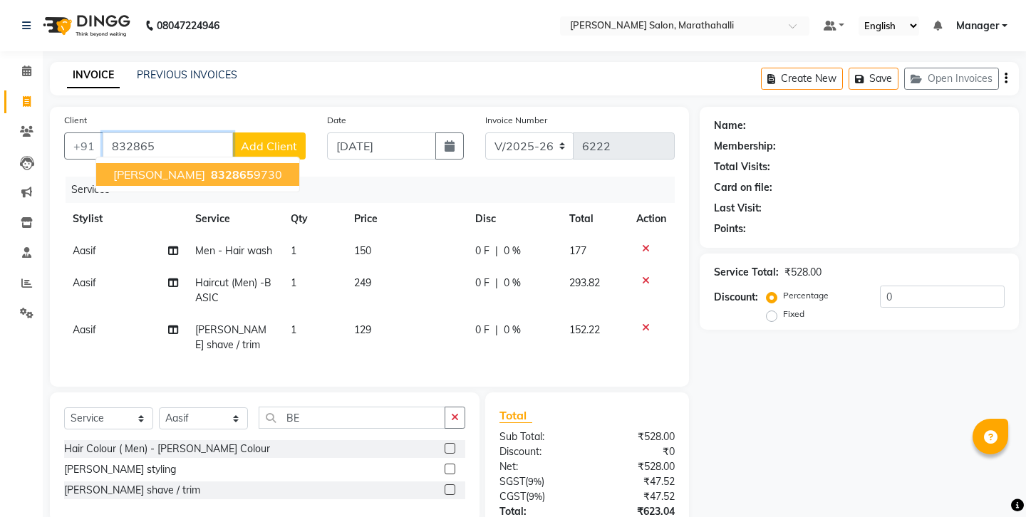
click at [211, 167] on span "832865" at bounding box center [232, 174] width 43 height 14
type input "8328659730"
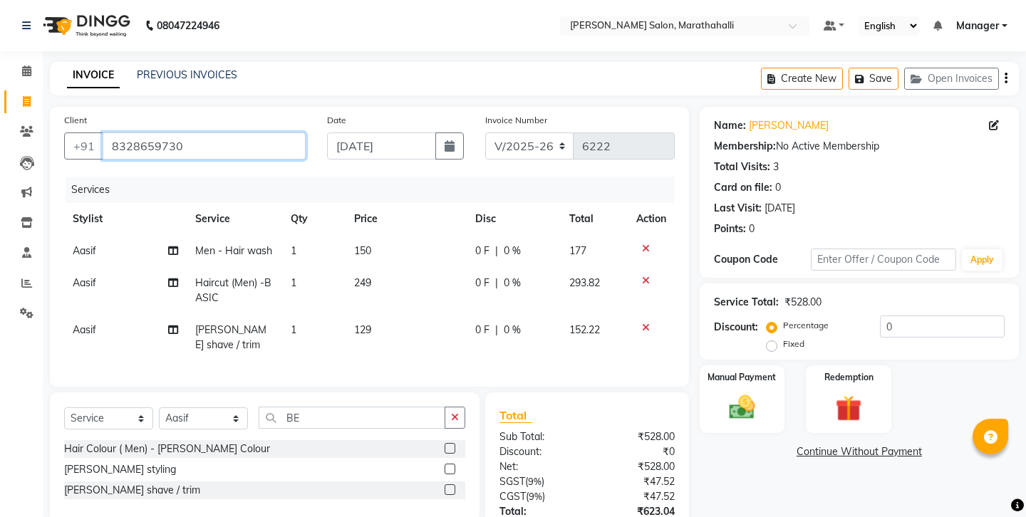
click at [120, 132] on input "8328659730" at bounding box center [204, 145] width 203 height 27
click at [735, 392] on img at bounding box center [741, 407] width 44 height 31
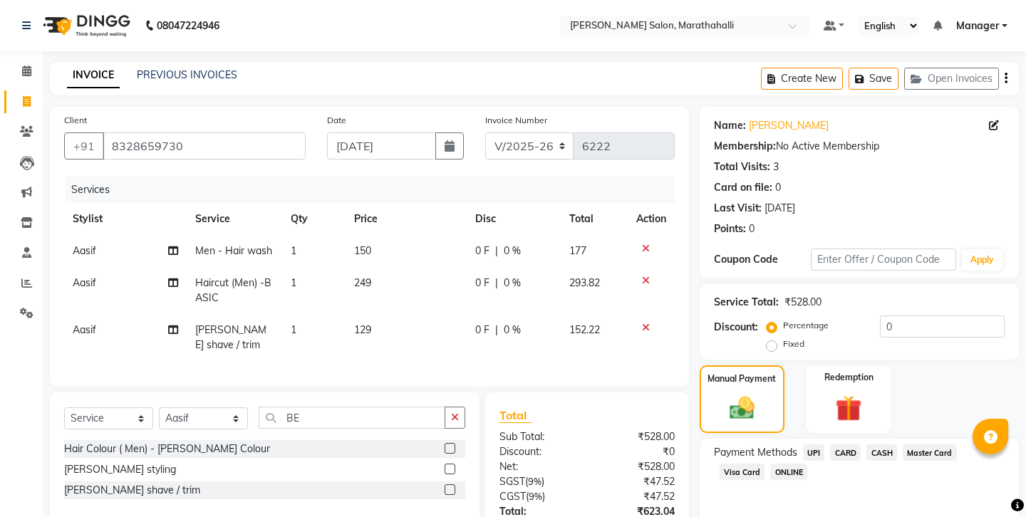
click at [803, 444] on span "UPI" at bounding box center [814, 452] width 22 height 16
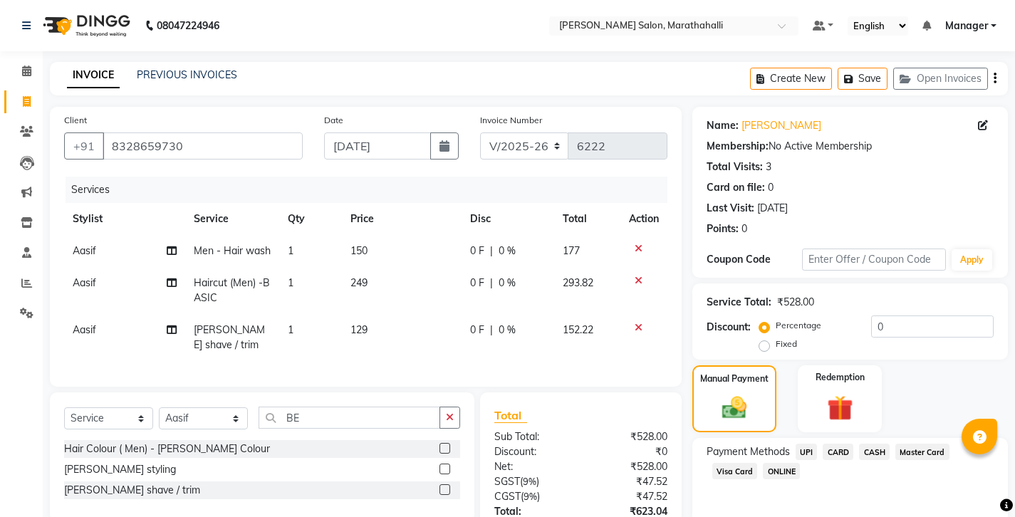
scroll to position [48, 0]
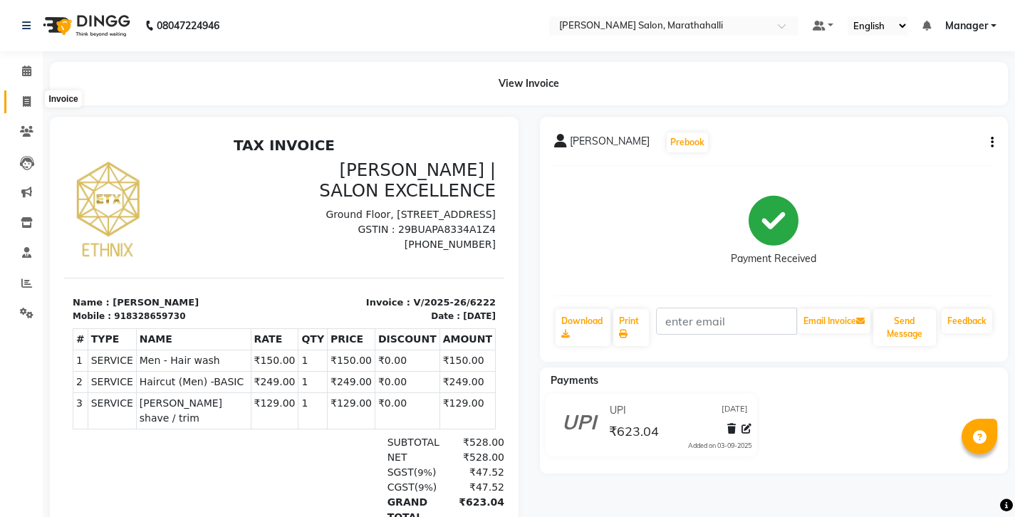
click at [29, 101] on icon at bounding box center [27, 101] width 8 height 11
select select "service"
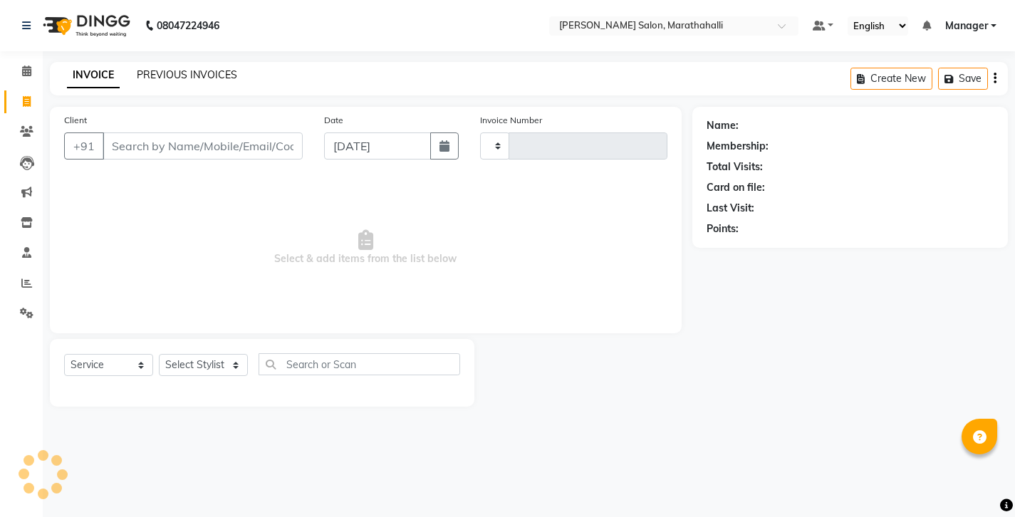
type input "6223"
select select "4783"
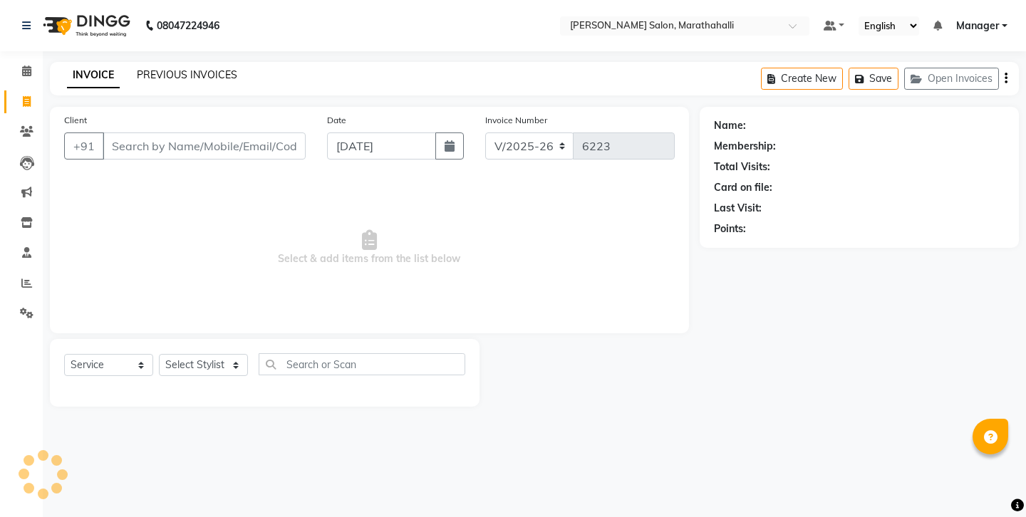
click at [168, 69] on link "PREVIOUS INVOICES" at bounding box center [187, 74] width 100 height 13
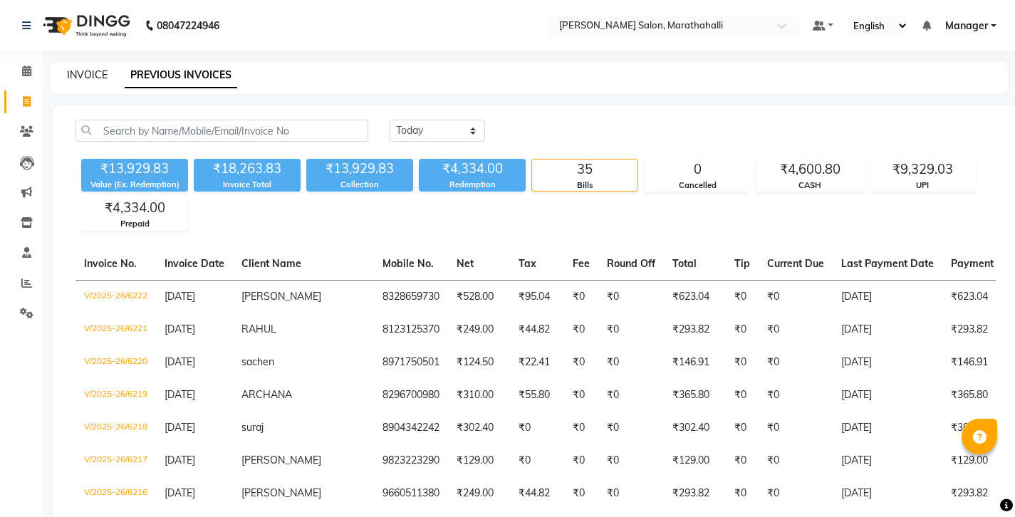
click at [71, 71] on link "INVOICE" at bounding box center [87, 74] width 41 height 13
select select "4783"
select select "service"
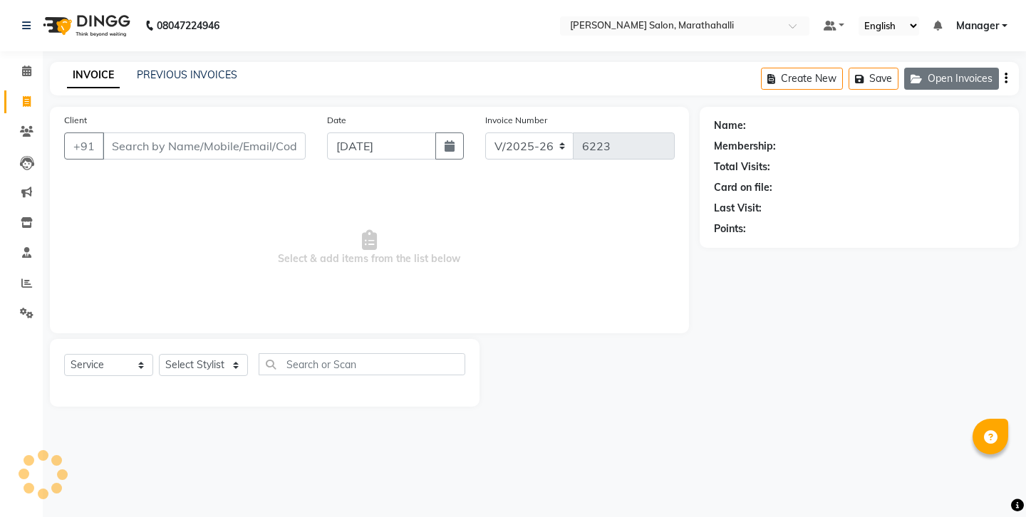
click at [966, 68] on button "Open Invoices" at bounding box center [951, 79] width 95 height 22
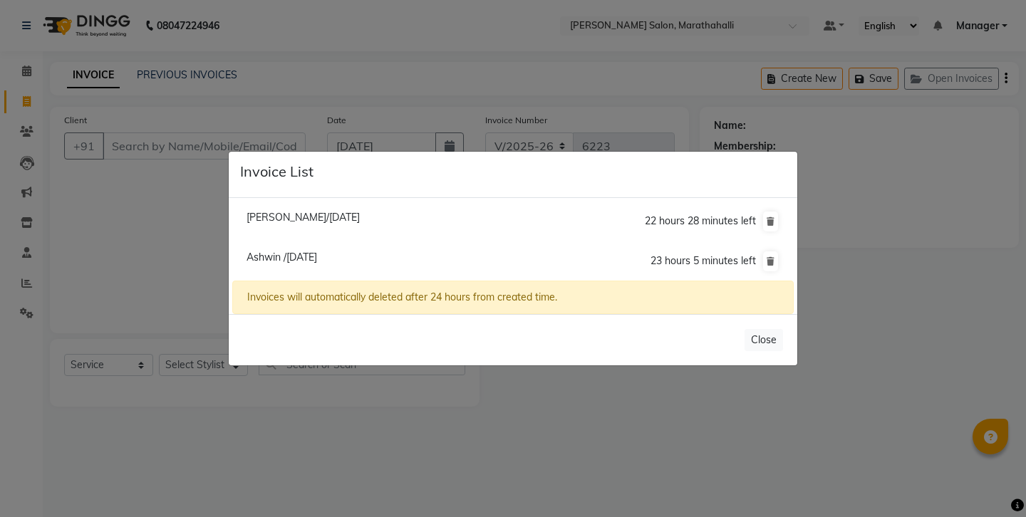
click at [321, 220] on span "Mika Null/03 September 2025" at bounding box center [302, 217] width 113 height 13
type input "9612410116"
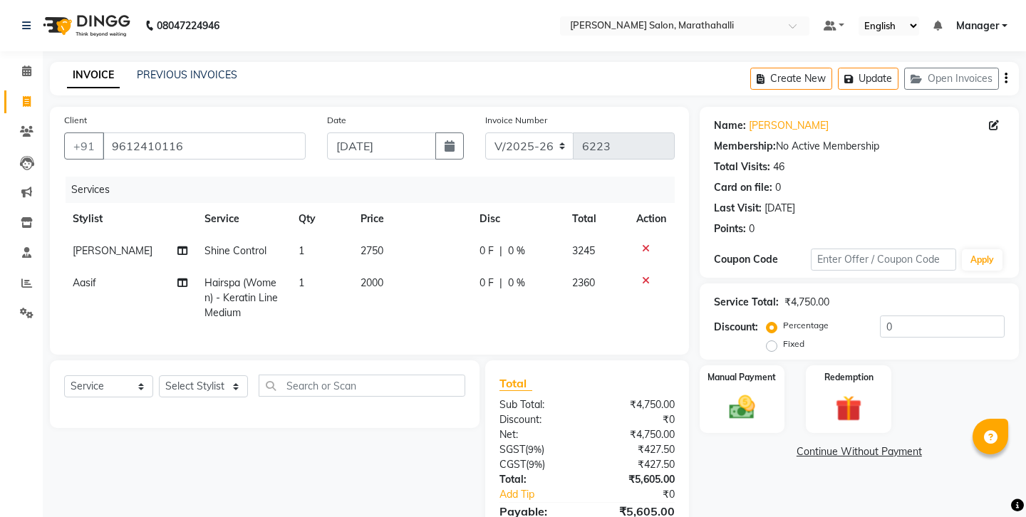
click at [804, 338] on label "Fixed" at bounding box center [793, 344] width 21 height 13
click at [779, 339] on input "Fixed" at bounding box center [774, 344] width 10 height 10
radio input "true"
drag, startPoint x: 890, startPoint y: 281, endPoint x: 803, endPoint y: 283, distance: 86.9
click at [803, 315] on div "Percentage Fixed 0" at bounding box center [886, 334] width 235 height 38
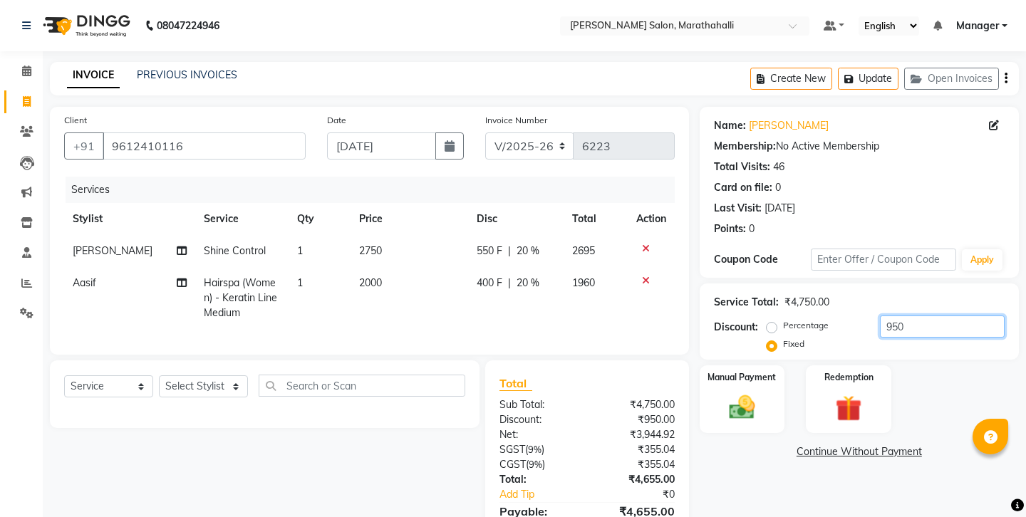
type input "950"
click at [852, 444] on link "Continue Without Payment" at bounding box center [858, 451] width 313 height 15
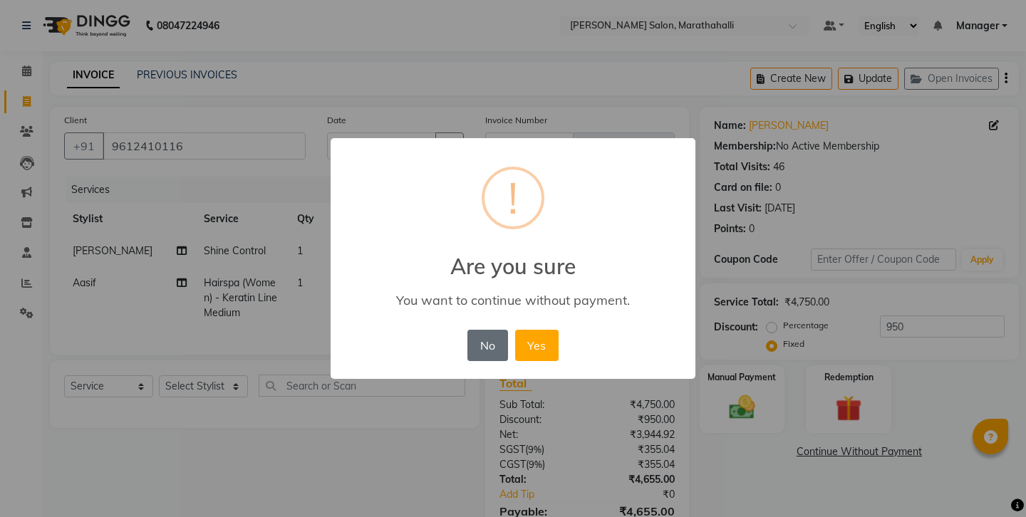
click at [495, 338] on button "No" at bounding box center [487, 345] width 40 height 31
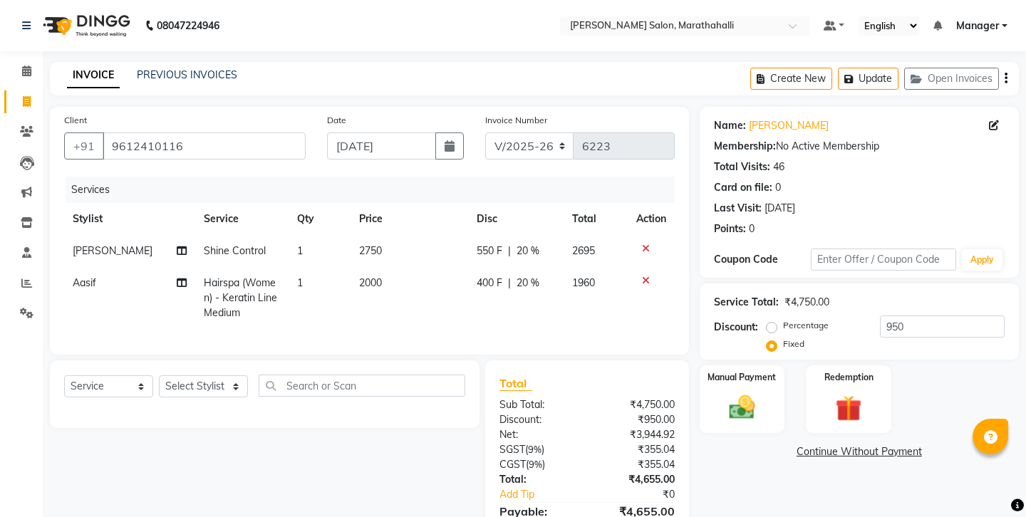
click at [1006, 78] on icon "button" at bounding box center [1005, 78] width 3 height 1
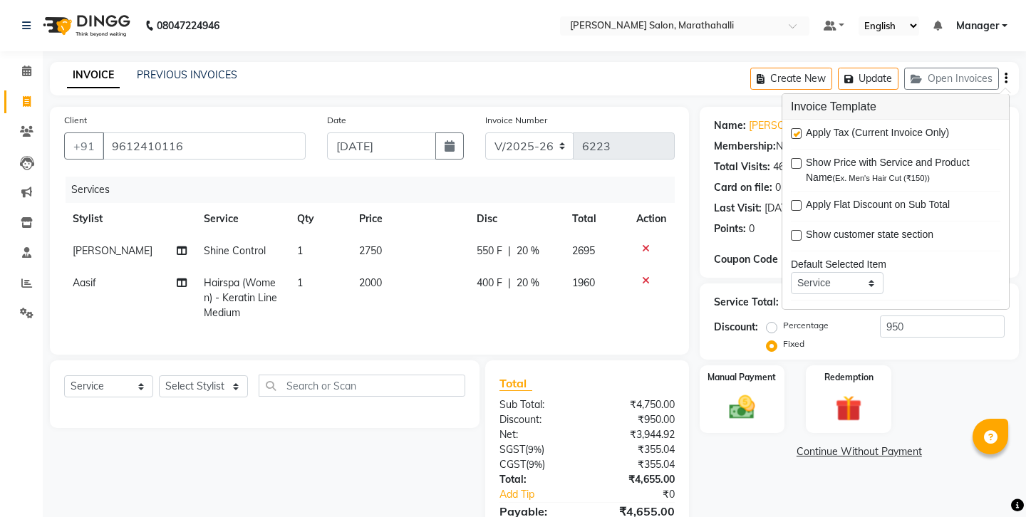
click at [796, 129] on label at bounding box center [796, 133] width 11 height 11
click at [796, 130] on input "checkbox" at bounding box center [795, 134] width 9 height 9
checkbox input "false"
drag, startPoint x: 761, startPoint y: 392, endPoint x: 760, endPoint y: 385, distance: 7.9
click at [761, 392] on div "Name: Mika Membership: No Active Membership Total Visits: 46 Card on file: 0 La…" at bounding box center [864, 323] width 330 height 433
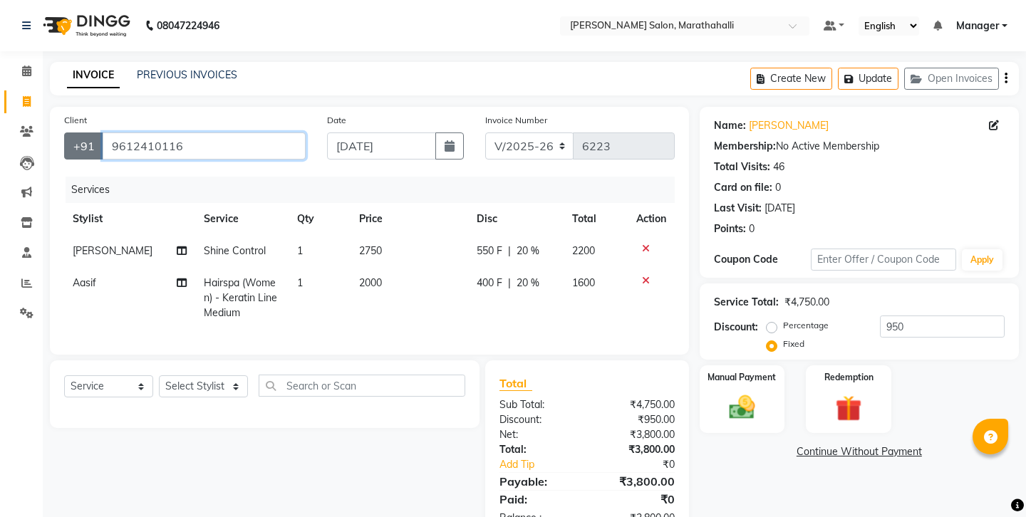
drag, startPoint x: 183, startPoint y: 132, endPoint x: 63, endPoint y: 128, distance: 120.4
click at [64, 132] on div "+91 9612410116" at bounding box center [184, 145] width 241 height 27
click at [179, 136] on input "Client" at bounding box center [204, 145] width 203 height 27
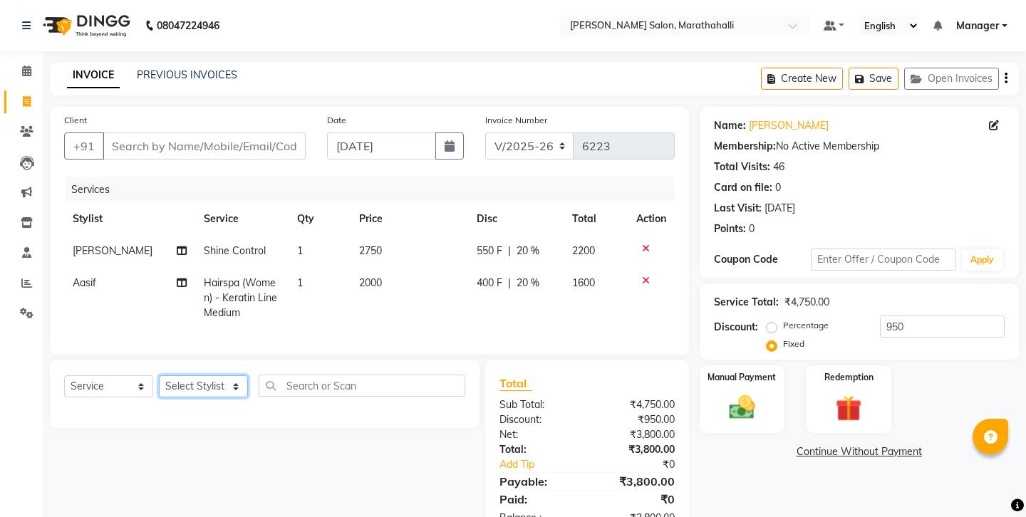
select select "90531"
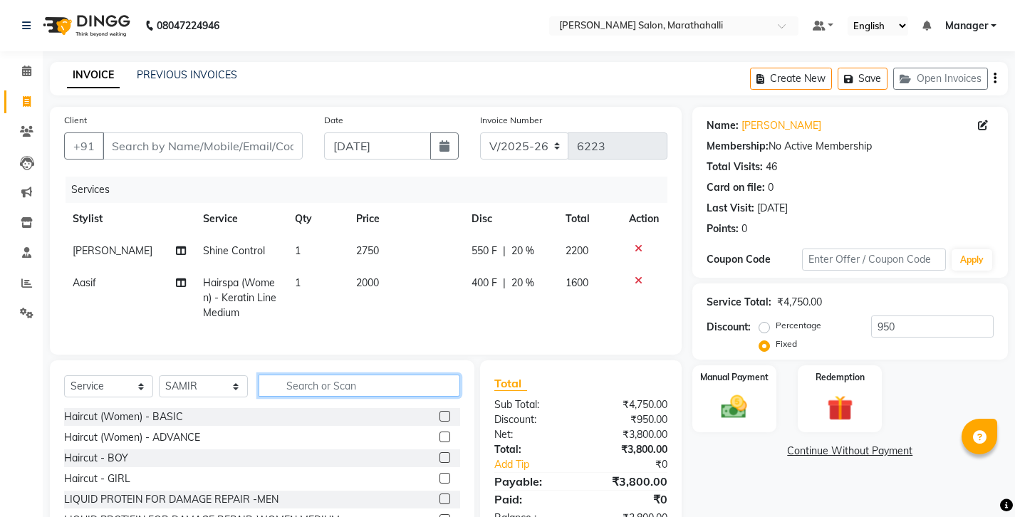
click at [291, 375] on input "text" at bounding box center [360, 386] width 202 height 22
click at [439, 411] on label at bounding box center [444, 416] width 11 height 11
click at [439, 412] on input "checkbox" at bounding box center [443, 416] width 9 height 9
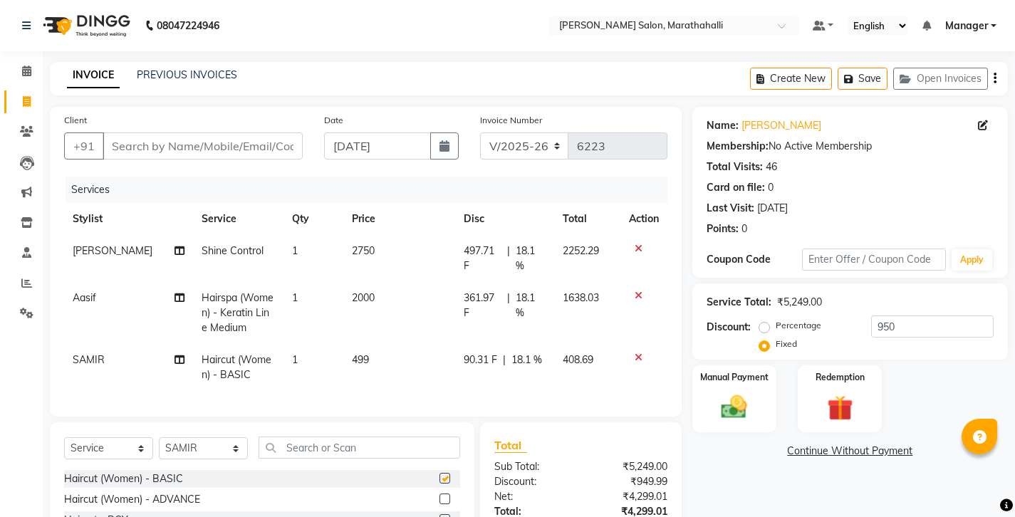
checkbox input "false"
select select "58864"
click at [282, 437] on input "text" at bounding box center [360, 448] width 202 height 22
type input "E"
click at [155, 132] on input "Client" at bounding box center [203, 145] width 200 height 27
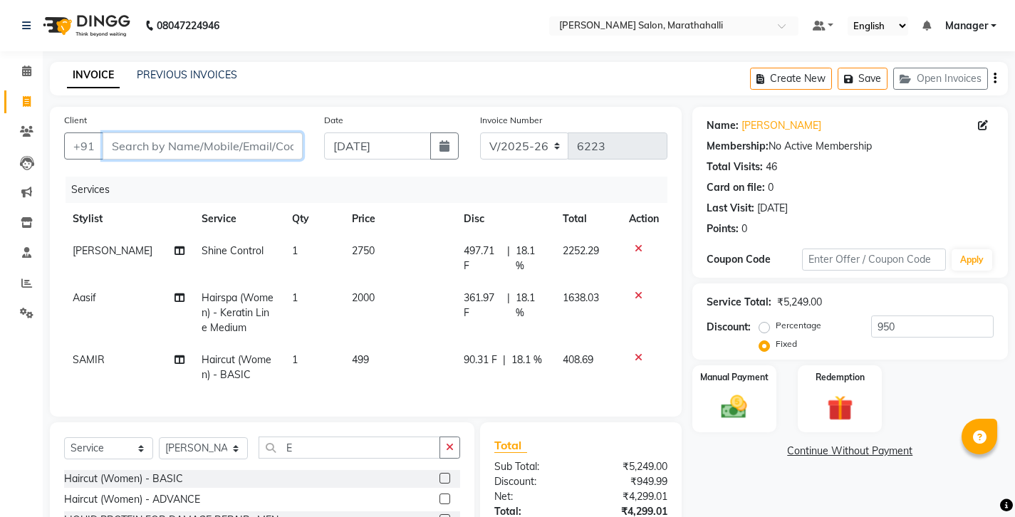
click at [164, 132] on input "Client" at bounding box center [203, 145] width 200 height 27
type input "9"
radio input "true"
type input "0"
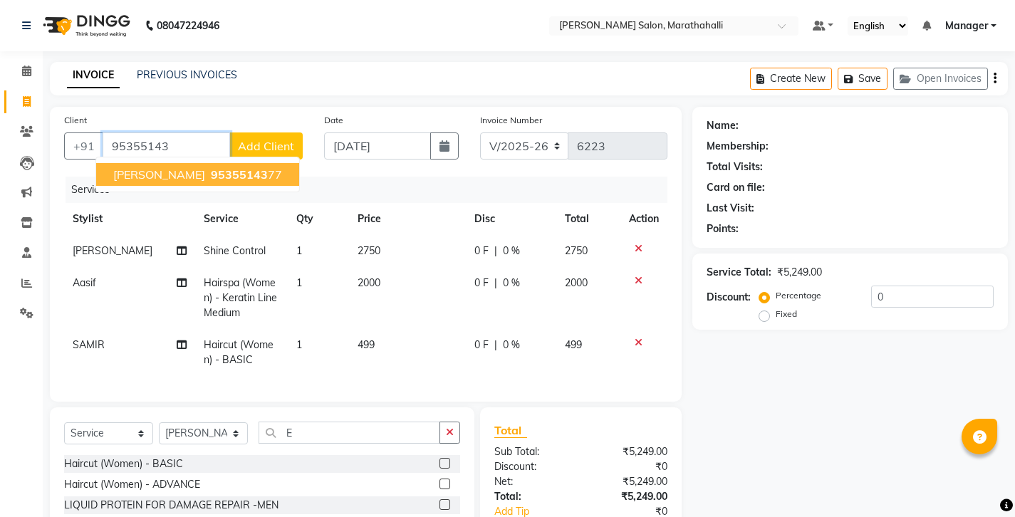
click at [154, 167] on span "shiva leela" at bounding box center [159, 174] width 92 height 14
type input "9535514377"
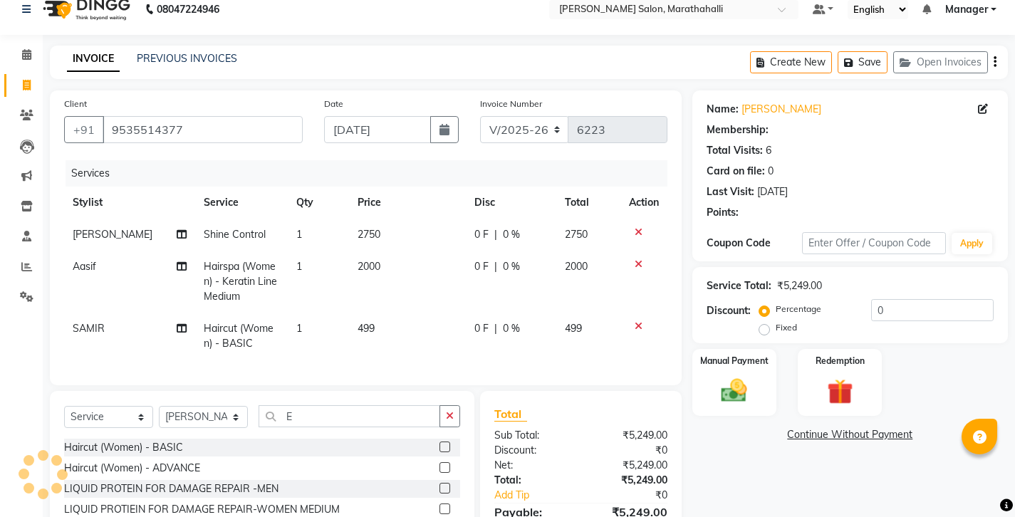
scroll to position [48, 0]
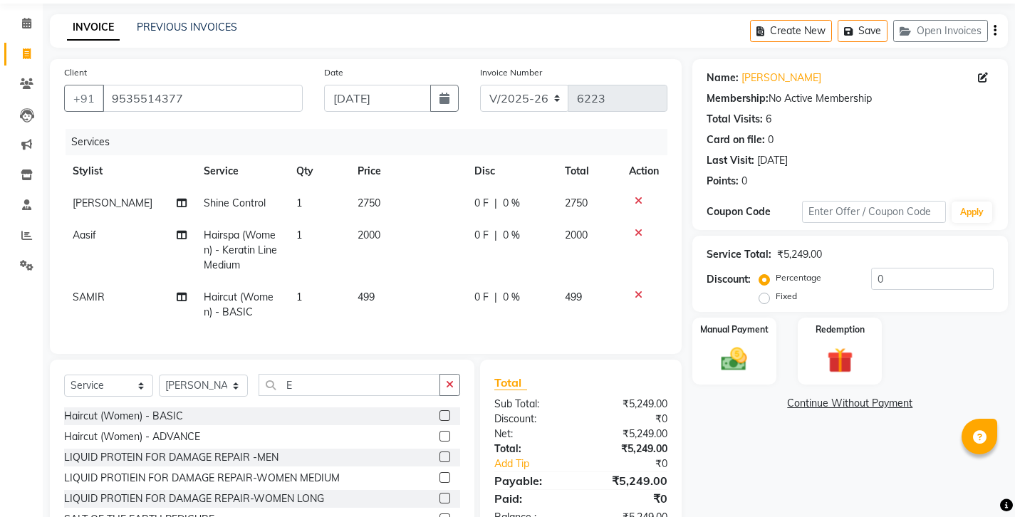
click at [372, 281] on td "499" at bounding box center [407, 304] width 116 height 47
select select "90531"
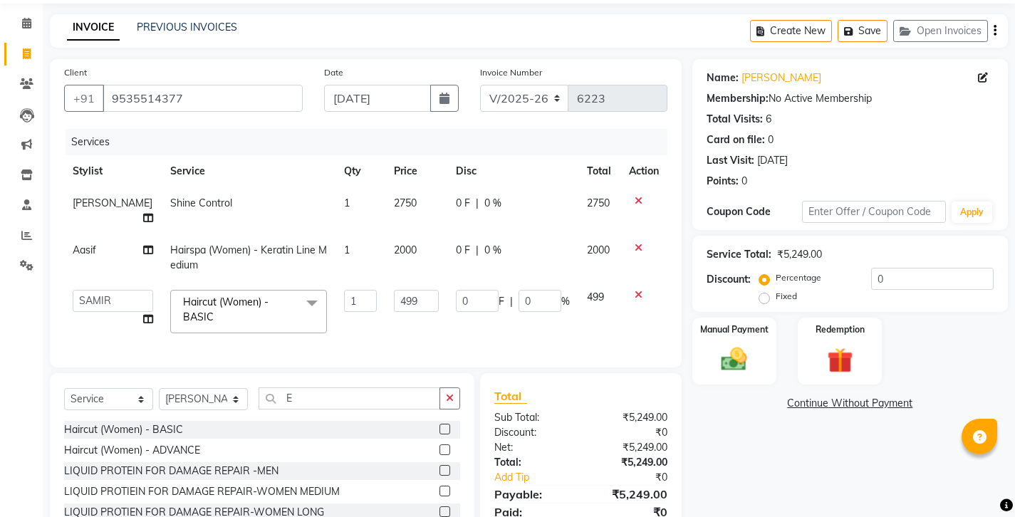
scroll to position [42, 0]
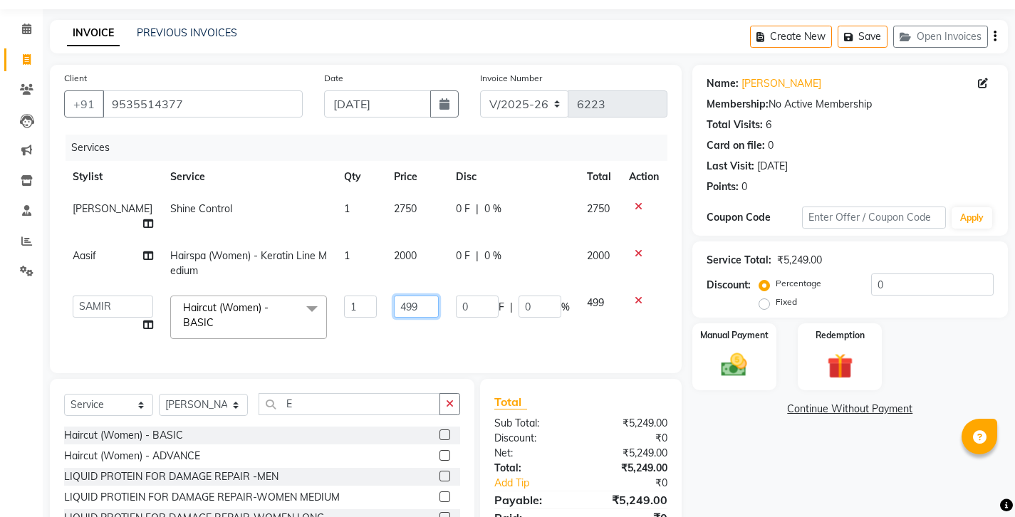
drag, startPoint x: 419, startPoint y: 233, endPoint x: 352, endPoint y: 231, distance: 67.7
click at [352, 287] on tr "Aasif Abhishek Ali Salmani Aman Amoi anju ARTHI DEEPIKA DOLMO Faem GEETHA Goura…" at bounding box center [365, 317] width 603 height 61
type input "300"
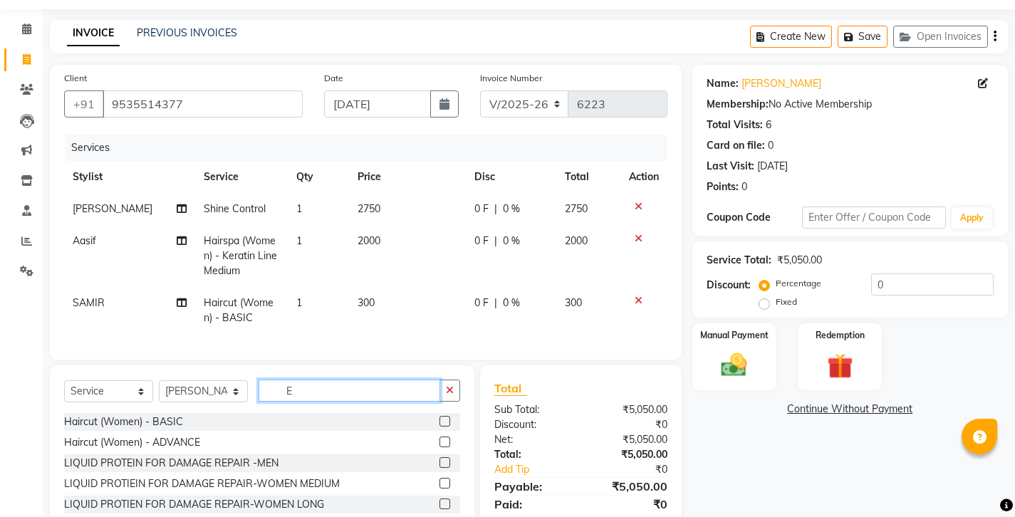
click at [320, 380] on input "E" at bounding box center [350, 391] width 182 height 22
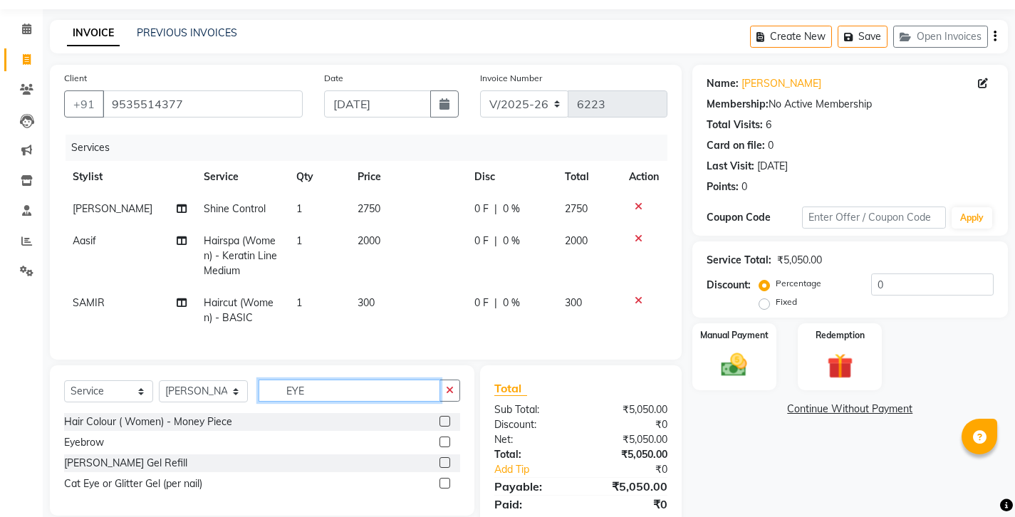
scroll to position [0, 0]
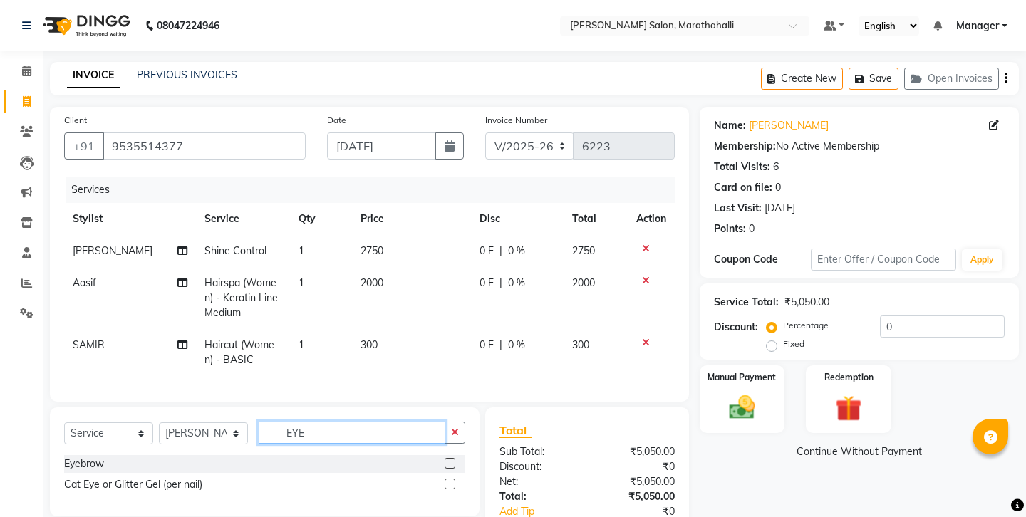
type input "EYE"
click at [453, 458] on label at bounding box center [449, 463] width 11 height 11
click at [453, 459] on input "checkbox" at bounding box center [448, 463] width 9 height 9
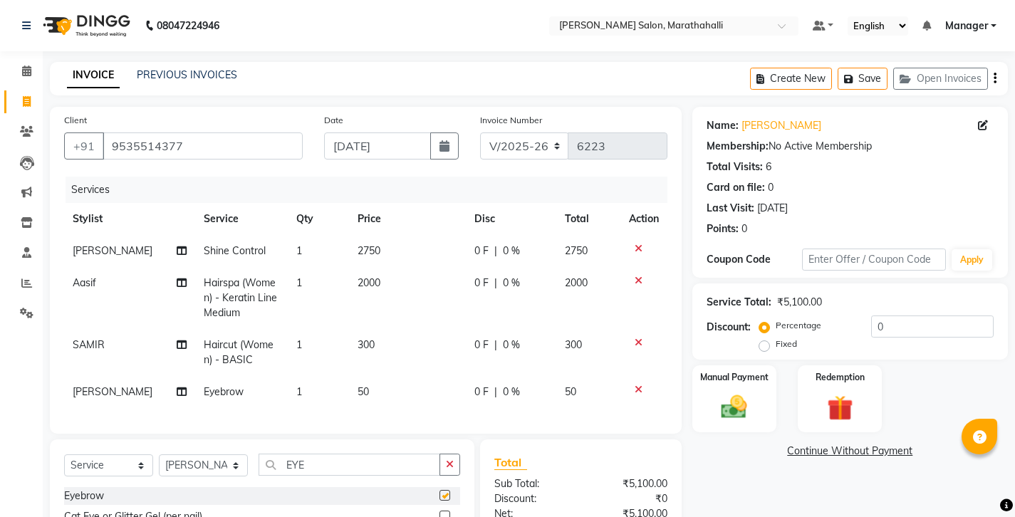
checkbox input "false"
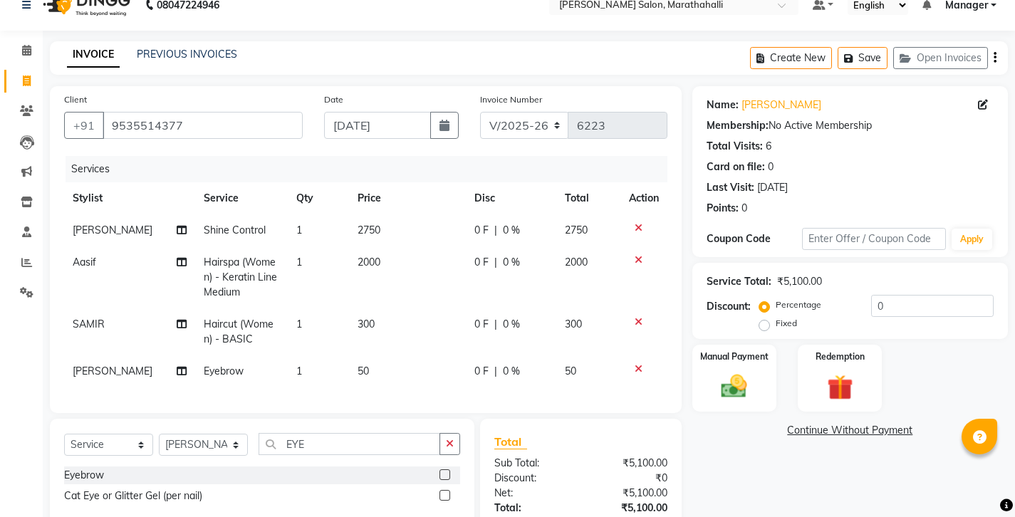
click at [797, 317] on label "Fixed" at bounding box center [786, 323] width 21 height 13
click at [772, 318] on input "Fixed" at bounding box center [767, 323] width 10 height 10
radio input "true"
drag, startPoint x: 866, startPoint y: 262, endPoint x: 806, endPoint y: 255, distance: 60.2
click at [806, 295] on div "Percentage Fixed 0" at bounding box center [877, 314] width 231 height 38
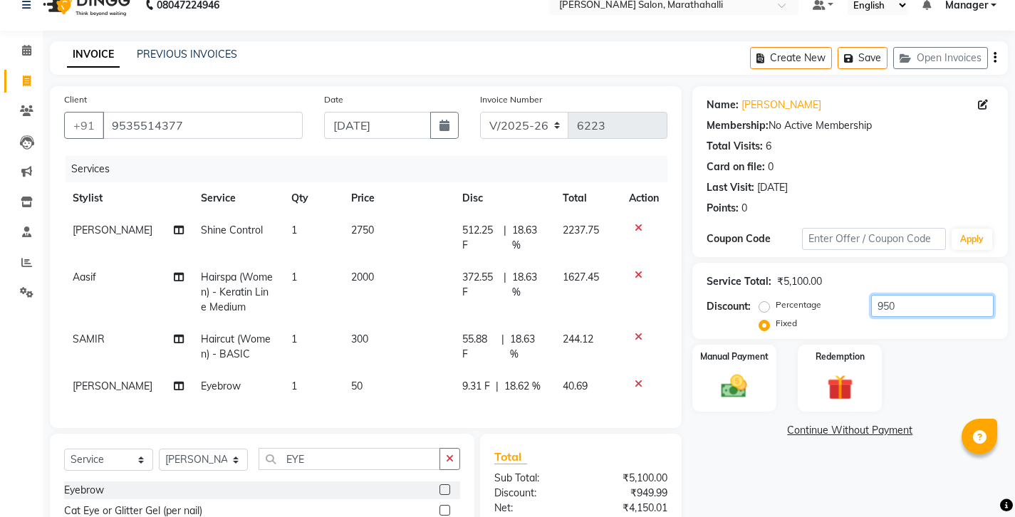
type input "950"
click at [361, 271] on span "2000" at bounding box center [362, 277] width 23 height 13
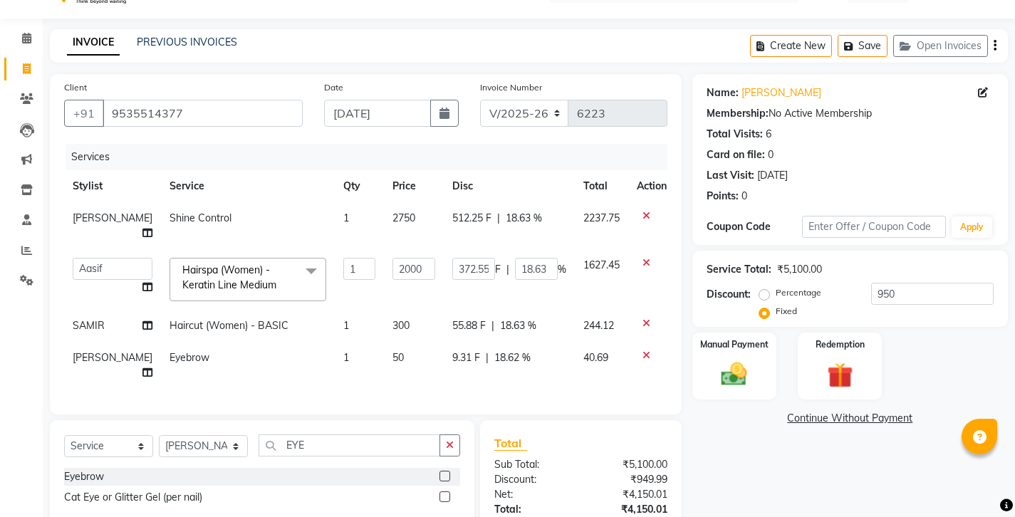
scroll to position [33, 0]
click at [996, 45] on icon "button" at bounding box center [994, 45] width 3 height 1
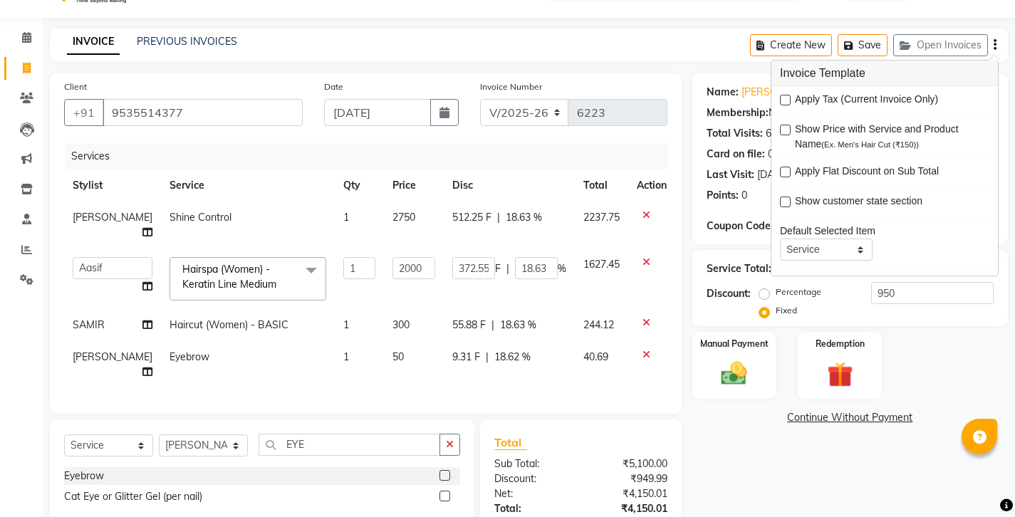
click at [785, 95] on label at bounding box center [785, 100] width 11 height 11
click at [785, 96] on input "checkbox" at bounding box center [784, 100] width 9 height 9
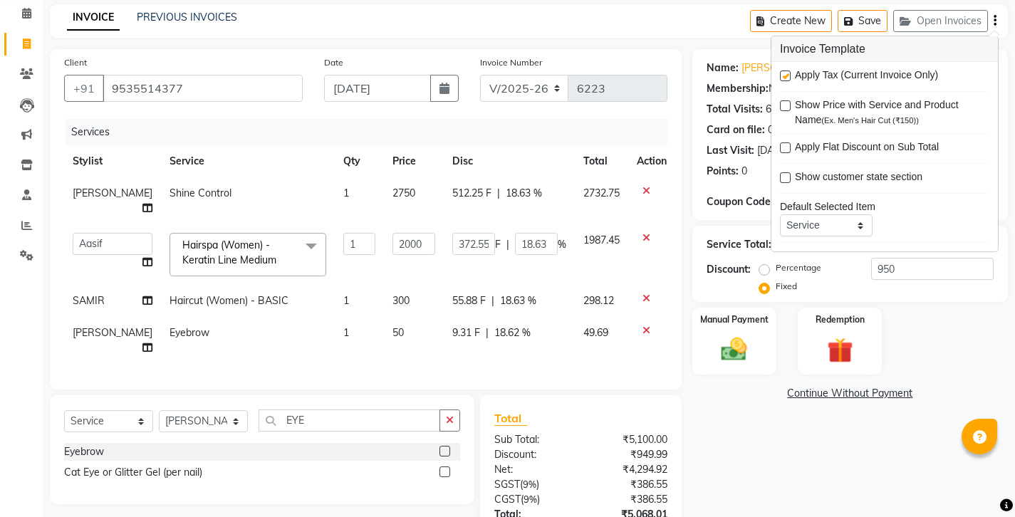
click at [784, 71] on label at bounding box center [785, 76] width 11 height 11
click at [784, 72] on input "checkbox" at bounding box center [784, 76] width 9 height 9
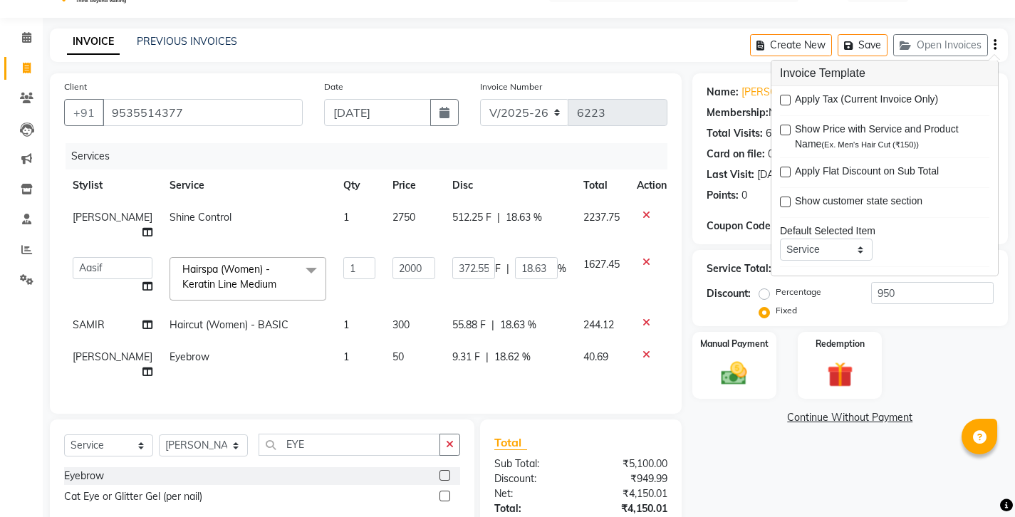
click at [780, 95] on label at bounding box center [785, 100] width 11 height 11
click at [780, 96] on input "checkbox" at bounding box center [784, 100] width 9 height 9
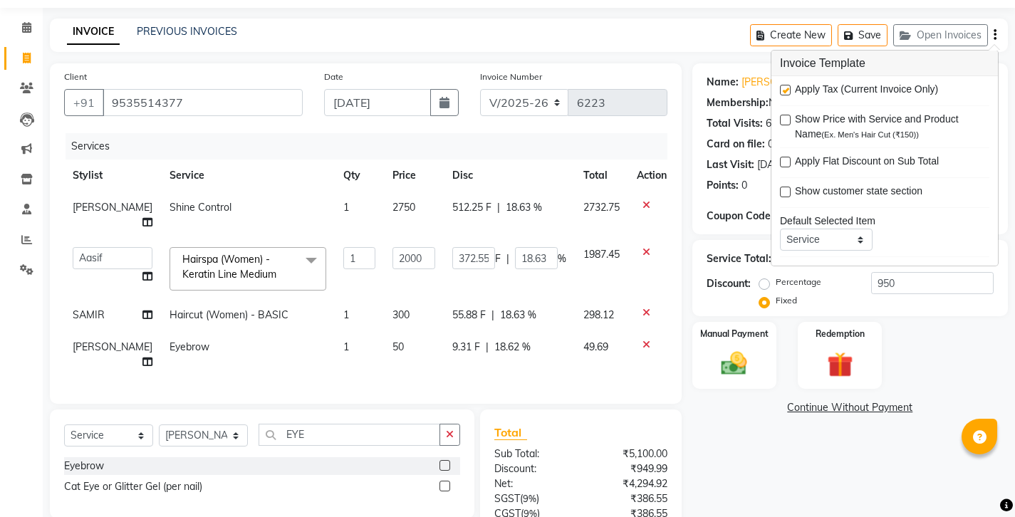
scroll to position [58, 0]
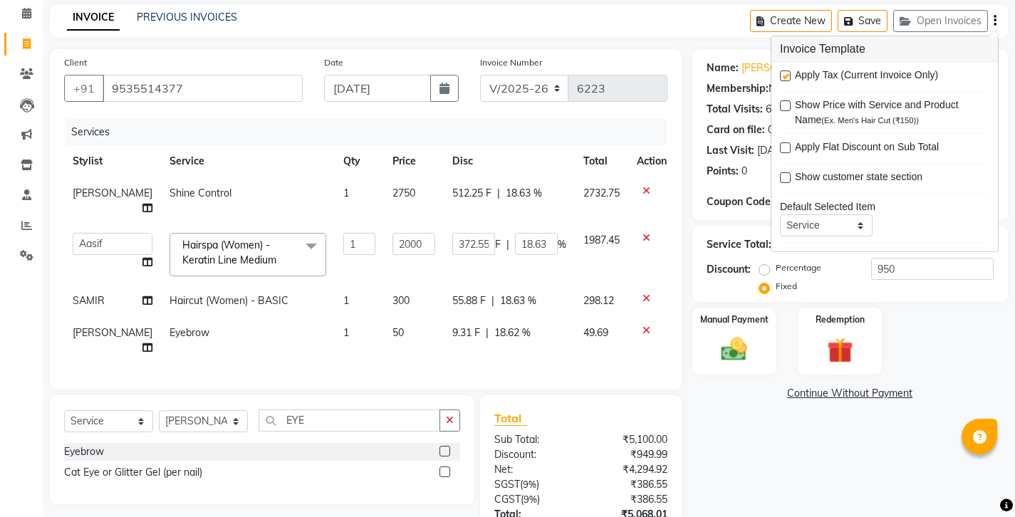
click at [781, 71] on label at bounding box center [785, 76] width 11 height 11
click at [781, 72] on input "checkbox" at bounding box center [784, 76] width 9 height 9
checkbox input "false"
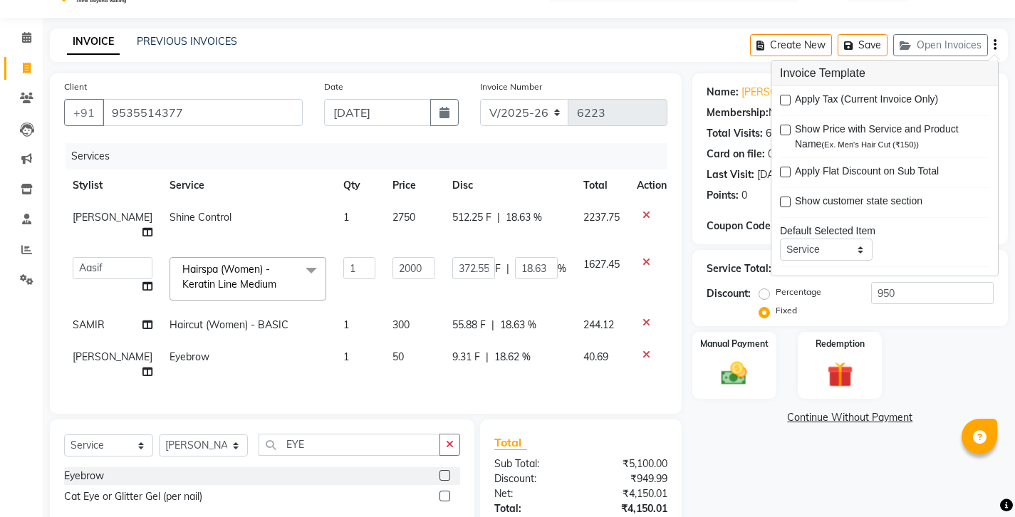
click at [760, 379] on div "Name: Shiva Leela Membership: No Active Membership Total Visits: 6 Card on file…" at bounding box center [855, 336] width 326 height 526
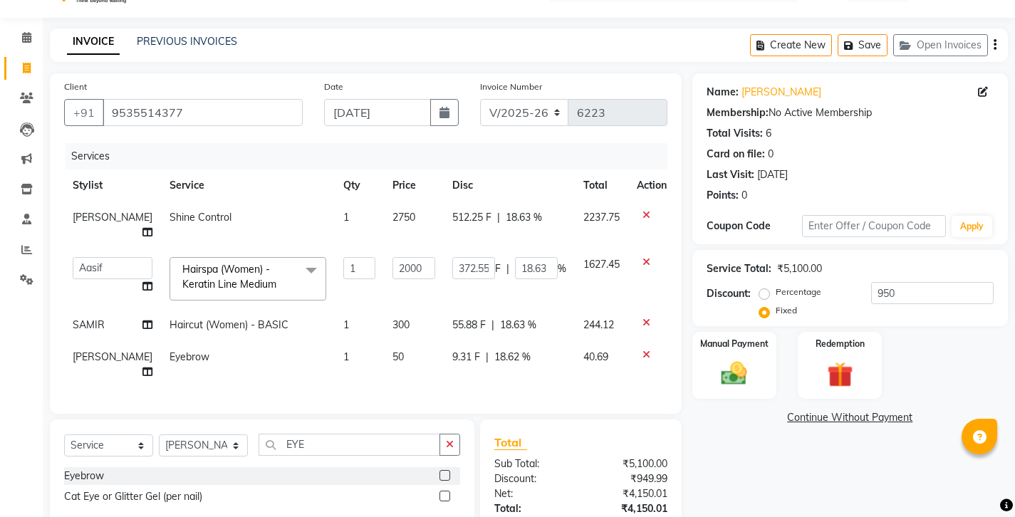
click at [642, 257] on icon at bounding box center [646, 262] width 8 height 10
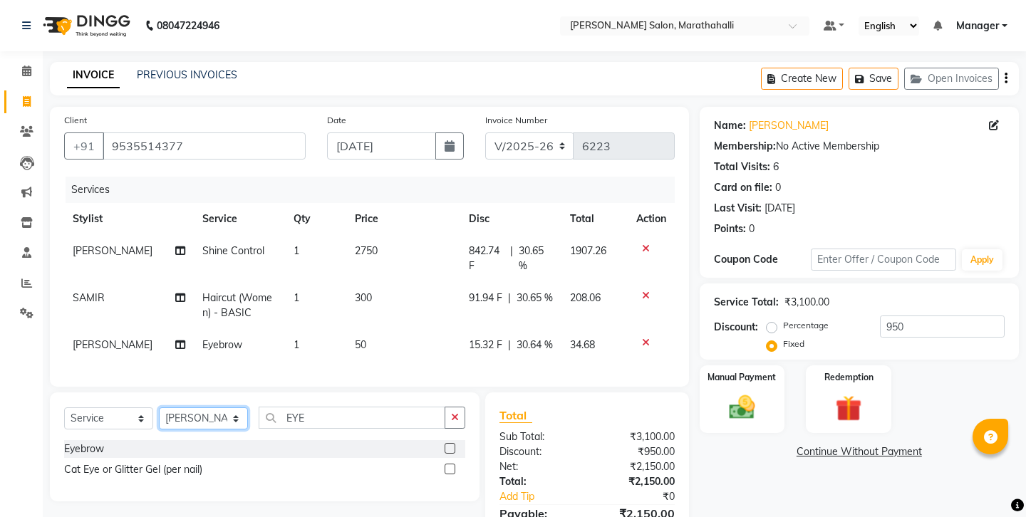
select select "86569"
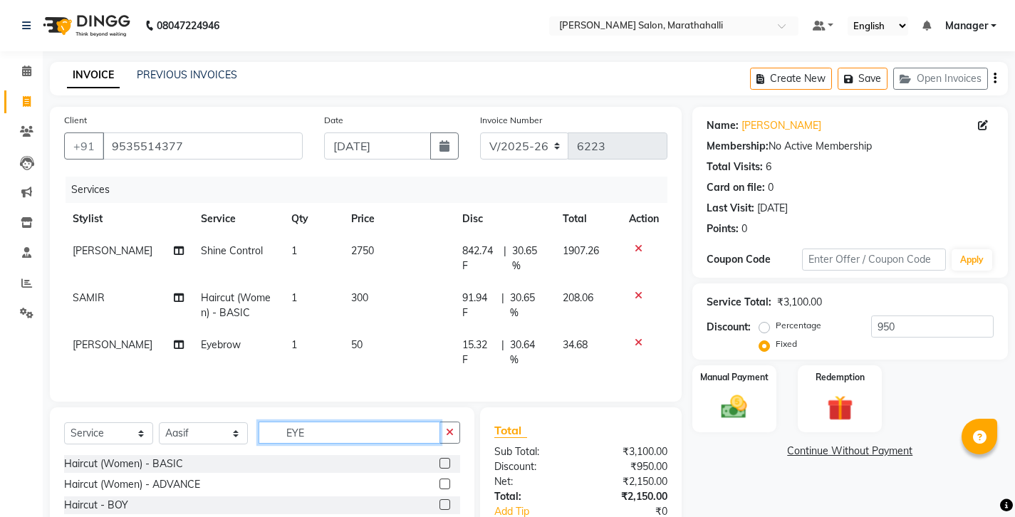
drag, startPoint x: 297, startPoint y: 354, endPoint x: 244, endPoint y: 347, distance: 53.2
click at [244, 422] on div "Select Service Product Membership Package Voucher Prepaid Gift Card Select Styl…" at bounding box center [262, 438] width 396 height 33
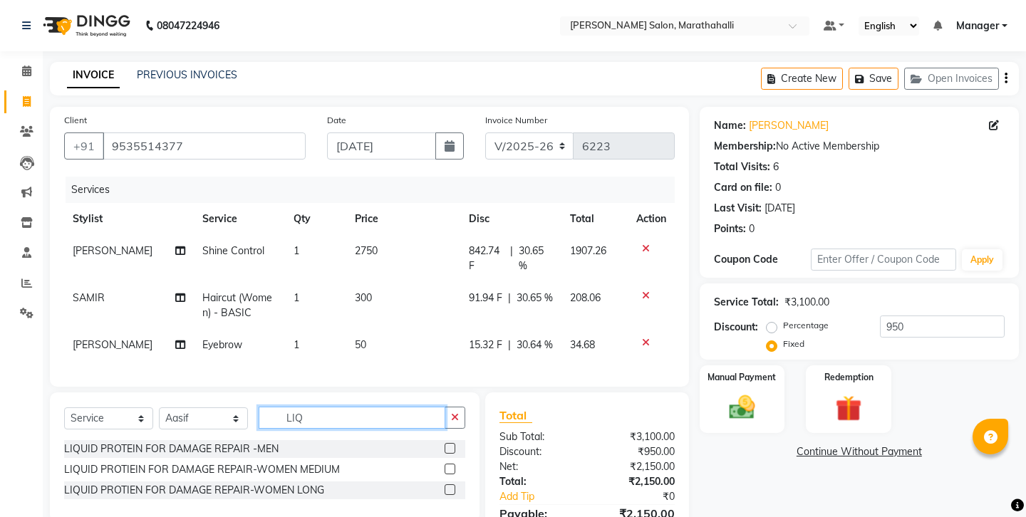
type input "LIQ"
click at [454, 464] on label at bounding box center [449, 469] width 11 height 11
click at [454, 465] on input "checkbox" at bounding box center [448, 469] width 9 height 9
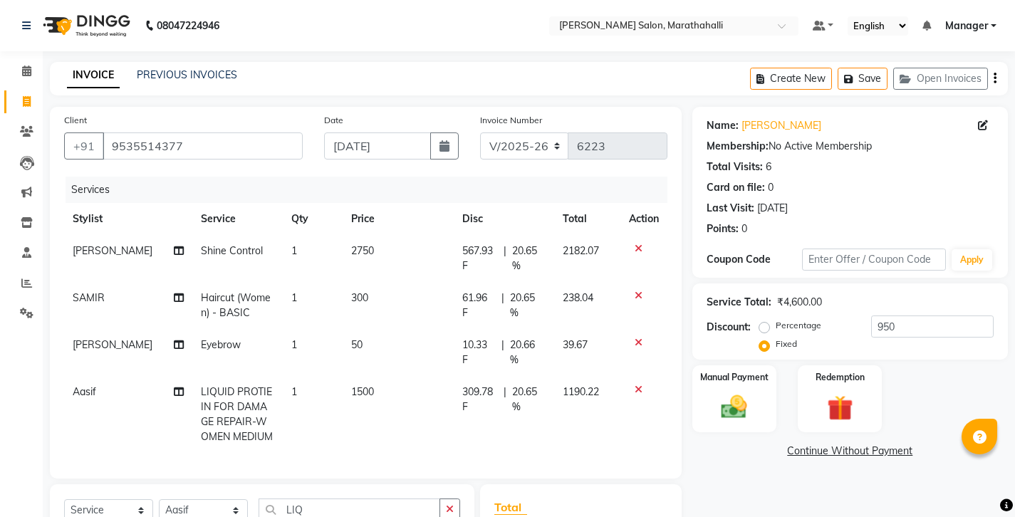
checkbox input "false"
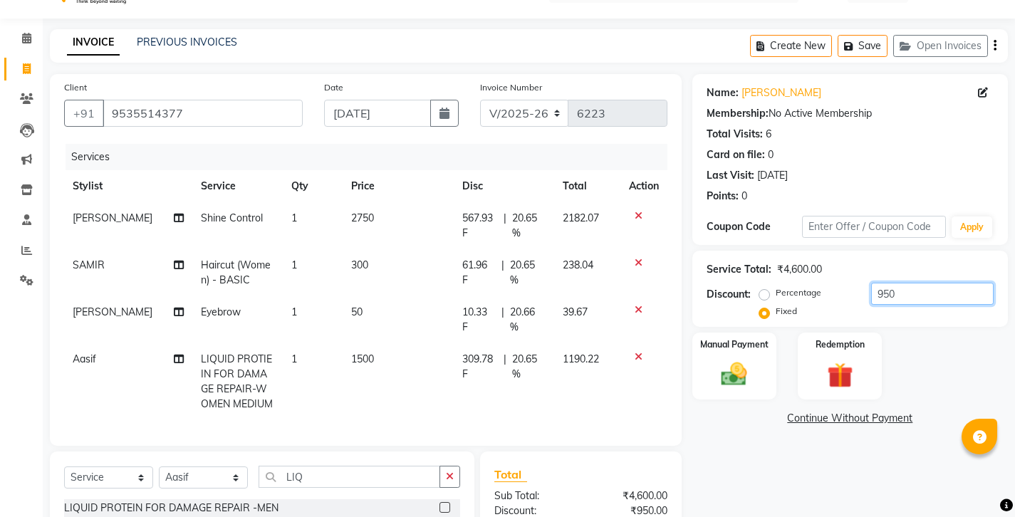
drag, startPoint x: 875, startPoint y: 249, endPoint x: 821, endPoint y: 243, distance: 54.5
click at [821, 283] on div "Percentage Fixed 950" at bounding box center [877, 302] width 231 height 38
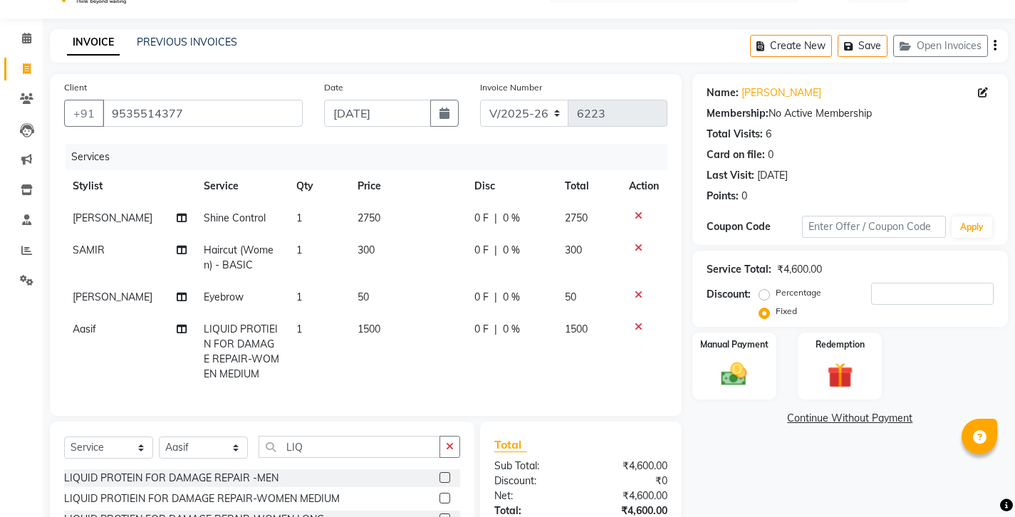
click at [762, 284] on div "Percentage Fixed" at bounding box center [816, 302] width 109 height 37
click at [740, 424] on div "Name: Shiva Leela Membership: No Active Membership Total Visits: 6 Card on file…" at bounding box center [855, 337] width 326 height 527
click at [877, 283] on input "number" at bounding box center [932, 294] width 122 height 22
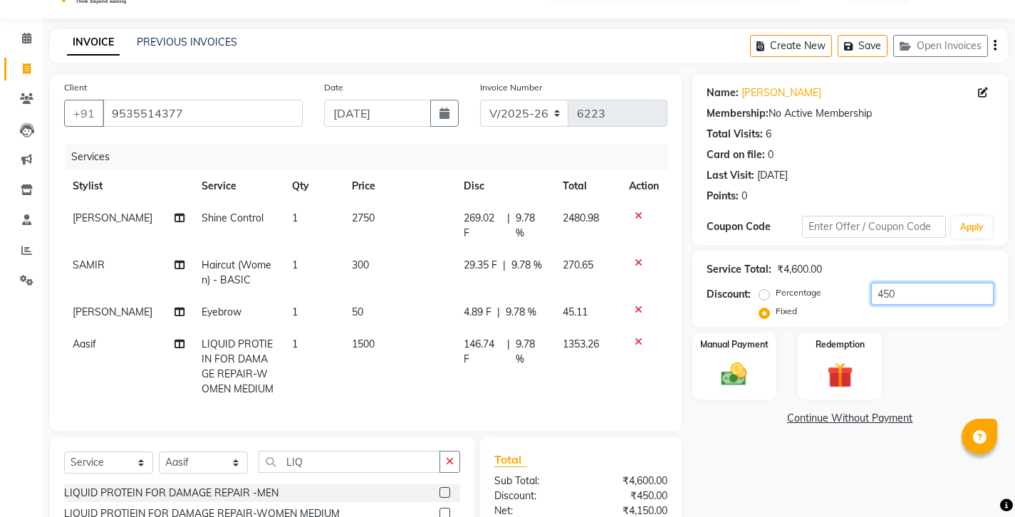
type input "450"
click at [781, 400] on div "Name: Shiva Leela Membership: No Active Membership Total Visits: 6 Card on file…" at bounding box center [855, 345] width 326 height 542
click at [117, 100] on input "9535514377" at bounding box center [203, 113] width 200 height 27
click at [192, 102] on input "9535514377" at bounding box center [203, 113] width 200 height 27
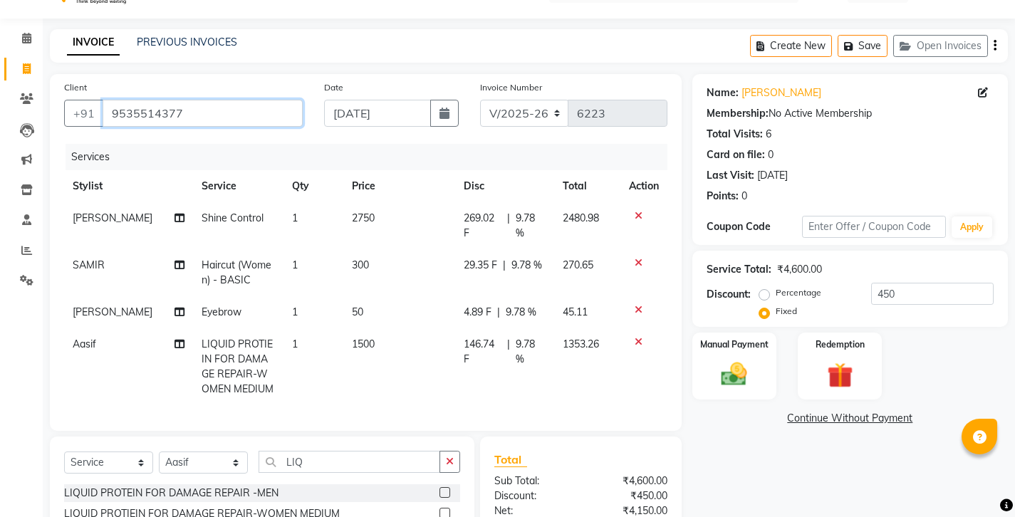
type input "953551437"
radio input "true"
type input "0"
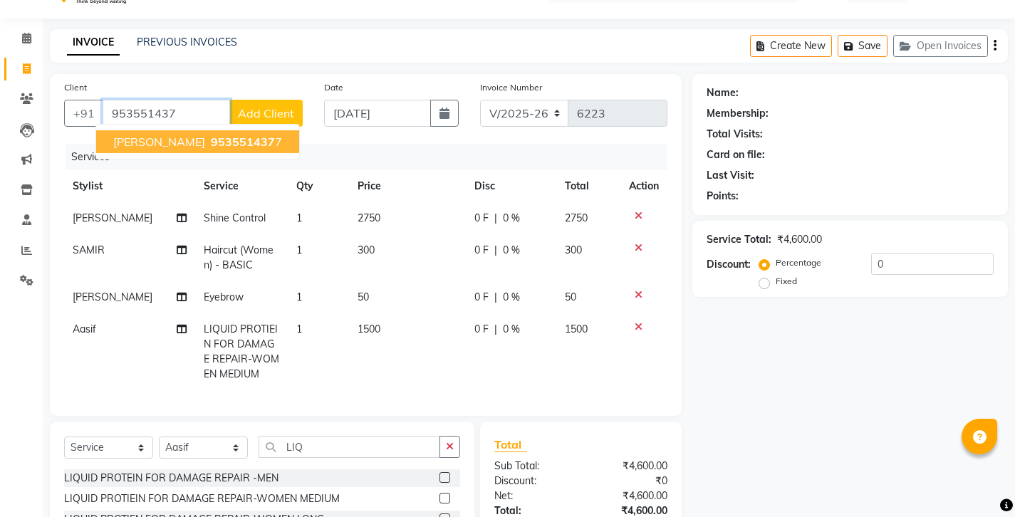
click at [153, 135] on span "shiva leela" at bounding box center [159, 142] width 92 height 14
type input "9535514377"
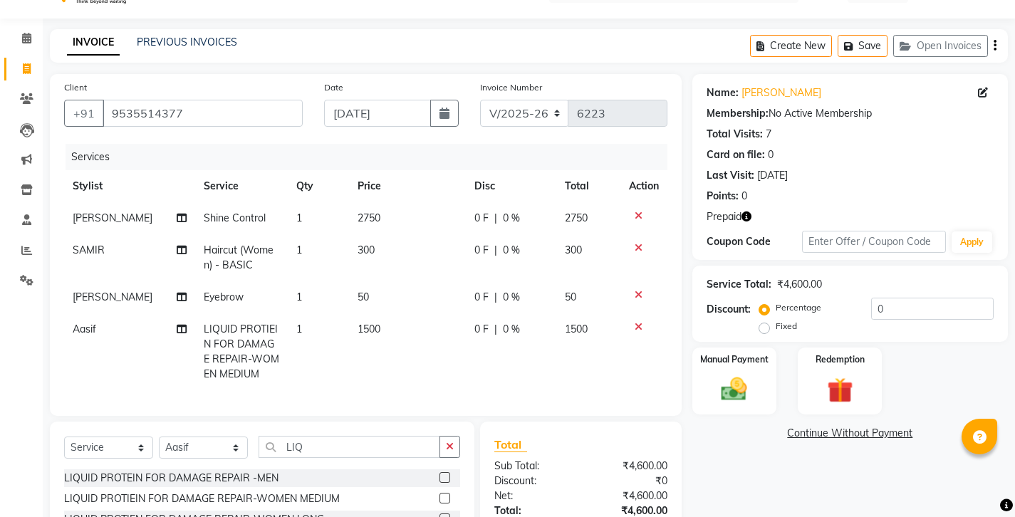
click at [797, 320] on label "Fixed" at bounding box center [786, 326] width 21 height 13
click at [772, 321] on input "Fixed" at bounding box center [767, 326] width 10 height 10
radio input "true"
drag, startPoint x: 855, startPoint y: 261, endPoint x: 808, endPoint y: 261, distance: 47.7
click at [808, 298] on div "Percentage Fixed 0" at bounding box center [877, 317] width 231 height 38
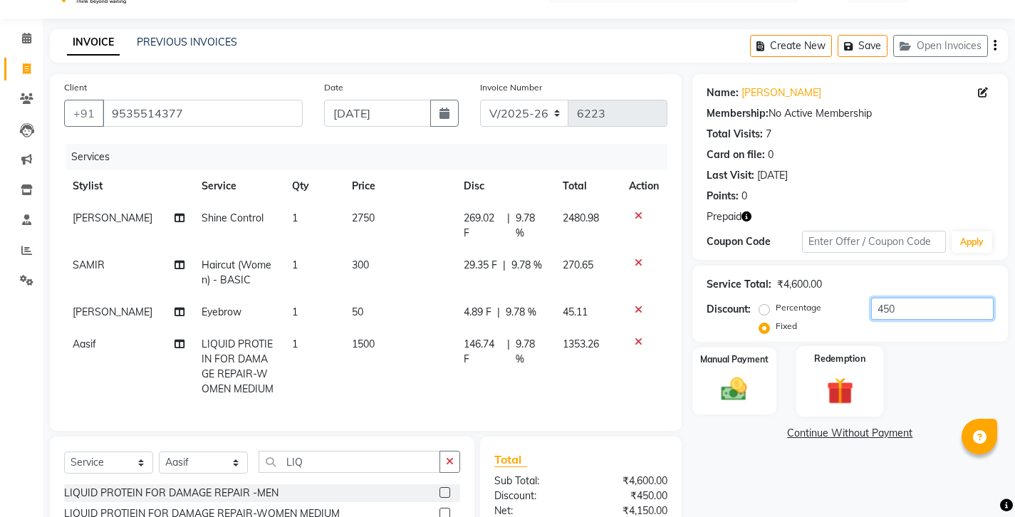
type input "450"
click at [832, 374] on img at bounding box center [839, 390] width 43 height 33
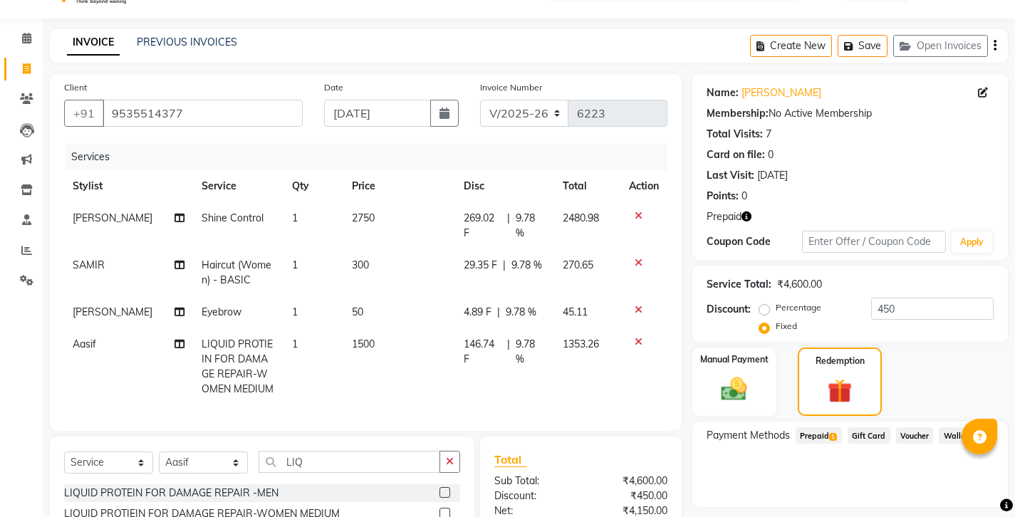
click at [829, 433] on span "1" at bounding box center [833, 437] width 8 height 9
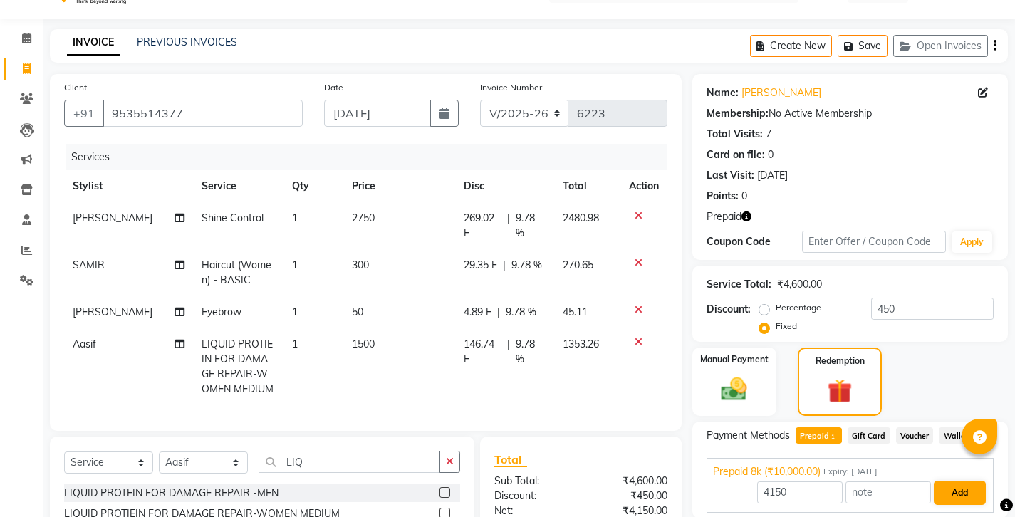
click at [953, 481] on button "Add" at bounding box center [960, 493] width 52 height 24
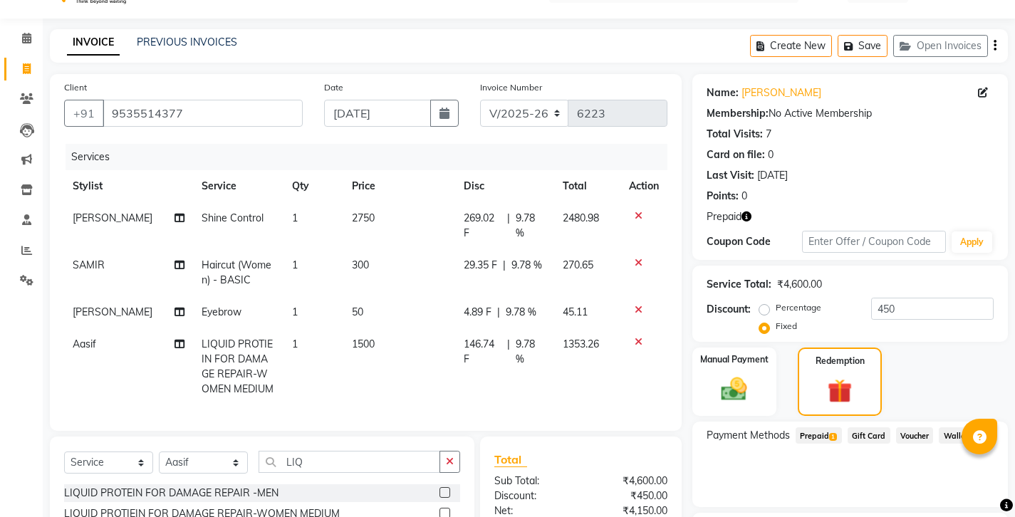
scroll to position [61, 0]
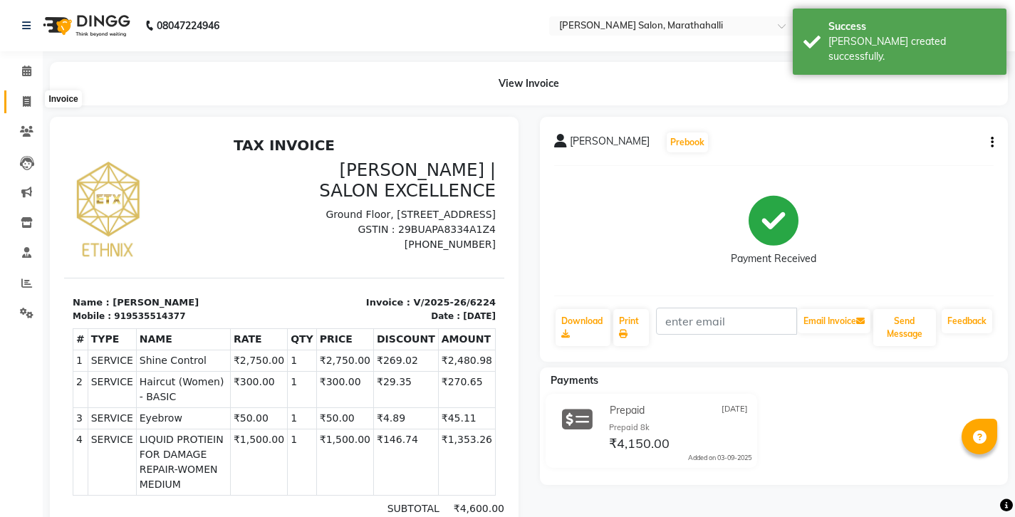
click at [23, 96] on icon at bounding box center [27, 101] width 8 height 11
select select "service"
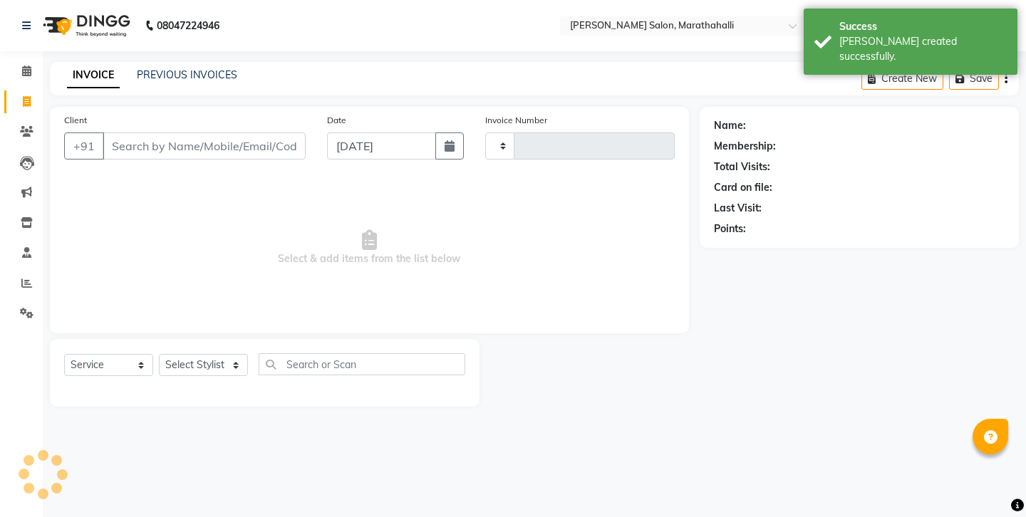
type input "6225"
select select "4783"
type input "9535514377"
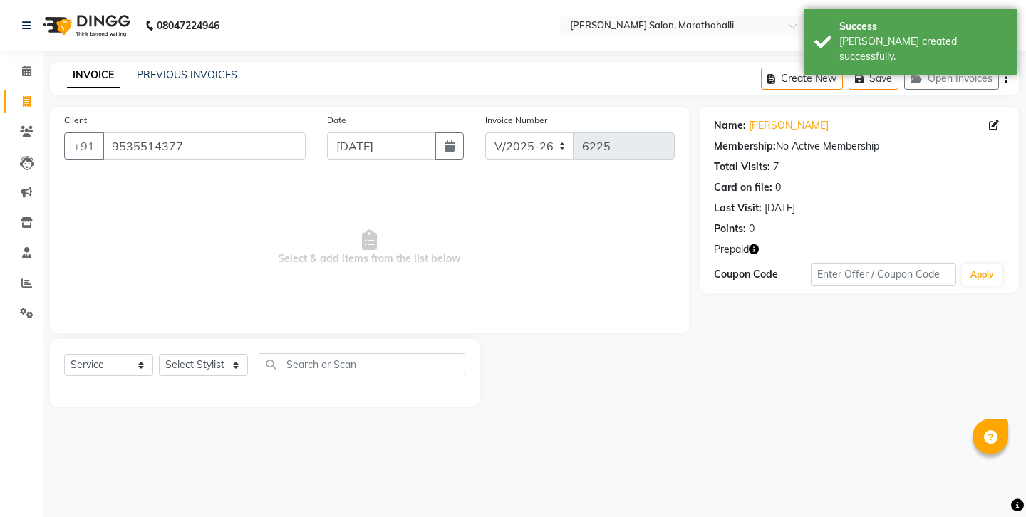
click at [749, 244] on icon "button" at bounding box center [754, 249] width 10 height 10
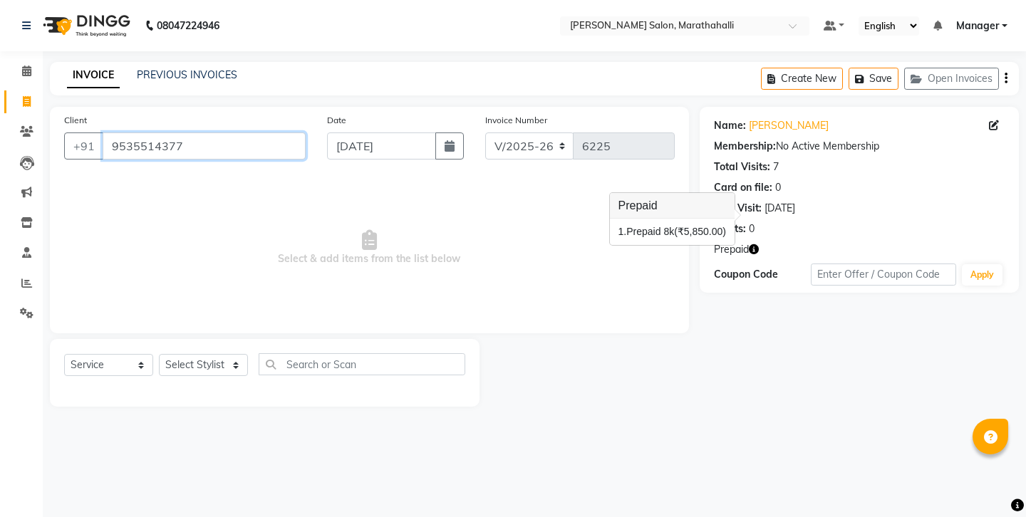
drag, startPoint x: 196, startPoint y: 132, endPoint x: 57, endPoint y: 132, distance: 138.9
click at [57, 132] on div "Client +91 9535514377" at bounding box center [184, 142] width 263 height 58
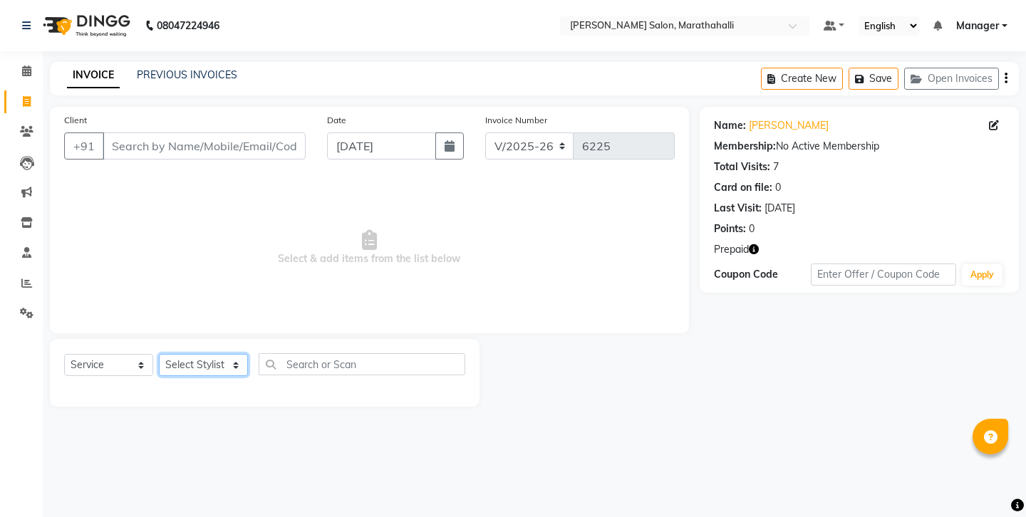
select select "58864"
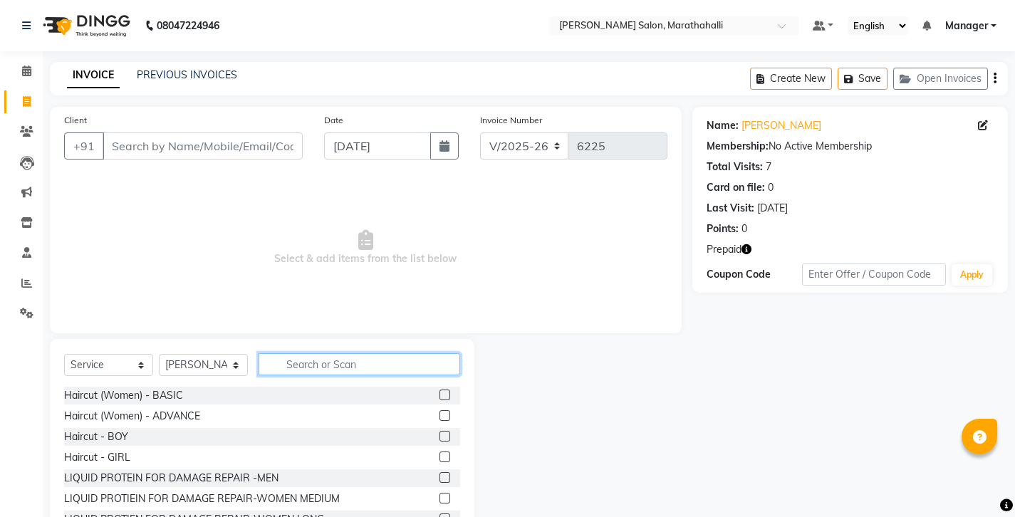
click at [305, 353] on input "text" at bounding box center [360, 364] width 202 height 22
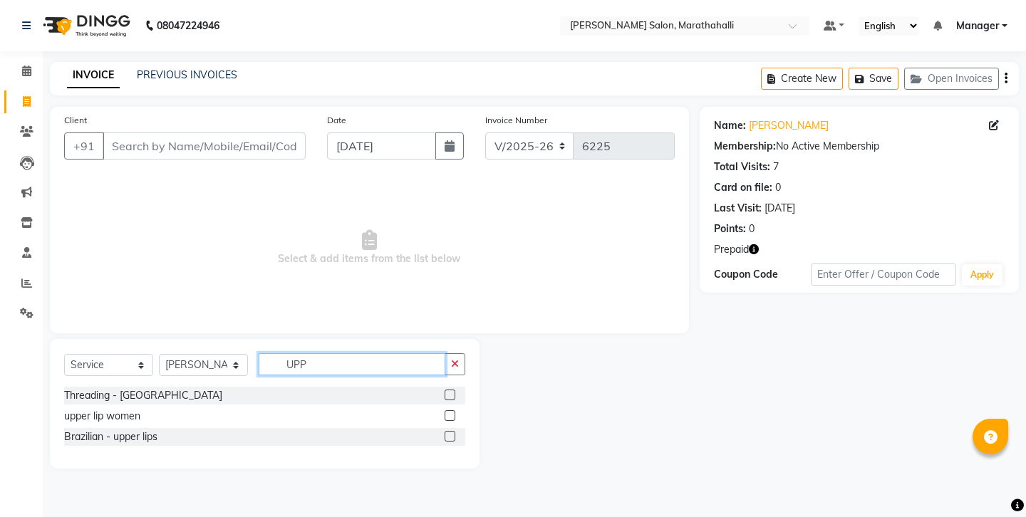
type input "UPP"
click at [455, 390] on label at bounding box center [449, 395] width 11 height 11
click at [454, 391] on input "checkbox" at bounding box center [448, 395] width 9 height 9
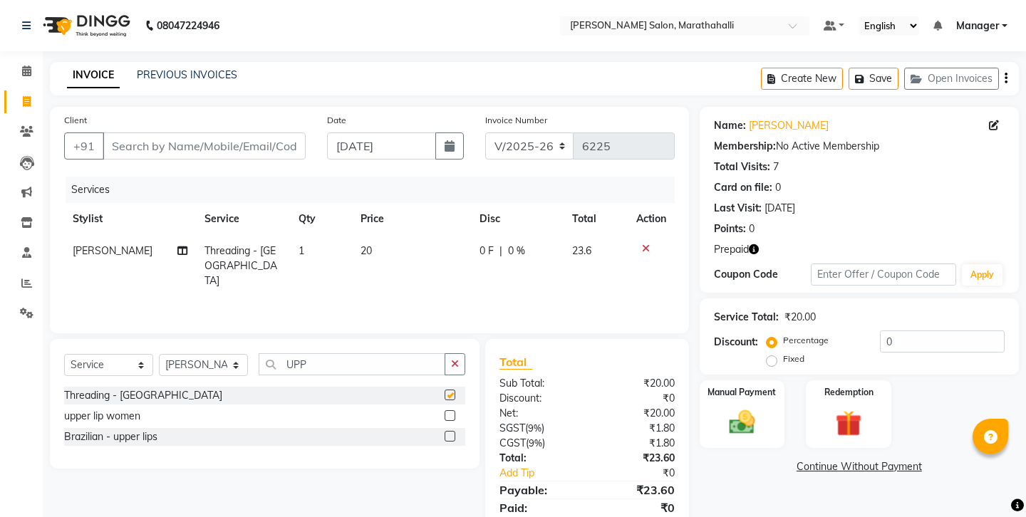
checkbox input "false"
click at [167, 132] on input "Client" at bounding box center [204, 145] width 203 height 27
click at [177, 132] on input "Client" at bounding box center [204, 145] width 203 height 27
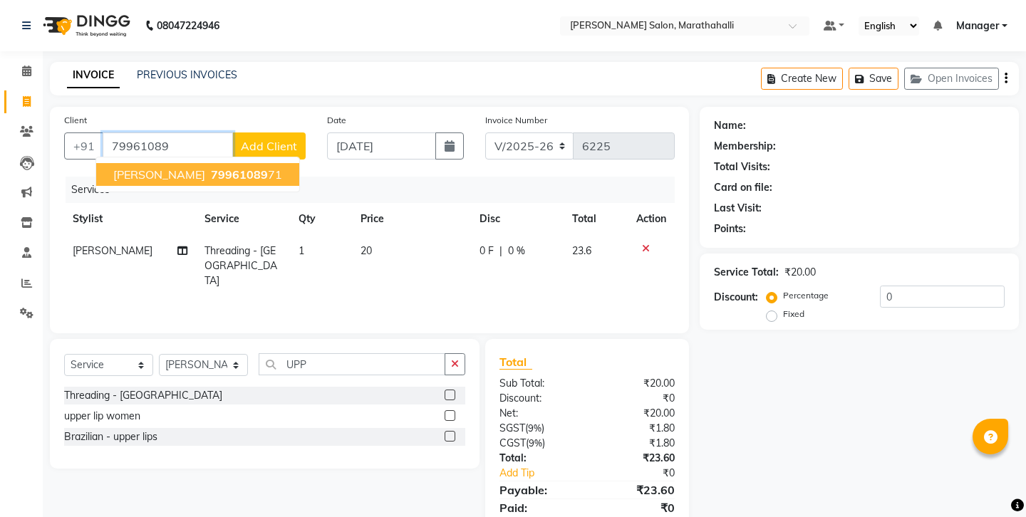
click at [157, 167] on span "[PERSON_NAME]" at bounding box center [159, 174] width 92 height 14
type input "7996108971"
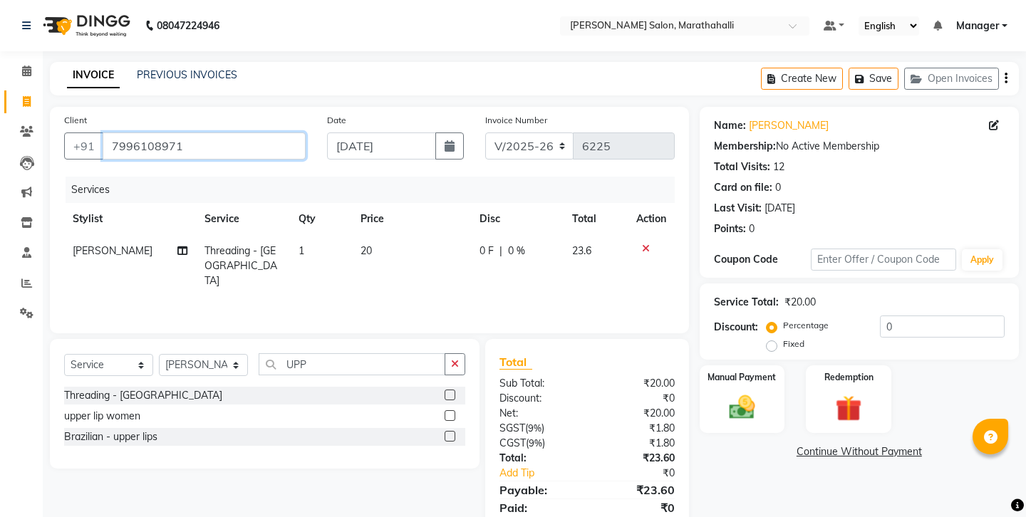
click at [116, 135] on input "7996108971" at bounding box center [204, 145] width 203 height 27
click at [742, 392] on img at bounding box center [741, 407] width 44 height 31
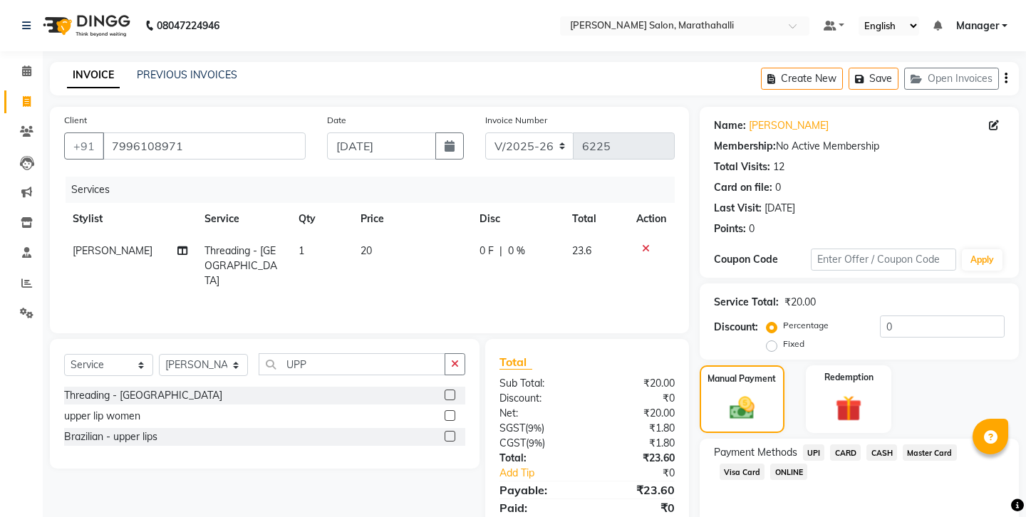
click at [803, 444] on span "UPI" at bounding box center [814, 452] width 22 height 16
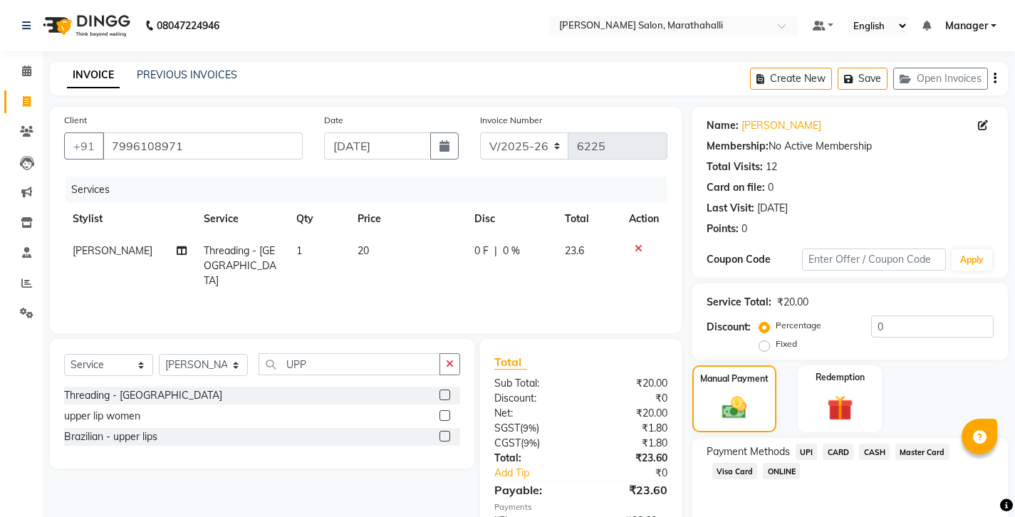
scroll to position [48, 0]
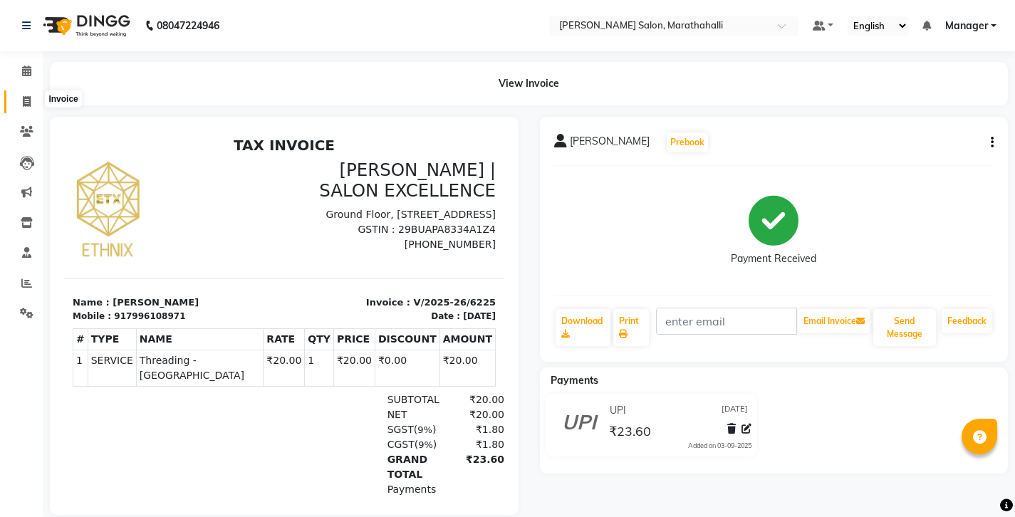
click at [26, 98] on icon at bounding box center [27, 101] width 8 height 11
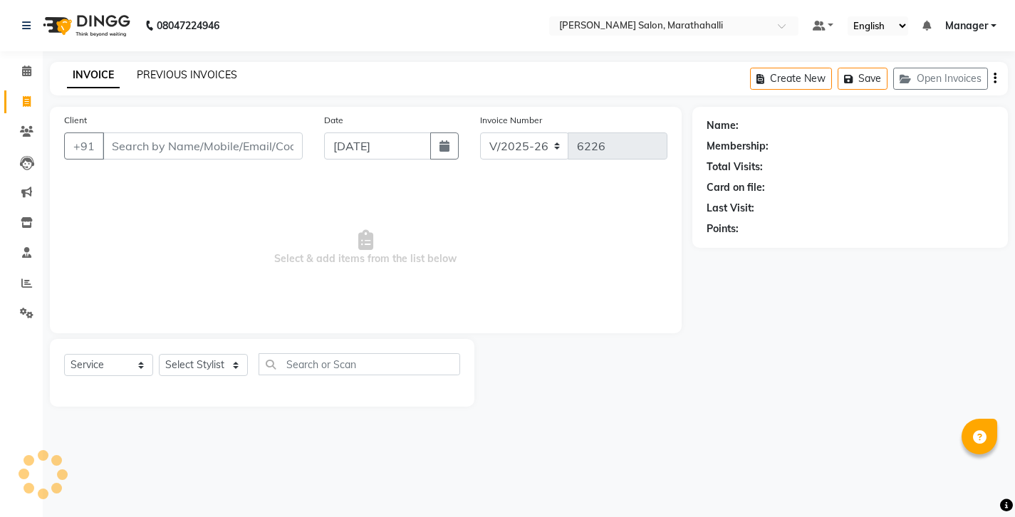
click at [160, 72] on link "PREVIOUS INVOICES" at bounding box center [187, 74] width 100 height 13
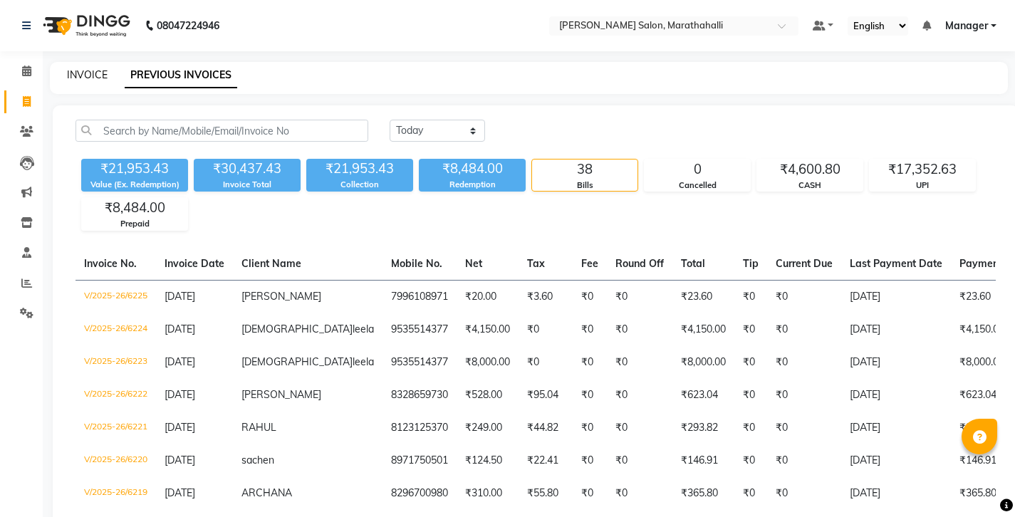
click at [71, 72] on link "INVOICE" at bounding box center [87, 74] width 41 height 13
select select "service"
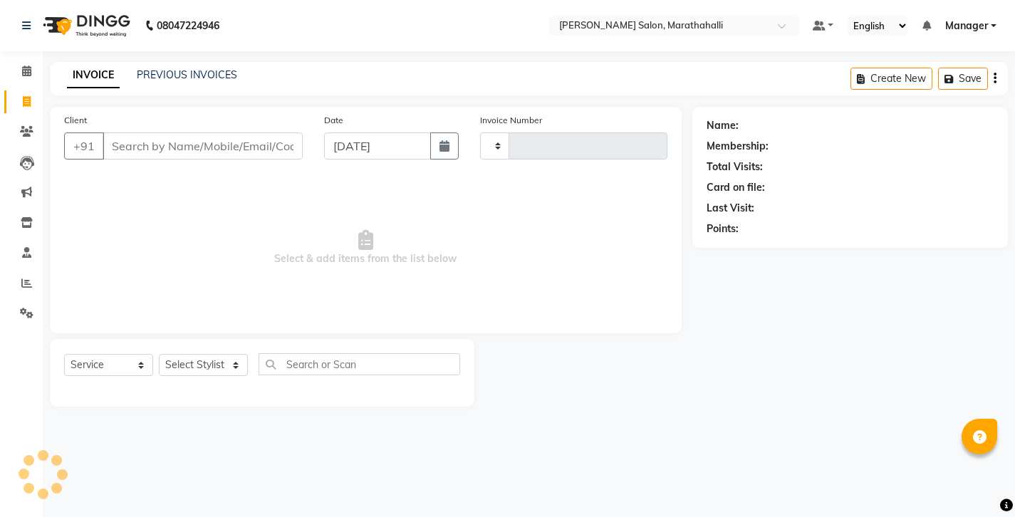
type input "6226"
select select "4783"
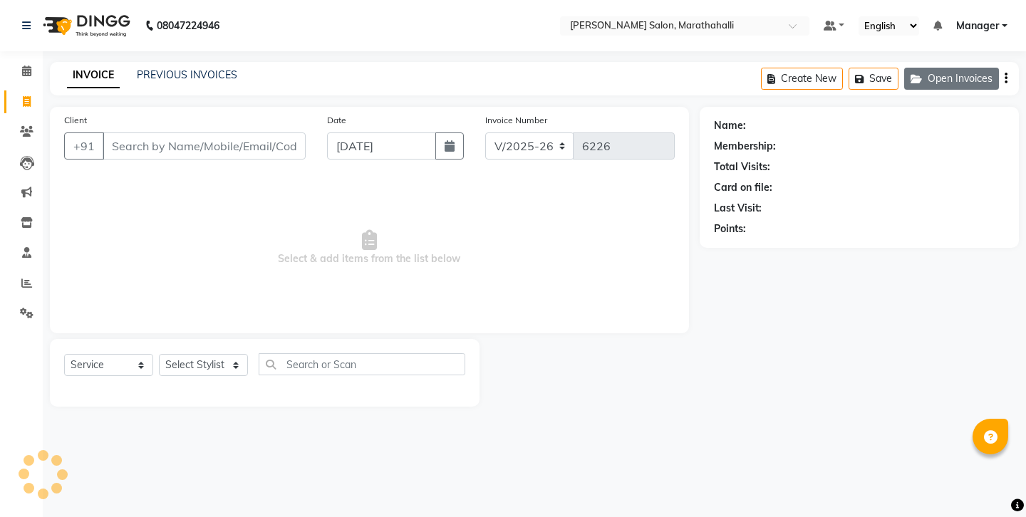
click at [956, 73] on button "Open Invoices" at bounding box center [951, 79] width 95 height 22
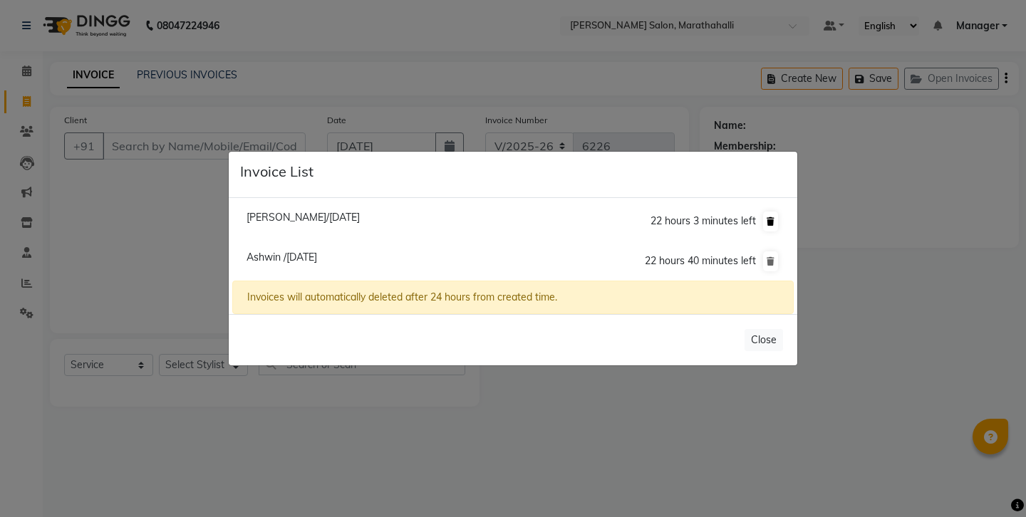
click at [773, 226] on icon at bounding box center [770, 221] width 8 height 9
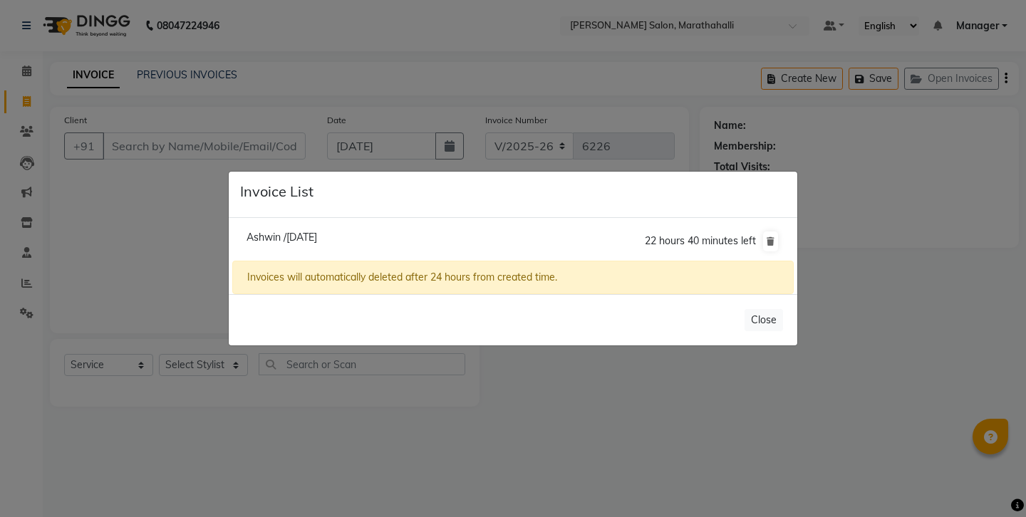
click at [298, 240] on span "Ashwin /[DATE]" at bounding box center [281, 237] width 71 height 13
type input "8050305540"
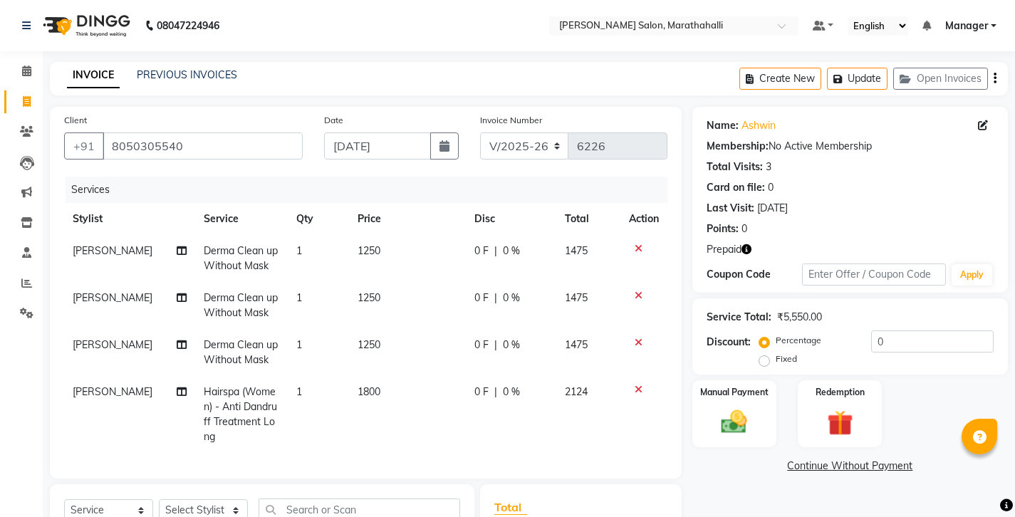
scroll to position [81, 0]
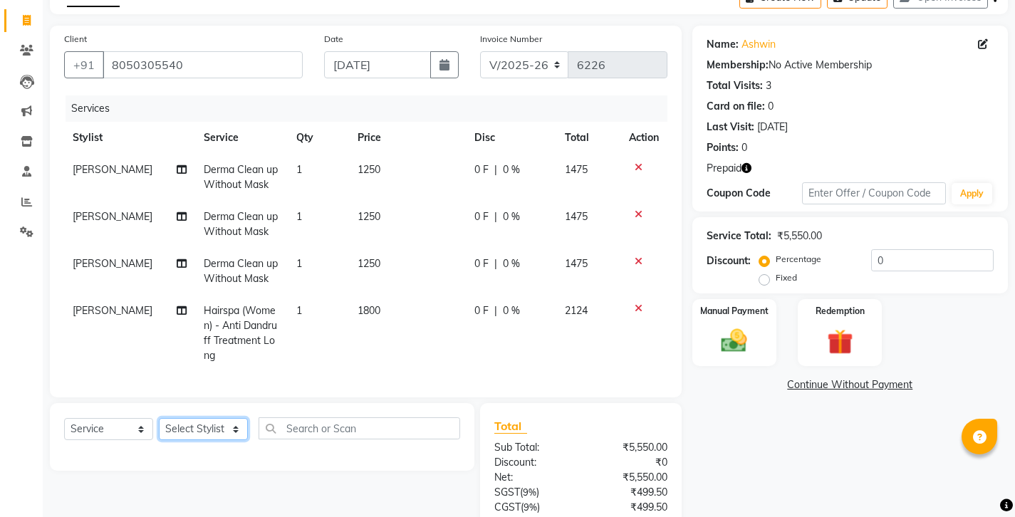
select select "90531"
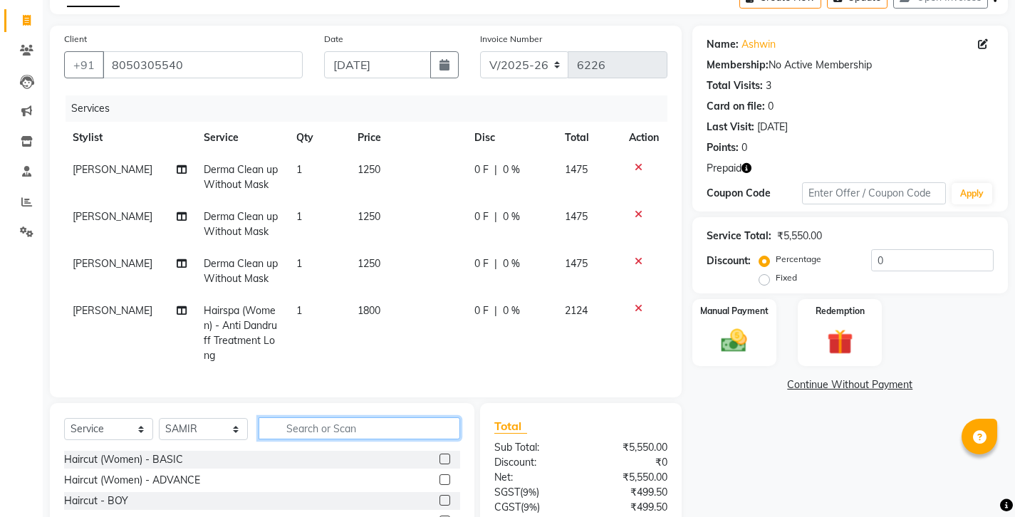
click at [303, 417] on input "text" at bounding box center [360, 428] width 202 height 22
type input "BEA"
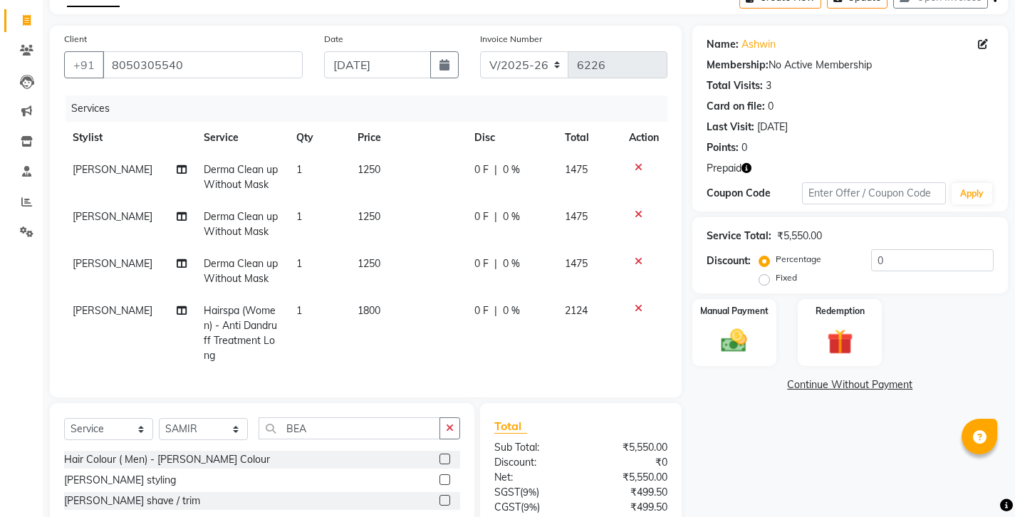
click at [455, 492] on div at bounding box center [449, 501] width 21 height 18
click at [447, 495] on label at bounding box center [444, 500] width 11 height 11
click at [447, 496] on input "checkbox" at bounding box center [443, 500] width 9 height 9
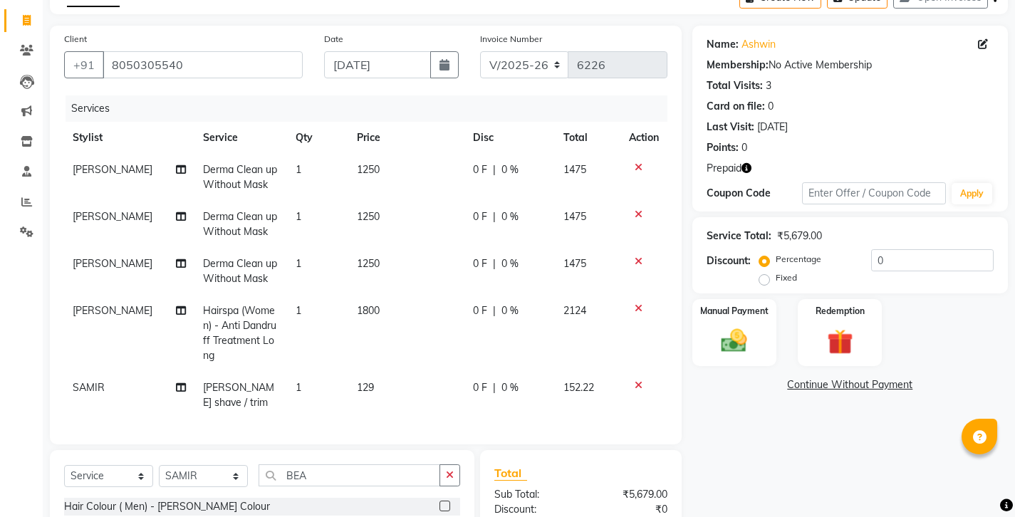
checkbox input "false"
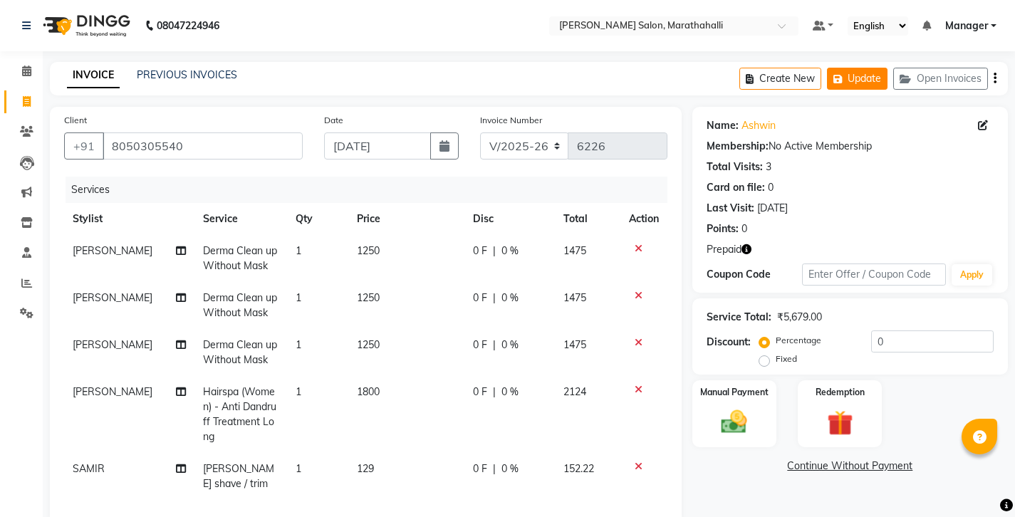
click at [887, 73] on button "Update" at bounding box center [857, 79] width 61 height 22
select select "87499"
drag, startPoint x: 321, startPoint y: 454, endPoint x: 243, endPoint y: 457, distance: 78.4
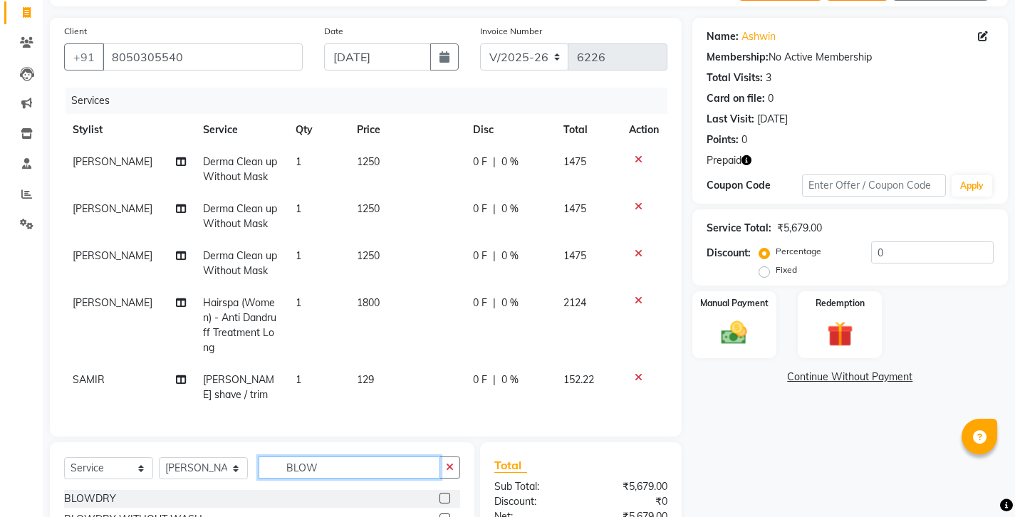
type input "BLOW"
click at [448, 493] on label at bounding box center [444, 498] width 11 height 11
click at [448, 494] on input "checkbox" at bounding box center [443, 498] width 9 height 9
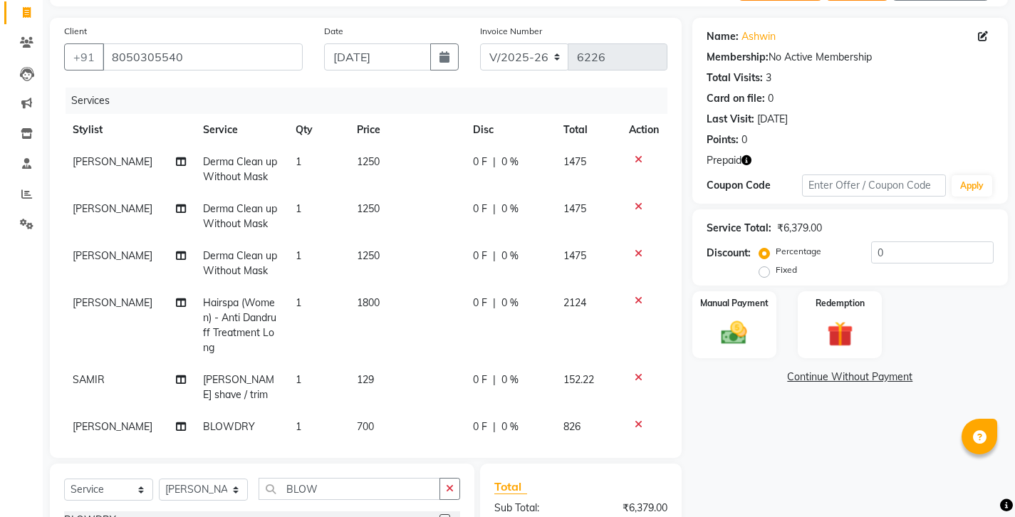
checkbox input "false"
click at [360, 420] on span "700" at bounding box center [365, 426] width 17 height 13
select select "87499"
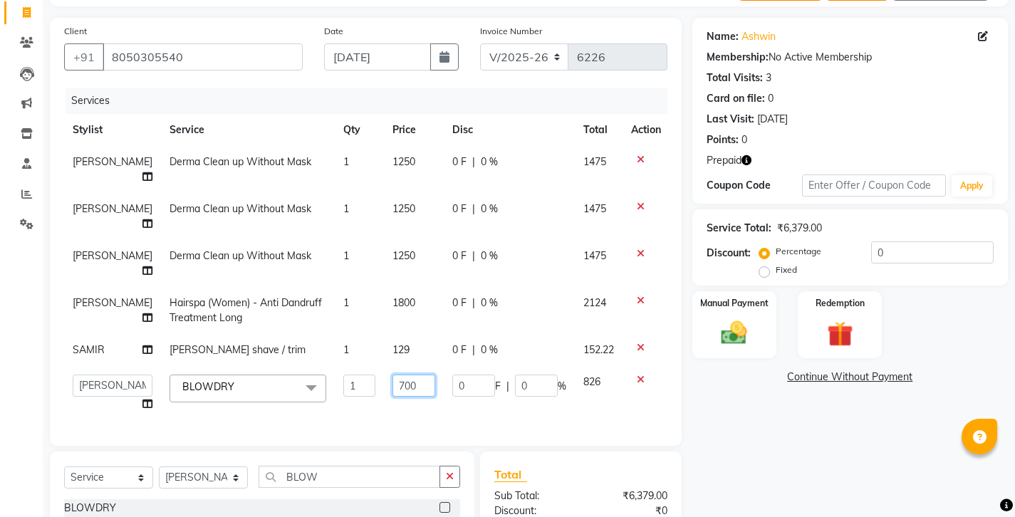
drag, startPoint x: 410, startPoint y: 286, endPoint x: 337, endPoint y: 290, distance: 72.7
click at [337, 366] on tr "[PERSON_NAME] Abhishek [PERSON_NAME] [PERSON_NAME] Amoi anju [PERSON_NAME] [PER…" at bounding box center [366, 393] width 605 height 54
type input "300"
click at [343, 326] on div "Services Stylist Service Qty Price Disc Total Action Sanku Tamang Derma Clean u…" at bounding box center [365, 260] width 603 height 344
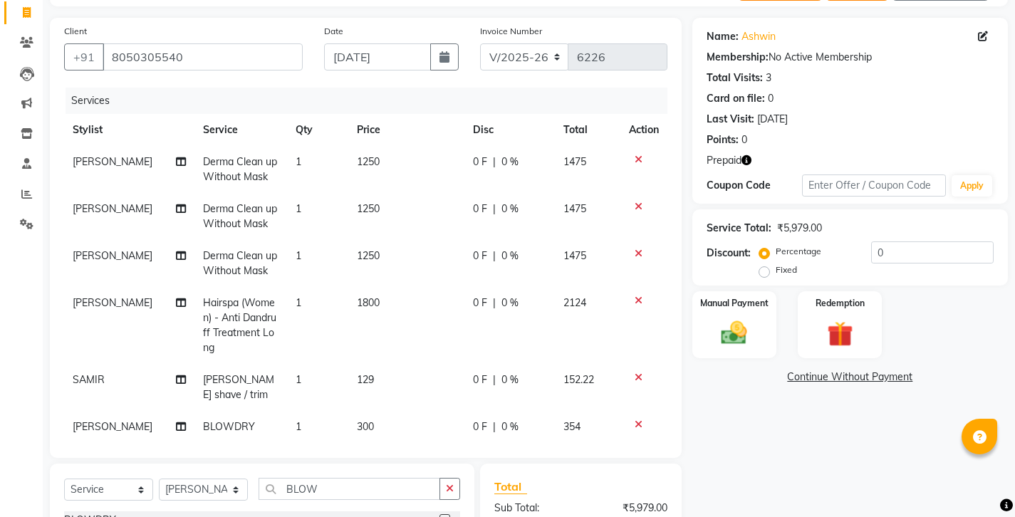
click at [741, 328] on div "Name: Ashwin Membership: No Active Membership Total Visits: 3 Card on file: 0 L…" at bounding box center [855, 345] width 326 height 655
click at [137, 43] on input "8050305540" at bounding box center [203, 56] width 200 height 27
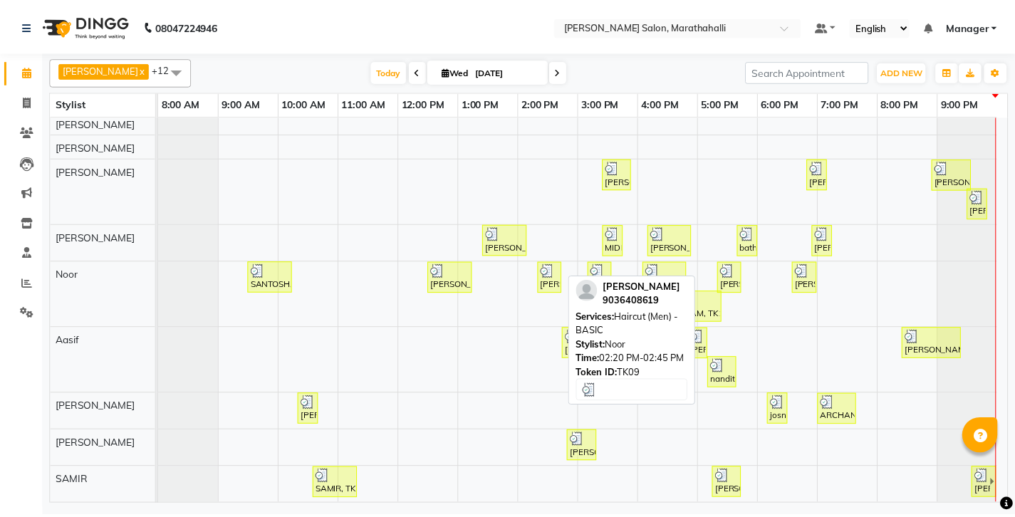
scroll to position [156, 0]
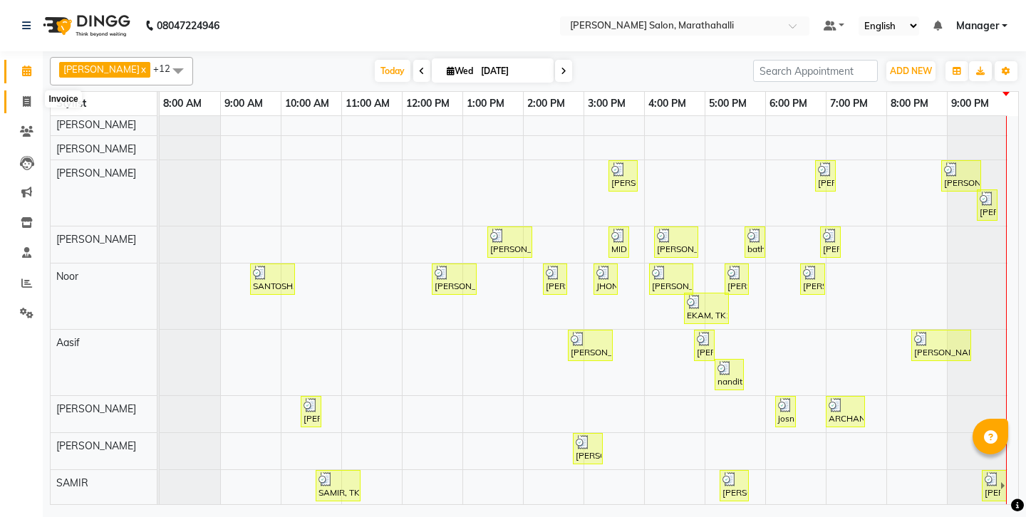
click at [19, 95] on span at bounding box center [26, 102] width 25 height 16
select select "4783"
select select "service"
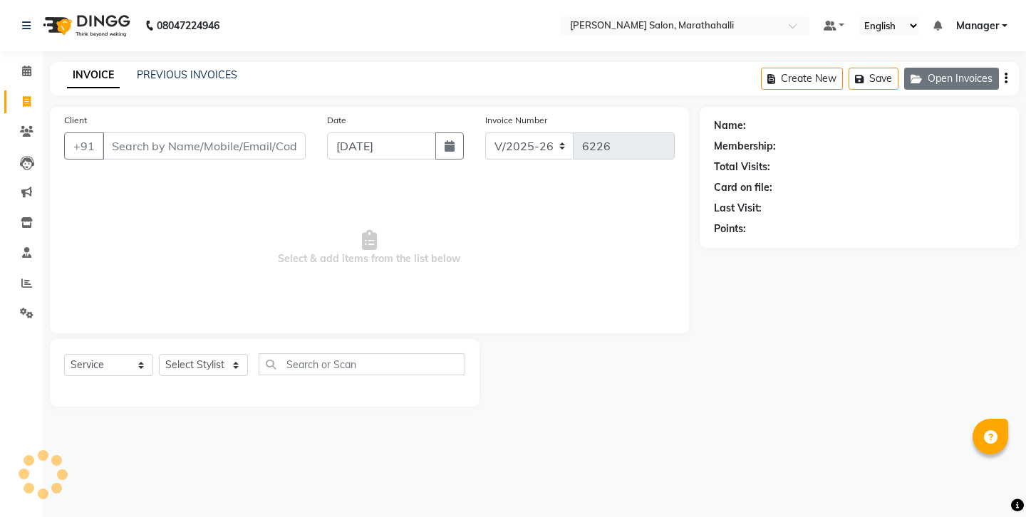
click at [982, 72] on button "Open Invoices" at bounding box center [951, 79] width 95 height 22
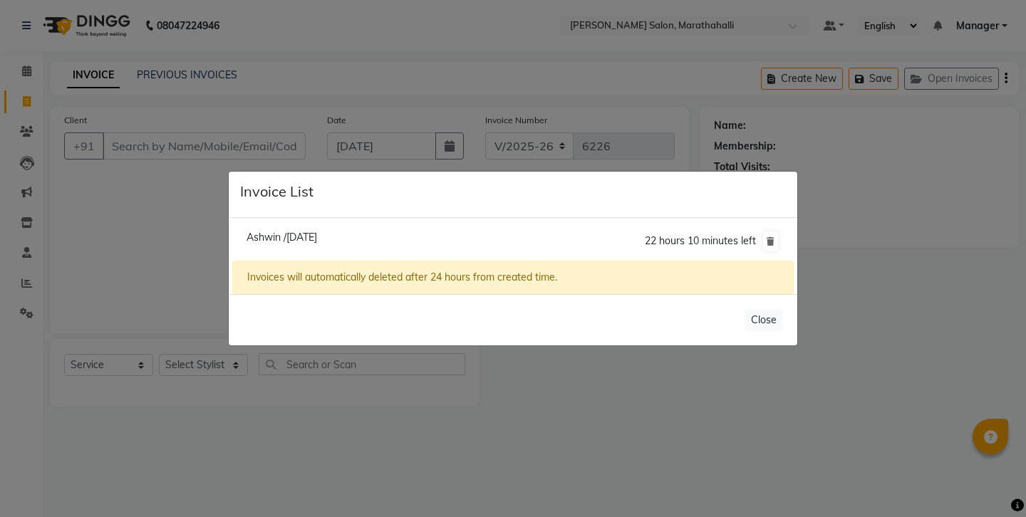
click at [385, 241] on li "[PERSON_NAME] /[DATE] 22 hours 10 minutes left" at bounding box center [512, 241] width 561 height 40
click at [308, 239] on span "Ashwin /[DATE]" at bounding box center [281, 237] width 71 height 13
type input "8050305540"
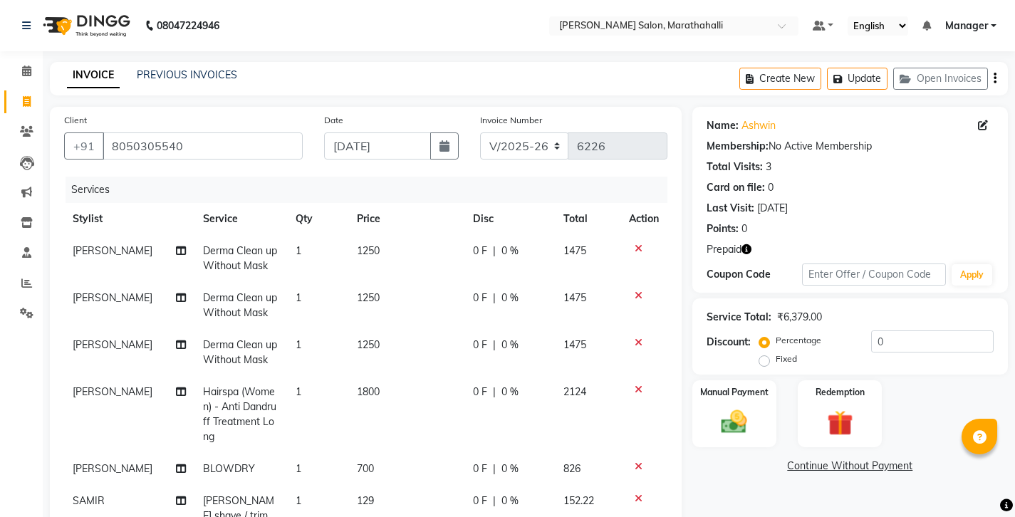
scroll to position [68, 0]
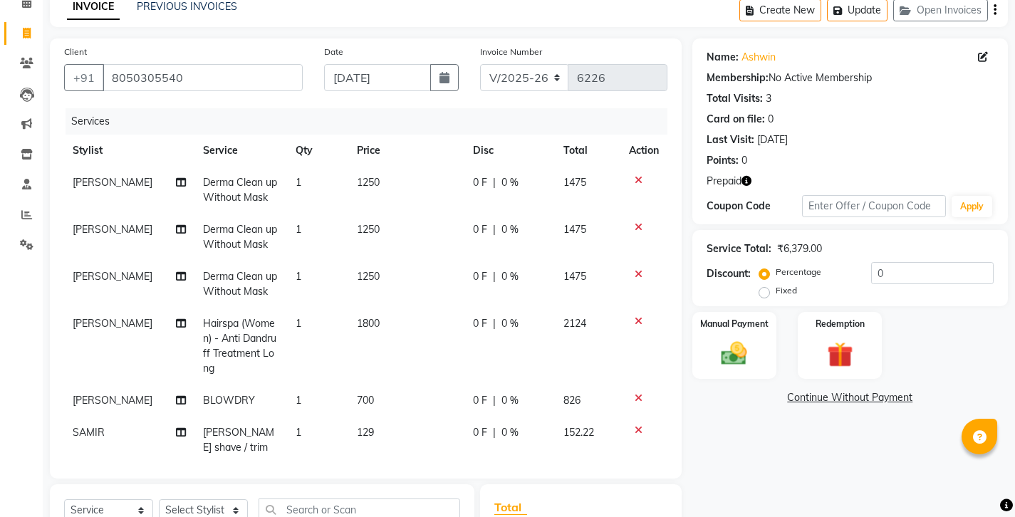
click at [365, 394] on span "700" at bounding box center [365, 400] width 17 height 13
select select "87499"
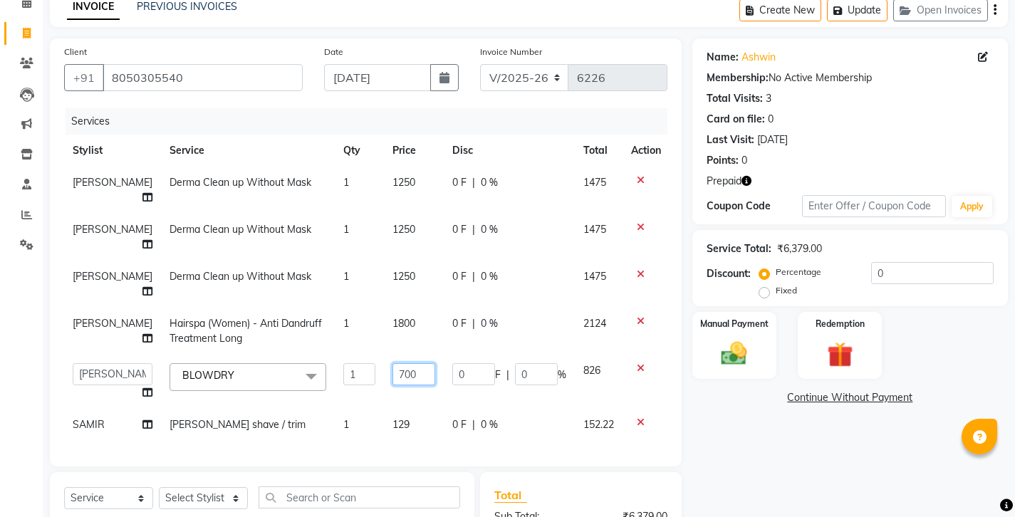
drag, startPoint x: 410, startPoint y: 281, endPoint x: 331, endPoint y: 280, distance: 78.3
click at [331, 355] on tr "[PERSON_NAME] Abhishek [PERSON_NAME] [PERSON_NAME] Amoi anju [PERSON_NAME] [PER…" at bounding box center [366, 382] width 605 height 54
type input "300"
click at [344, 300] on tbody "[PERSON_NAME] Derma Clean up Without Mask 1 1250 0 F | 0 % 1475 [PERSON_NAME] D…" at bounding box center [366, 304] width 605 height 274
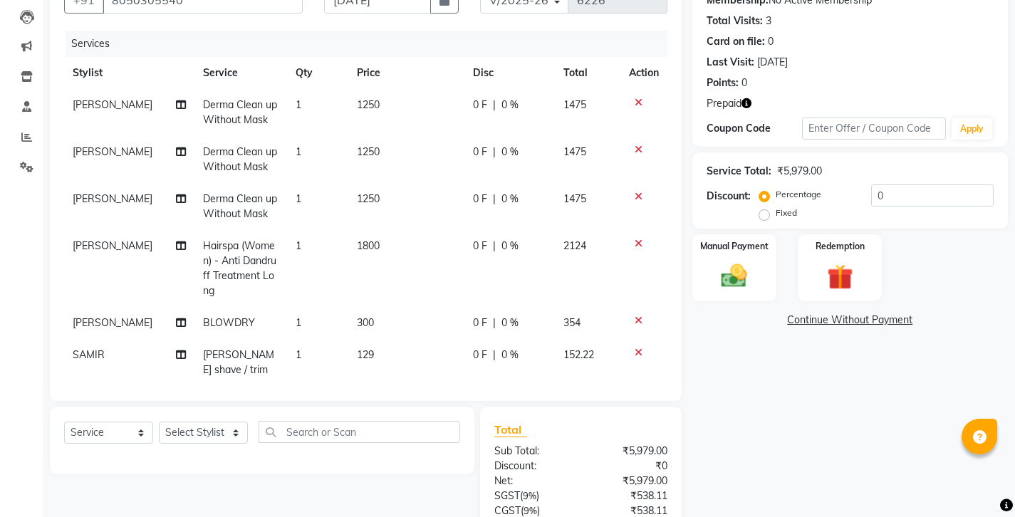
scroll to position [73, 0]
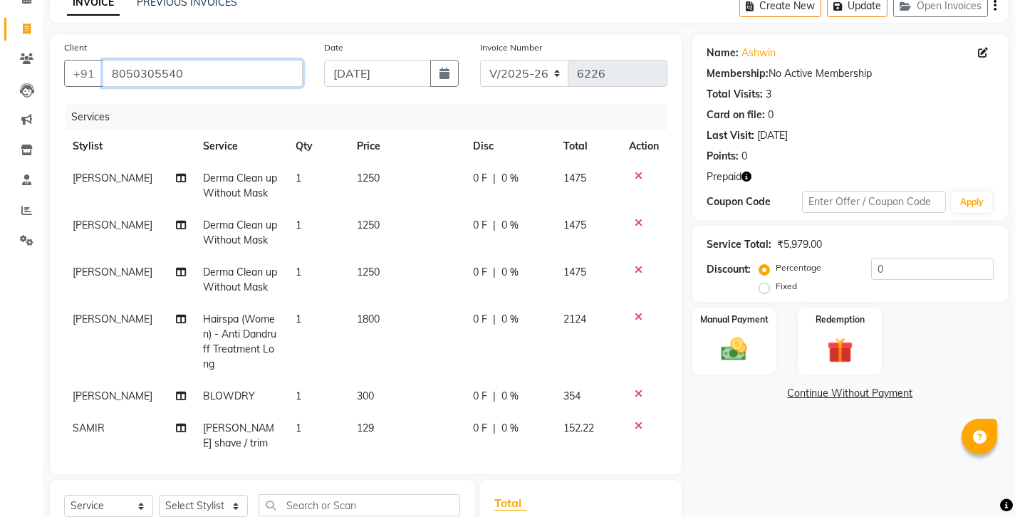
click at [133, 60] on input "8050305540" at bounding box center [203, 73] width 200 height 27
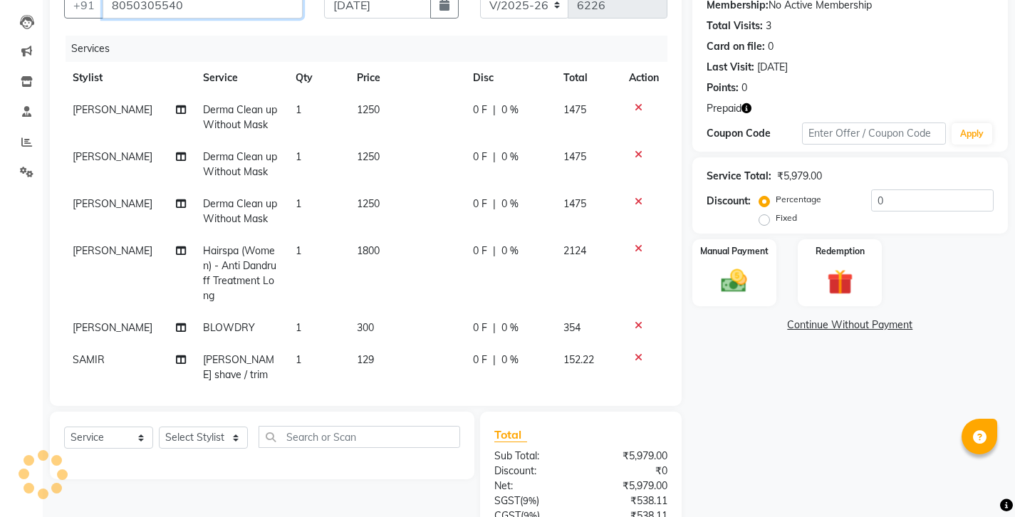
scroll to position [146, 0]
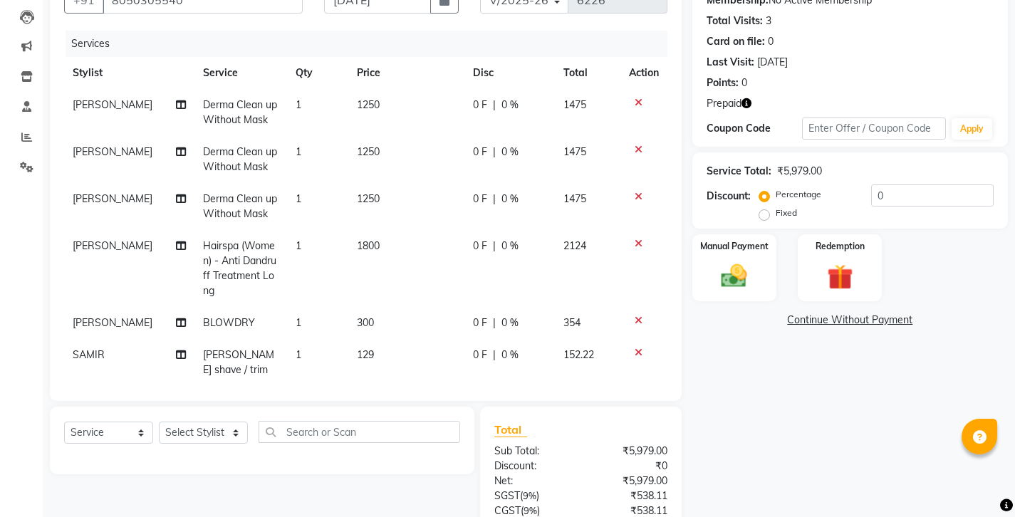
click at [741, 98] on icon "button" at bounding box center [746, 103] width 10 height 10
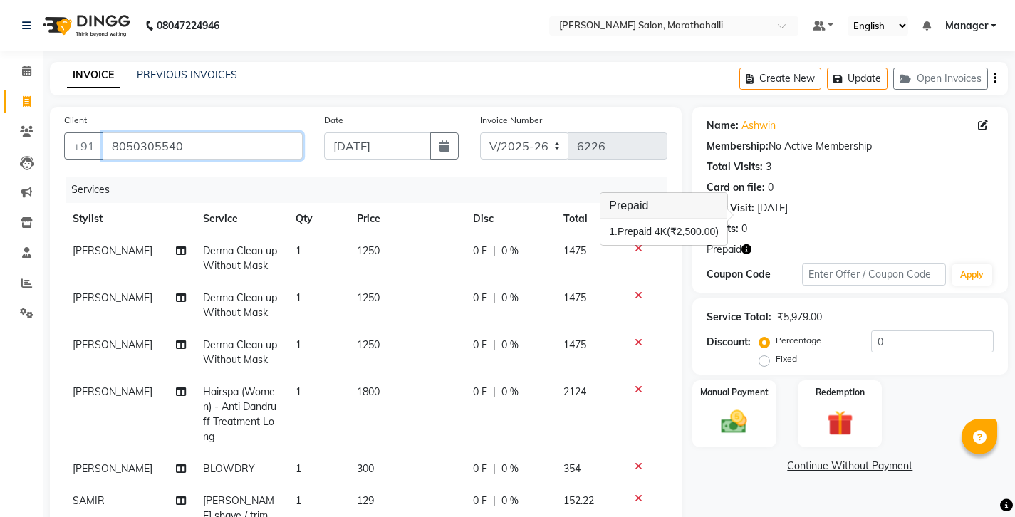
click at [115, 135] on input "8050305540" at bounding box center [203, 145] width 200 height 27
click at [192, 132] on input "8050305540" at bounding box center [203, 145] width 200 height 27
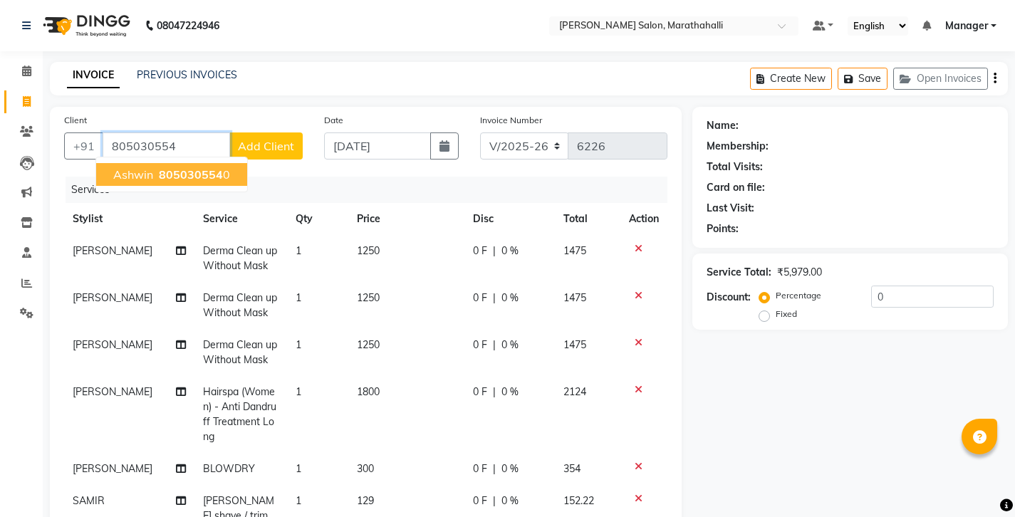
click at [162, 167] on span "805030554" at bounding box center [191, 174] width 64 height 14
type input "8050305540"
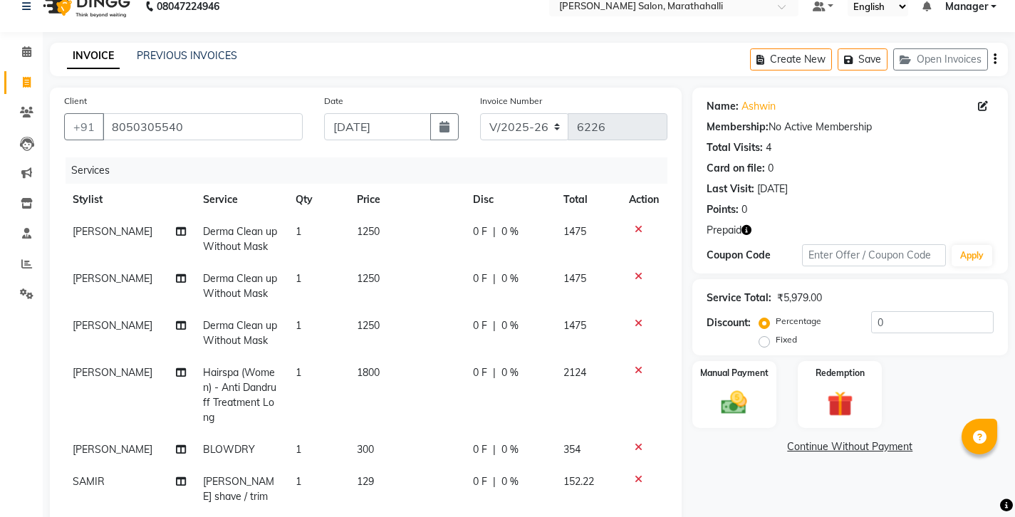
scroll to position [106, 0]
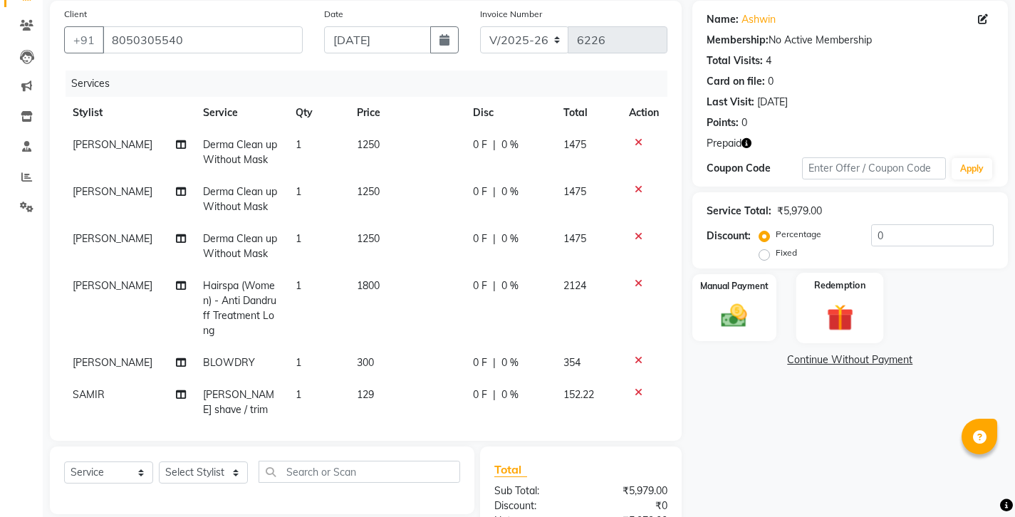
click at [827, 301] on img at bounding box center [839, 317] width 43 height 33
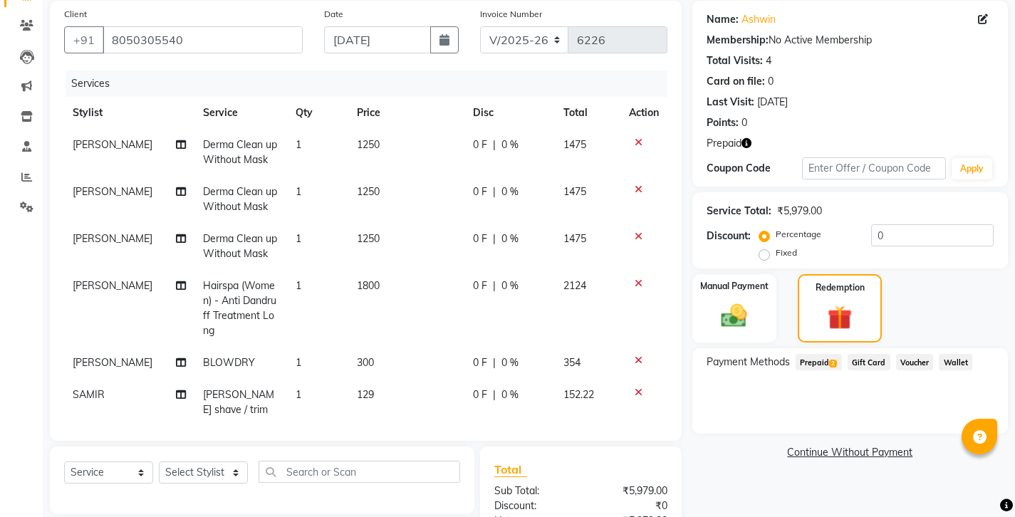
click at [829, 360] on span "2" at bounding box center [833, 364] width 8 height 9
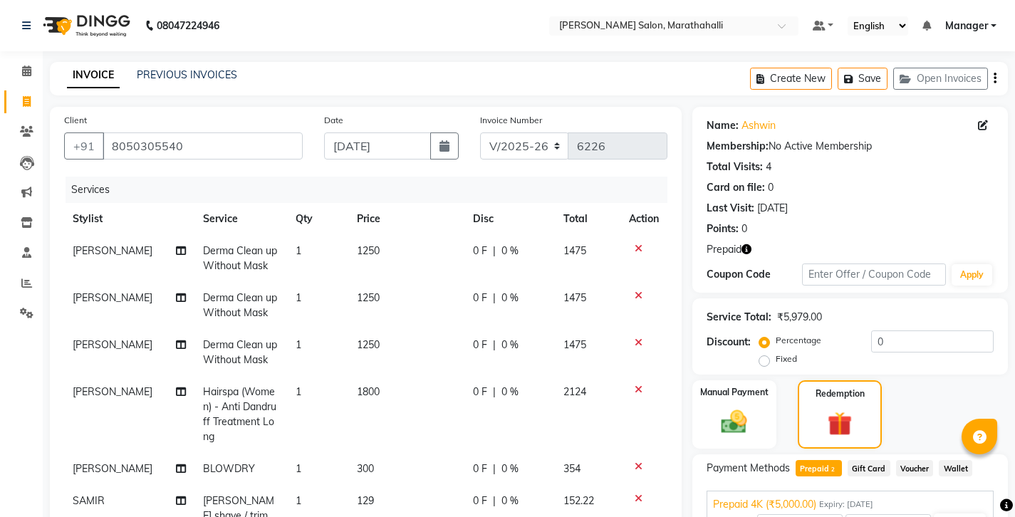
scroll to position [146, 0]
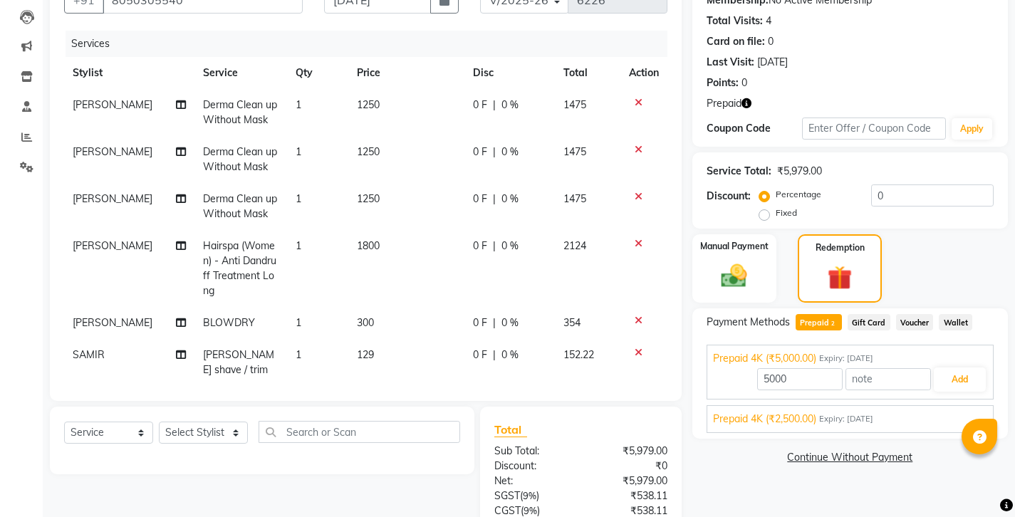
click at [796, 412] on span "Prepaid 4K (₹2,500.00)" at bounding box center [764, 419] width 103 height 15
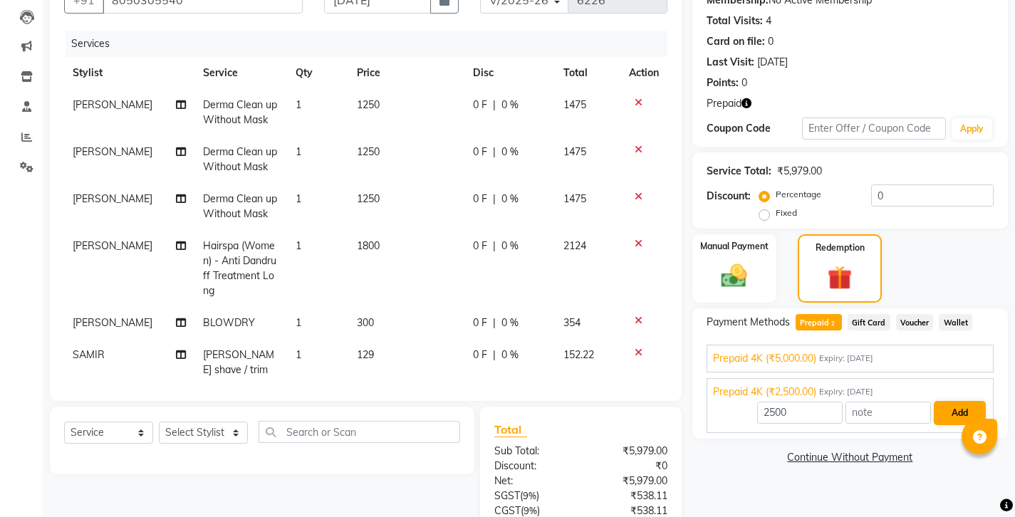
click at [959, 401] on button "Add" at bounding box center [960, 413] width 52 height 24
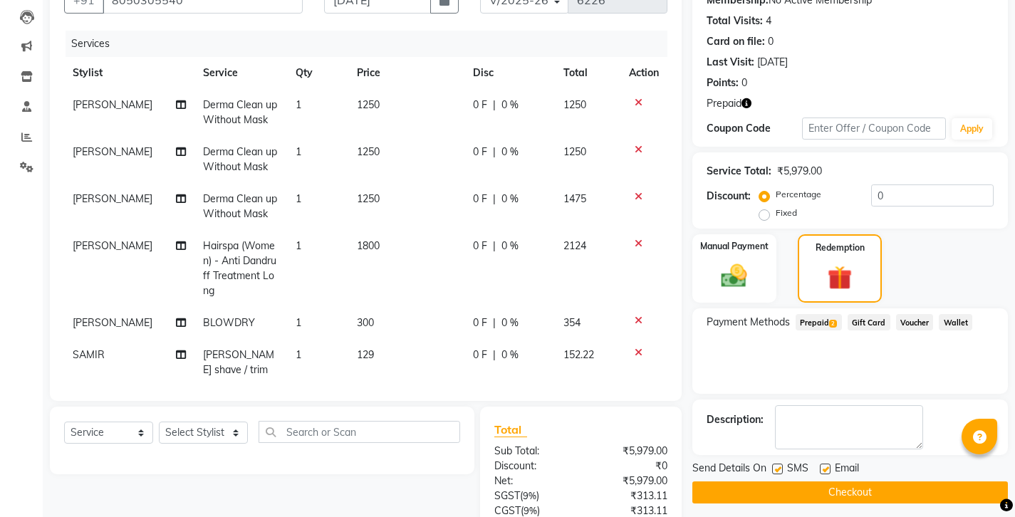
click at [829, 320] on span "2" at bounding box center [833, 324] width 8 height 9
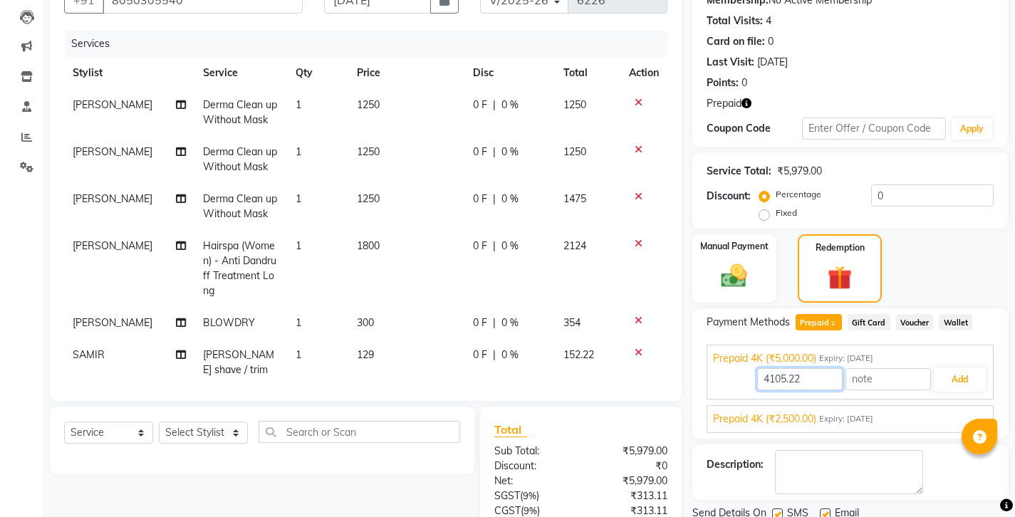
drag, startPoint x: 815, startPoint y: 298, endPoint x: 717, endPoint y: 293, distance: 97.7
click at [717, 366] on div "4105.22 Add" at bounding box center [850, 379] width 274 height 27
type input "2500"
click at [959, 367] on button "Add" at bounding box center [960, 379] width 52 height 24
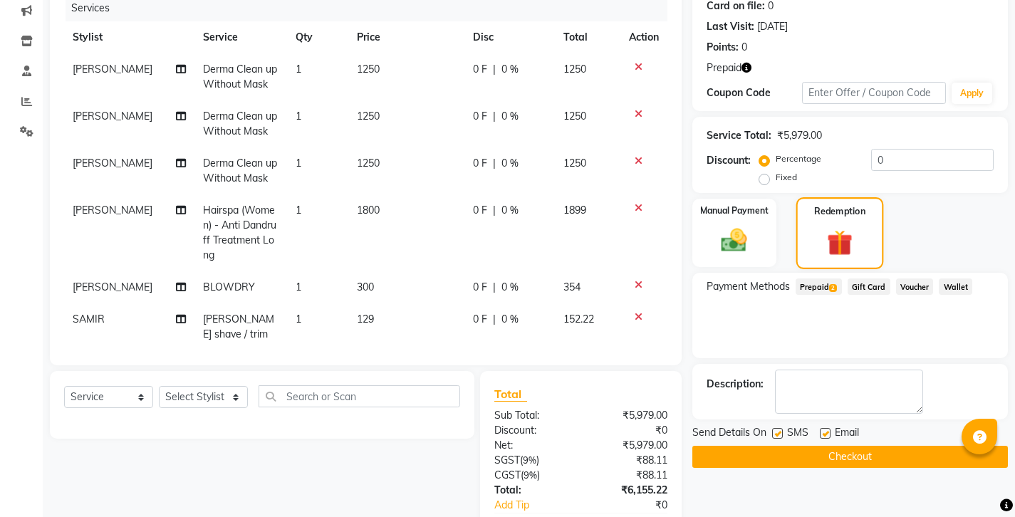
scroll to position [0, 0]
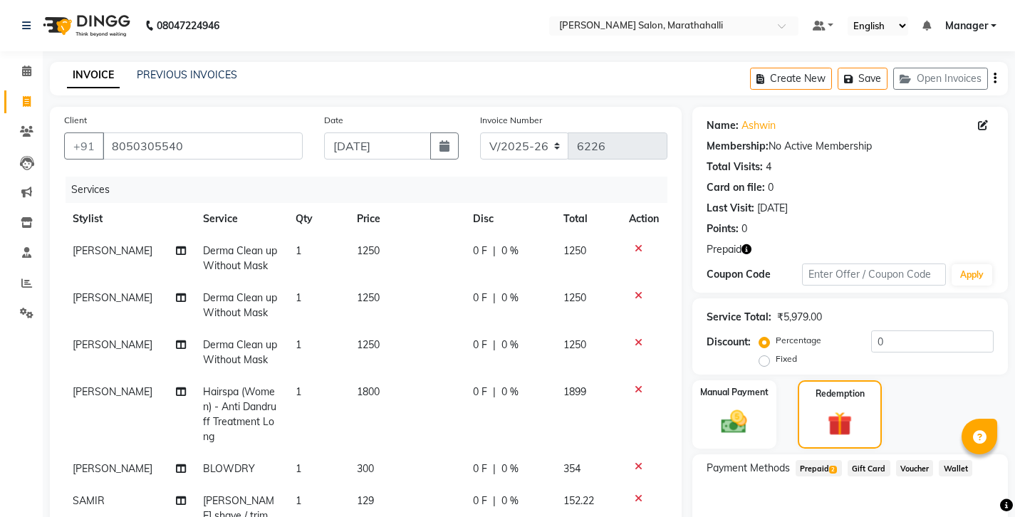
click at [998, 73] on div "Create New Save Open Invoices" at bounding box center [879, 78] width 258 height 33
click at [996, 78] on icon "button" at bounding box center [994, 78] width 3 height 1
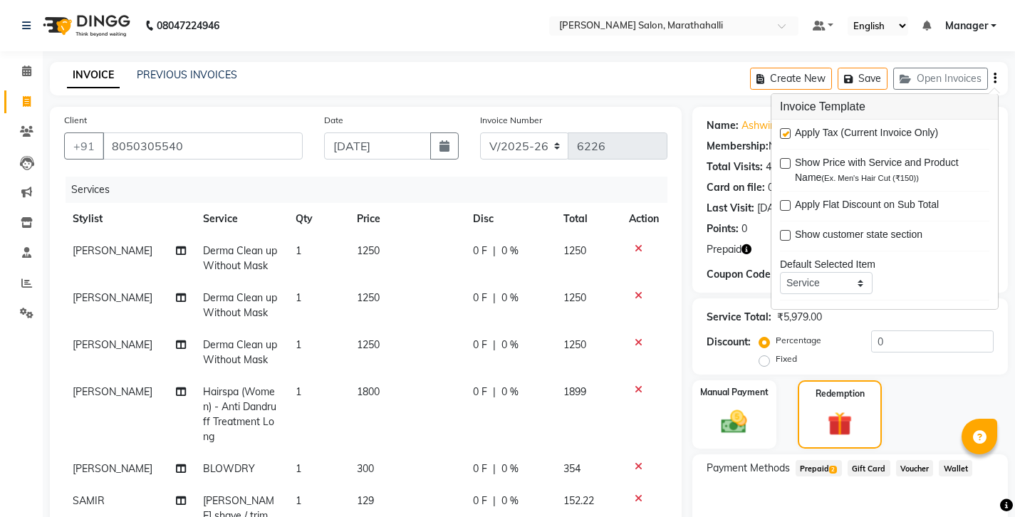
click at [785, 128] on label at bounding box center [785, 133] width 11 height 11
click at [785, 130] on input "checkbox" at bounding box center [784, 134] width 9 height 9
checkbox input "false"
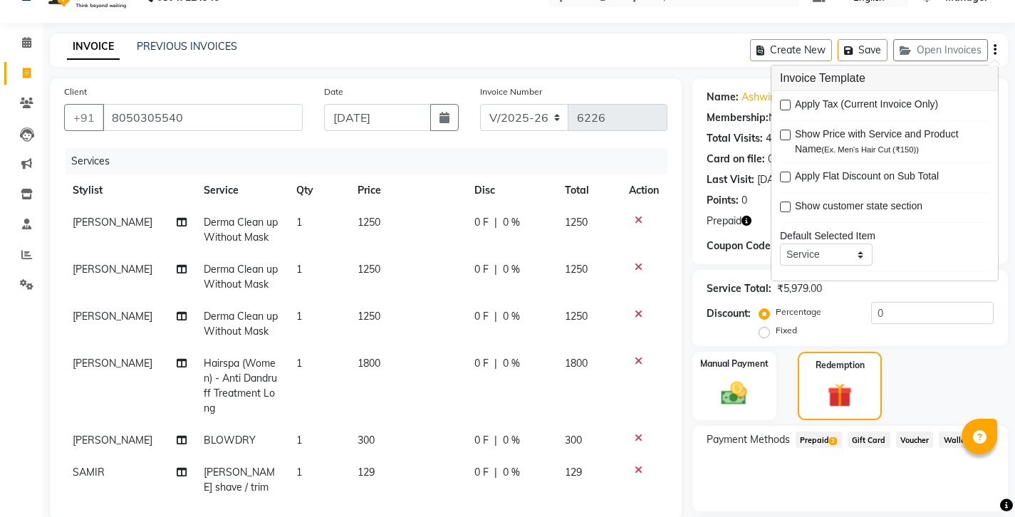
scroll to position [157, 0]
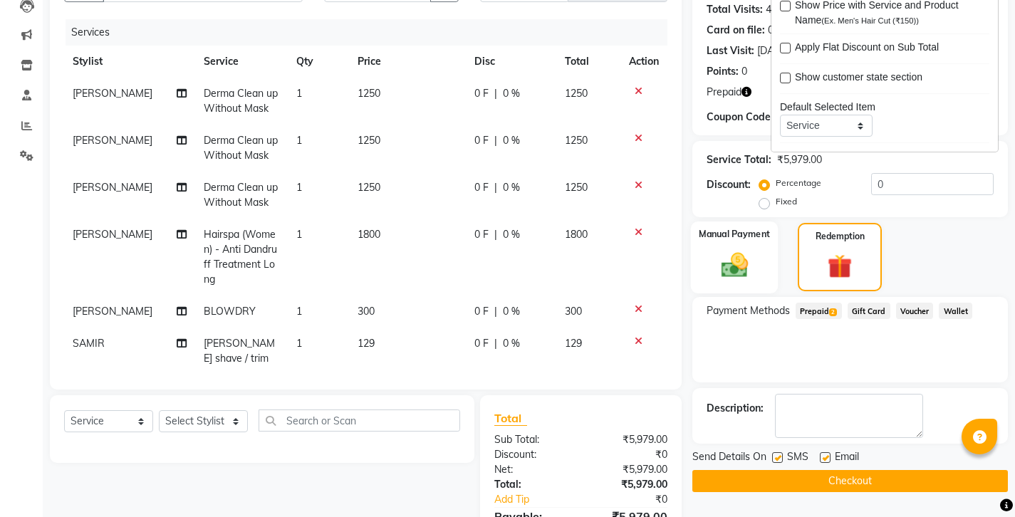
click at [741, 249] on img at bounding box center [733, 264] width 43 height 31
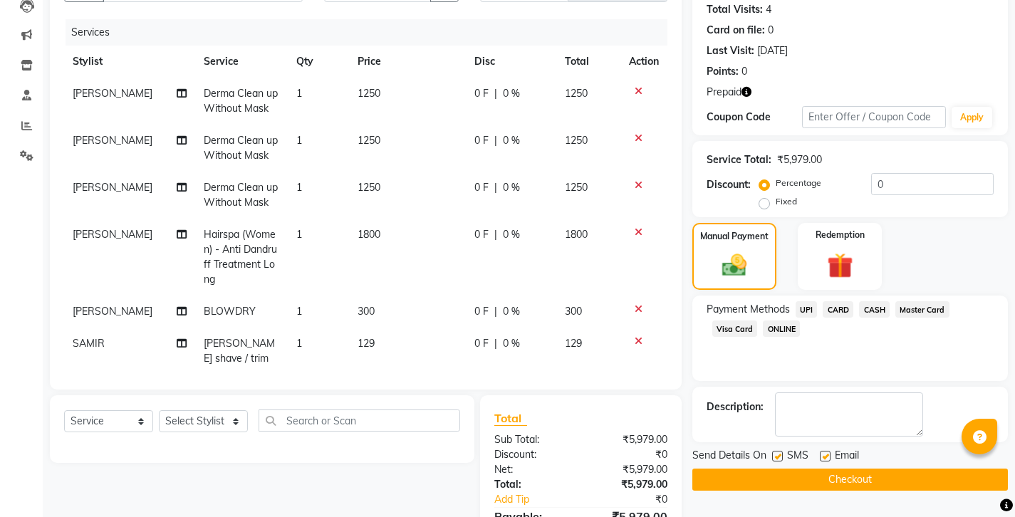
click at [796, 301] on span "UPI" at bounding box center [807, 309] width 22 height 16
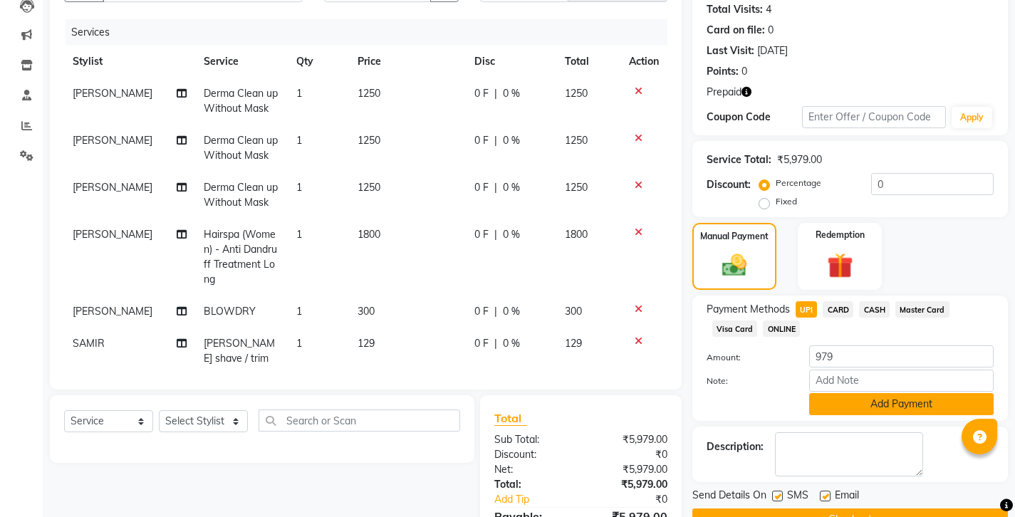
click at [870, 393] on button "Add Payment" at bounding box center [901, 404] width 184 height 22
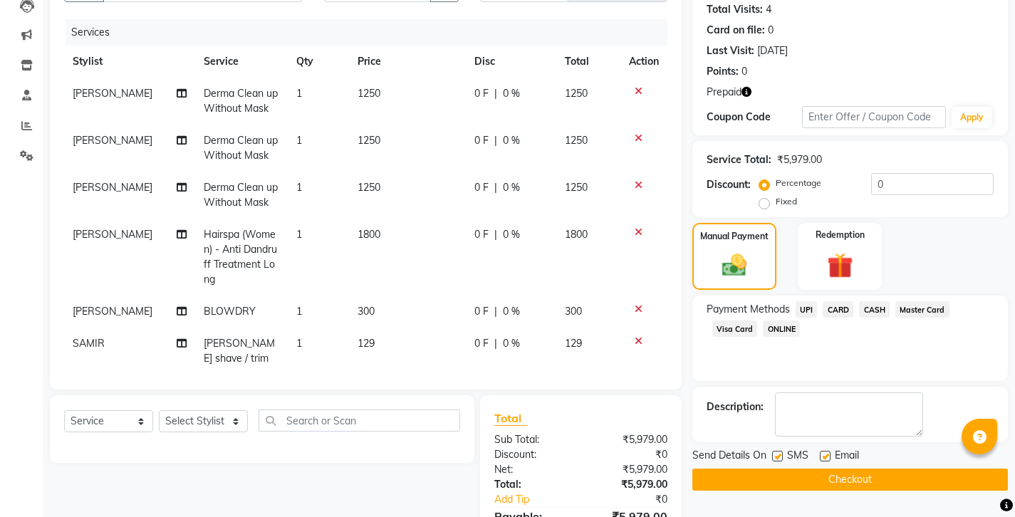
scroll to position [169, 0]
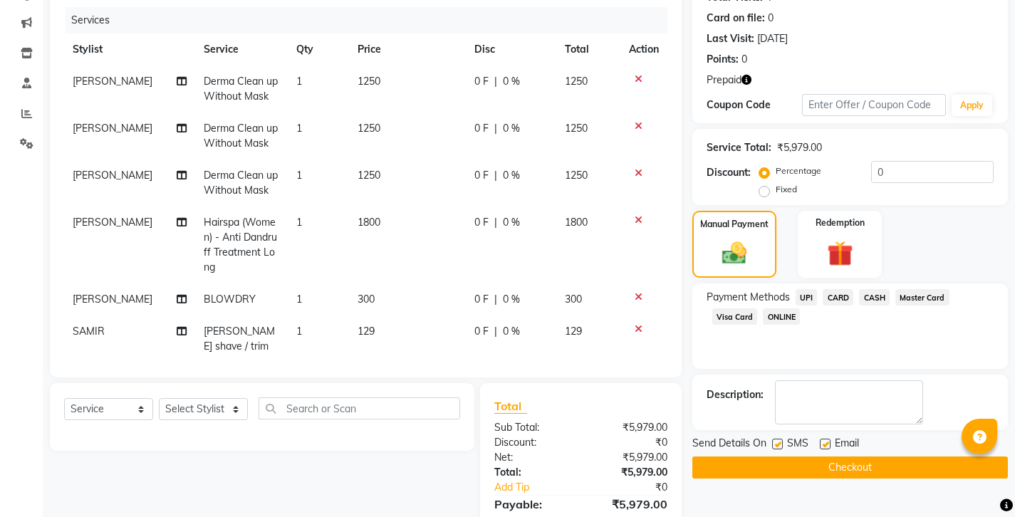
click at [828, 457] on button "Checkout" at bounding box center [849, 468] width 315 height 22
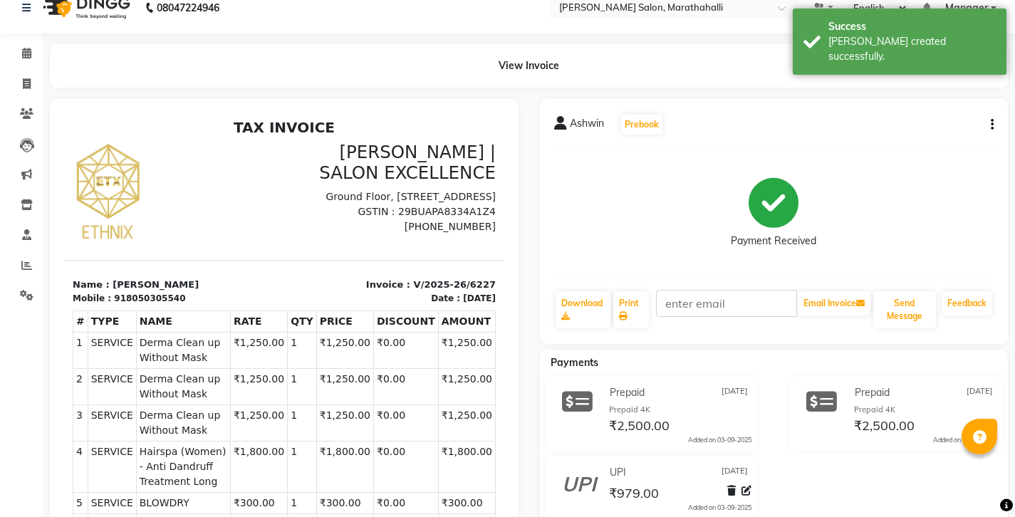
scroll to position [48, 0]
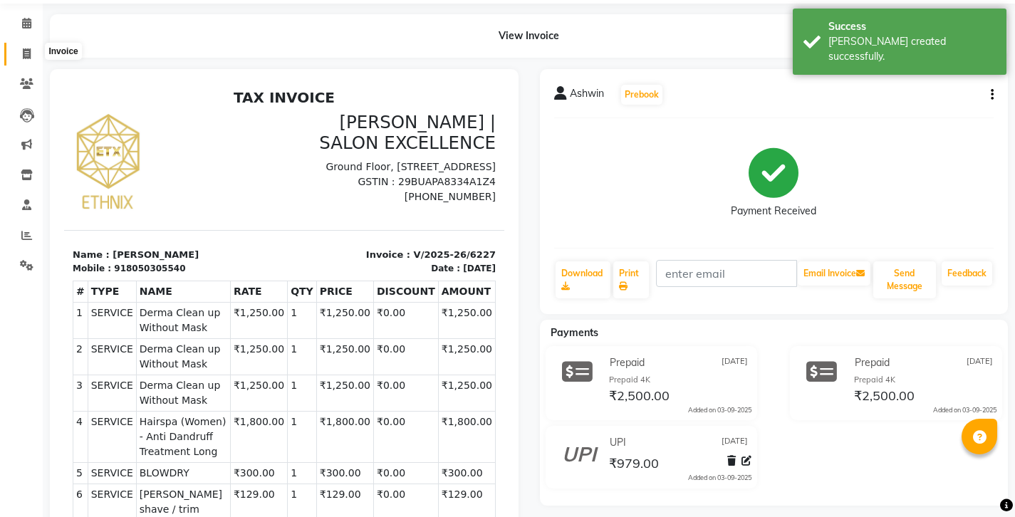
click at [24, 48] on icon at bounding box center [27, 53] width 8 height 11
select select "service"
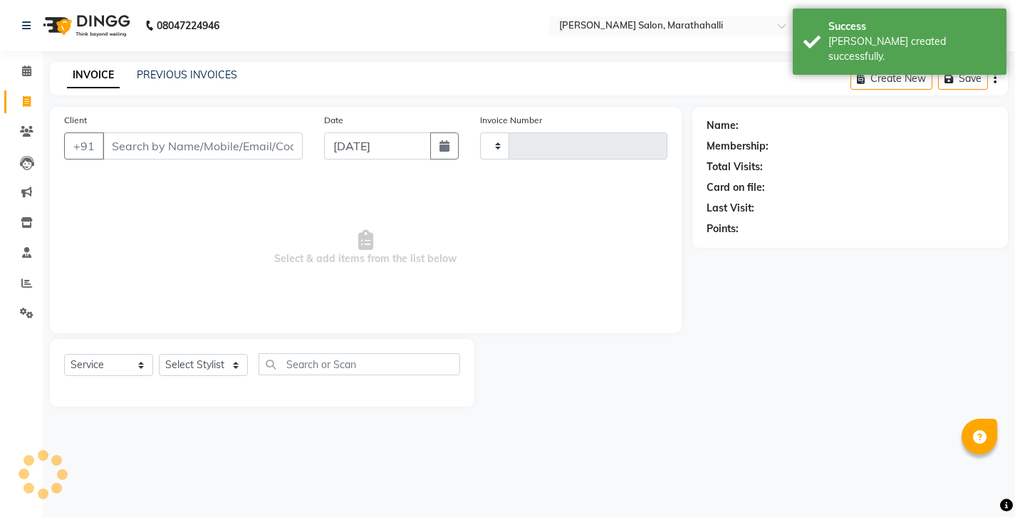
type input "6228"
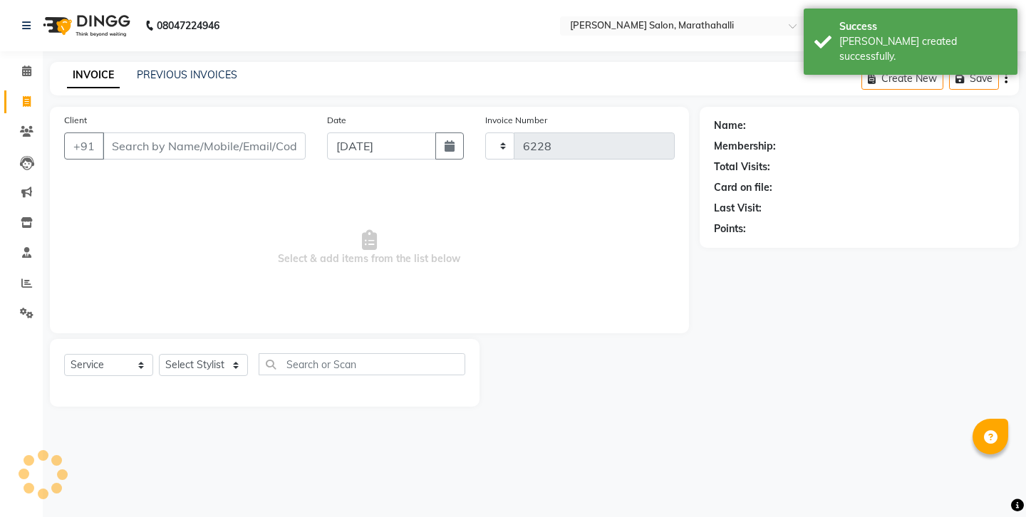
select select "4783"
type input "8050305540"
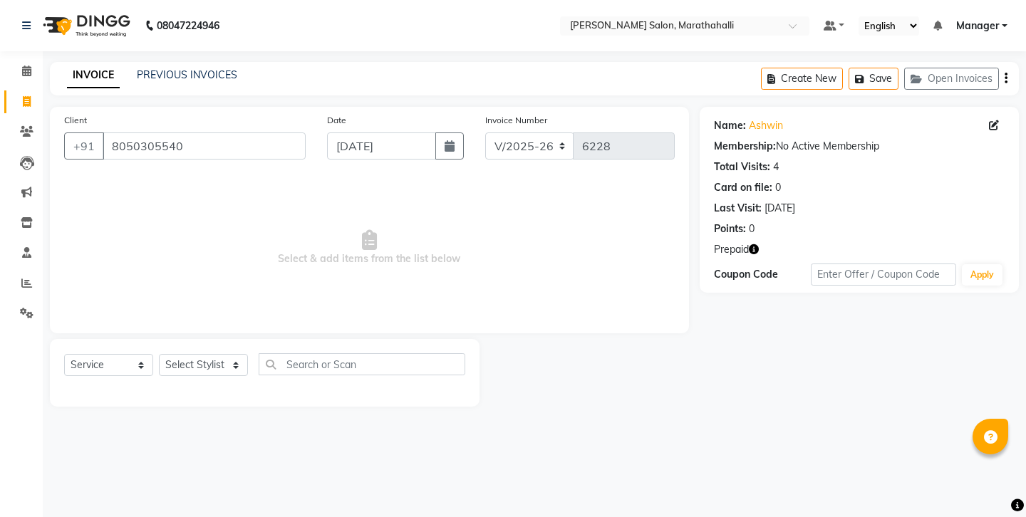
click at [749, 244] on icon "button" at bounding box center [754, 249] width 10 height 10
click at [192, 71] on link "PREVIOUS INVOICES" at bounding box center [187, 74] width 100 height 13
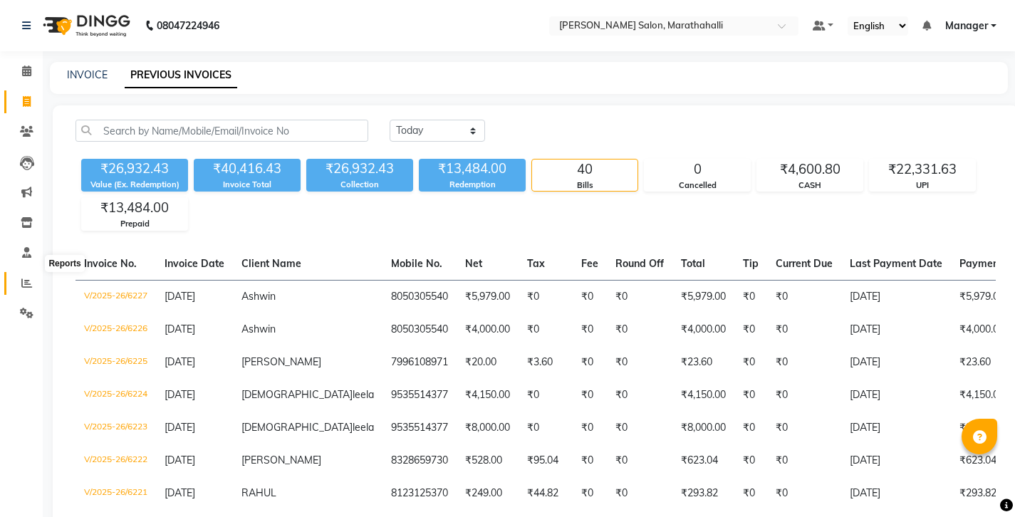
click at [22, 278] on icon at bounding box center [26, 283] width 11 height 11
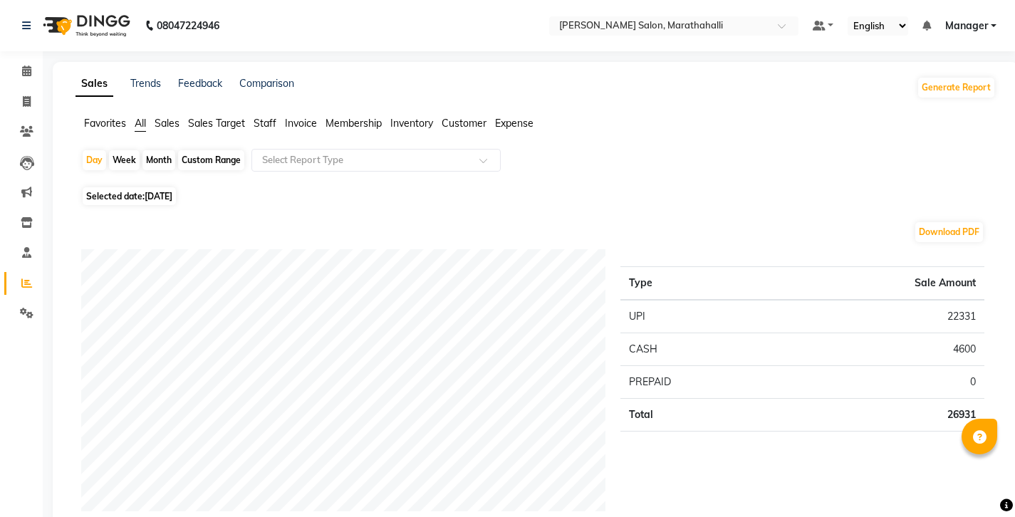
click at [254, 117] on span "Staff" at bounding box center [265, 123] width 23 height 13
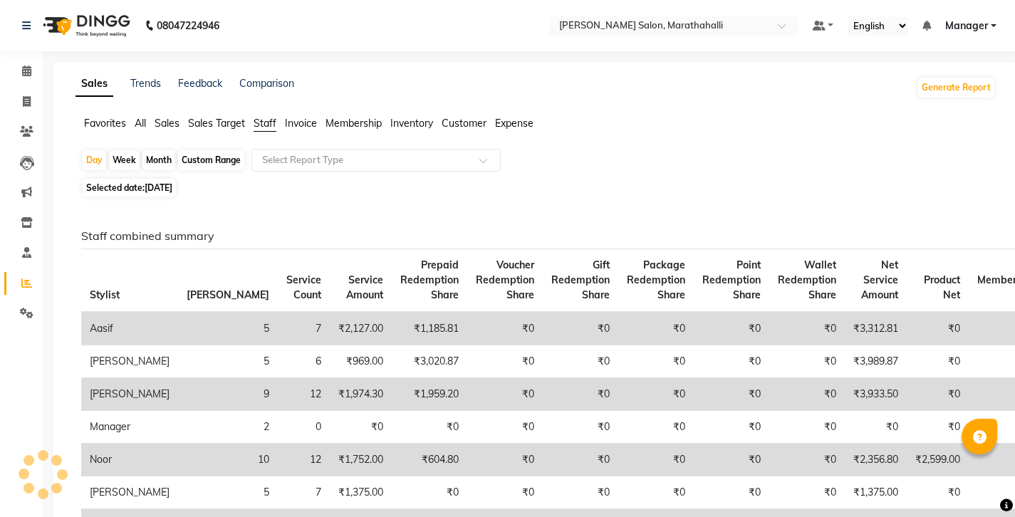
click at [152, 150] on div "Month" at bounding box center [158, 160] width 33 height 20
select select "9"
select select "2025"
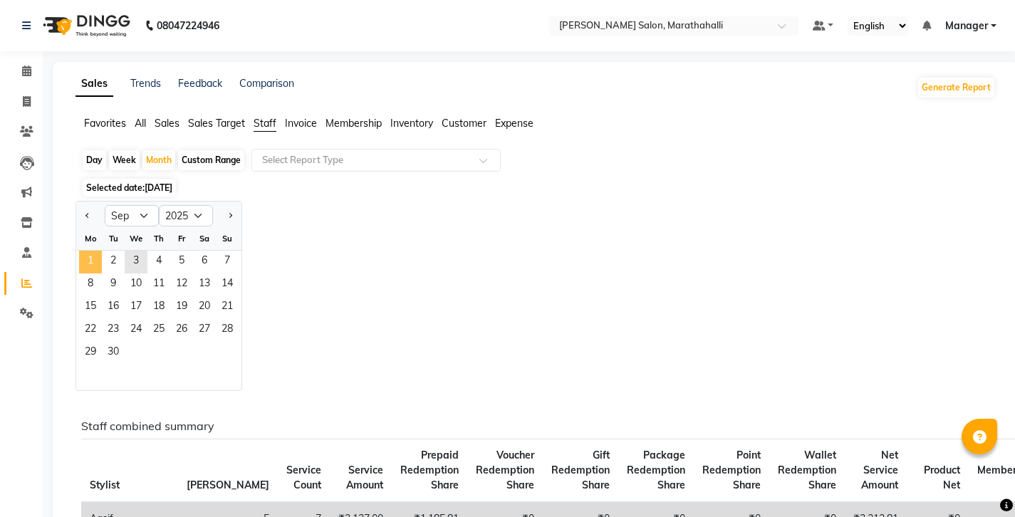
click at [85, 251] on span "1" at bounding box center [90, 262] width 23 height 23
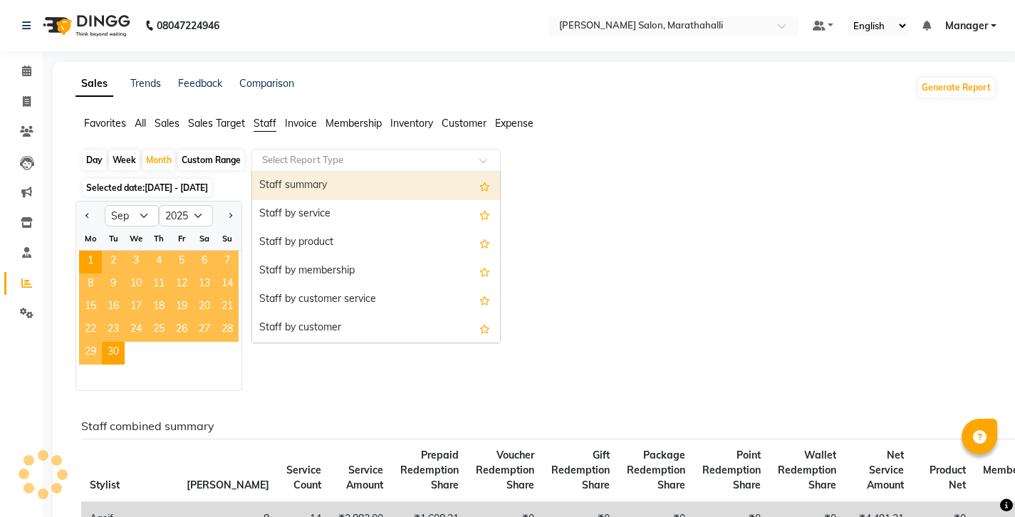
click at [259, 153] on input "text" at bounding box center [361, 160] width 205 height 14
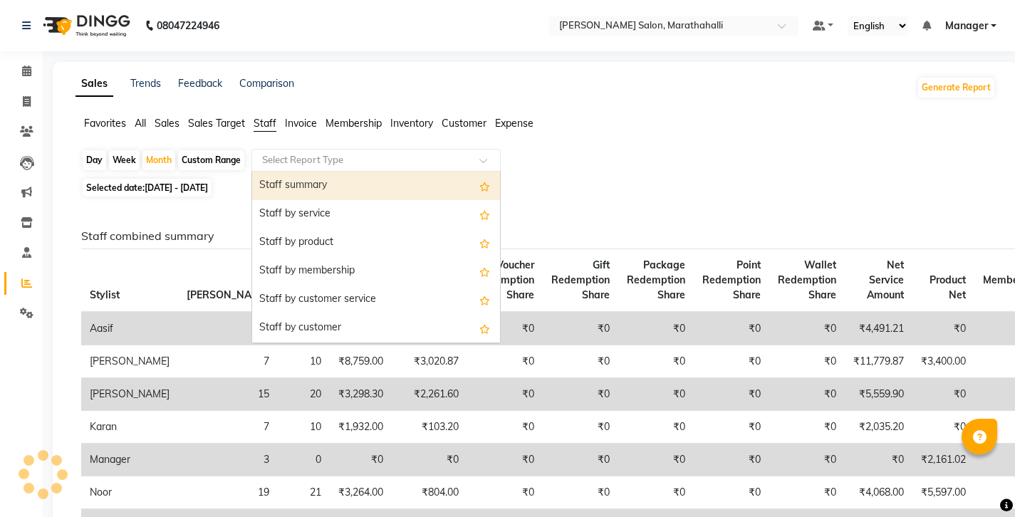
click at [258, 172] on div "Staff summary" at bounding box center [376, 186] width 248 height 28
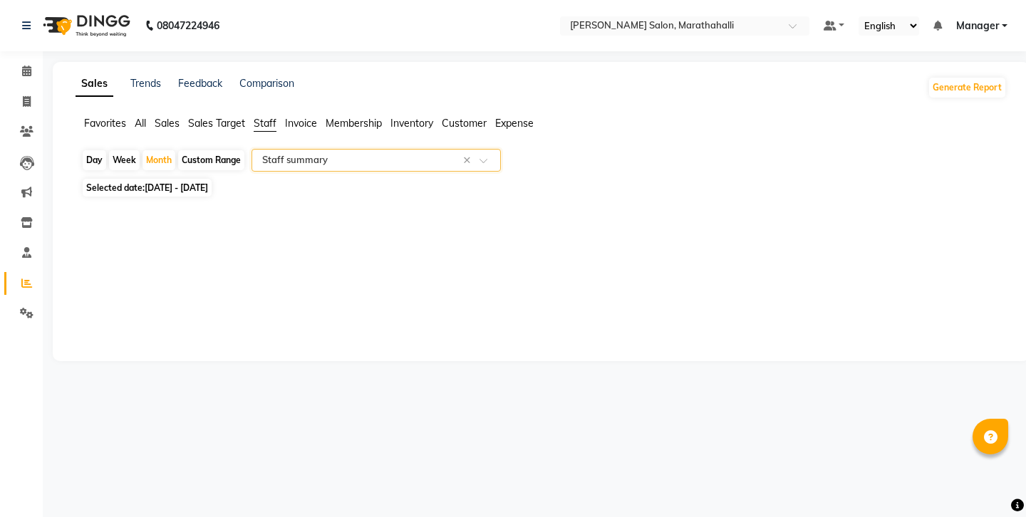
select select "full_report"
select select "csv"
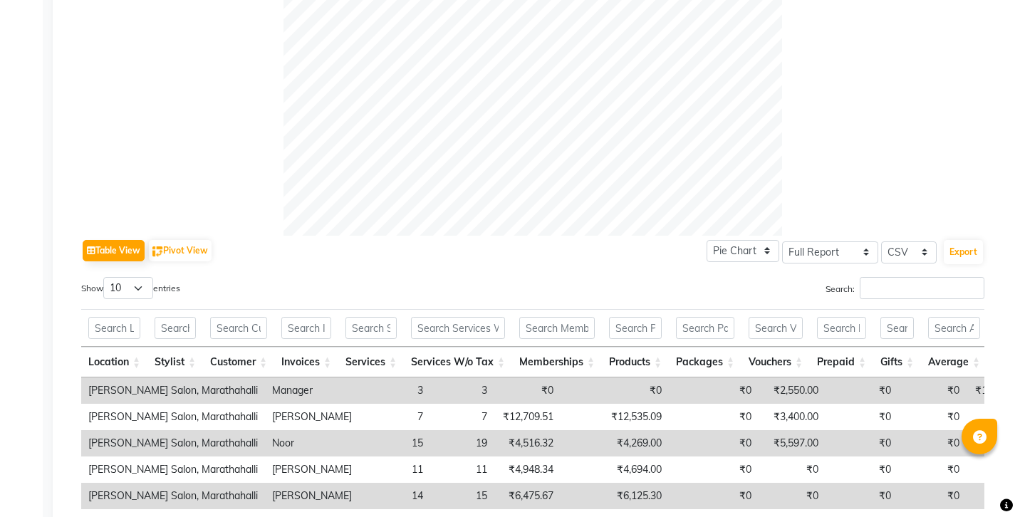
scroll to position [662, 0]
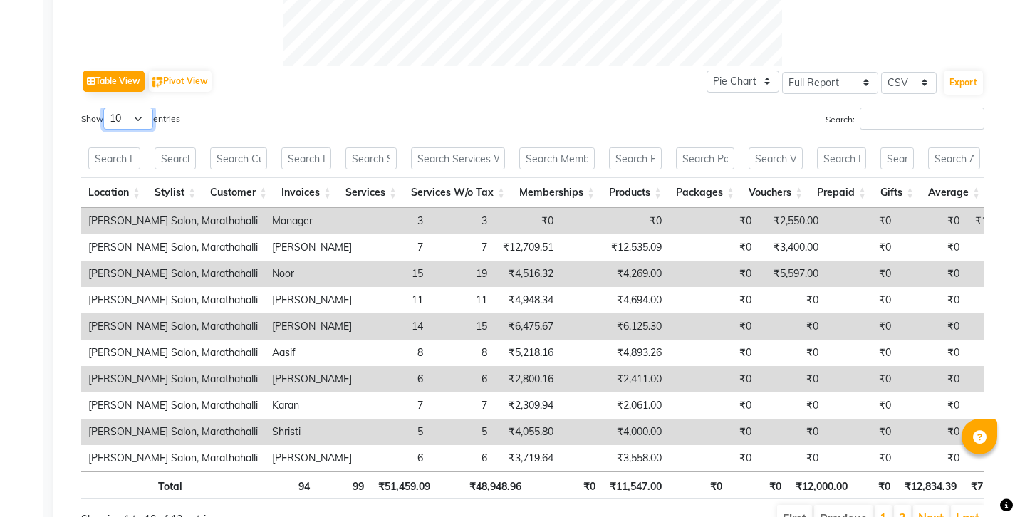
select select "25"
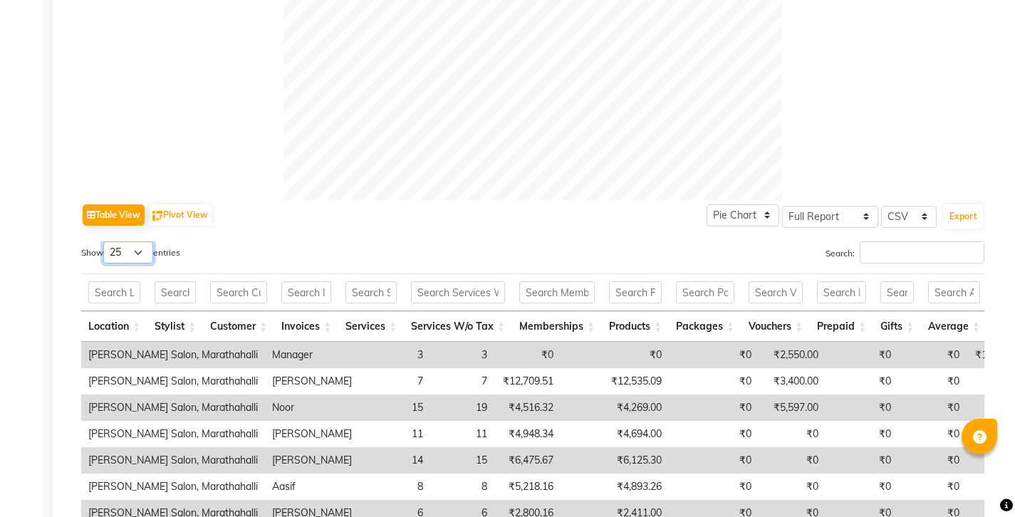
scroll to position [26, 0]
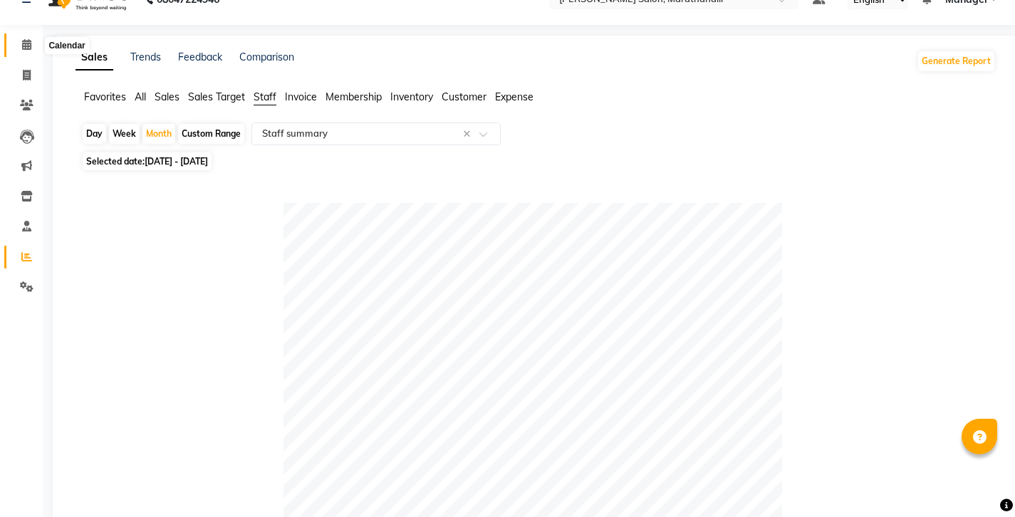
click at [31, 44] on span at bounding box center [26, 45] width 25 height 16
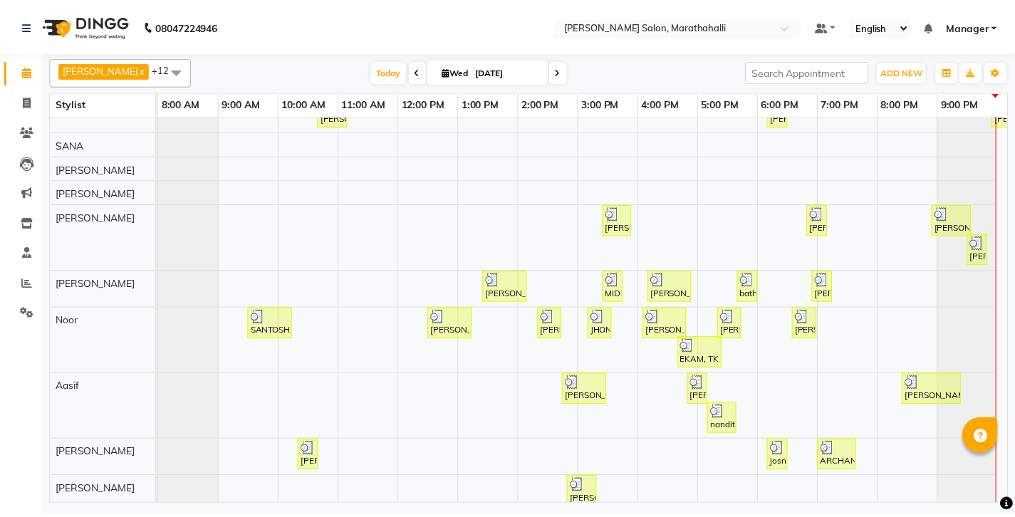
scroll to position [159, 0]
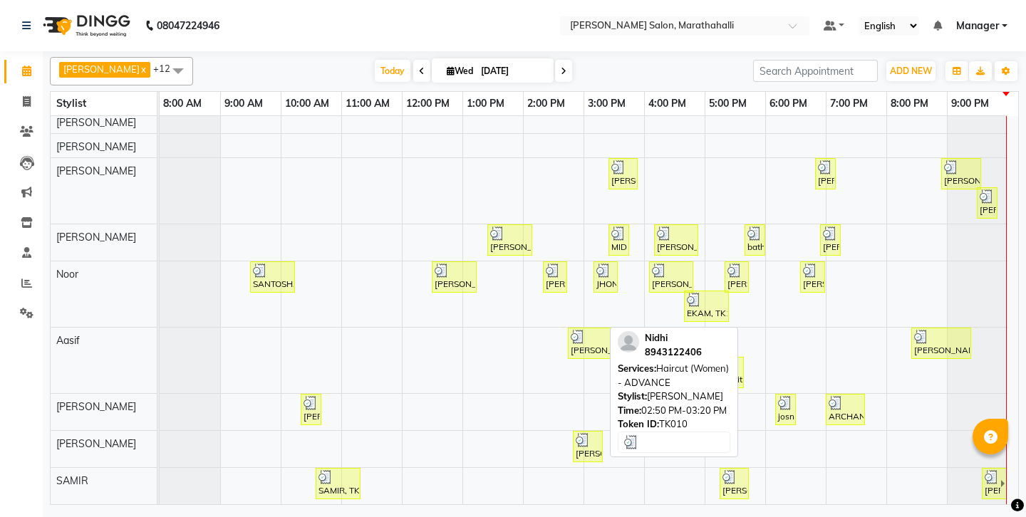
click at [581, 433] on img at bounding box center [582, 440] width 14 height 14
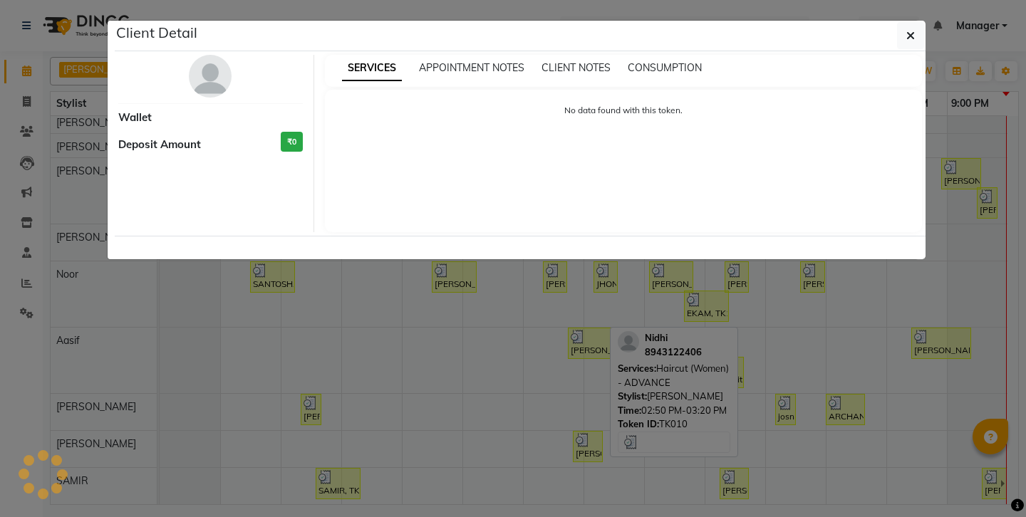
select select "3"
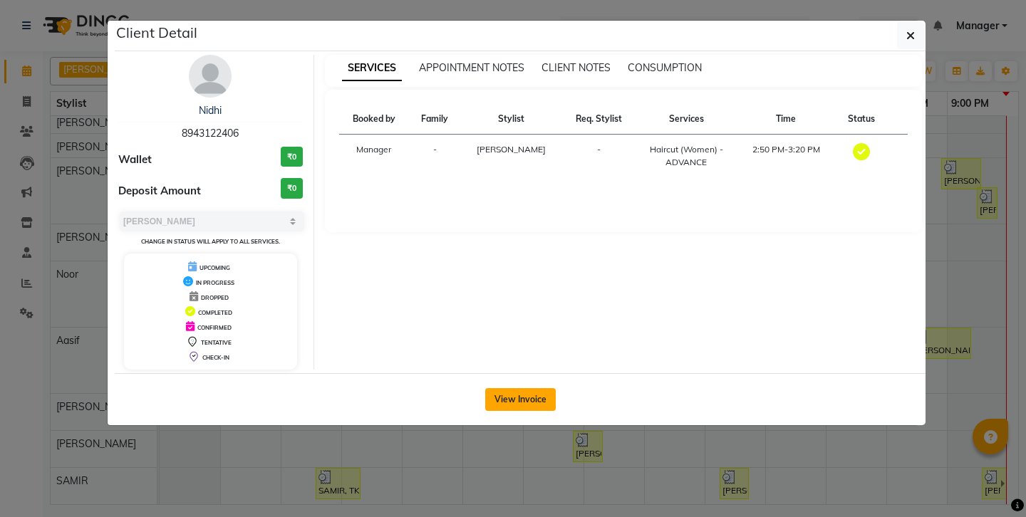
click at [506, 388] on button "View Invoice" at bounding box center [520, 399] width 71 height 23
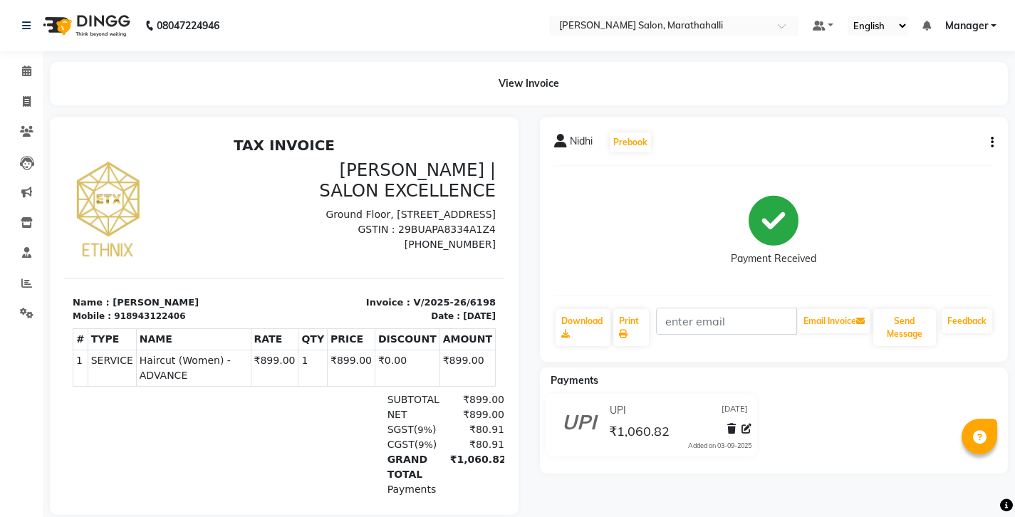
click at [993, 142] on icon "button" at bounding box center [992, 142] width 3 height 1
click at [902, 135] on div "Edit Invoice" at bounding box center [925, 143] width 98 height 18
select select "service"
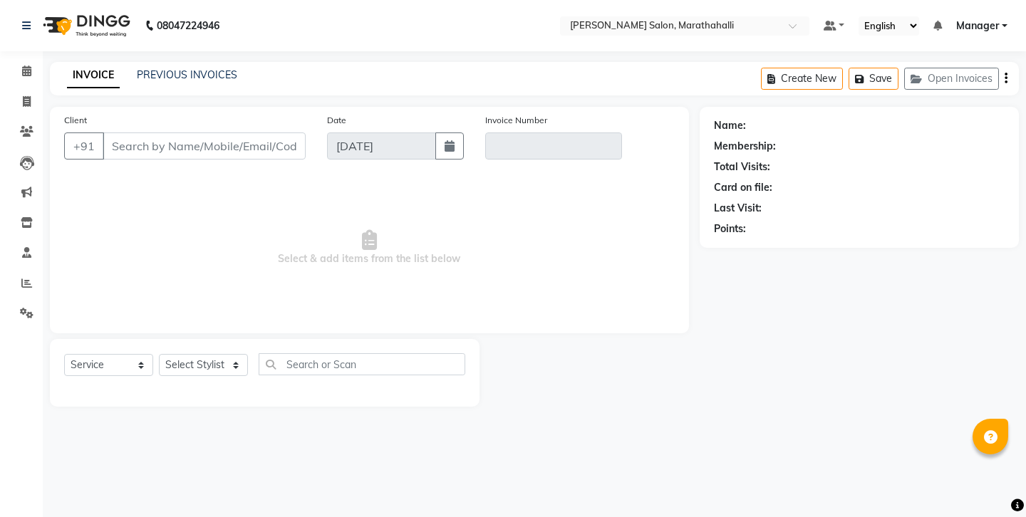
type input "8943122406"
type input "V/2025-26/6198"
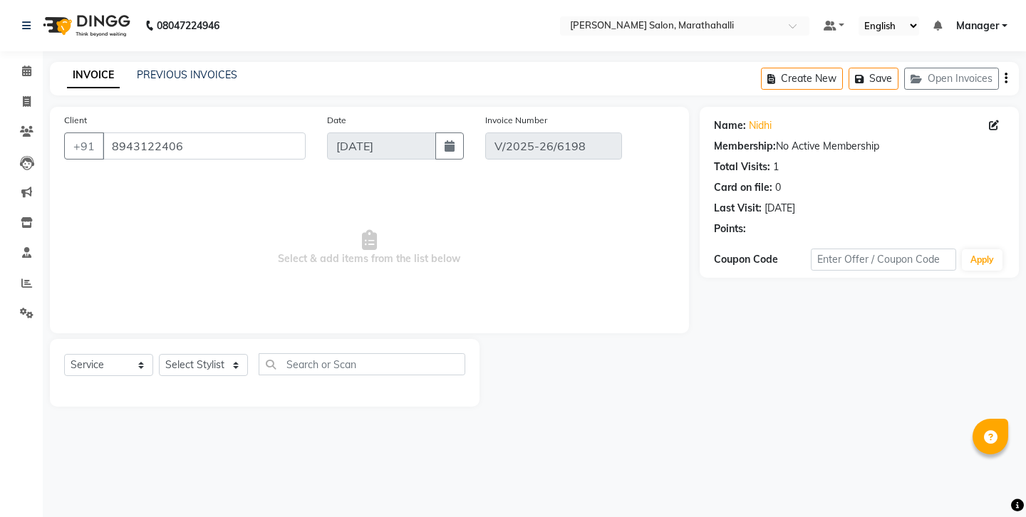
select select "select"
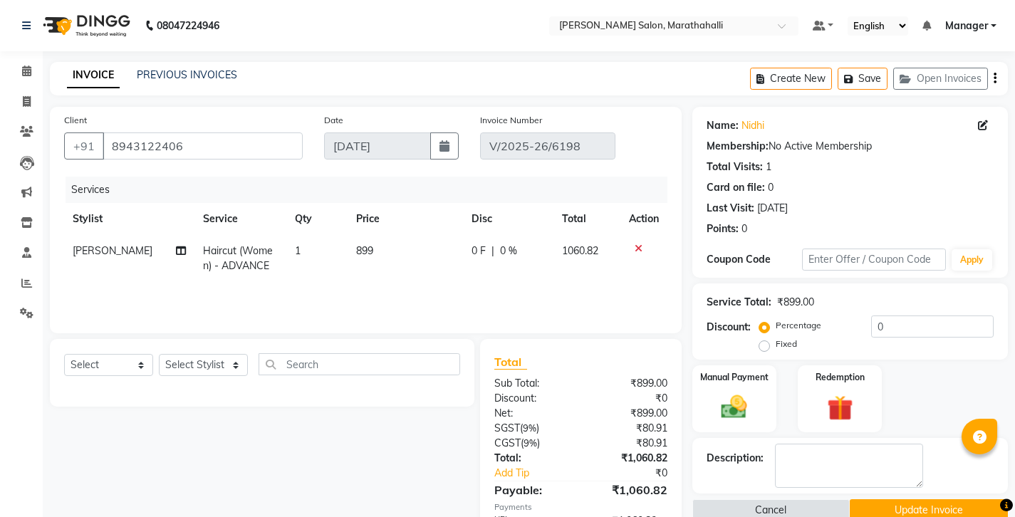
click at [93, 244] on span "[PERSON_NAME]" at bounding box center [113, 250] width 80 height 13
select select "90512"
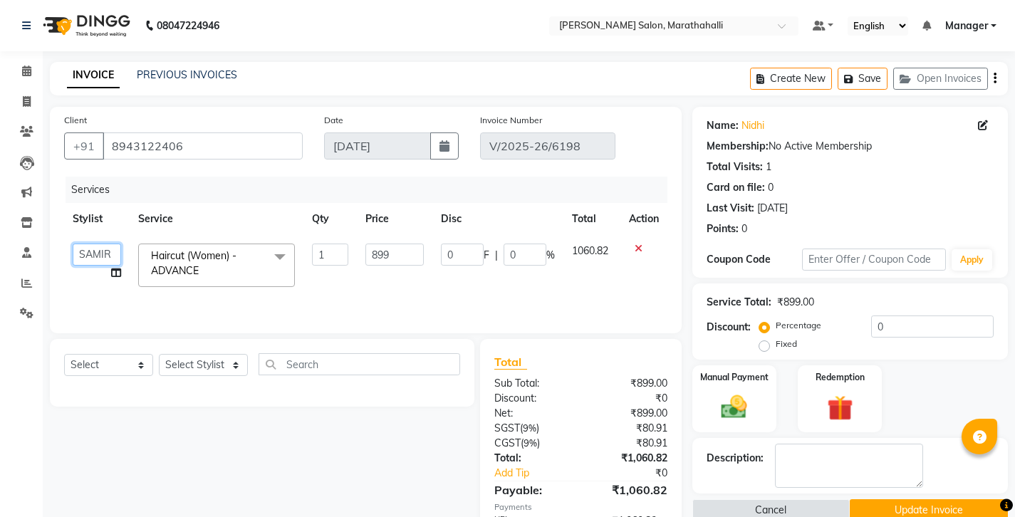
select select "90531"
click at [909, 499] on button "Update Invoice" at bounding box center [929, 510] width 158 height 22
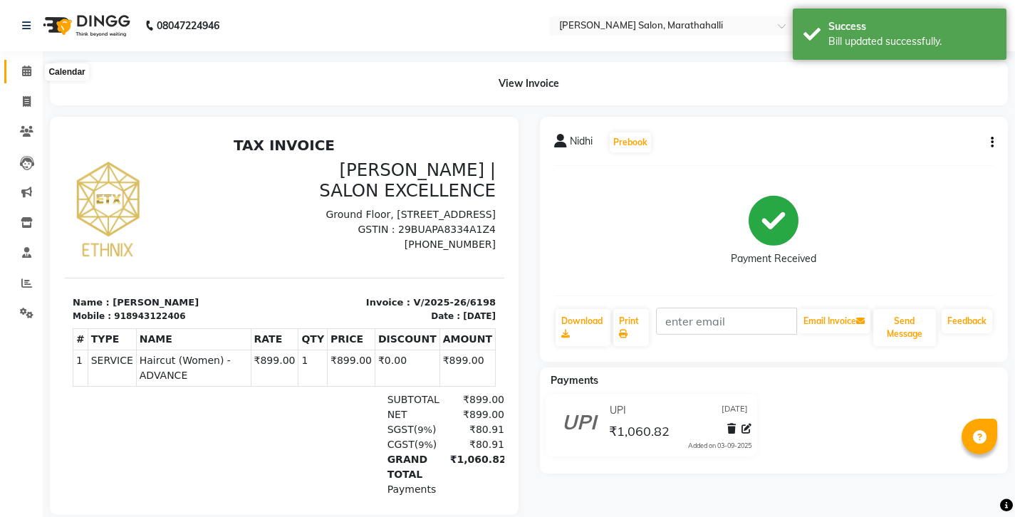
click at [24, 70] on icon at bounding box center [26, 71] width 9 height 11
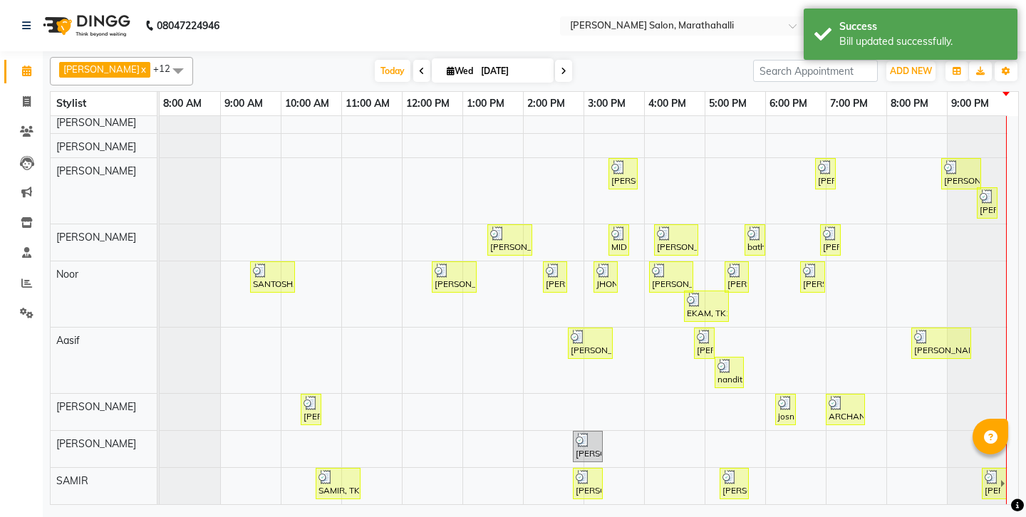
scroll to position [169, 16]
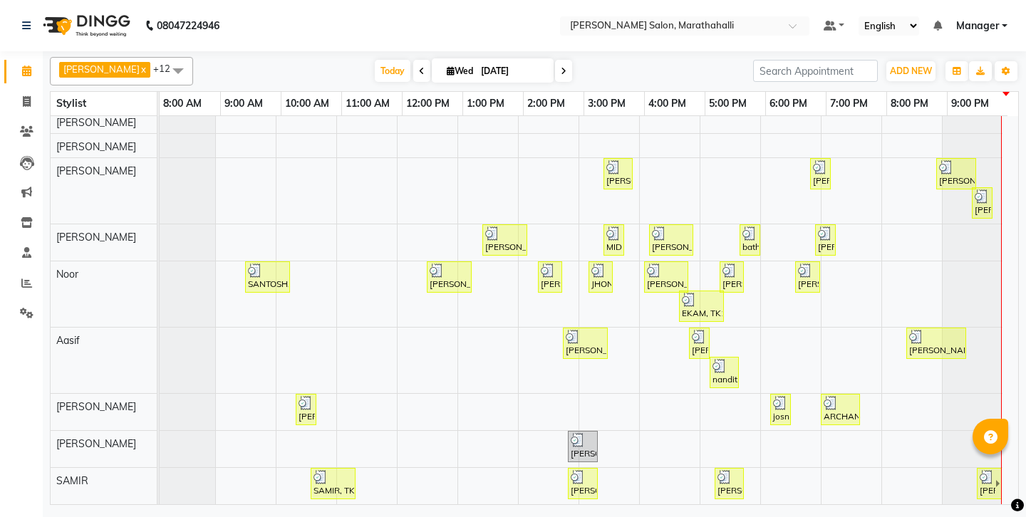
click at [419, 69] on icon at bounding box center [422, 71] width 6 height 9
type input "02-09-2025"
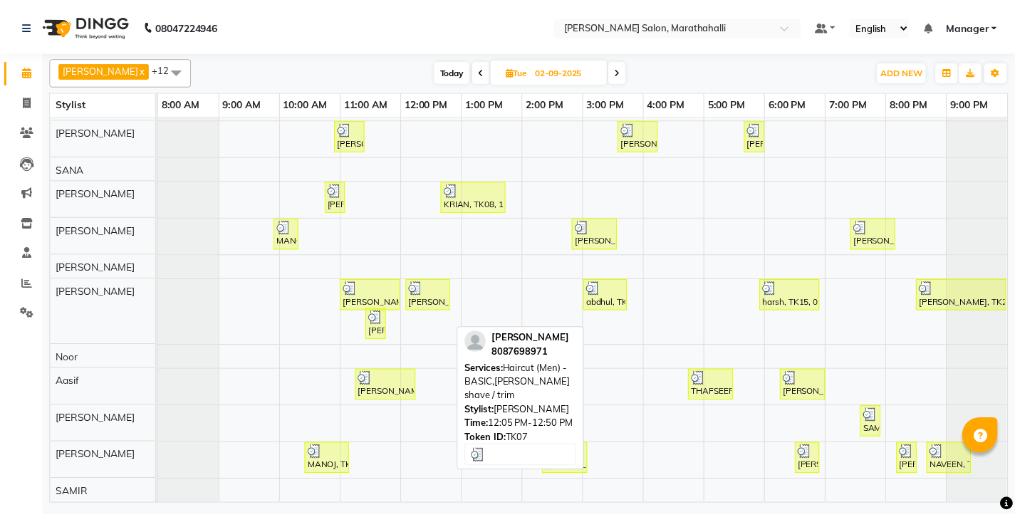
scroll to position [46, 0]
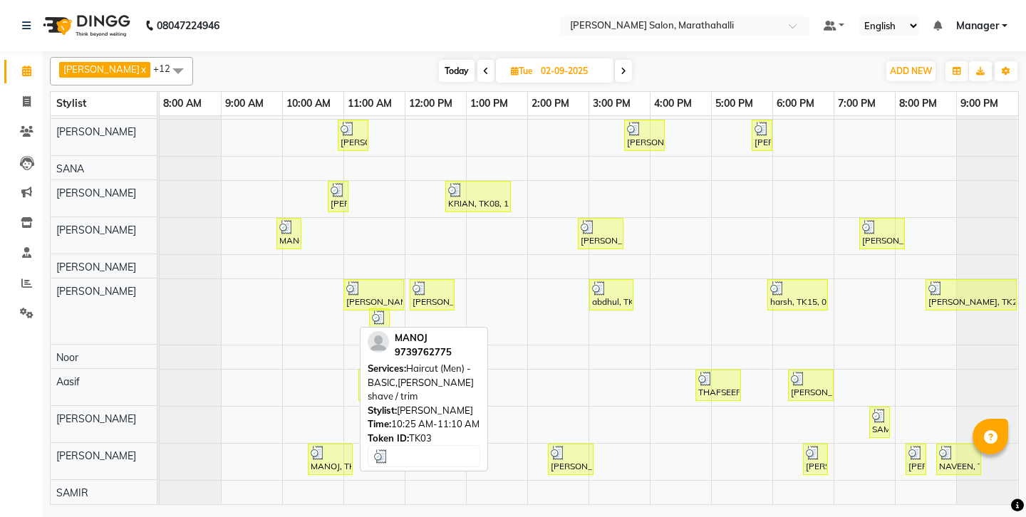
click at [333, 446] on div at bounding box center [330, 453] width 39 height 14
select select "3"
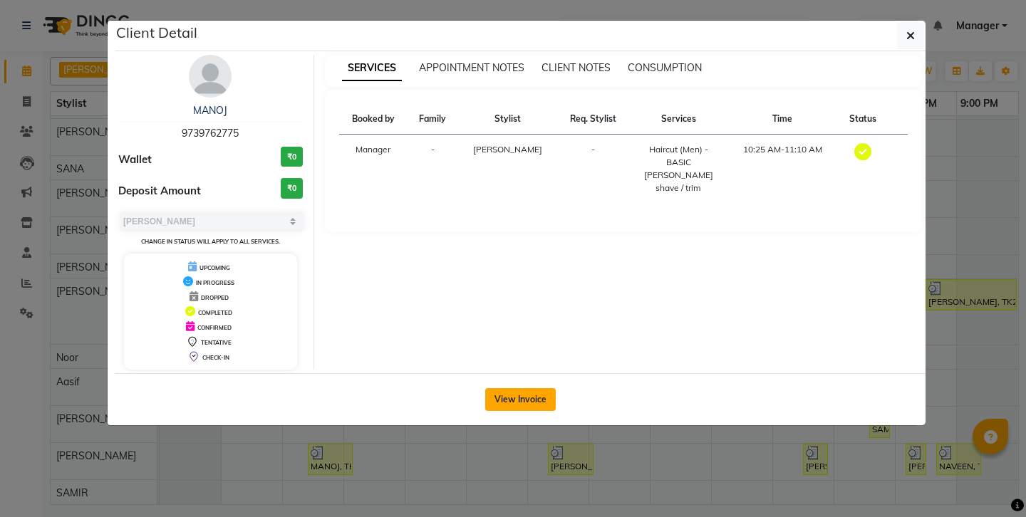
click at [501, 388] on button "View Invoice" at bounding box center [520, 399] width 71 height 23
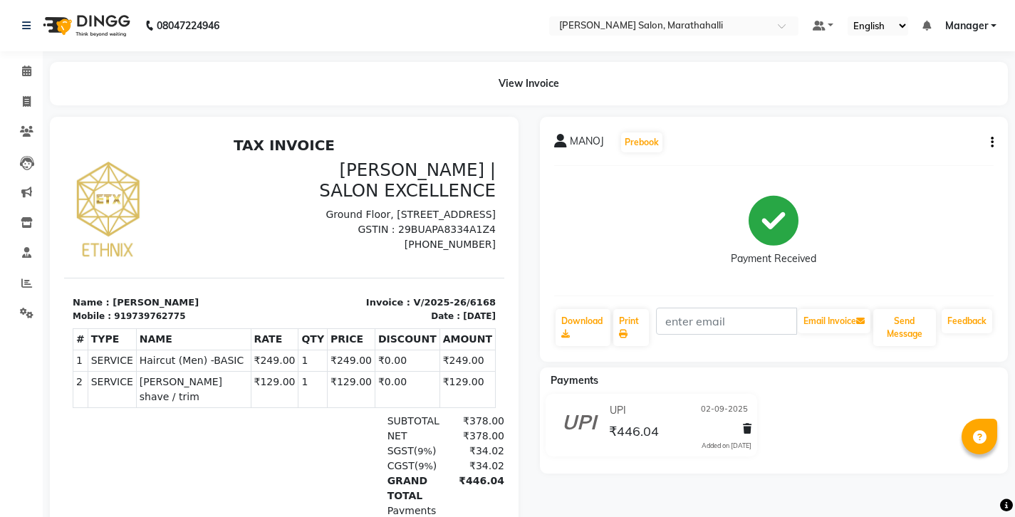
click at [993, 142] on icon "button" at bounding box center [992, 142] width 3 height 1
click at [924, 134] on div "Edit Invoice" at bounding box center [925, 143] width 98 height 18
select select "service"
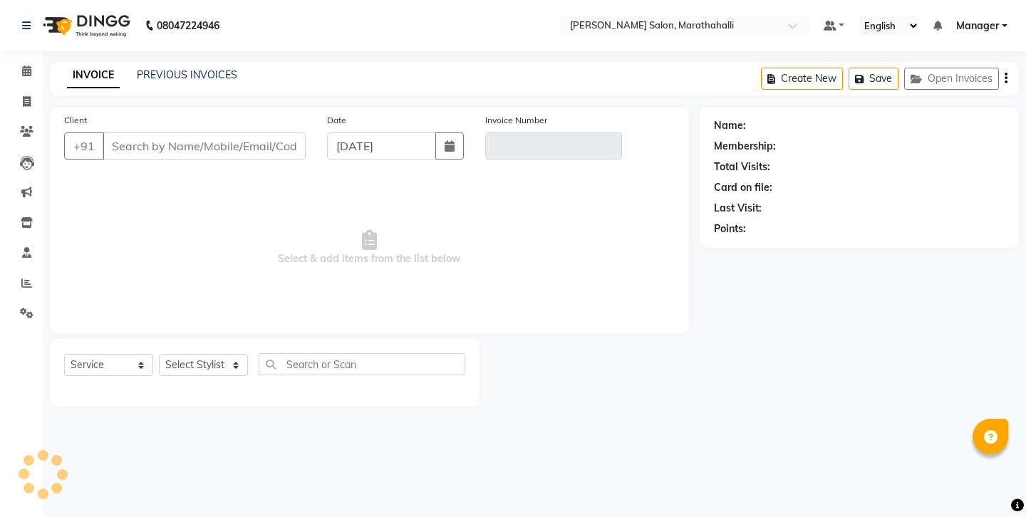
type input "9739762775"
type input "V/2025-26/6168"
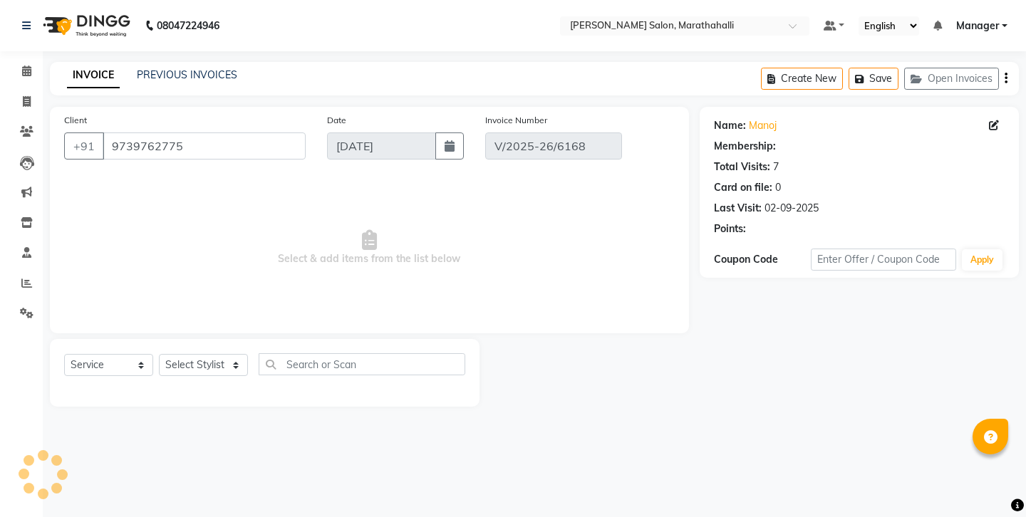
type input "02-09-2025"
select select "select"
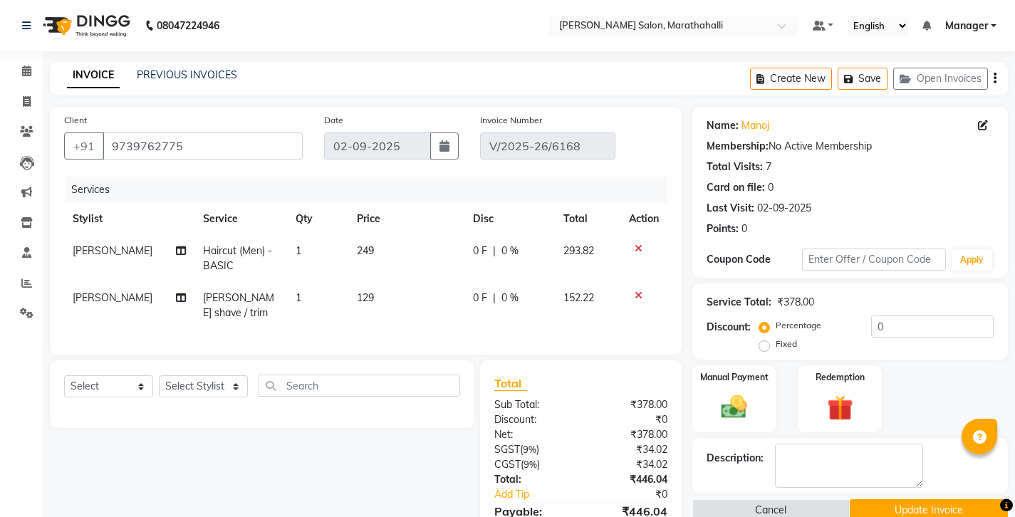
click at [78, 244] on span "[PERSON_NAME]" at bounding box center [113, 250] width 80 height 13
select select "90512"
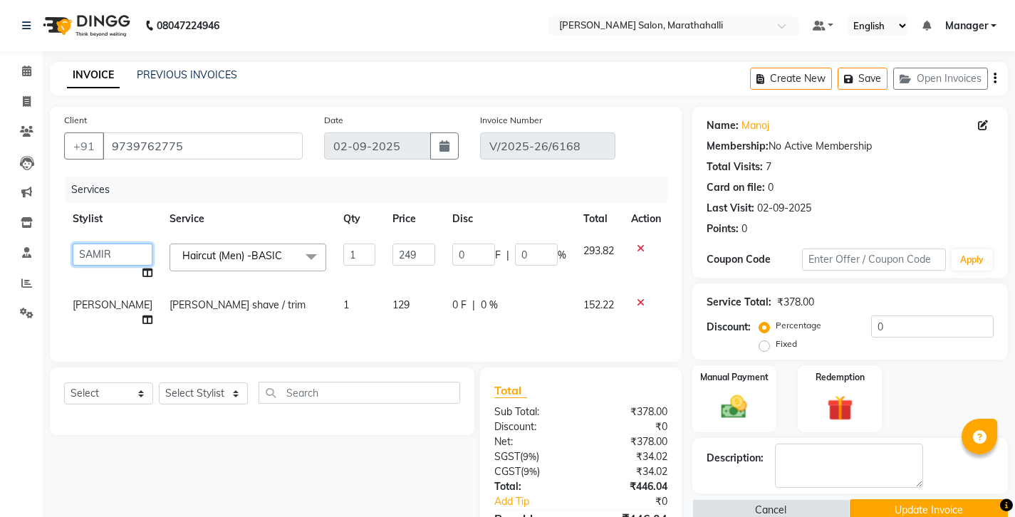
select select "90531"
click at [84, 289] on td "[PERSON_NAME]" at bounding box center [112, 312] width 97 height 47
select select "90512"
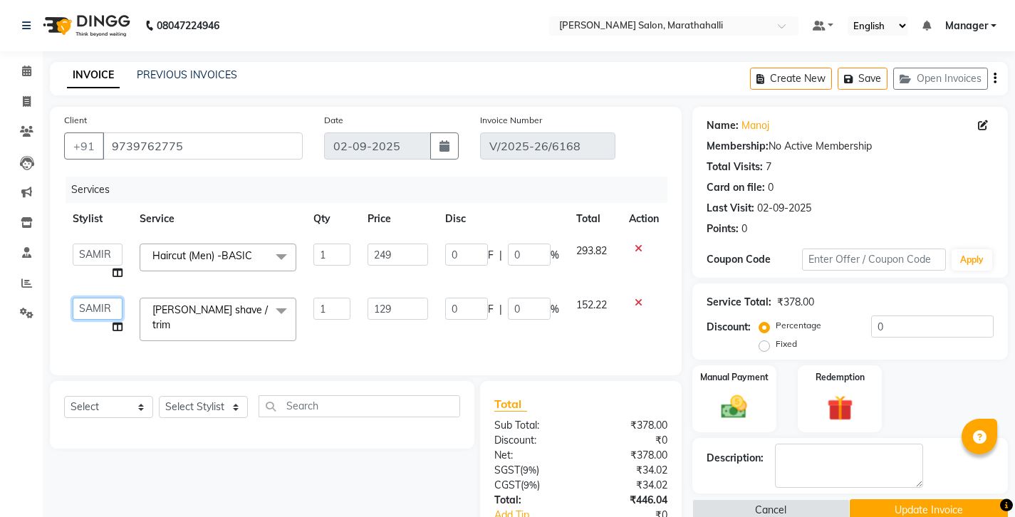
select select "90531"
click at [918, 499] on button "Update Invoice" at bounding box center [929, 510] width 158 height 22
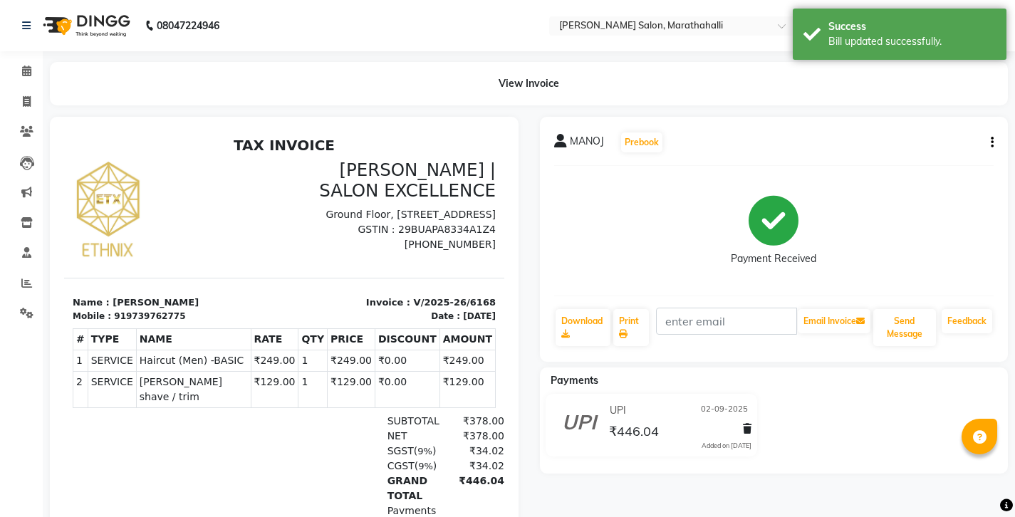
select select "service"
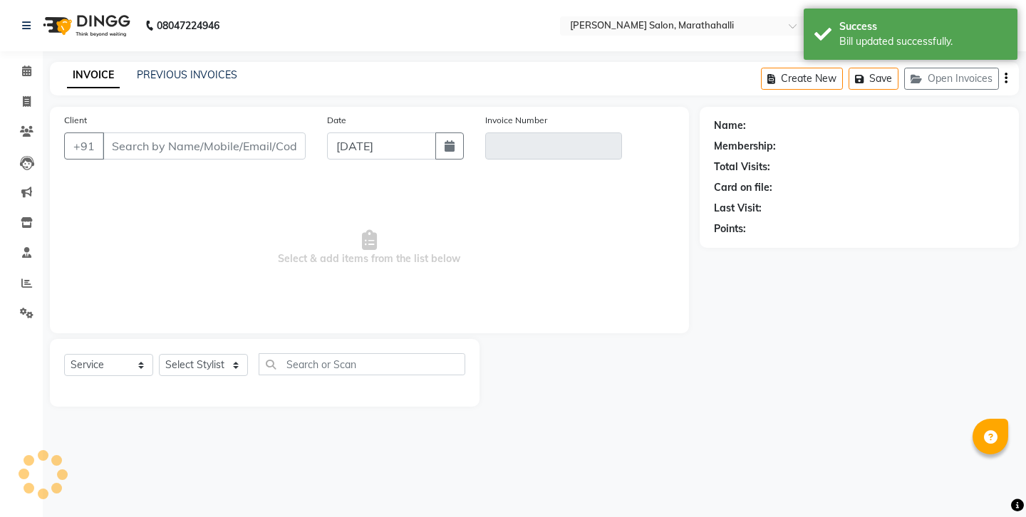
type input "9739762775"
type input "V/2025-26/6168"
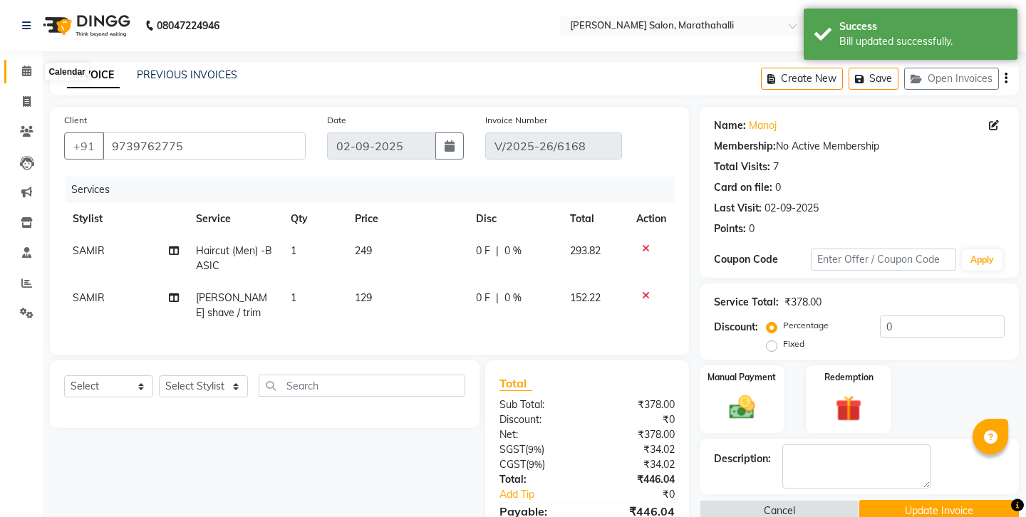
click at [26, 72] on icon at bounding box center [26, 71] width 9 height 11
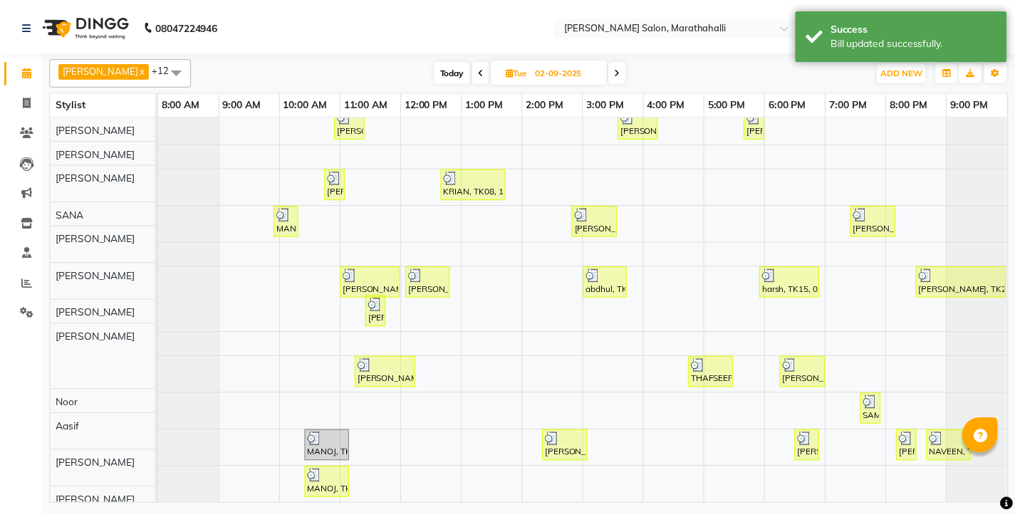
scroll to position [58, 0]
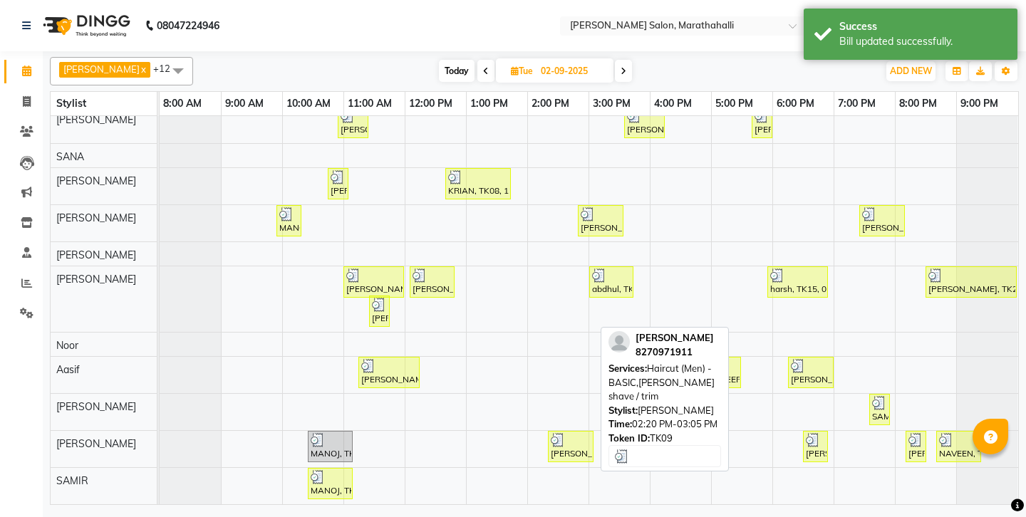
click at [575, 433] on div at bounding box center [571, 440] width 40 height 14
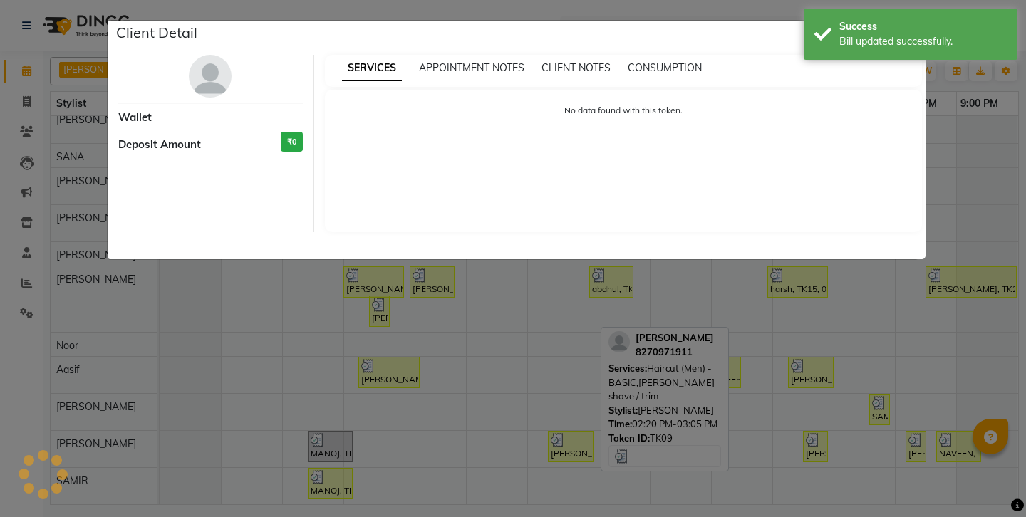
select select "3"
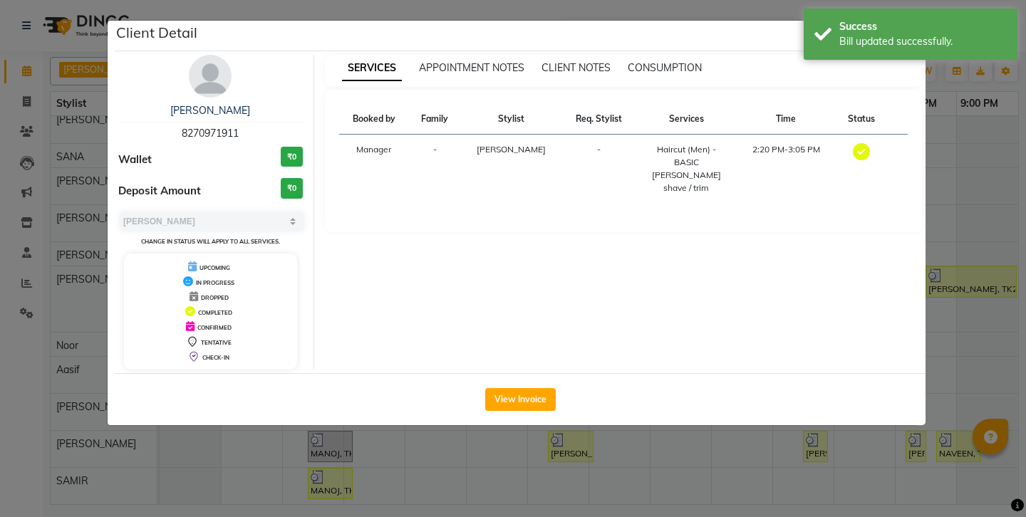
click at [529, 373] on div "View Invoice" at bounding box center [520, 399] width 810 height 52
click at [523, 388] on button "View Invoice" at bounding box center [520, 399] width 71 height 23
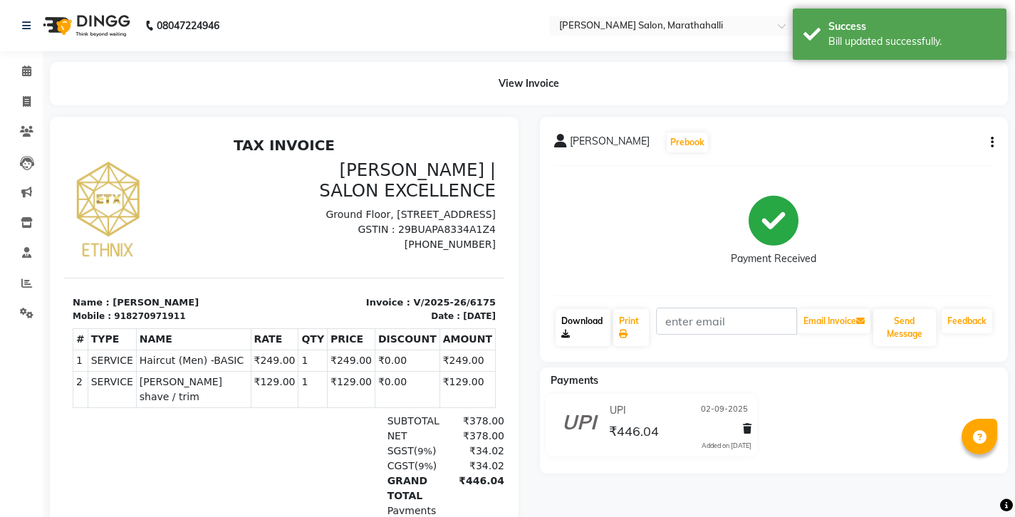
scroll to position [30, 0]
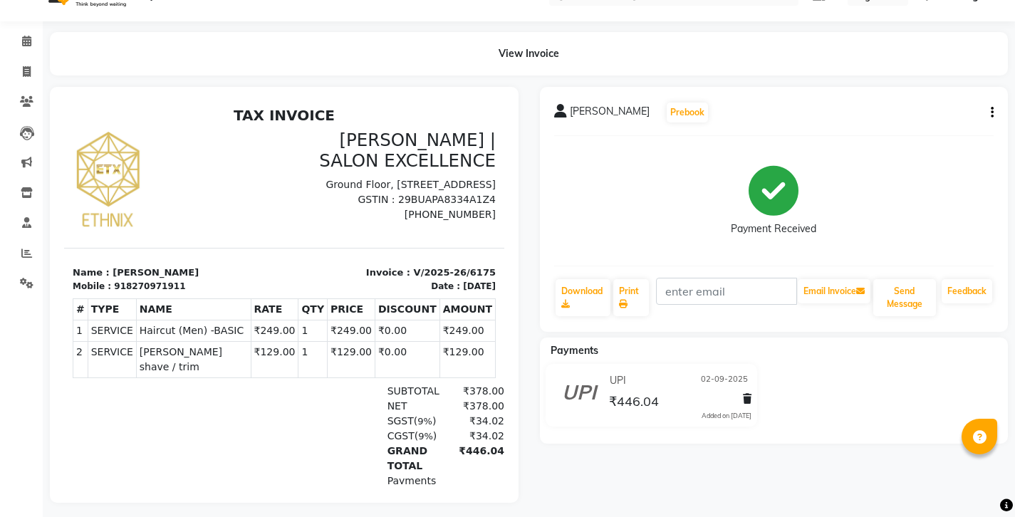
click at [996, 99] on div "[PERSON_NAME] Prebook Payment Received Download Print Email Invoice Send Messag…" at bounding box center [774, 209] width 469 height 245
click at [993, 113] on icon "button" at bounding box center [992, 113] width 3 height 1
click at [929, 104] on div "Edit Invoice" at bounding box center [925, 113] width 98 height 18
select select "service"
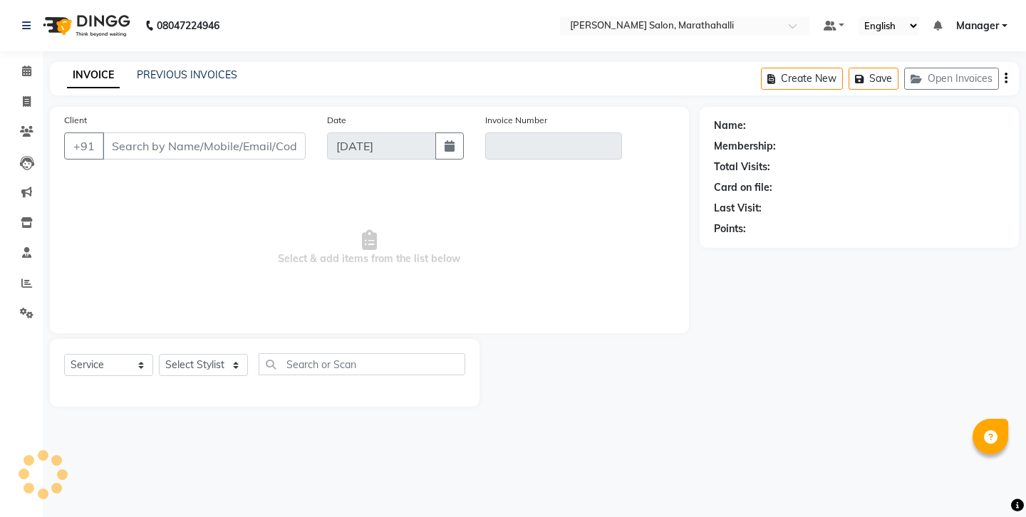
type input "8270971911"
type input "V/2025-26/6175"
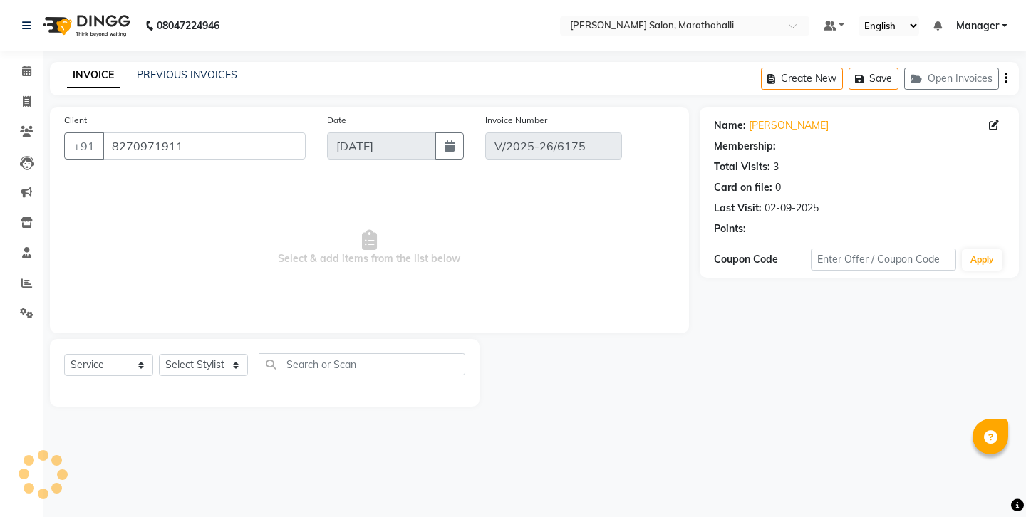
type input "02-09-2025"
select select "select"
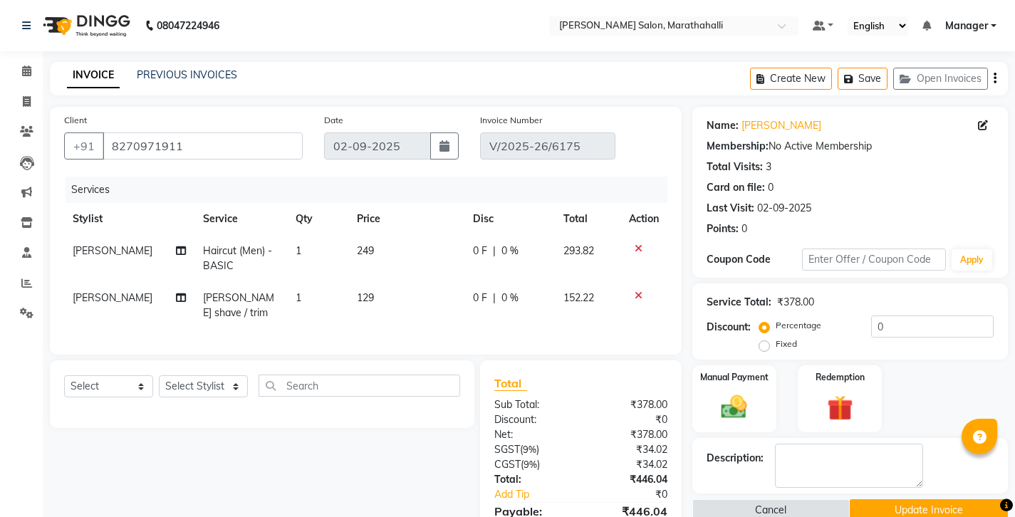
click at [80, 244] on span "[PERSON_NAME]" at bounding box center [113, 250] width 80 height 13
select select "90512"
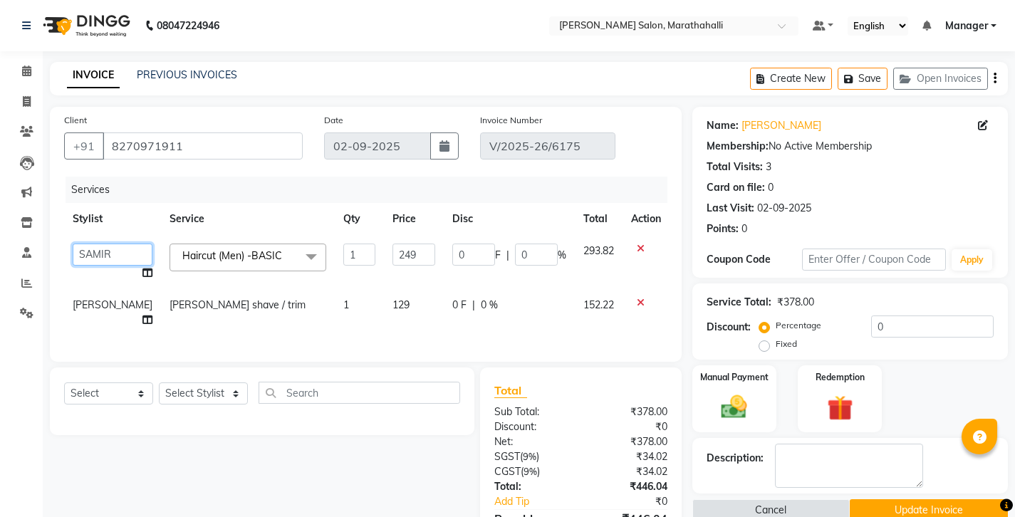
select select "90531"
click at [85, 298] on span "[PERSON_NAME]" at bounding box center [113, 304] width 80 height 13
select select "90512"
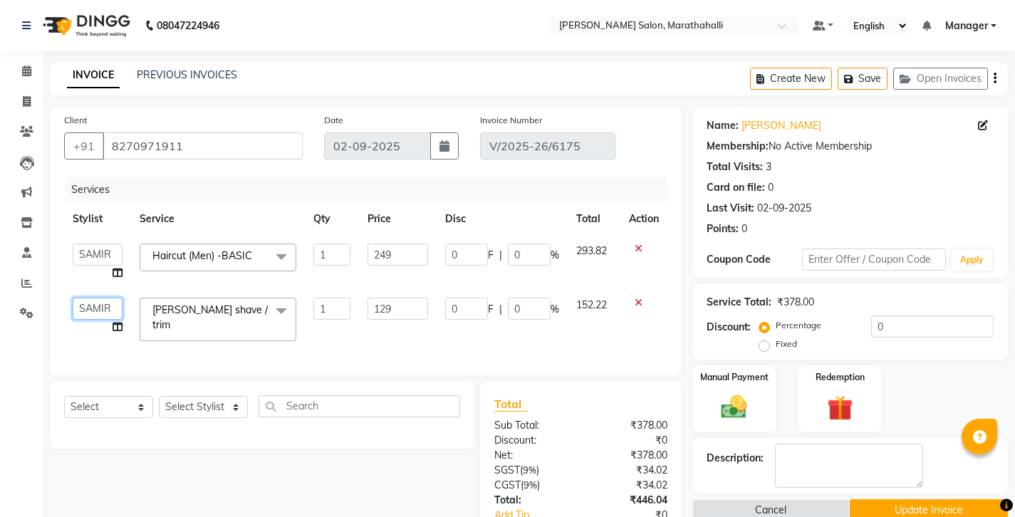
select select "90531"
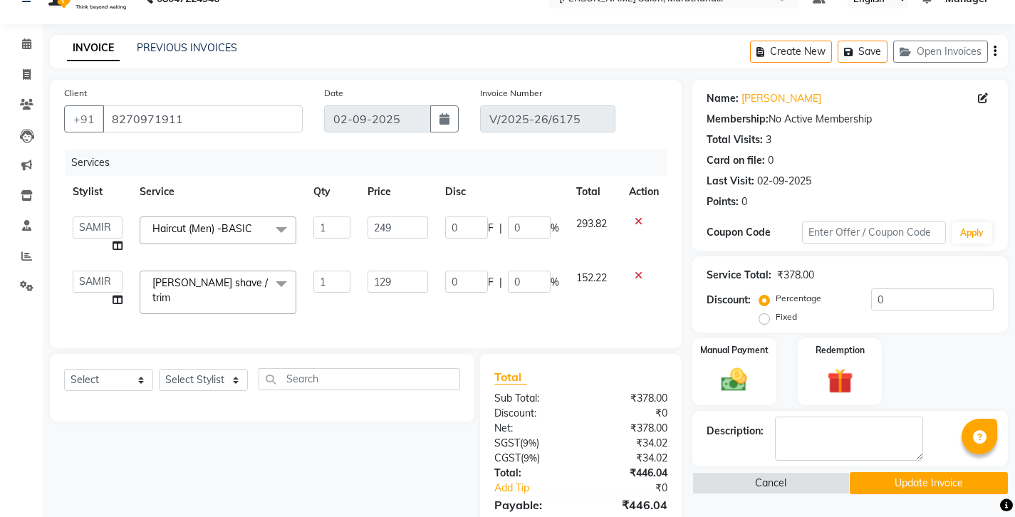
scroll to position [28, 0]
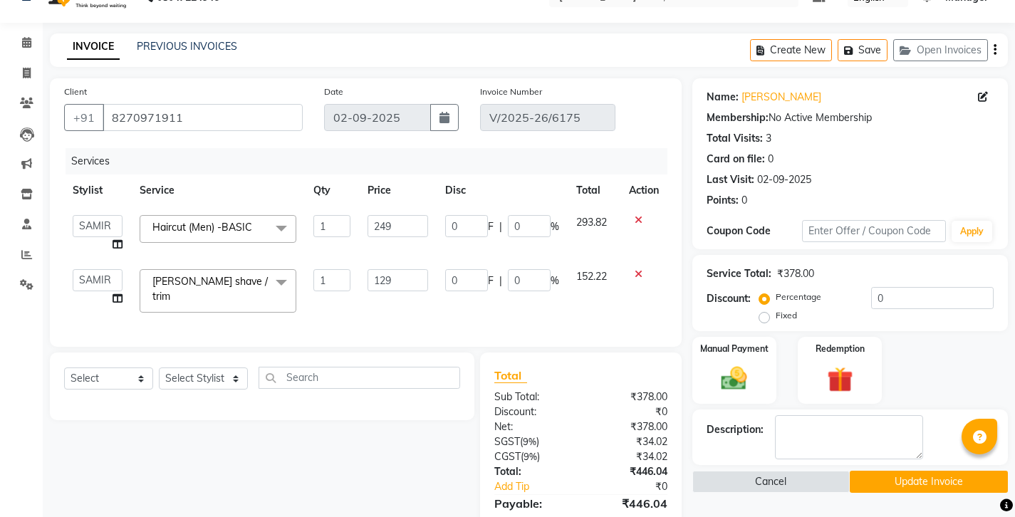
click at [885, 471] on button "Update Invoice" at bounding box center [929, 482] width 158 height 22
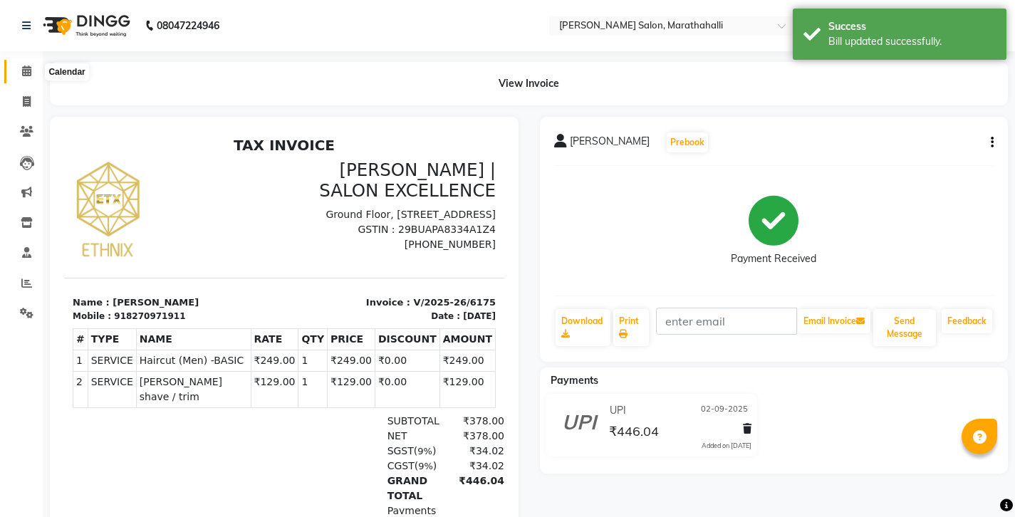
click at [28, 69] on icon at bounding box center [26, 71] width 9 height 11
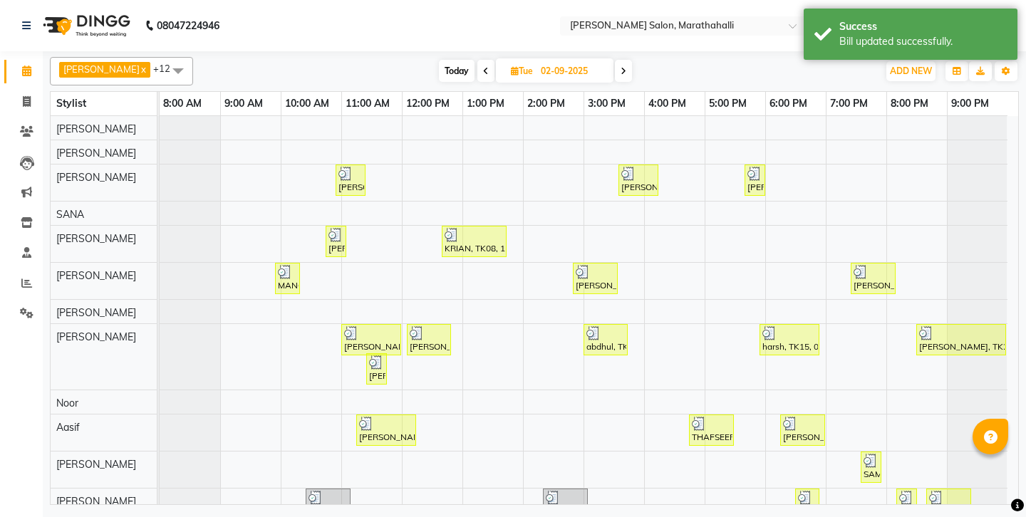
scroll to position [58, 0]
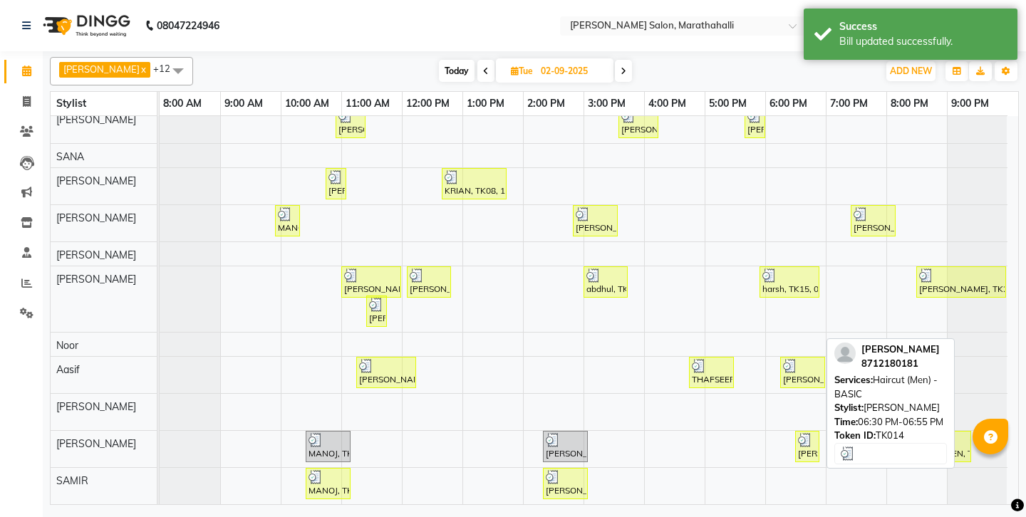
click at [805, 437] on img at bounding box center [805, 440] width 14 height 14
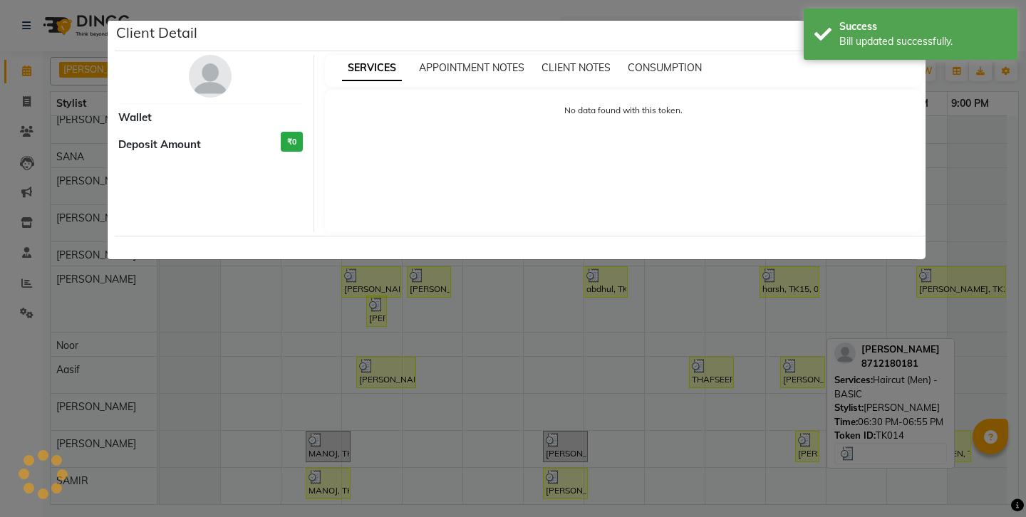
select select "3"
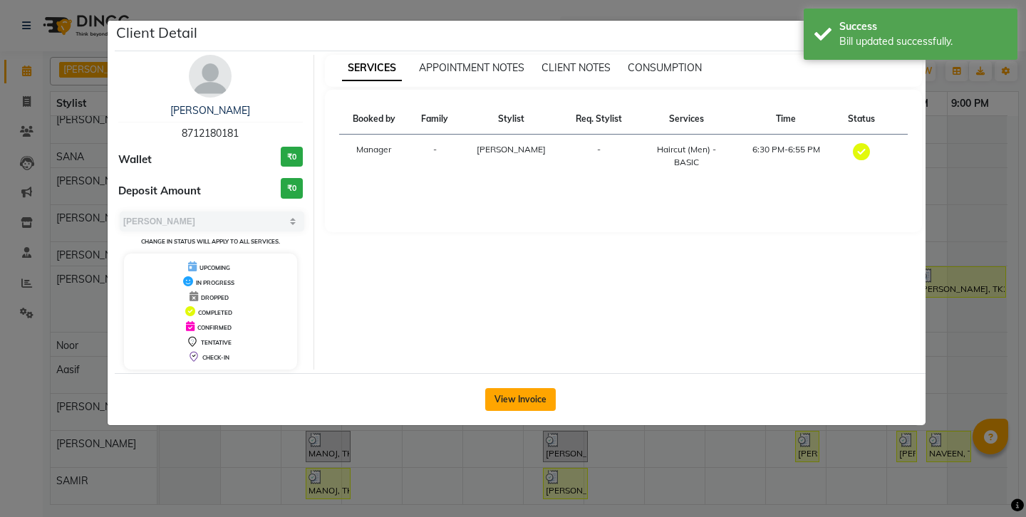
click at [518, 388] on button "View Invoice" at bounding box center [520, 399] width 71 height 23
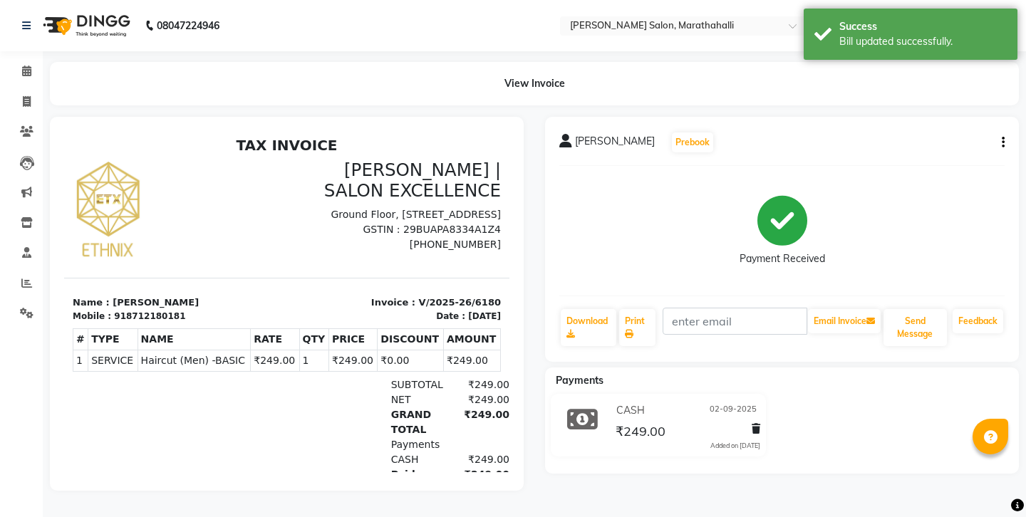
click at [1004, 142] on icon "button" at bounding box center [1002, 142] width 3 height 1
click at [949, 136] on div "Edit Invoice" at bounding box center [936, 143] width 98 height 18
select select "service"
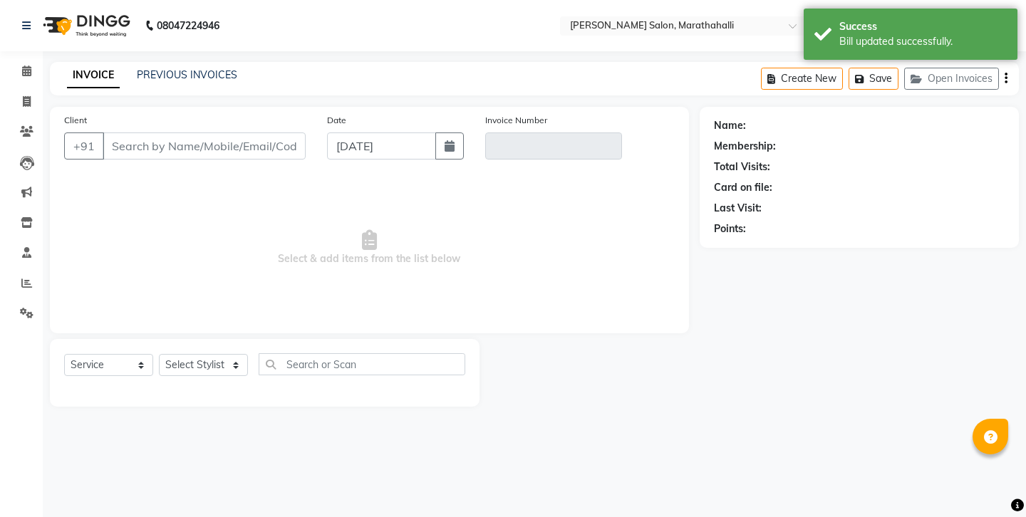
type input "8712180181"
type input "V/2025-26/6180"
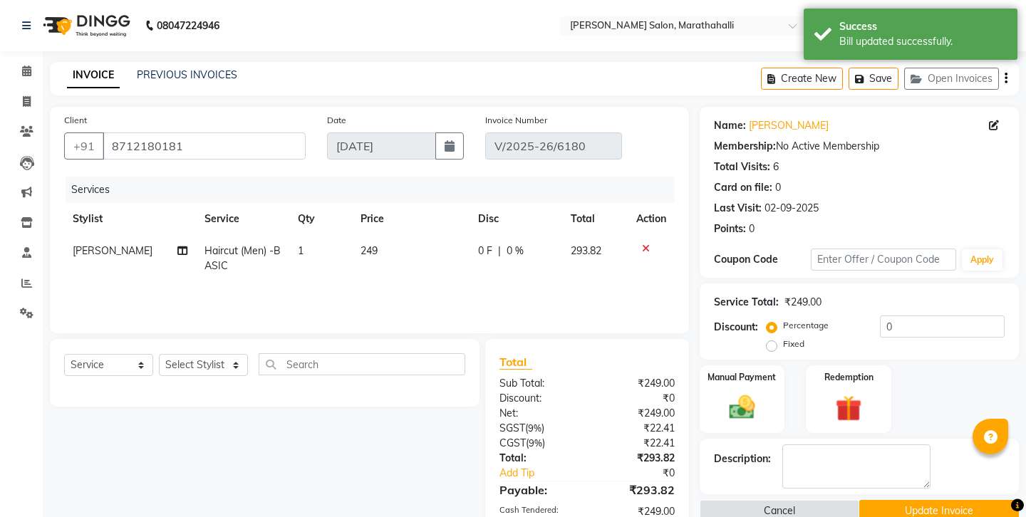
type input "02-09-2025"
select select "select"
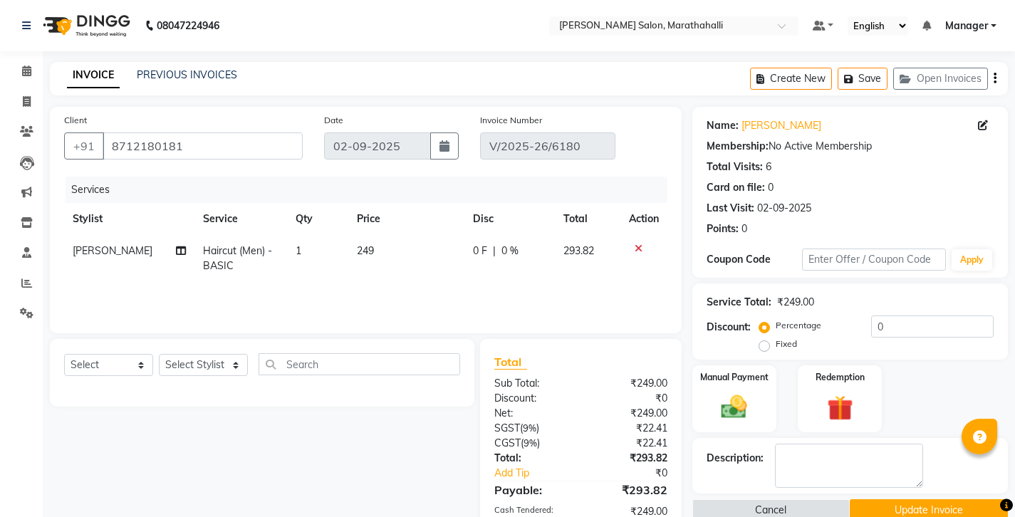
click at [81, 244] on span "[PERSON_NAME]" at bounding box center [113, 250] width 80 height 13
select select "90512"
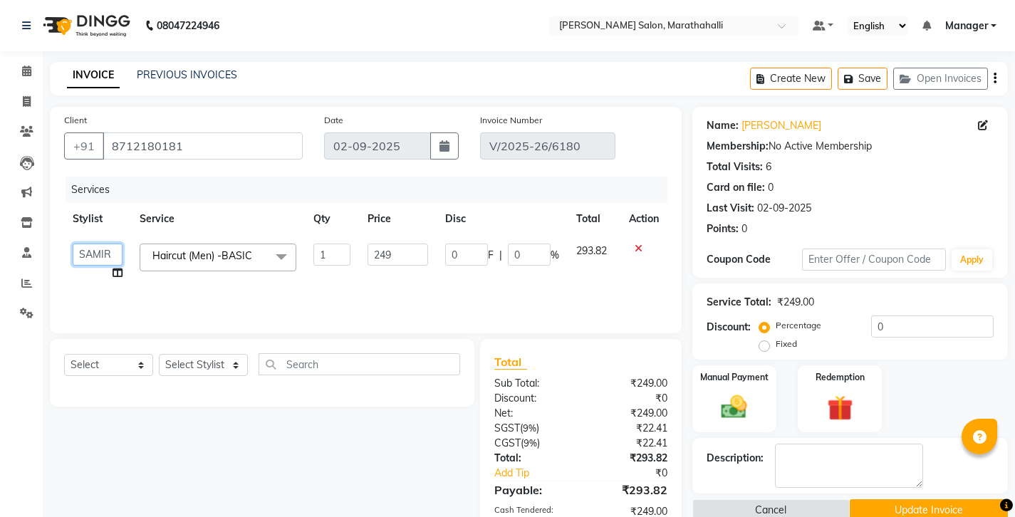
select select "90531"
click at [995, 74] on div "Create New Save Open Invoices" at bounding box center [879, 78] width 258 height 33
click at [996, 78] on icon "button" at bounding box center [994, 78] width 3 height 1
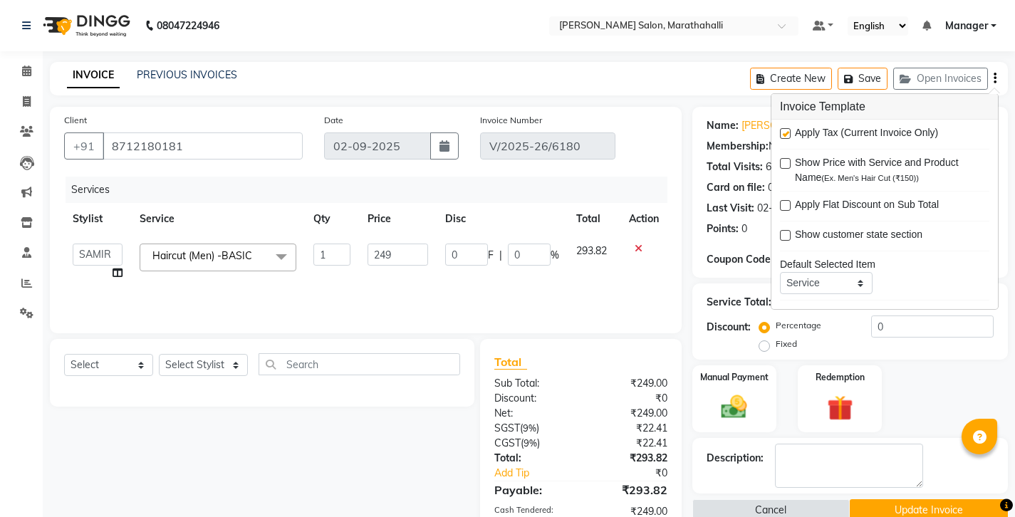
click at [781, 128] on label at bounding box center [785, 133] width 11 height 11
click at [781, 130] on input "checkbox" at bounding box center [784, 134] width 9 height 9
checkbox input "false"
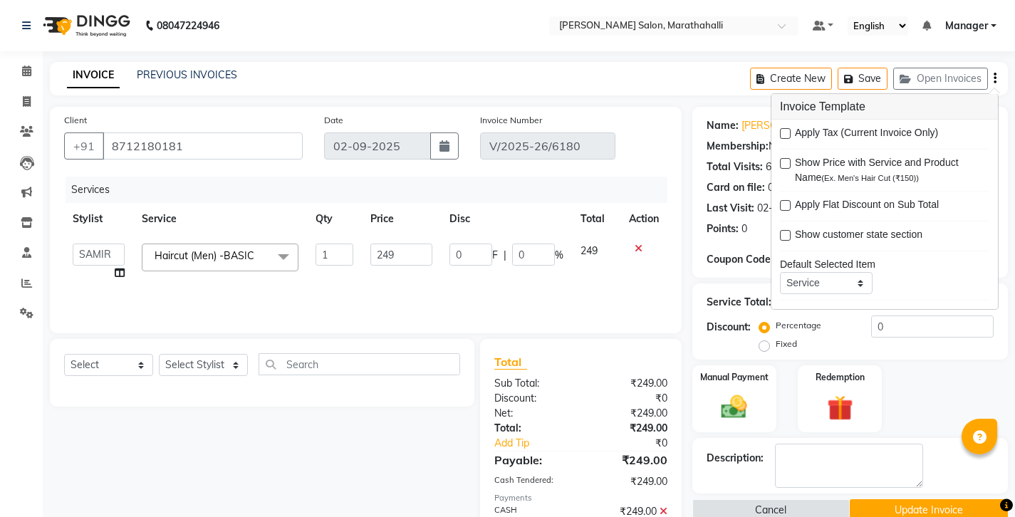
click at [902, 499] on button "Update Invoice" at bounding box center [929, 510] width 158 height 22
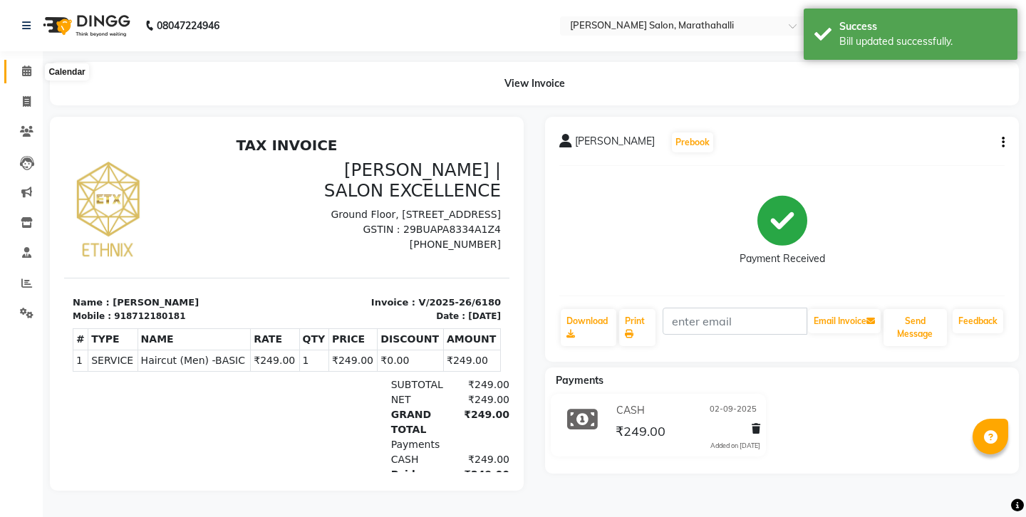
click at [24, 71] on icon at bounding box center [26, 71] width 9 height 11
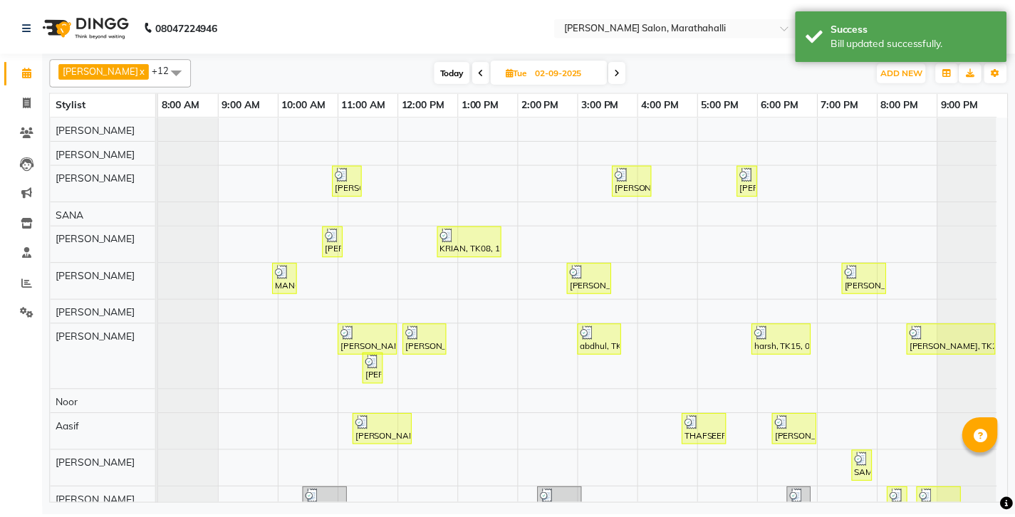
scroll to position [58, 0]
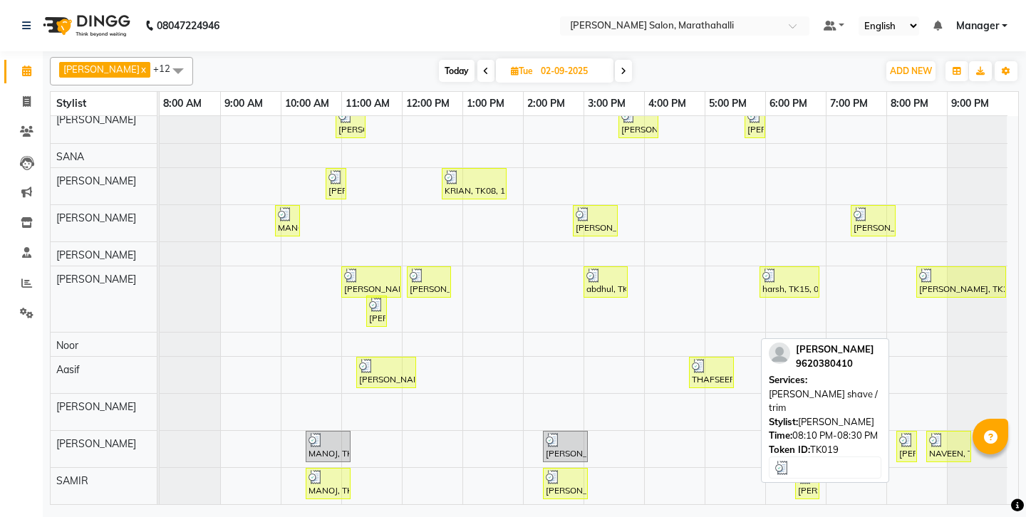
click at [909, 442] on div "[PERSON_NAME], TK19, 08:10 PM-08:30 PM, [PERSON_NAME] shave / trim" at bounding box center [906, 446] width 18 height 27
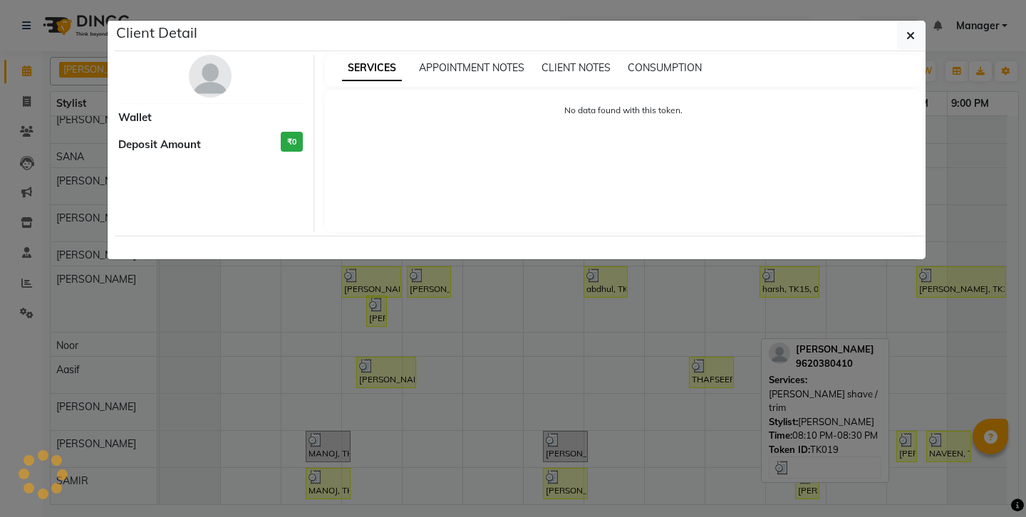
select select "3"
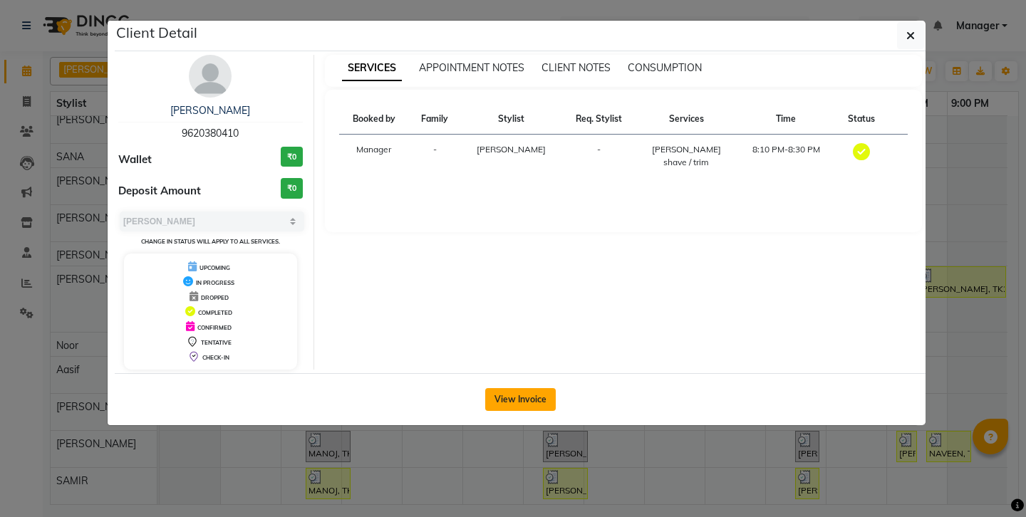
click at [525, 388] on button "View Invoice" at bounding box center [520, 399] width 71 height 23
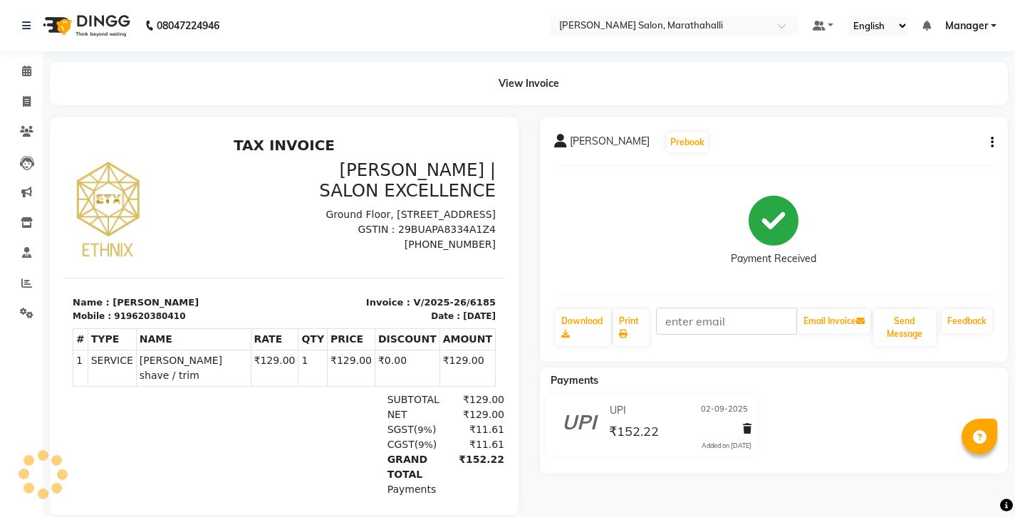
click at [993, 142] on icon "button" at bounding box center [992, 142] width 3 height 1
click at [916, 134] on div "Edit Invoice" at bounding box center [925, 143] width 98 height 18
select select "service"
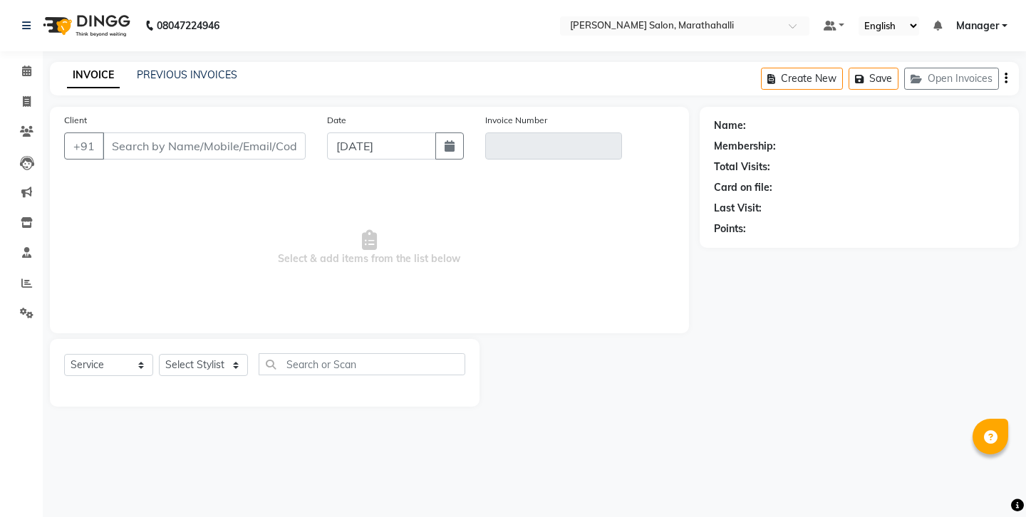
type input "9620380410"
type input "V/2025-26/6185"
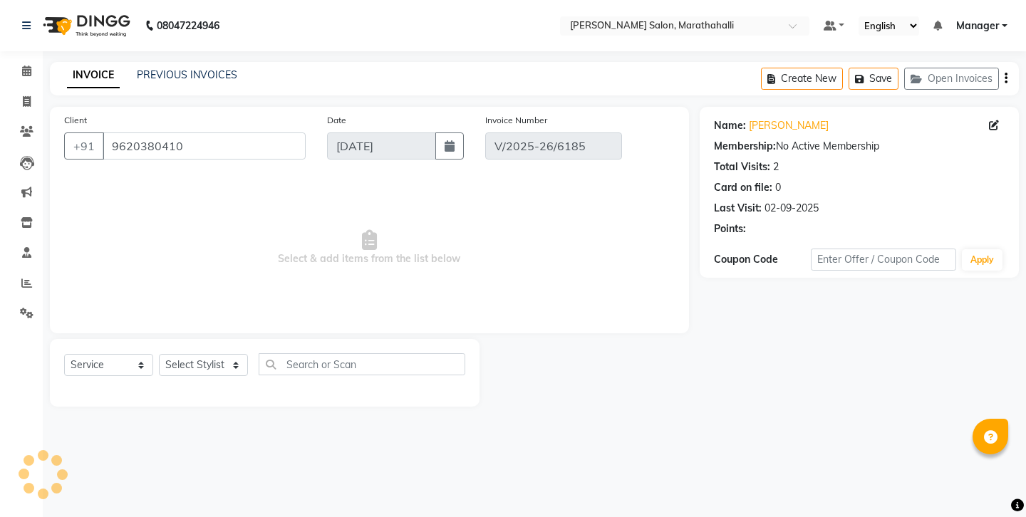
type input "02-09-2025"
select select "select"
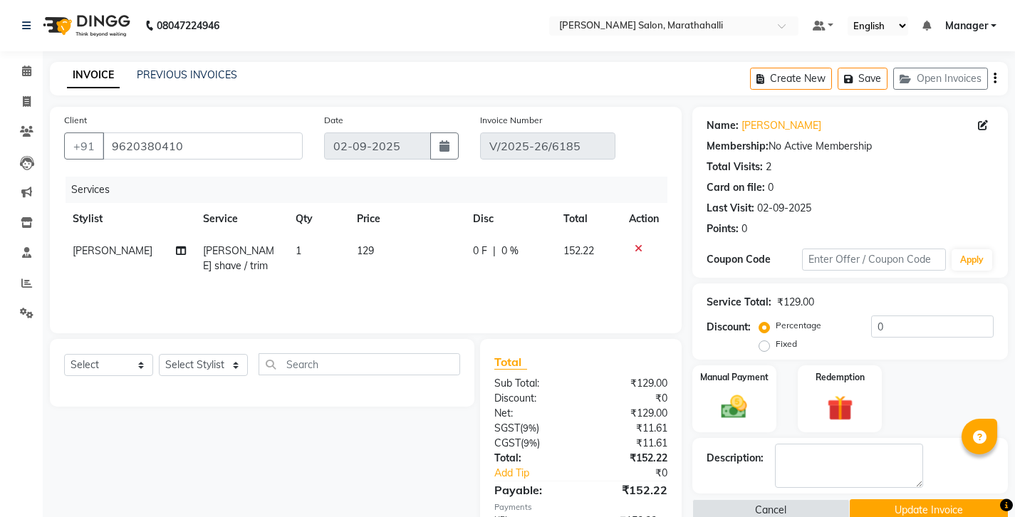
click at [87, 244] on span "[PERSON_NAME]" at bounding box center [113, 250] width 80 height 13
select select "90512"
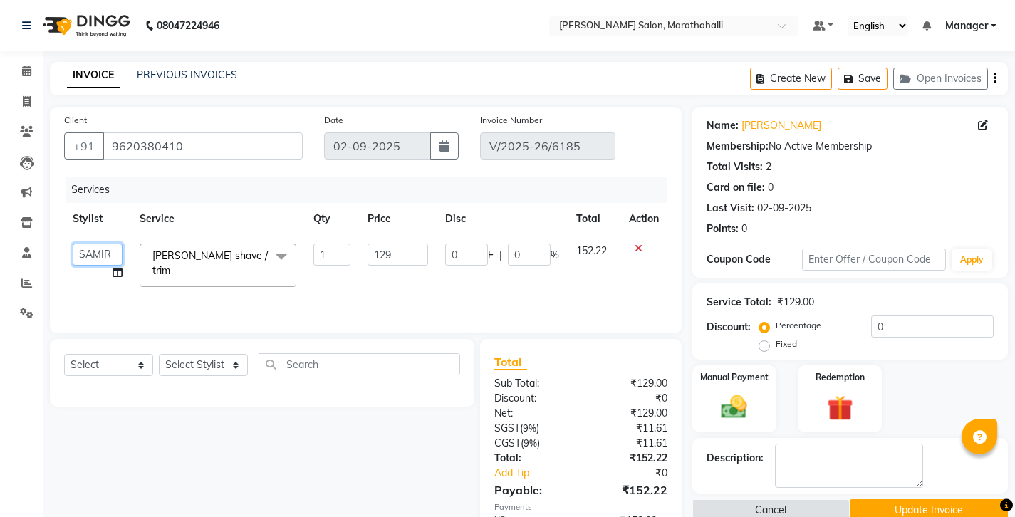
select select "90531"
click at [881, 499] on button "Update Invoice" at bounding box center [929, 510] width 158 height 22
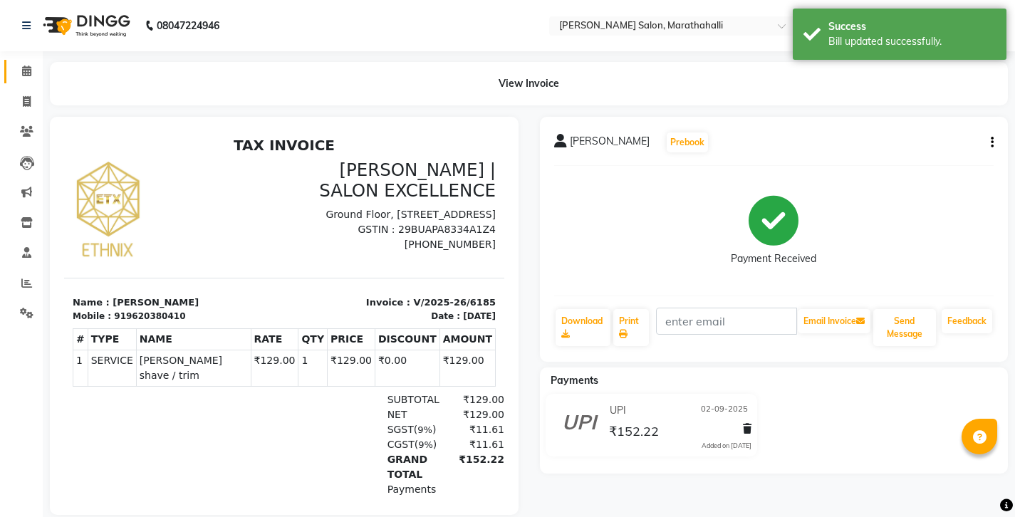
click at [28, 62] on link "Calendar" at bounding box center [21, 72] width 34 height 24
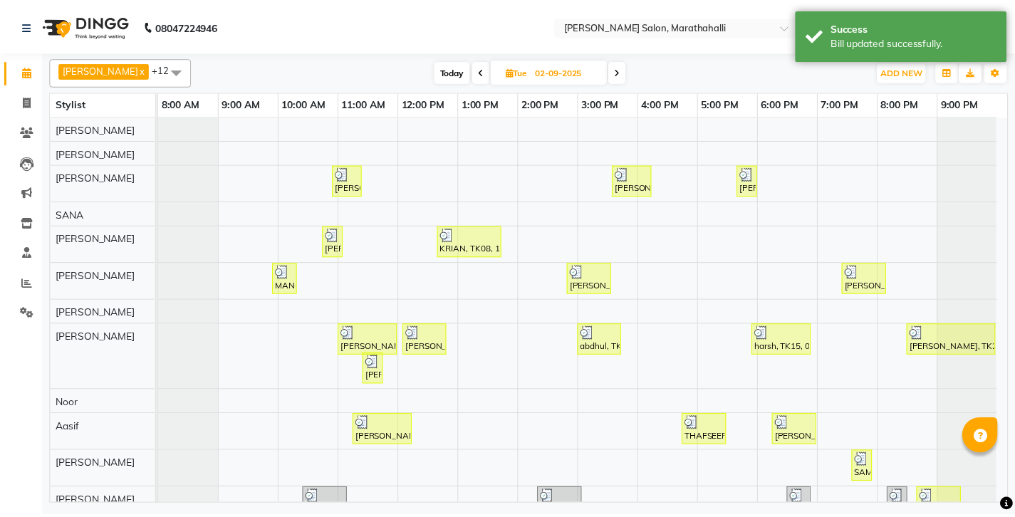
scroll to position [58, 0]
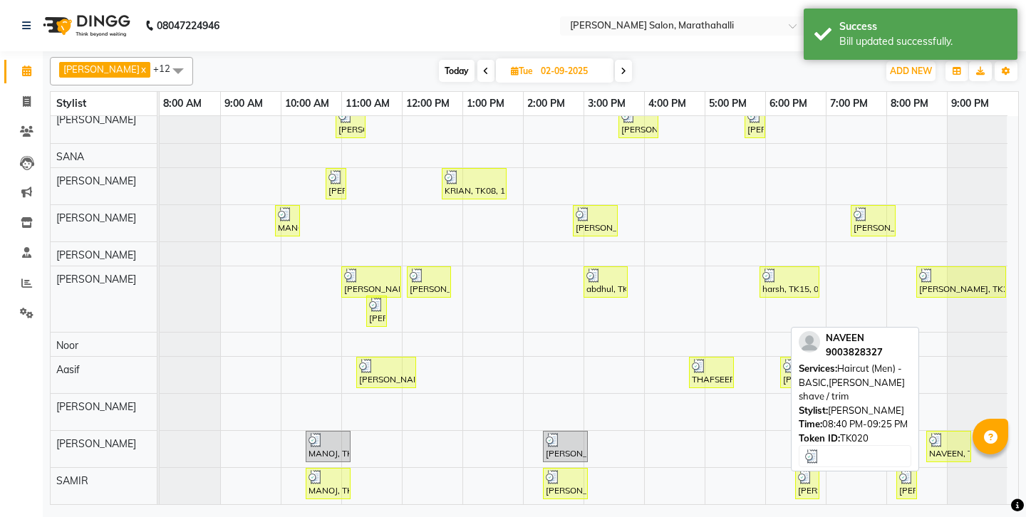
click at [939, 445] on div "NAVEEN, TK20, 08:40 PM-09:25 PM, Haircut (Men) -BASIC,[PERSON_NAME] shave / trim" at bounding box center [948, 446] width 42 height 27
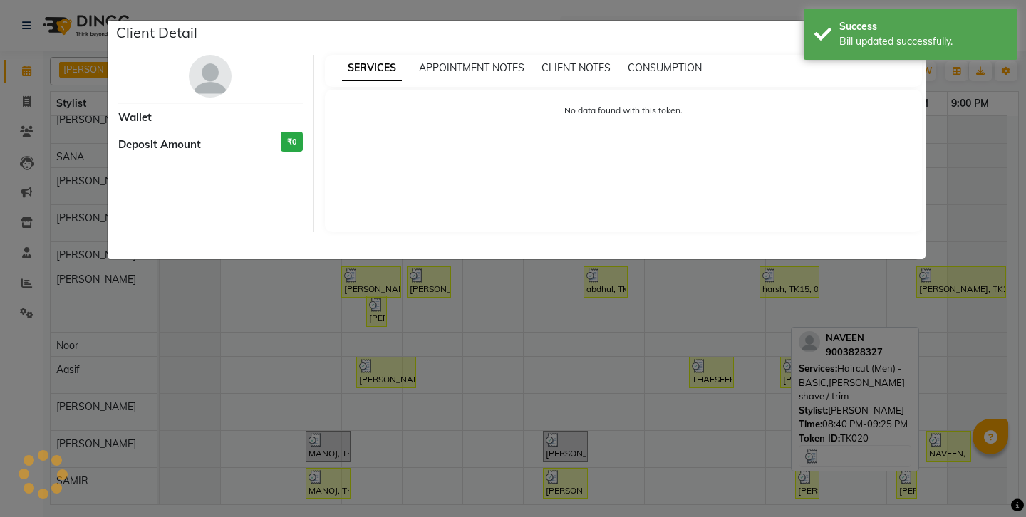
select select "3"
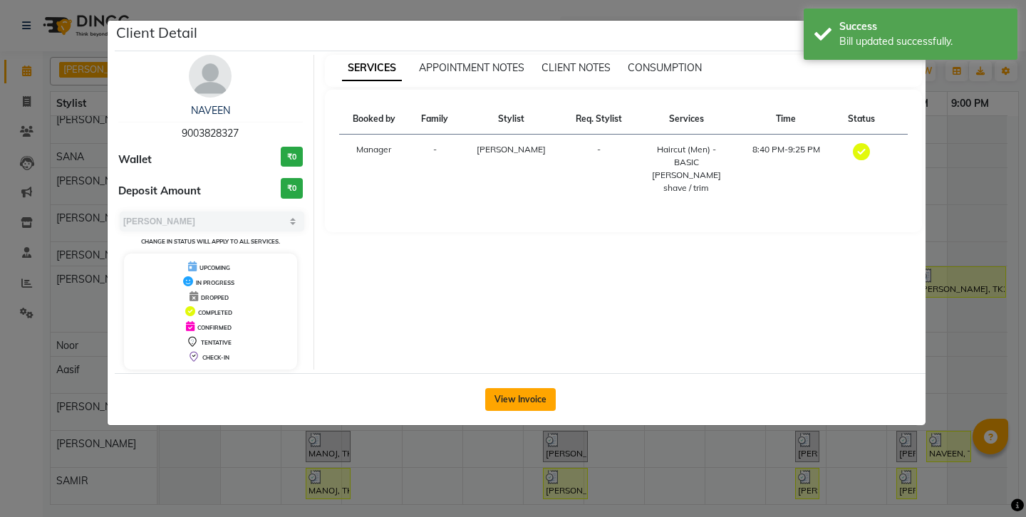
click at [524, 388] on button "View Invoice" at bounding box center [520, 399] width 71 height 23
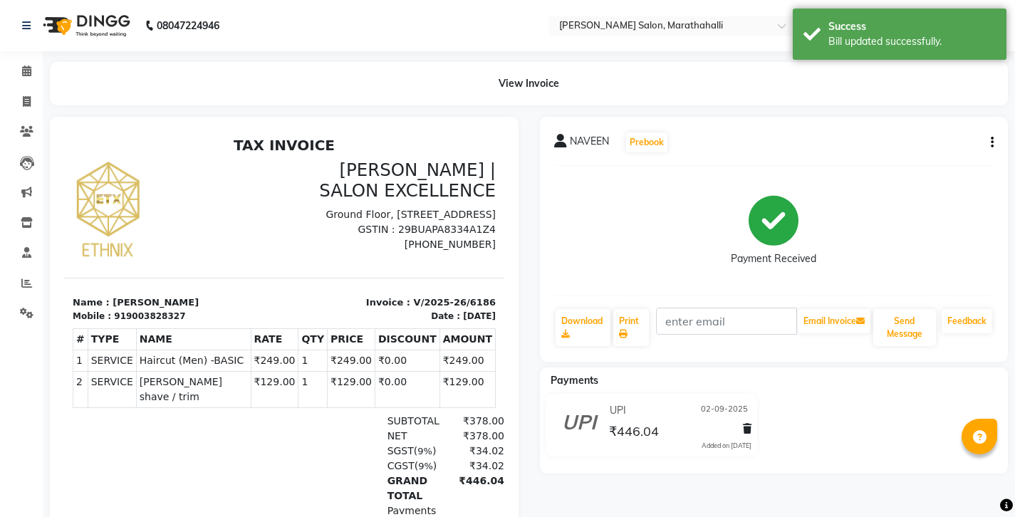
click at [993, 142] on icon "button" at bounding box center [992, 142] width 3 height 1
click at [902, 135] on div "Edit Invoice" at bounding box center [925, 143] width 98 height 18
select select "service"
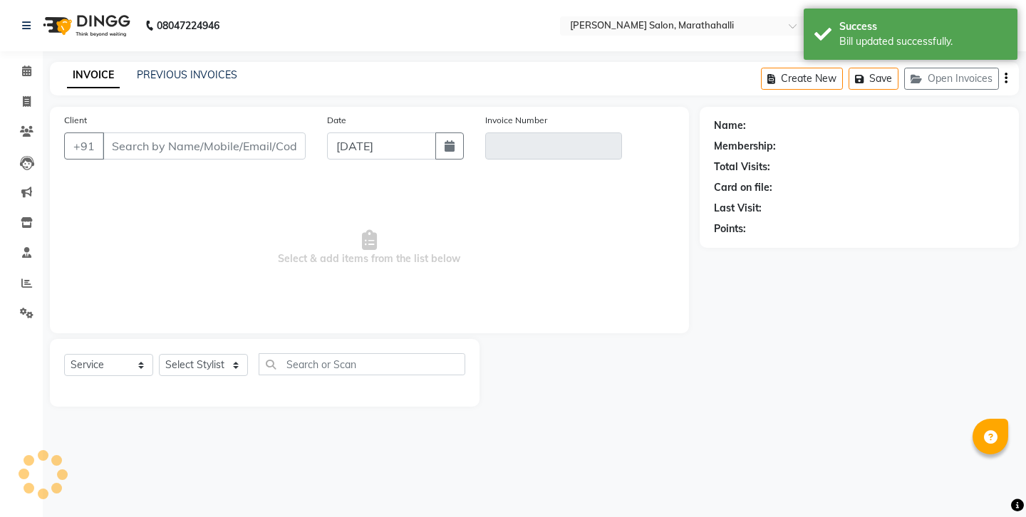
type input "9003828327"
type input "V/2025-26/6186"
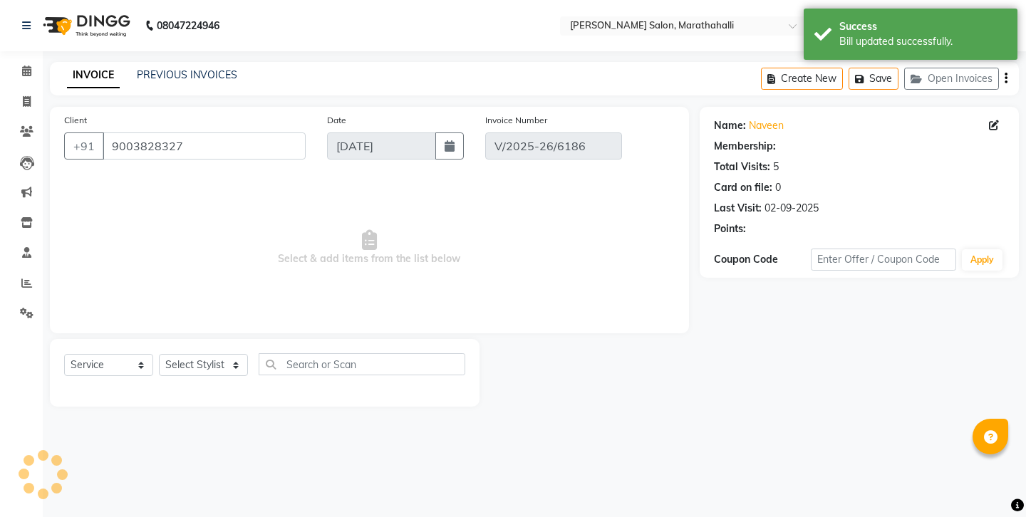
type input "02-09-2025"
select select "select"
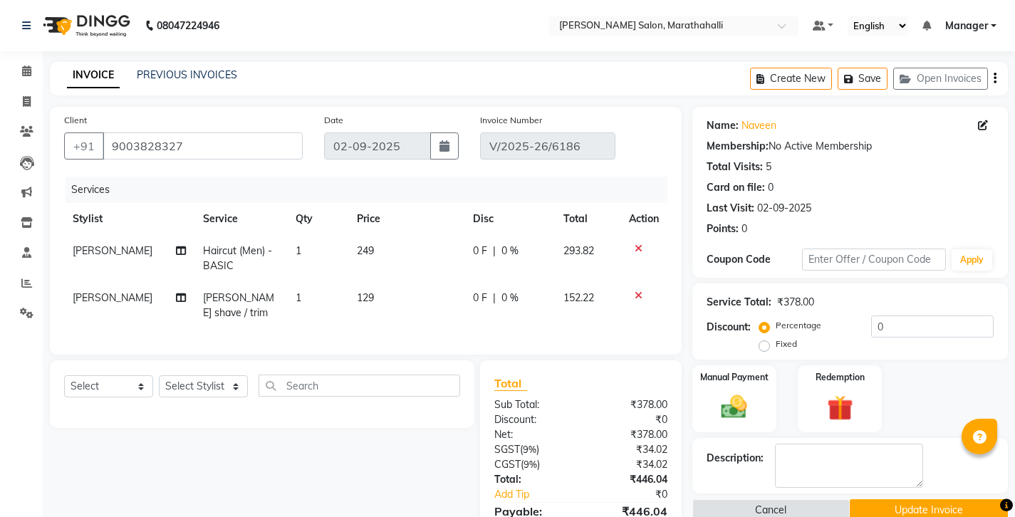
click at [78, 244] on span "[PERSON_NAME]" at bounding box center [113, 250] width 80 height 13
select select "90512"
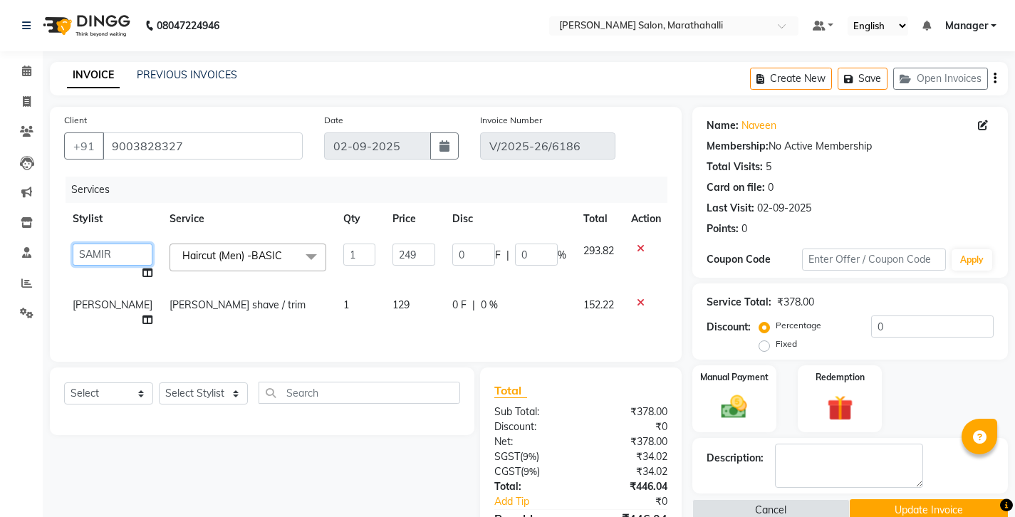
select select "90531"
click at [90, 298] on span "[PERSON_NAME]" at bounding box center [113, 304] width 80 height 13
select select "90512"
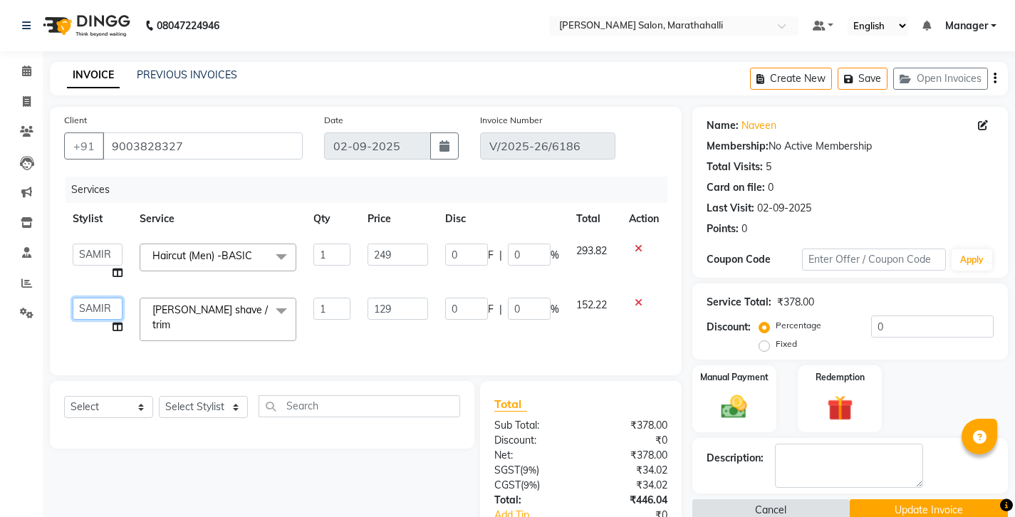
select select "90531"
click at [903, 499] on button "Update Invoice" at bounding box center [929, 510] width 158 height 22
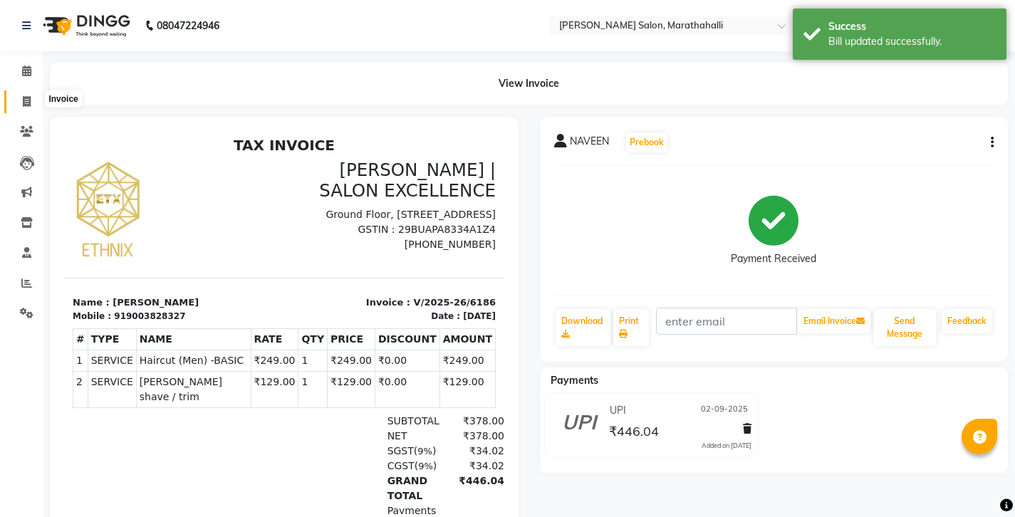
click at [33, 94] on span at bounding box center [26, 102] width 25 height 16
select select "4783"
select select "service"
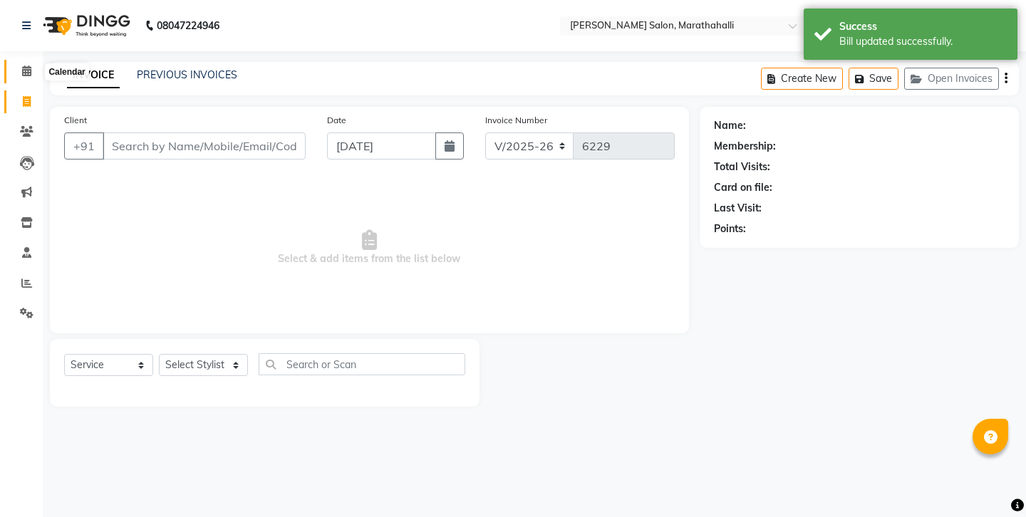
click at [24, 74] on icon at bounding box center [26, 71] width 9 height 11
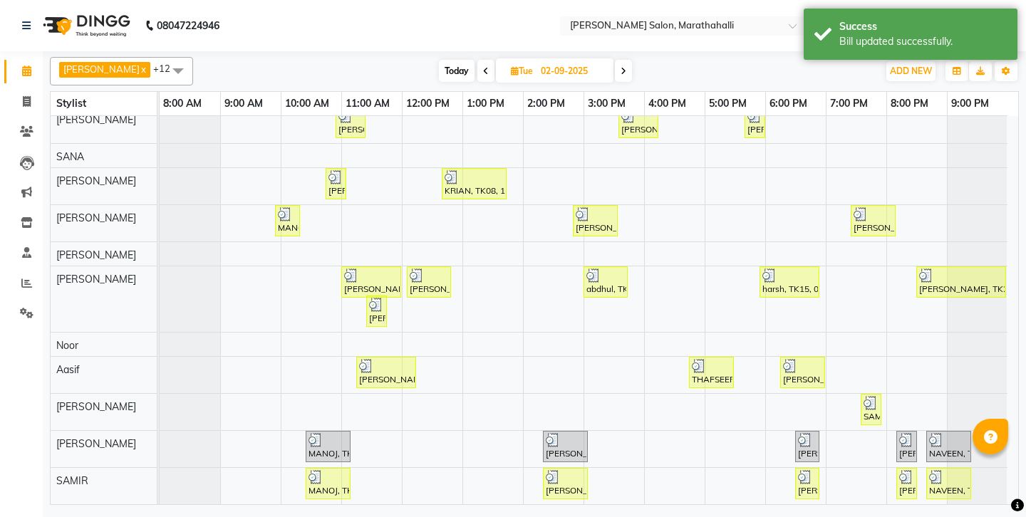
click at [483, 68] on icon at bounding box center [486, 71] width 6 height 9
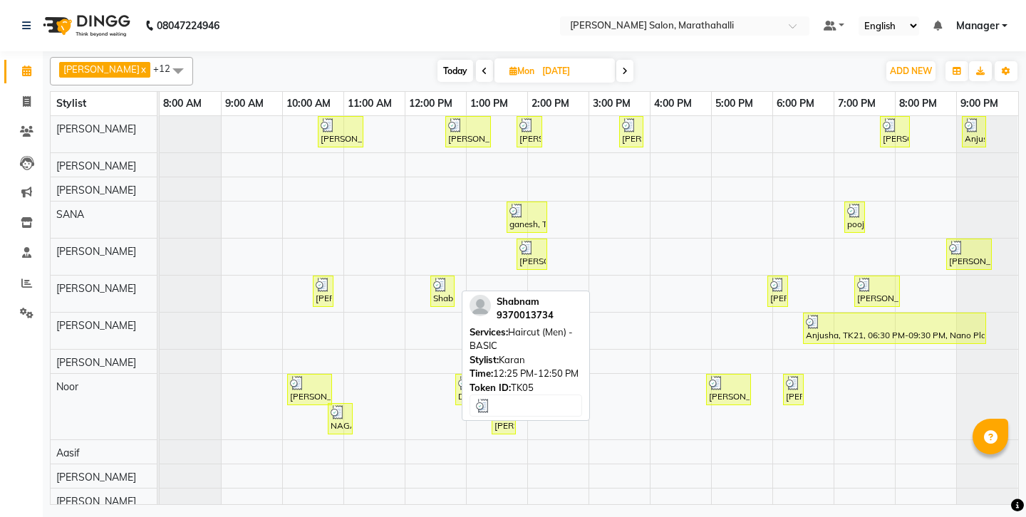
scroll to position [46, 0]
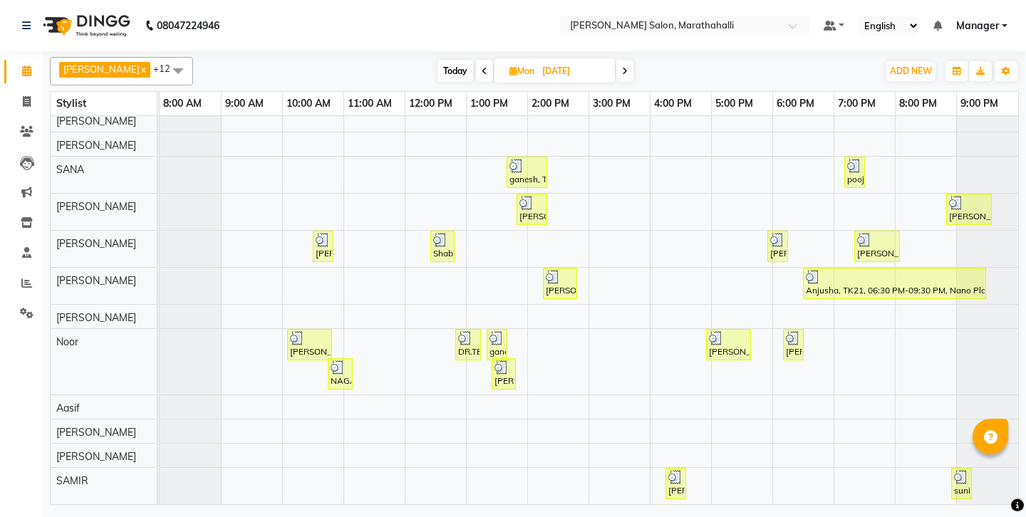
click at [481, 67] on icon at bounding box center [484, 71] width 6 height 9
type input "[DATE]"
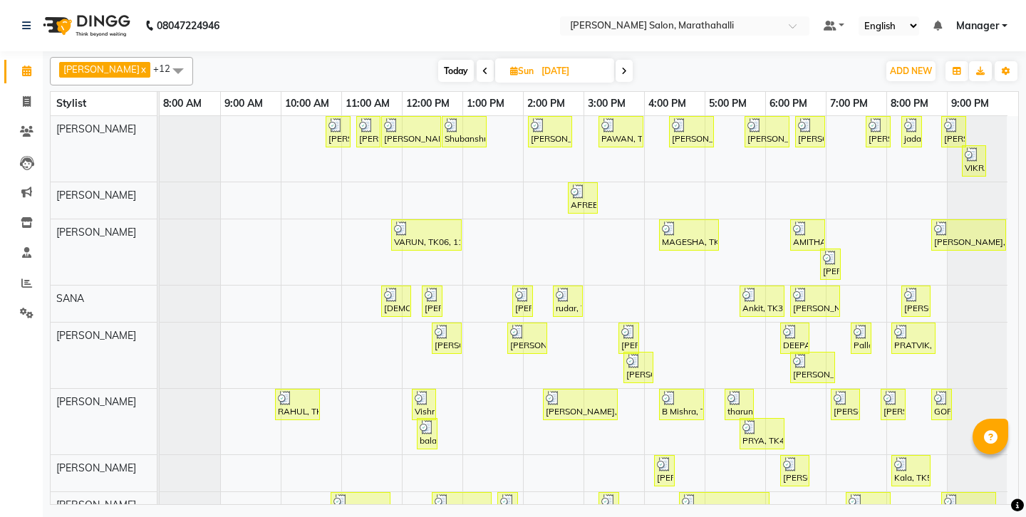
scroll to position [301, 0]
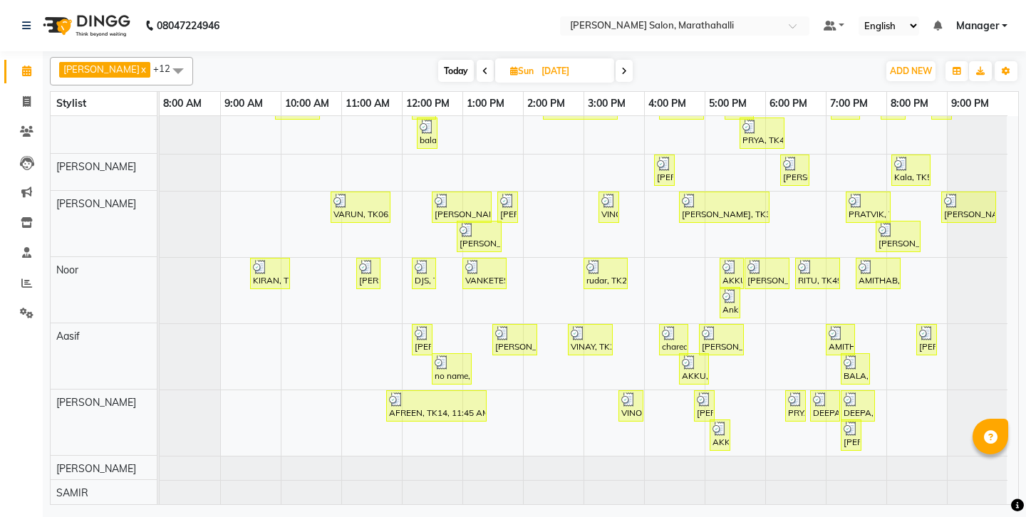
click at [164, 66] on span at bounding box center [178, 70] width 28 height 27
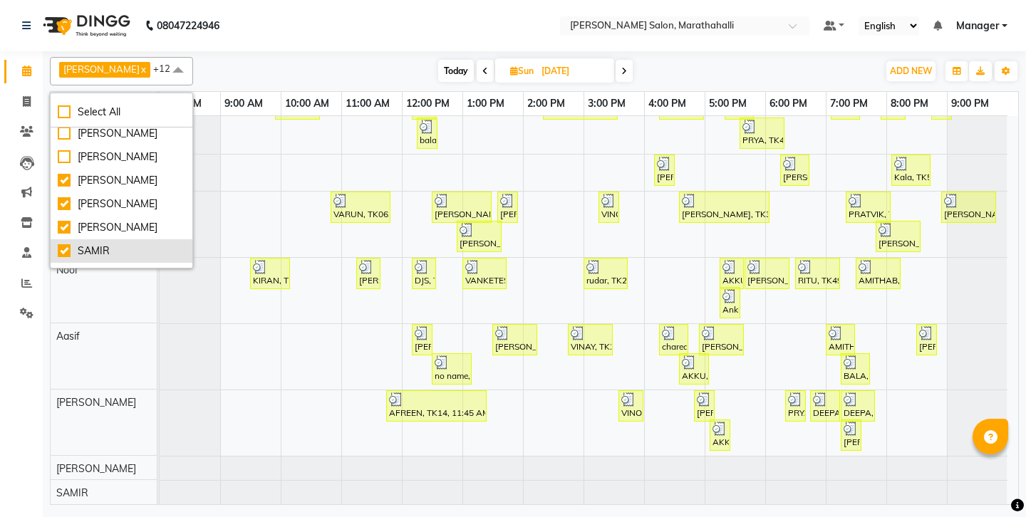
scroll to position [402, 0]
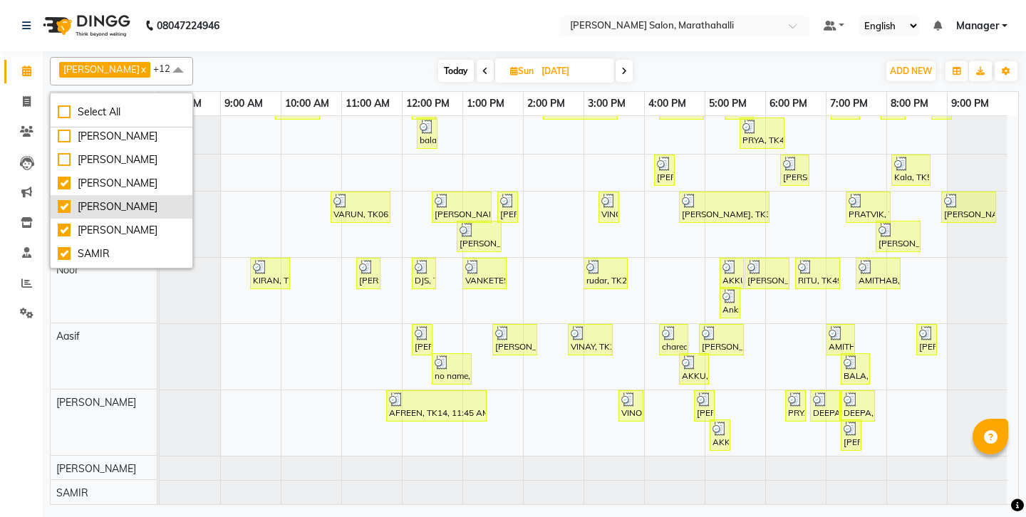
click at [85, 195] on li "[PERSON_NAME]" at bounding box center [122, 207] width 142 height 24
checkbox input "false"
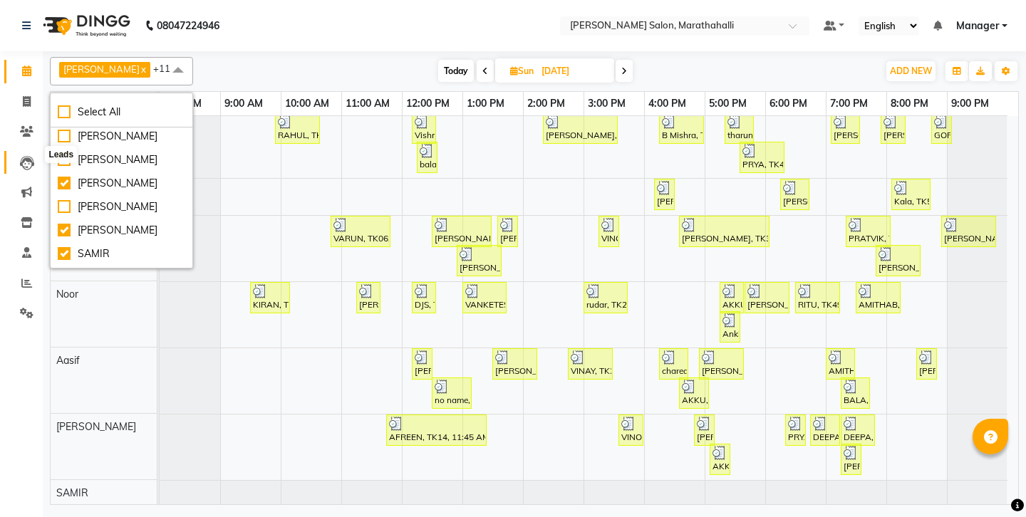
click at [27, 156] on icon at bounding box center [27, 163] width 14 height 14
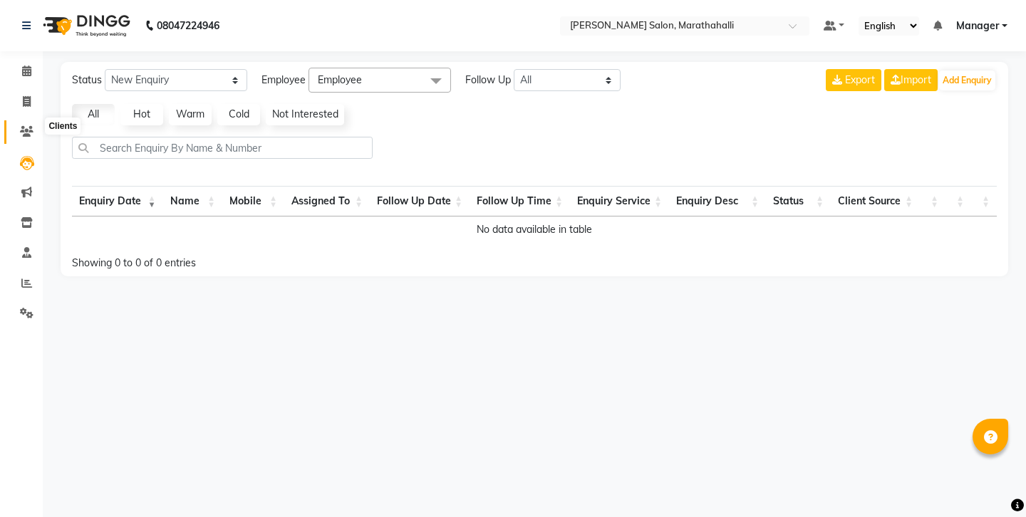
click at [26, 126] on icon at bounding box center [27, 131] width 14 height 11
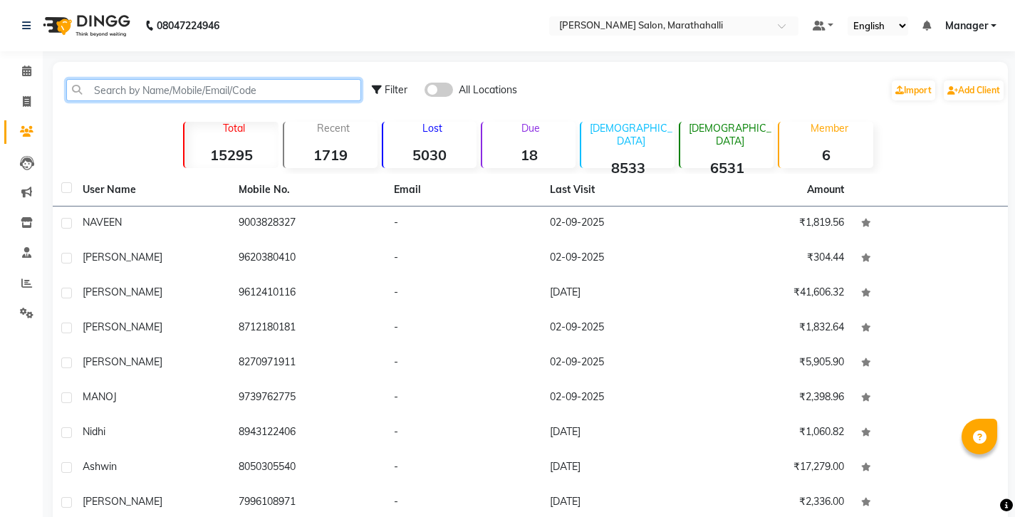
click at [125, 85] on input "text" at bounding box center [213, 90] width 295 height 22
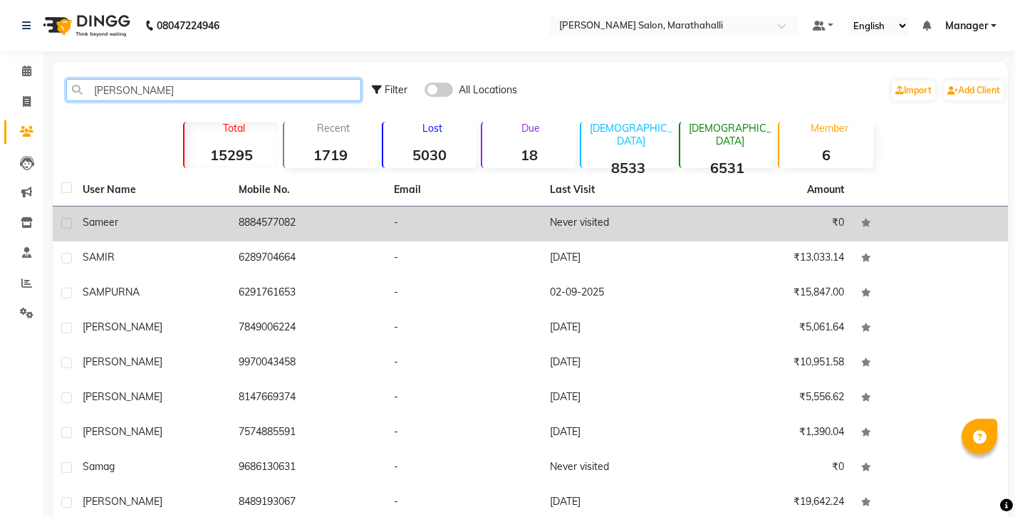
type input "[PERSON_NAME]"
click at [322, 207] on td "8884577082" at bounding box center [308, 224] width 156 height 35
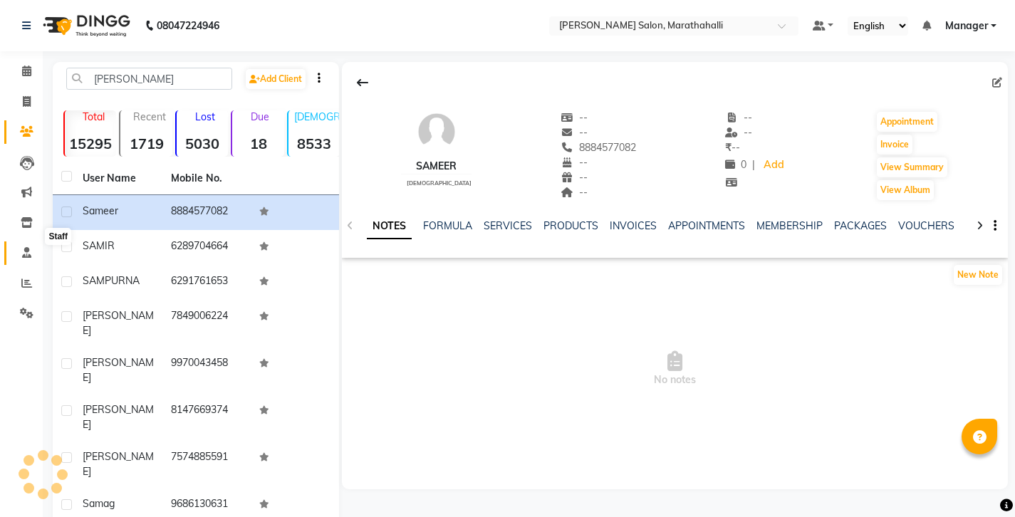
click at [24, 247] on icon at bounding box center [26, 252] width 9 height 11
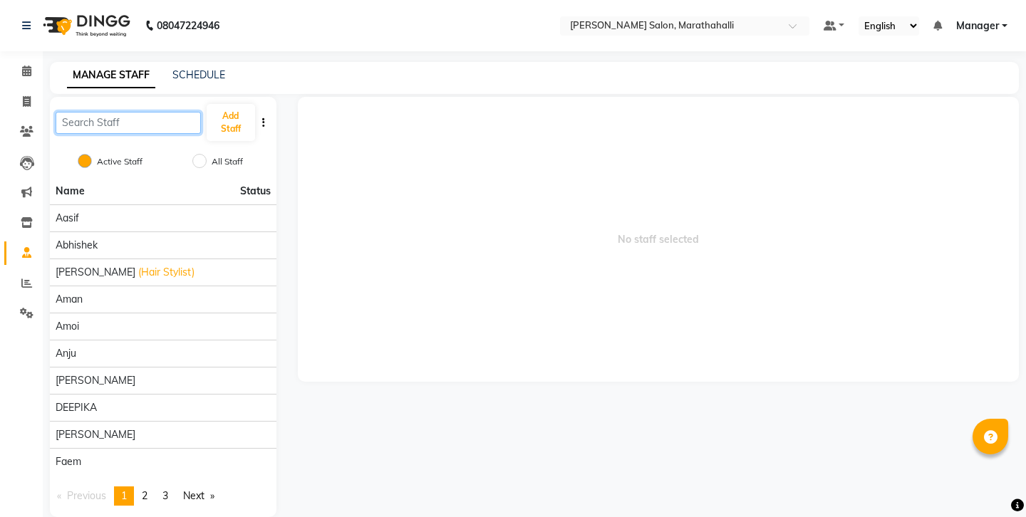
click at [103, 112] on input "text" at bounding box center [128, 123] width 145 height 22
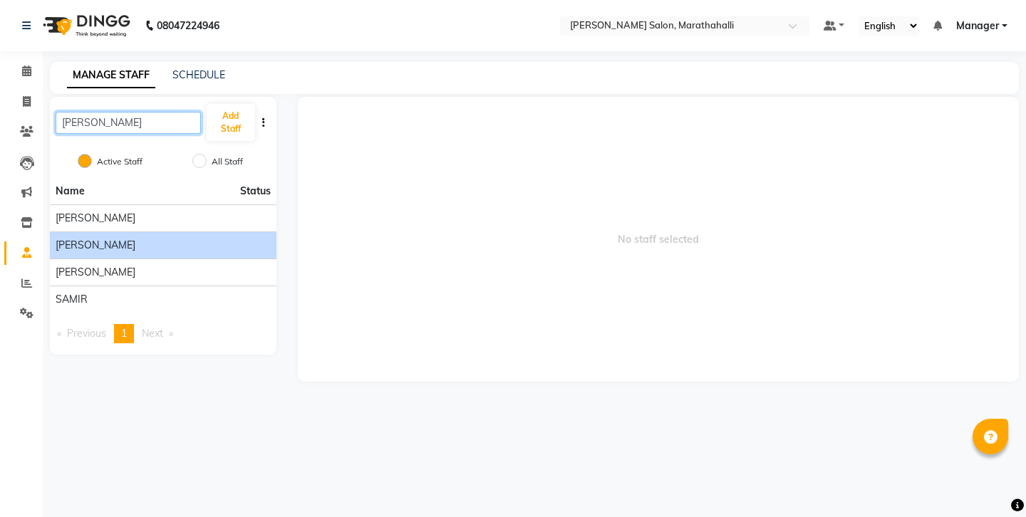
type input "[PERSON_NAME]"
click at [95, 238] on div "[PERSON_NAME]" at bounding box center [163, 245] width 215 height 15
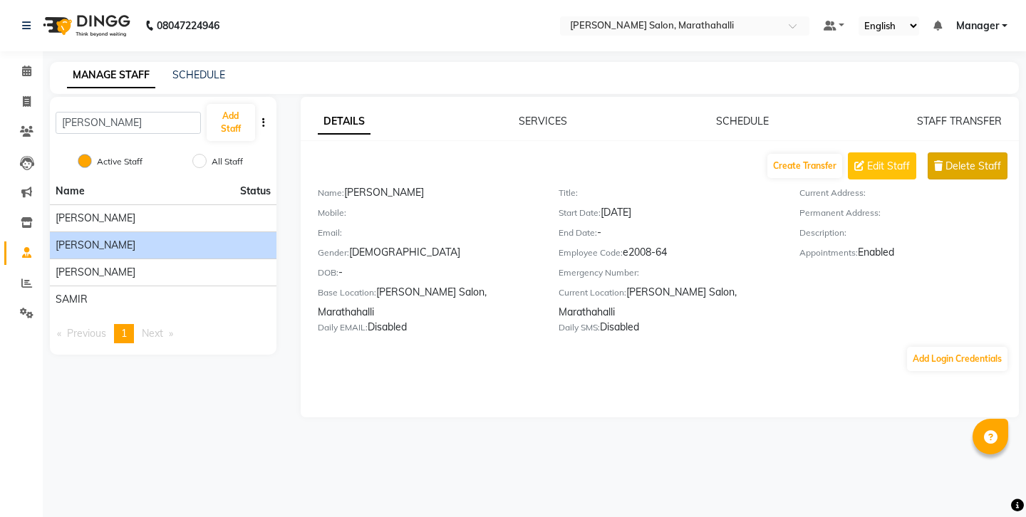
click at [971, 159] on span "Delete Staff" at bounding box center [973, 166] width 56 height 15
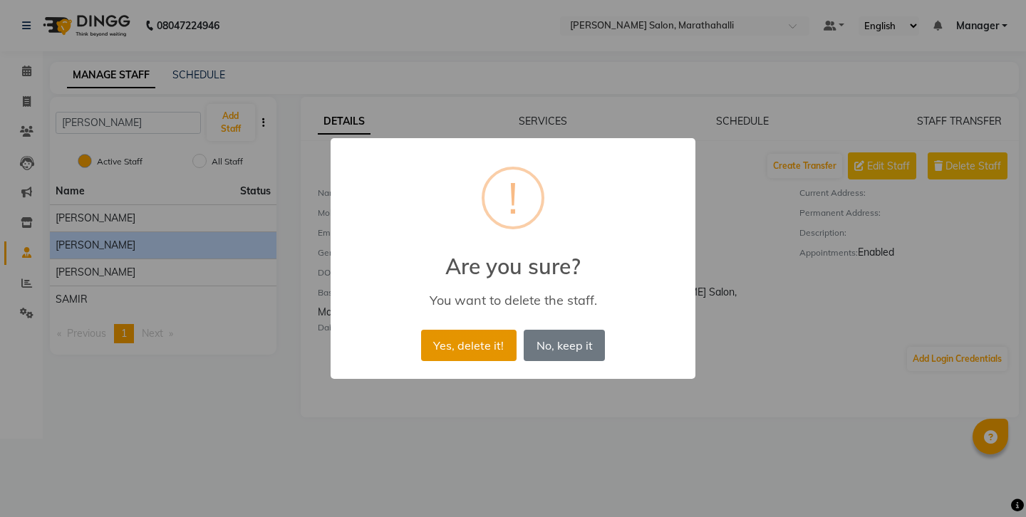
click at [478, 335] on button "Yes, delete it!" at bounding box center [468, 345] width 95 height 31
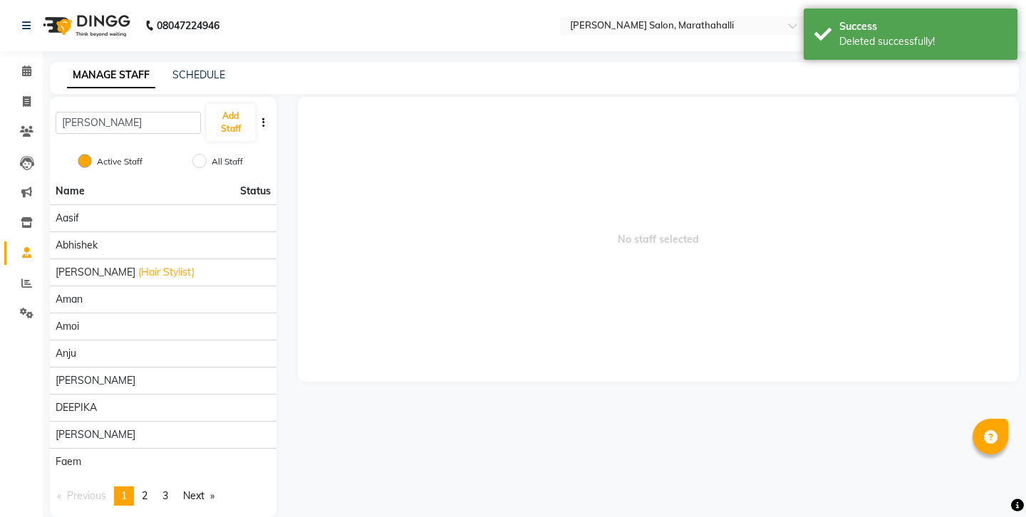
click at [207, 154] on input "All Staff" at bounding box center [199, 161] width 14 height 14
radio input "true"
radio input "false"
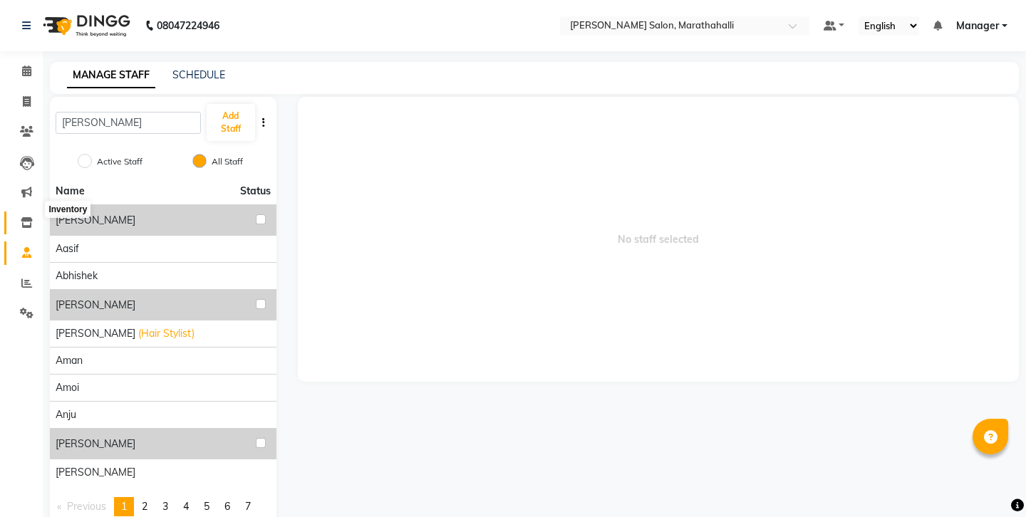
click at [29, 217] on icon at bounding box center [27, 222] width 12 height 11
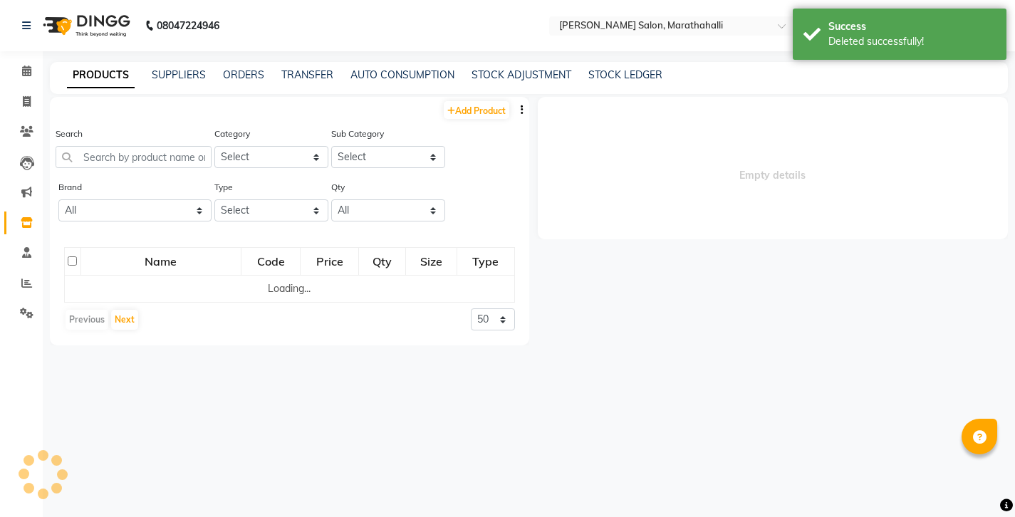
select select
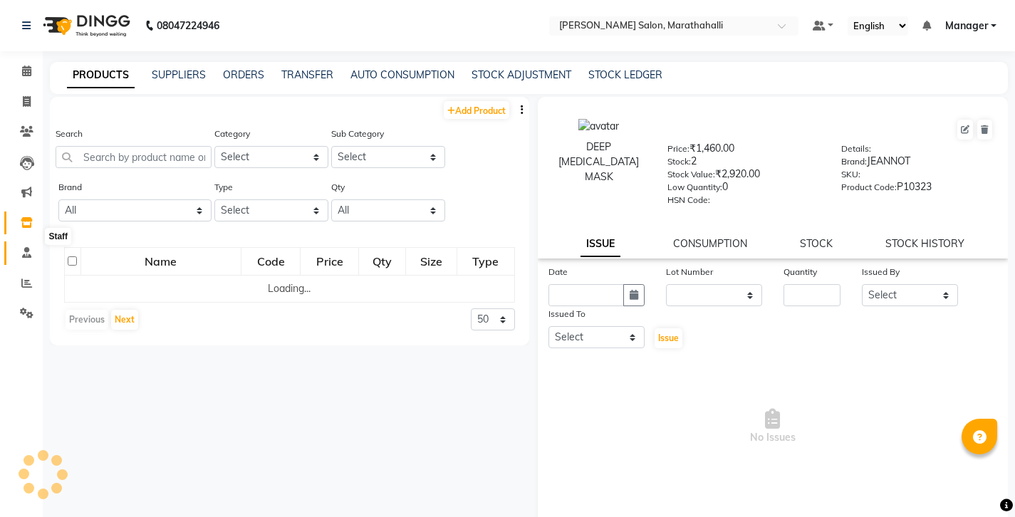
click at [27, 247] on icon at bounding box center [26, 252] width 9 height 11
